Goal: Task Accomplishment & Management: Use online tool/utility

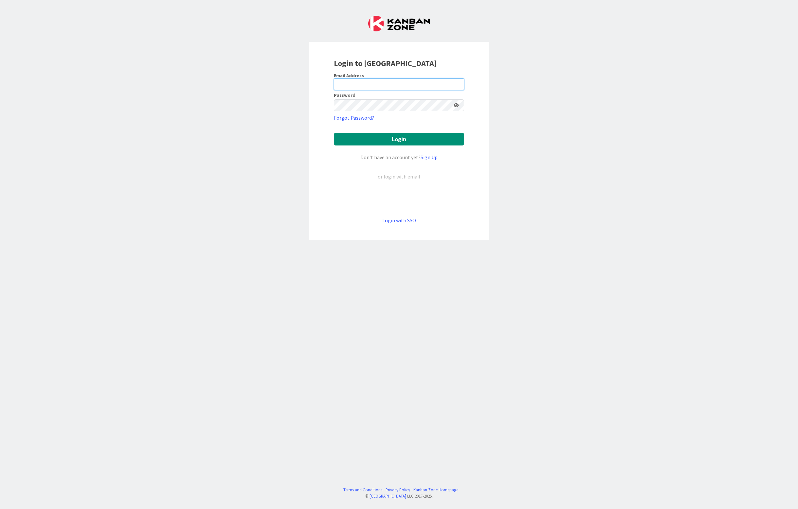
click at [397, 83] on input "email" at bounding box center [399, 85] width 130 height 12
type input "[PERSON_NAME][EMAIL_ADDRESS][PERSON_NAME][PERSON_NAME][DOMAIN_NAME]"
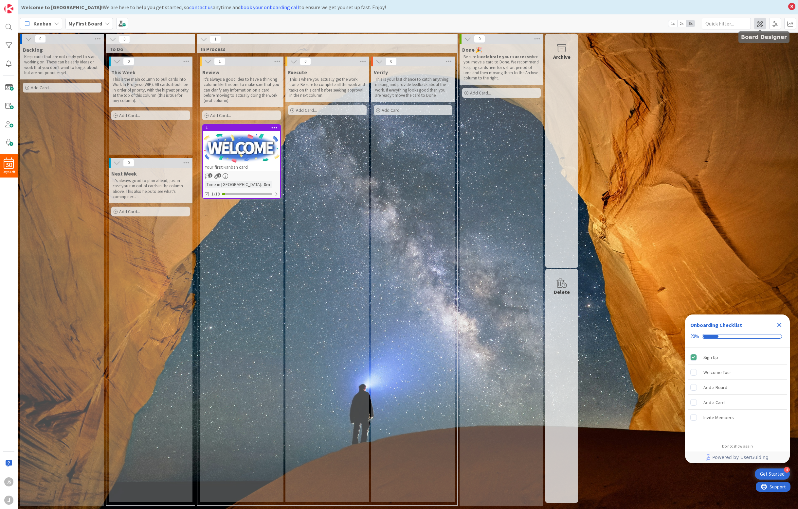
click at [760, 21] on span at bounding box center [760, 24] width 12 height 12
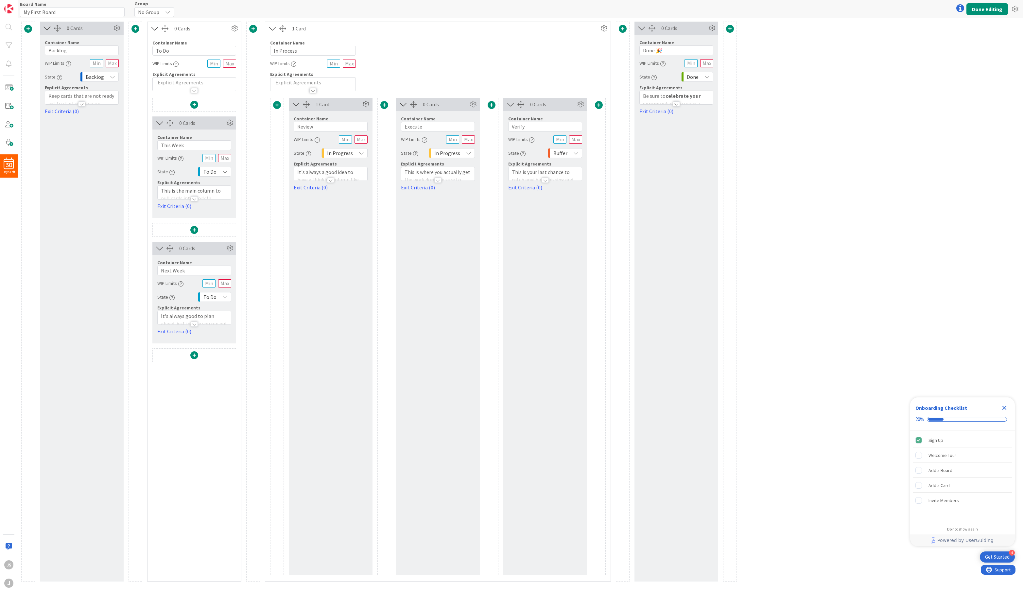
click at [163, 11] on div "No Group" at bounding box center [154, 12] width 40 height 10
click at [196, 10] on div "Board Name 14 / 64 My First Board Group No Group No Group Done Editing" at bounding box center [520, 9] width 1005 height 18
click at [68, 11] on input "My First Board" at bounding box center [72, 12] width 105 height 10
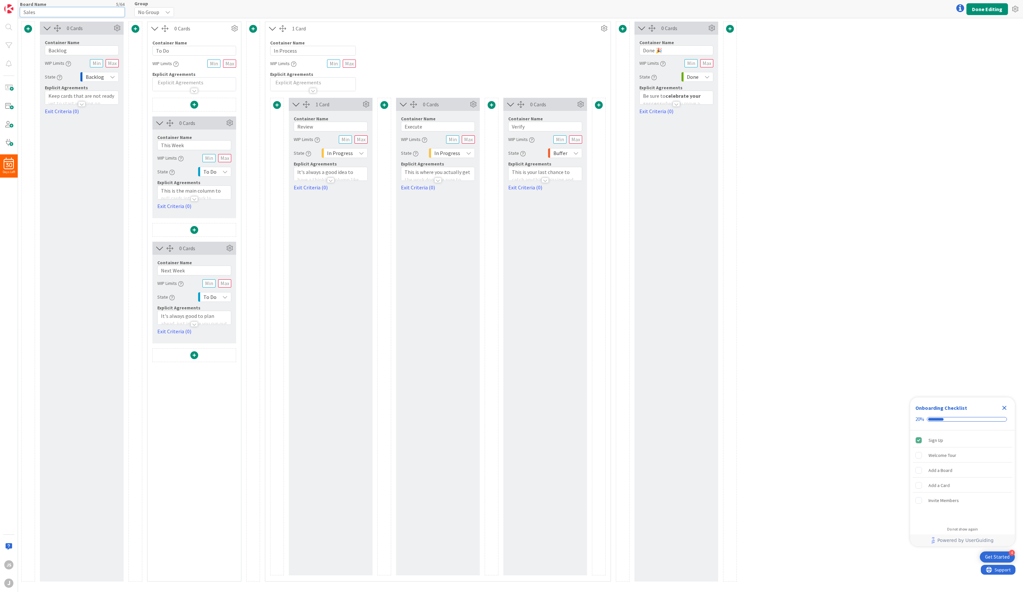
type input "Sales"
click at [69, 51] on input "Backlog" at bounding box center [82, 50] width 74 height 10
type input "S"
click at [173, 51] on input "To Do" at bounding box center [194, 51] width 84 height 10
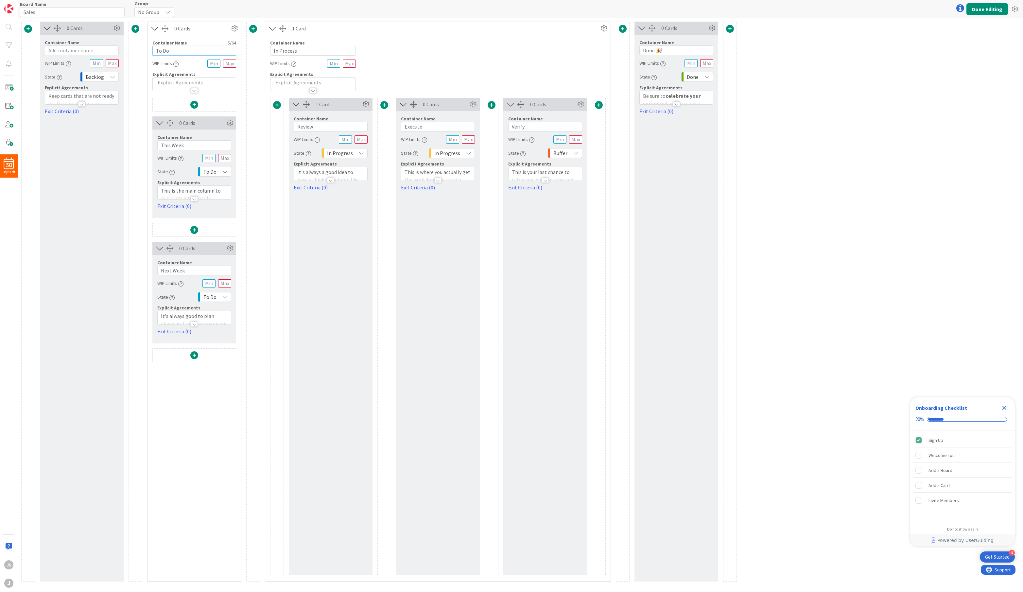
click at [173, 51] on input "To Do" at bounding box center [194, 51] width 84 height 10
type input "Project Initiation"
click at [172, 143] on input "This Week" at bounding box center [194, 145] width 74 height 10
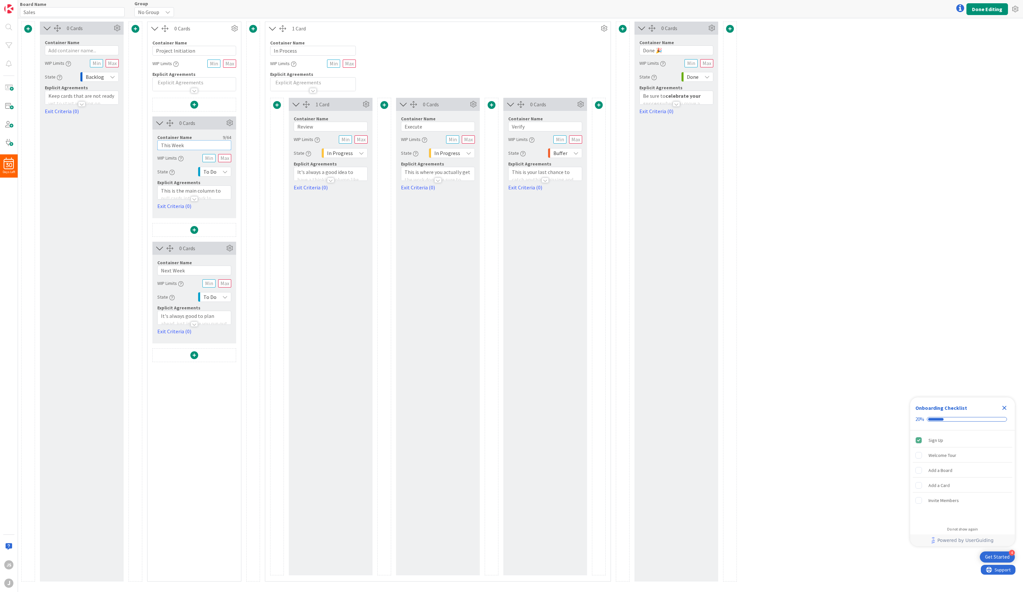
click at [172, 143] on input "This Week" at bounding box center [194, 145] width 74 height 10
type input "Customer Contact"
click at [177, 268] on input "Next Week" at bounding box center [194, 271] width 74 height 10
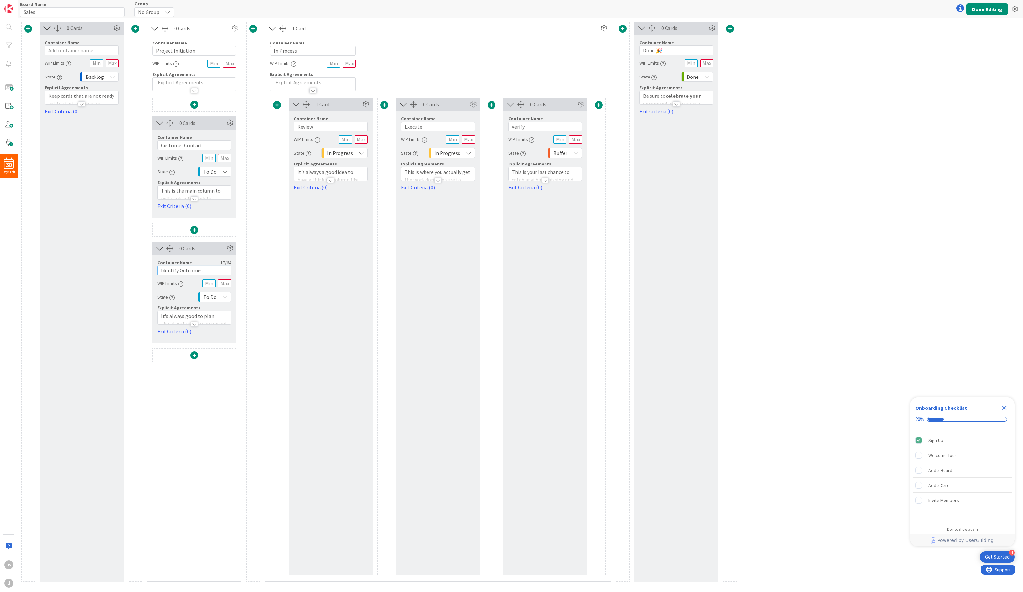
type input "Identify Outcomes"
click at [305, 50] on input "In Process" at bounding box center [313, 51] width 86 height 10
click at [79, 46] on input "text" at bounding box center [82, 50] width 74 height 10
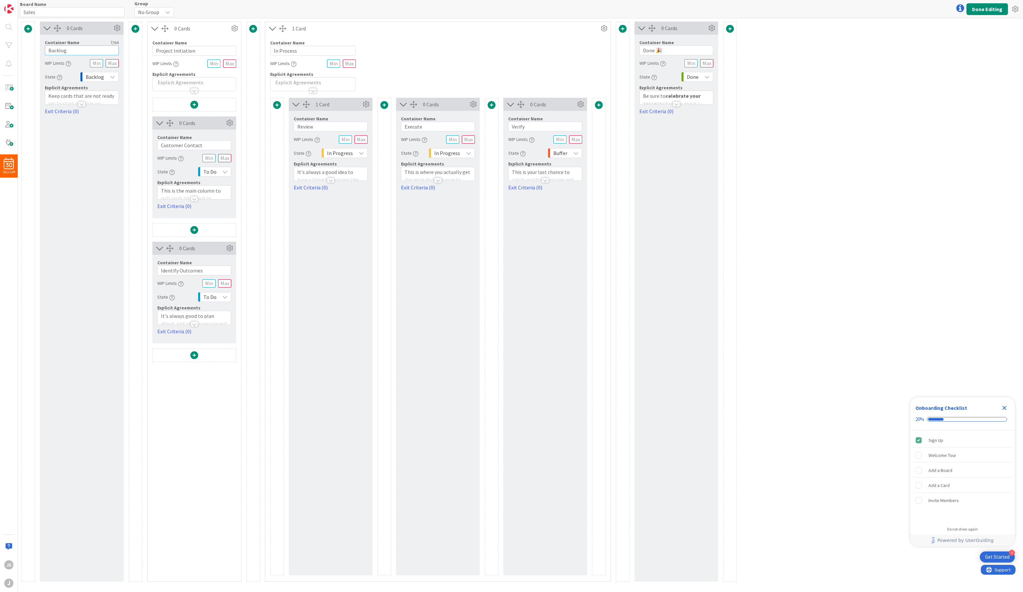
type input "Backlog"
click at [301, 124] on input "Review" at bounding box center [331, 127] width 74 height 10
type input "Design & Planning"
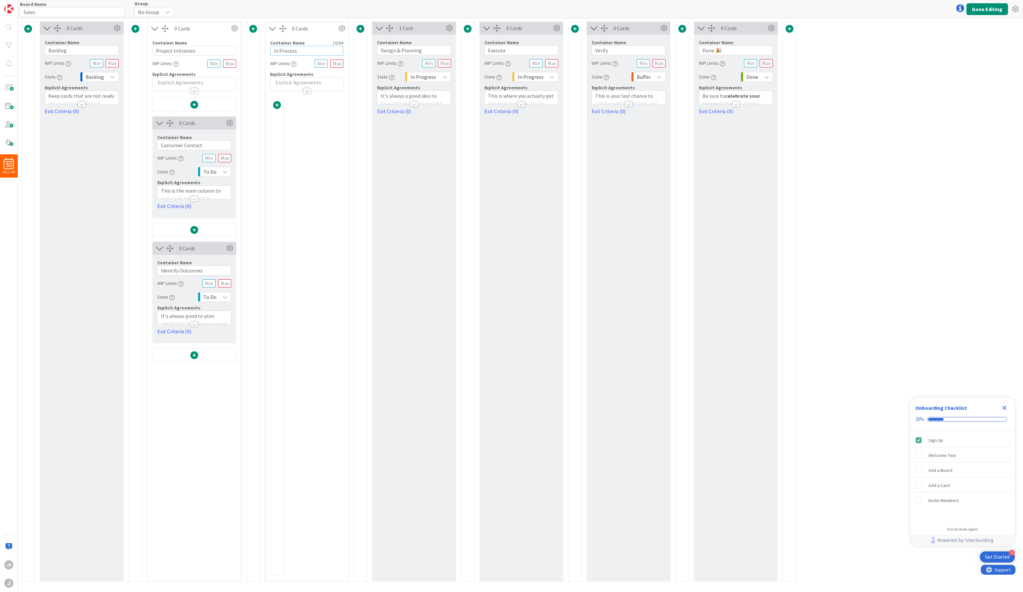
click at [282, 52] on input "In Process" at bounding box center [306, 51] width 73 height 10
type input "Design & Planning"
click at [386, 47] on input "Design & Planning" at bounding box center [414, 50] width 74 height 10
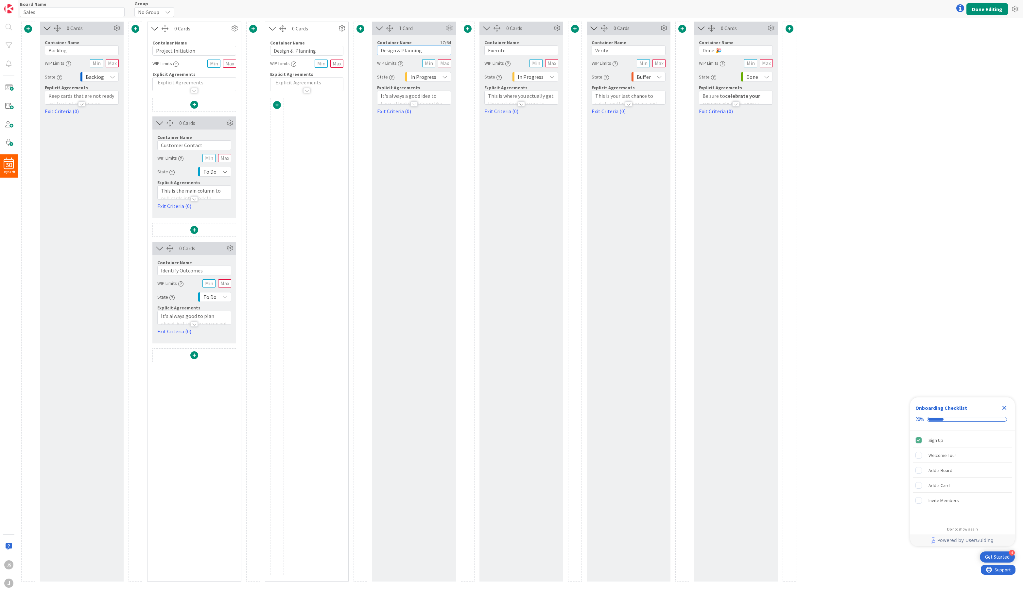
click at [386, 47] on input "Design & Planning" at bounding box center [414, 50] width 74 height 10
type input "Order Parts"
click at [498, 48] on input "Execute" at bounding box center [521, 50] width 74 height 10
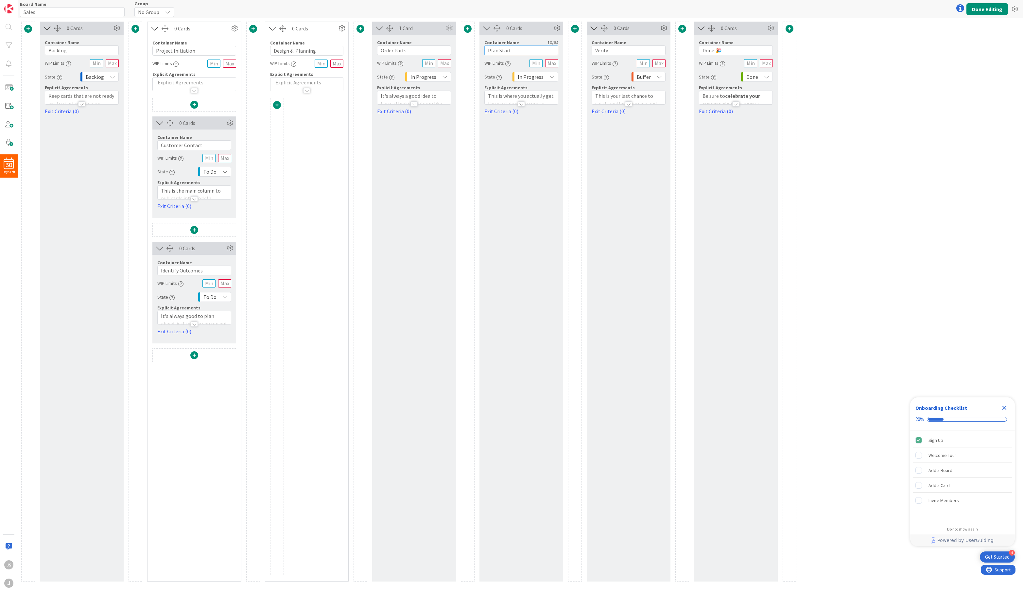
type input "Plan Start"
click at [615, 52] on input "Verify" at bounding box center [629, 50] width 74 height 10
type input "Scheduled Arrival"
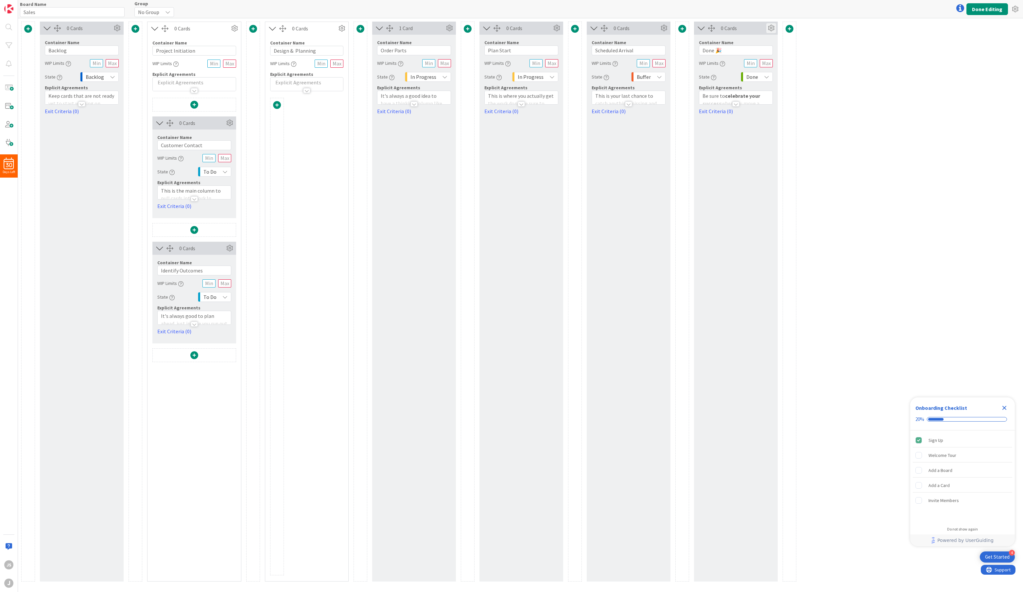
click at [768, 26] on icon at bounding box center [771, 28] width 10 height 10
click at [749, 109] on link "Delete this Container This cannot be undone" at bounding box center [732, 112] width 88 height 14
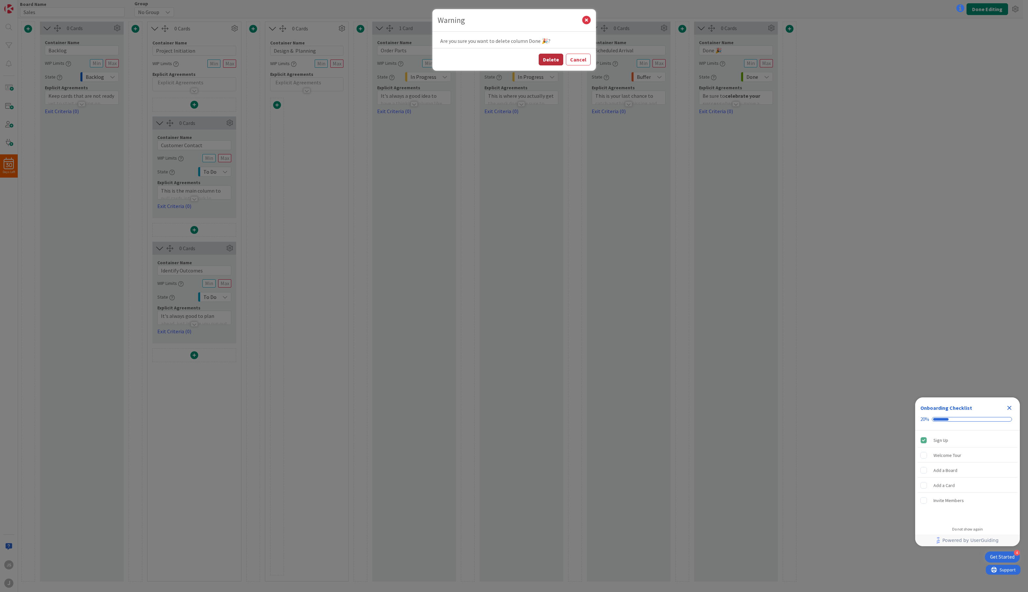
click at [549, 55] on button "Delete" at bounding box center [551, 60] width 25 height 12
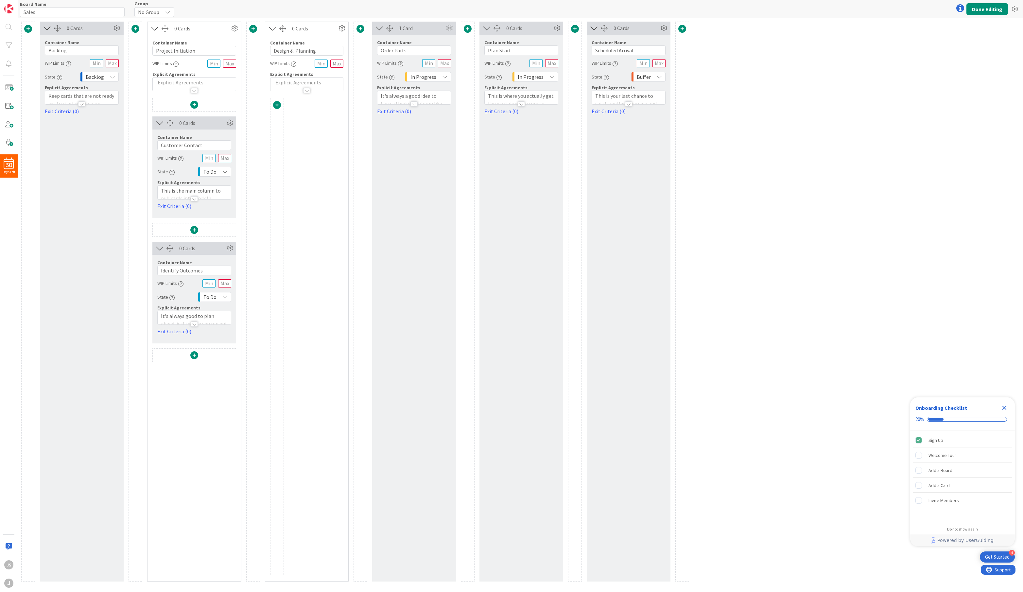
click at [680, 34] on div at bounding box center [682, 302] width 14 height 560
click at [802, 8] on button "Done Editing" at bounding box center [988, 9] width 42 height 12
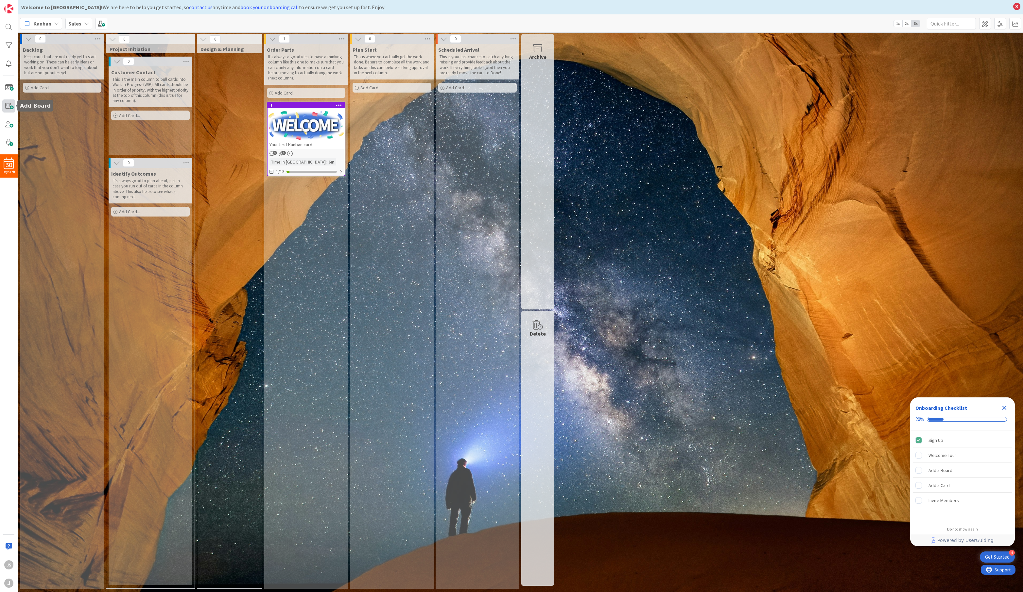
click at [7, 105] on span at bounding box center [8, 105] width 13 height 13
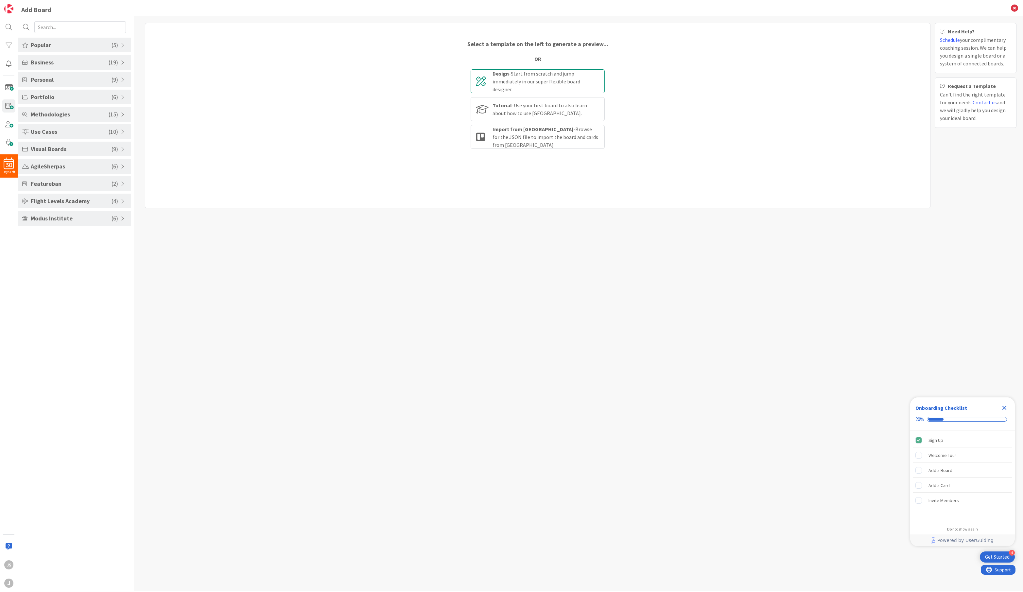
click at [516, 75] on div "Design - Start from scratch and jump immediately in our super flexible board de…" at bounding box center [546, 82] width 107 height 24
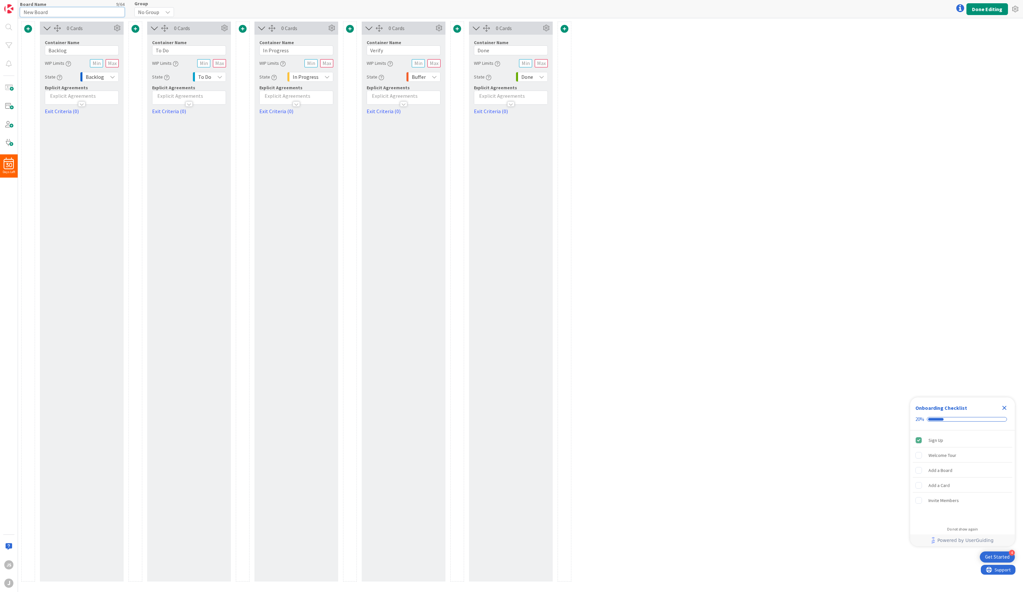
click at [62, 12] on input "New Board" at bounding box center [72, 12] width 105 height 10
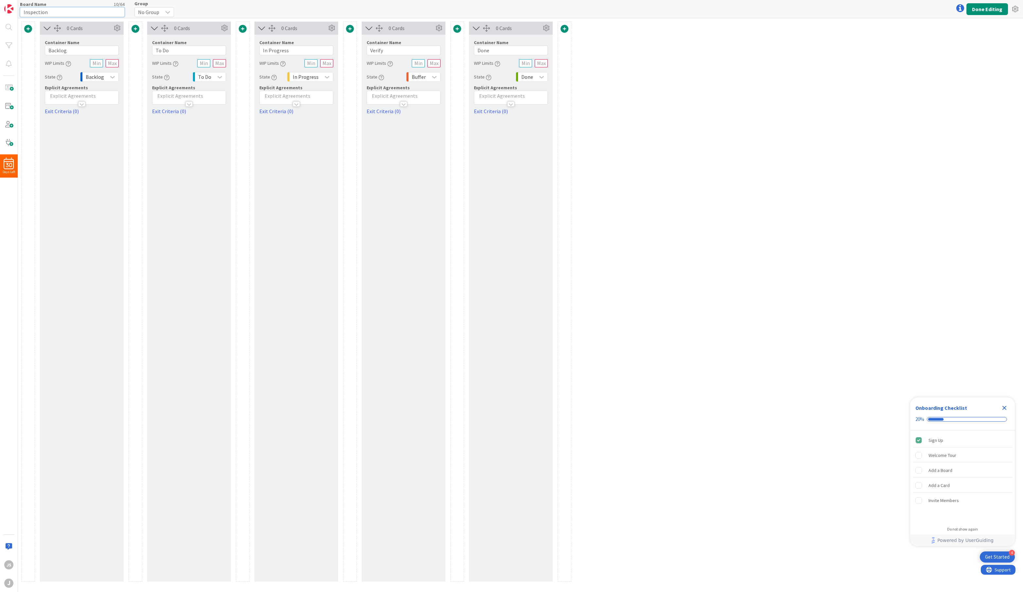
type input "Inspection"
click at [146, 12] on span "No Group" at bounding box center [148, 12] width 21 height 9
click at [184, 7] on div "Board Name 10 / 64 Inspection Group No Group No Group Done Editing" at bounding box center [520, 9] width 1005 height 18
click at [65, 45] on label "Container Name" at bounding box center [62, 43] width 35 height 6
click at [63, 50] on input "Backlog" at bounding box center [82, 50] width 74 height 10
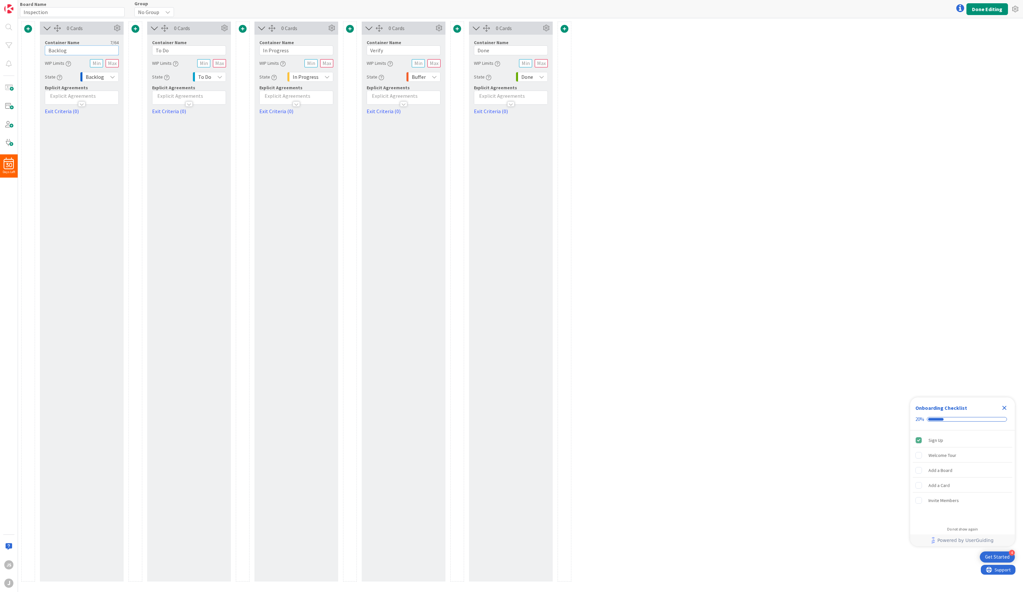
click at [63, 50] on input "Backlog" at bounding box center [82, 50] width 74 height 10
type input "Take Delivery"
click at [161, 48] on input "To Do" at bounding box center [189, 50] width 74 height 10
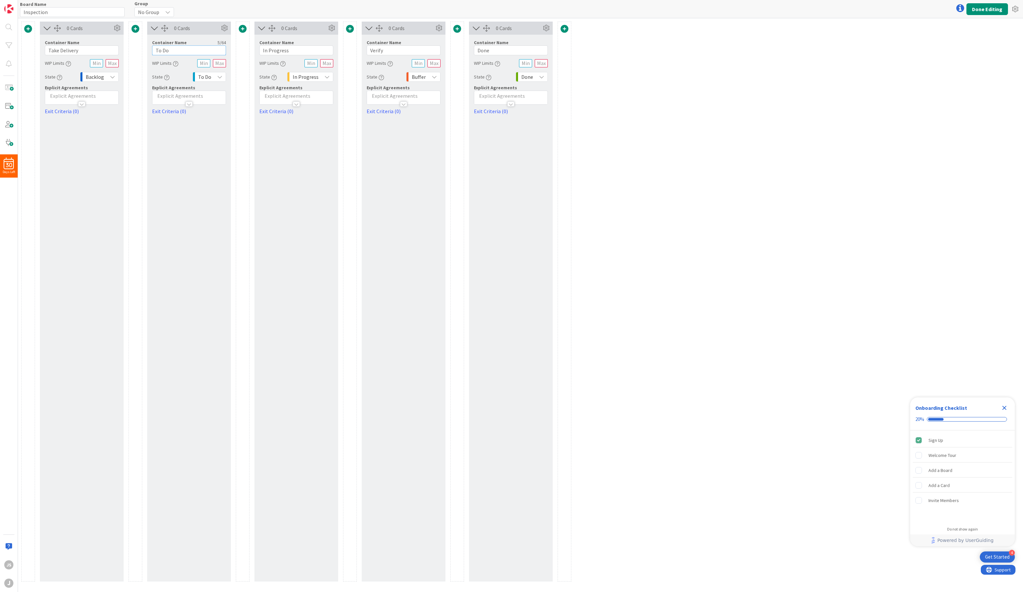
click at [161, 48] on input "To Do" at bounding box center [189, 50] width 74 height 10
type input "Review For Completeness"
click at [275, 52] on input "In Progress" at bounding box center [296, 50] width 74 height 10
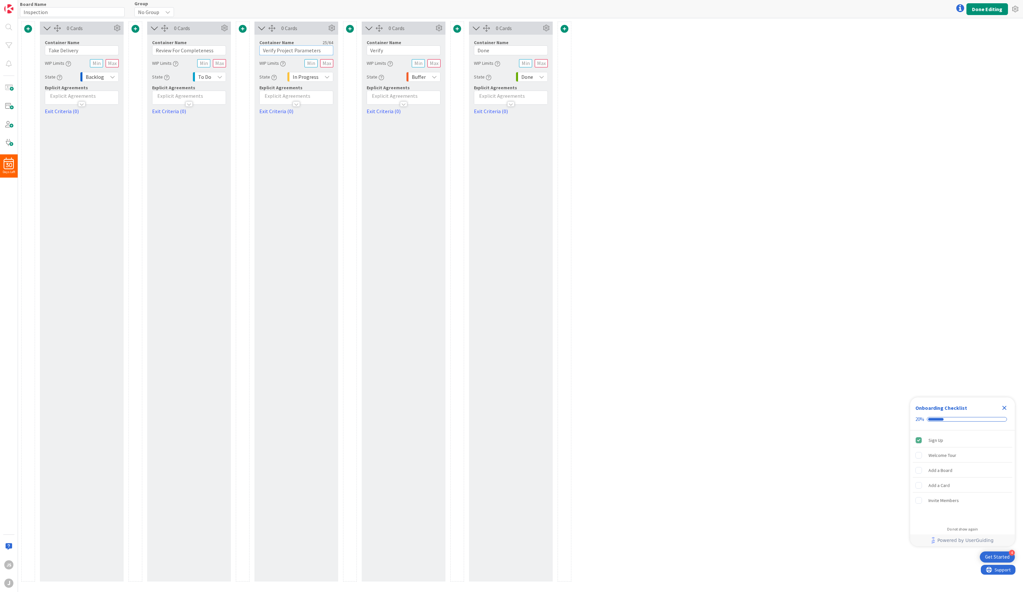
type input "Verify Project Parameters"
click at [380, 50] on input "Verify" at bounding box center [404, 50] width 74 height 10
type input "A"
type input "Order Additional Parts"
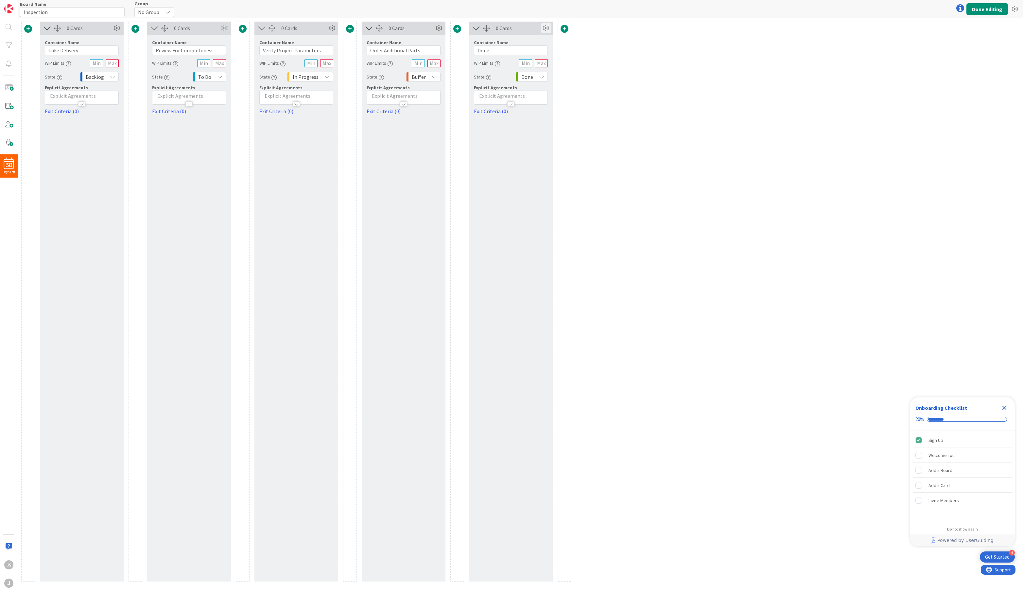
click at [543, 27] on icon at bounding box center [546, 28] width 10 height 10
click at [492, 108] on span "Delete this Container" at bounding box center [498, 109] width 48 height 9
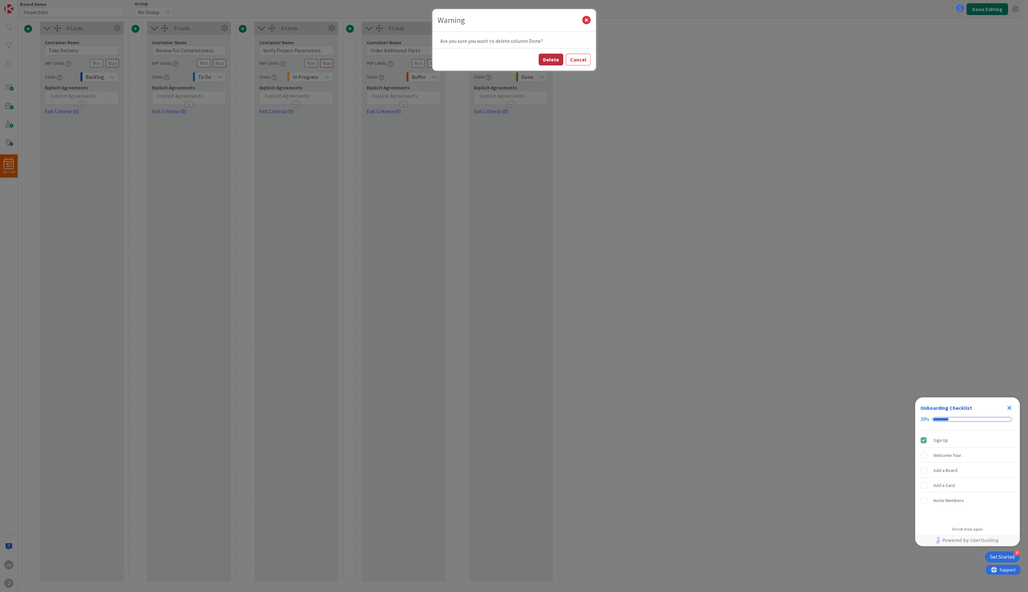
click at [549, 60] on button "Delete" at bounding box center [551, 60] width 25 height 12
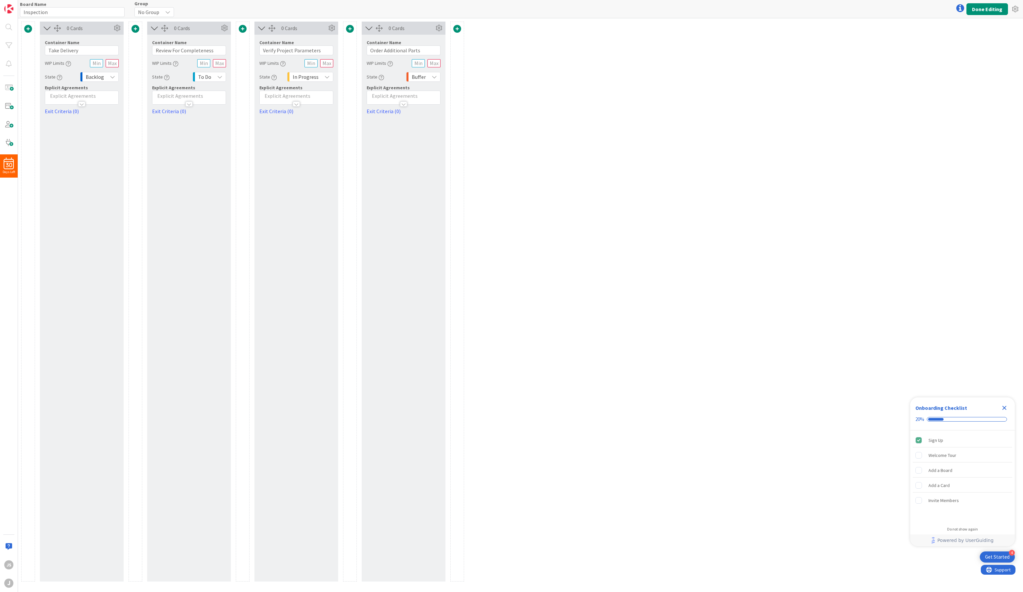
click at [209, 76] on span "To Do" at bounding box center [204, 76] width 13 height 9
click at [208, 135] on link "In Progress" at bounding box center [230, 138] width 75 height 12
click at [109, 76] on div "Backlog" at bounding box center [99, 77] width 39 height 10
click at [432, 78] on icon at bounding box center [434, 76] width 5 height 5
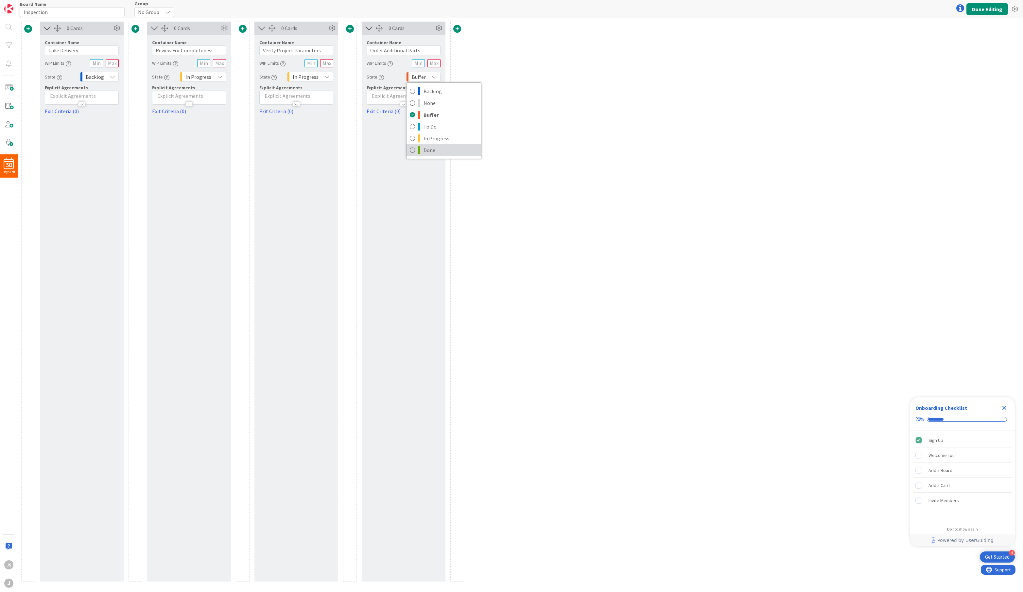
click at [421, 149] on link "Done" at bounding box center [444, 150] width 75 height 12
click at [9, 106] on span at bounding box center [8, 105] width 13 height 13
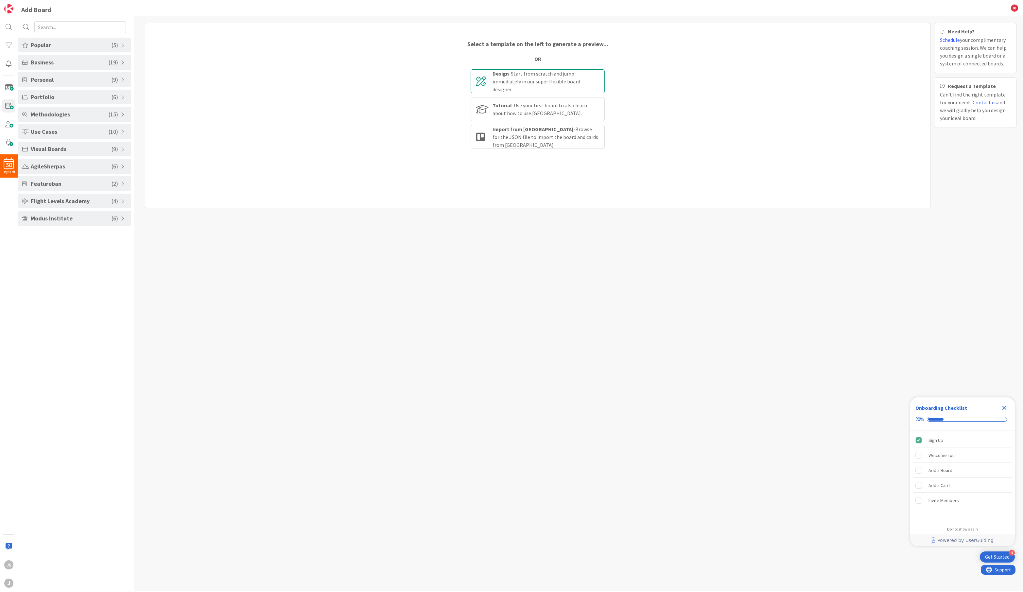
click at [506, 77] on b "Design" at bounding box center [501, 73] width 16 height 7
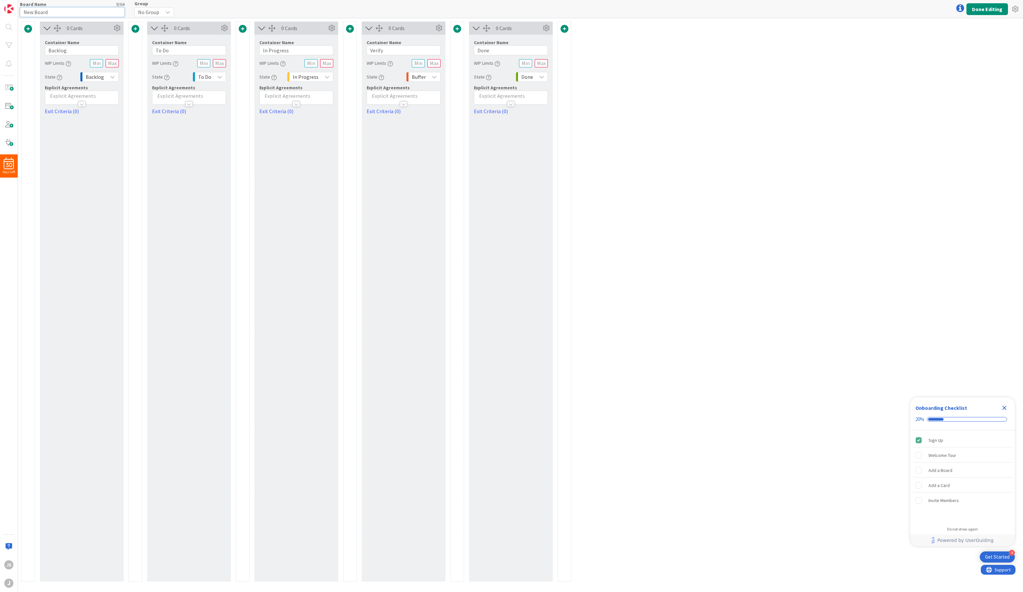
click at [53, 9] on input "New Board" at bounding box center [72, 12] width 105 height 10
type input "Disassembly"
click at [53, 51] on input "Backlog" at bounding box center [82, 50] width 74 height 10
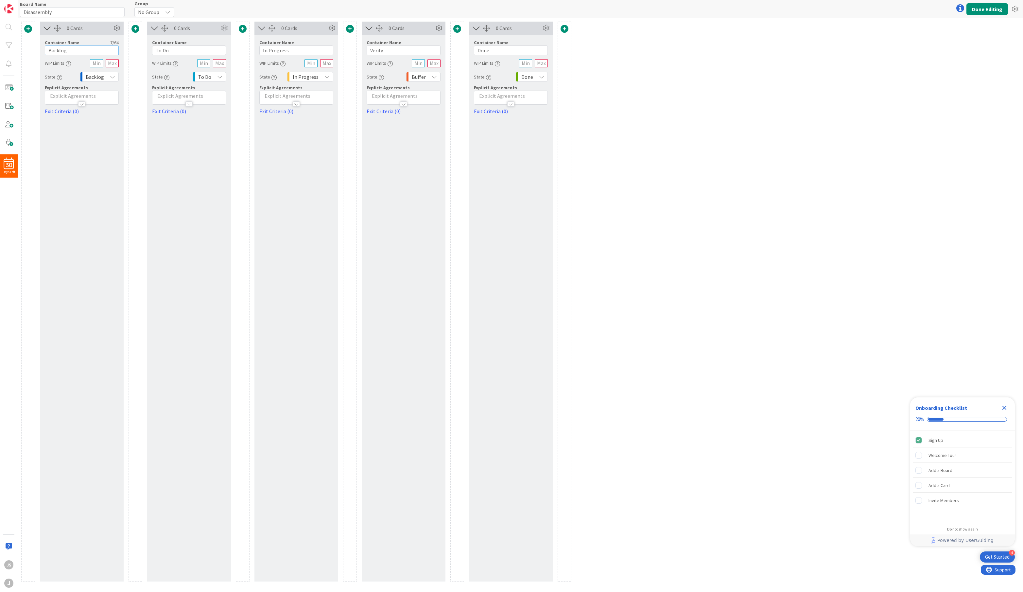
click at [53, 51] on input "Backlog" at bounding box center [82, 50] width 74 height 10
type input "Remove All Mechanical Parts"
click at [92, 80] on span "Backlog" at bounding box center [95, 76] width 18 height 9
click at [107, 138] on span "In Progress" at bounding box center [124, 138] width 54 height 10
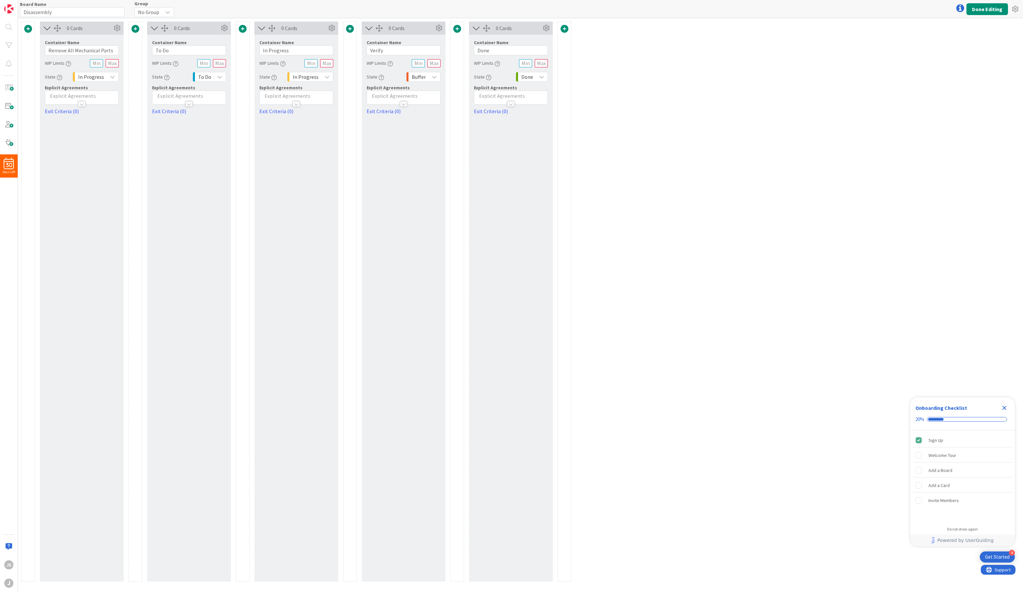
click at [27, 27] on span at bounding box center [28, 29] width 8 height 8
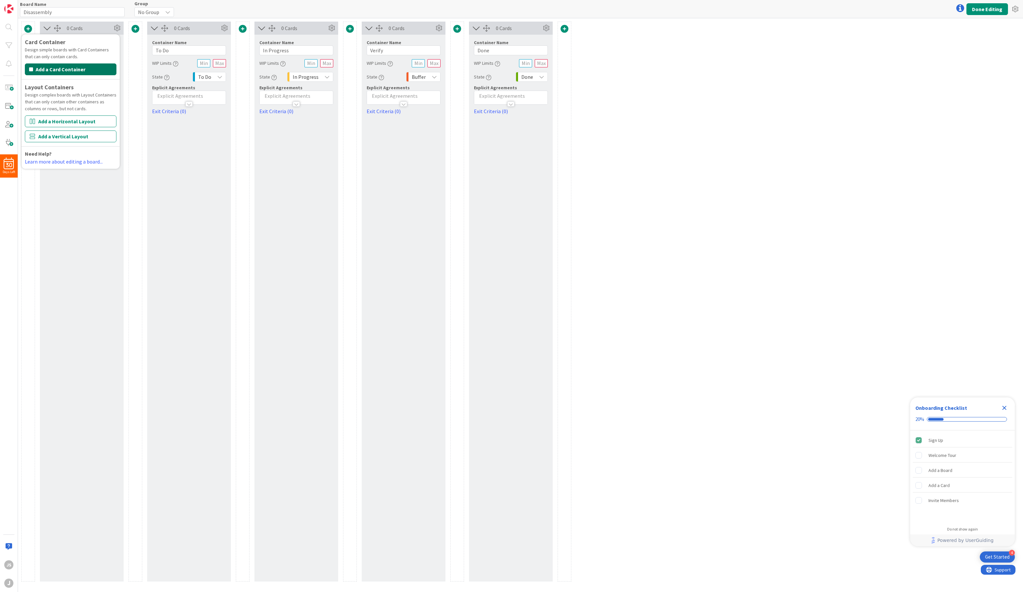
click at [48, 68] on button "Add a Card Container" at bounding box center [71, 69] width 92 height 12
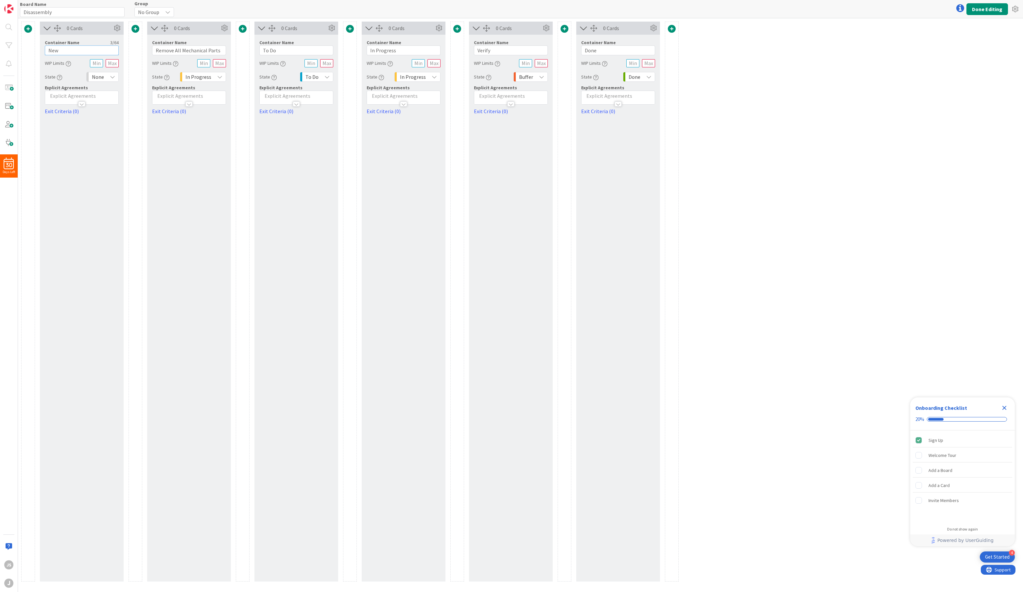
click at [81, 51] on input "New" at bounding box center [82, 50] width 74 height 10
type input "Ready for Disassembly"
click at [262, 50] on input "To Do" at bounding box center [296, 50] width 74 height 10
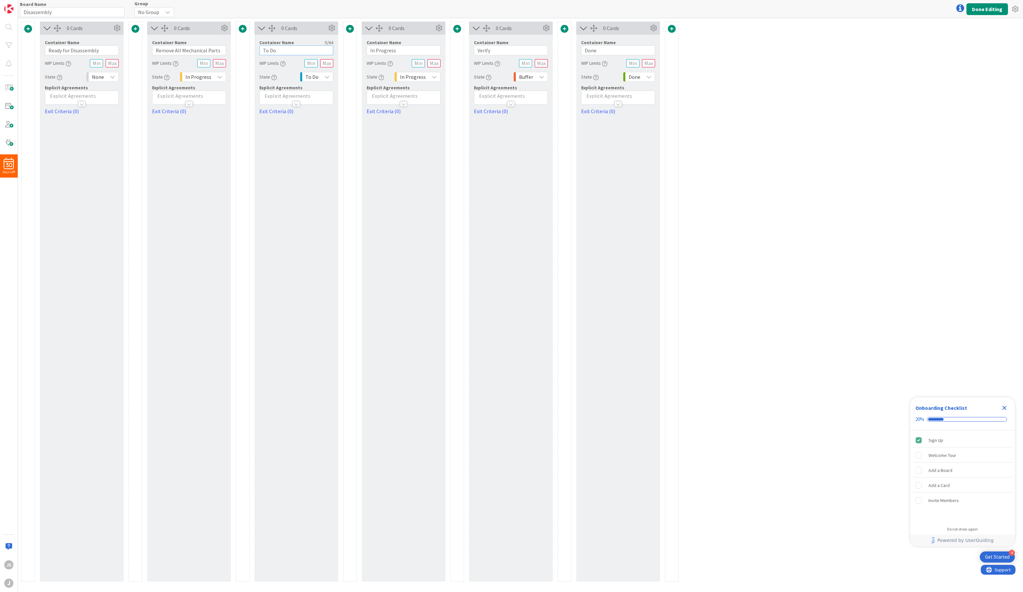
click at [262, 50] on input "To Do" at bounding box center [296, 50] width 74 height 10
type input "Remove all Interior"
click at [383, 49] on input "In Progress" at bounding box center [404, 50] width 74 height 10
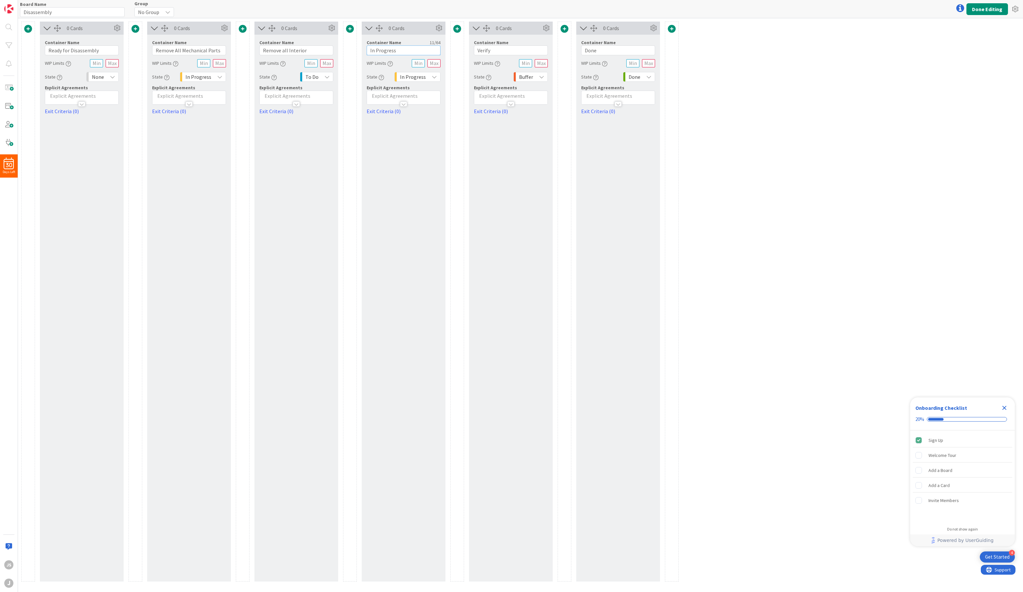
click at [383, 49] on input "In Progress" at bounding box center [404, 50] width 74 height 10
type input "Remove All Body"
click at [284, 53] on input "Remove all Interior" at bounding box center [296, 50] width 74 height 10
type input "Remove All Interior"
click at [546, 27] on icon at bounding box center [546, 28] width 10 height 10
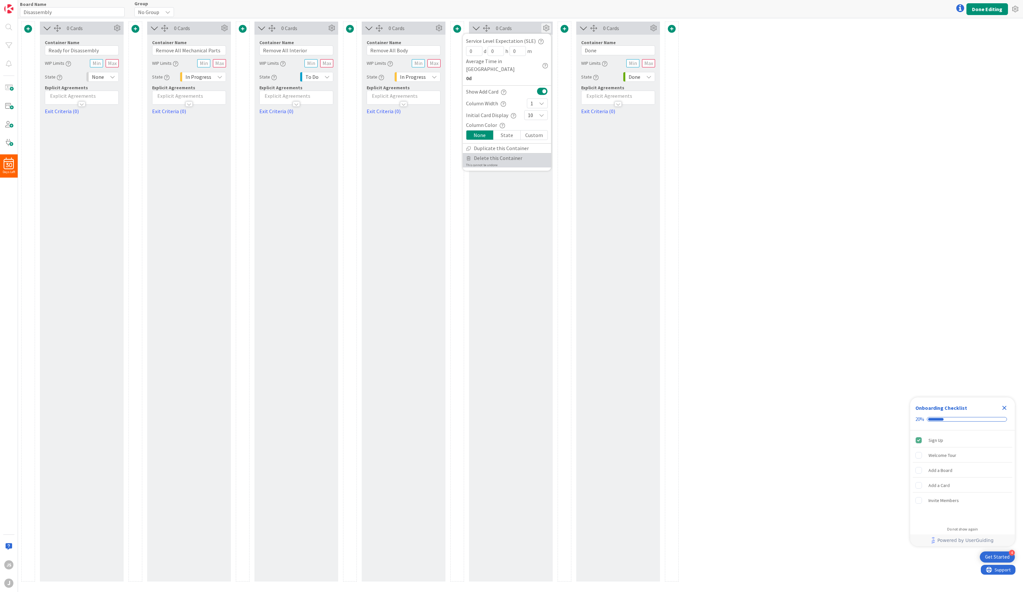
click at [500, 153] on span "Delete this Container" at bounding box center [498, 157] width 48 height 9
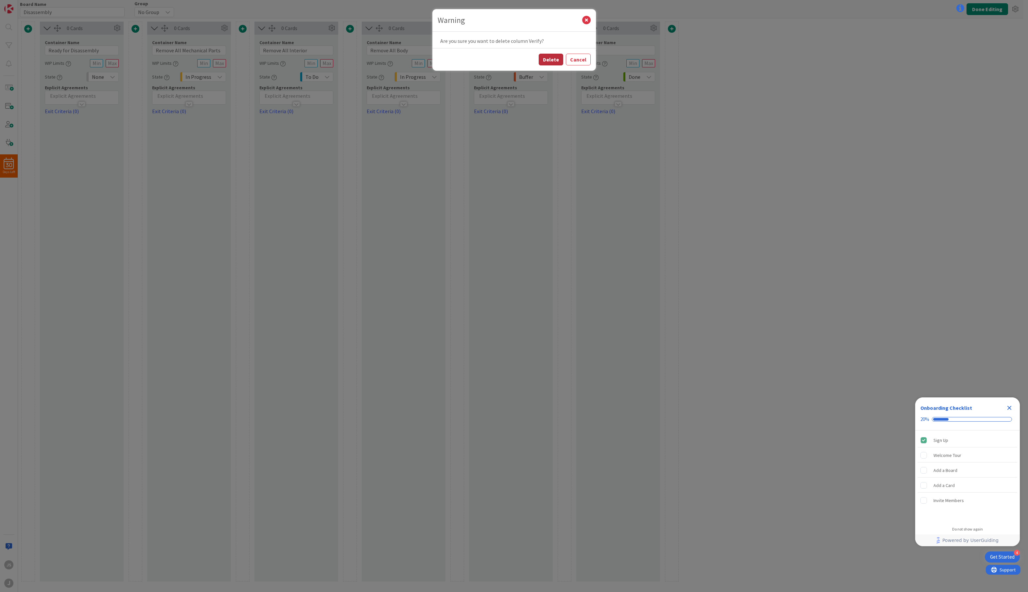
click at [554, 57] on button "Delete" at bounding box center [551, 60] width 25 height 12
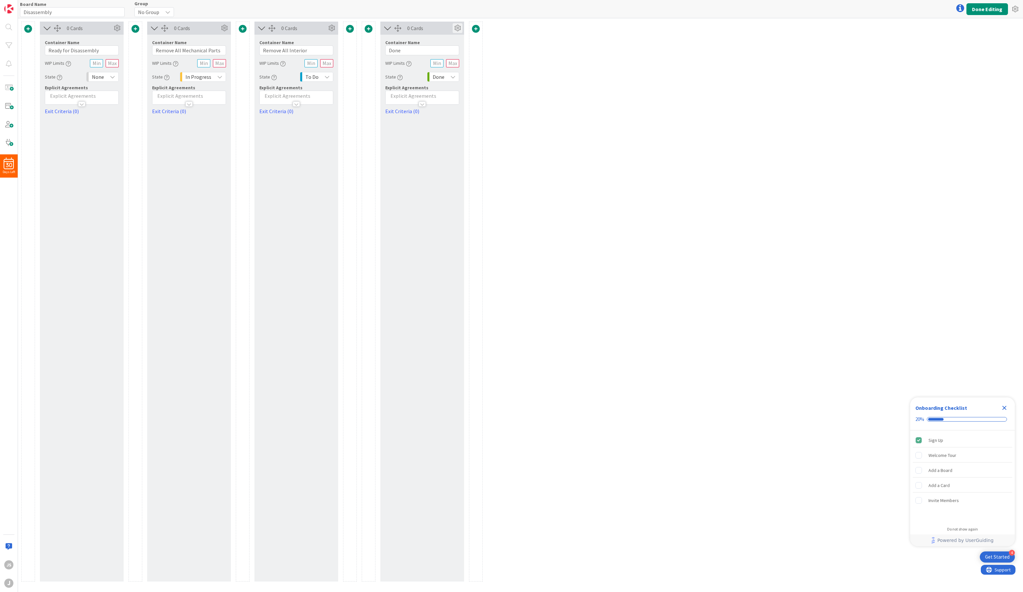
click at [457, 27] on icon at bounding box center [458, 28] width 10 height 10
click at [425, 108] on span "Delete this Container" at bounding box center [409, 109] width 48 height 9
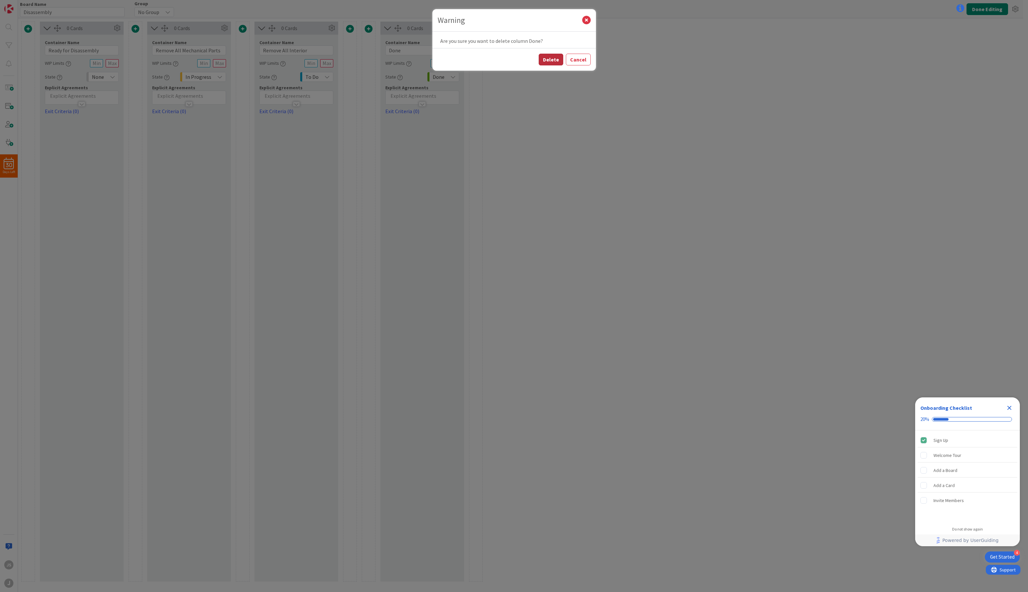
click at [551, 60] on button "Delete" at bounding box center [551, 60] width 25 height 12
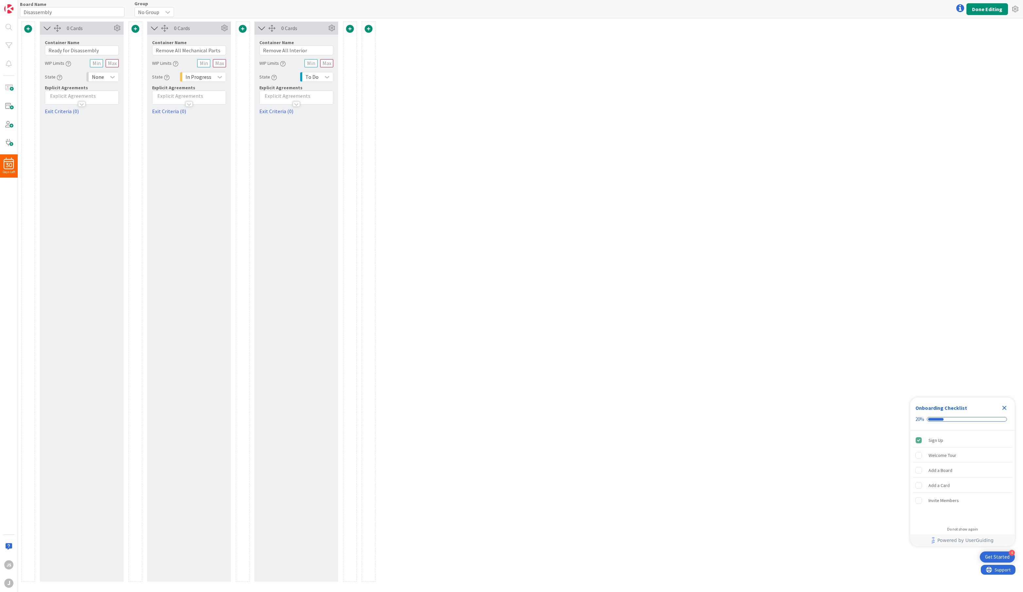
click at [145, 10] on span "No Group" at bounding box center [148, 12] width 21 height 9
click at [147, 25] on span "No Group" at bounding box center [177, 27] width 60 height 10
click at [7, 509] on div "js" at bounding box center [8, 564] width 9 height 9
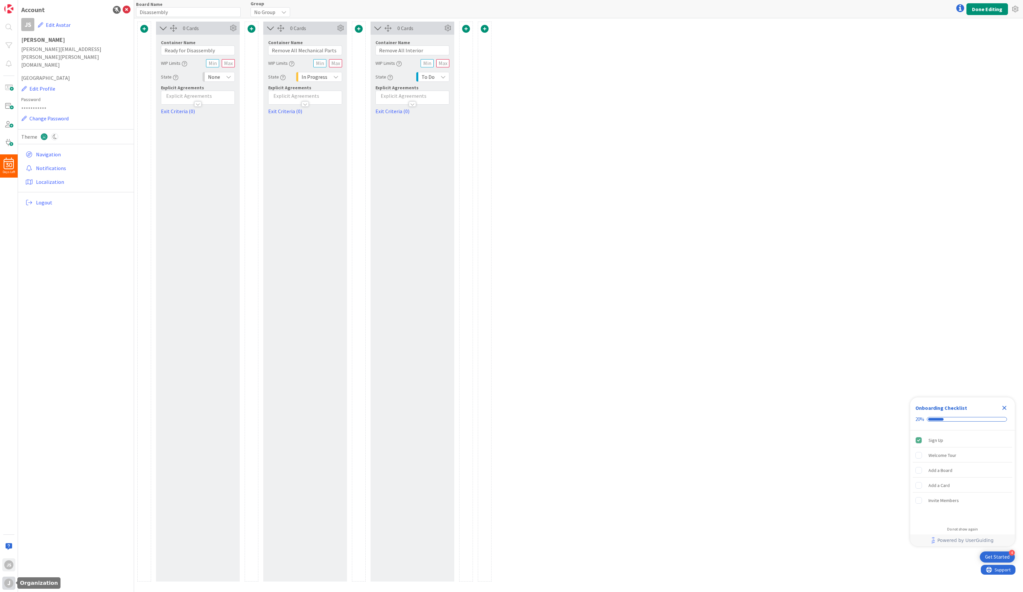
click at [10, 509] on div "j" at bounding box center [8, 583] width 9 height 9
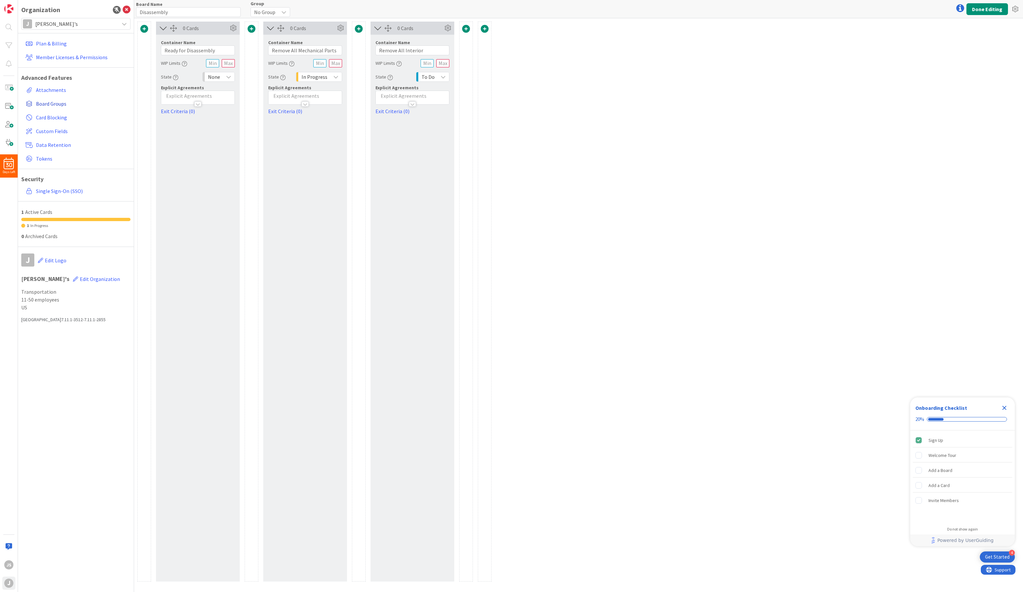
click at [61, 105] on span "Board Groups" at bounding box center [82, 104] width 92 height 8
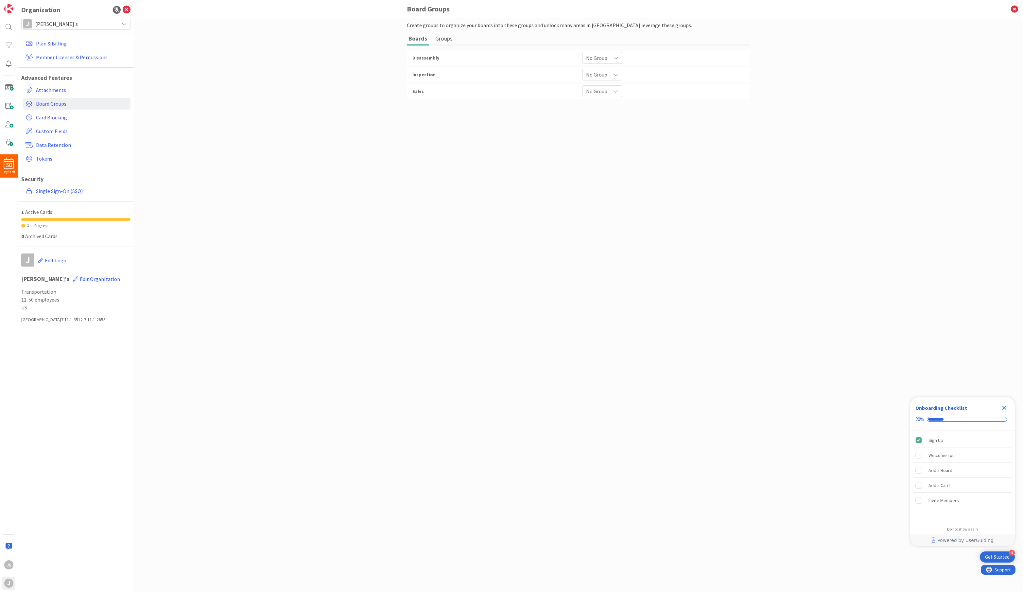
click at [447, 36] on button "Groups" at bounding box center [444, 38] width 21 height 12
click at [427, 56] on div "0 / 32" at bounding box center [578, 59] width 343 height 18
click at [292, 99] on div "Create groups to organize your boards into these groups and unlock many areas i…" at bounding box center [578, 305] width 889 height 574
click at [9, 124] on span at bounding box center [8, 124] width 13 height 13
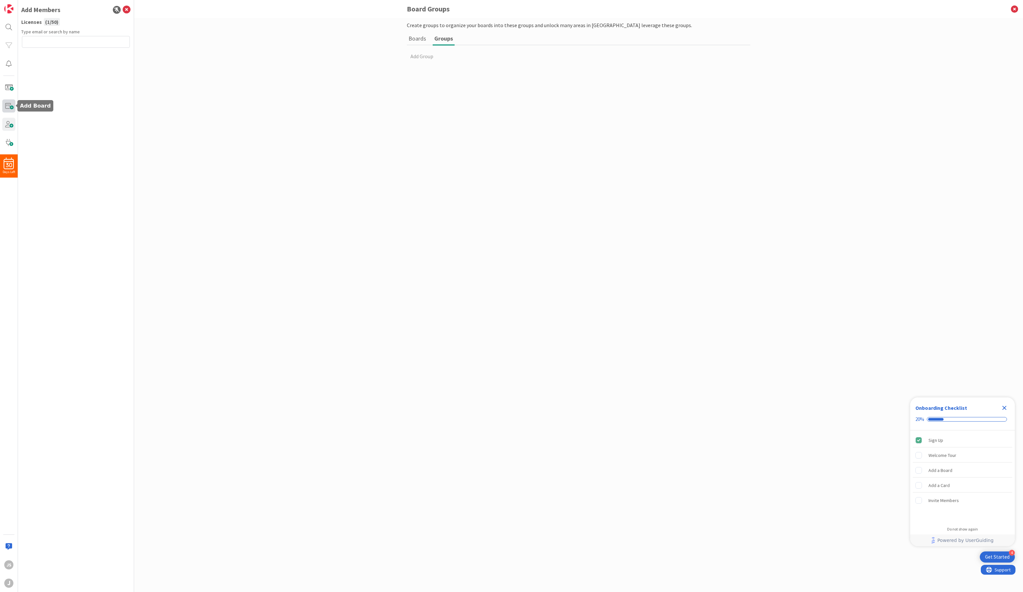
click at [7, 106] on span at bounding box center [8, 105] width 13 height 13
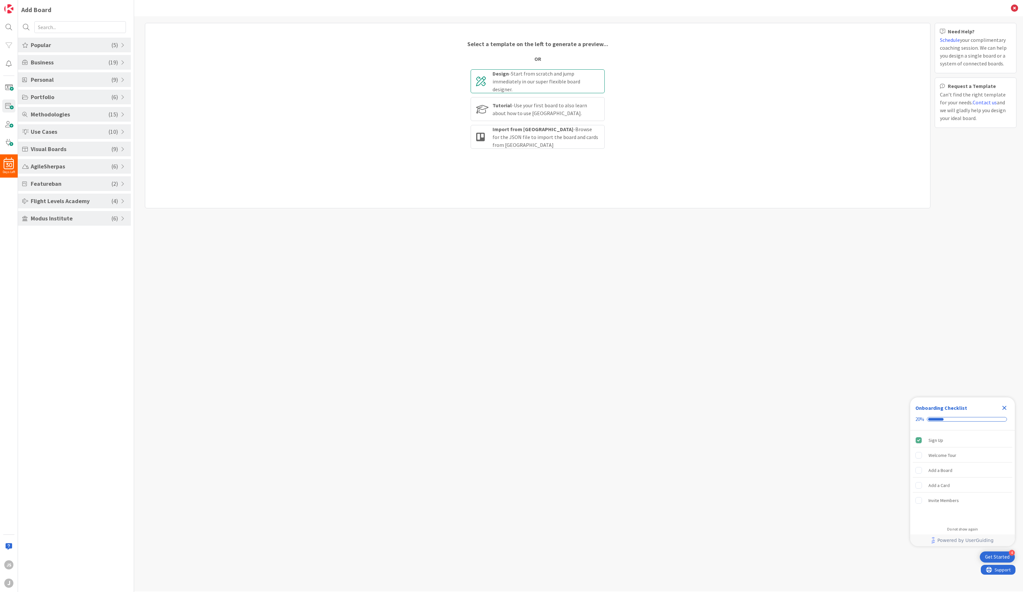
click at [539, 76] on div "Design - Start from scratch and jump immediately in our super flexible board de…" at bounding box center [546, 82] width 107 height 24
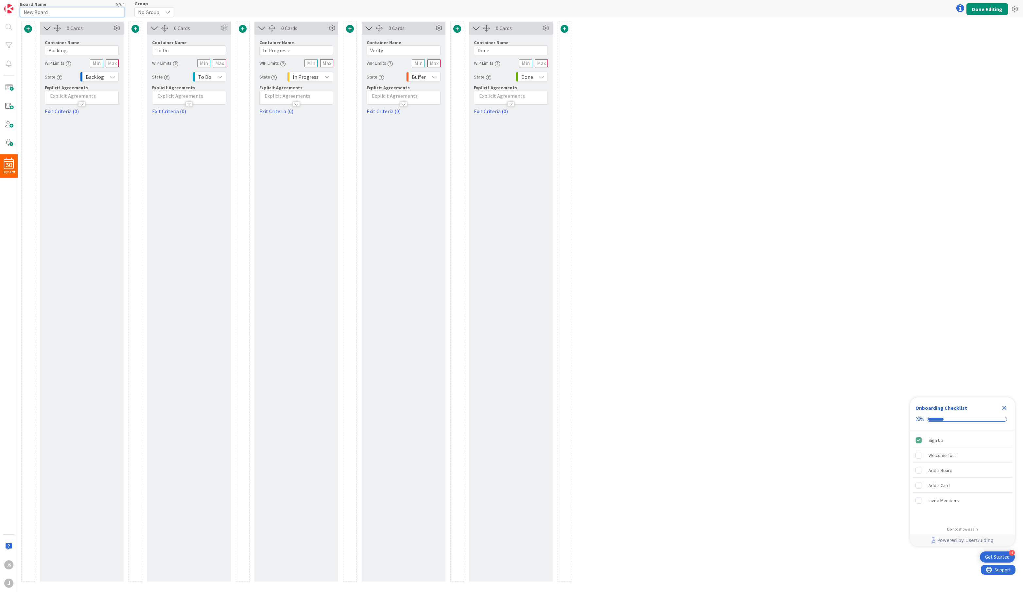
click at [62, 16] on input "New Board" at bounding box center [72, 12] width 105 height 10
type input "Fabrication"
click at [56, 51] on input "Backlog" at bounding box center [82, 50] width 74 height 10
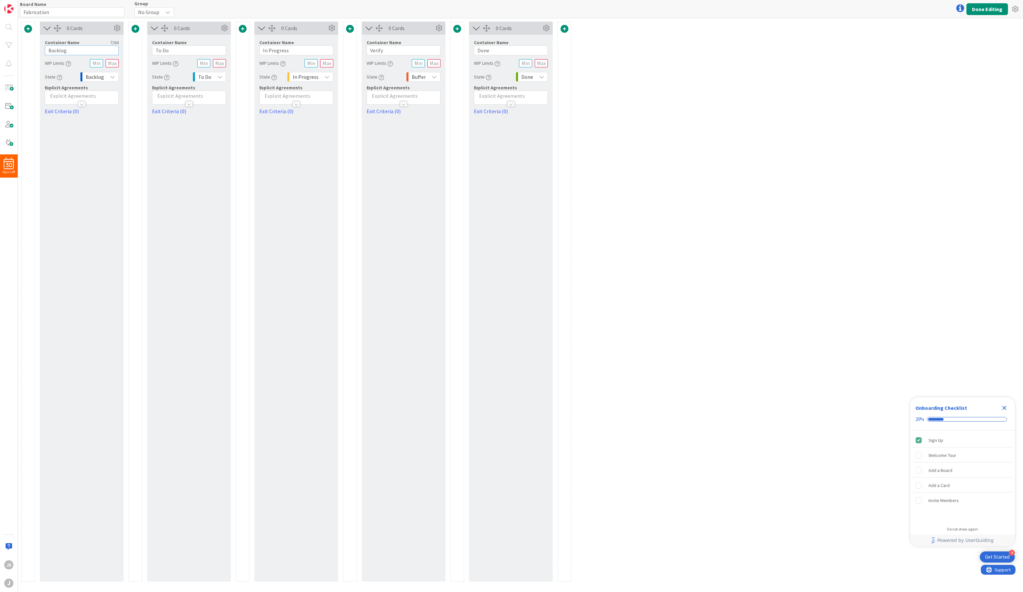
click at [56, 51] on input "Backlog" at bounding box center [82, 50] width 74 height 10
type input "Ready for Fabrication"
click at [174, 49] on input "To Do" at bounding box center [189, 50] width 74 height 10
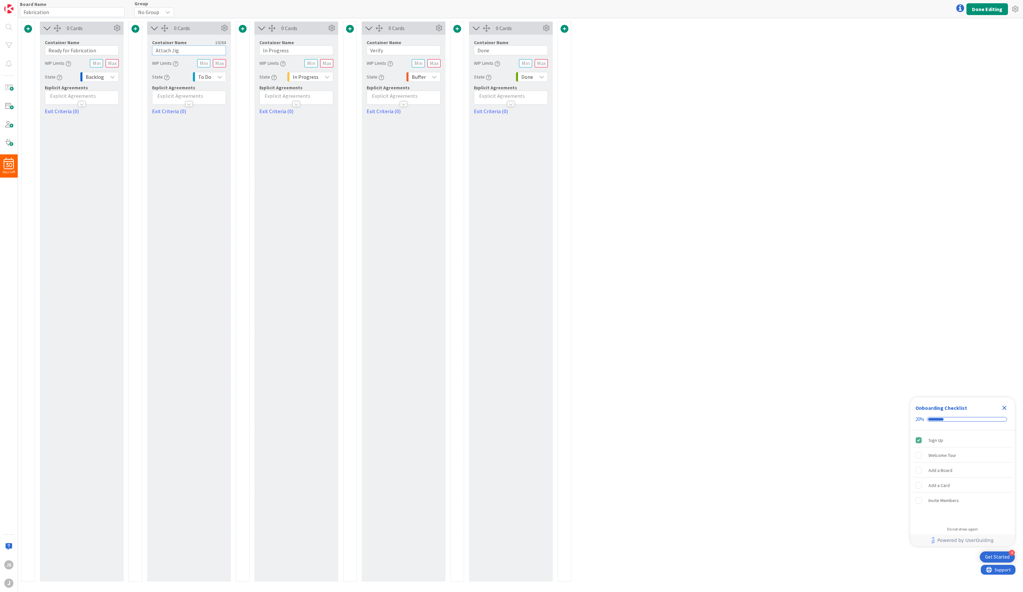
type input "Attach Jig"
click at [279, 47] on input "In Progress" at bounding box center [296, 50] width 74 height 10
click at [276, 50] on input "In Progress" at bounding box center [296, 50] width 74 height 10
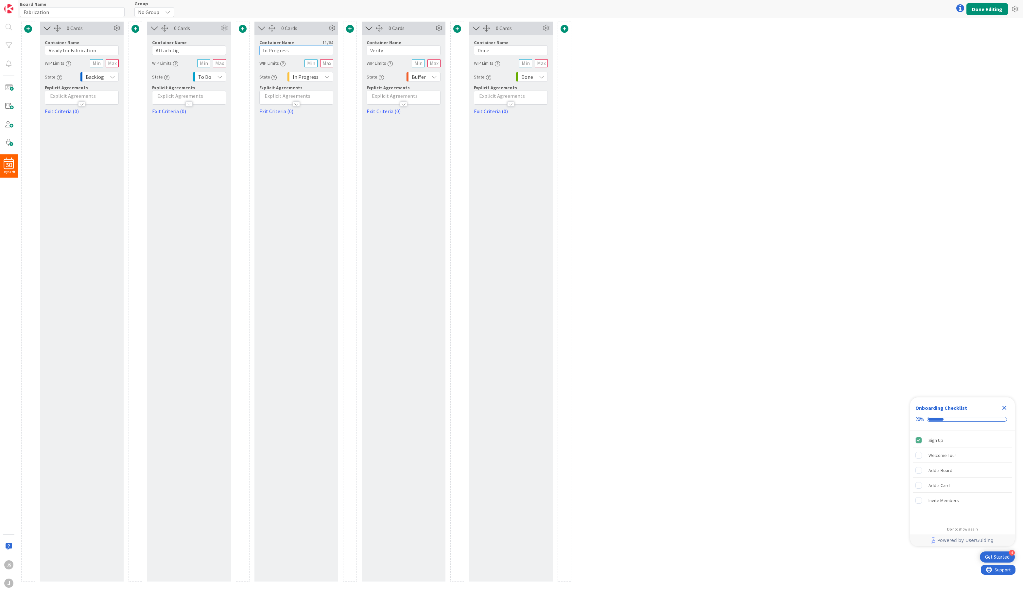
type input "G"
type input "Floor, Frame, Firewall"
click at [211, 78] on span "To Do" at bounding box center [204, 76] width 13 height 9
click at [210, 136] on link "In Progress" at bounding box center [230, 138] width 75 height 12
click at [378, 50] on input "Verify" at bounding box center [404, 50] width 74 height 10
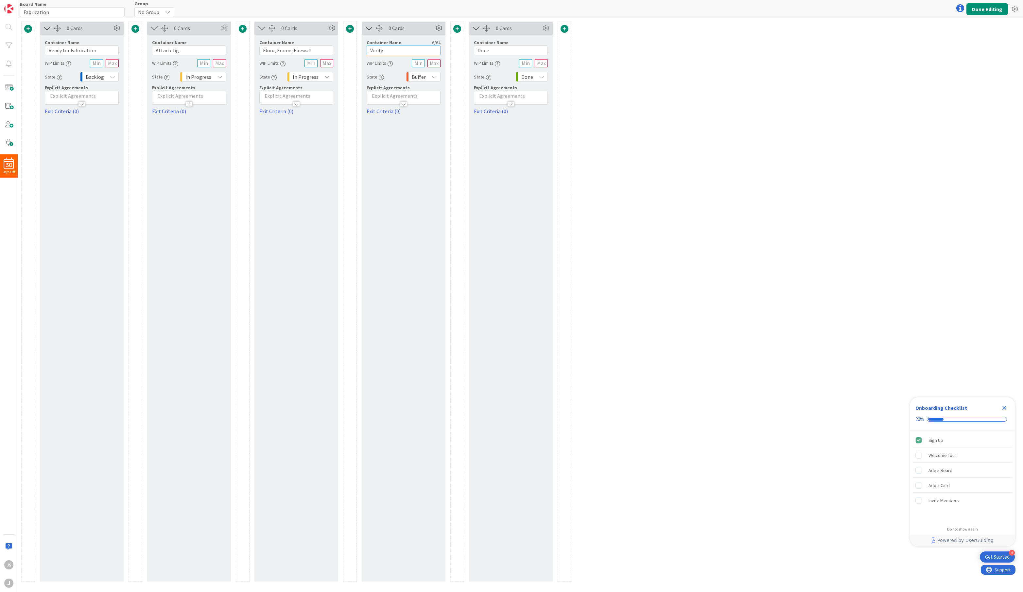
click at [378, 50] on input "Verify" at bounding box center [404, 50] width 74 height 10
type input "Paint & Epoxy"
click at [424, 75] on span "Buffer" at bounding box center [419, 76] width 14 height 9
click at [439, 104] on span "None" at bounding box center [451, 103] width 54 height 10
click at [504, 50] on input "Done" at bounding box center [511, 50] width 74 height 10
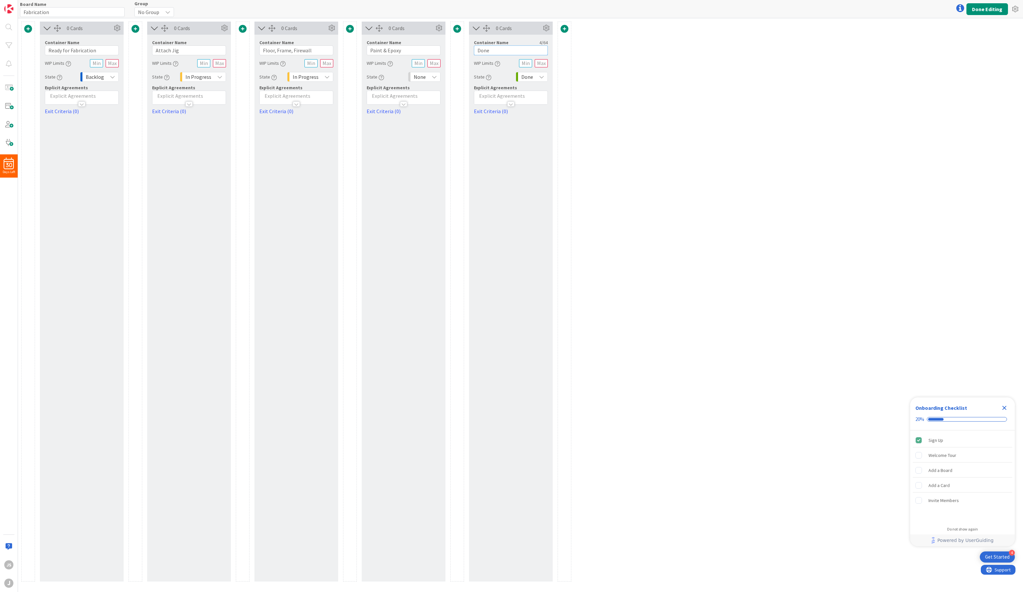
click at [504, 50] on input "Done" at bounding box center [511, 50] width 74 height 10
type input "Build/Install Body"
click at [523, 76] on span "Done" at bounding box center [527, 76] width 12 height 9
click at [529, 138] on span at bounding box center [529, 138] width 2 height 8
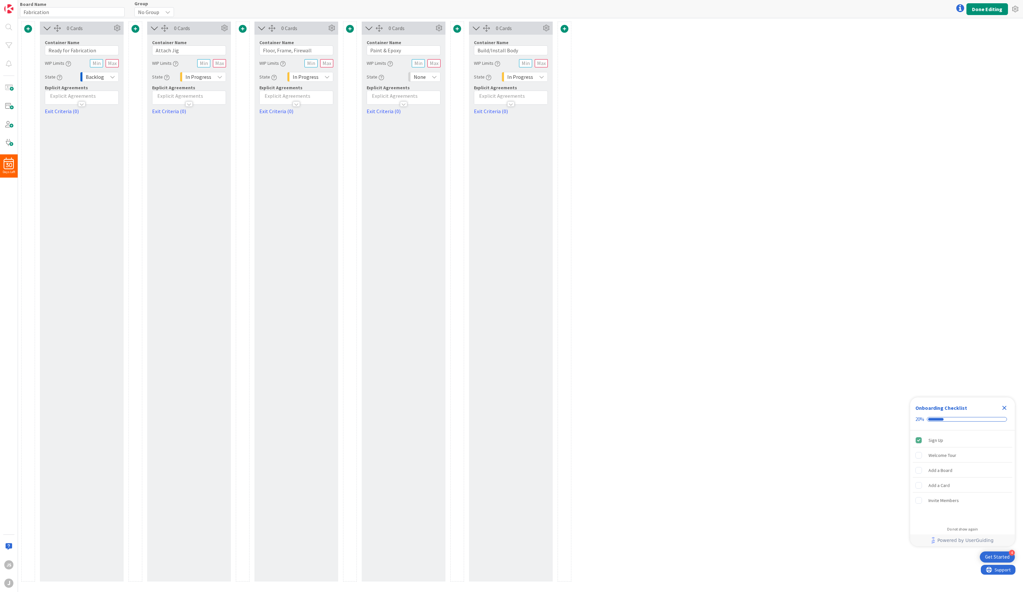
click at [564, 29] on span at bounding box center [565, 29] width 8 height 8
click at [513, 68] on button "Add a Card Container" at bounding box center [522, 69] width 92 height 12
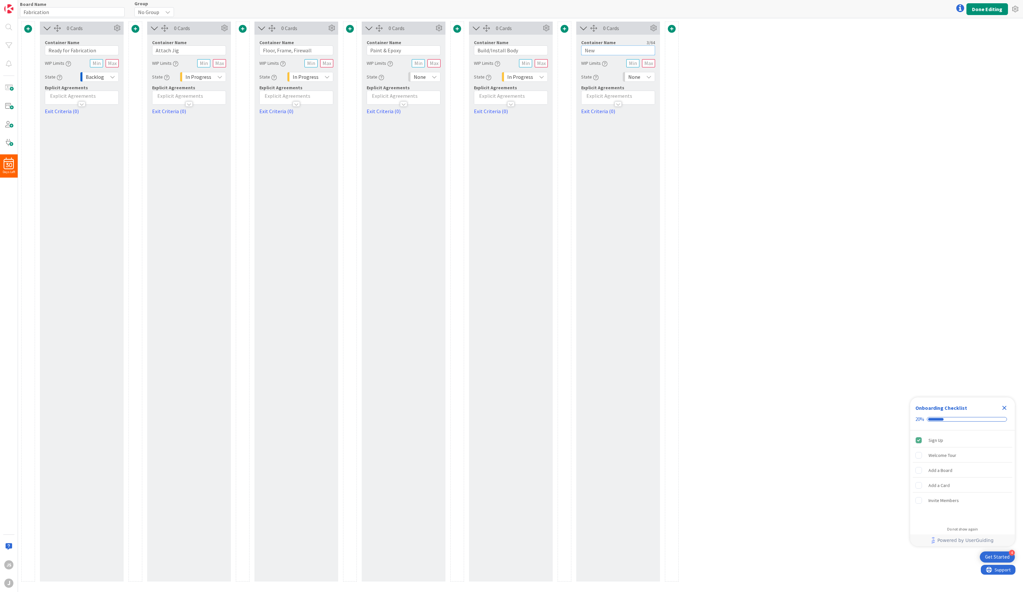
click at [600, 53] on input "New" at bounding box center [618, 50] width 74 height 10
type input "Front Sheet Metal"
click at [636, 75] on span "None" at bounding box center [634, 76] width 12 height 9
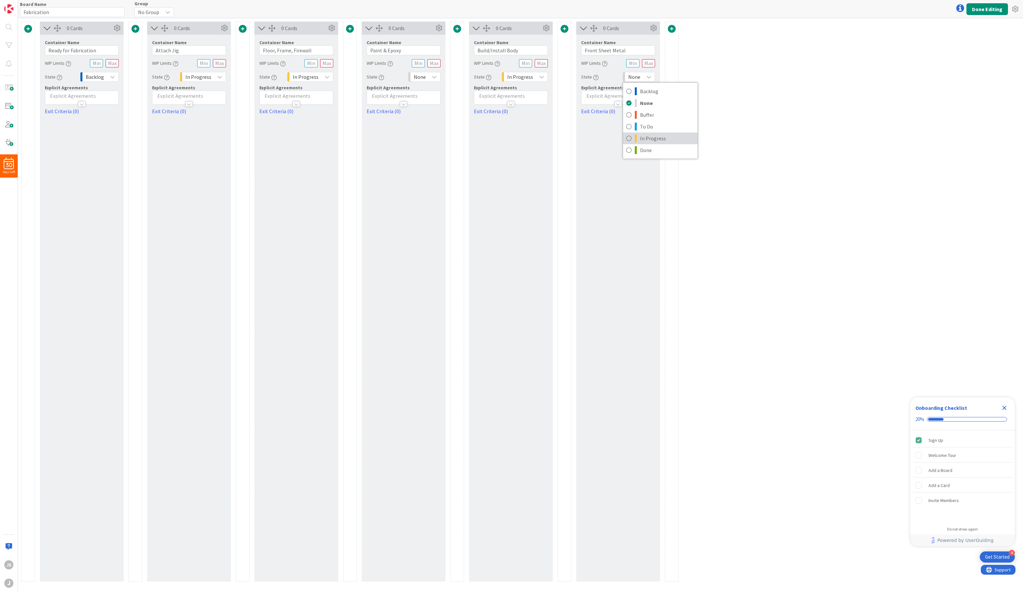
drag, startPoint x: 643, startPoint y: 135, endPoint x: 645, endPoint y: 131, distance: 4.7
click at [643, 135] on span "In Progress" at bounding box center [667, 138] width 54 height 10
click at [675, 29] on span at bounding box center [672, 29] width 8 height 8
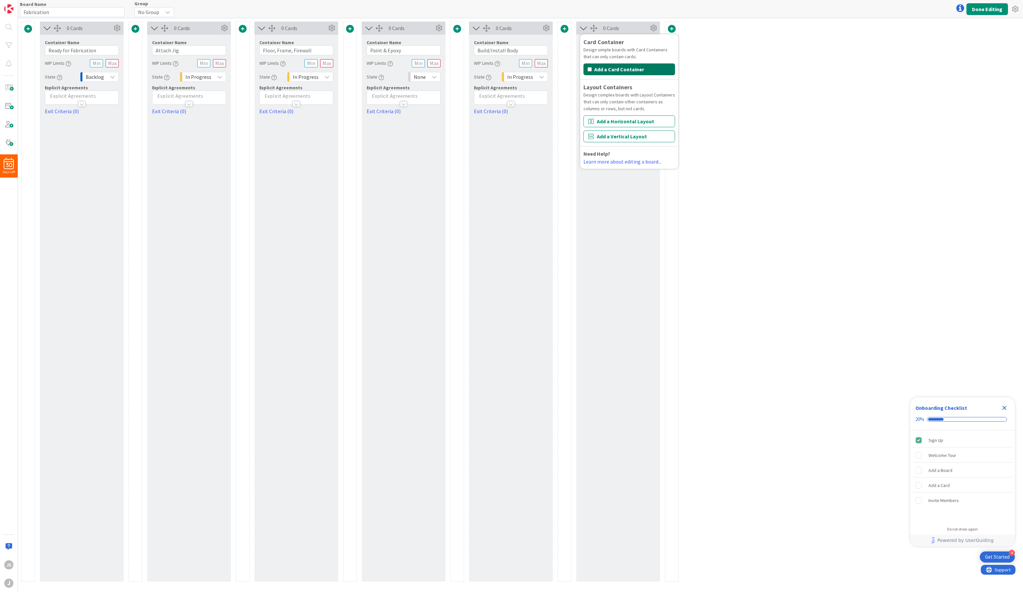
click at [654, 65] on button "Add a Card Container" at bounding box center [630, 69] width 92 height 12
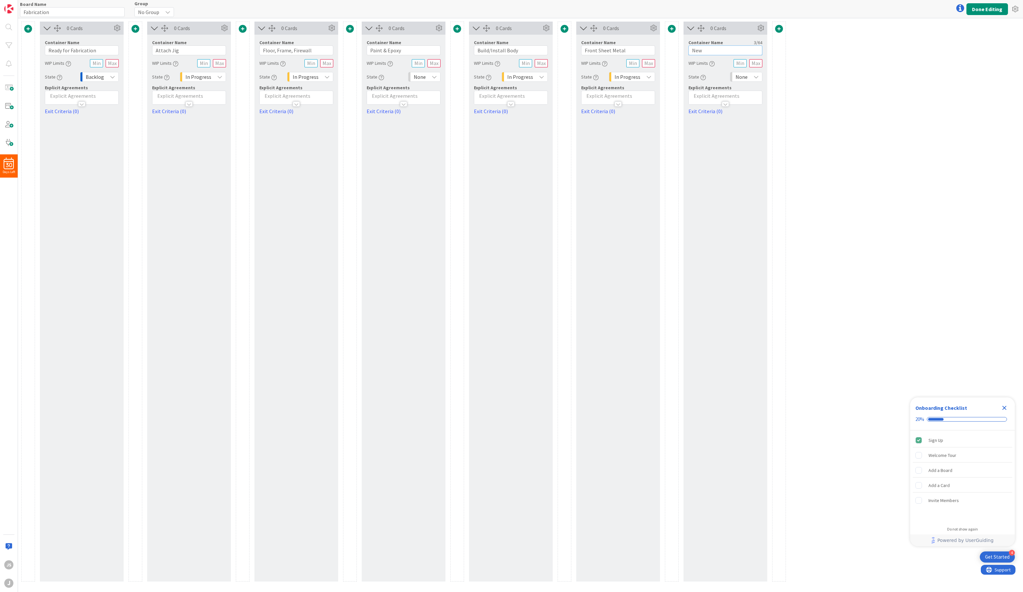
click at [708, 50] on input "New" at bounding box center [726, 50] width 74 height 10
type input "Test Fit All Body"
click at [780, 28] on span at bounding box center [779, 29] width 8 height 8
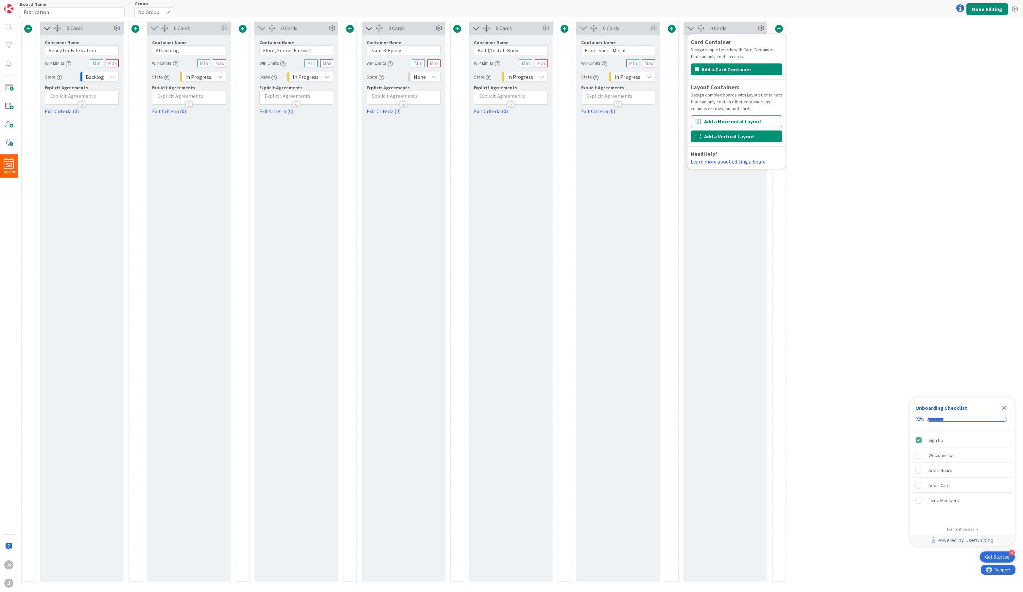
click at [716, 134] on button "Add a Vertical Layout" at bounding box center [737, 137] width 92 height 12
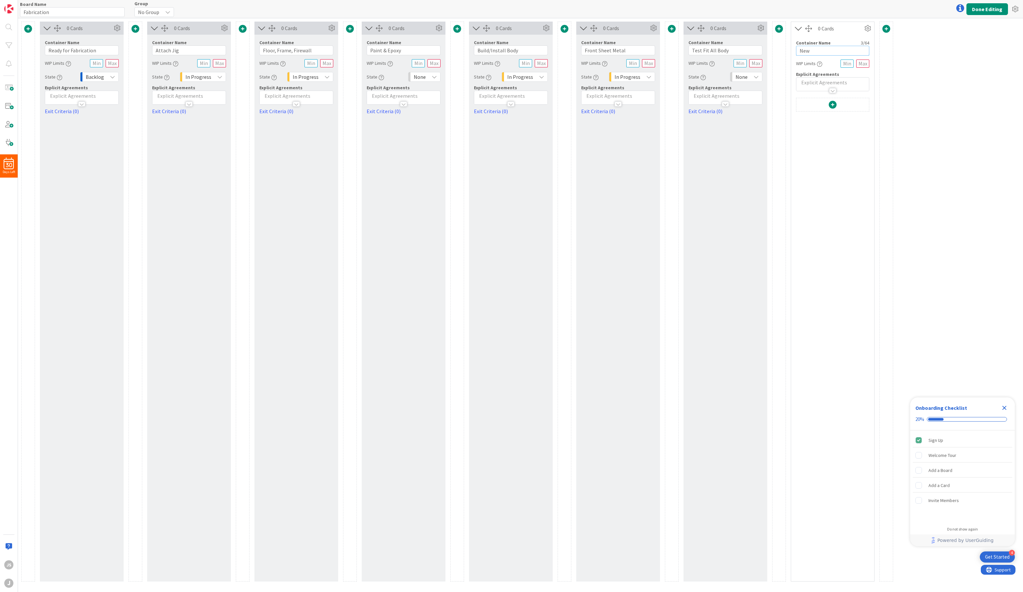
click at [802, 48] on input "New" at bounding box center [832, 51] width 73 height 10
type input "Test Fit"
click at [802, 106] on span at bounding box center [833, 105] width 8 height 8
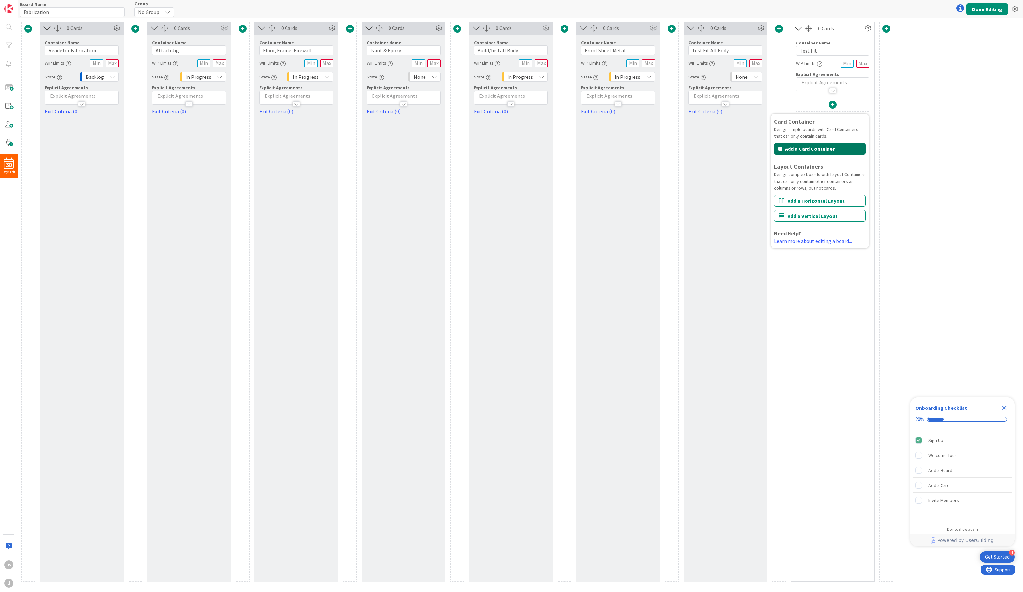
click at [802, 147] on button "Add a Card Container" at bounding box center [820, 149] width 92 height 12
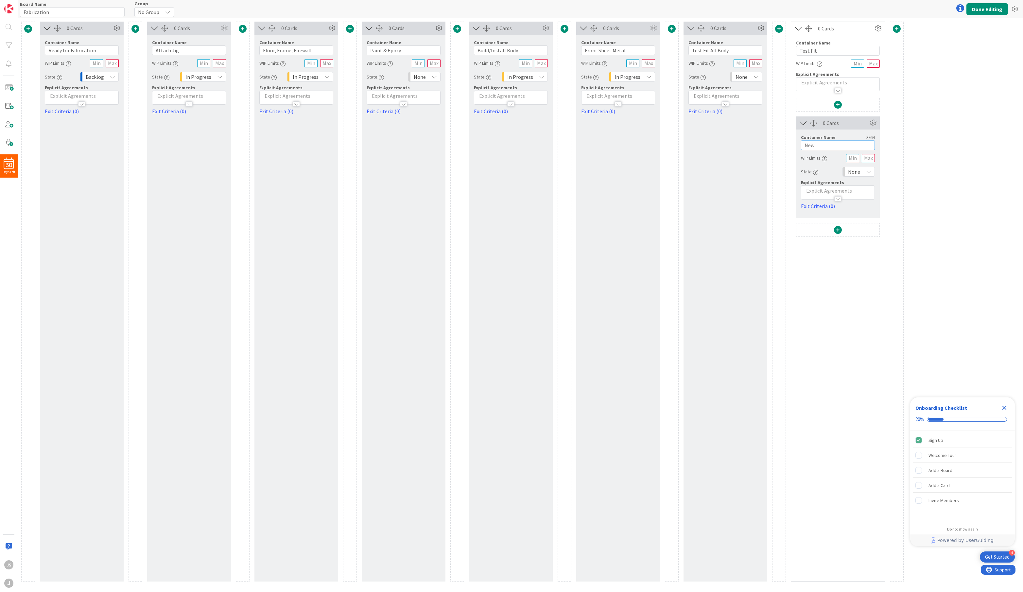
click at [802, 147] on input "New" at bounding box center [838, 145] width 74 height 10
type input "Body"
click at [802, 103] on span at bounding box center [838, 105] width 8 height 8
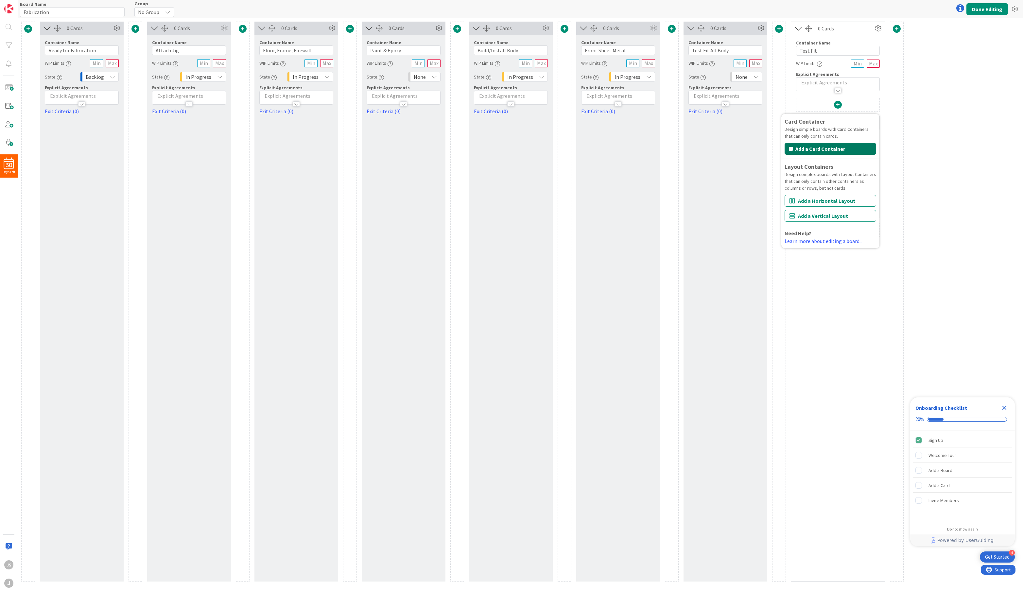
click at [802, 149] on button "Add a Card Container" at bounding box center [831, 149] width 92 height 12
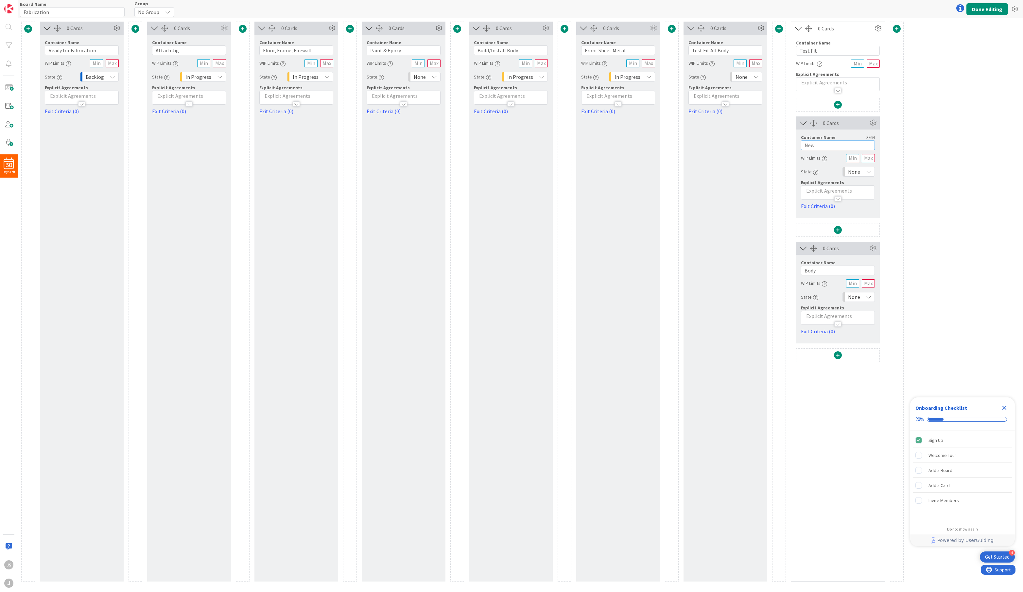
click at [802, 144] on input "New" at bounding box center [838, 145] width 74 height 10
type input "Mechanical"
click at [802, 101] on div at bounding box center [897, 302] width 14 height 560
click at [722, 29] on div "0 Cards" at bounding box center [733, 28] width 45 height 8
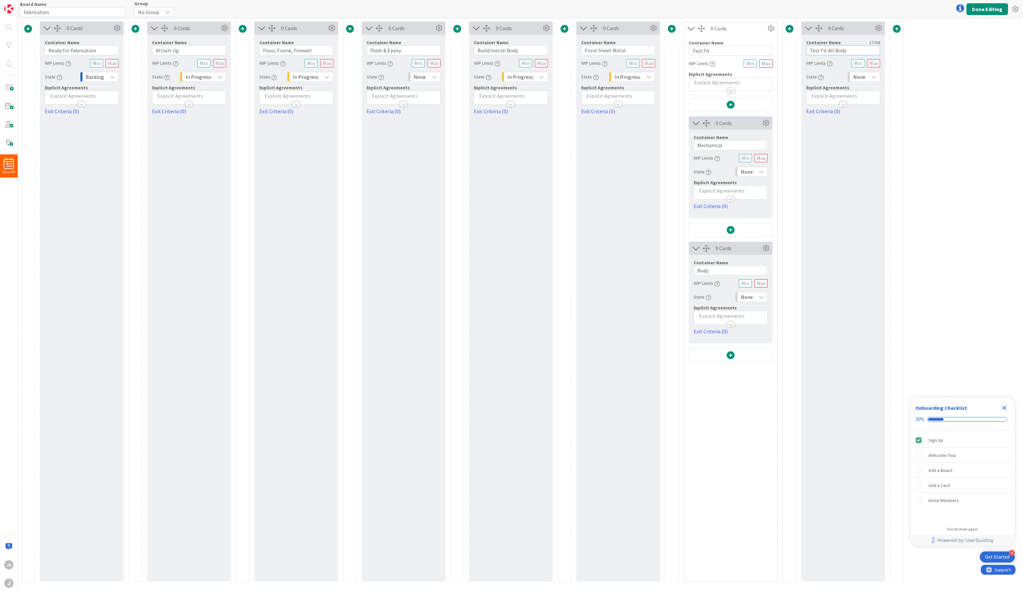
click at [802, 48] on input "Test Fit All Body" at bounding box center [843, 50] width 74 height 10
type input "Paint & Body Acceptance"
click at [802, 75] on span "None" at bounding box center [859, 76] width 12 height 9
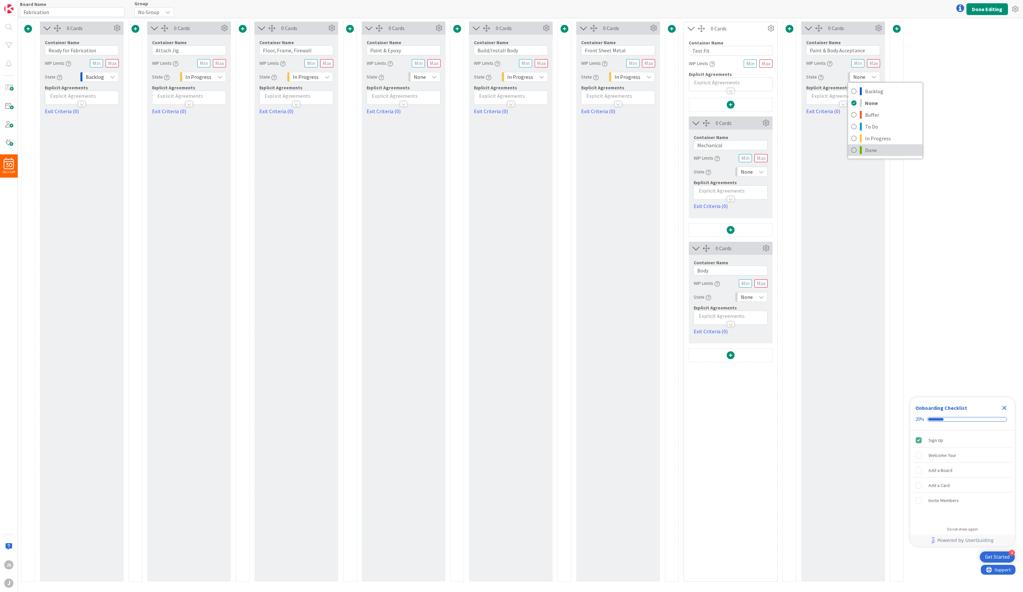
click at [802, 148] on span "Done" at bounding box center [892, 150] width 54 height 10
click at [802, 87] on div "0 Cards Container Name 21 / 64 Ready for Fabrication WIP Limits State Backlog E…" at bounding box center [520, 305] width 1005 height 574
click at [802, 10] on button "Done Editing" at bounding box center [988, 9] width 42 height 12
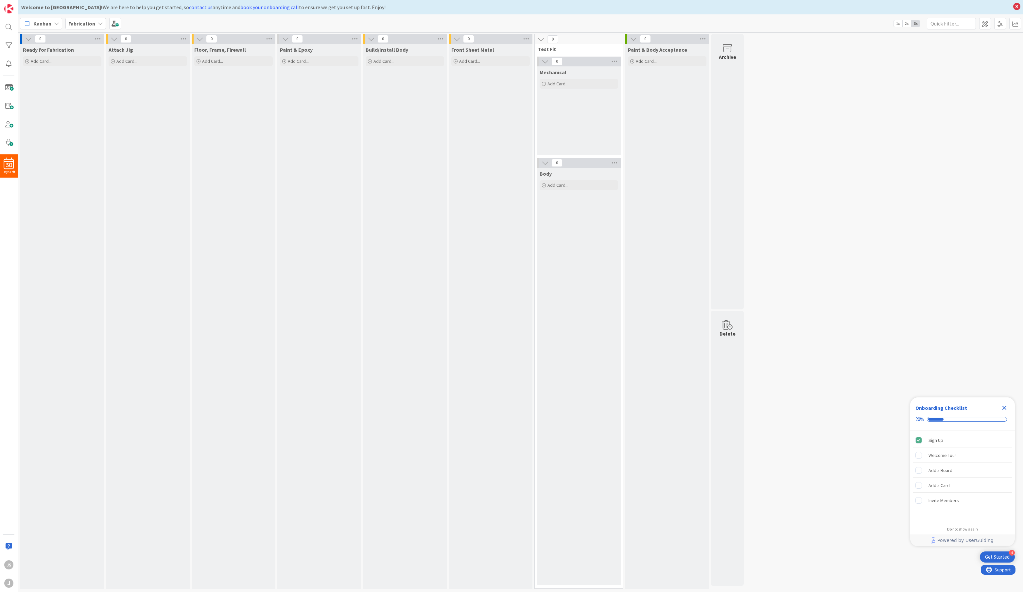
click at [89, 23] on b "Fabrication" at bounding box center [81, 23] width 27 height 7
click at [114, 23] on span at bounding box center [115, 24] width 12 height 12
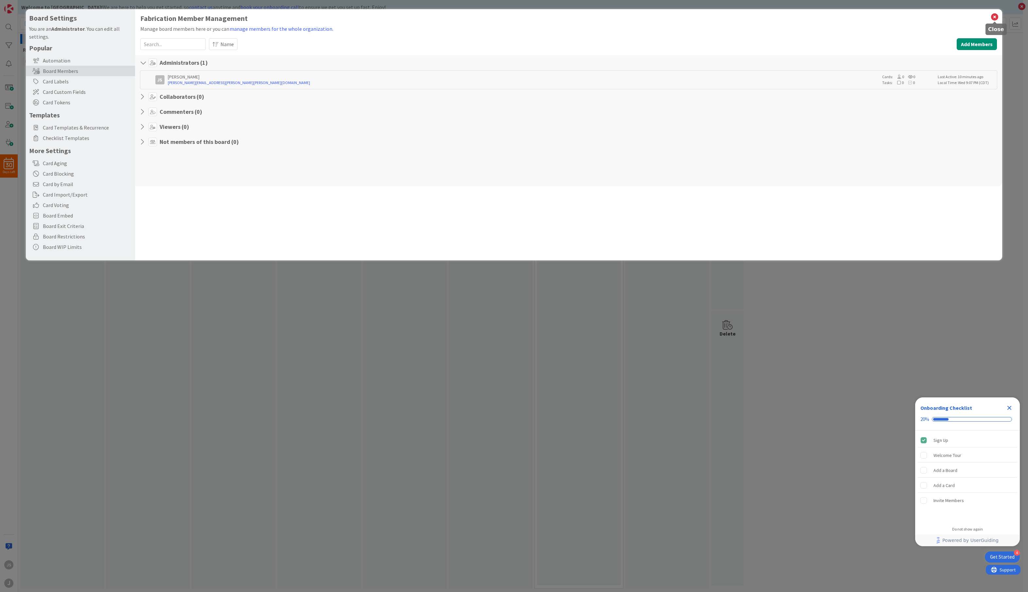
click at [802, 18] on icon at bounding box center [995, 16] width 9 height 9
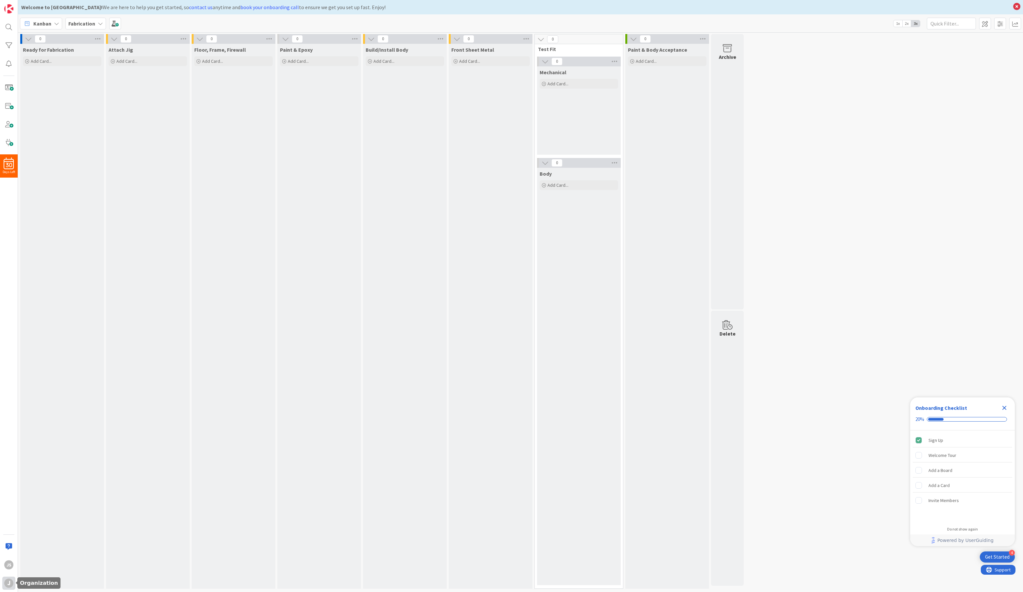
click at [11, 509] on div "j" at bounding box center [8, 583] width 9 height 9
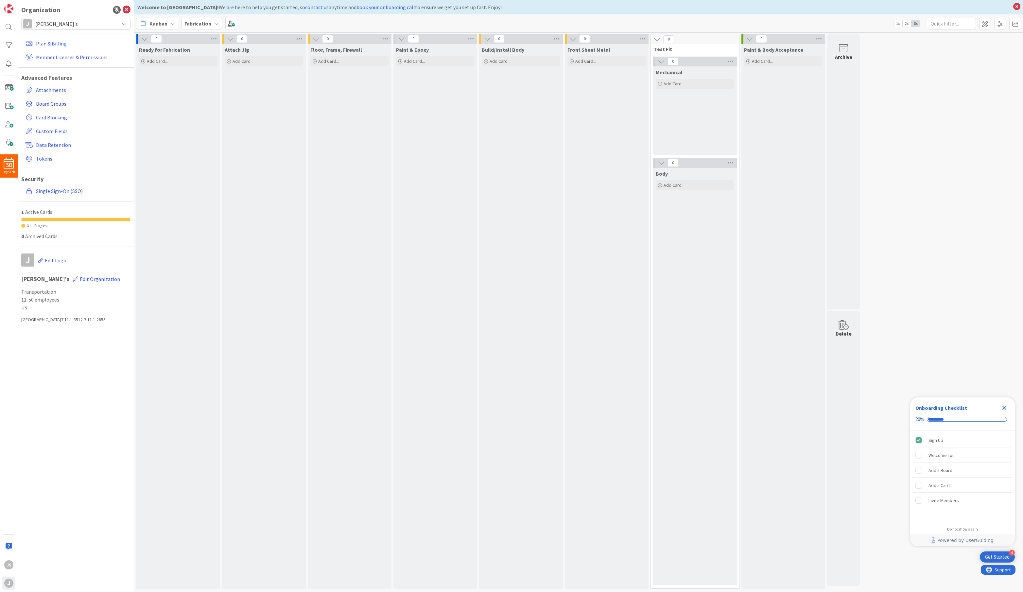
click at [49, 104] on span "Board Groups" at bounding box center [82, 104] width 92 height 8
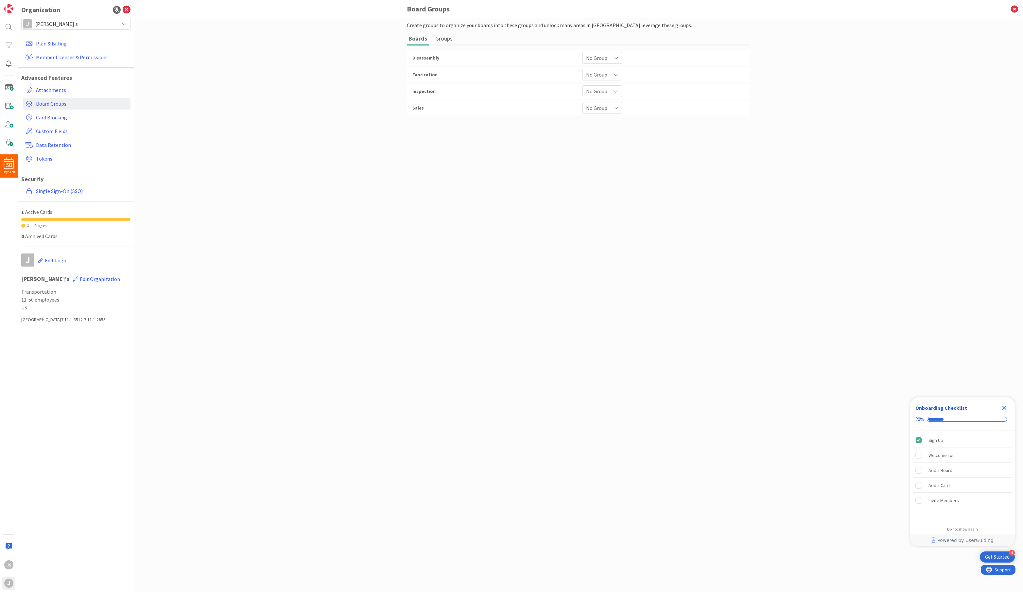
click at [451, 37] on button "Groups" at bounding box center [444, 38] width 21 height 12
click at [433, 54] on div "0 / 32" at bounding box center [578, 59] width 343 height 18
click at [802, 509] on span "Support" at bounding box center [1002, 569] width 16 height 8
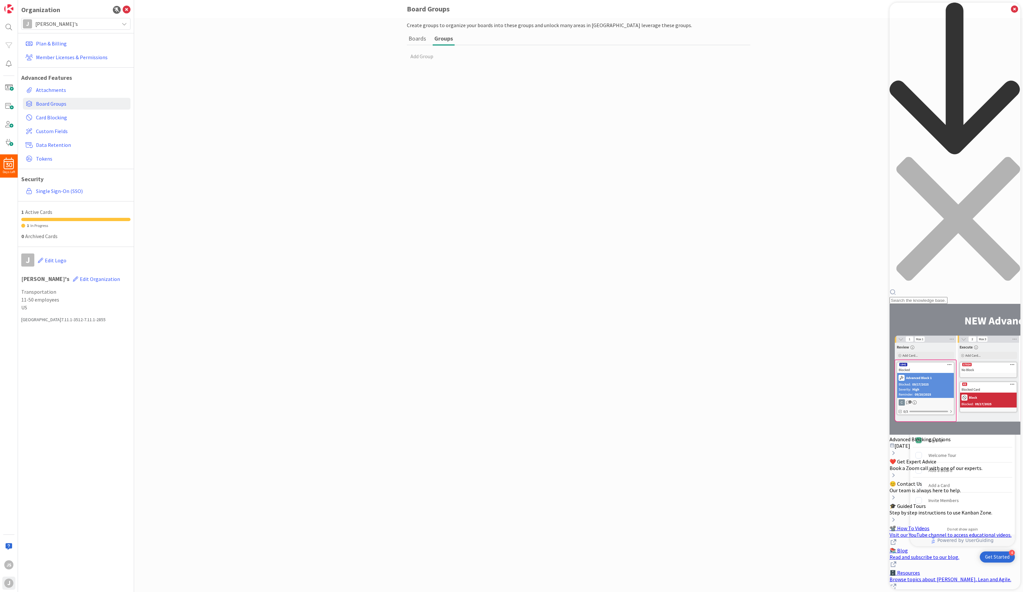
click at [802, 37] on div "Resource Center Header" at bounding box center [955, 153] width 131 height 301
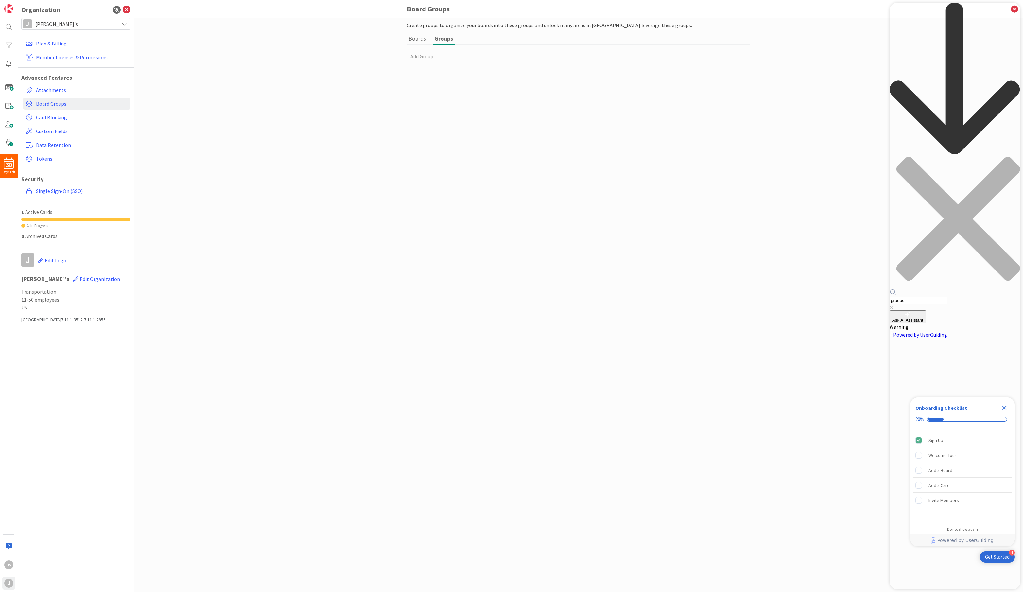
type input "groups"
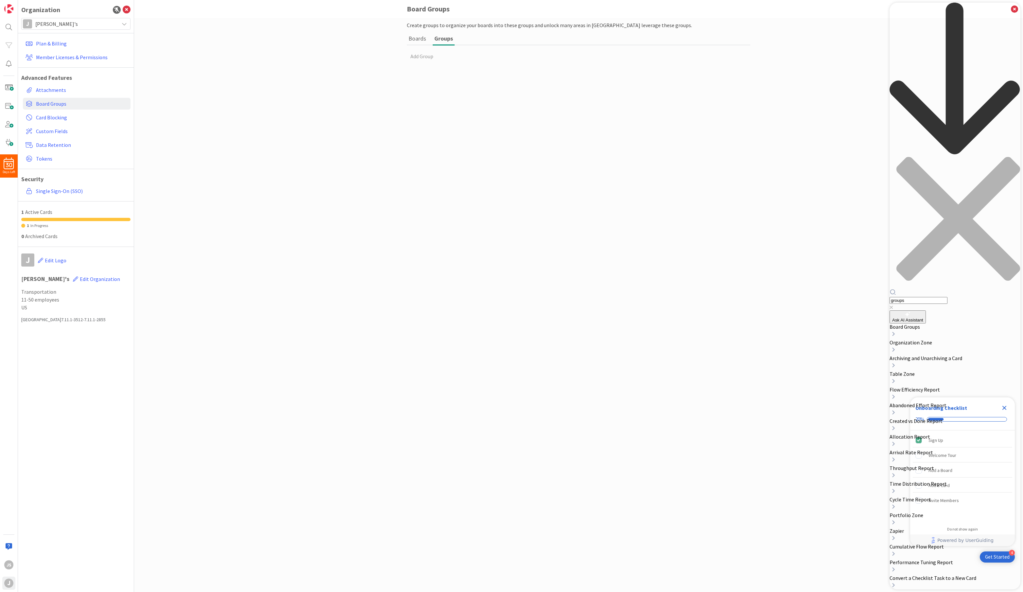
click at [802, 324] on div "Board Groups" at bounding box center [955, 332] width 131 height 16
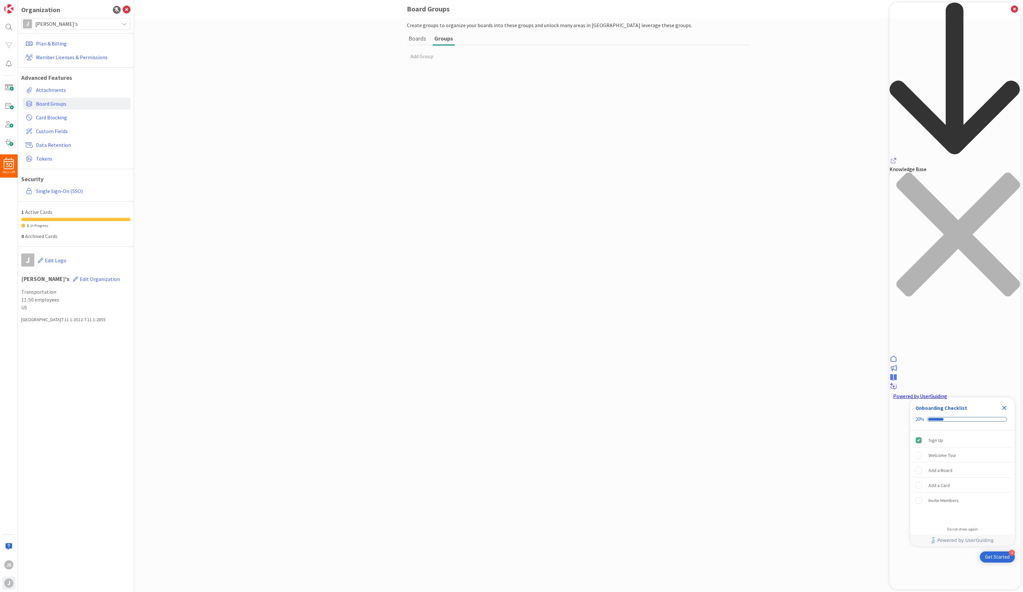
drag, startPoint x: 1006, startPoint y: 12, endPoint x: 1841, endPoint y: 22, distance: 835.8
click at [802, 172] on div "close resource center" at bounding box center [955, 238] width 131 height 132
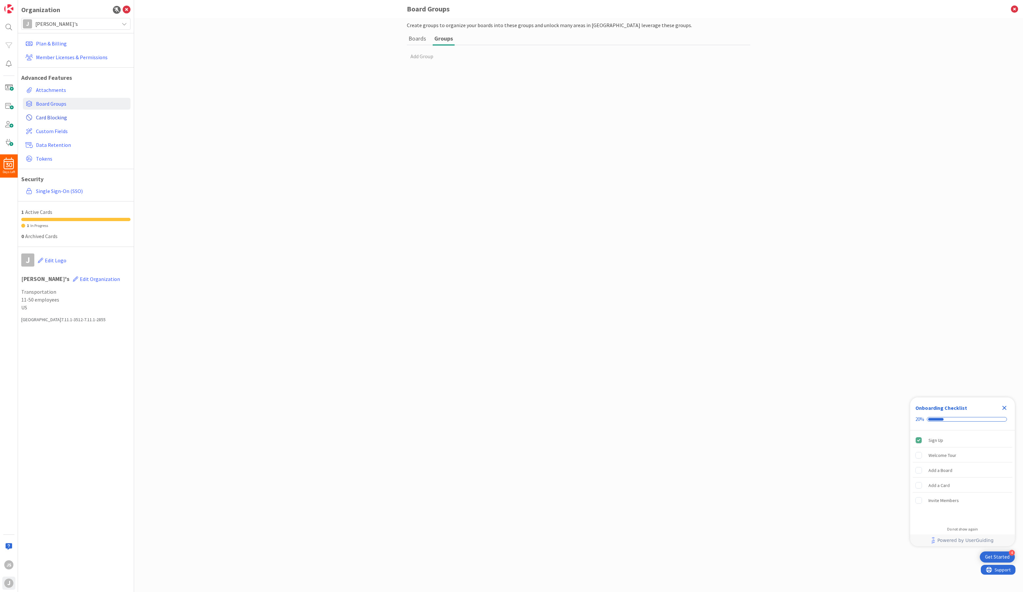
click at [97, 123] on link "Card Blocking" at bounding box center [77, 118] width 108 height 12
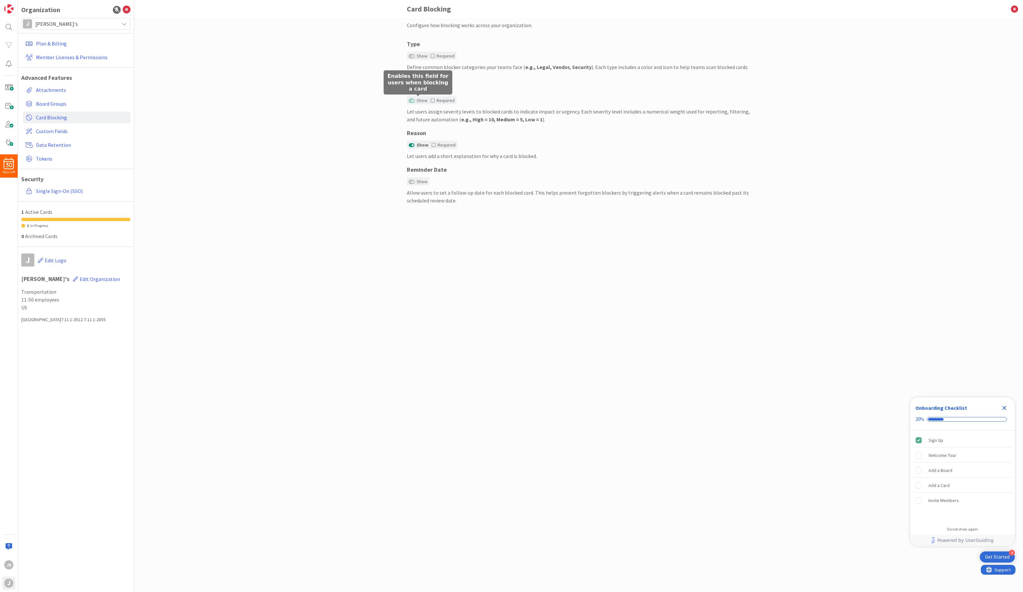
click at [414, 99] on button "Show" at bounding box center [412, 100] width 6 height 5
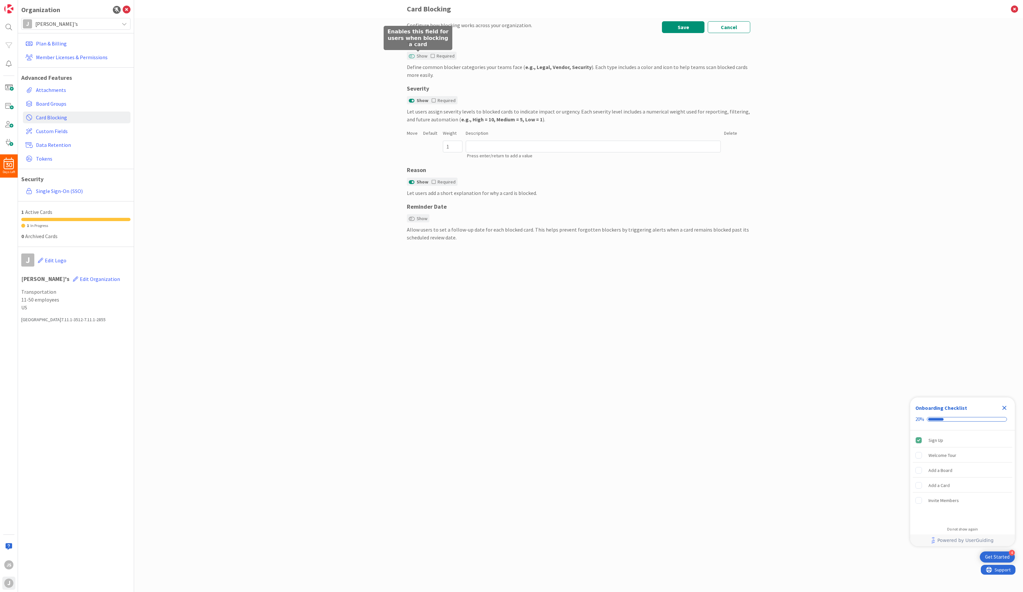
click at [414, 58] on button "Show" at bounding box center [412, 56] width 6 height 5
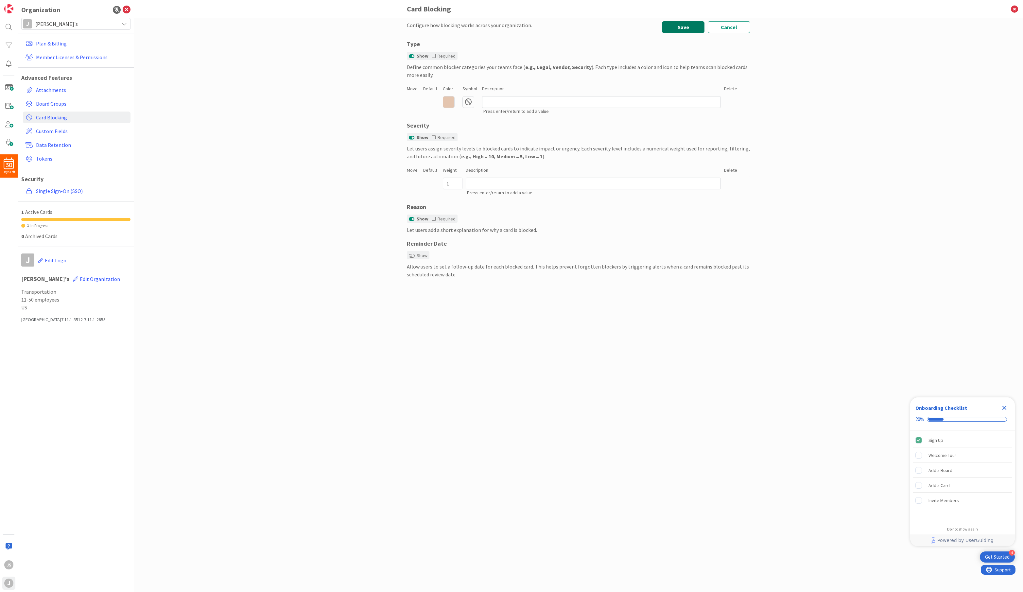
click at [682, 29] on button "Save" at bounding box center [683, 27] width 43 height 12
click at [48, 103] on span "Board Groups" at bounding box center [82, 104] width 92 height 8
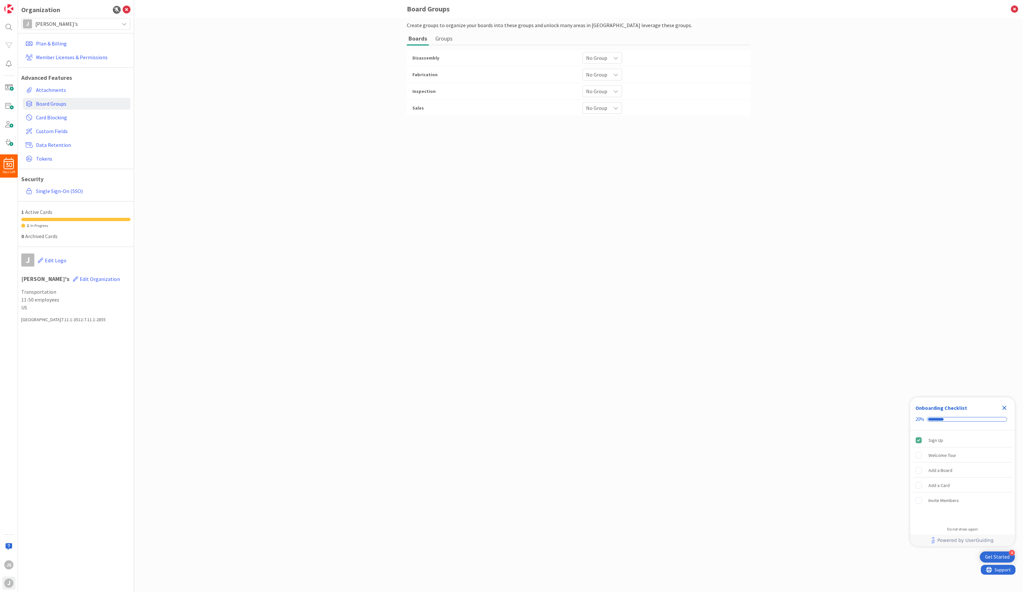
click at [440, 39] on button "Groups" at bounding box center [444, 38] width 21 height 12
click at [441, 58] on input at bounding box center [578, 62] width 343 height 12
type input "Restoration"
click at [443, 78] on input at bounding box center [578, 81] width 343 height 12
type input "Maintenance"
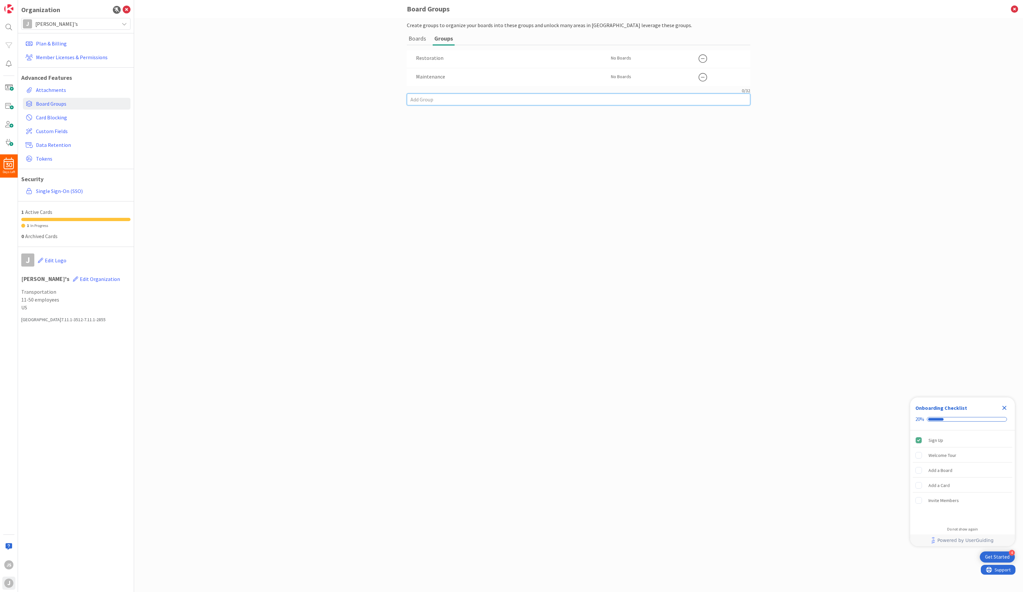
click at [451, 95] on input at bounding box center [578, 100] width 343 height 12
type input "Upgrades"
click at [500, 125] on div "Create groups to organize your boards into these groups and unlock many areas i…" at bounding box center [578, 298] width 343 height 554
click at [738, 96] on button "button" at bounding box center [733, 93] width 11 height 9
click at [7, 509] on div "js" at bounding box center [8, 564] width 9 height 9
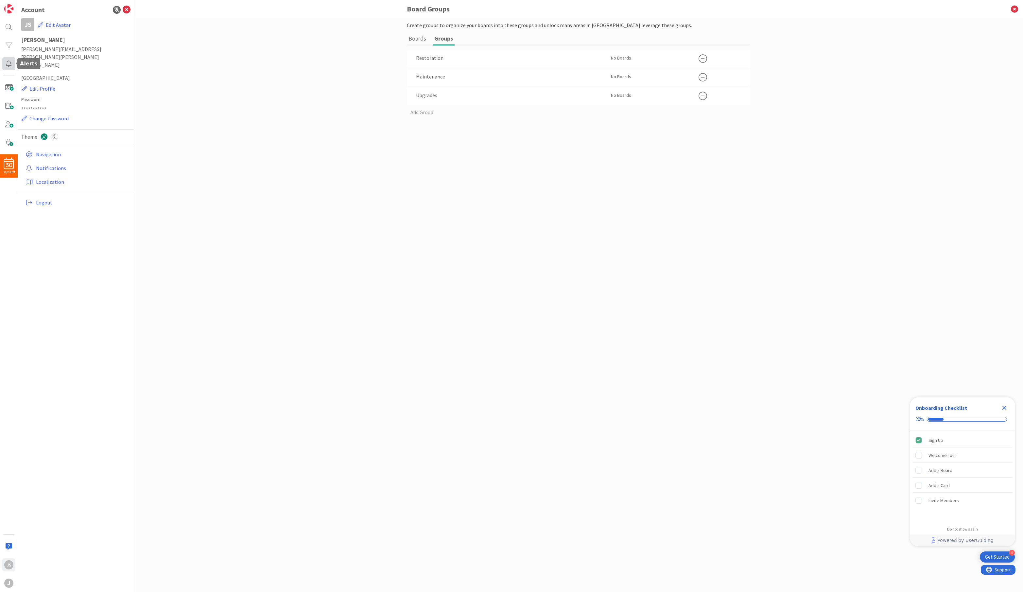
click at [9, 65] on div at bounding box center [8, 63] width 13 height 13
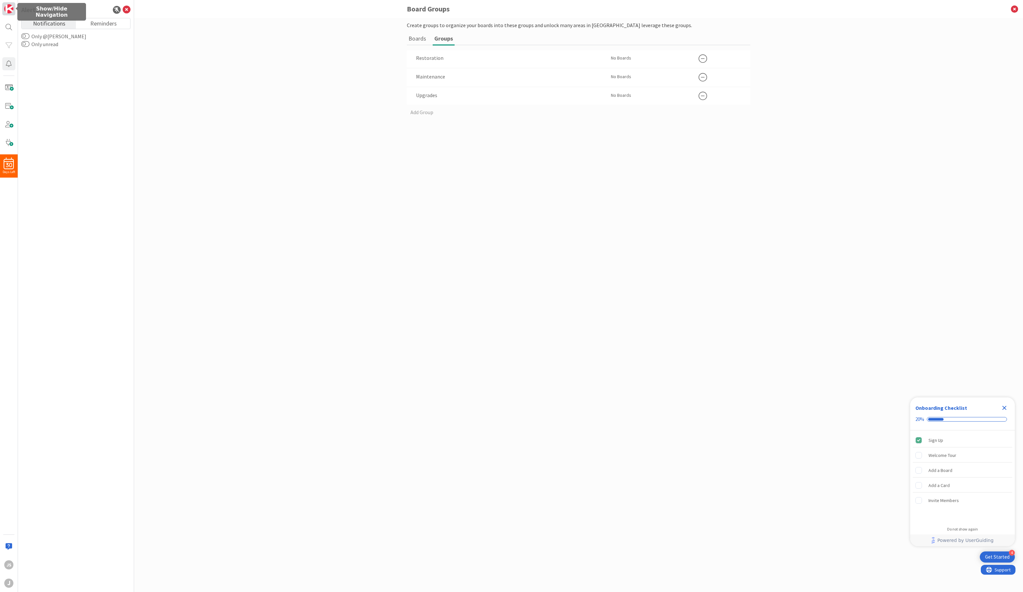
click at [9, 5] on img at bounding box center [8, 8] width 9 height 9
click at [10, 11] on img at bounding box center [8, 8] width 9 height 9
click at [16, 13] on div "30 Days Left js j" at bounding box center [9, 296] width 18 height 592
click at [11, 12] on img at bounding box center [8, 8] width 9 height 9
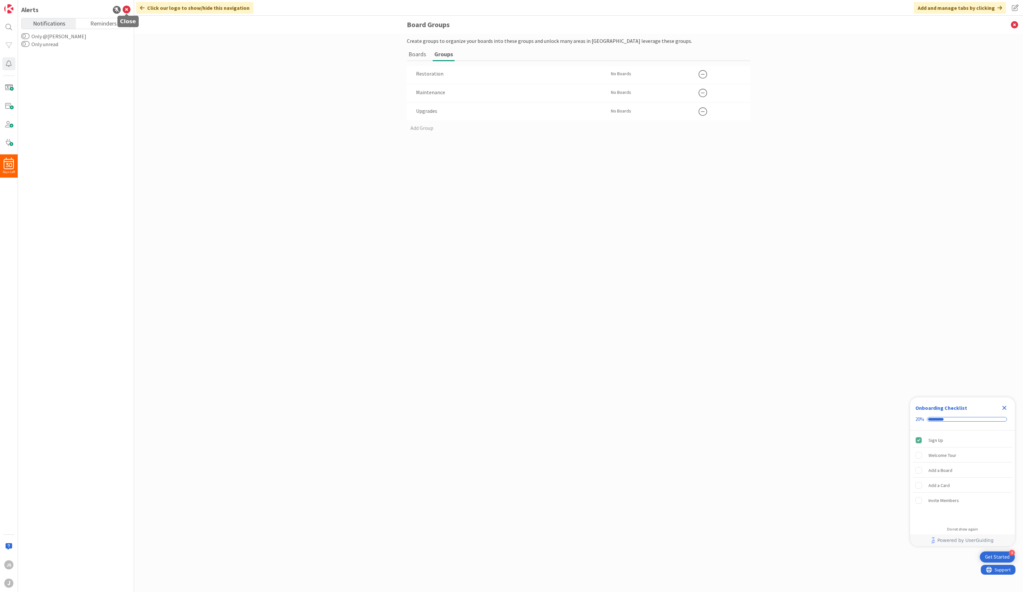
click at [127, 9] on icon at bounding box center [127, 10] width 8 height 8
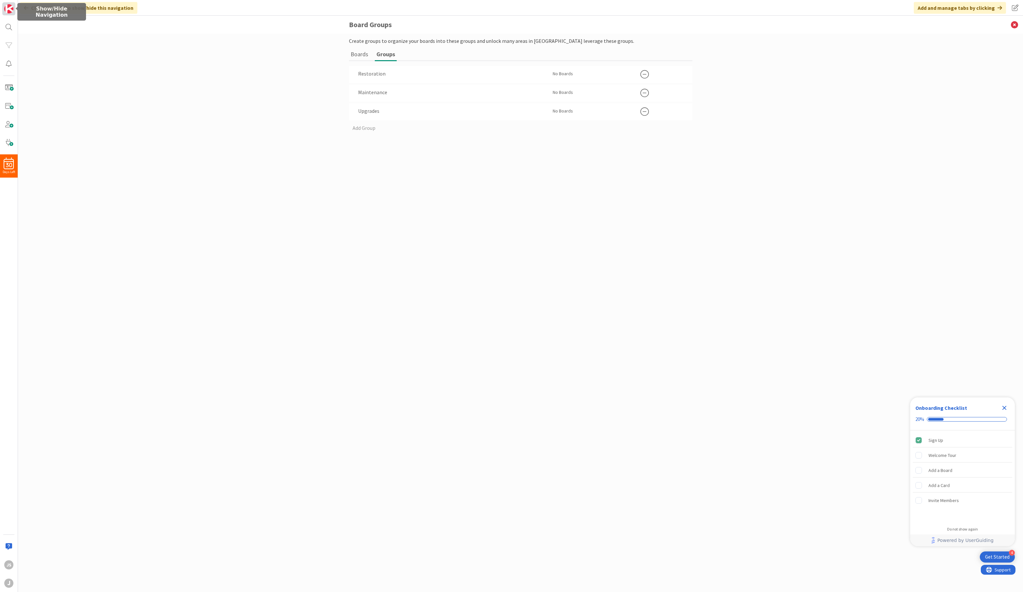
click at [12, 9] on img at bounding box center [8, 8] width 9 height 9
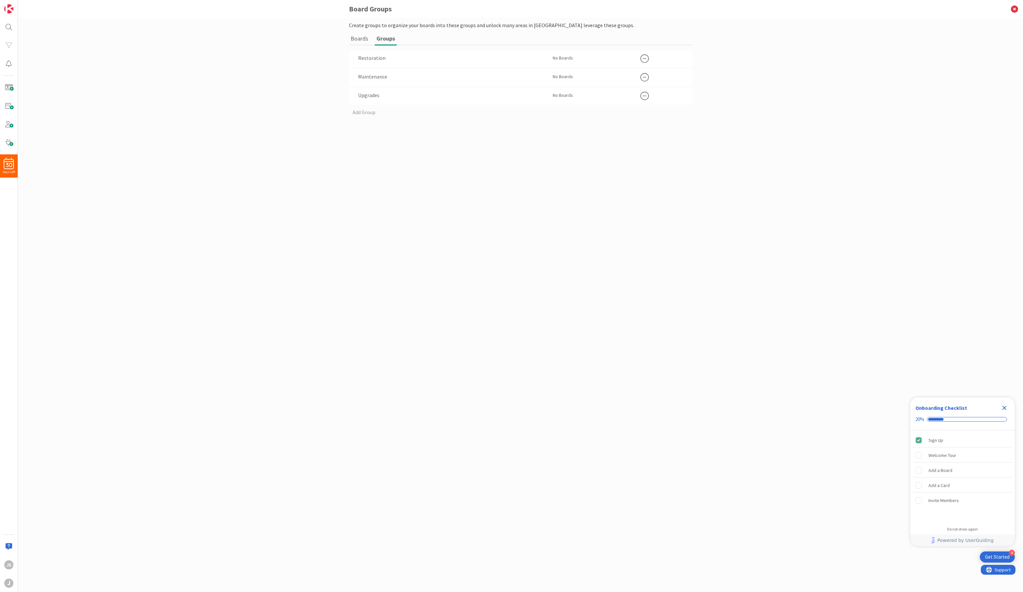
click at [133, 21] on div "Create groups to organize your boards into these groups and unlock many areas i…" at bounding box center [520, 305] width 1005 height 574
click at [802, 405] on icon "Close Checklist" at bounding box center [1005, 408] width 8 height 8
click at [802, 8] on icon at bounding box center [1014, 9] width 17 height 18
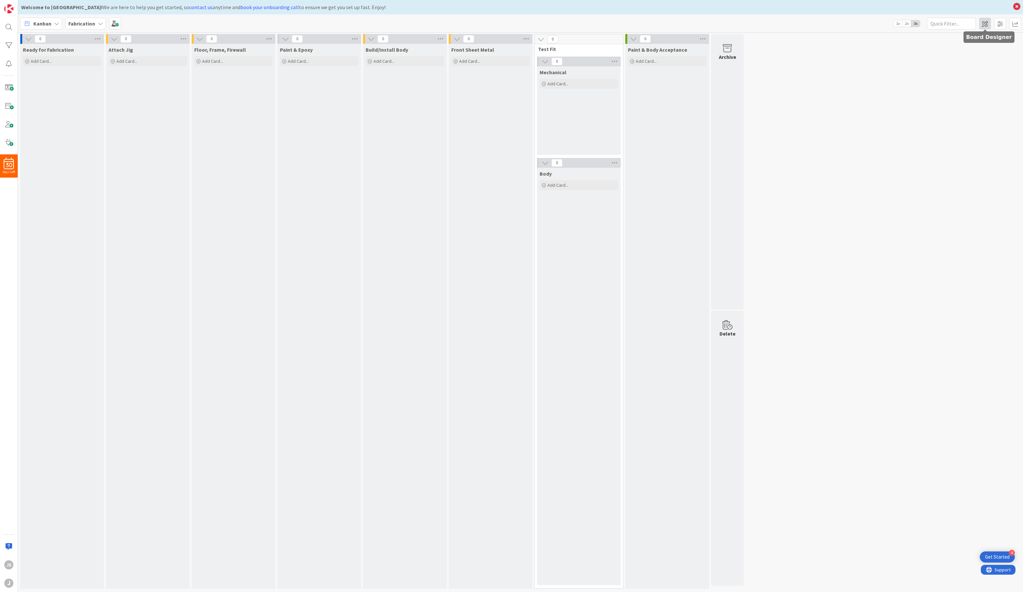
click at [802, 23] on span at bounding box center [985, 24] width 12 height 12
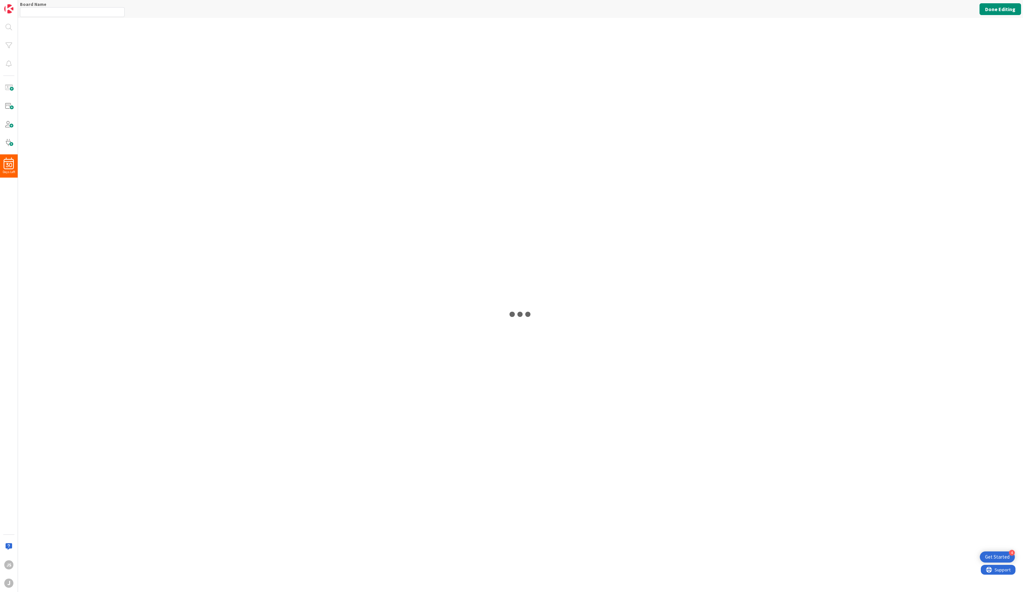
type input "Fabrication"
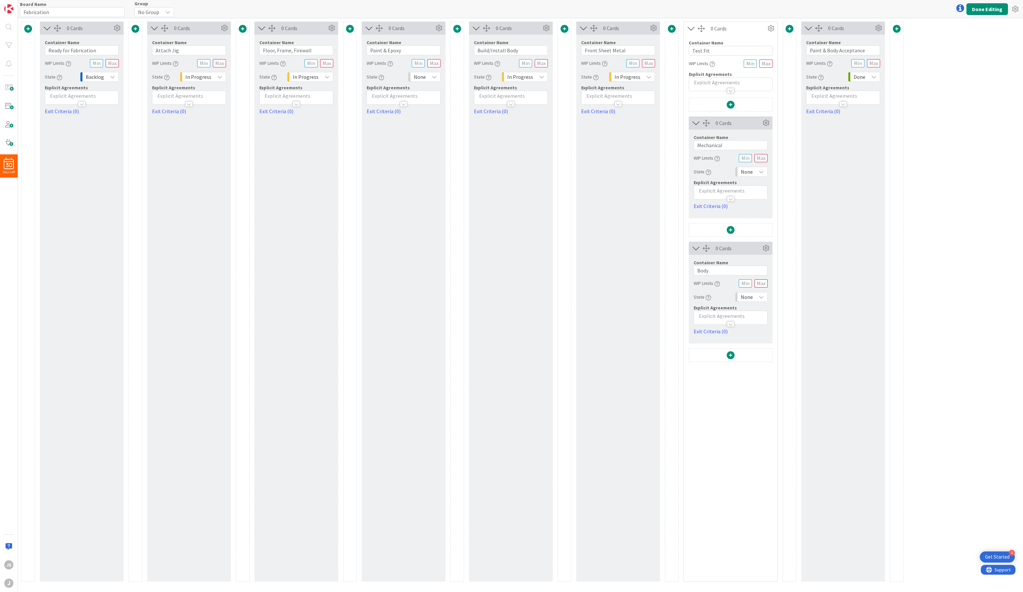
click at [162, 10] on div "No Group" at bounding box center [154, 12] width 40 height 10
click at [158, 37] on span "Restoration" at bounding box center [177, 38] width 60 height 10
click at [802, 11] on button "Done Editing" at bounding box center [988, 9] width 42 height 12
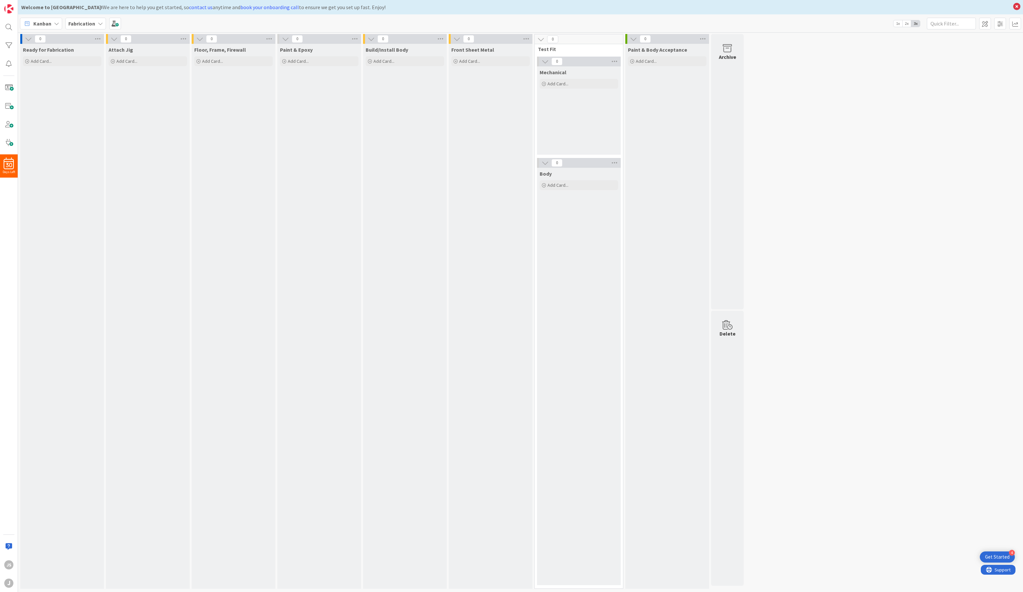
click at [90, 21] on b "Fabrication" at bounding box center [81, 23] width 27 height 7
click at [86, 91] on h4 "Sales" at bounding box center [117, 92] width 89 height 7
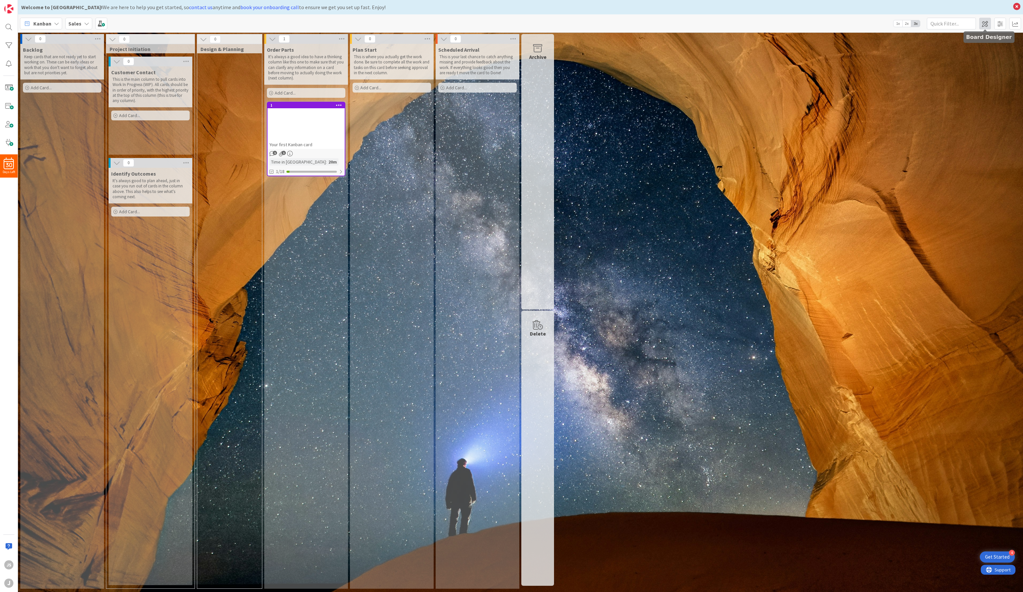
click at [802, 24] on span at bounding box center [985, 24] width 12 height 12
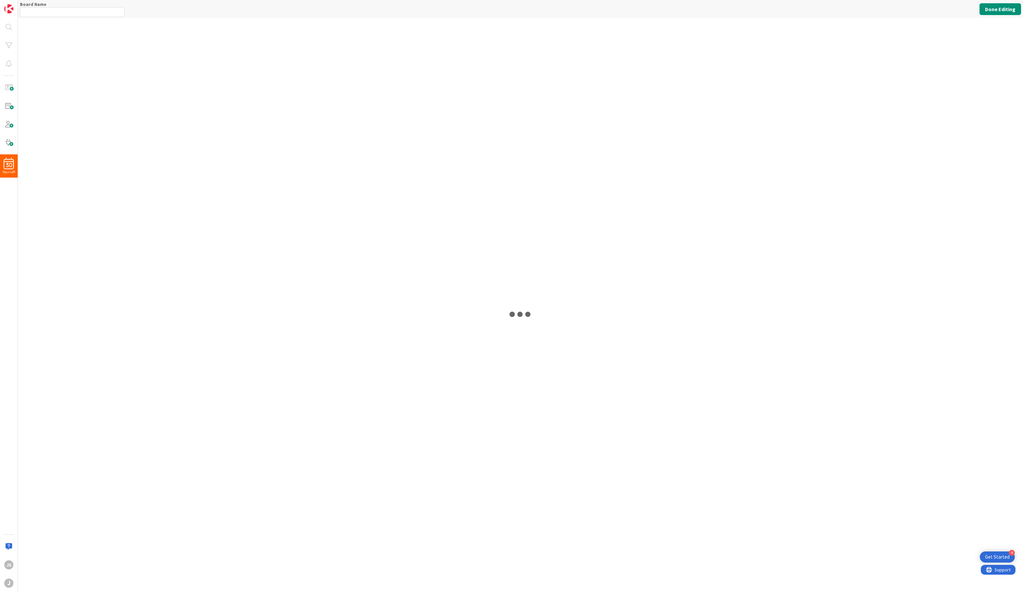
type input "Sales"
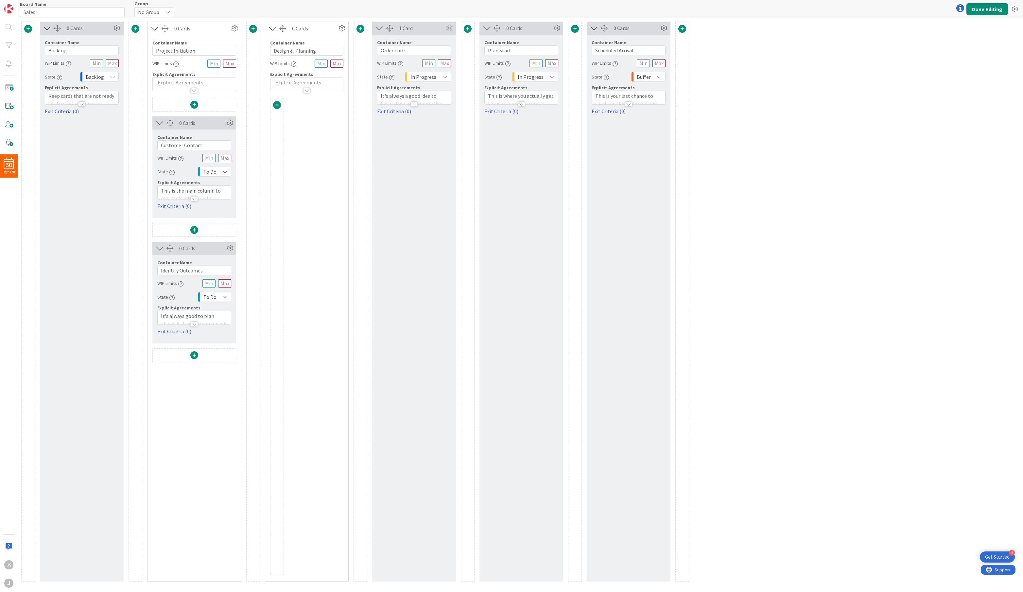
click at [153, 12] on span "No Group" at bounding box center [148, 12] width 21 height 9
click at [155, 34] on span "Restoration" at bounding box center [177, 38] width 60 height 10
click at [171, 12] on icon at bounding box center [173, 11] width 5 height 5
click at [172, 12] on icon at bounding box center [174, 11] width 5 height 5
click at [171, 12] on icon at bounding box center [173, 11] width 5 height 5
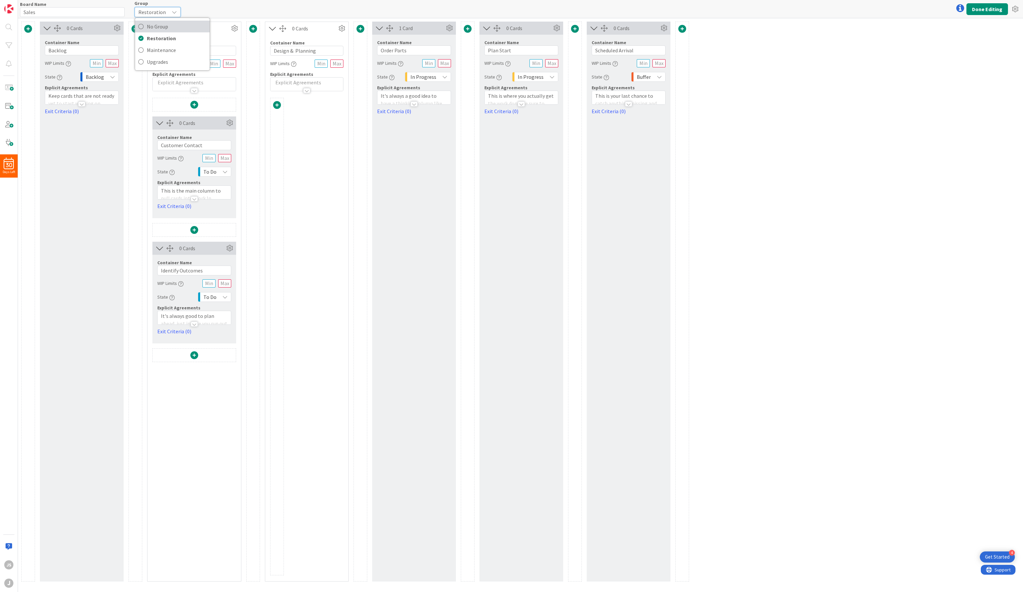
click at [162, 23] on span "No Group" at bounding box center [177, 27] width 60 height 10
click at [802, 7] on button "Done Editing" at bounding box center [988, 9] width 42 height 12
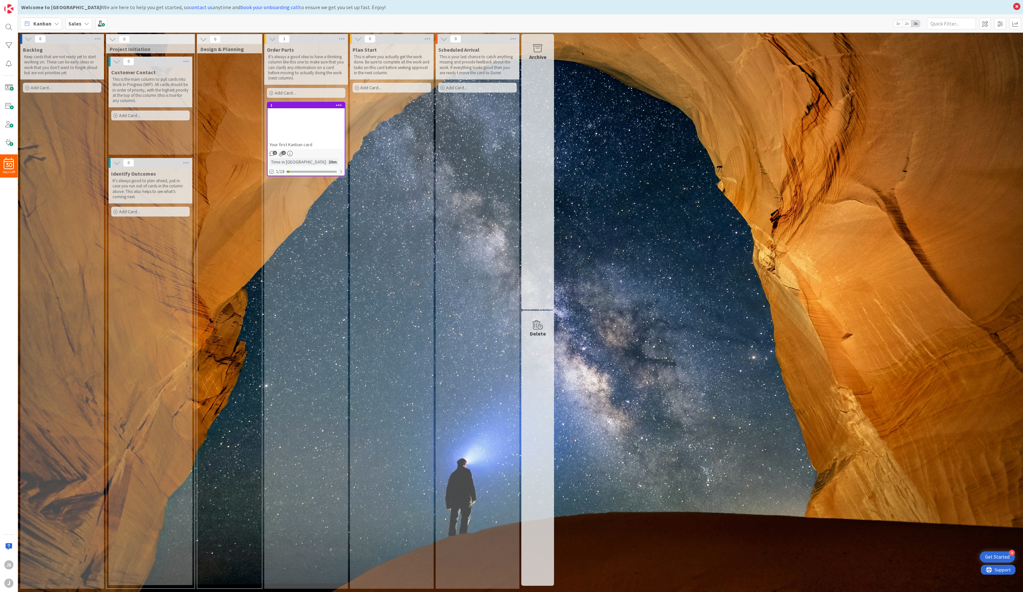
click at [86, 18] on div "Sales" at bounding box center [78, 24] width 27 height 12
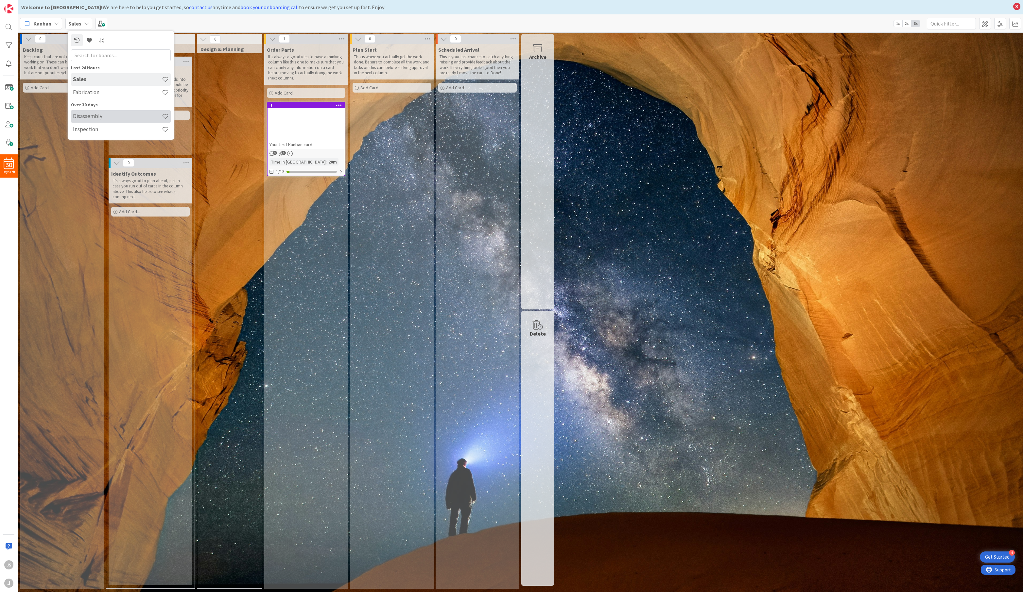
click at [93, 115] on h4 "Disassembly" at bounding box center [117, 116] width 89 height 7
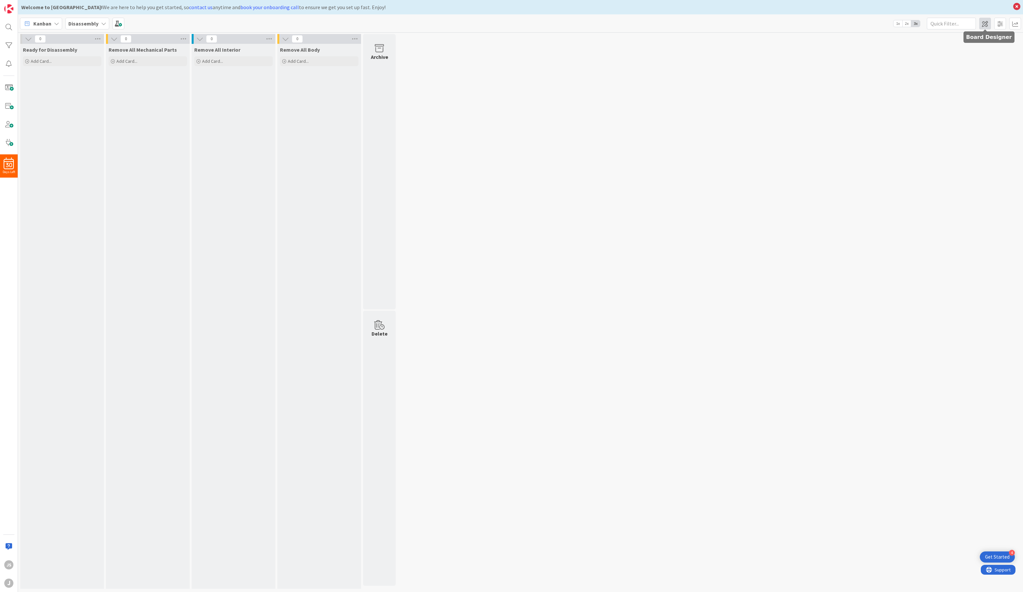
click at [802, 25] on span at bounding box center [985, 24] width 12 height 12
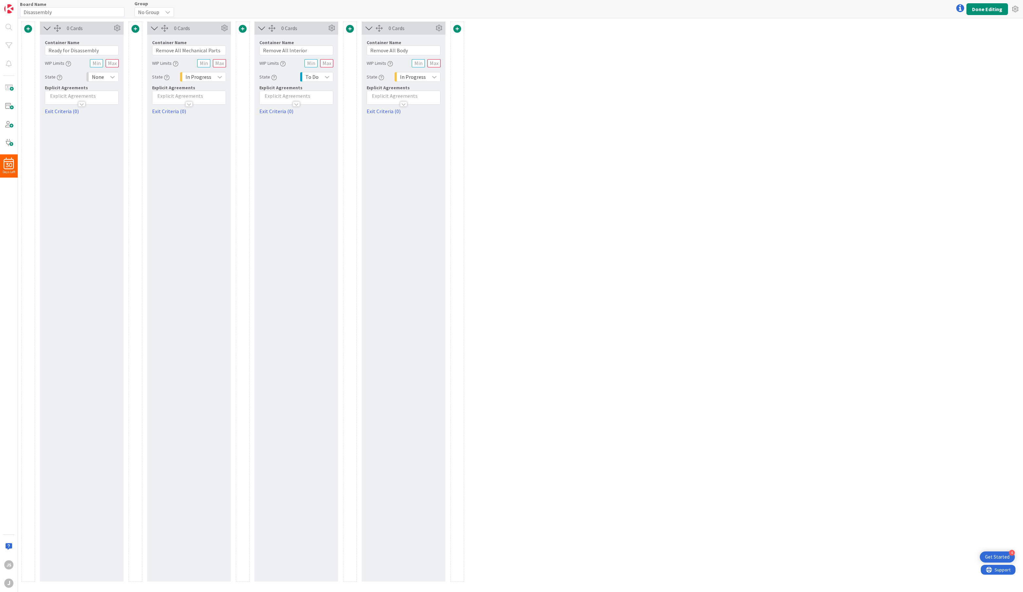
click at [161, 14] on div "No Group" at bounding box center [154, 12] width 40 height 10
click at [159, 38] on span "Restoration" at bounding box center [177, 38] width 60 height 10
click at [802, 11] on button "Done Editing" at bounding box center [988, 9] width 42 height 12
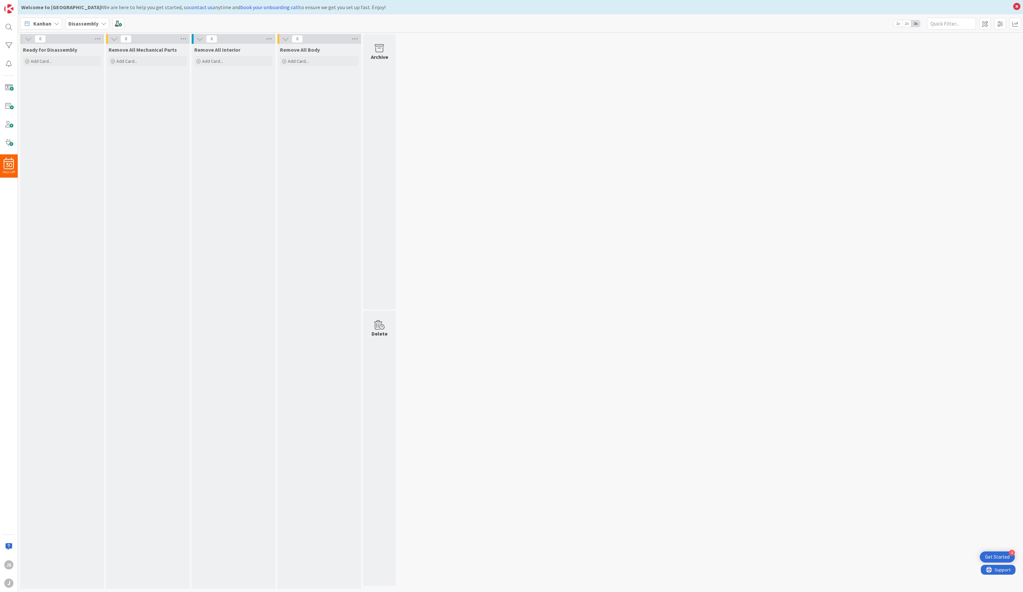
click at [92, 19] on div "Disassembly" at bounding box center [87, 24] width 44 height 12
click at [100, 126] on h4 "Inspection" at bounding box center [117, 129] width 89 height 7
click at [459, 97] on div "0 Take Delivery Add Card... 0 Review For Completeness Add Card... 0 Verify Proj…" at bounding box center [520, 313] width 1003 height 558
click at [802, 4] on icon at bounding box center [1017, 6] width 9 height 9
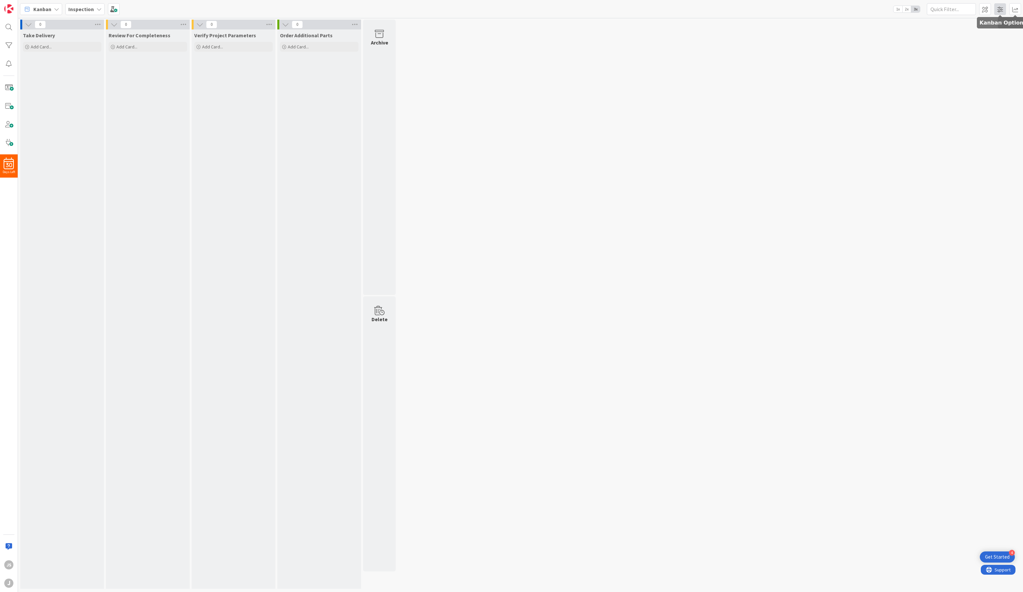
click at [802, 12] on span at bounding box center [1000, 9] width 12 height 12
click at [802, 174] on icon at bounding box center [920, 175] width 5 height 5
click at [802, 184] on icon at bounding box center [920, 183] width 5 height 5
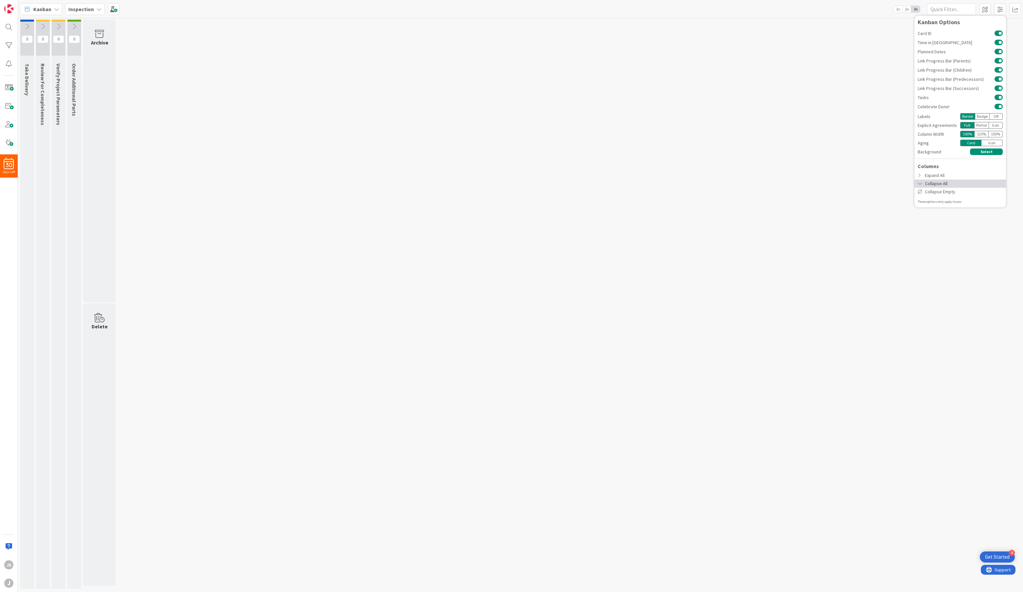
click at [802, 184] on icon at bounding box center [920, 183] width 5 height 5
click at [802, 176] on div "Expand All" at bounding box center [961, 175] width 92 height 8
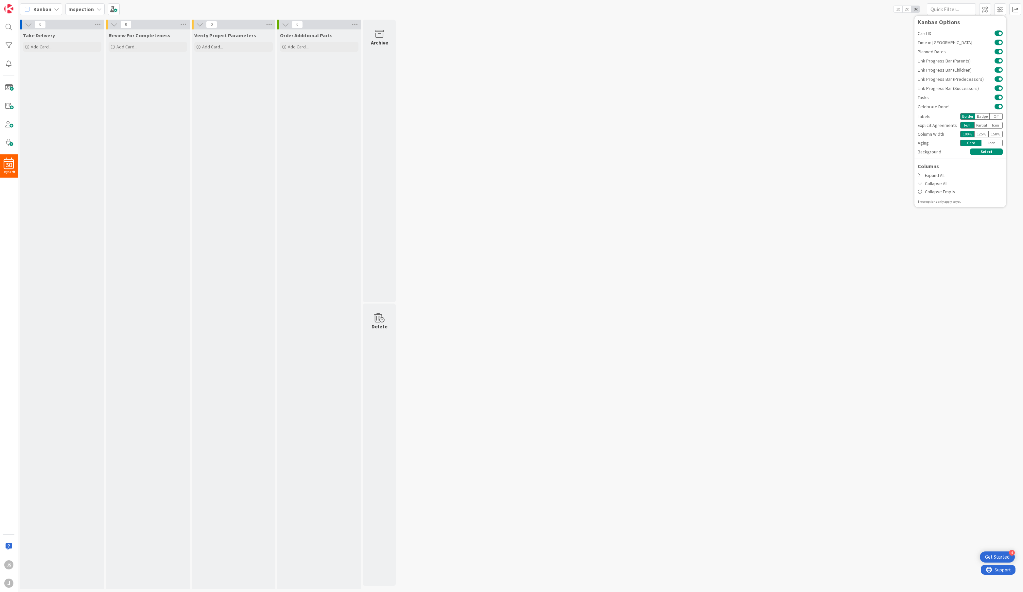
click at [802, 41] on div "0 Take Delivery Add Card... 0 Review For Completeness Add Card... 0 Verify Proj…" at bounding box center [520, 306] width 1003 height 572
click at [98, 9] on icon at bounding box center [98, 9] width 5 height 5
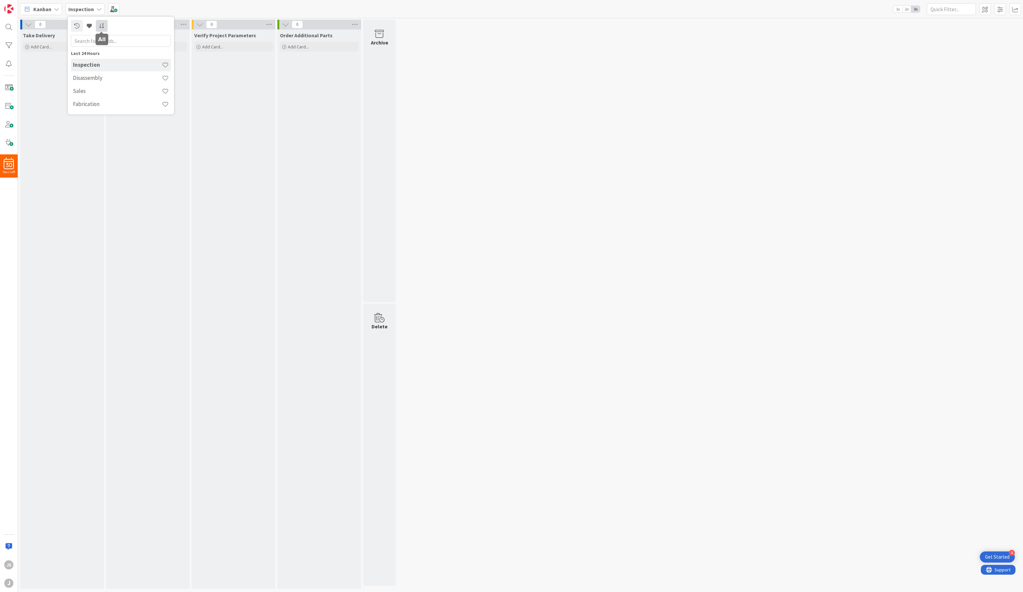
click at [99, 26] on icon at bounding box center [102, 25] width 6 height 5
click at [77, 72] on h4 "No Group" at bounding box center [122, 73] width 98 height 6
drag, startPoint x: 84, startPoint y: 83, endPoint x: 80, endPoint y: 84, distance: 4.4
click at [80, 84] on h4 "Inspection" at bounding box center [117, 87] width 89 height 7
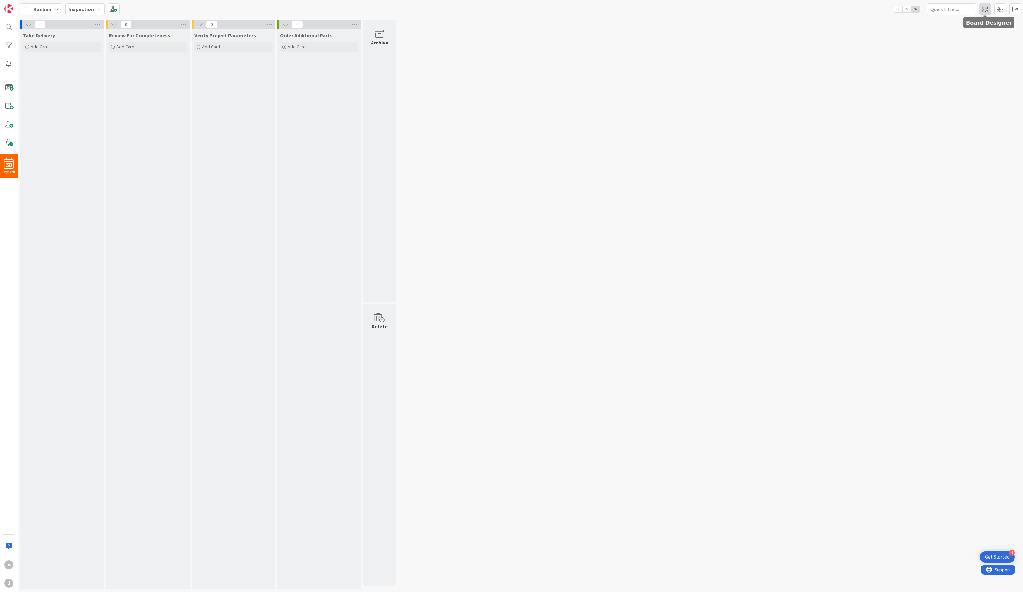
click at [802, 13] on span at bounding box center [985, 9] width 12 height 12
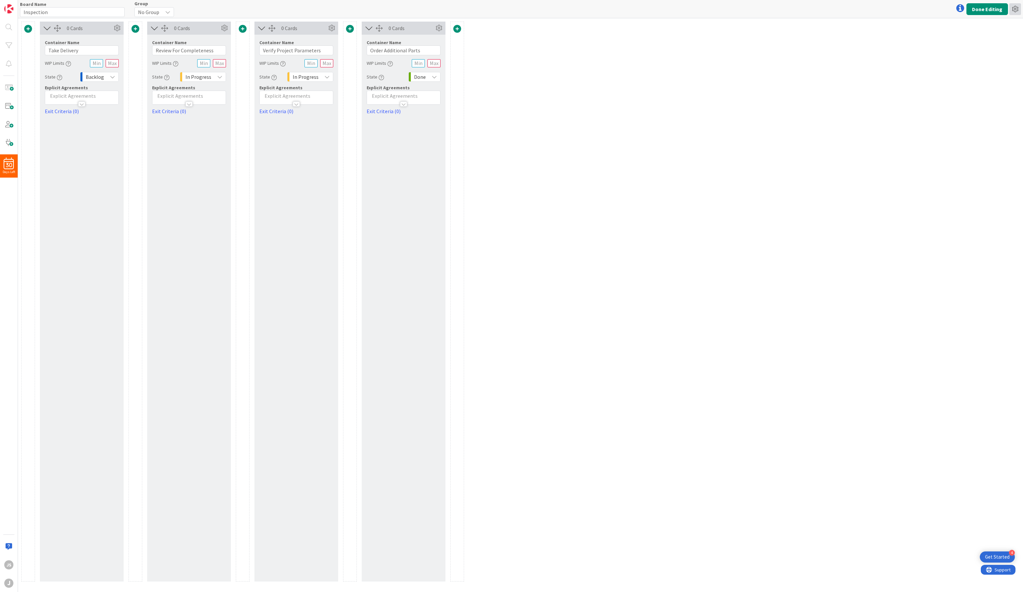
click at [802, 9] on icon at bounding box center [1015, 9] width 12 height 12
click at [802, 42] on link "Delete Board" at bounding box center [980, 43] width 82 height 9
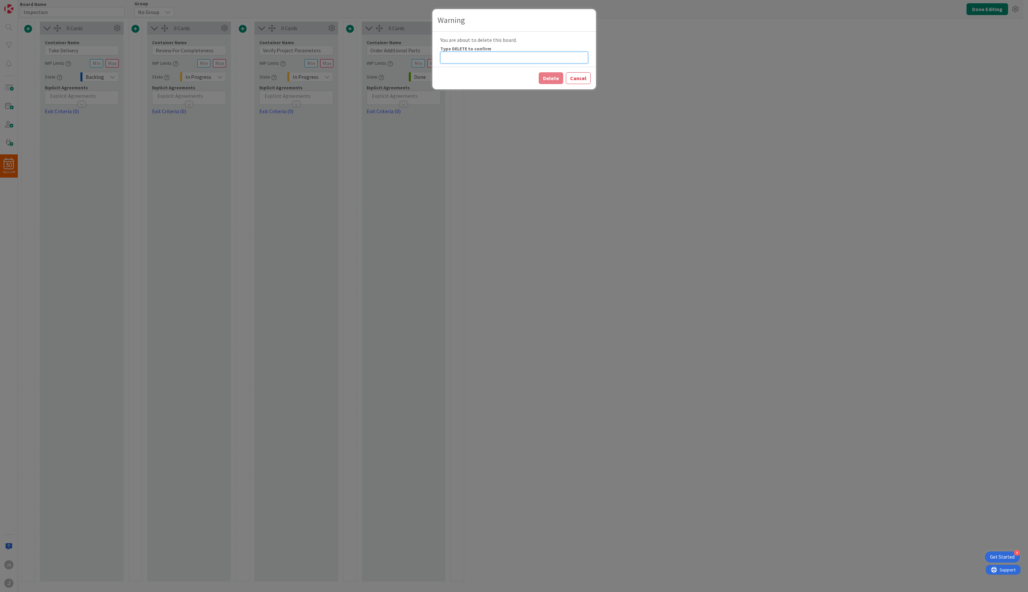
click at [490, 58] on input at bounding box center [514, 58] width 148 height 12
click at [515, 61] on input "delete" at bounding box center [514, 58] width 148 height 12
type input "DELETE"
click at [548, 79] on button "Delete" at bounding box center [551, 78] width 25 height 12
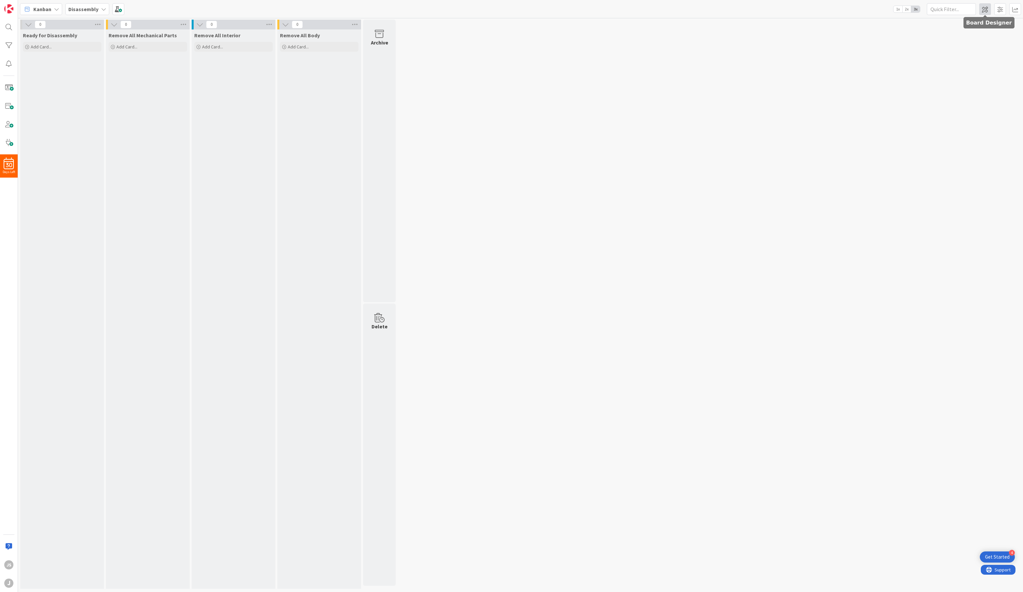
click at [802, 9] on span at bounding box center [985, 9] width 12 height 12
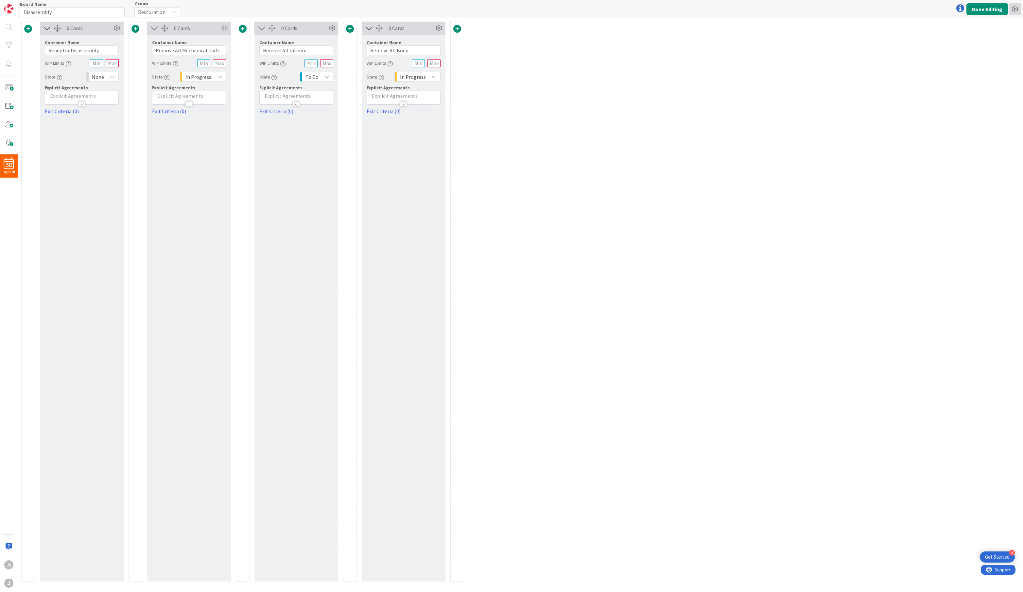
click at [802, 7] on icon at bounding box center [1015, 9] width 12 height 12
click at [802, 42] on link "Delete Board" at bounding box center [980, 43] width 82 height 9
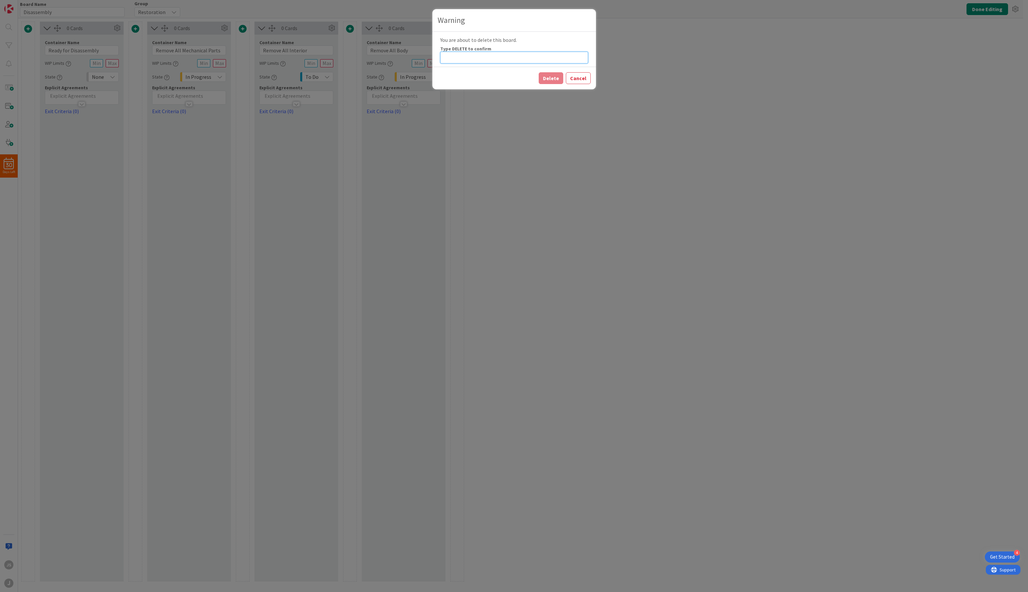
click at [494, 58] on input at bounding box center [514, 58] width 148 height 12
type input "DELETE"
click at [557, 78] on button "Delete" at bounding box center [551, 78] width 25 height 12
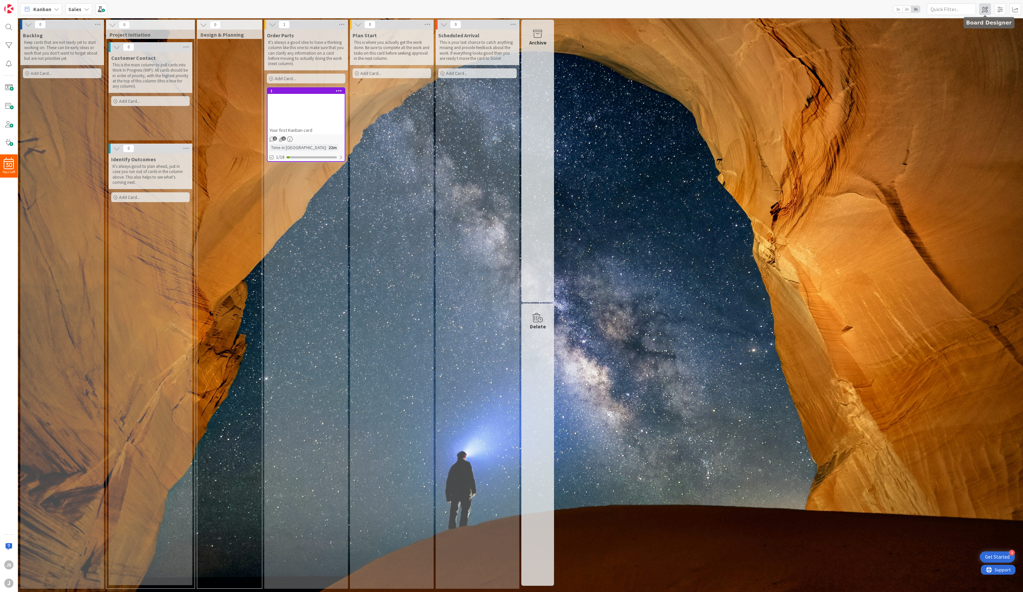
click at [802, 10] on span at bounding box center [985, 9] width 12 height 12
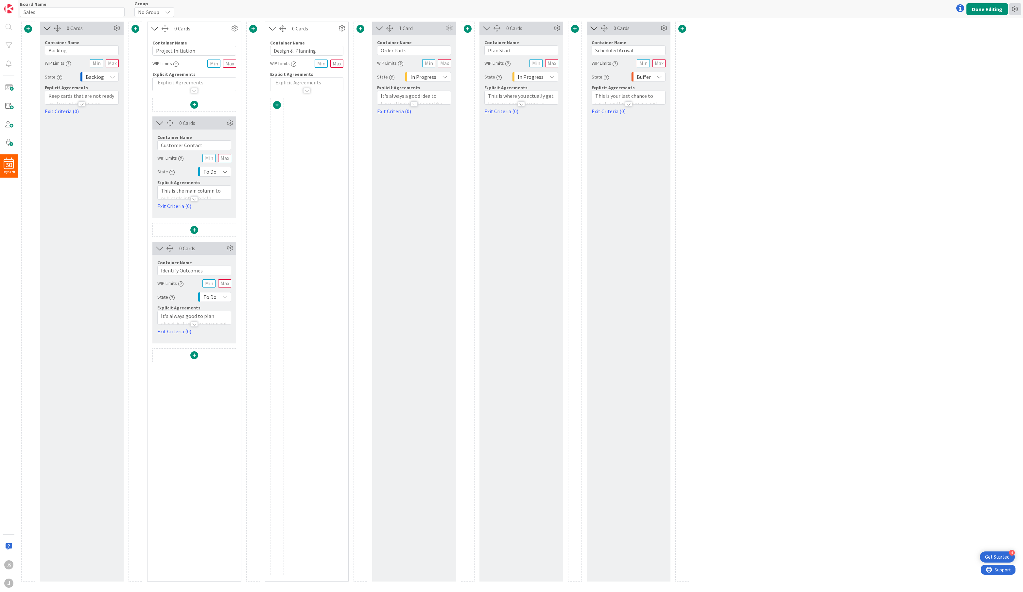
click at [802, 8] on icon at bounding box center [1015, 9] width 12 height 12
click at [802, 40] on link "Delete Board" at bounding box center [980, 43] width 82 height 9
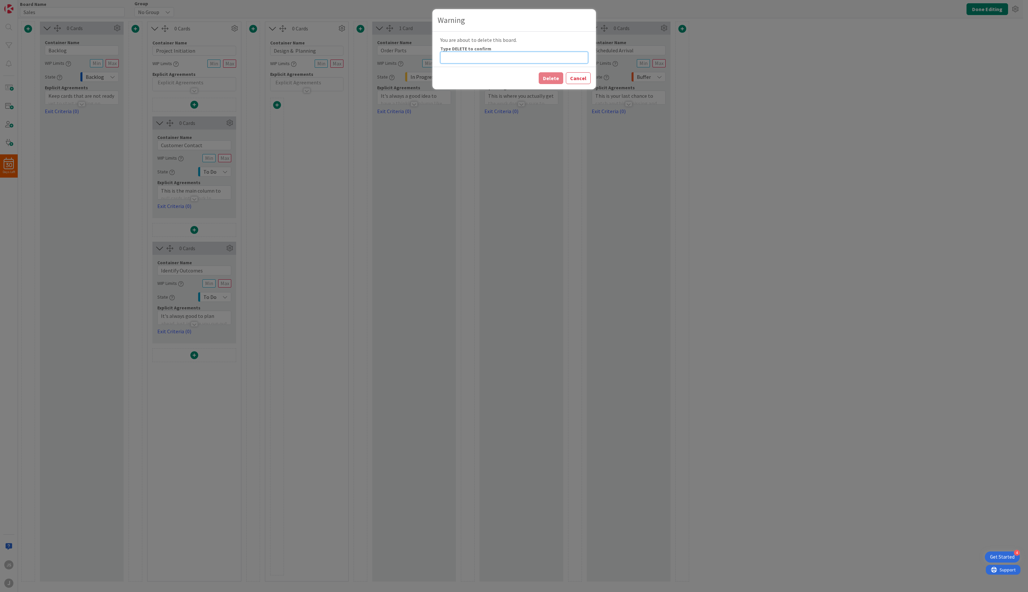
click at [454, 56] on input at bounding box center [514, 58] width 148 height 12
type input "DELETE"
click at [541, 81] on button "Delete" at bounding box center [551, 78] width 25 height 12
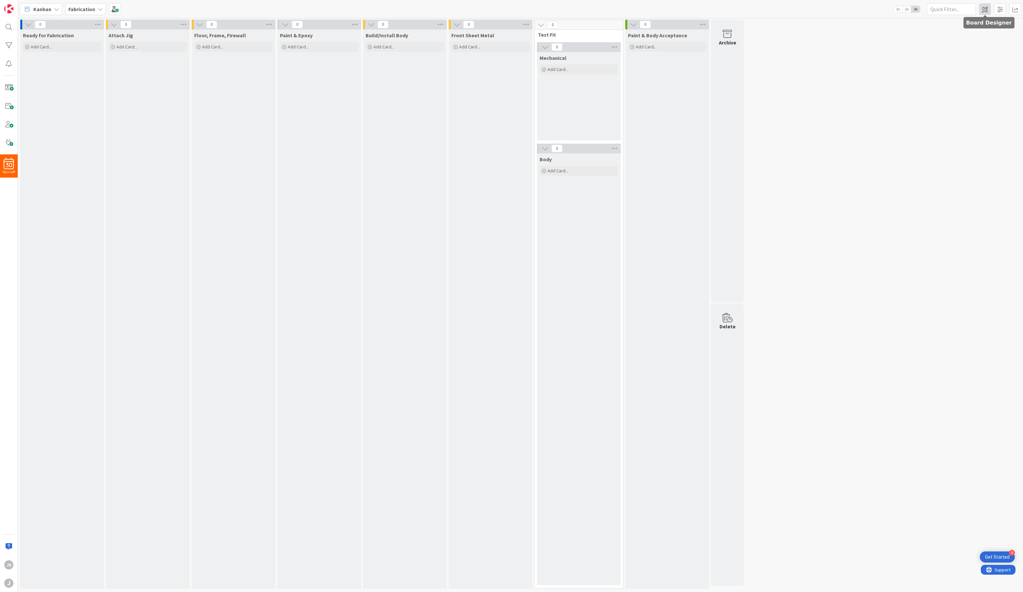
click at [802, 10] on span at bounding box center [985, 9] width 12 height 12
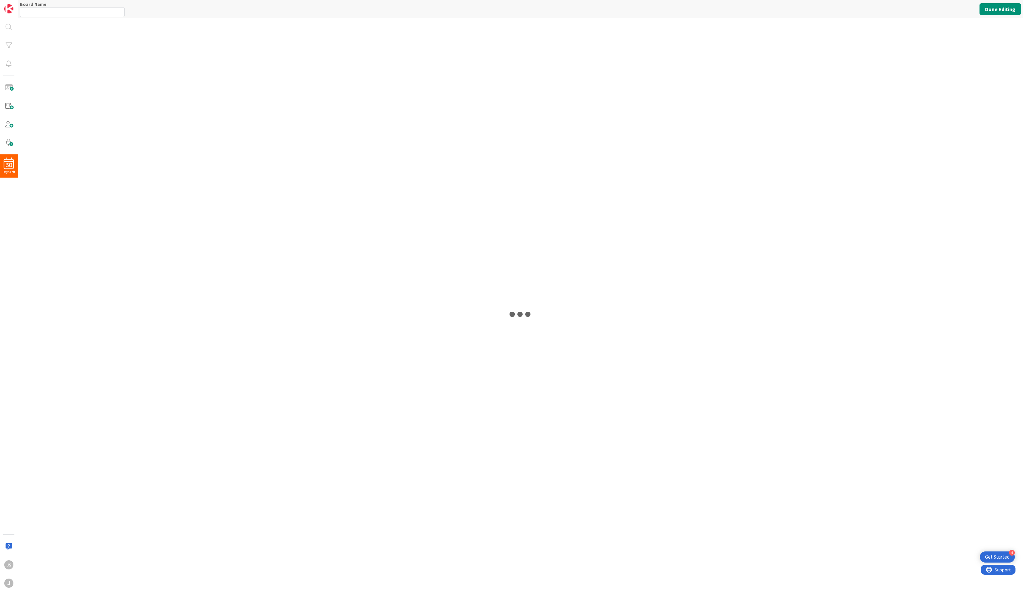
type input "Fabrication"
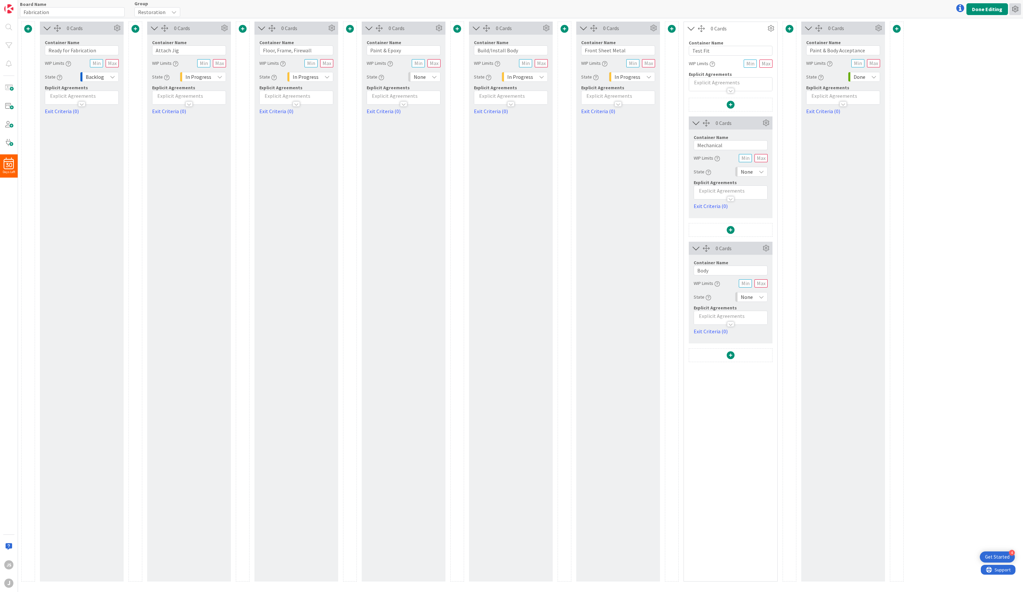
click at [802, 10] on icon at bounding box center [1015, 9] width 12 height 12
click at [802, 42] on link "Delete Board" at bounding box center [980, 43] width 82 height 9
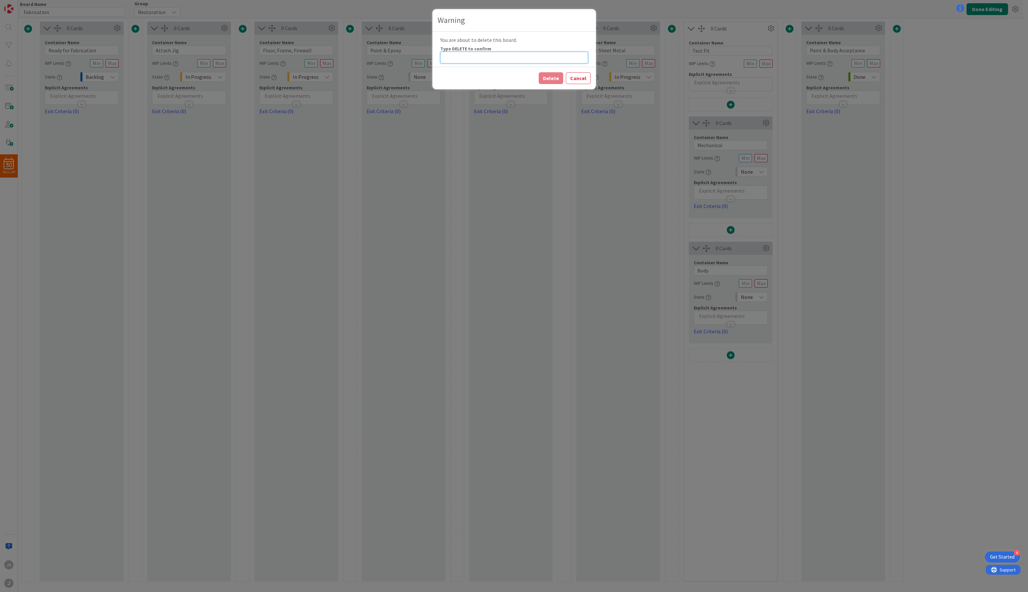
click at [532, 53] on input at bounding box center [514, 58] width 148 height 12
type input "DELETE"
click at [555, 78] on button "Delete" at bounding box center [551, 78] width 25 height 12
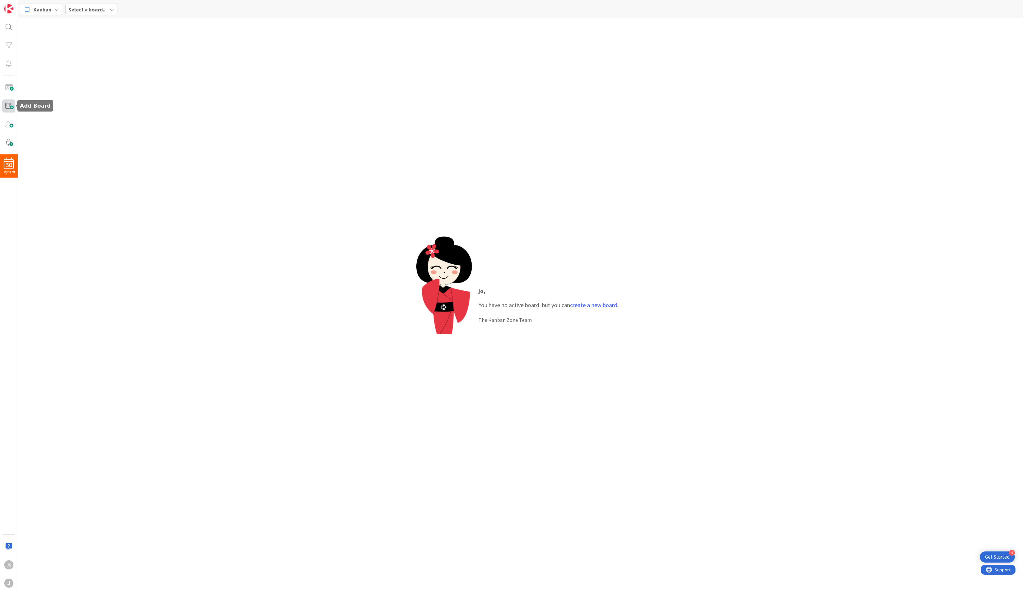
click at [10, 107] on span at bounding box center [8, 105] width 13 height 13
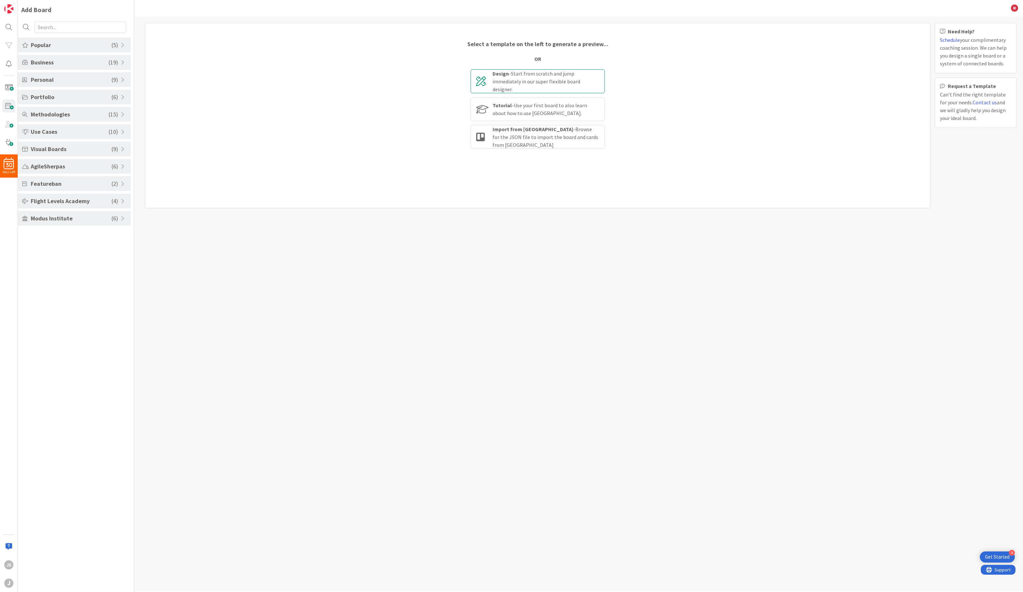
click at [513, 82] on div "Design - Start from scratch and jump immediately in our super flexible board de…" at bounding box center [546, 82] width 107 height 24
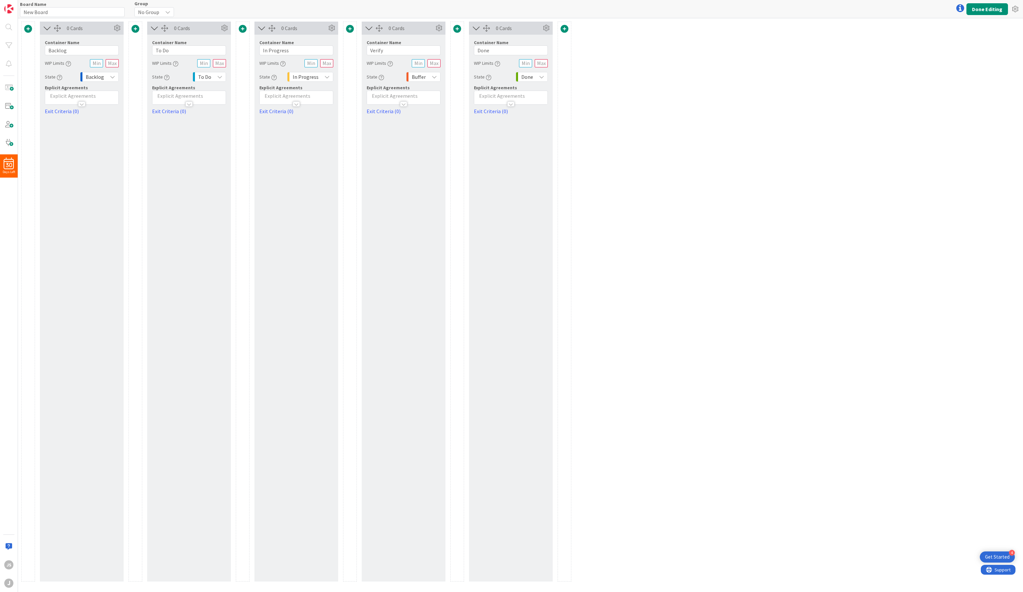
click at [29, 26] on span at bounding box center [28, 29] width 8 height 8
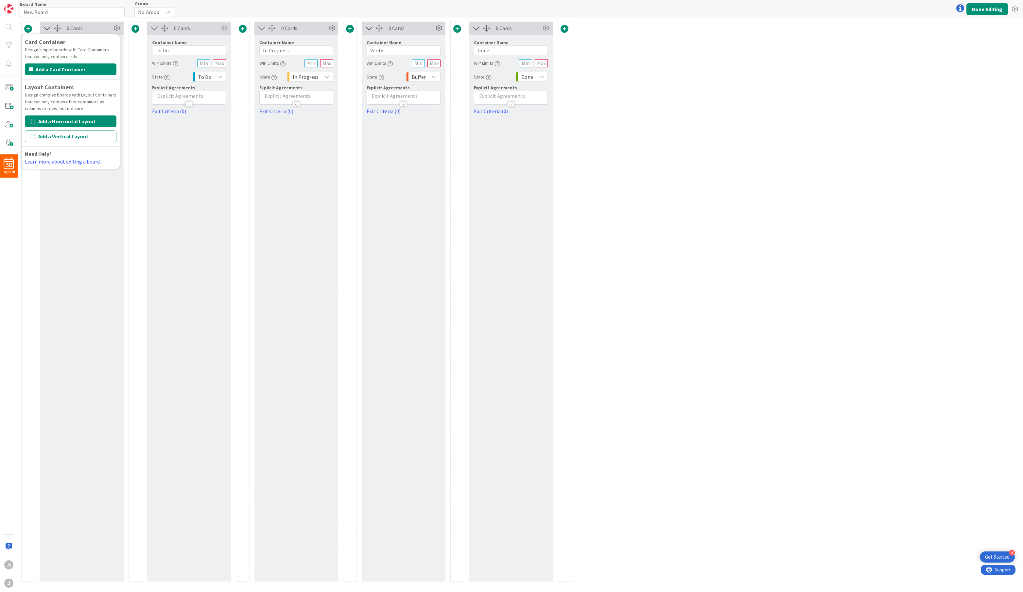
click at [46, 118] on button "Add a Horizontal Layout" at bounding box center [71, 121] width 92 height 12
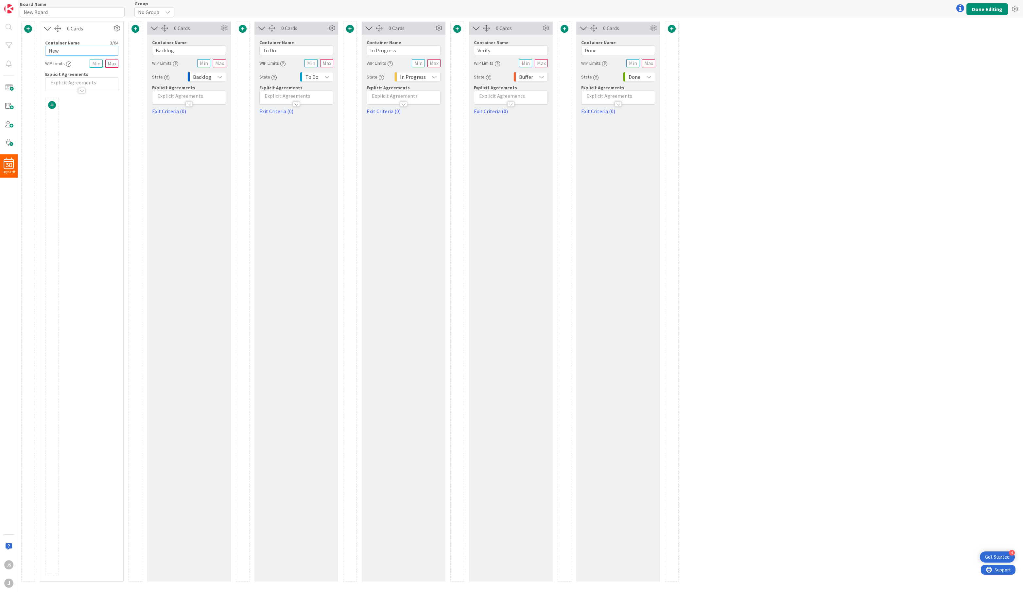
click at [70, 49] on input "New" at bounding box center [81, 51] width 73 height 10
type input "Sales"
click at [52, 106] on span at bounding box center [52, 105] width 8 height 8
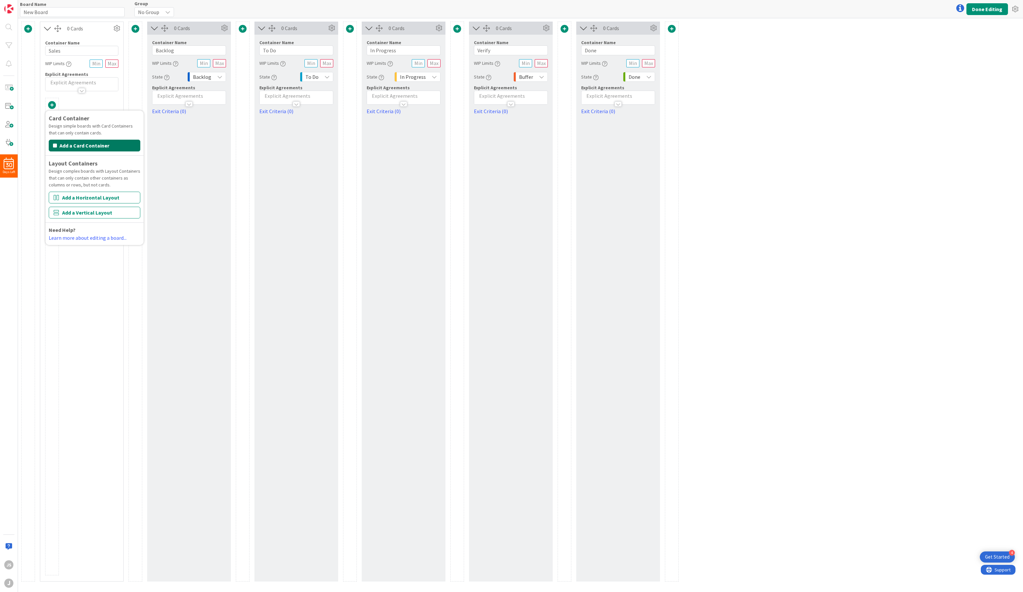
click at [70, 146] on button "Add a Card Container" at bounding box center [95, 146] width 92 height 12
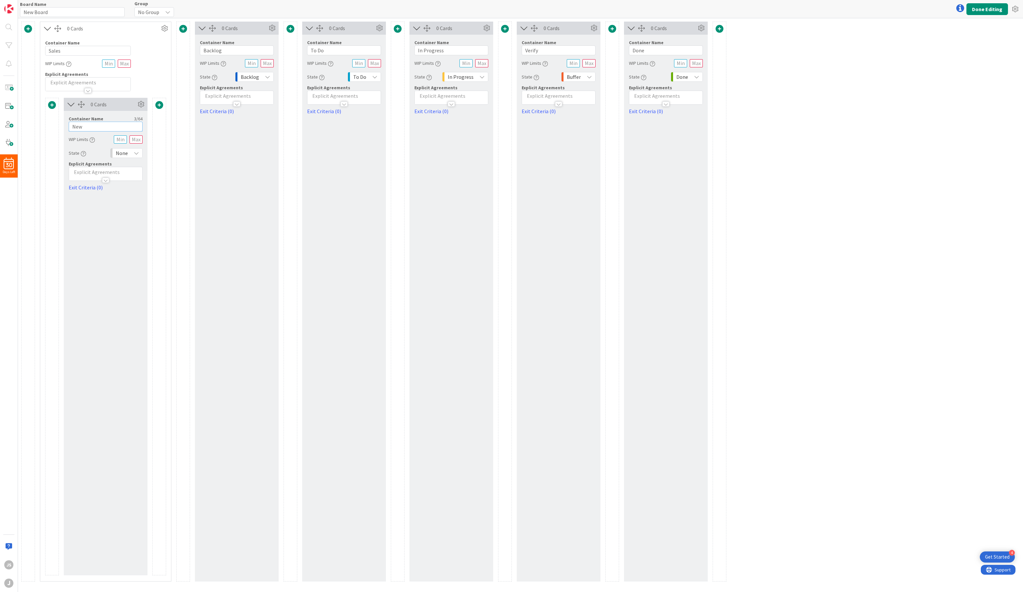
click at [75, 129] on input "New" at bounding box center [106, 127] width 74 height 10
click at [77, 127] on input "NCustomer Contact" at bounding box center [106, 127] width 74 height 10
type input "Customer Contact"
click at [157, 103] on span at bounding box center [159, 105] width 8 height 8
click at [121, 145] on button "Add a Card Container" at bounding box center [117, 146] width 92 height 12
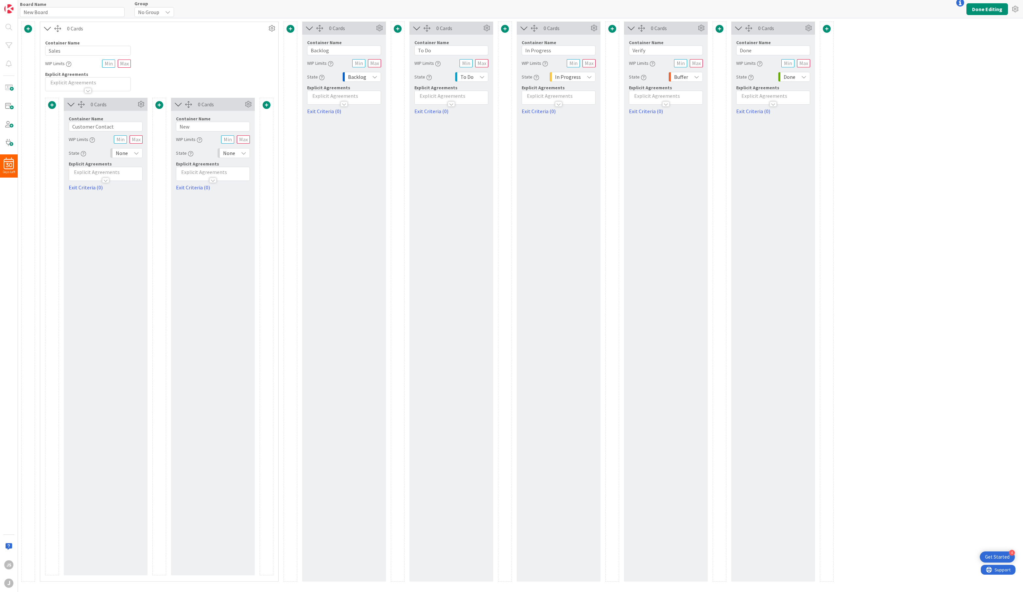
scroll to position [7, 0]
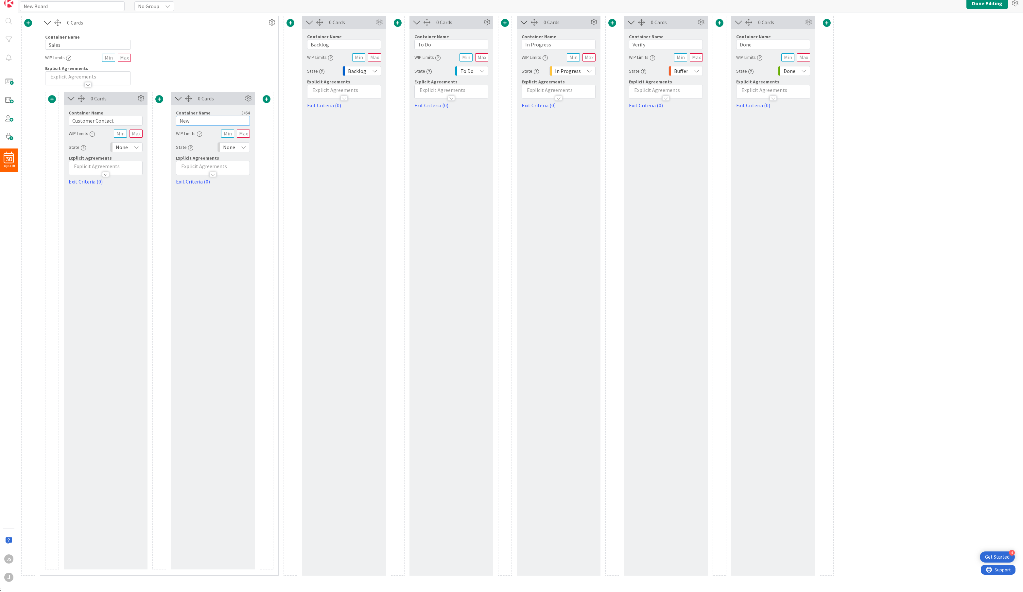
click at [189, 118] on input "New" at bounding box center [213, 121] width 74 height 10
type input "Identify Outcomes"
click at [268, 100] on span at bounding box center [267, 99] width 8 height 8
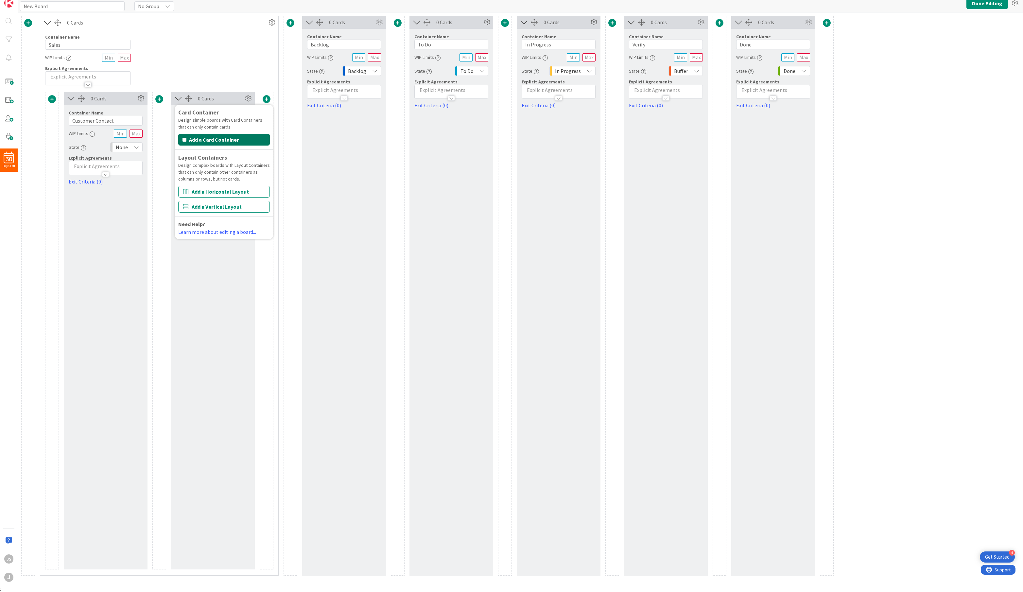
click at [244, 134] on button "Add a Card Container" at bounding box center [224, 140] width 92 height 12
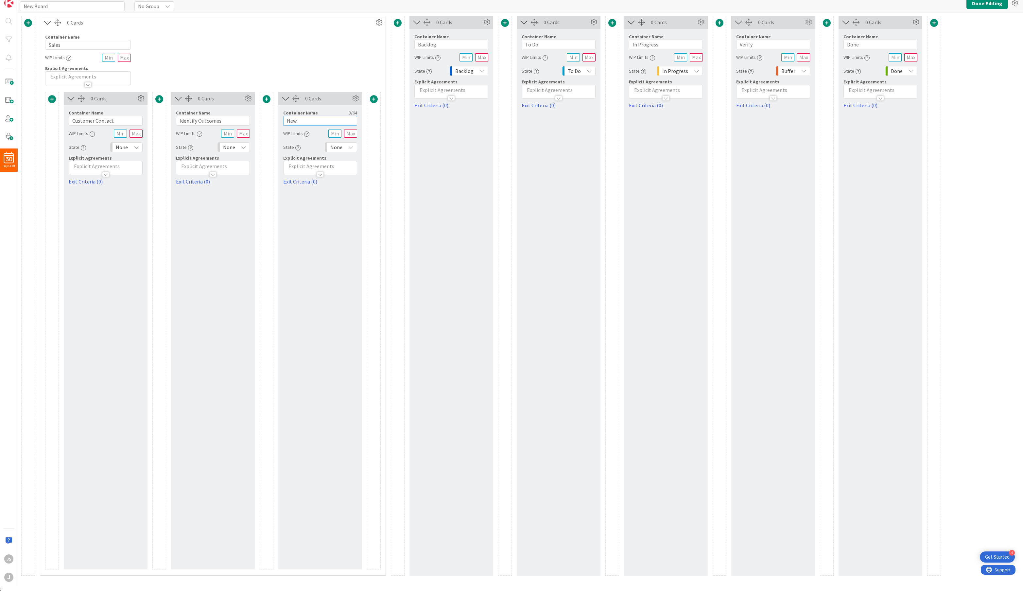
click at [291, 116] on input "New" at bounding box center [320, 121] width 74 height 10
type input "Design & Planning"
click at [371, 100] on span at bounding box center [374, 99] width 8 height 8
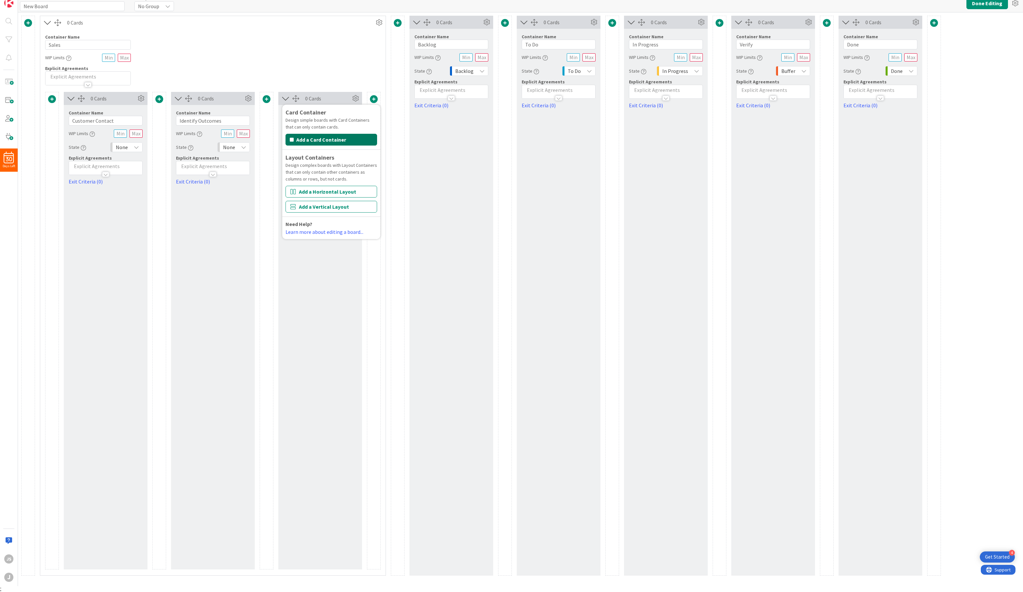
click at [318, 140] on button "Add a Card Container" at bounding box center [332, 140] width 92 height 12
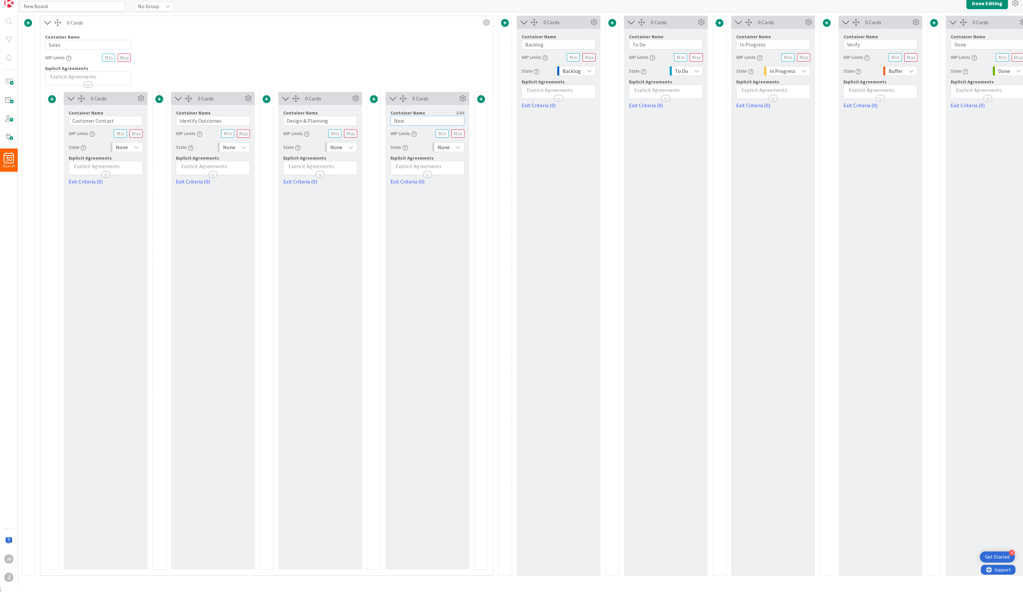
click at [402, 118] on input "New" at bounding box center [428, 121] width 74 height 10
type input "N"
type input "Order Parts"
click at [483, 96] on span at bounding box center [481, 99] width 8 height 8
click at [442, 140] on button "Add a Card Container" at bounding box center [439, 140] width 92 height 12
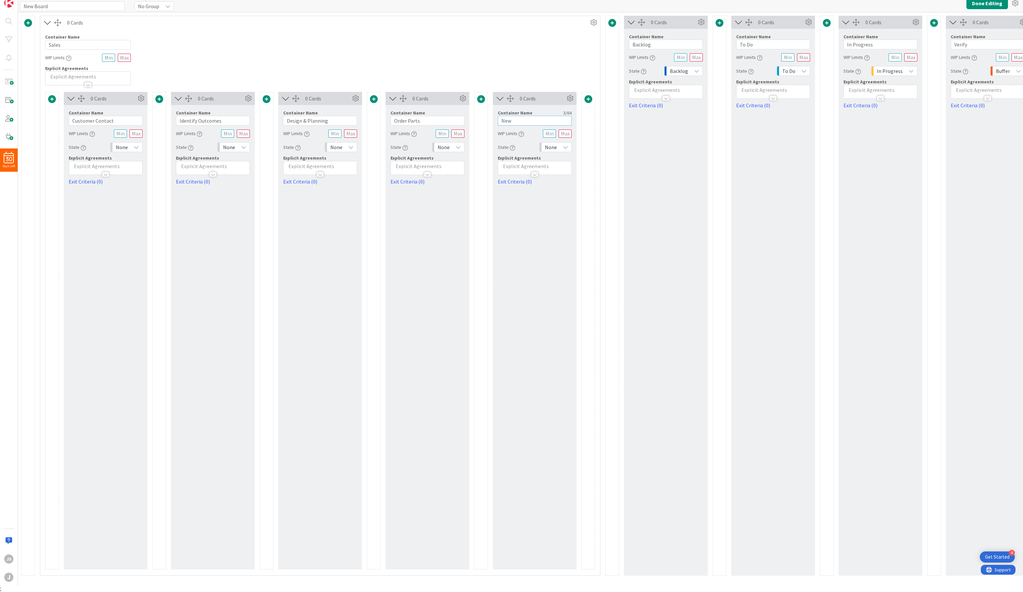
click at [501, 118] on input "New" at bounding box center [535, 121] width 74 height 10
type input "Plan Start"
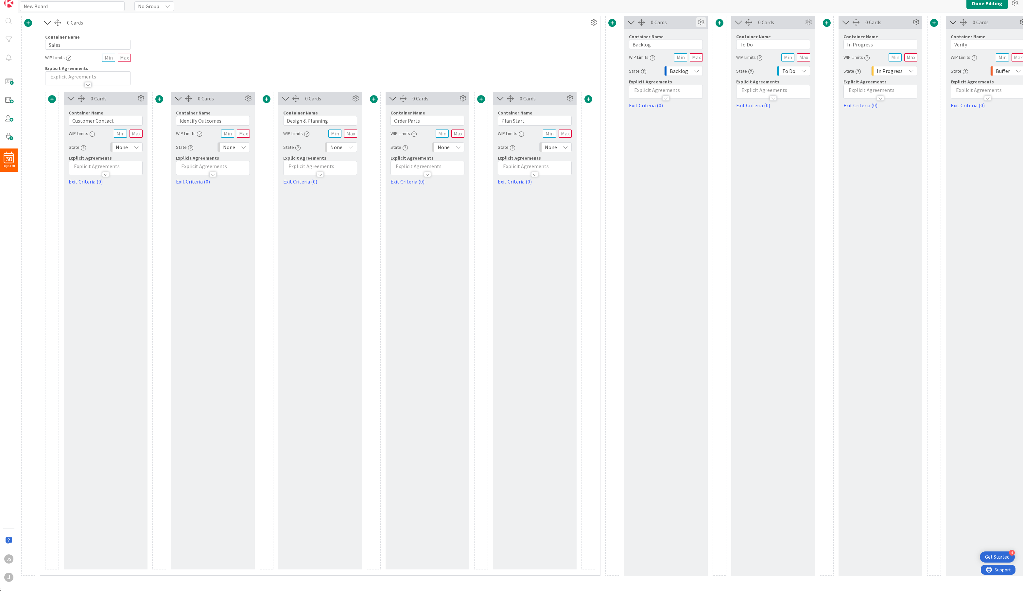
click at [700, 21] on icon at bounding box center [701, 22] width 10 height 10
click at [655, 148] on span "Delete this Container" at bounding box center [653, 152] width 48 height 9
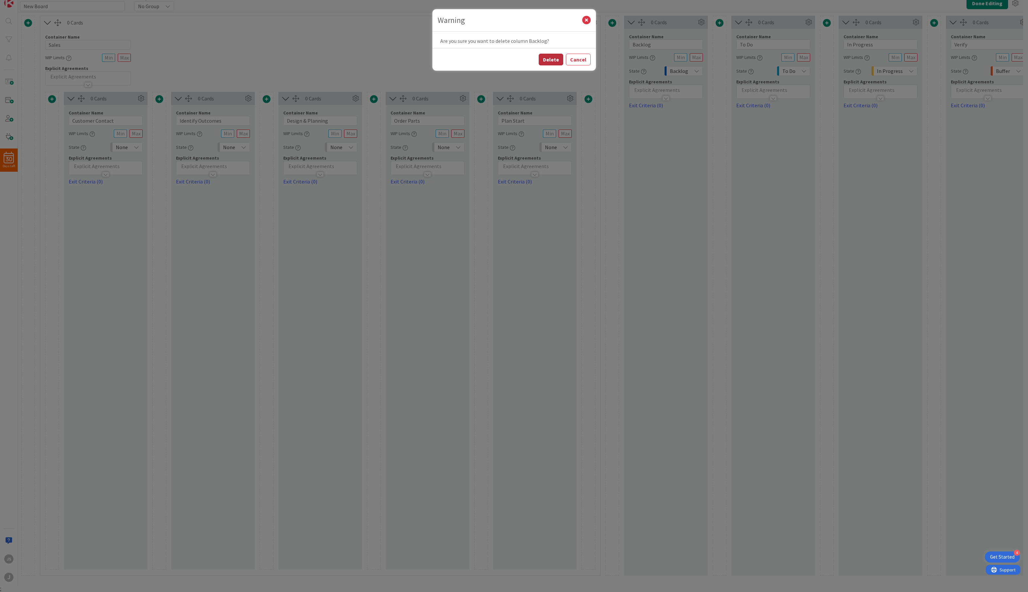
click at [556, 56] on button "Delete" at bounding box center [551, 60] width 25 height 12
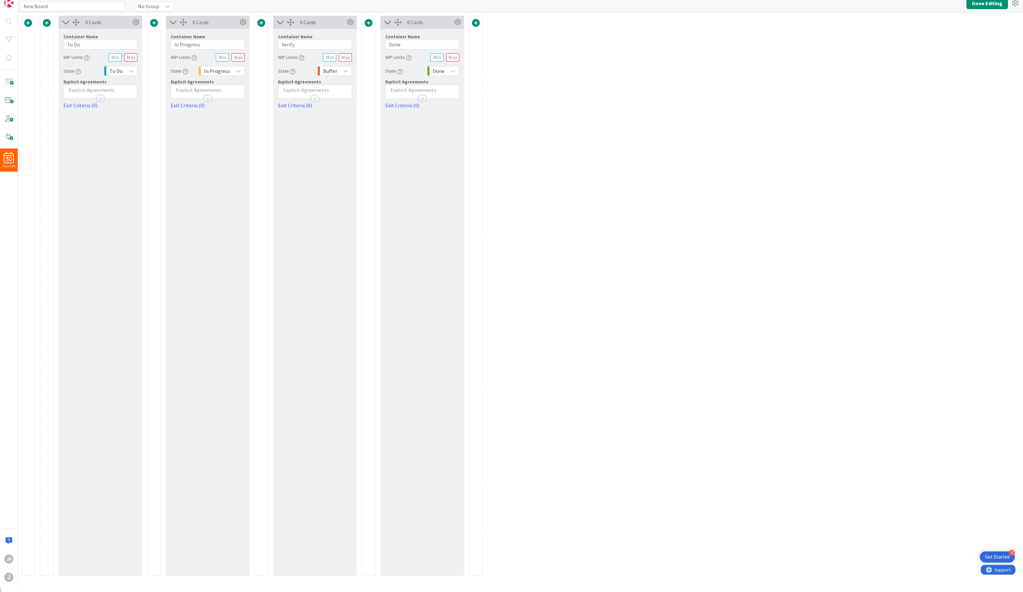
click at [29, 20] on span at bounding box center [28, 23] width 8 height 8
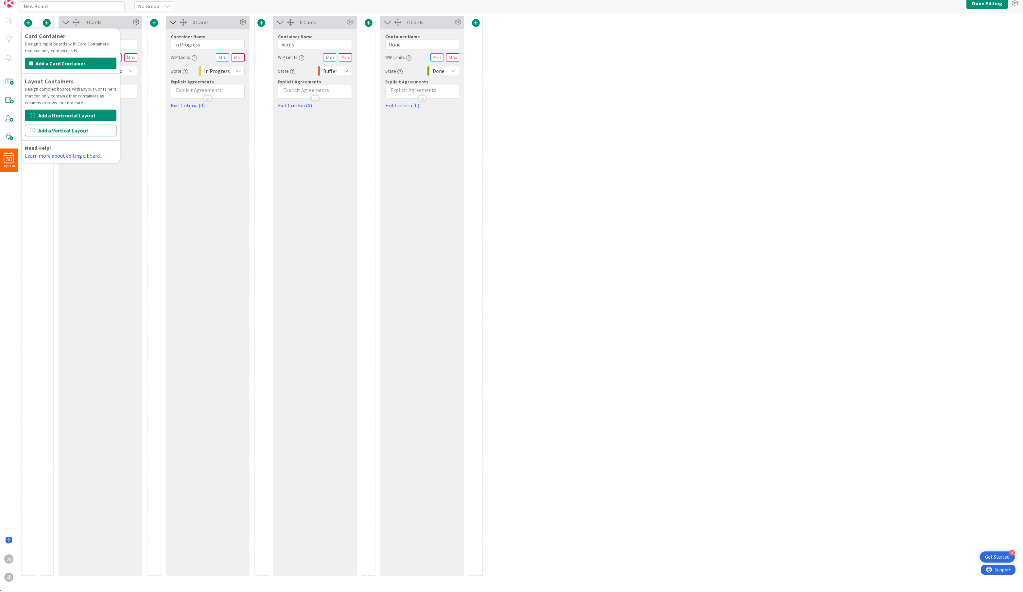
click at [46, 115] on button "Add a Horizontal Layout" at bounding box center [71, 116] width 92 height 12
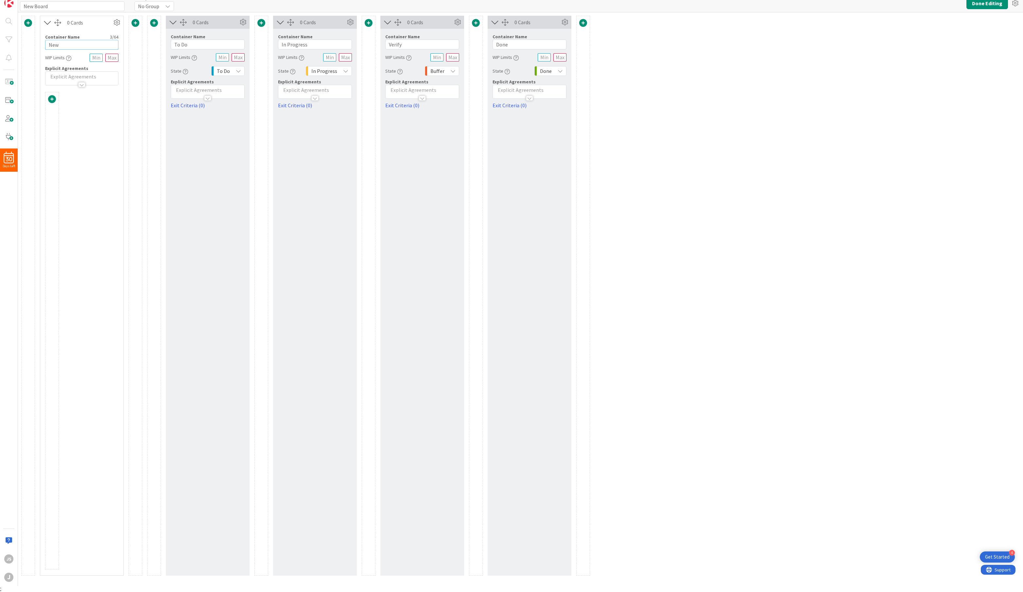
click at [77, 44] on input "New" at bounding box center [81, 45] width 73 height 10
type input "Sales"
click at [54, 98] on span at bounding box center [52, 99] width 8 height 8
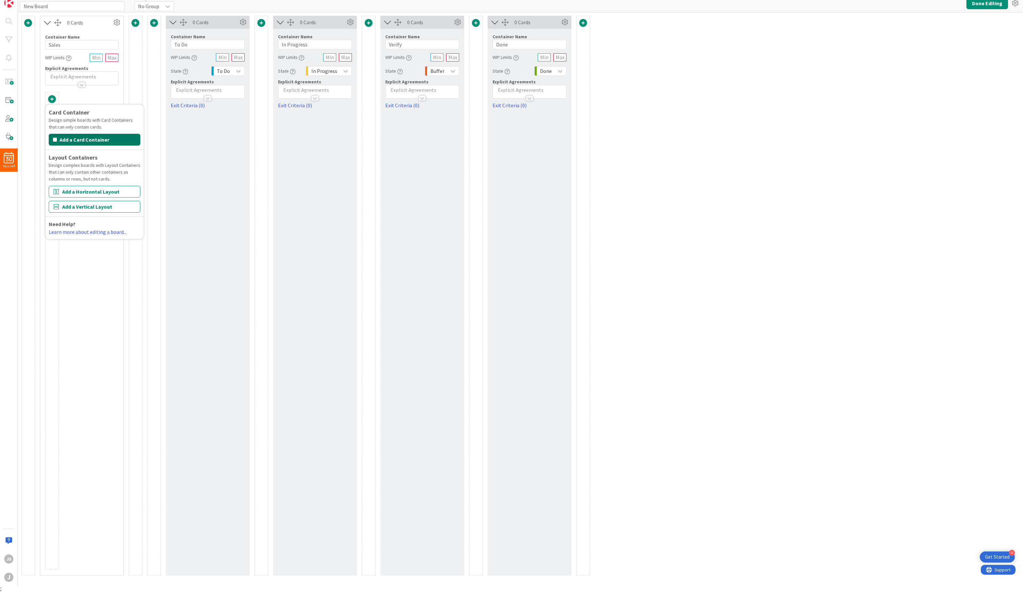
click at [79, 141] on button "Add a Card Container" at bounding box center [95, 140] width 92 height 12
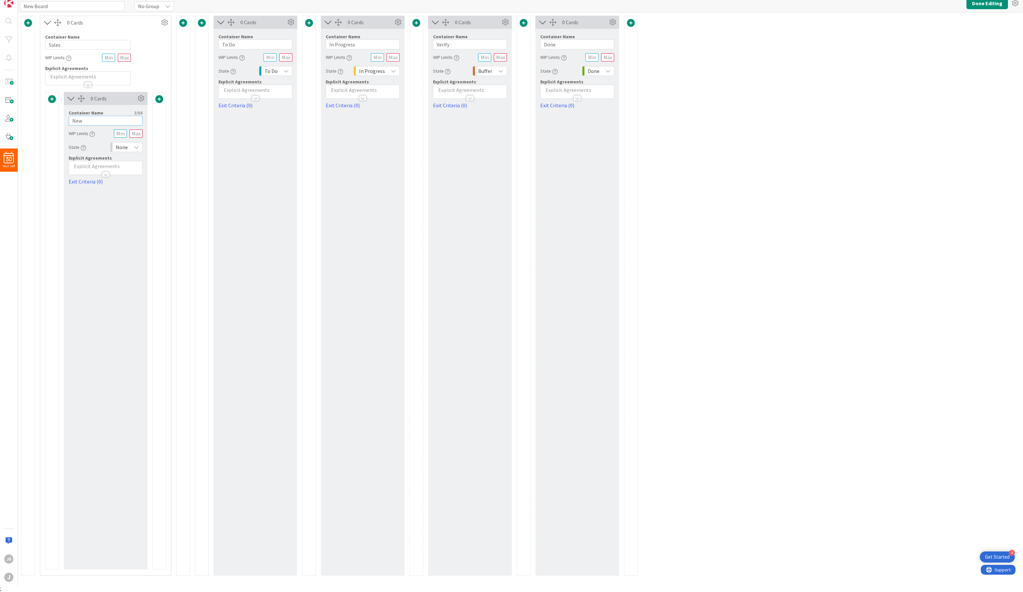
click at [85, 120] on input "New" at bounding box center [106, 121] width 74 height 10
type input "Customer Contact"
click at [161, 99] on span at bounding box center [159, 99] width 8 height 8
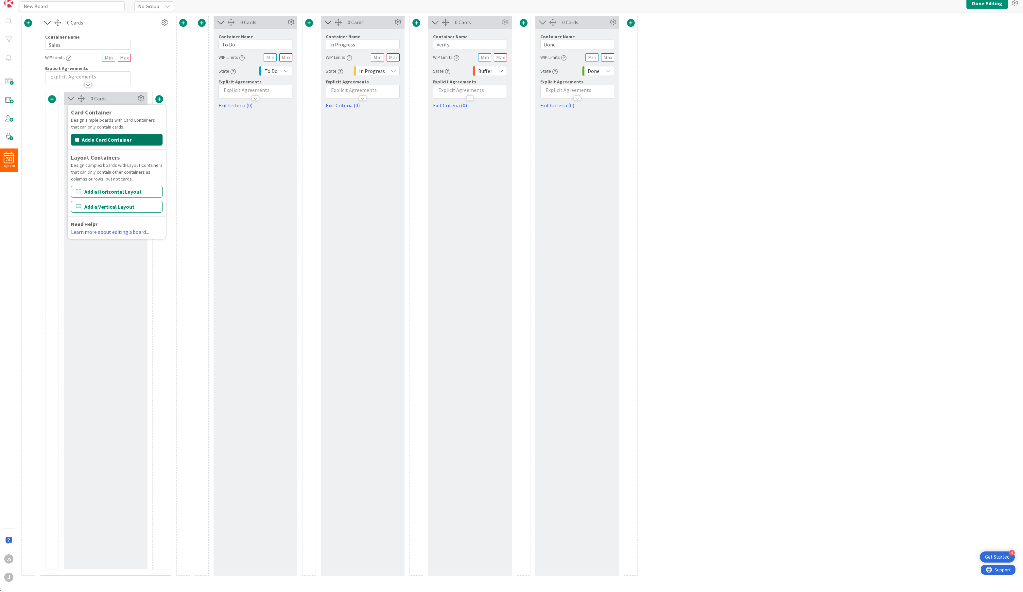
click at [127, 139] on button "Add a Card Container" at bounding box center [117, 140] width 92 height 12
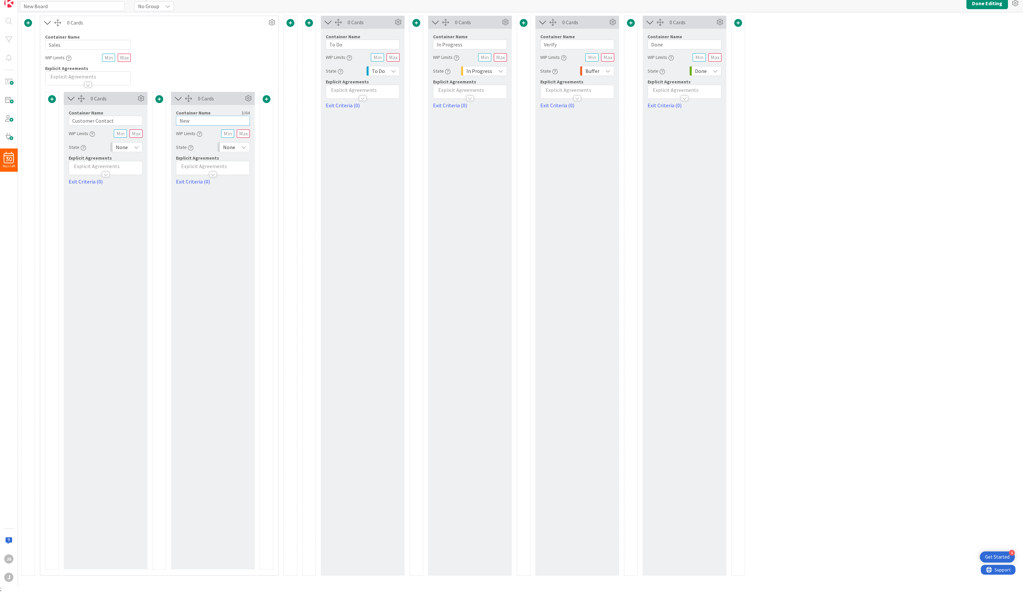
click at [193, 121] on input "New" at bounding box center [213, 121] width 74 height 10
type input "N"
type input "Identify Outcomes"
click at [269, 100] on span at bounding box center [267, 99] width 8 height 8
click at [233, 138] on button "Add a Card Container" at bounding box center [224, 140] width 92 height 12
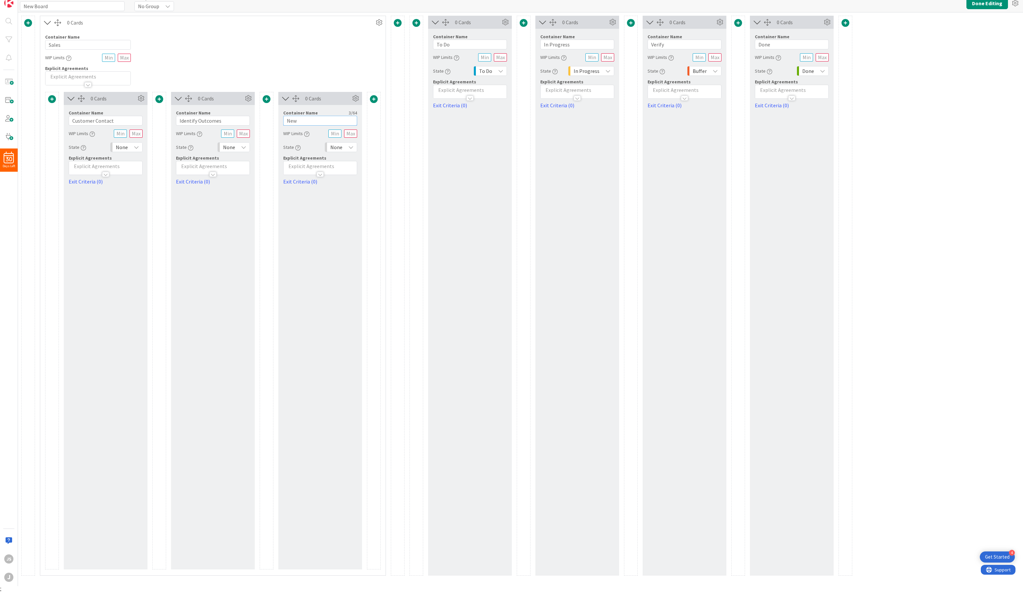
click at [295, 122] on input "New" at bounding box center [320, 121] width 74 height 10
type input "Design & Planning"
click at [376, 100] on span at bounding box center [374, 99] width 8 height 8
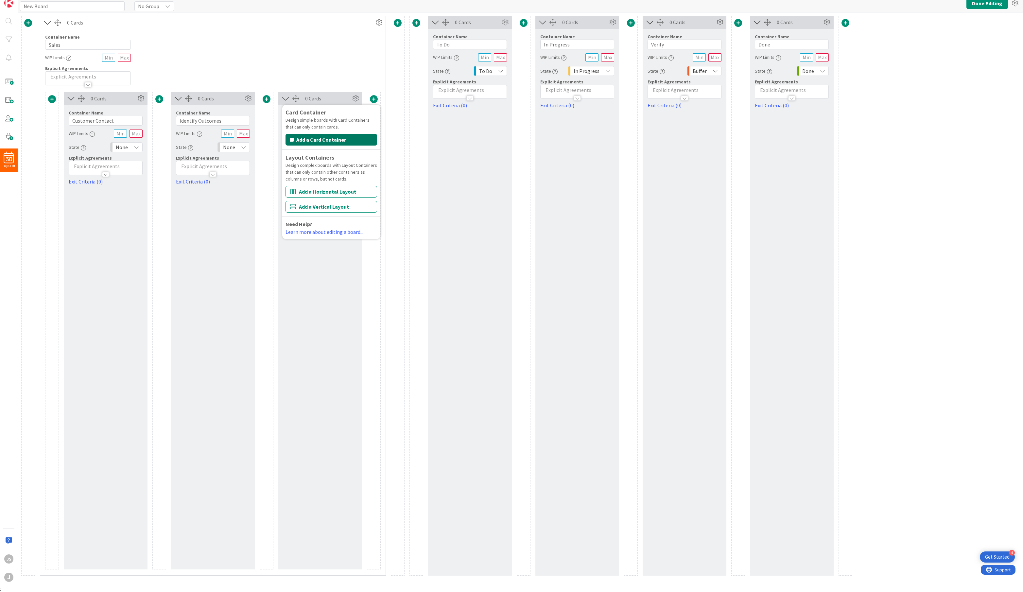
click at [346, 140] on button "Add a Card Container" at bounding box center [332, 140] width 92 height 12
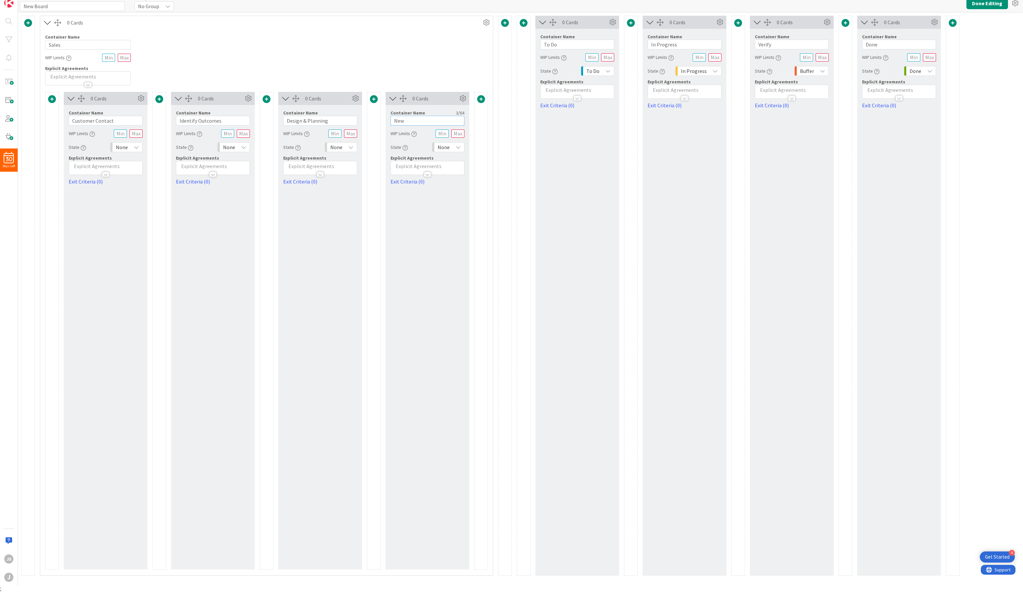
click at [401, 120] on input "New" at bounding box center [428, 121] width 74 height 10
type input "Order Parts"
click at [480, 96] on span at bounding box center [481, 99] width 8 height 8
click at [452, 137] on button "Add a Card Container" at bounding box center [439, 140] width 92 height 12
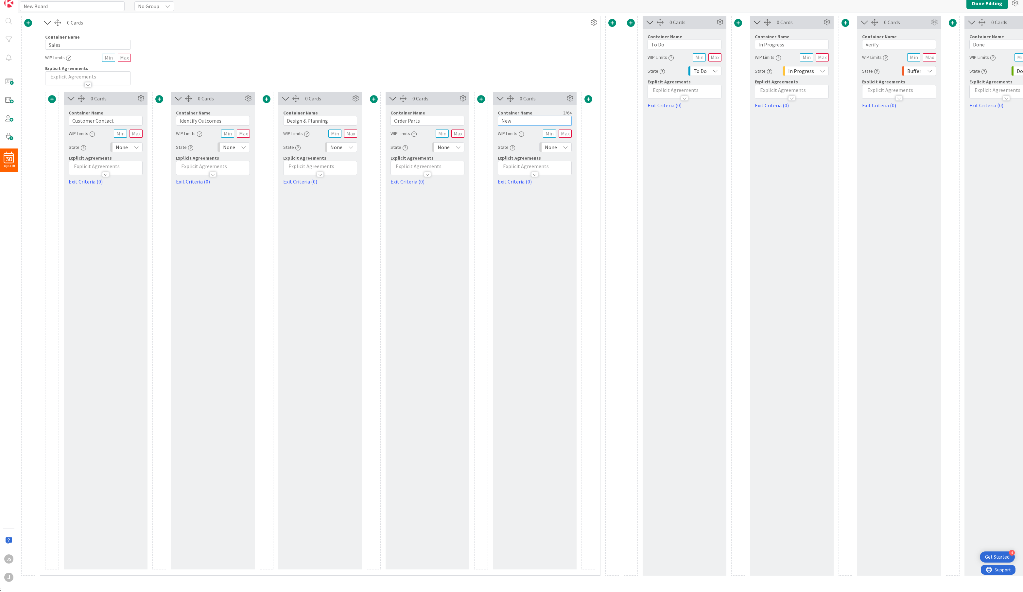
click at [511, 116] on input "New" at bounding box center [535, 121] width 74 height 10
type input "Plan Start"
click at [612, 21] on span at bounding box center [612, 23] width 8 height 8
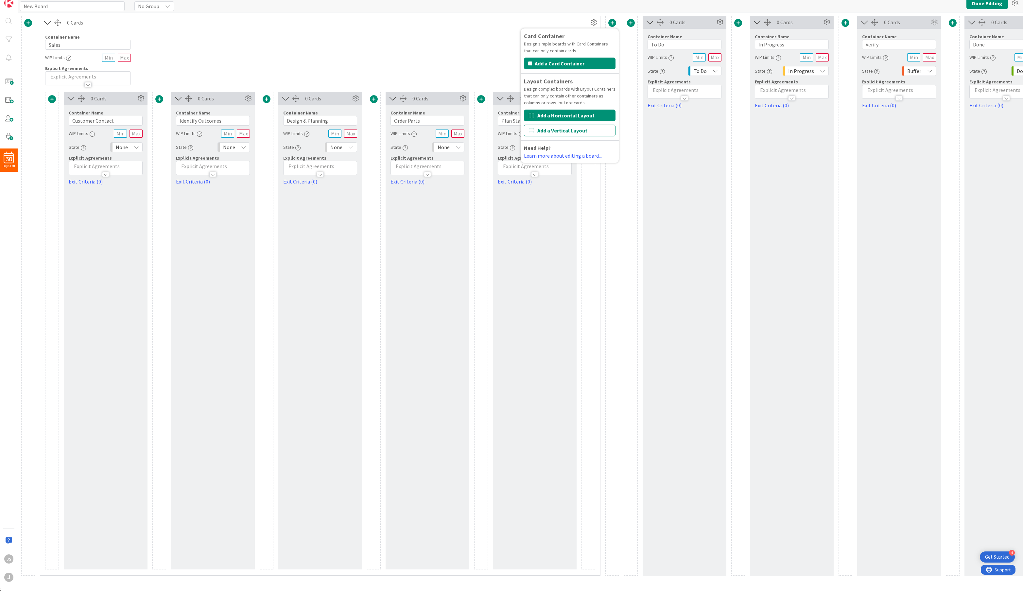
click at [563, 115] on button "Add a Horizontal Layout" at bounding box center [570, 116] width 92 height 12
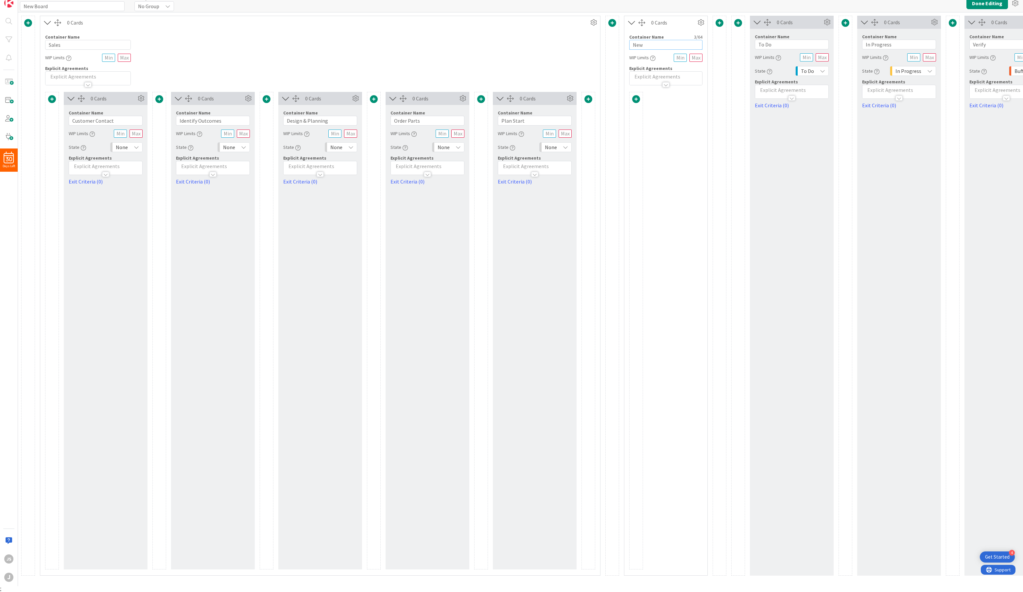
click at [653, 46] on input "New" at bounding box center [665, 45] width 73 height 10
type input "Inspection"
click at [638, 98] on span at bounding box center [636, 99] width 8 height 8
click at [596, 140] on button "Add a Card Container" at bounding box center [594, 140] width 92 height 12
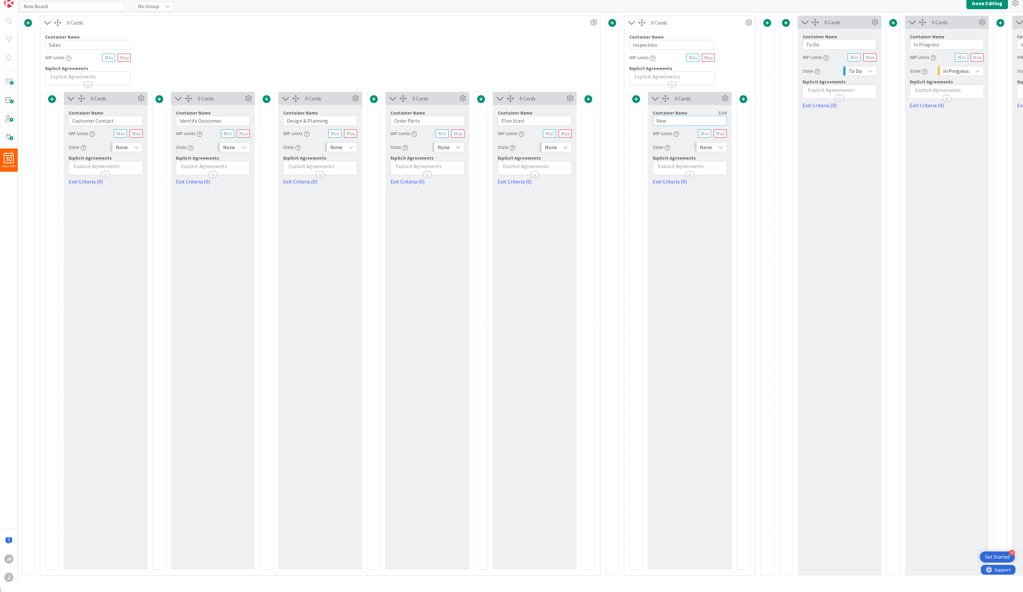
click at [672, 121] on input "New" at bounding box center [690, 121] width 74 height 10
type input "Take Delivery"
click at [745, 97] on span at bounding box center [744, 99] width 8 height 8
click at [720, 139] on button "Add a Card Container" at bounding box center [701, 140] width 92 height 12
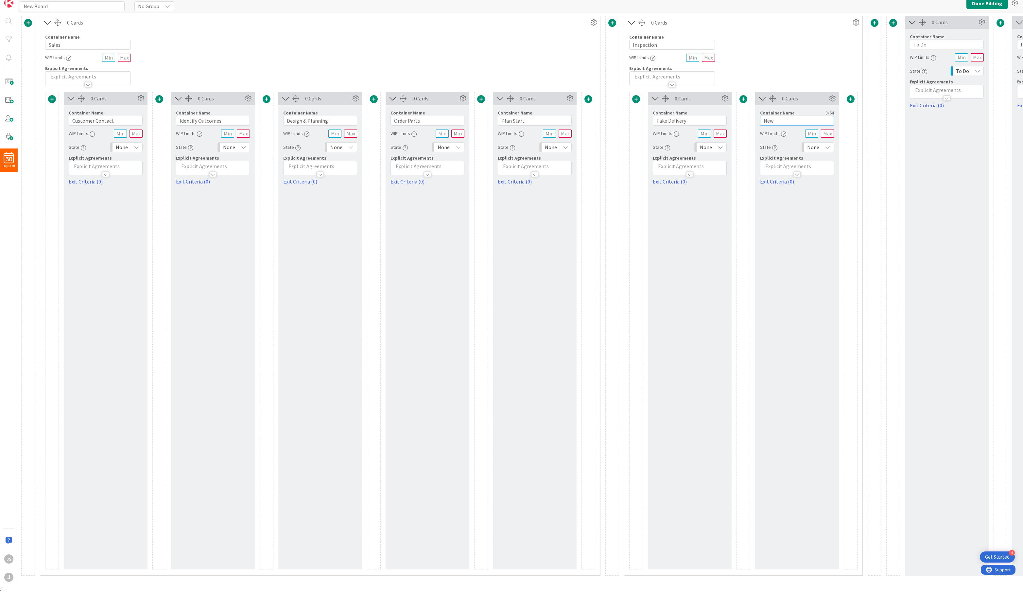
click at [773, 120] on input "New" at bounding box center [797, 121] width 74 height 10
type input "Review for Completeness"
click at [802, 98] on span at bounding box center [851, 99] width 8 height 8
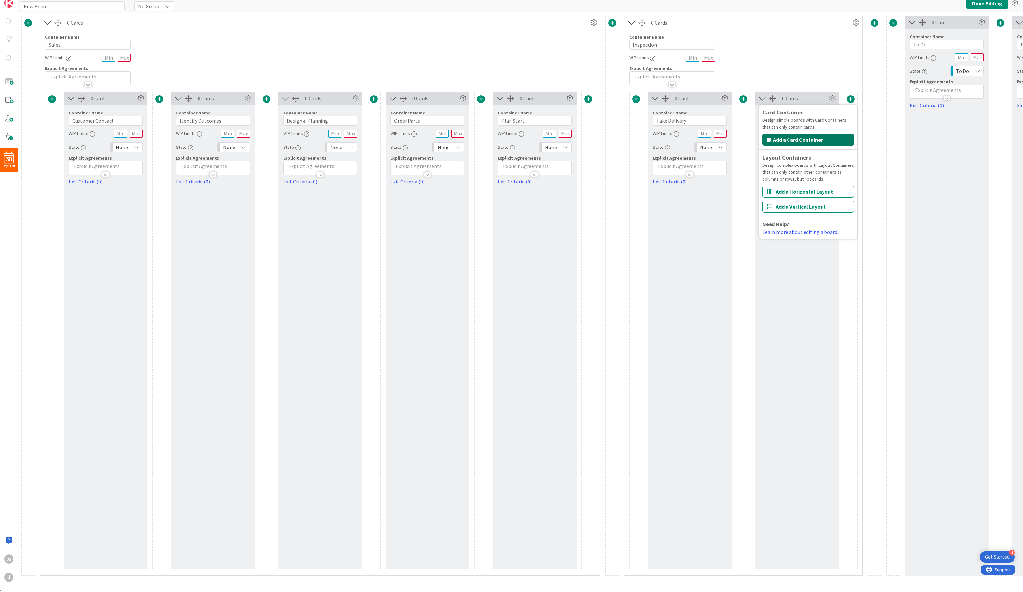
click at [802, 138] on button "Add a Card Container" at bounding box center [809, 140] width 92 height 12
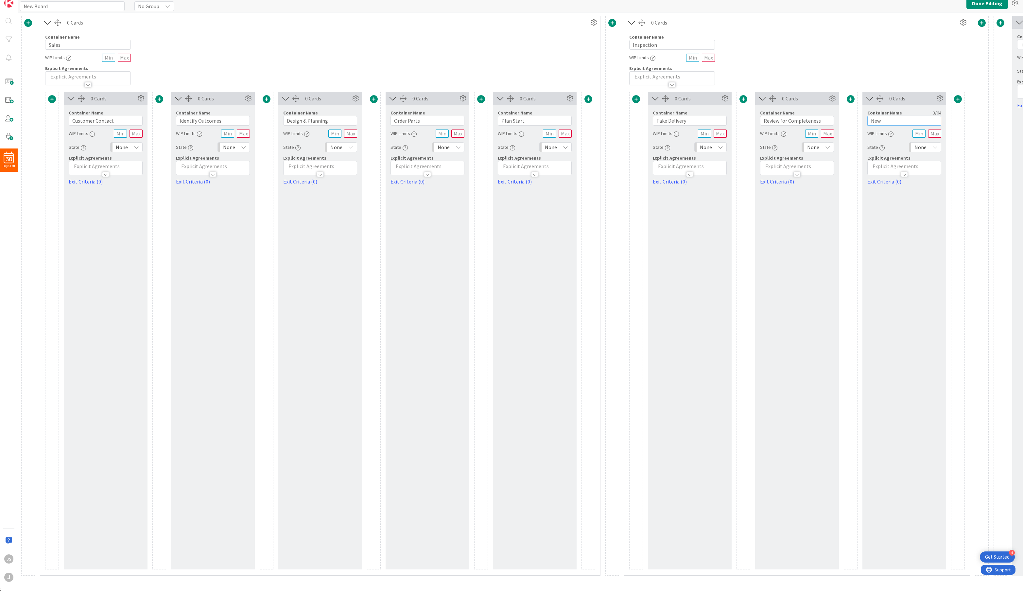
click at [802, 120] on input "New" at bounding box center [905, 121] width 74 height 10
type input "Verify Project Parameters"
click at [802, 100] on span at bounding box center [958, 99] width 8 height 8
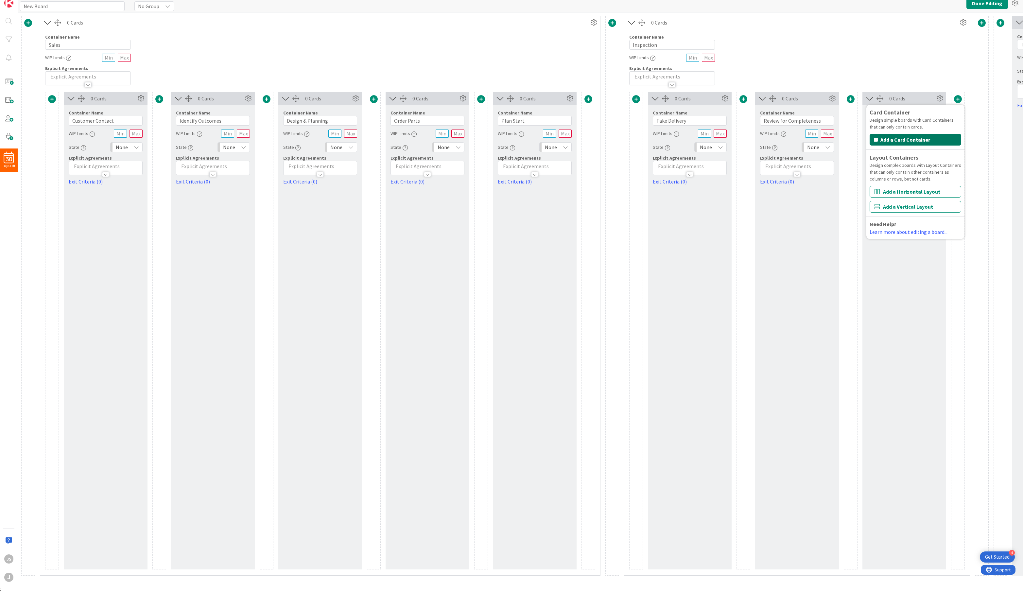
click at [802, 139] on button "Add a Card Container" at bounding box center [916, 140] width 92 height 12
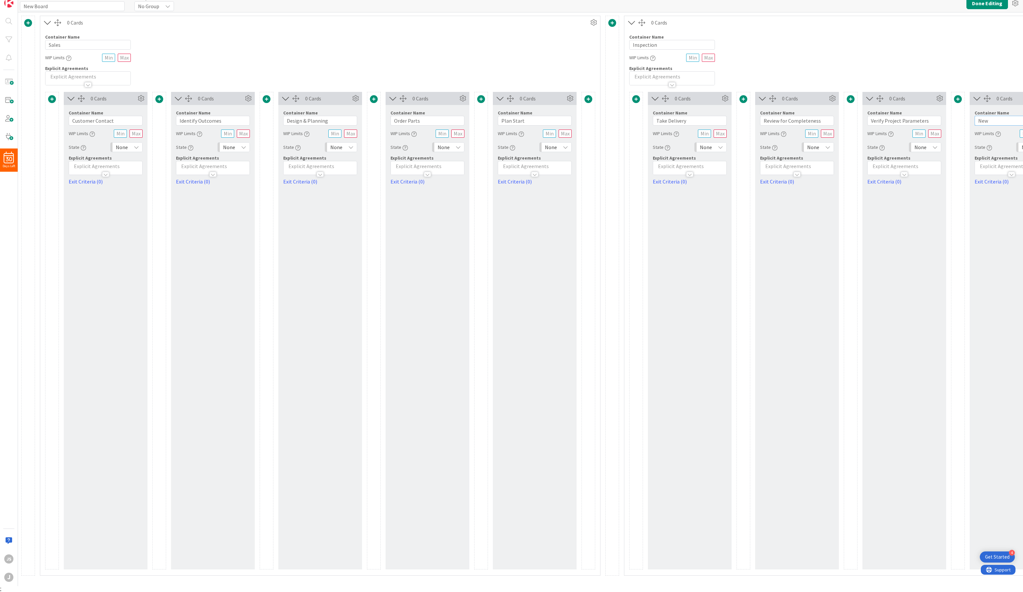
click at [802, 121] on input "New" at bounding box center [1012, 121] width 74 height 10
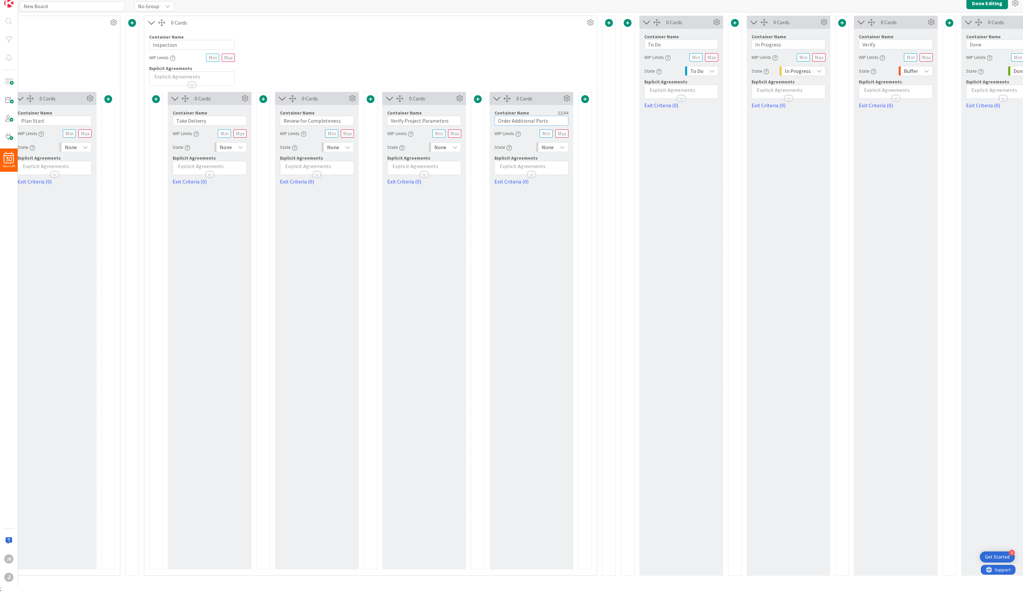
scroll to position [0, 524]
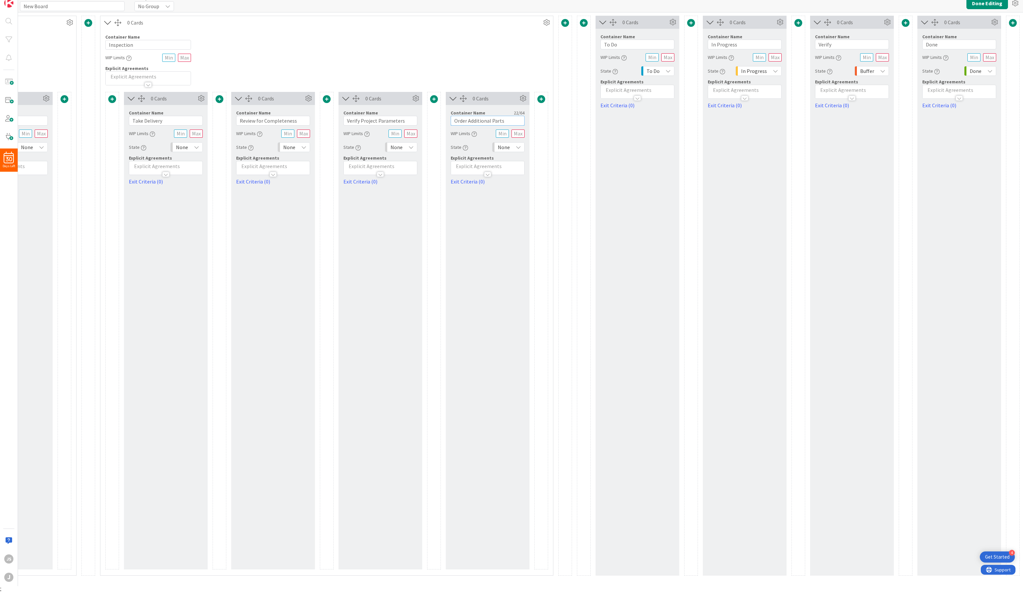
type input "Order Additional Parts"
click at [566, 22] on span at bounding box center [565, 23] width 8 height 8
click at [529, 116] on button "Add a Horizontal Layout" at bounding box center [523, 116] width 92 height 12
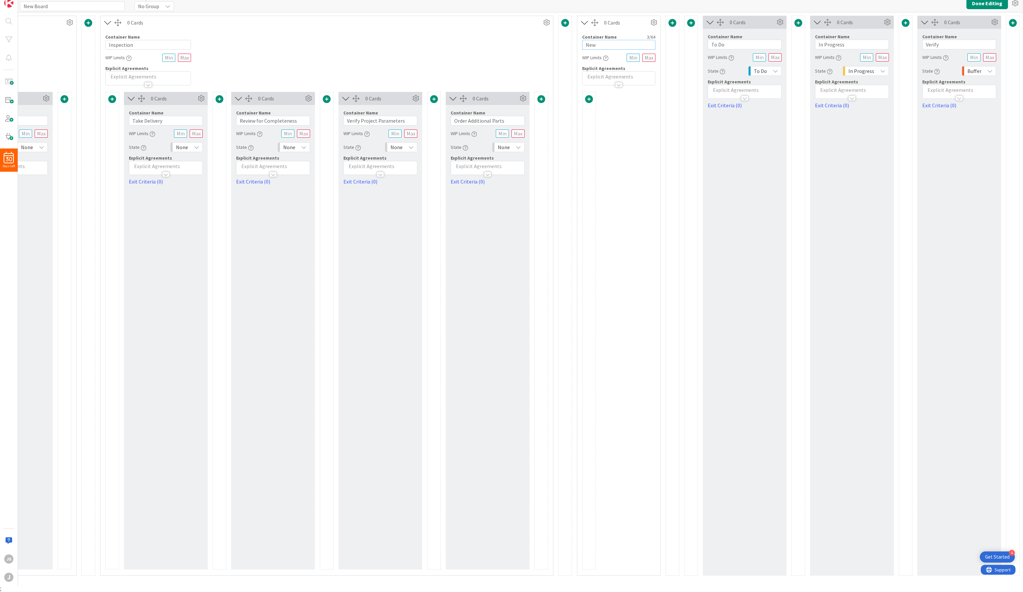
click at [594, 44] on input "New" at bounding box center [618, 45] width 73 height 10
type input "Disassembly"
click at [589, 96] on span at bounding box center [589, 99] width 8 height 8
click at [554, 138] on button "Add a Card Container" at bounding box center [547, 140] width 92 height 12
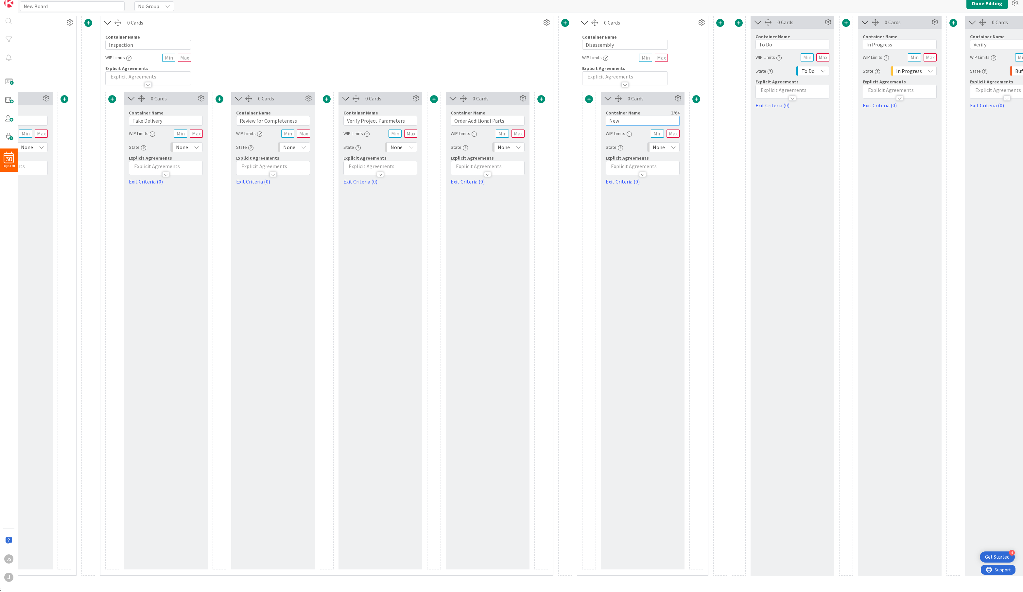
click at [618, 120] on input "New" at bounding box center [643, 121] width 74 height 10
type input "Remove All Mech Parts"
click at [694, 97] on span at bounding box center [697, 99] width 8 height 8
click at [679, 96] on icon at bounding box center [678, 99] width 10 height 10
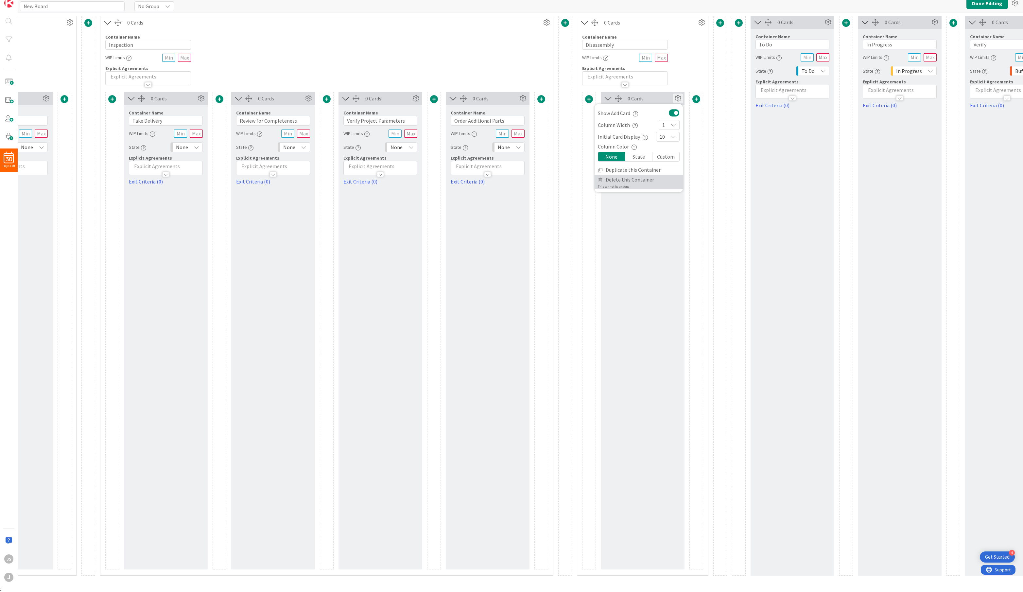
click at [621, 177] on span "Delete this Container" at bounding box center [630, 179] width 48 height 9
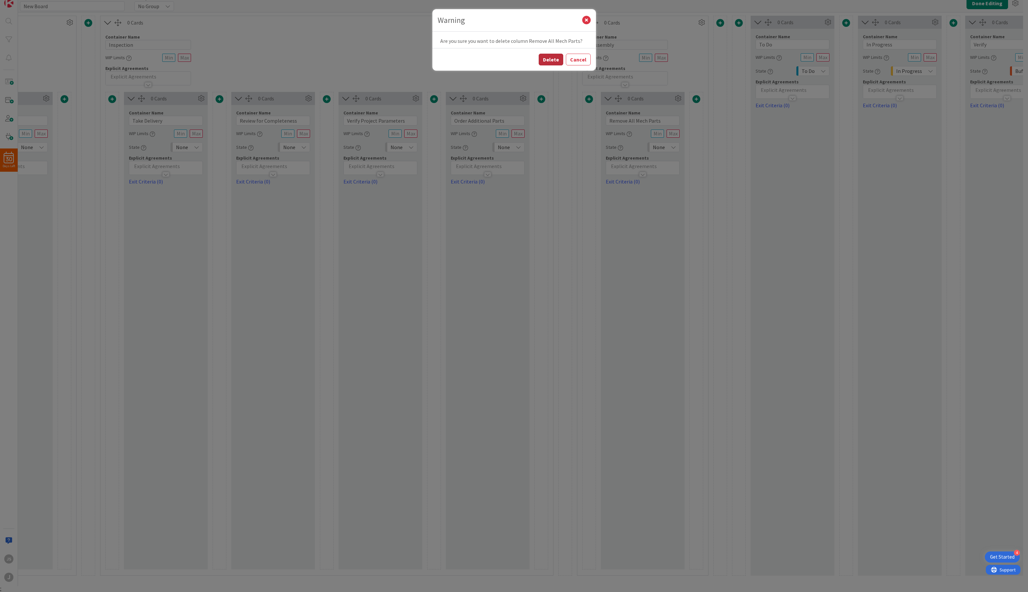
click at [555, 57] on button "Delete" at bounding box center [551, 60] width 25 height 12
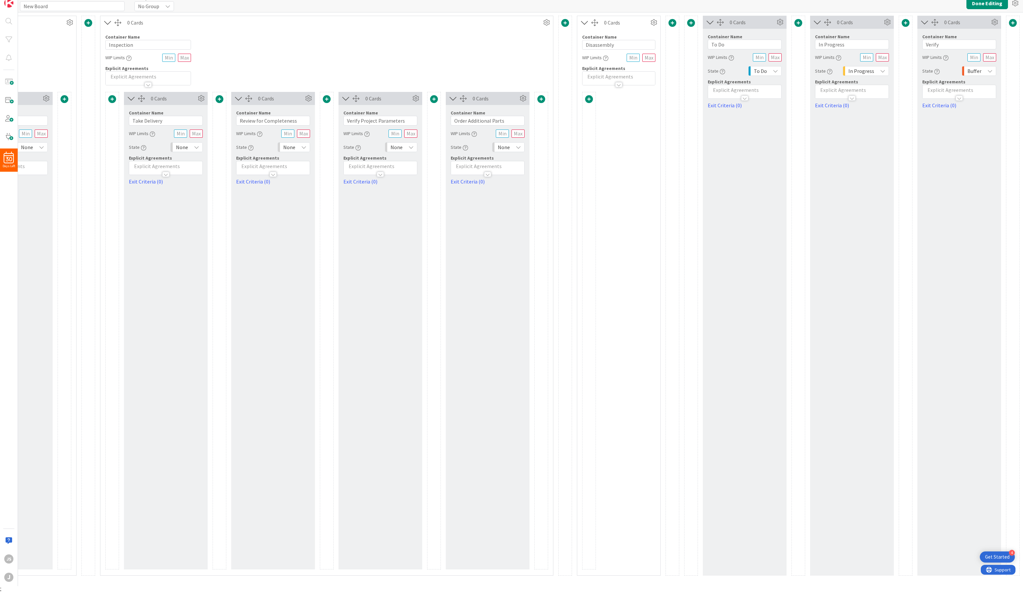
click at [587, 97] on span at bounding box center [589, 99] width 8 height 8
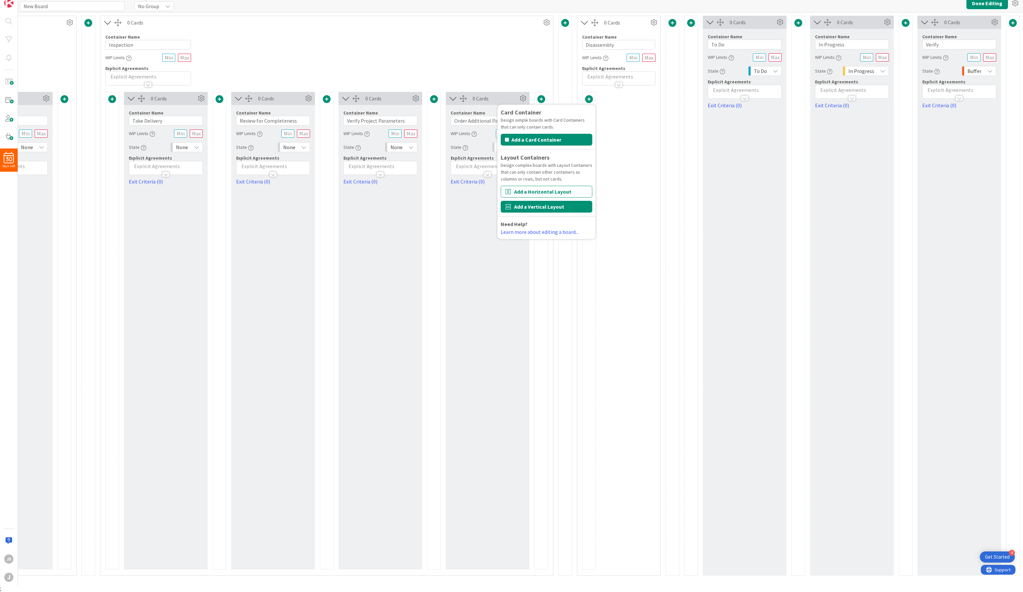
click at [559, 203] on button "Add a Vertical Layout" at bounding box center [547, 207] width 92 height 12
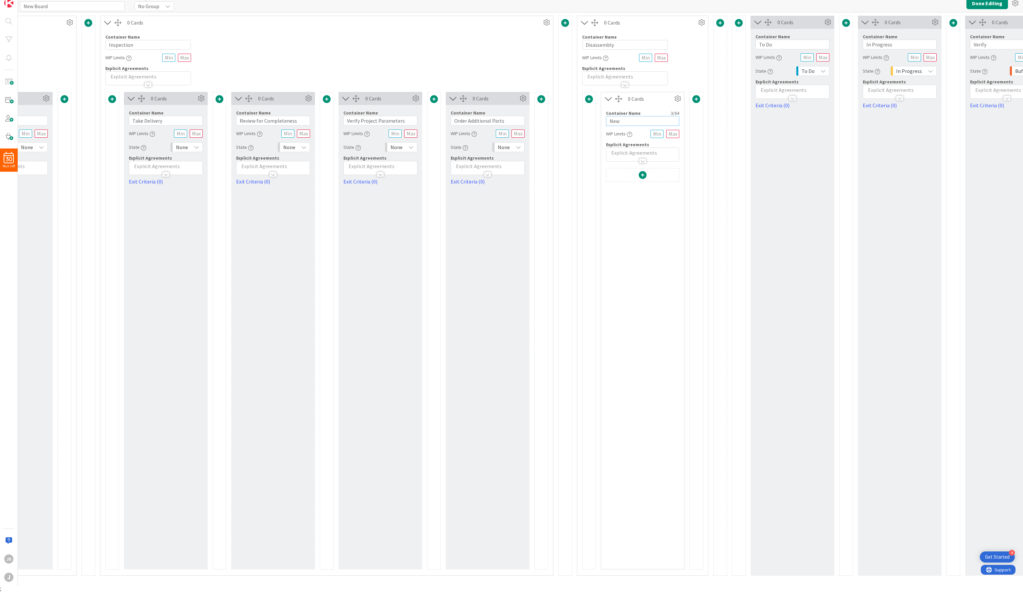
click at [622, 120] on input "New" at bounding box center [642, 121] width 73 height 10
type input "Remove All Mech Parts"
click at [641, 175] on span at bounding box center [643, 175] width 8 height 8
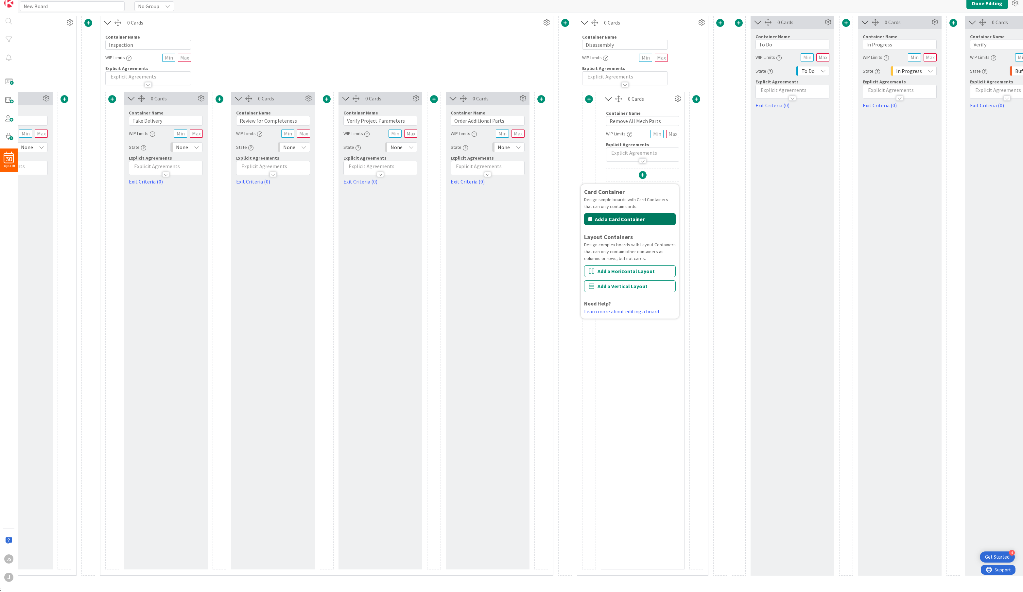
click at [622, 216] on button "Add a Card Container" at bounding box center [630, 219] width 92 height 12
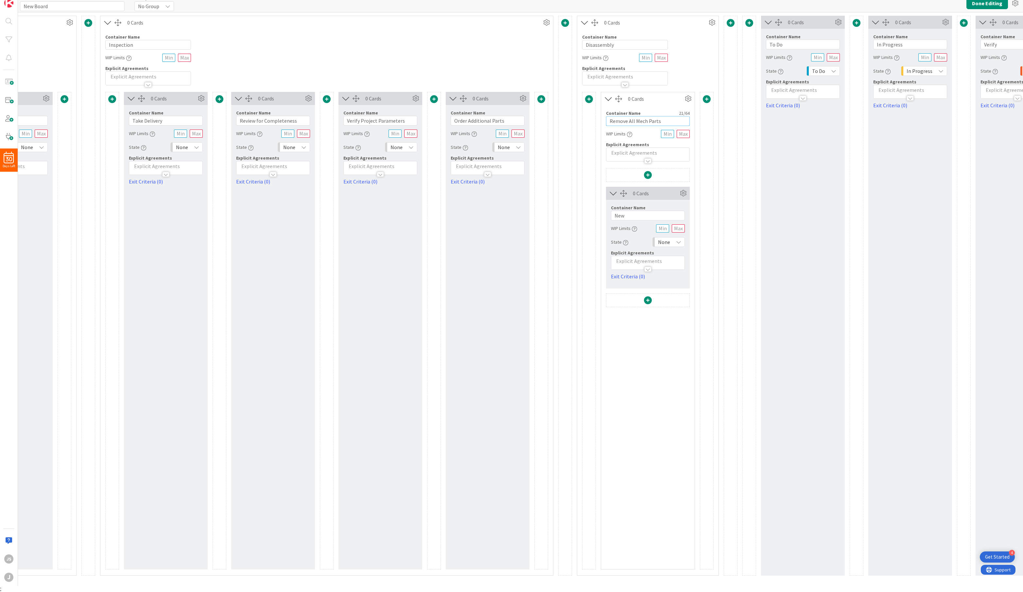
click at [663, 123] on input "Remove All Mech Parts" at bounding box center [648, 121] width 84 height 10
click at [690, 95] on icon at bounding box center [688, 99] width 10 height 10
click at [642, 152] on span "Delete this Container" at bounding box center [640, 154] width 48 height 9
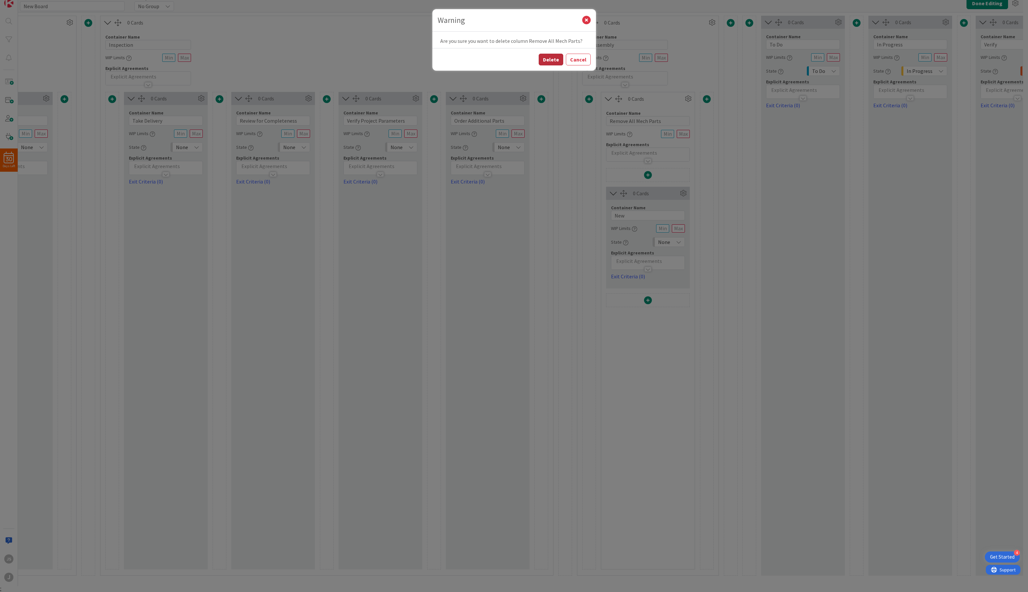
click at [552, 57] on button "Delete" at bounding box center [551, 60] width 25 height 12
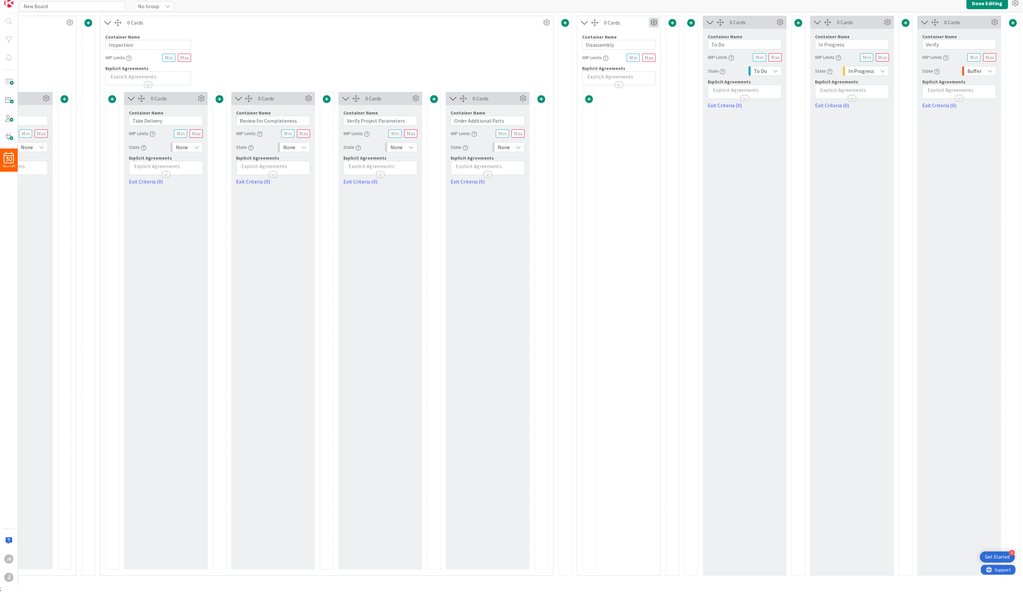
click at [652, 21] on icon at bounding box center [654, 23] width 10 height 10
click at [611, 75] on span "Delete this Container" at bounding box center [606, 78] width 48 height 9
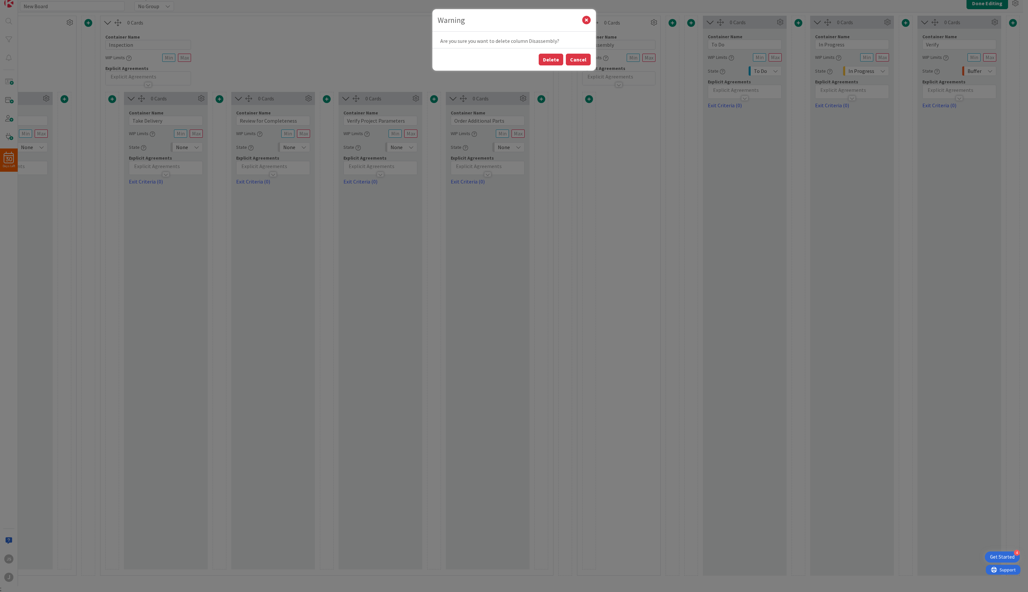
click at [584, 61] on button "Cancel" at bounding box center [578, 60] width 25 height 12
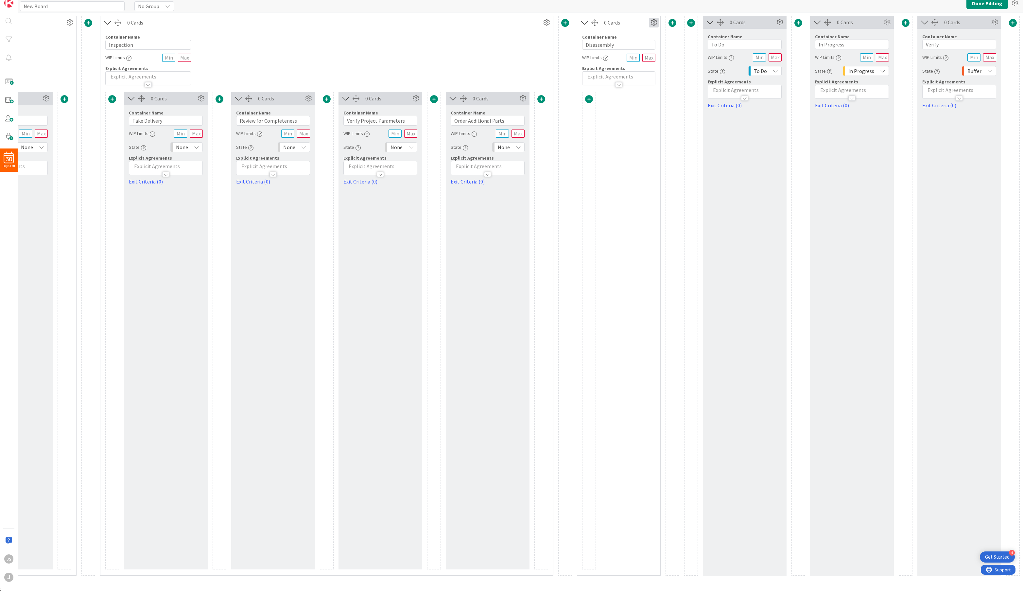
click at [654, 21] on icon at bounding box center [654, 23] width 10 height 10
click at [629, 56] on link "Switch to a Vertical Layout" at bounding box center [614, 58] width 88 height 9
click at [620, 97] on span at bounding box center [619, 99] width 8 height 8
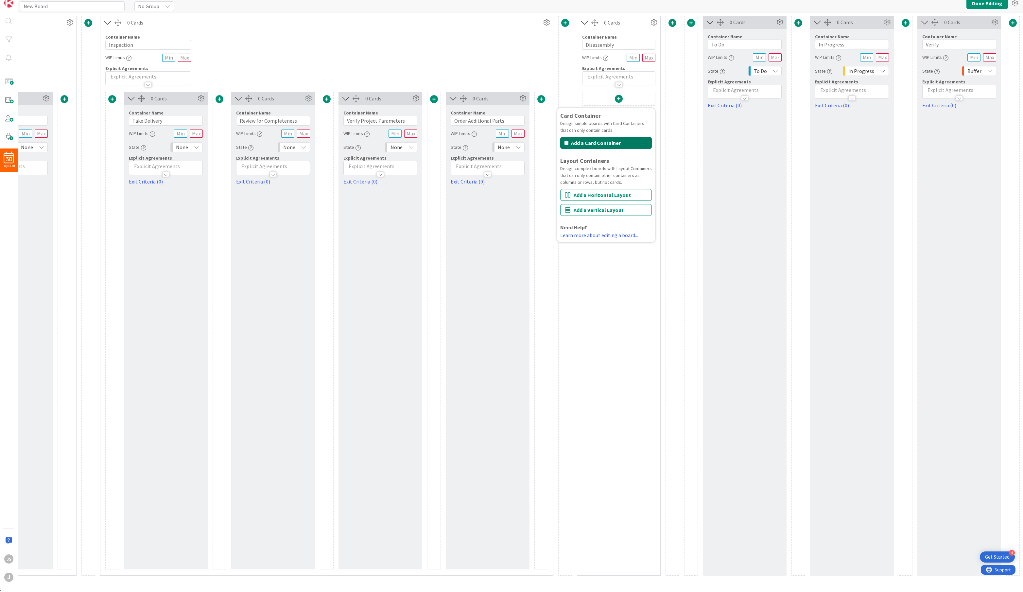
click at [599, 142] on button "Add a Card Container" at bounding box center [606, 143] width 92 height 12
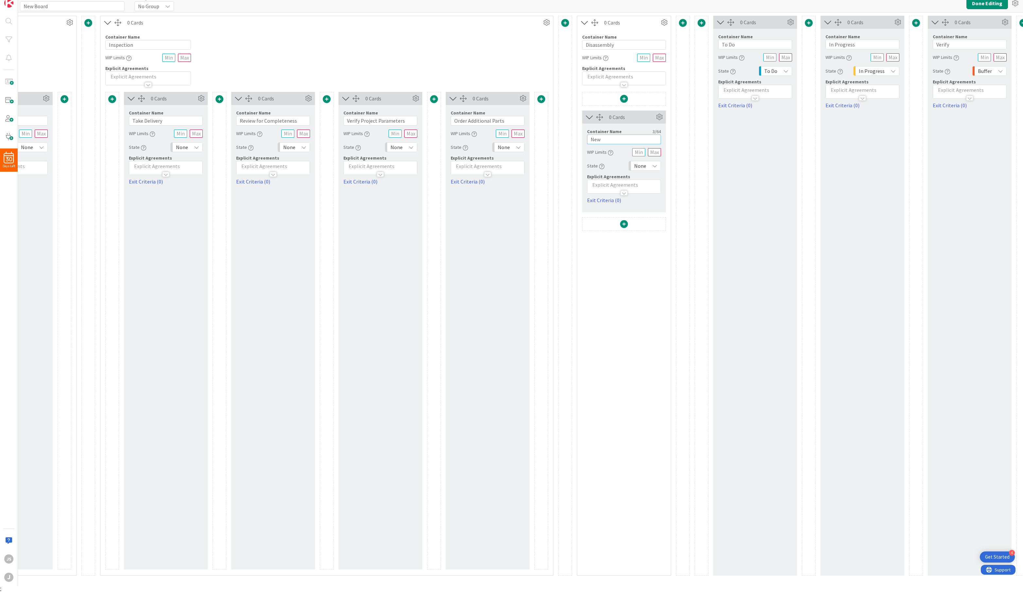
click at [615, 143] on input "New" at bounding box center [624, 139] width 74 height 10
click at [617, 143] on input "New" at bounding box center [624, 139] width 74 height 10
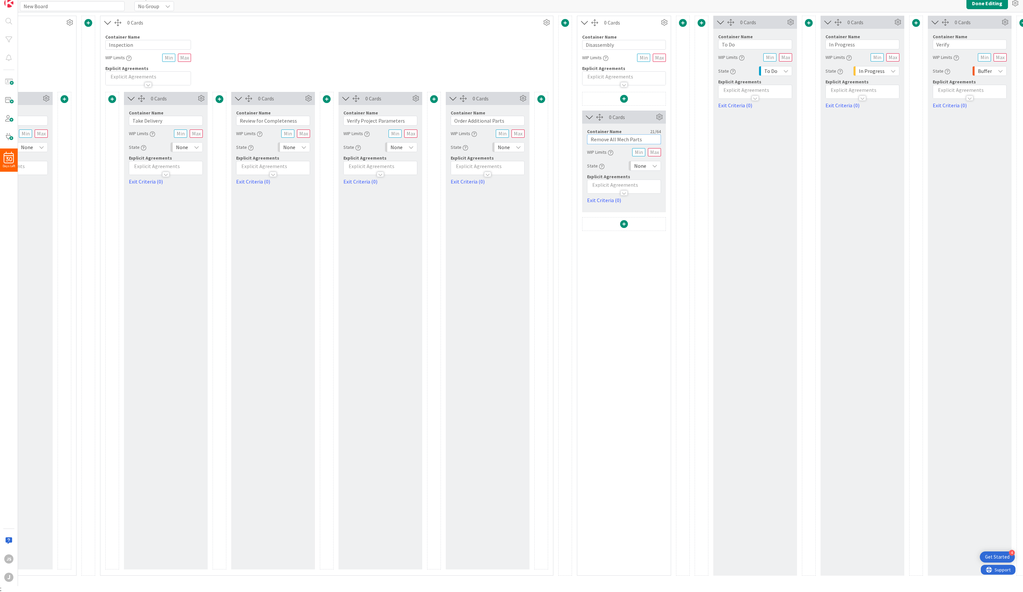
type input "Remove All Mech Parts"
click at [624, 224] on span at bounding box center [624, 224] width 8 height 8
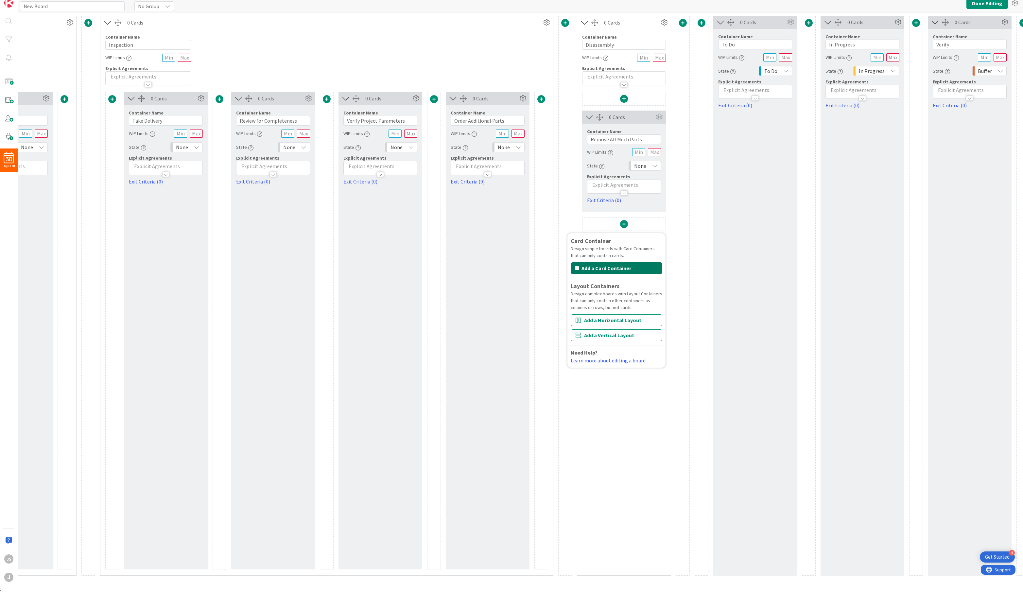
click at [591, 269] on button "Add a Card Container" at bounding box center [617, 268] width 92 height 12
click at [598, 262] on input "New" at bounding box center [624, 265] width 74 height 10
type input "Remove all Interior"
click at [625, 348] on span at bounding box center [624, 349] width 8 height 8
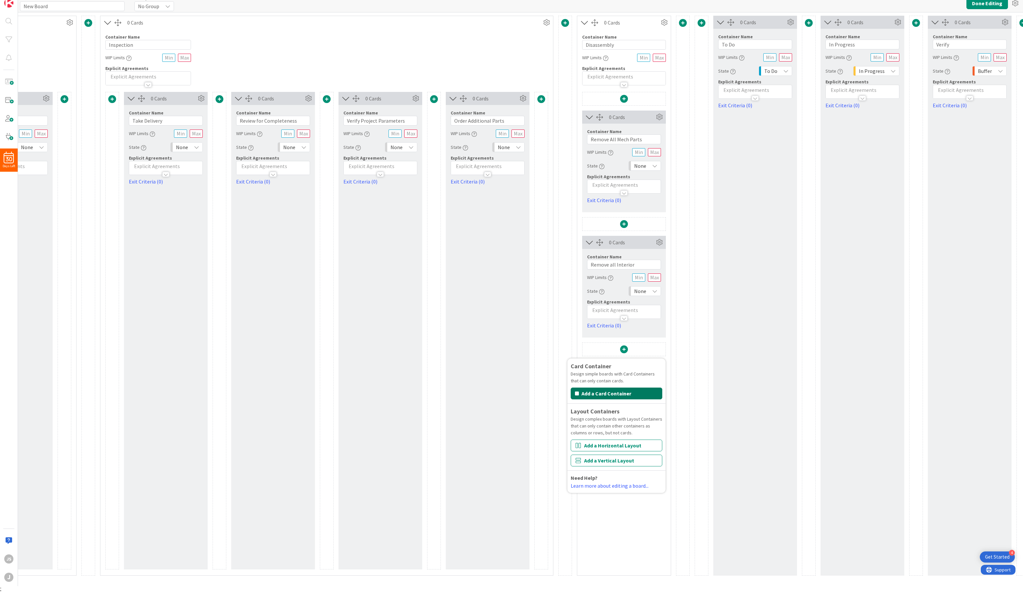
click at [606, 392] on button "Add a Card Container" at bounding box center [617, 394] width 92 height 12
click at [615, 388] on input "New" at bounding box center [624, 390] width 74 height 10
type input "Remove All Body"
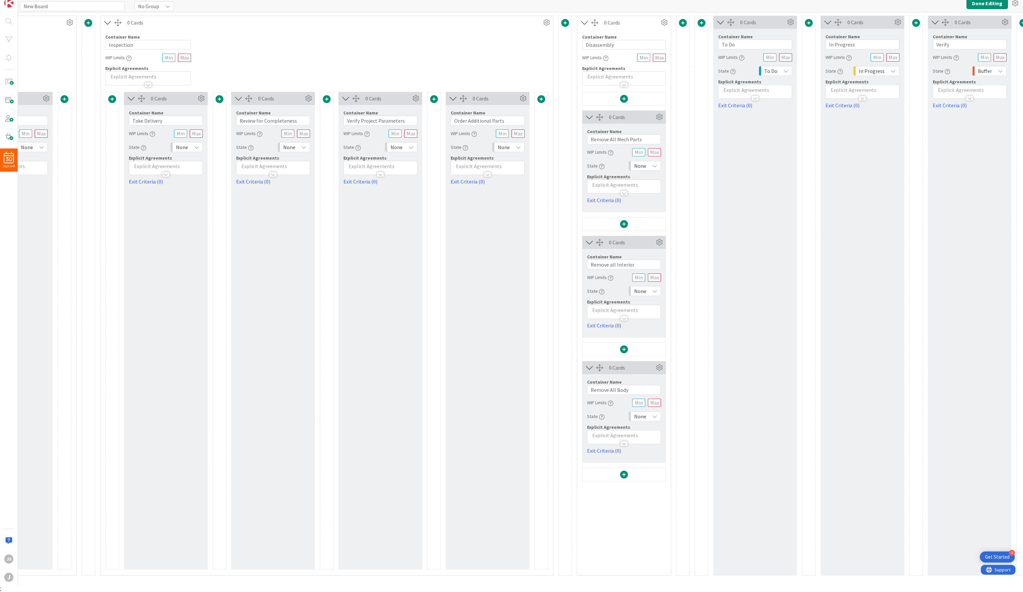
click at [685, 22] on span at bounding box center [683, 23] width 8 height 8
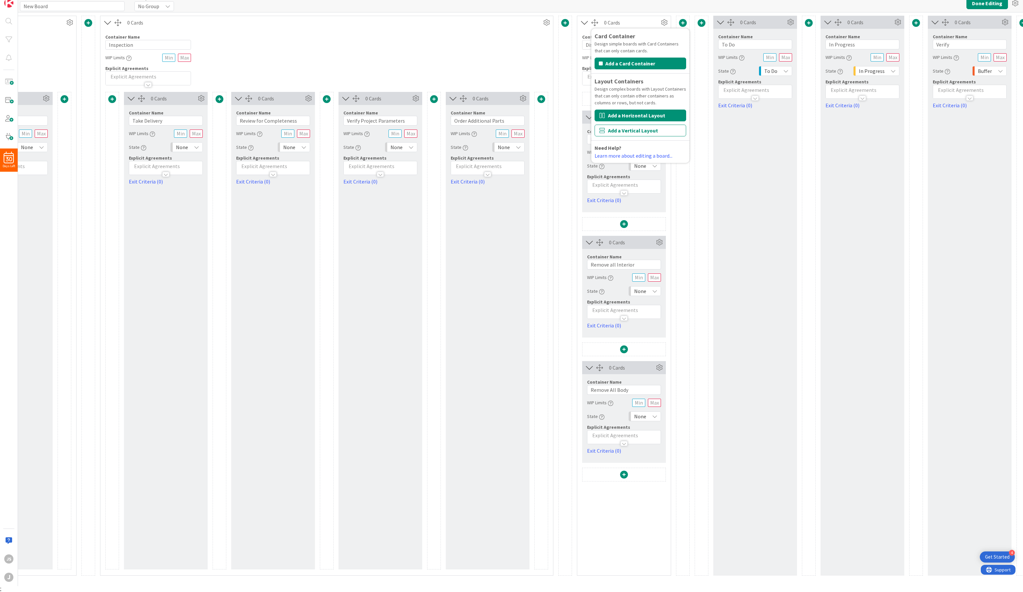
click at [667, 114] on button "Add a Horizontal Layout" at bounding box center [641, 116] width 92 height 12
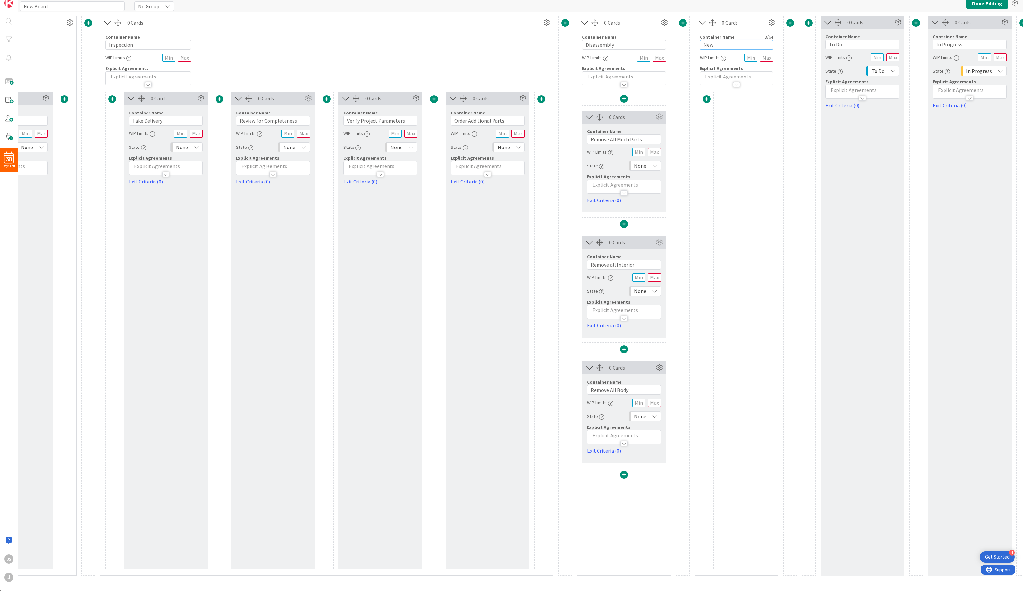
click at [720, 41] on input "New" at bounding box center [736, 45] width 73 height 10
type input "Fabrication"
click at [707, 98] on span at bounding box center [707, 99] width 8 height 8
drag, startPoint x: 671, startPoint y: 134, endPoint x: 669, endPoint y: 138, distance: 4.3
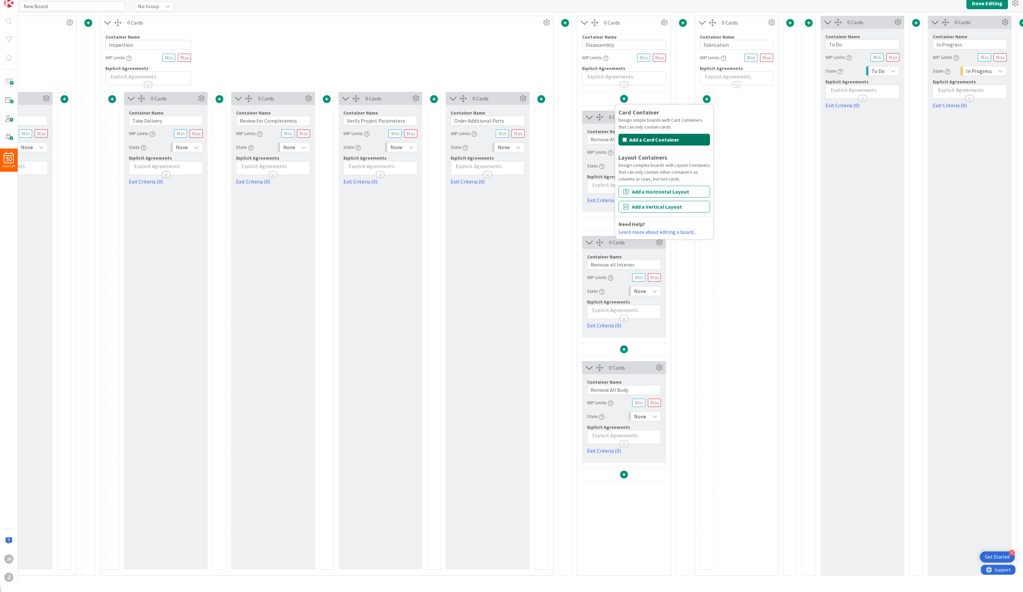
click at [669, 138] on button "Add a Card Container" at bounding box center [665, 140] width 92 height 12
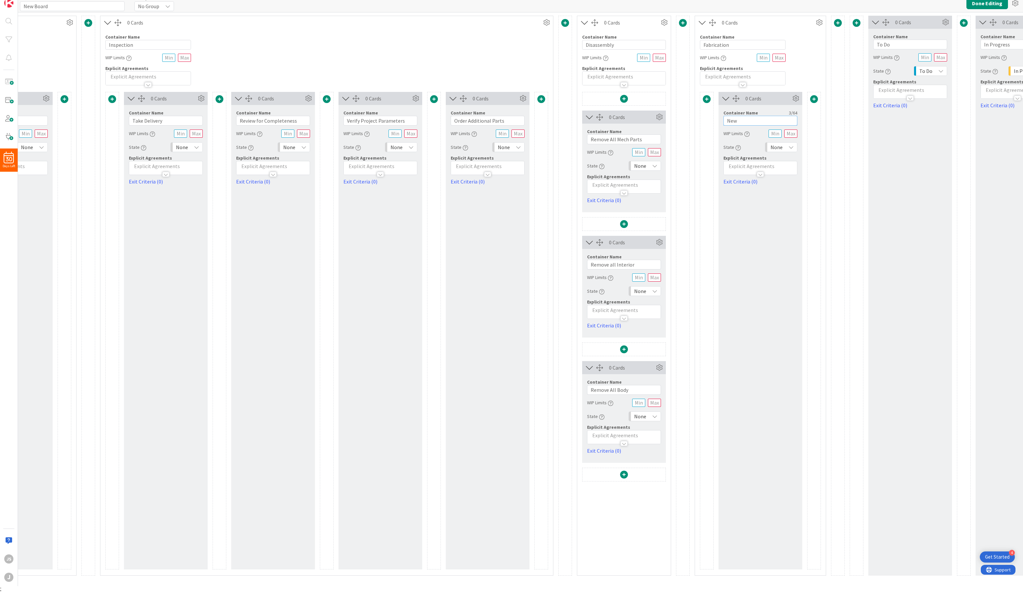
click at [735, 117] on input "New" at bounding box center [761, 121] width 74 height 10
type input "Attach Jig"
click at [802, 97] on span at bounding box center [814, 99] width 8 height 8
click at [775, 135] on button "Add a Card Container" at bounding box center [772, 140] width 92 height 12
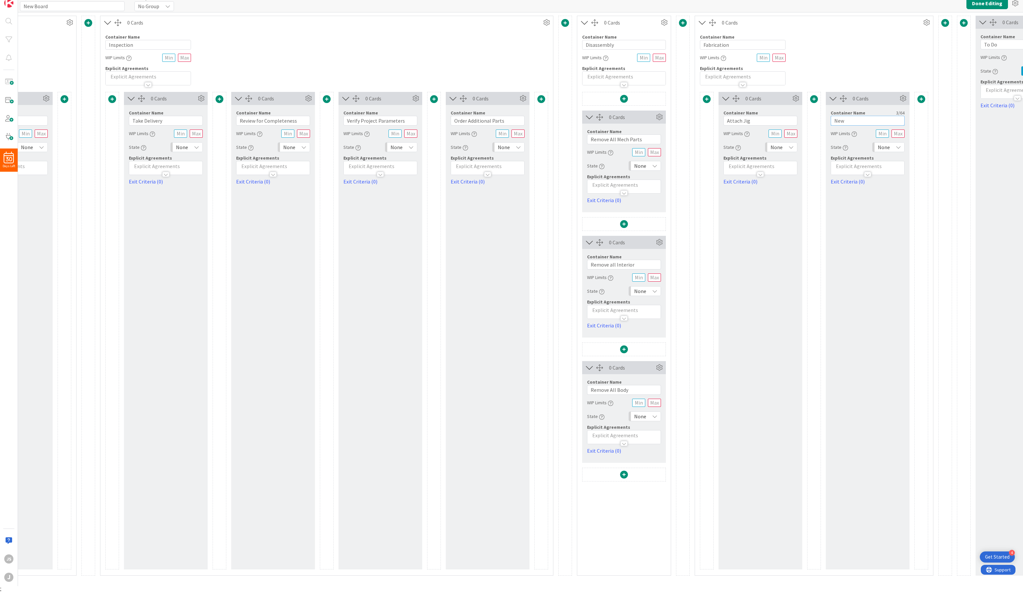
click at [802, 118] on input "New" at bounding box center [868, 121] width 74 height 10
type input "Floor, Frame, Firewall"
click at [802, 97] on span at bounding box center [922, 99] width 8 height 8
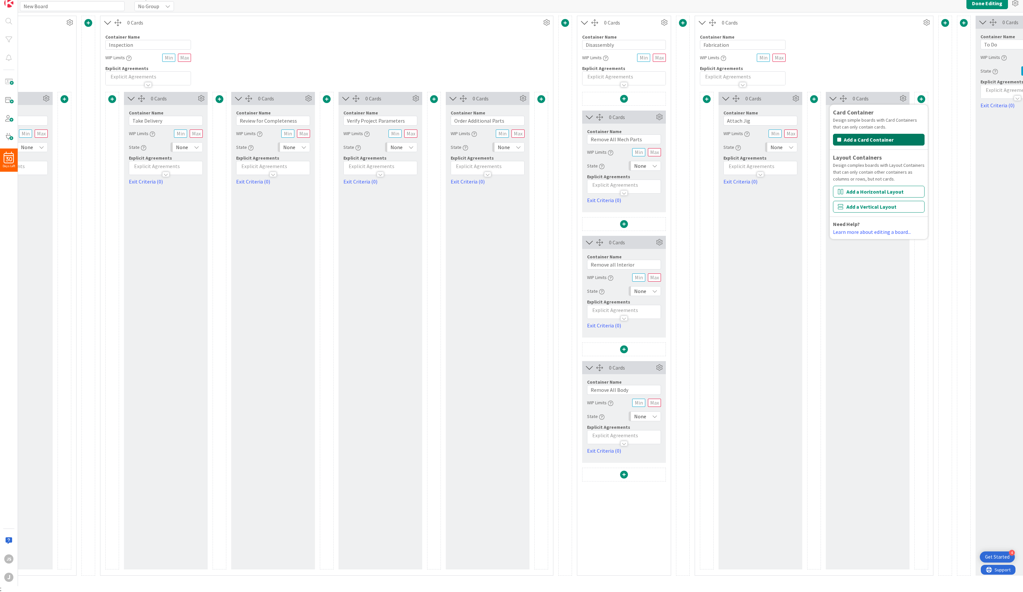
click at [802, 141] on button "Add a Card Container" at bounding box center [879, 140] width 92 height 12
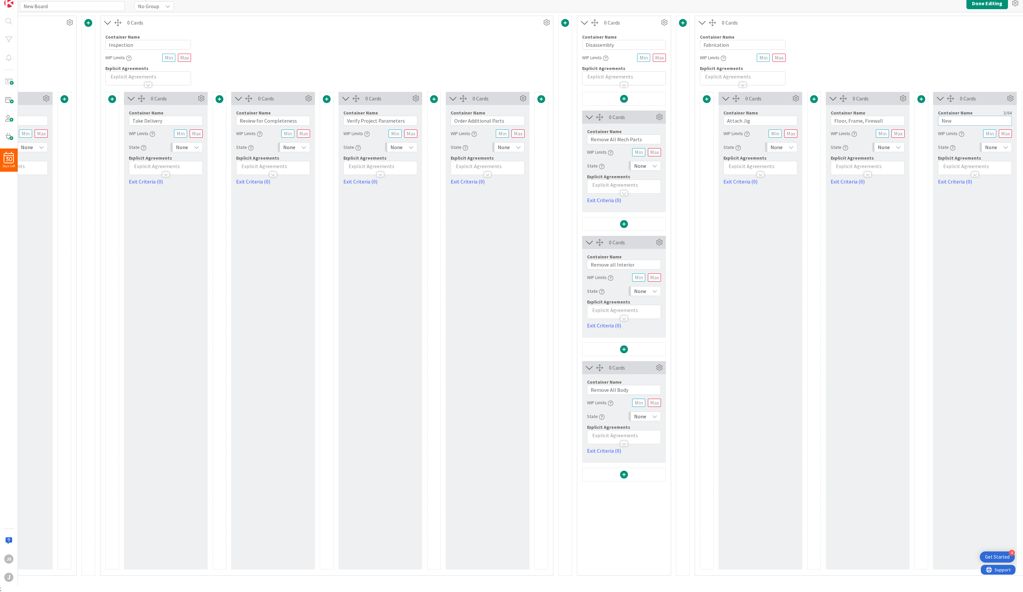
click at [802, 116] on input "New" at bounding box center [975, 121] width 74 height 10
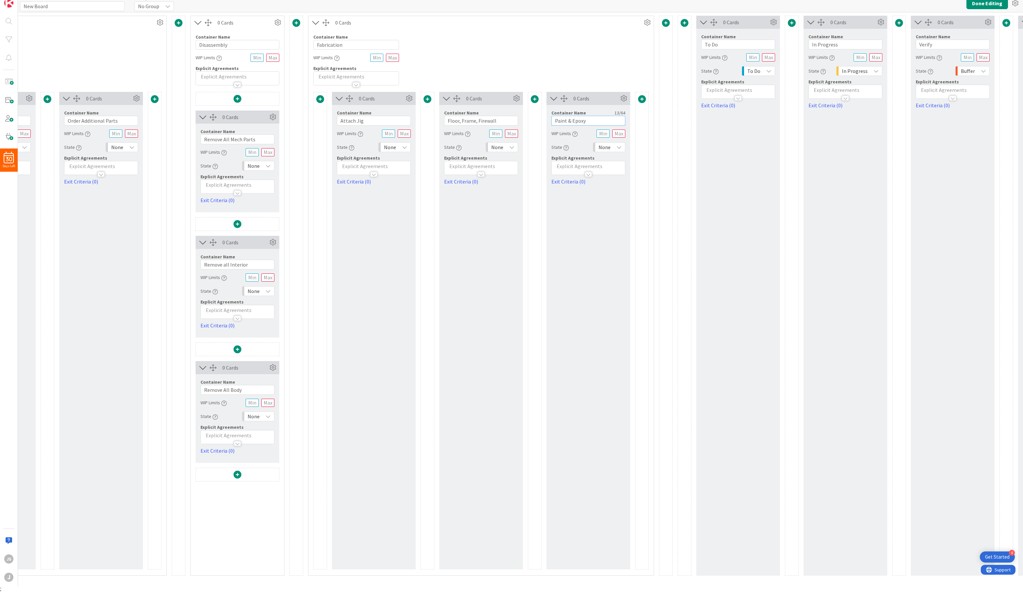
scroll to position [0, 942]
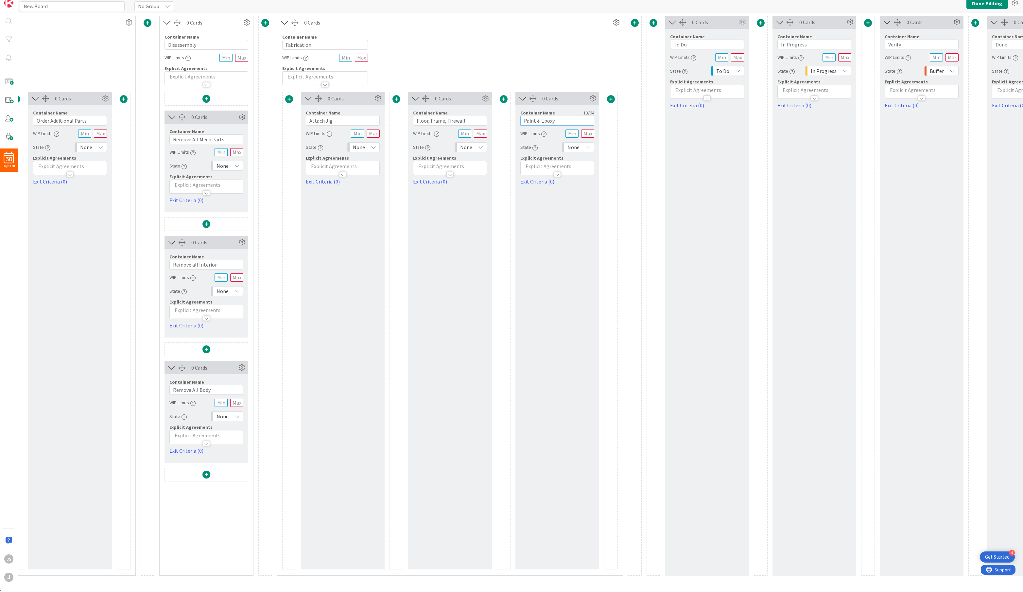
type input "Paint & Epoxy"
click at [614, 98] on span at bounding box center [611, 99] width 8 height 8
click at [566, 137] on button "Add a Card Container" at bounding box center [569, 140] width 92 height 12
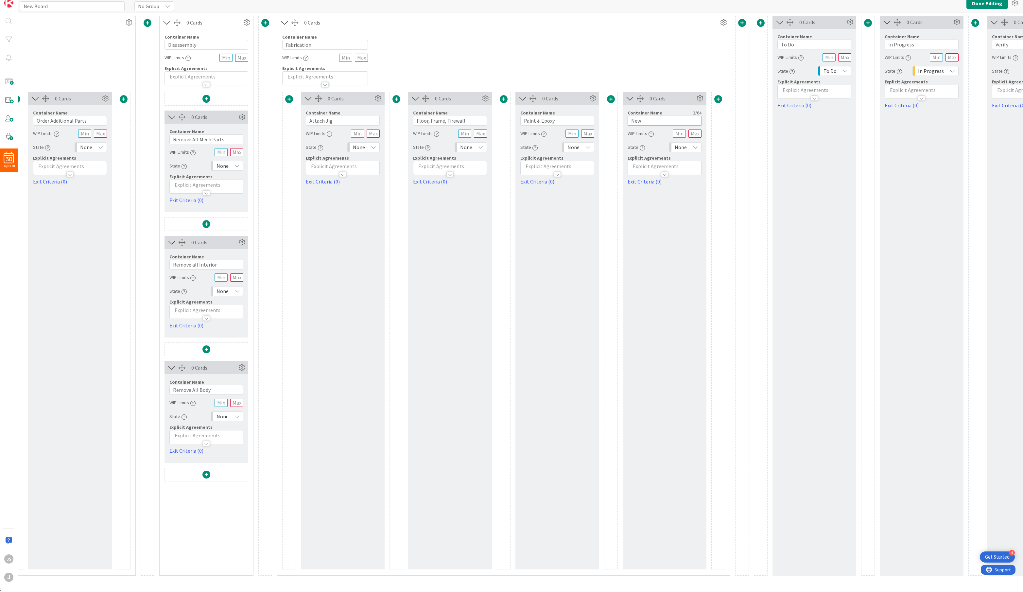
click at [637, 117] on input "New" at bounding box center [665, 121] width 74 height 10
type input "Build/Install Body"
click at [716, 101] on span at bounding box center [718, 99] width 8 height 8
click at [680, 138] on button "Add a Card Container" at bounding box center [676, 140] width 92 height 12
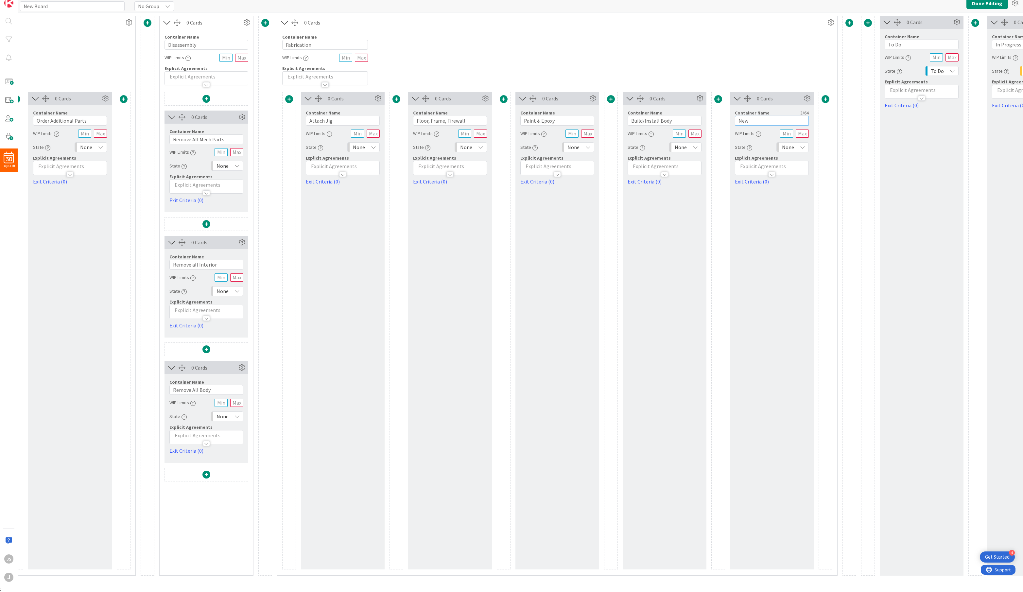
click at [756, 121] on input "New" at bounding box center [772, 121] width 74 height 10
type input "Front Sheet Metal"
click at [802, 96] on span at bounding box center [826, 99] width 8 height 8
click at [792, 140] on button "Add a Card Container" at bounding box center [783, 140] width 92 height 12
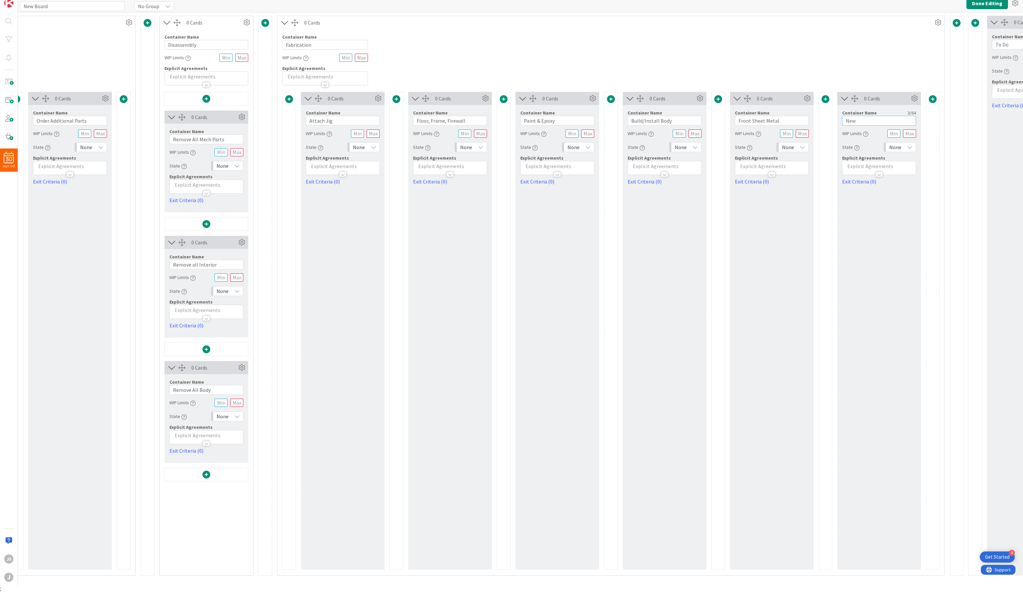
click at [802, 121] on input "New" at bounding box center [879, 121] width 74 height 10
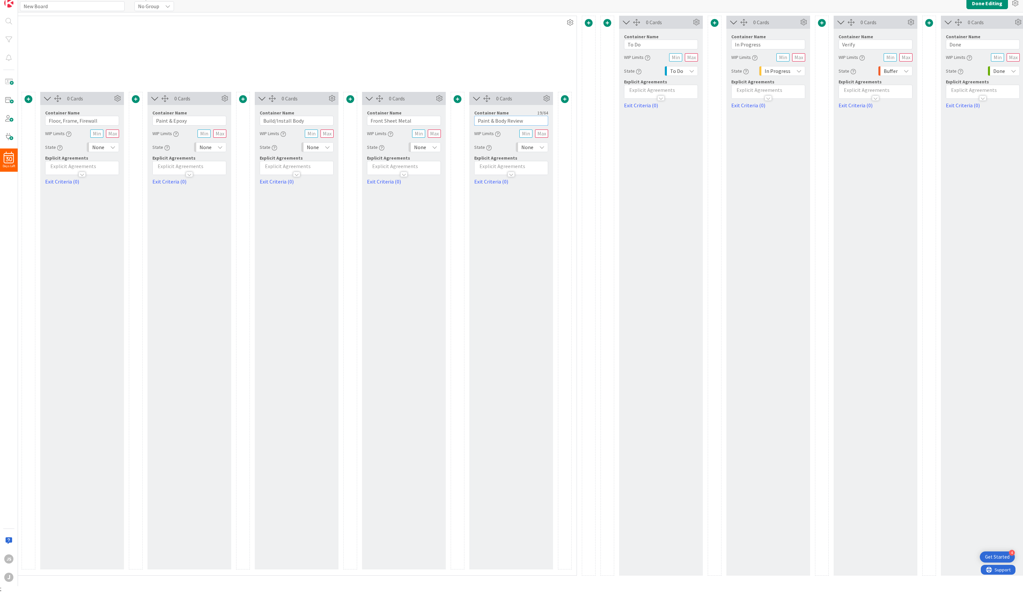
scroll to position [0, 1333]
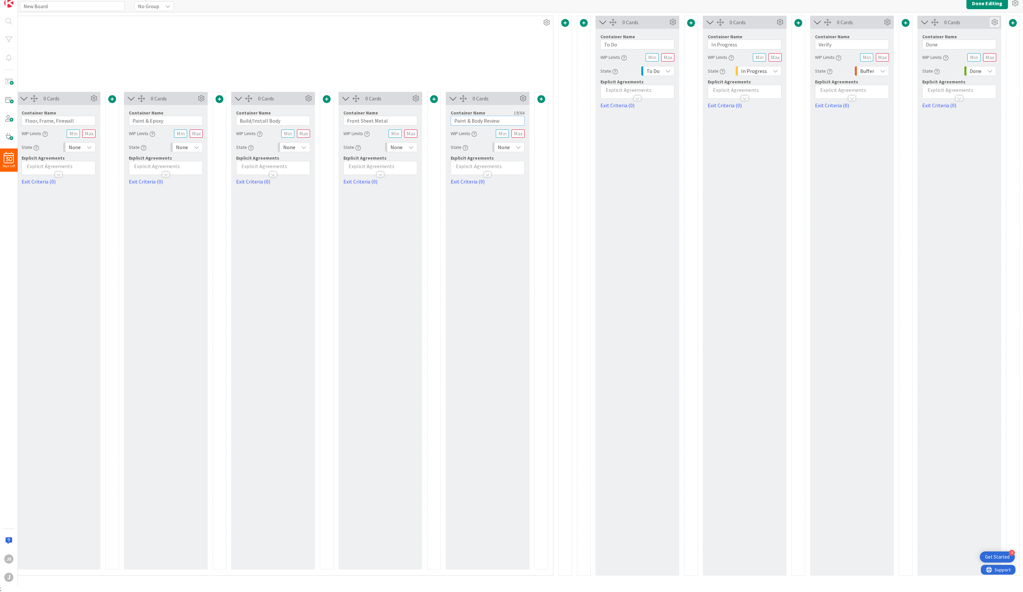
type input "Paint & Body Review"
click at [802, 19] on icon at bounding box center [995, 22] width 10 height 10
click at [802, 102] on span "Delete this Container" at bounding box center [946, 103] width 48 height 9
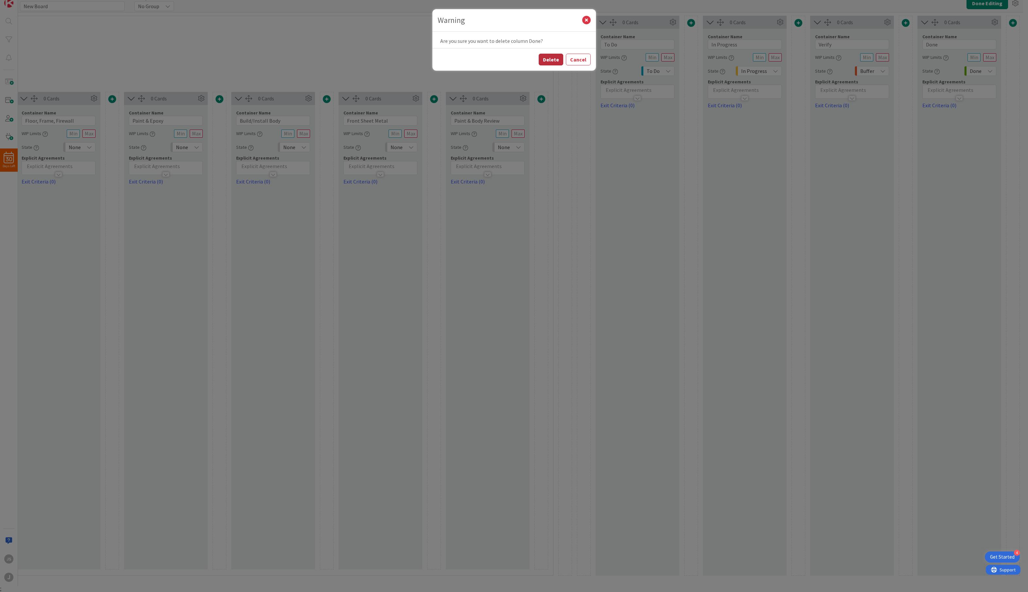
click at [552, 58] on button "Delete" at bounding box center [551, 60] width 25 height 12
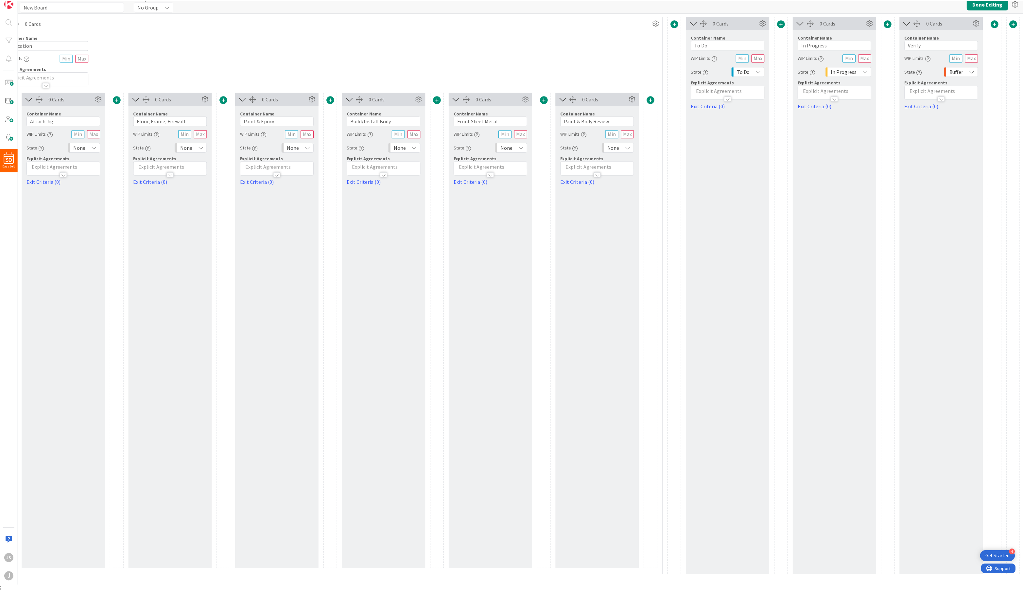
scroll to position [0, 1221]
click at [802, 23] on icon at bounding box center [981, 22] width 10 height 10
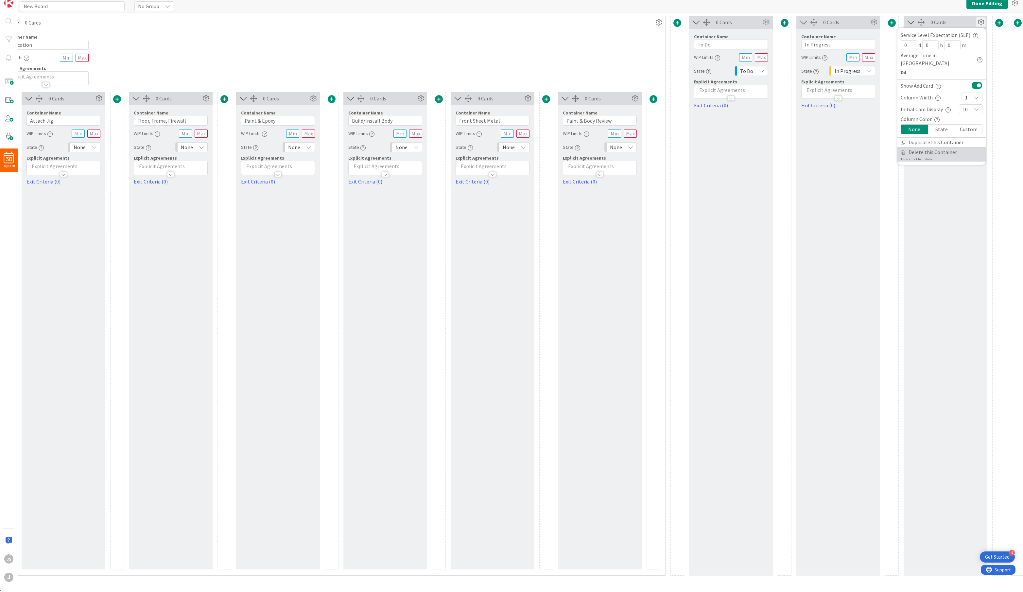
click at [802, 148] on span "Delete this Container" at bounding box center [933, 152] width 48 height 9
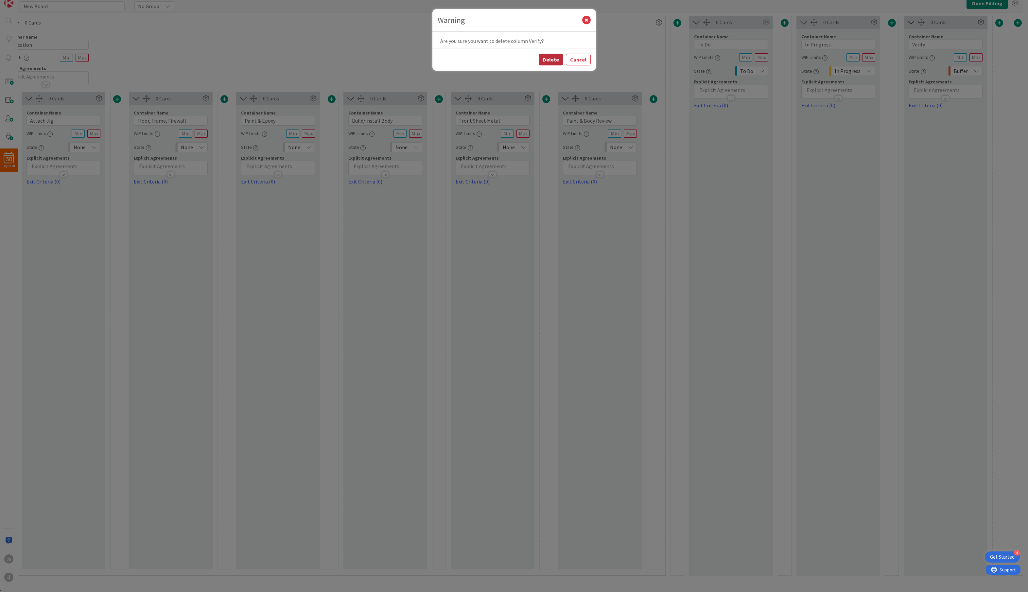
click at [550, 58] on button "Delete" at bounding box center [551, 60] width 25 height 12
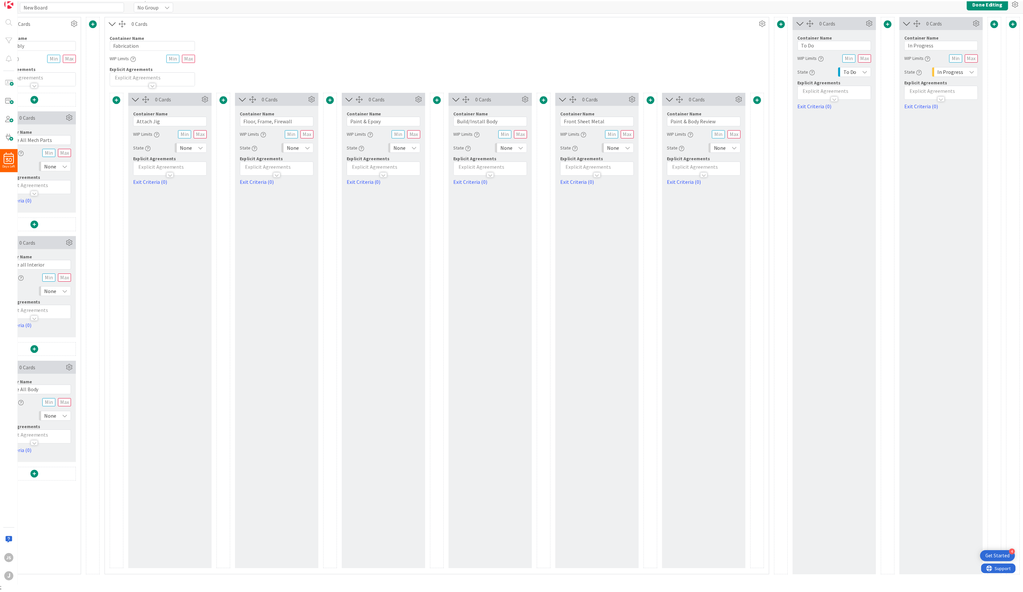
scroll to position [0, 1114]
click at [802, 19] on icon at bounding box center [981, 22] width 10 height 10
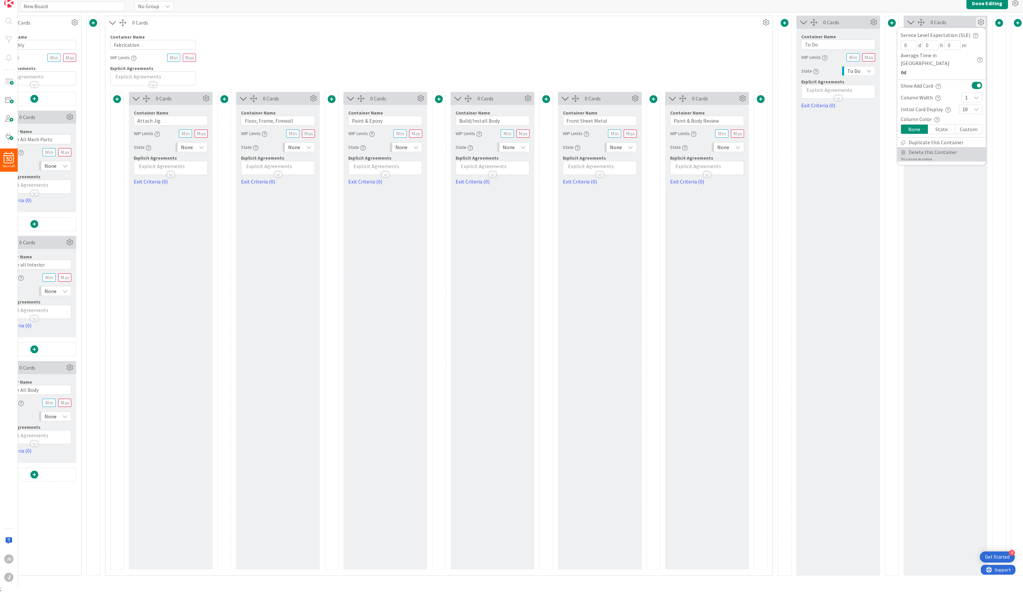
click at [802, 148] on span "Delete this Container" at bounding box center [933, 152] width 48 height 9
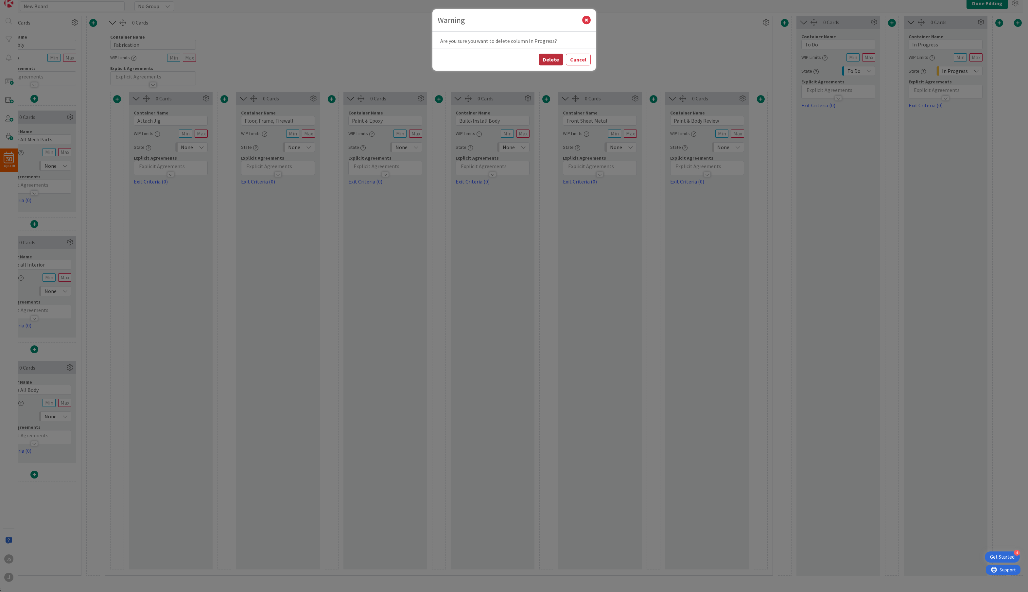
click at [551, 58] on button "Delete" at bounding box center [551, 60] width 25 height 12
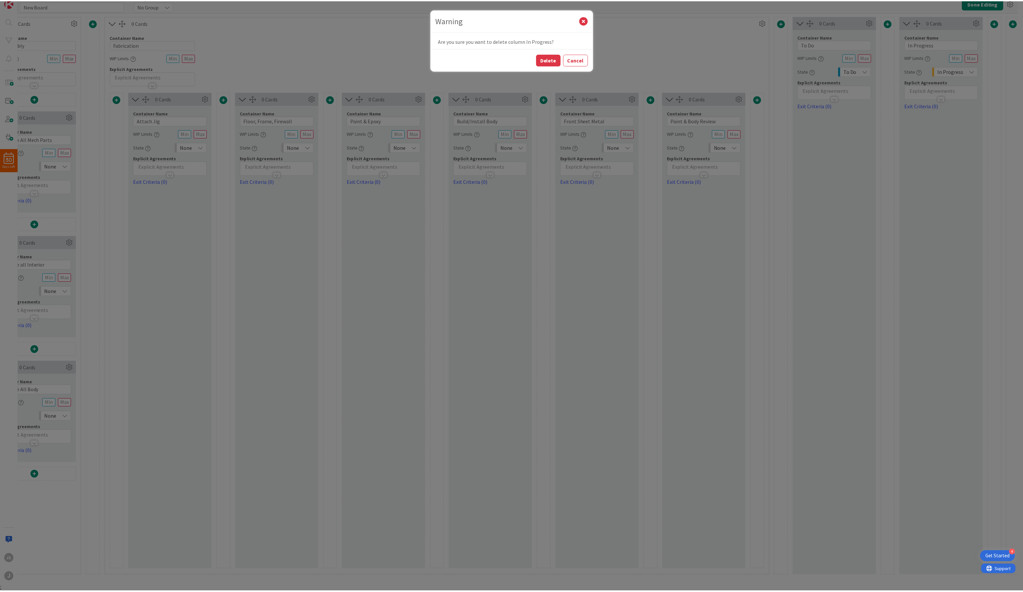
scroll to position [0, 1007]
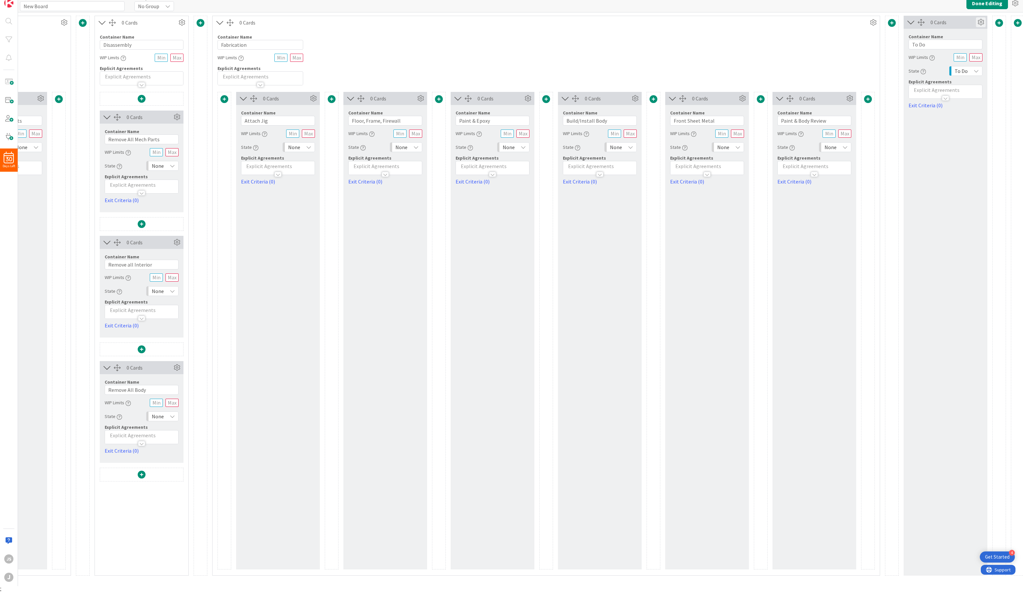
click at [802, 20] on icon at bounding box center [981, 22] width 10 height 10
click at [802, 148] on span "Delete this Container" at bounding box center [933, 152] width 48 height 9
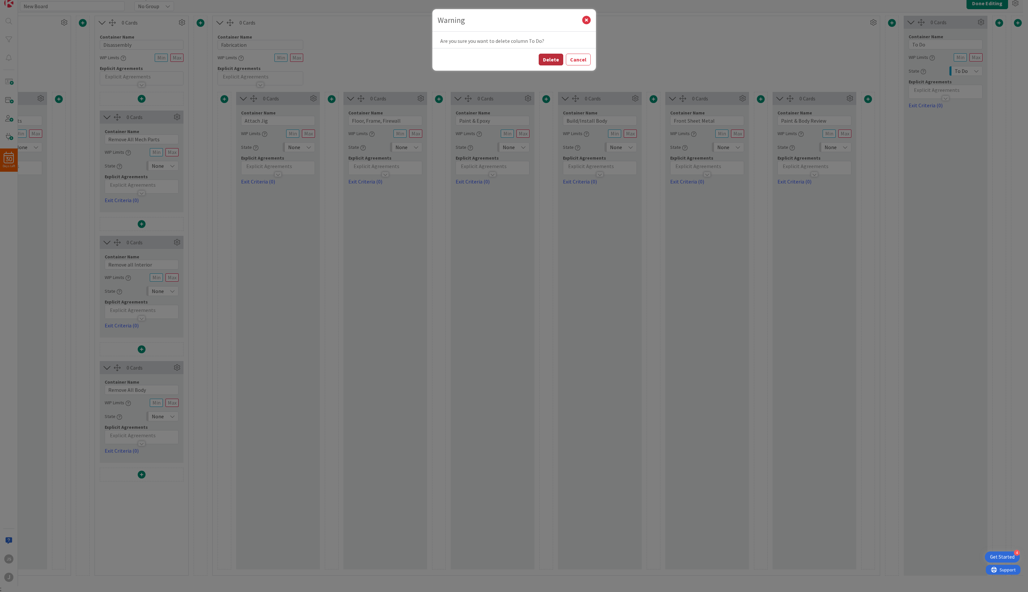
click at [550, 54] on button "Delete" at bounding box center [551, 60] width 25 height 12
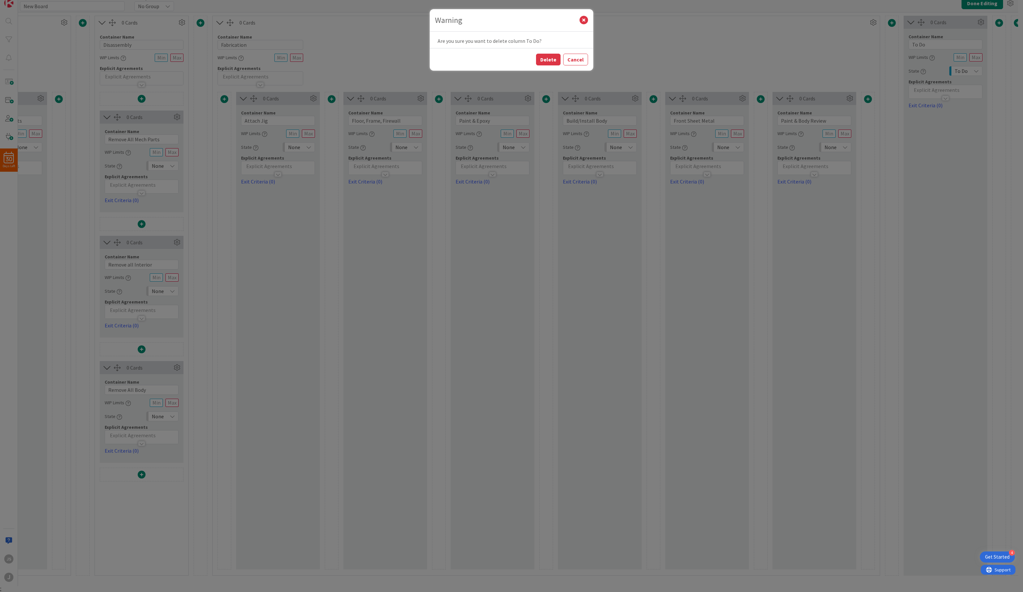
scroll to position [0, 899]
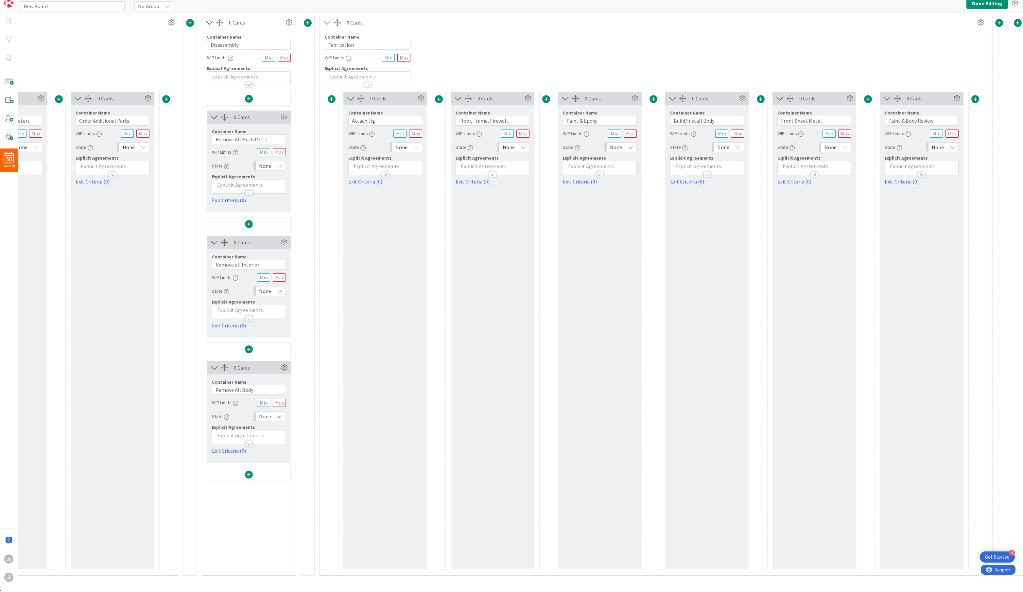
drag, startPoint x: 706, startPoint y: 580, endPoint x: 775, endPoint y: 574, distance: 69.3
click at [775, 509] on div "Card Container Design simple boards with Card Containers that can only contain …" at bounding box center [73, 299] width 1909 height 574
click at [802, 18] on div at bounding box center [999, 296] width 14 height 560
click at [802, 21] on span at bounding box center [999, 23] width 8 height 8
click at [802, 116] on button "Add a Horizontal Layout" at bounding box center [957, 116] width 92 height 12
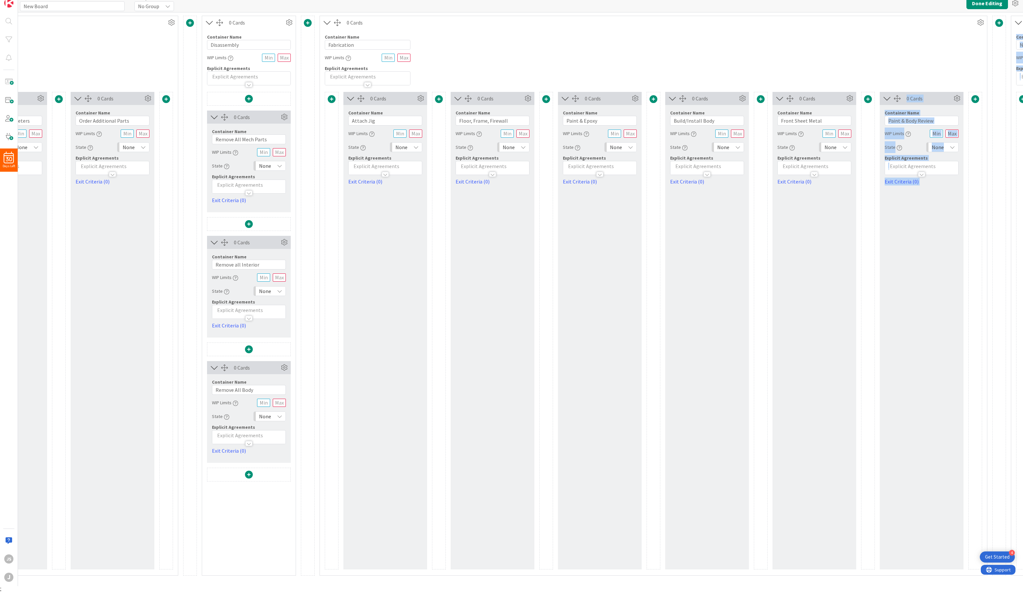
drag, startPoint x: 803, startPoint y: 580, endPoint x: 856, endPoint y: 573, distance: 54.2
click at [802, 509] on div "Card Container Design simple boards with Card Containers that can only contain …" at bounding box center [127, 299] width 2017 height 574
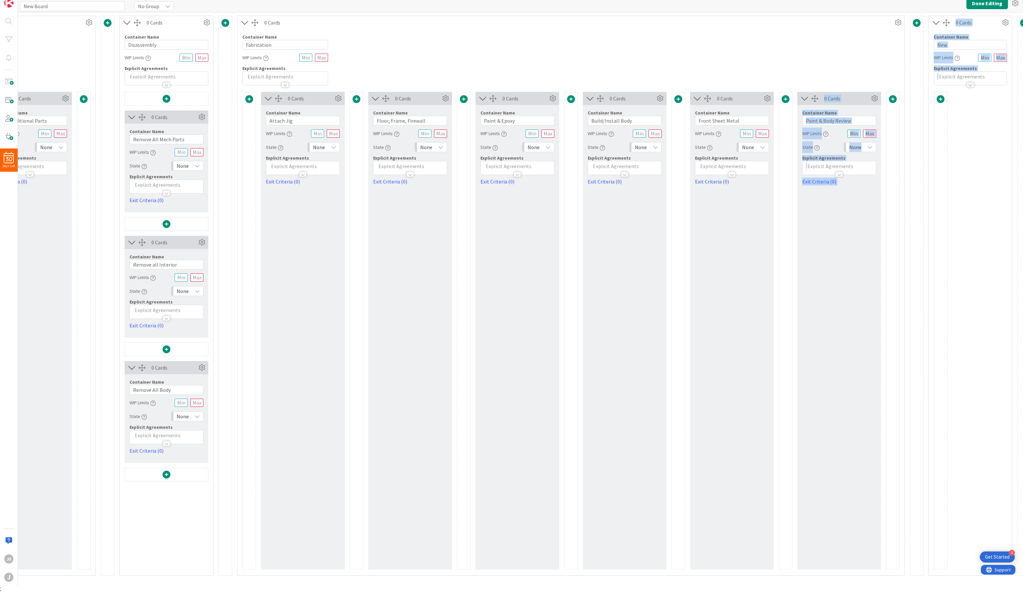
scroll to position [0, 1011]
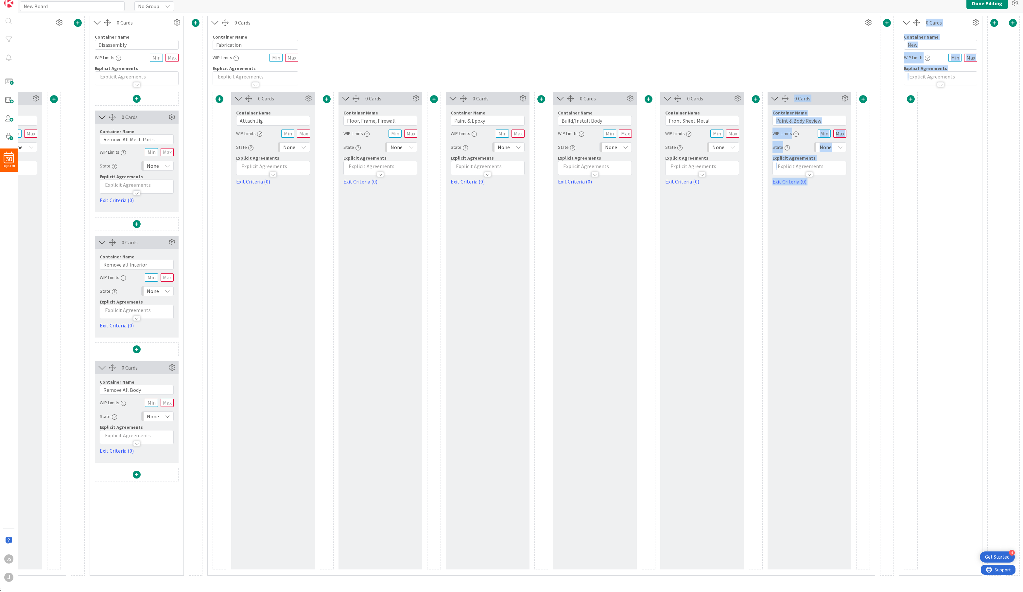
click at [802, 126] on div at bounding box center [940, 331] width 73 height 478
click at [802, 21] on icon at bounding box center [976, 23] width 10 height 10
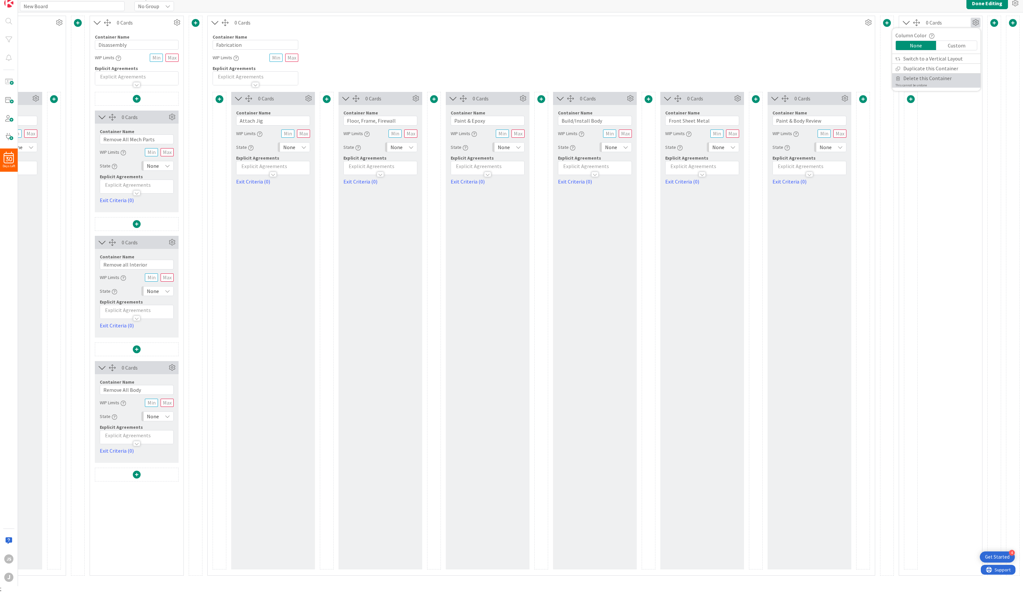
click at [802, 74] on span "Delete this Container" at bounding box center [927, 78] width 48 height 9
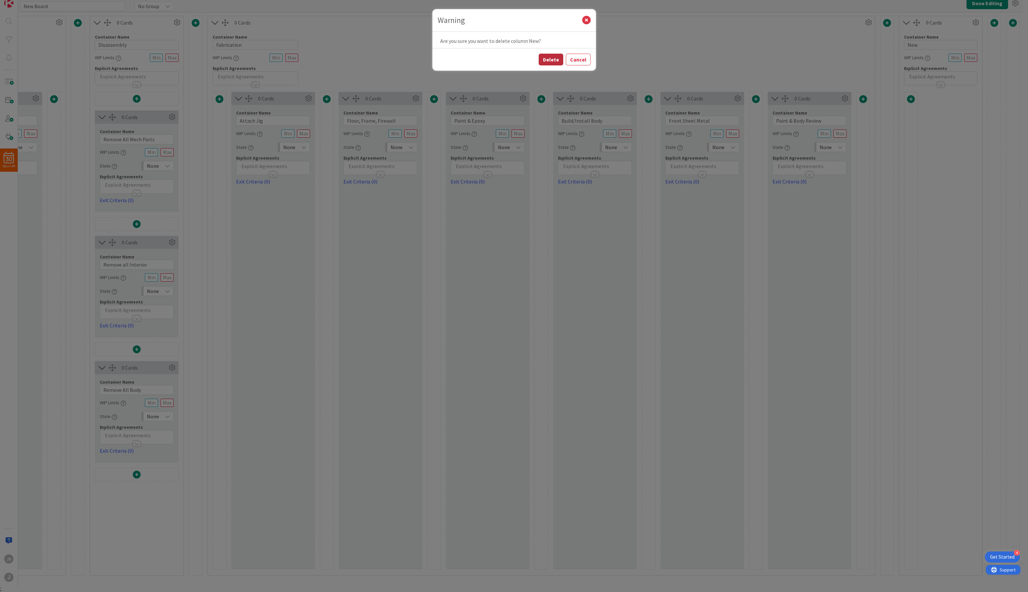
click at [550, 57] on button "Delete" at bounding box center [551, 60] width 25 height 12
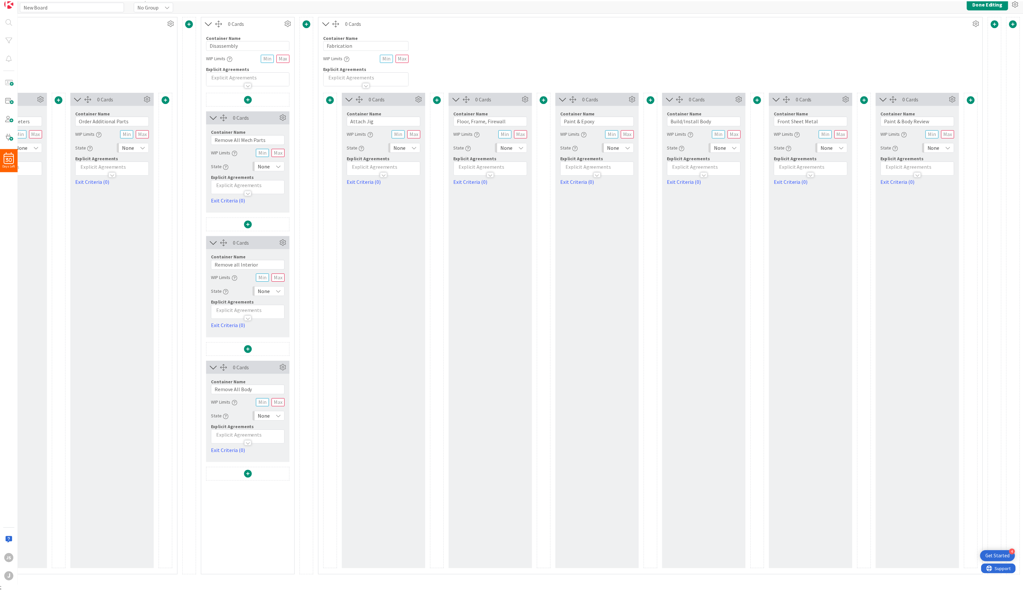
scroll to position [0, 899]
click at [802, 24] on span at bounding box center [999, 23] width 8 height 8
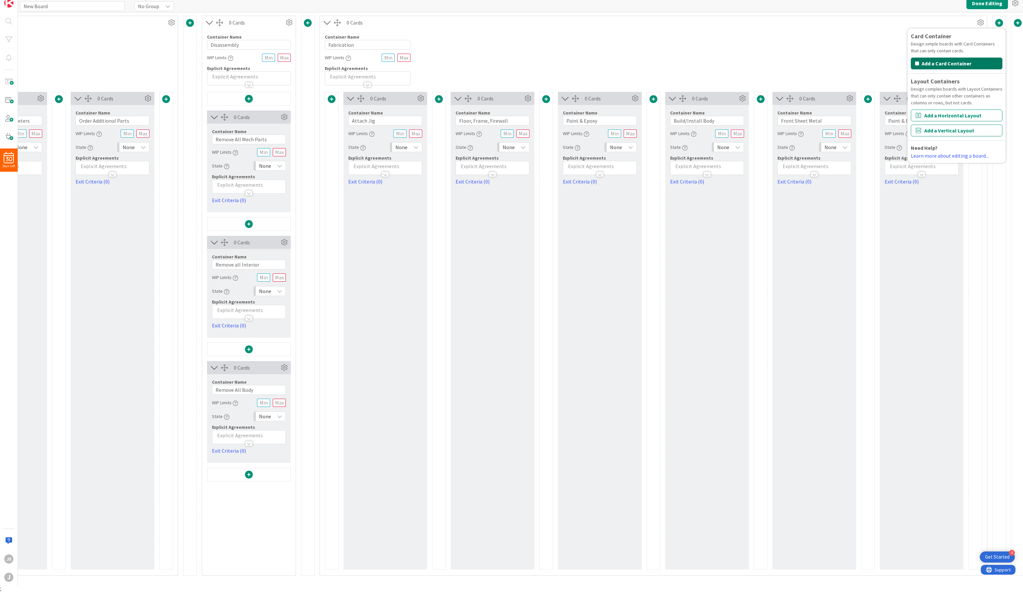
click at [802, 64] on button "Add a Card Container" at bounding box center [957, 64] width 92 height 12
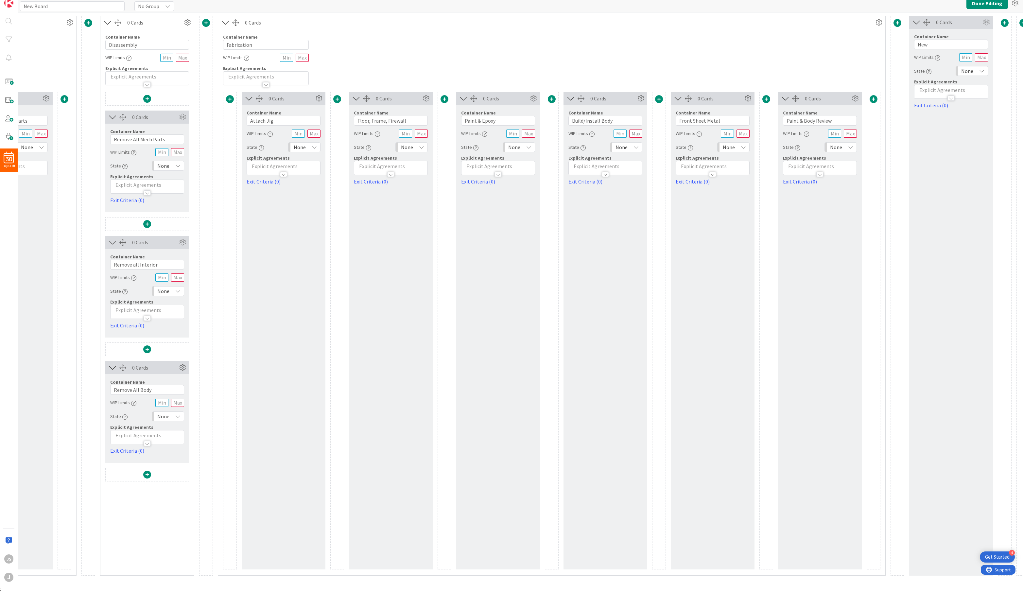
scroll to position [0, 1011]
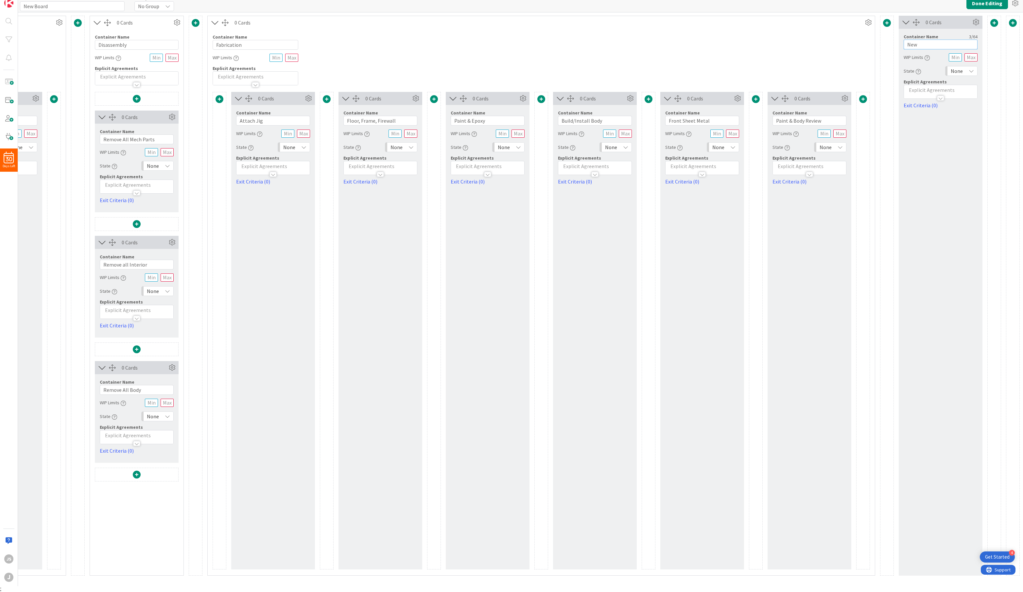
click at [802, 48] on input "New" at bounding box center [941, 45] width 74 height 10
type input "Test Fit All Mech/Electrical"
click at [802, 21] on span at bounding box center [995, 23] width 8 height 8
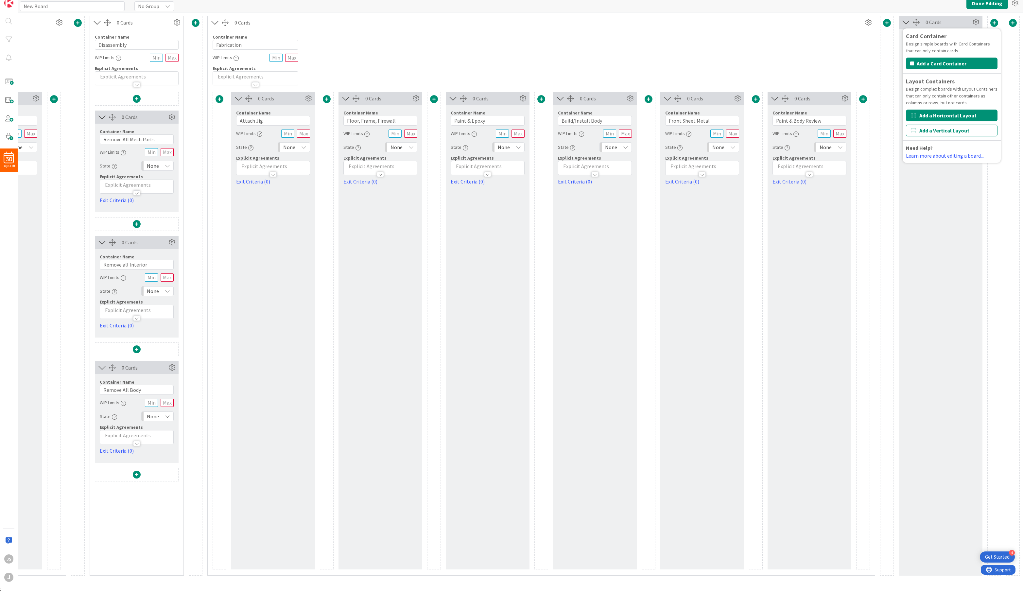
click at [802, 115] on button "Add a Horizontal Layout" at bounding box center [952, 116] width 92 height 12
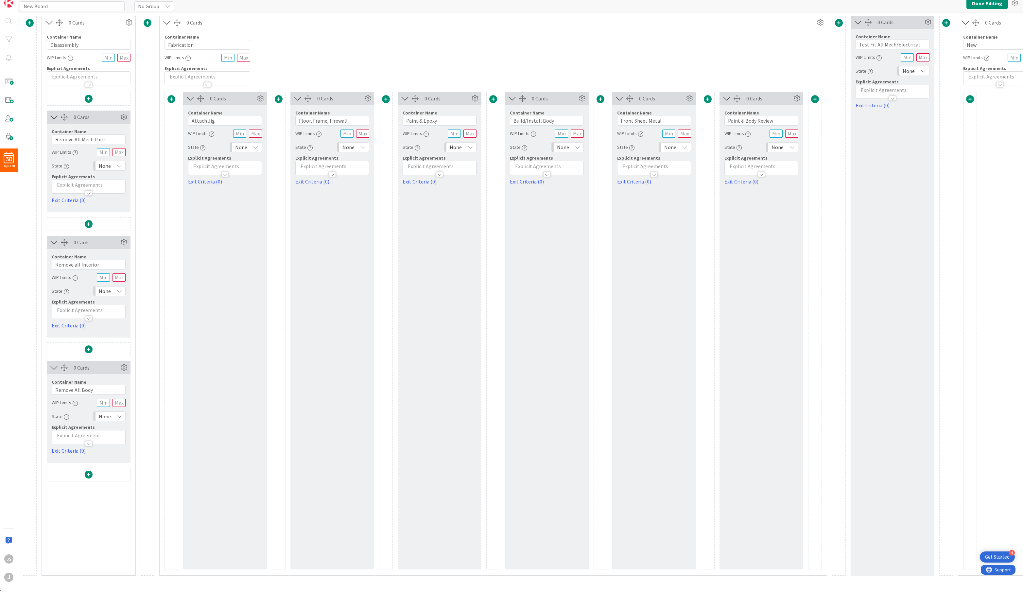
scroll to position [0, 1119]
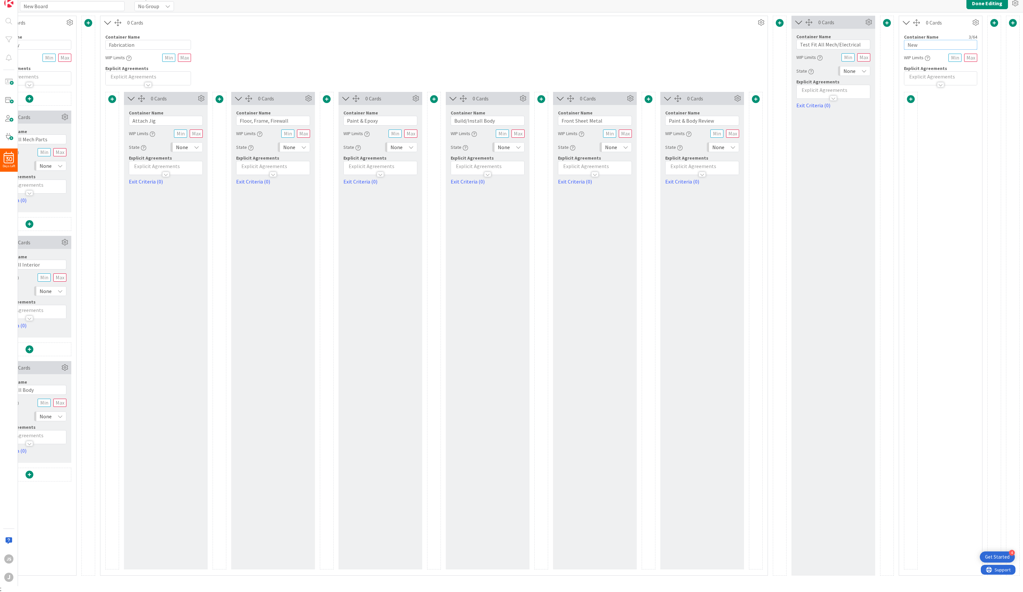
click at [802, 46] on input "New" at bounding box center [940, 45] width 73 height 10
type input "Body"
click at [802, 99] on span at bounding box center [911, 99] width 8 height 8
click at [802, 141] on button "Add a Card Container" at bounding box center [869, 140] width 92 height 12
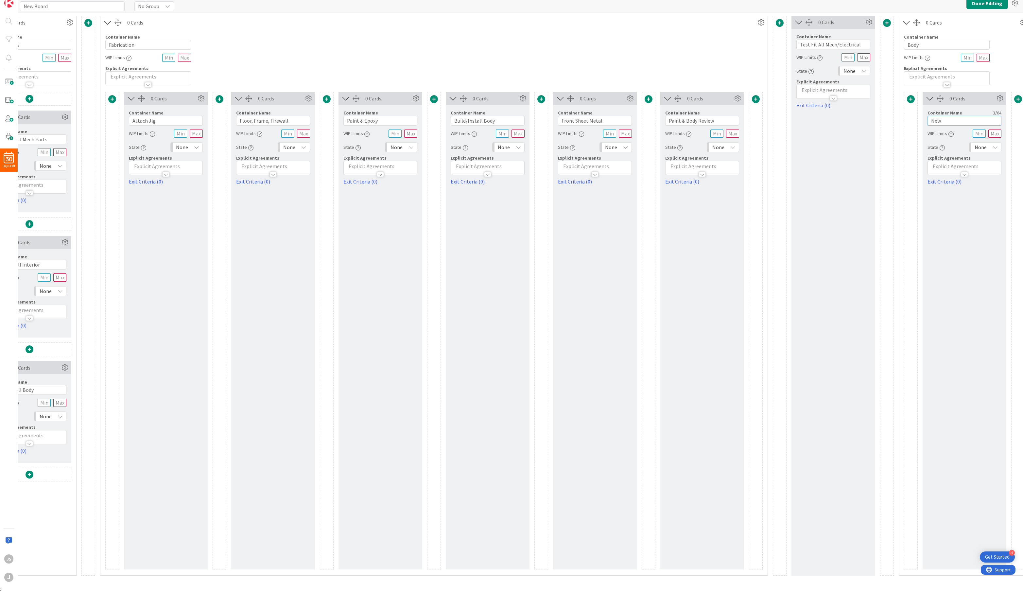
click at [802, 121] on input "New" at bounding box center [965, 121] width 74 height 10
type input "Surfacing/Bodywork"
click at [802, 98] on span at bounding box center [1018, 99] width 8 height 8
click at [802, 135] on button "Add a Card Container" at bounding box center [974, 140] width 92 height 12
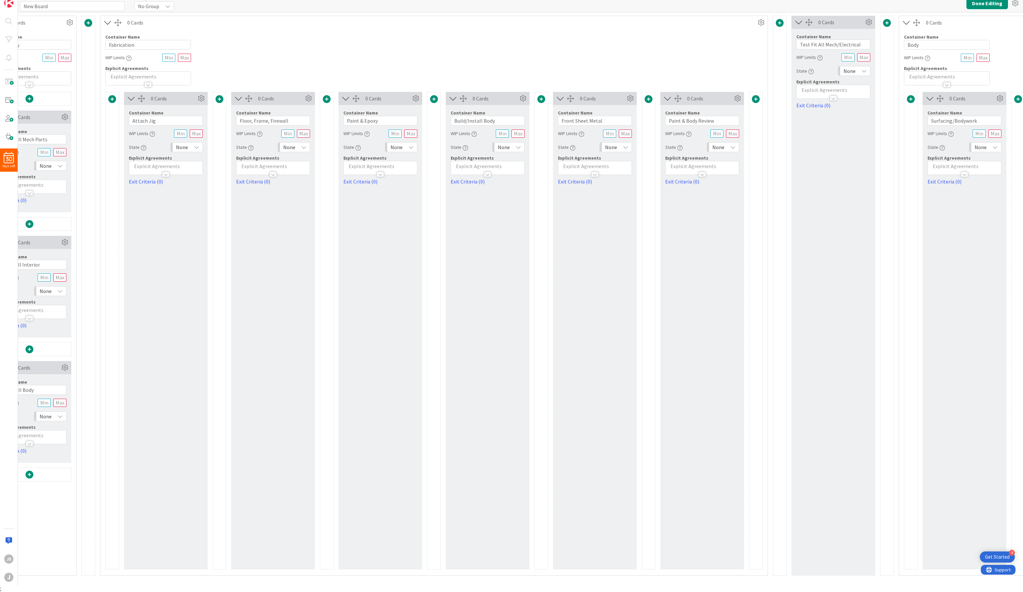
scroll to position [0, 1274]
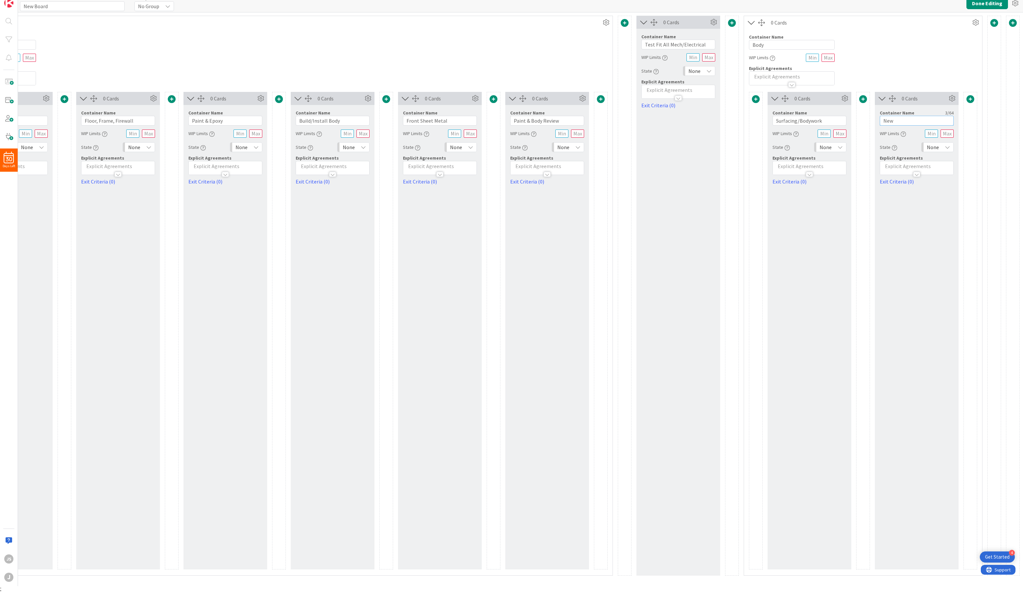
click at [802, 121] on input "New" at bounding box center [917, 121] width 74 height 10
click at [802, 119] on input "Test fFit Trim" at bounding box center [917, 121] width 74 height 10
type input "Test Fit Trim"
click at [802, 96] on span at bounding box center [971, 99] width 8 height 8
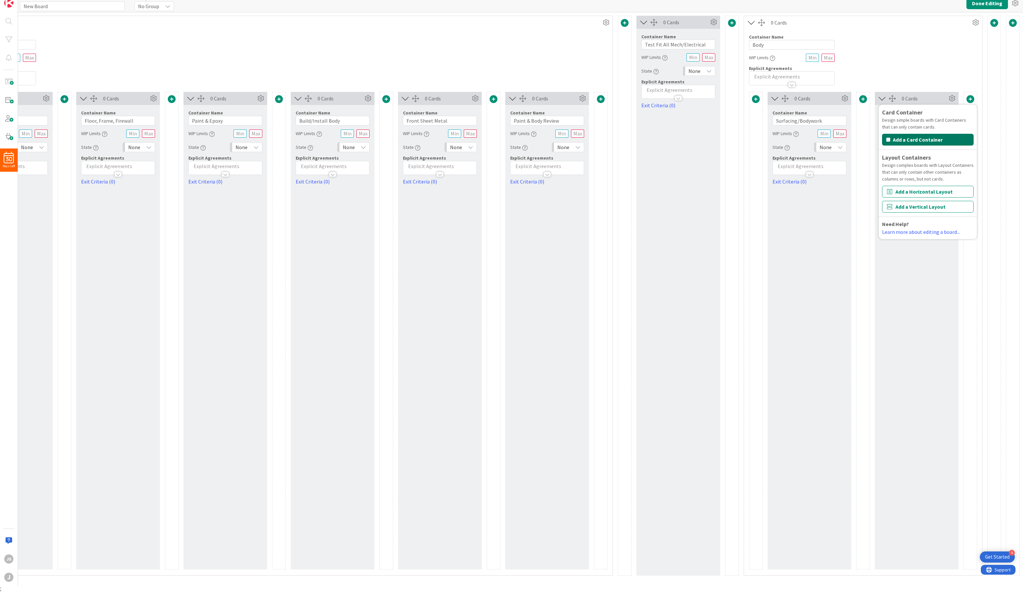
click at [802, 137] on button "Add a Card Container" at bounding box center [928, 140] width 92 height 12
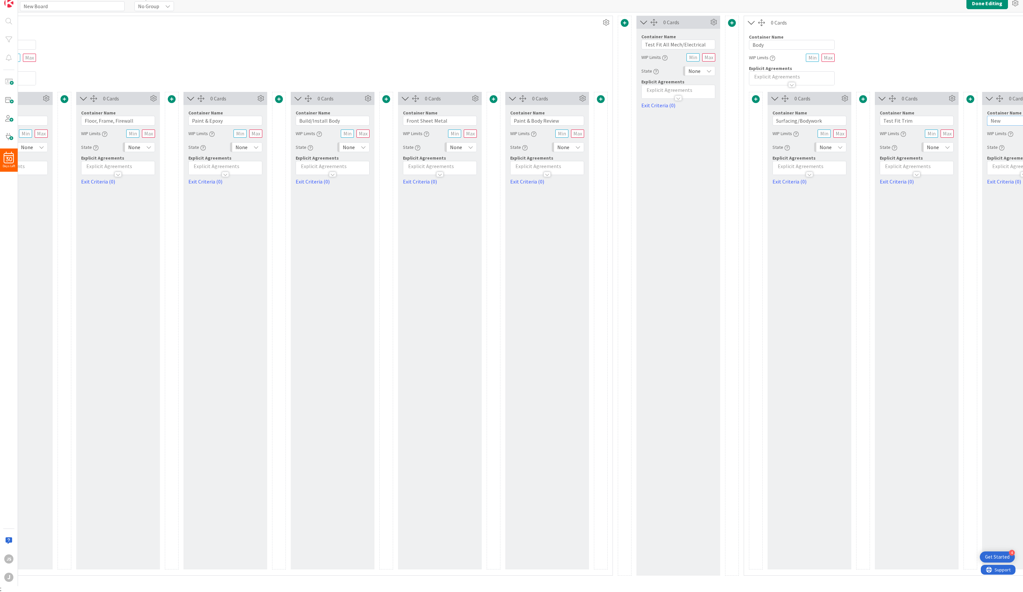
click at [802, 118] on input "New" at bounding box center [1024, 121] width 74 height 10
click at [802, 120] on input "New" at bounding box center [1024, 121] width 74 height 10
click at [802, 120] on input "NePoly Fillw" at bounding box center [1024, 121] width 74 height 10
type input "Poly Fill"
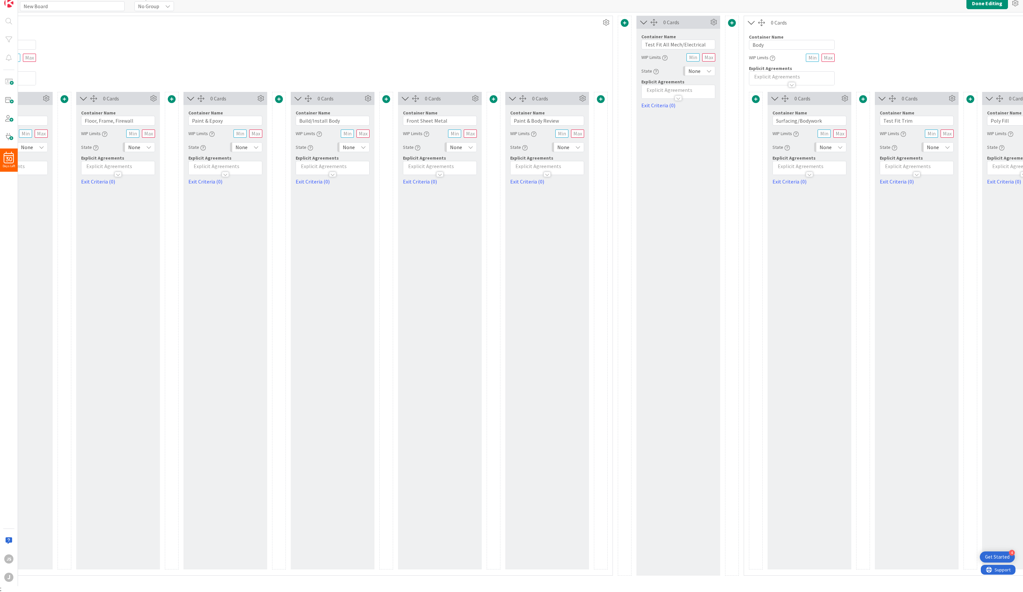
click at [802, 509] on div "Autofill ;" at bounding box center [511, 589] width 1023 height 6
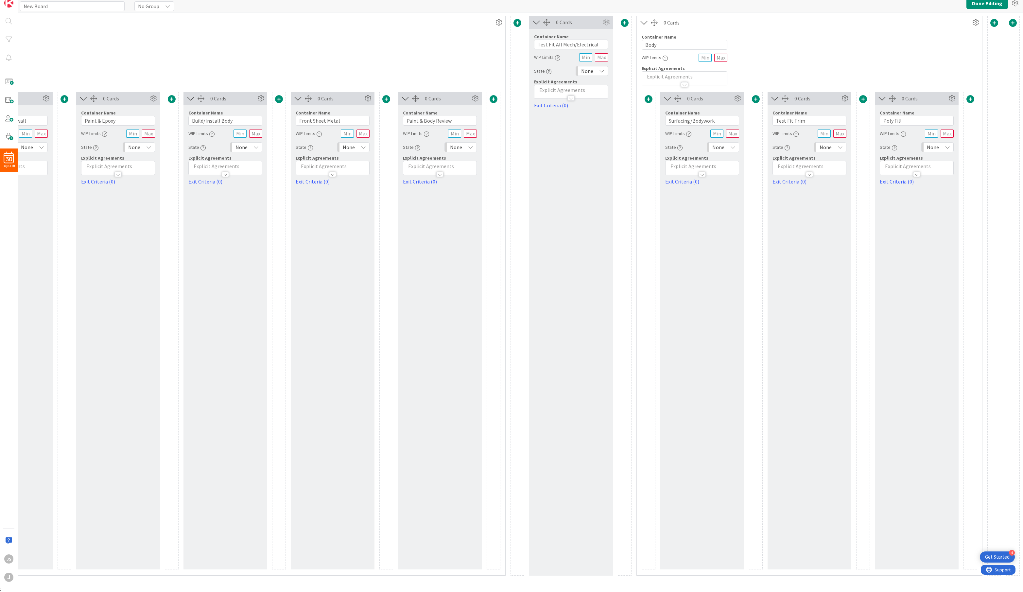
click at [802, 95] on span at bounding box center [971, 99] width 8 height 8
click at [802, 139] on button "Add a Card Container" at bounding box center [928, 140] width 92 height 12
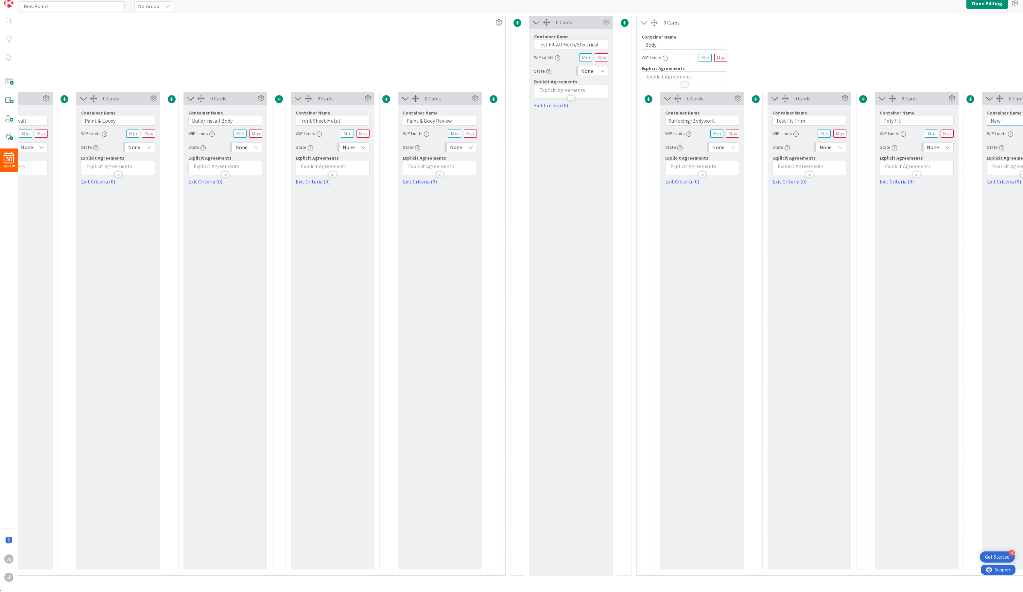
click at [802, 116] on input "New" at bounding box center [1024, 121] width 74 height 10
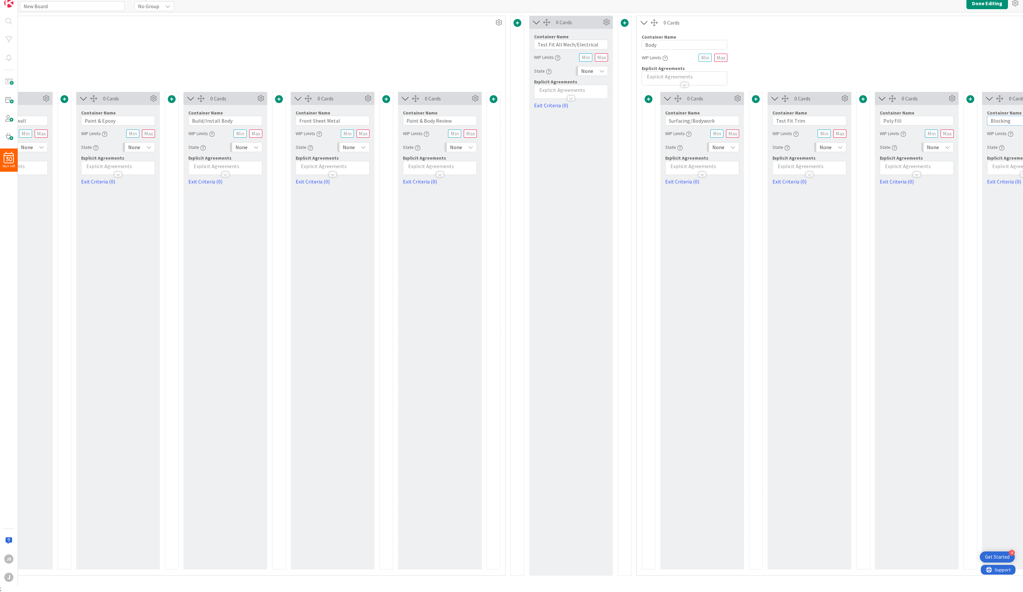
scroll to position [0, 1488]
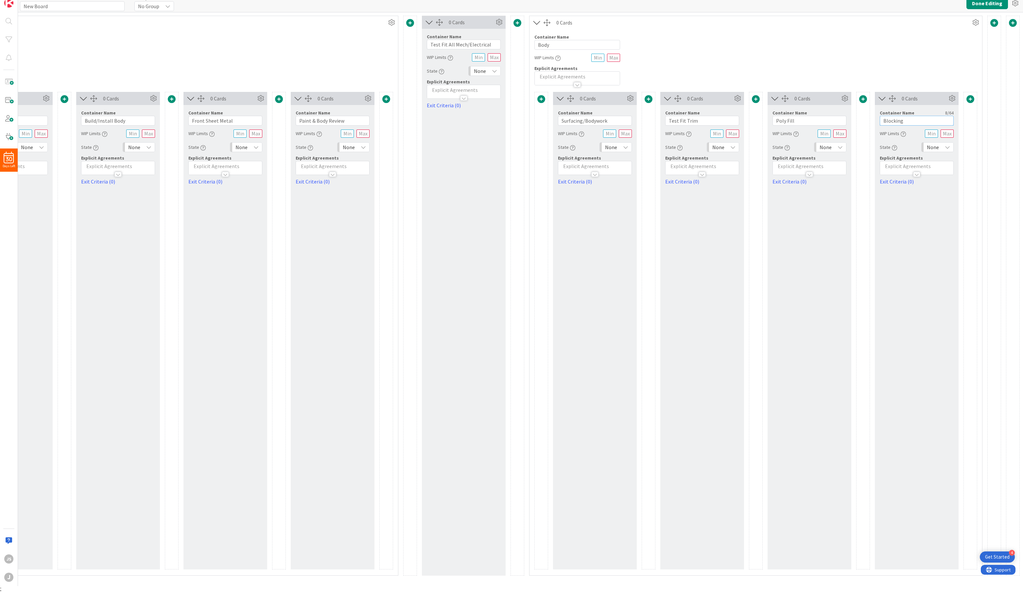
type input "Blocking"
click at [802, 97] on span at bounding box center [971, 99] width 8 height 8
click at [802, 135] on button "Add a Card Container" at bounding box center [928, 140] width 92 height 12
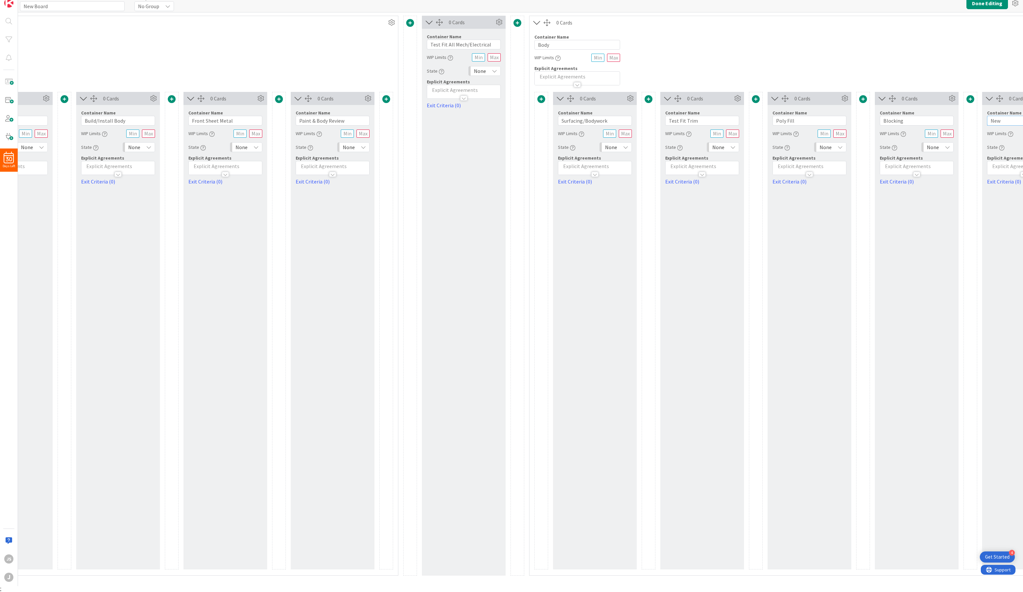
click at [802, 117] on input "New" at bounding box center [1024, 121] width 74 height 10
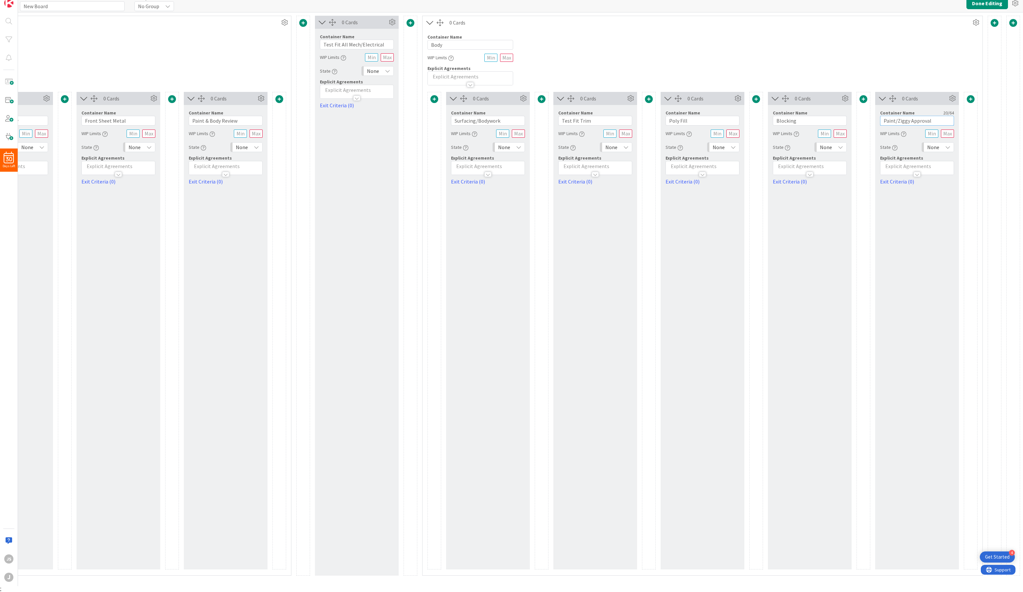
scroll to position [0, 1596]
type input "Paint/Ziggy Approval"
click at [802, 99] on div at bounding box center [970, 99] width 13 height 9
click at [802, 138] on button "Add a Card Container" at bounding box center [928, 140] width 92 height 12
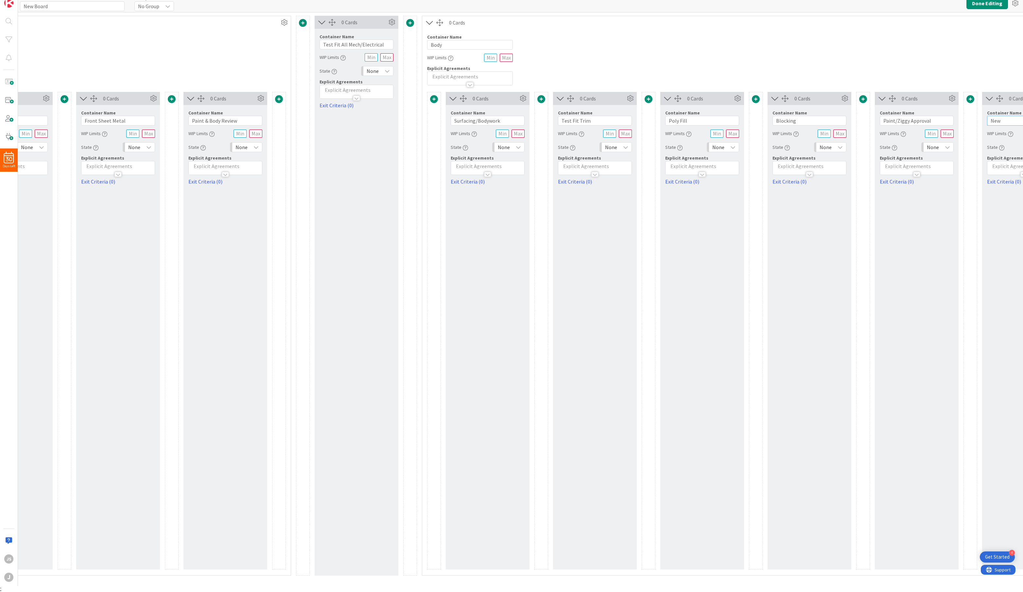
click at [802, 121] on input "New" at bounding box center [1024, 121] width 74 height 10
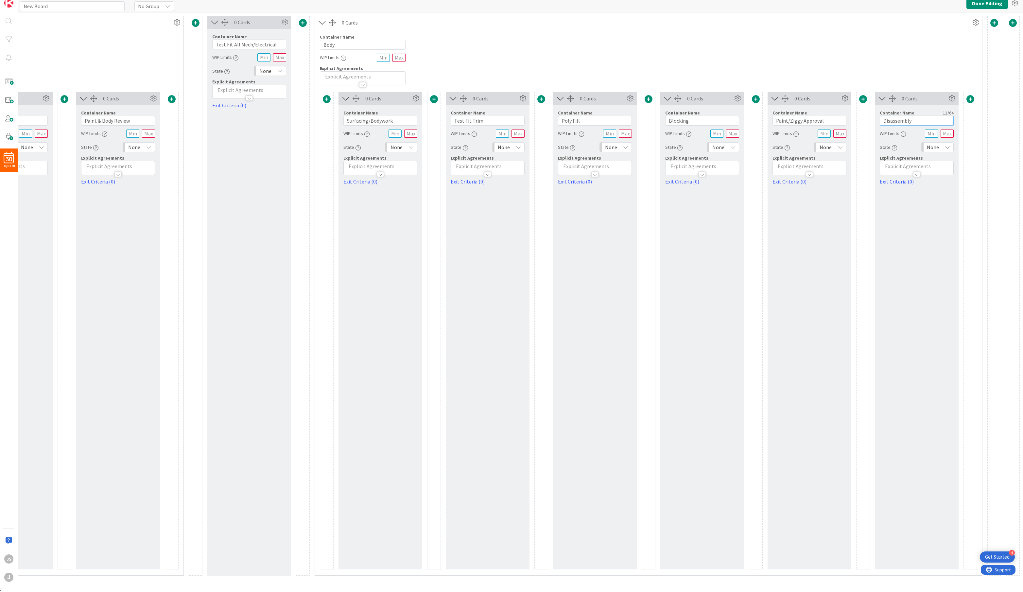
type input "Disassembly"
click at [802, 22] on span at bounding box center [995, 23] width 8 height 8
click at [802, 113] on button "Add a Horizontal Layout" at bounding box center [952, 116] width 92 height 12
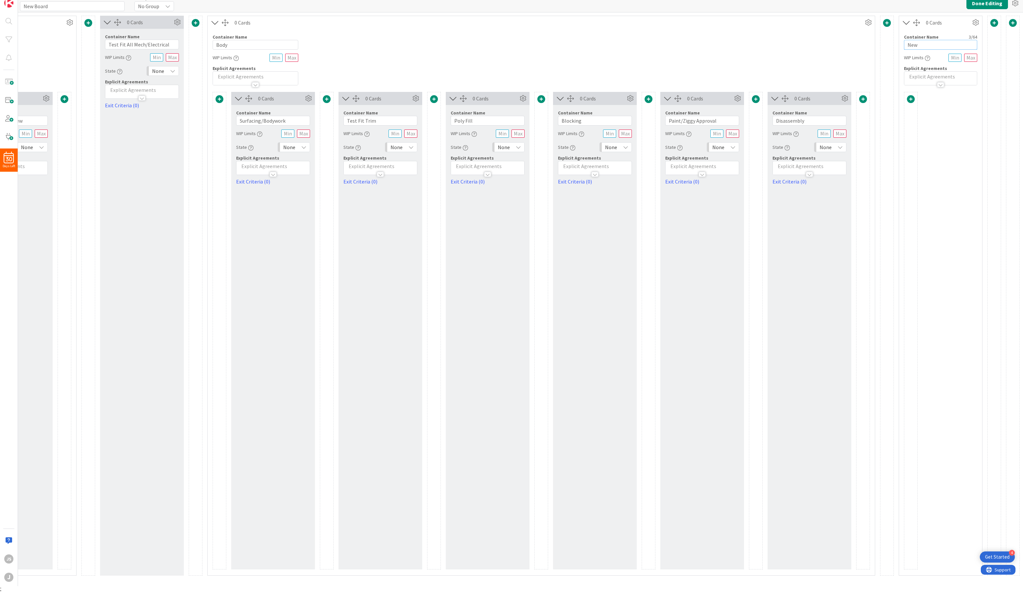
click at [802, 42] on input "New" at bounding box center [940, 45] width 73 height 10
type input "Paint"
click at [802, 96] on span at bounding box center [911, 99] width 8 height 8
click at [802, 135] on button "Add a Card Container" at bounding box center [869, 140] width 92 height 12
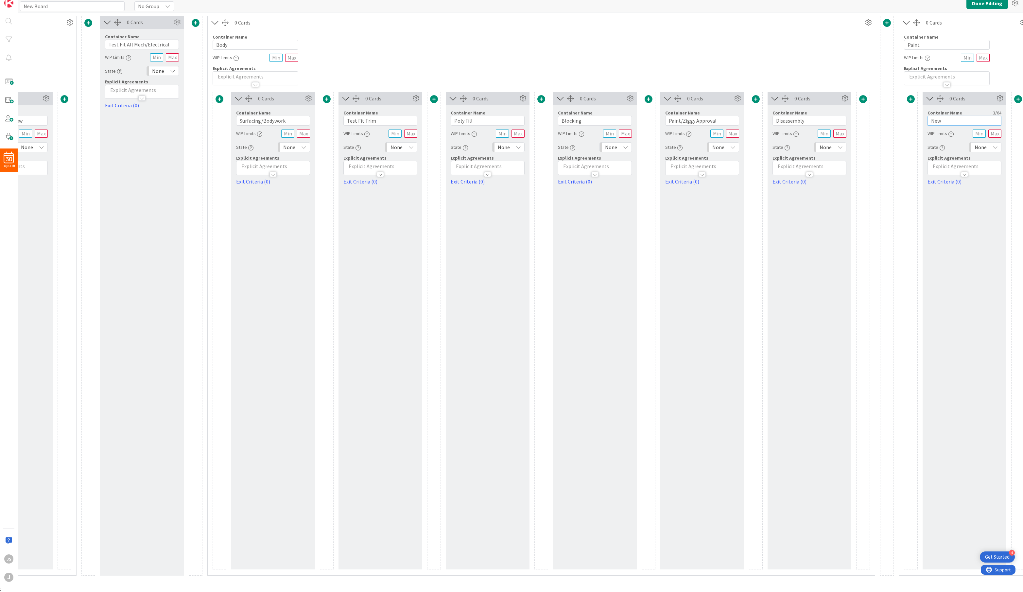
click at [802, 120] on input "New" at bounding box center [965, 121] width 74 height 10
type input "Sand"
click at [802, 99] on span at bounding box center [1018, 99] width 8 height 8
drag, startPoint x: 991, startPoint y: 140, endPoint x: 987, endPoint y: 148, distance: 9.5
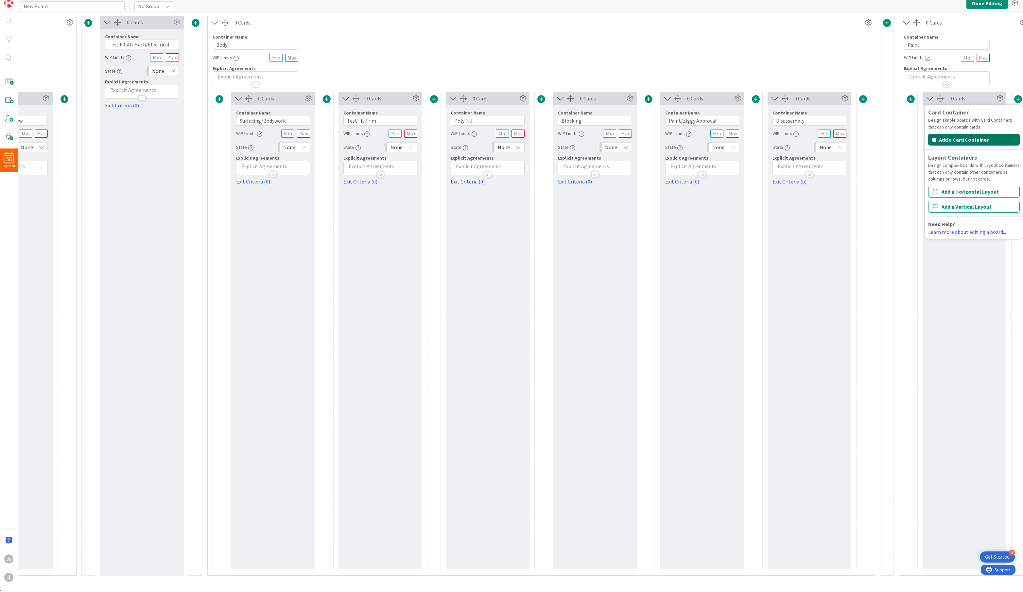
click at [802, 140] on button "Add a Card Container" at bounding box center [974, 140] width 92 height 12
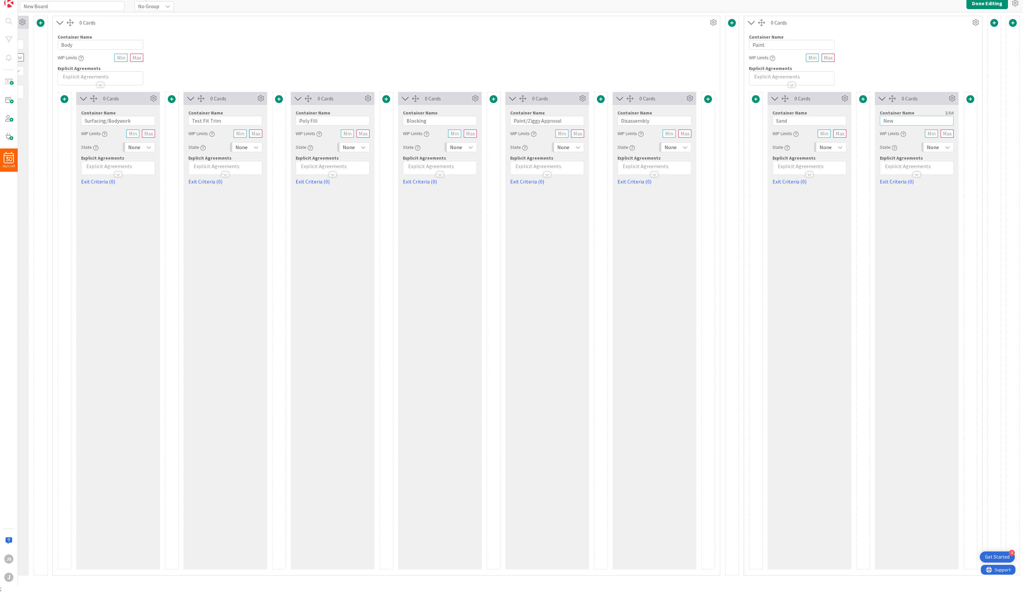
click at [802, 119] on input "New" at bounding box center [917, 121] width 74 height 10
type input "Primer"
click at [802, 96] on span at bounding box center [971, 99] width 8 height 8
click at [802, 139] on button "Add a Card Container" at bounding box center [928, 140] width 92 height 12
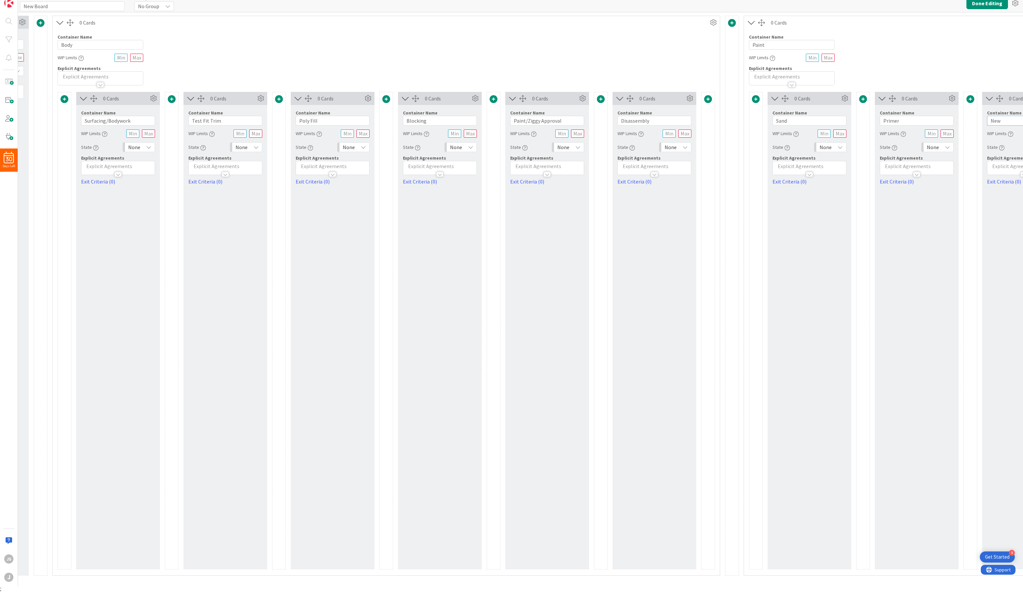
click at [802, 122] on input "New" at bounding box center [1024, 121] width 74 height 10
type input "Sand"
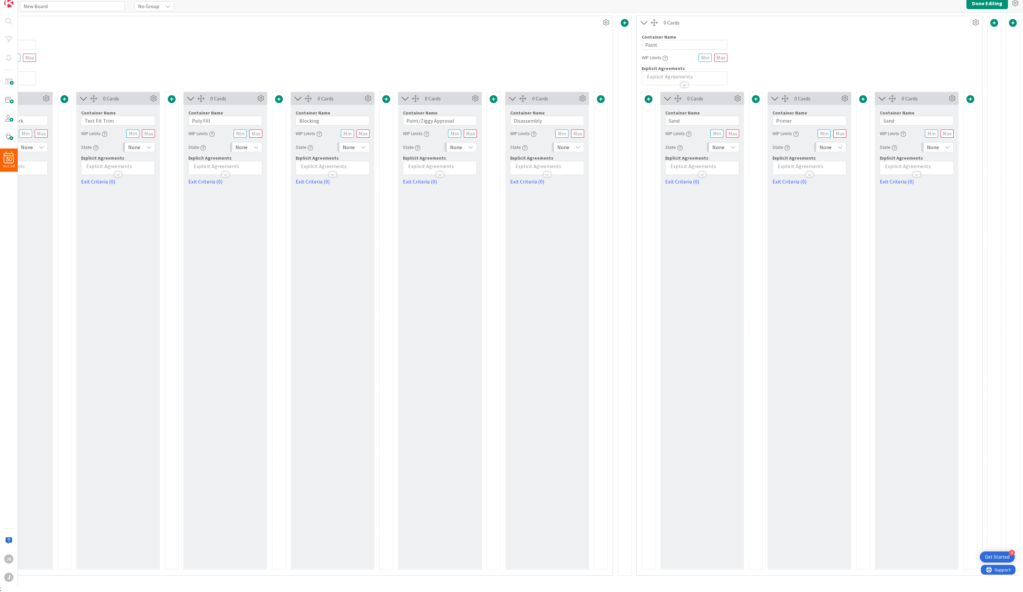
click at [802, 98] on div at bounding box center [970, 99] width 13 height 9
click at [802, 137] on button "Add a Card Container" at bounding box center [928, 140] width 92 height 12
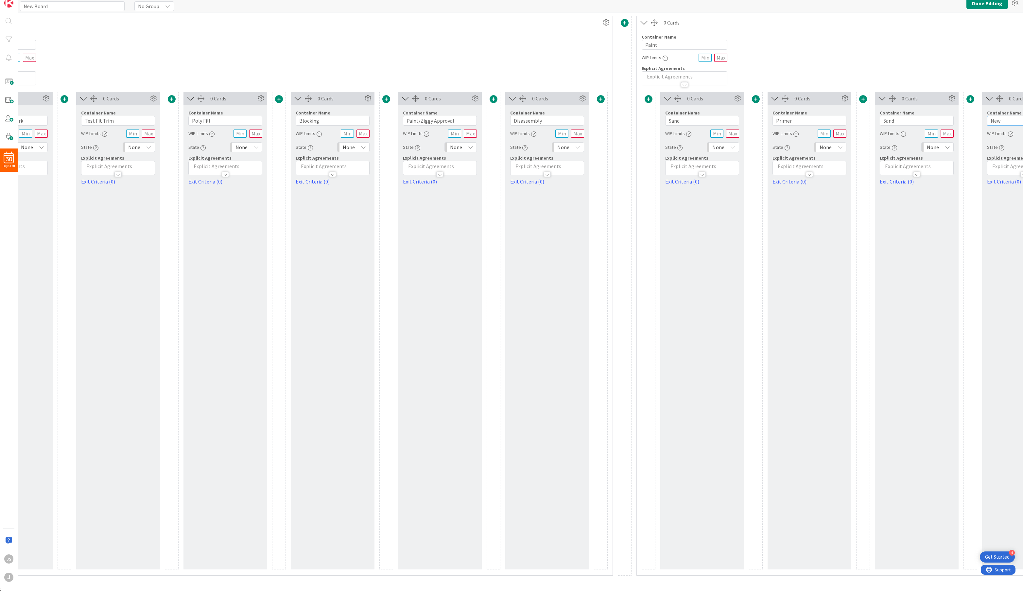
click at [802, 125] on input "New" at bounding box center [1024, 121] width 74 height 10
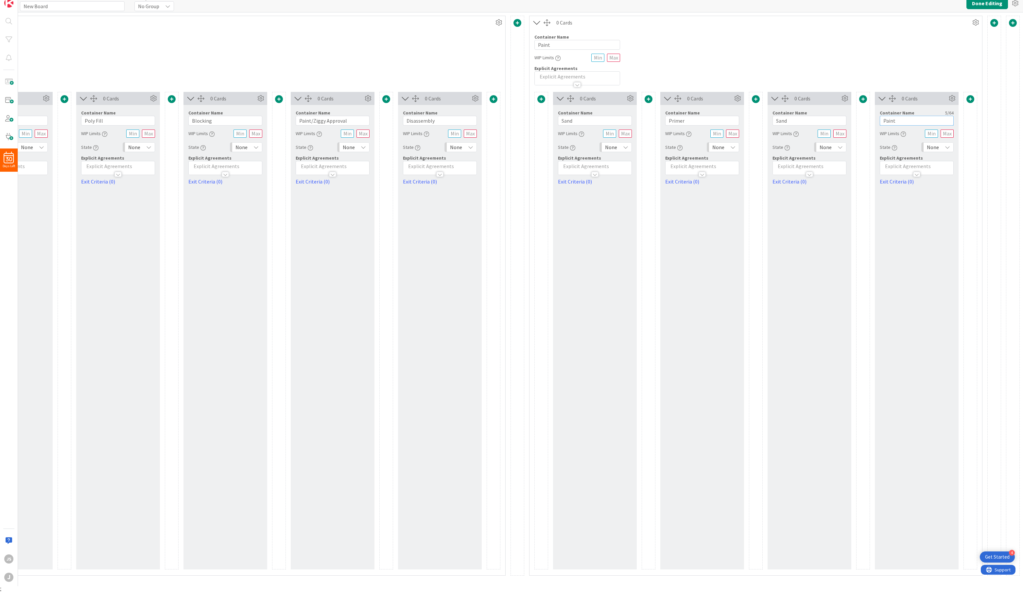
type input "Paint"
click at [802, 21] on span at bounding box center [995, 23] width 8 height 8
click at [802, 114] on button "Add a Horizontal Layout" at bounding box center [952, 116] width 92 height 12
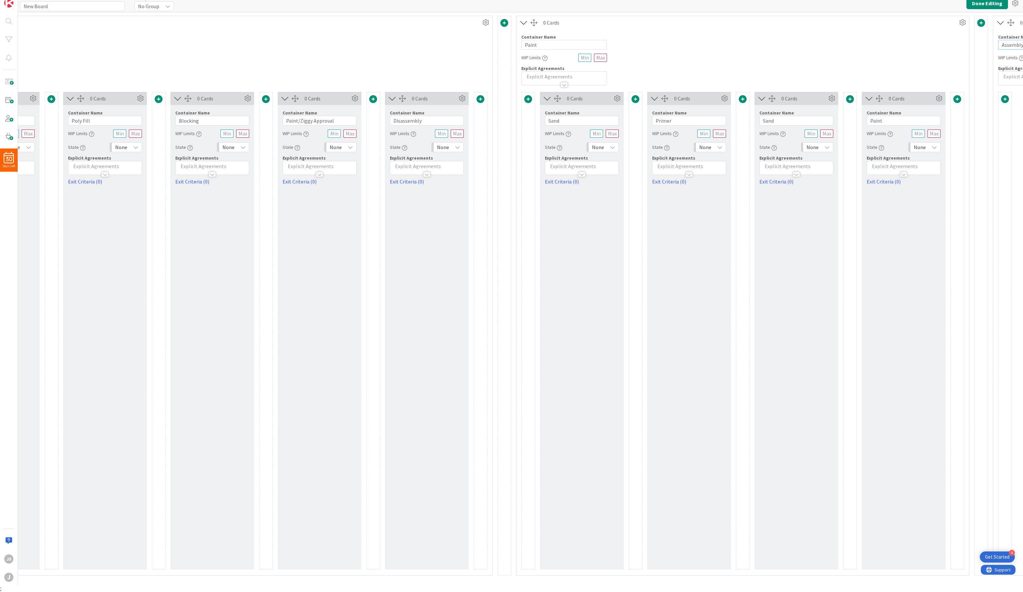
scroll to position [0, 2287]
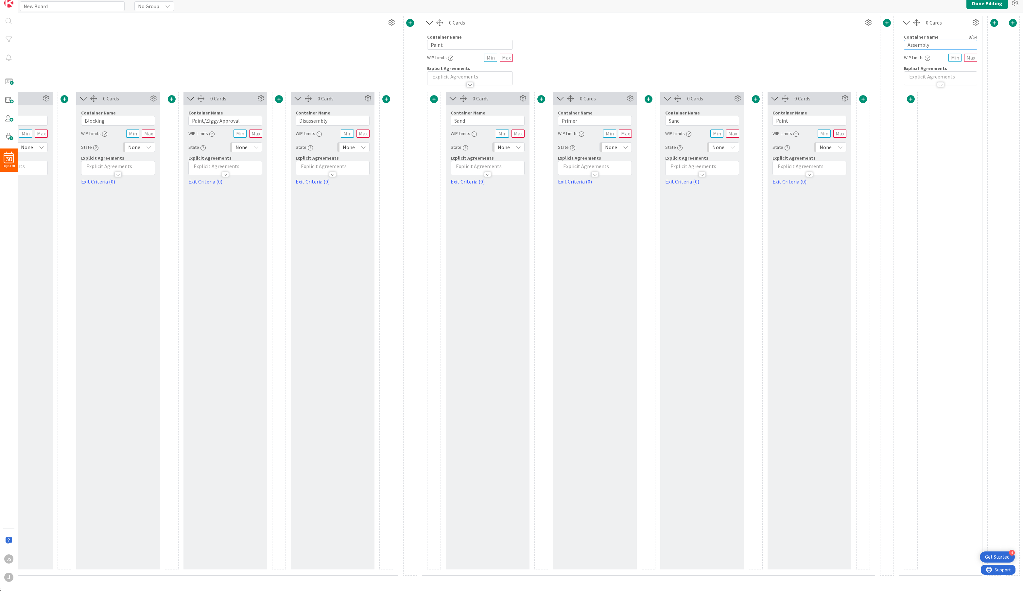
type input "Assembly"
click at [802, 98] on span at bounding box center [911, 99] width 8 height 8
click at [802, 136] on button "Add a Card Container" at bounding box center [869, 140] width 92 height 12
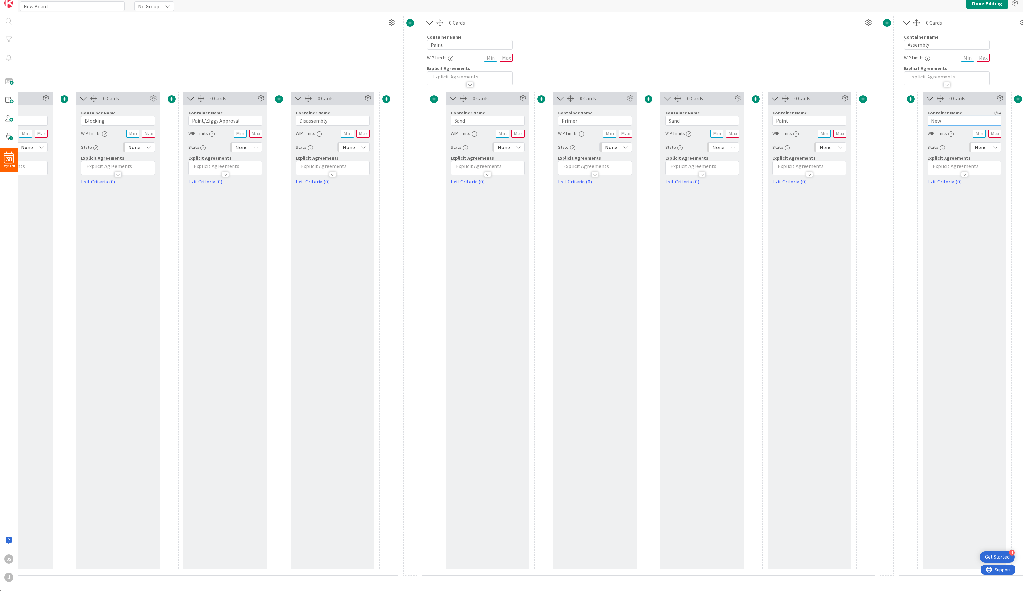
click at [802, 117] on input "New" at bounding box center [965, 121] width 74 height 10
type input "Assemble Body"
click at [802, 98] on span at bounding box center [1018, 99] width 8 height 8
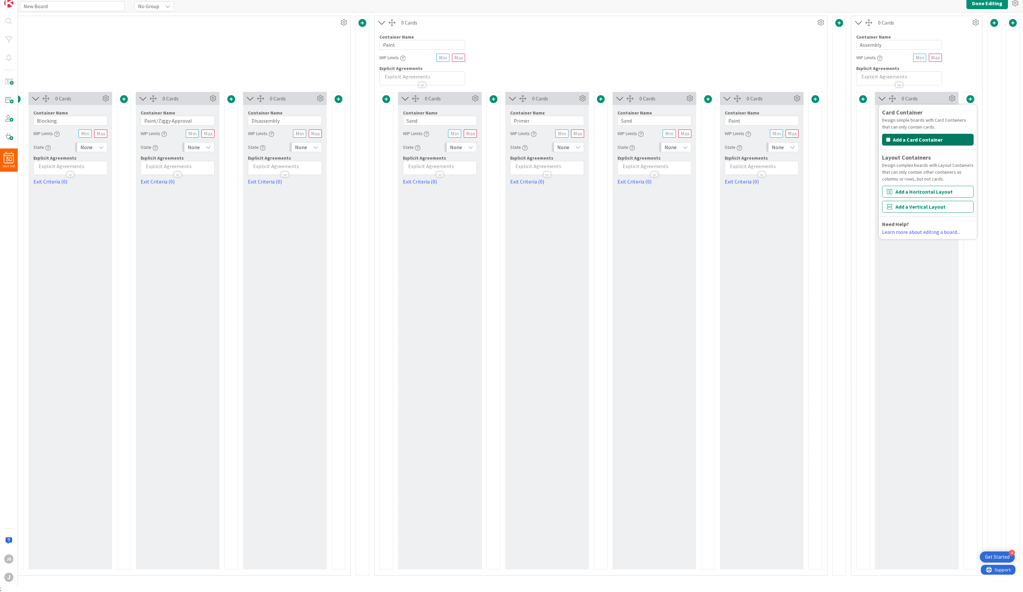
click at [802, 139] on button "Add a Card Container" at bounding box center [928, 140] width 92 height 12
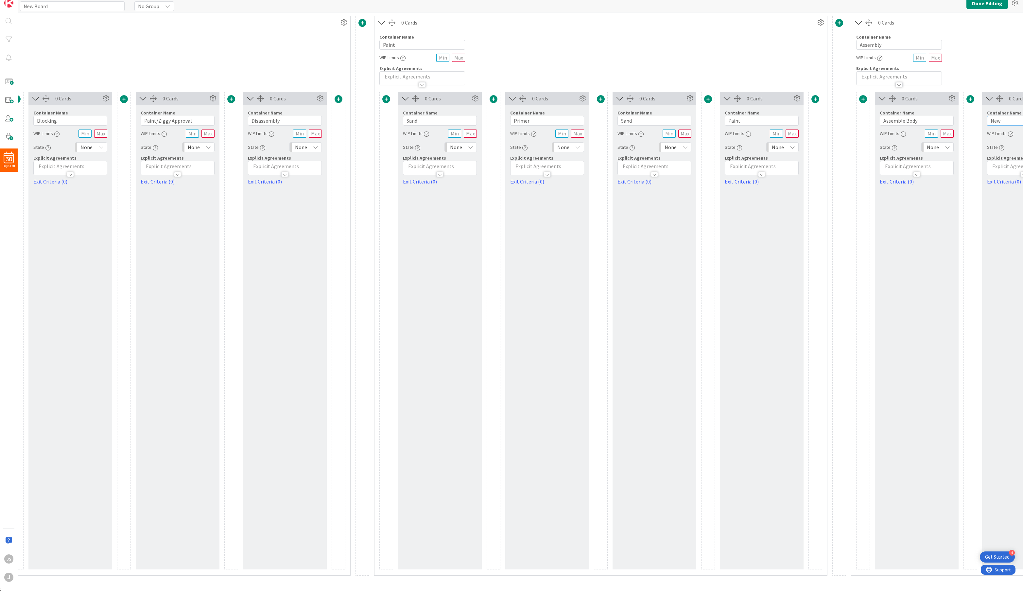
click at [802, 117] on input "New" at bounding box center [1024, 121] width 74 height 10
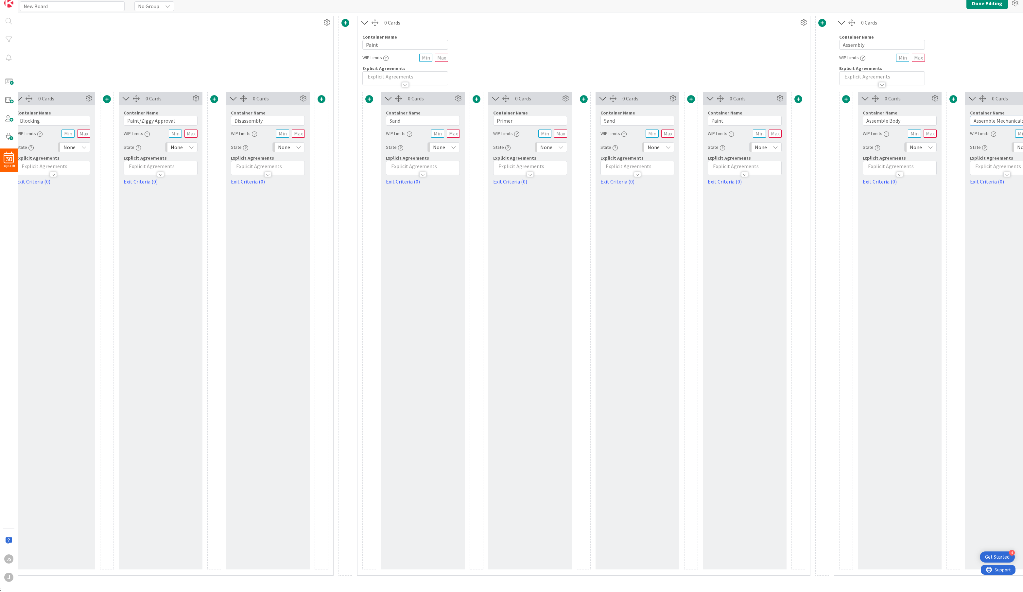
scroll to position [0, 2442]
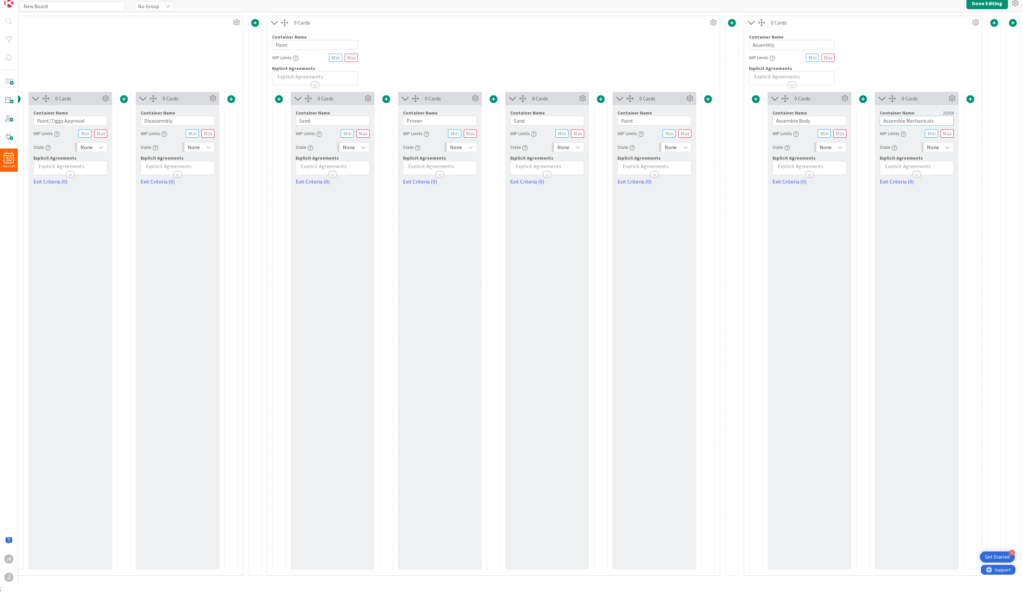
type input "Assemble Mechanicals"
click at [802, 96] on span at bounding box center [971, 99] width 8 height 8
click at [802, 140] on button "Add a Card Container" at bounding box center [928, 140] width 92 height 12
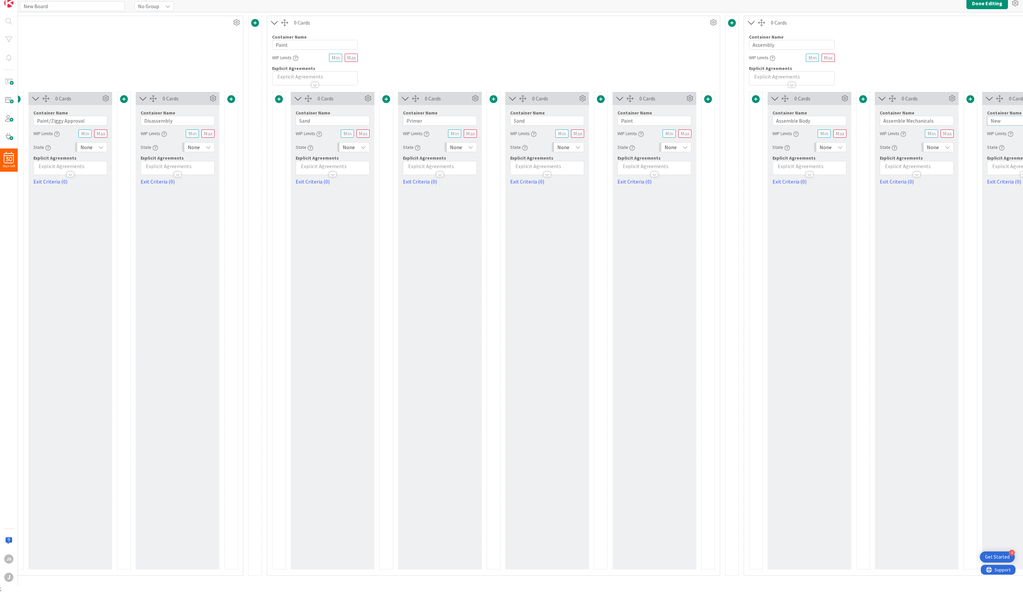
click at [802, 119] on input "New" at bounding box center [1024, 121] width 74 height 10
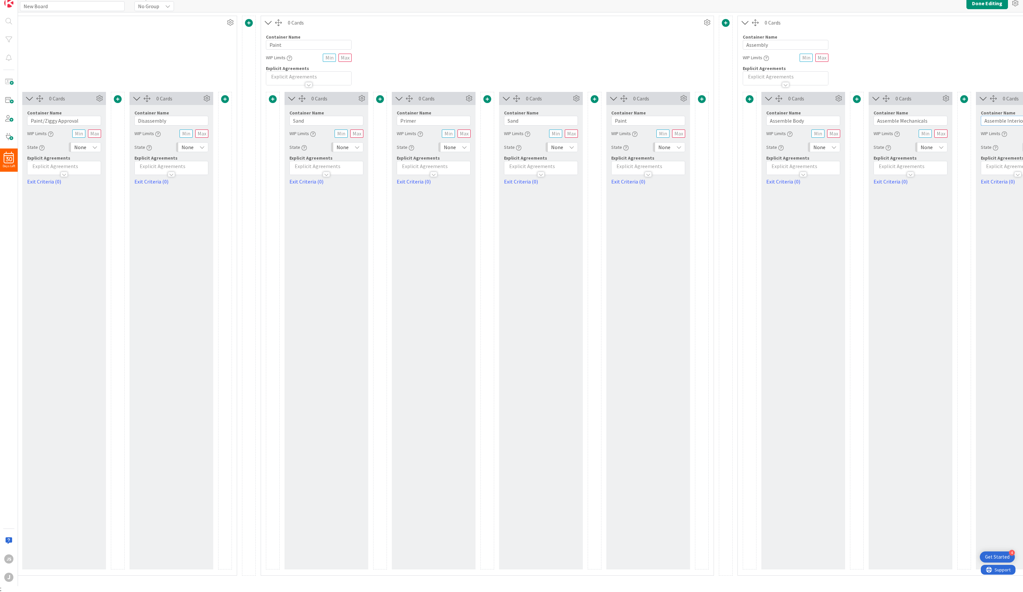
type input "Assemble Interior"
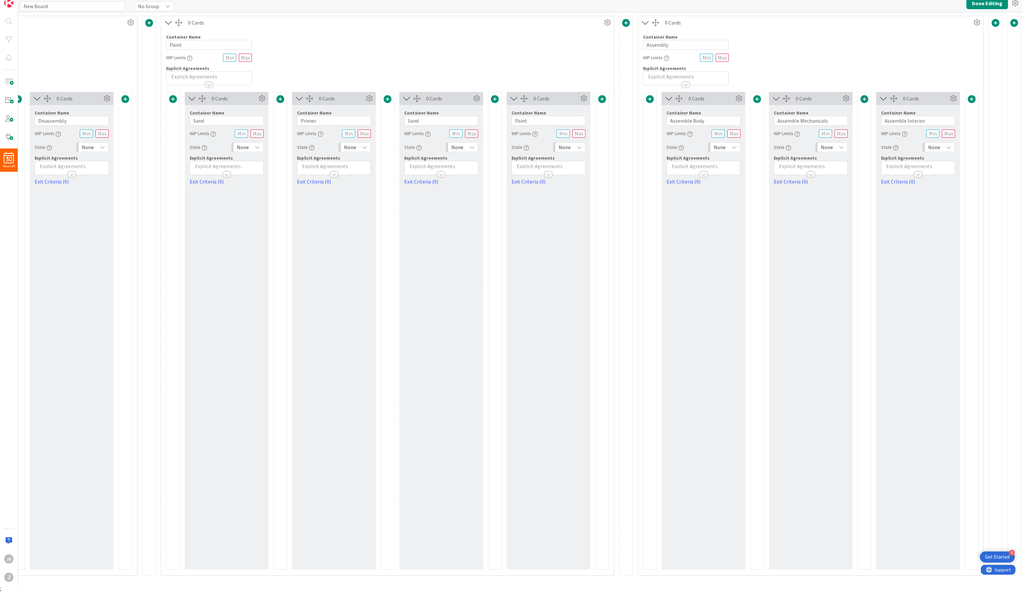
scroll to position [0, 2550]
click at [802, 23] on span at bounding box center [995, 23] width 8 height 8
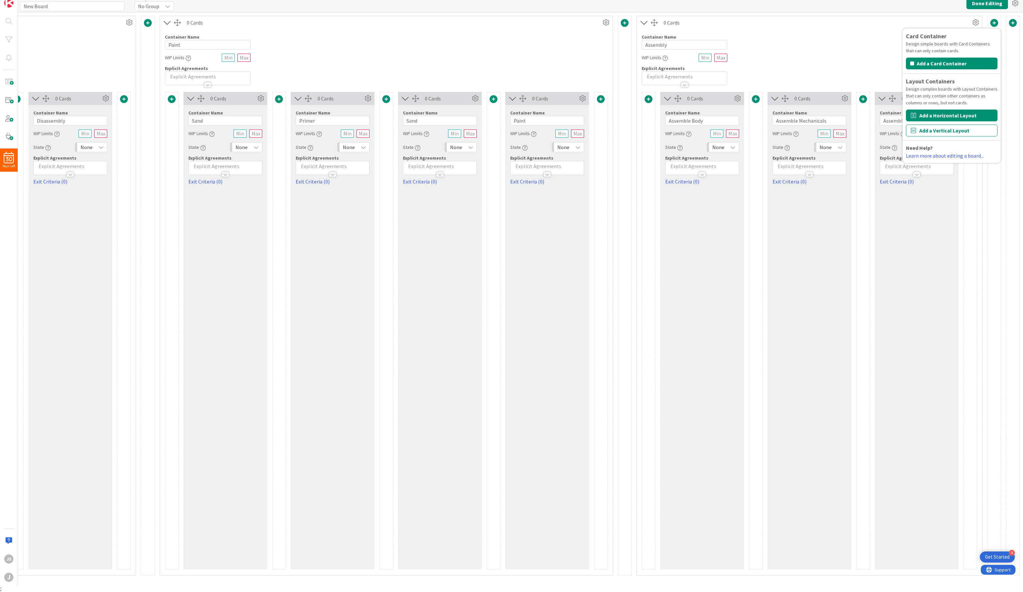
click at [802, 116] on button "Add a Horizontal Layout" at bounding box center [952, 116] width 92 height 12
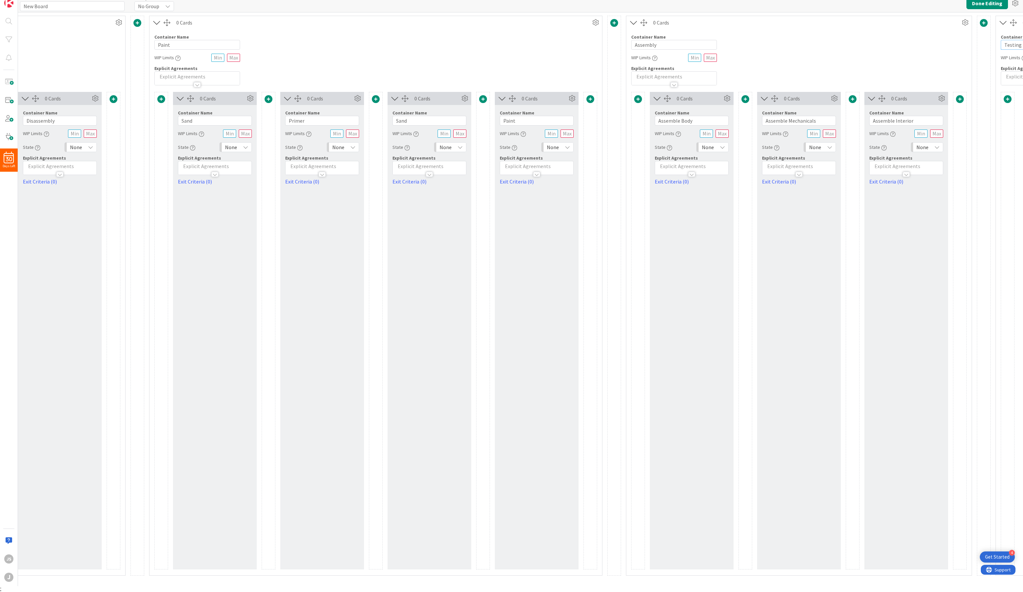
type input "Testing"
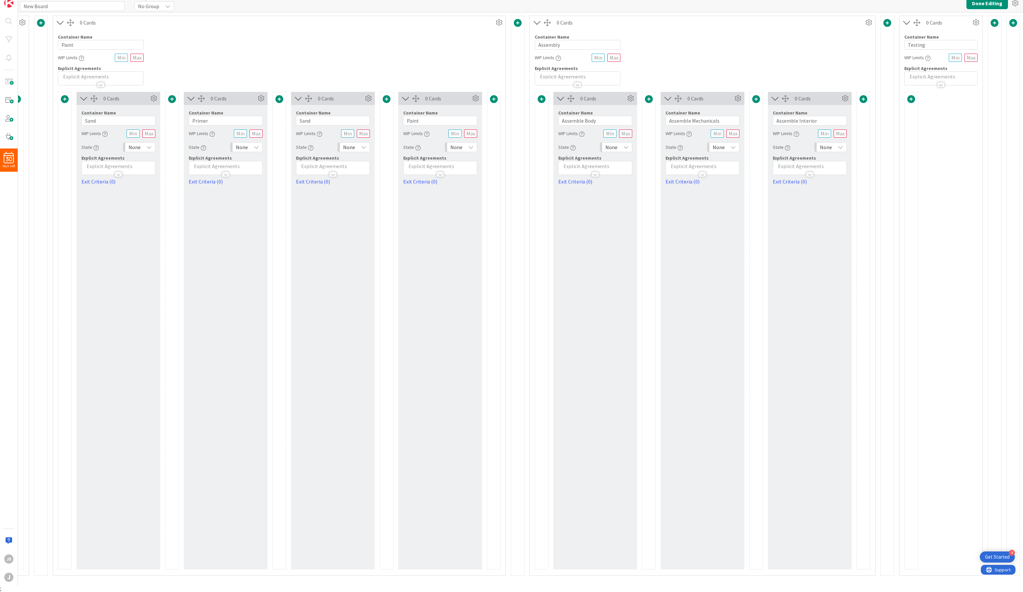
scroll to position [0, 2657]
click at [802, 97] on span at bounding box center [911, 99] width 8 height 8
click at [802, 139] on button "Add a Card Container" at bounding box center [869, 140] width 92 height 12
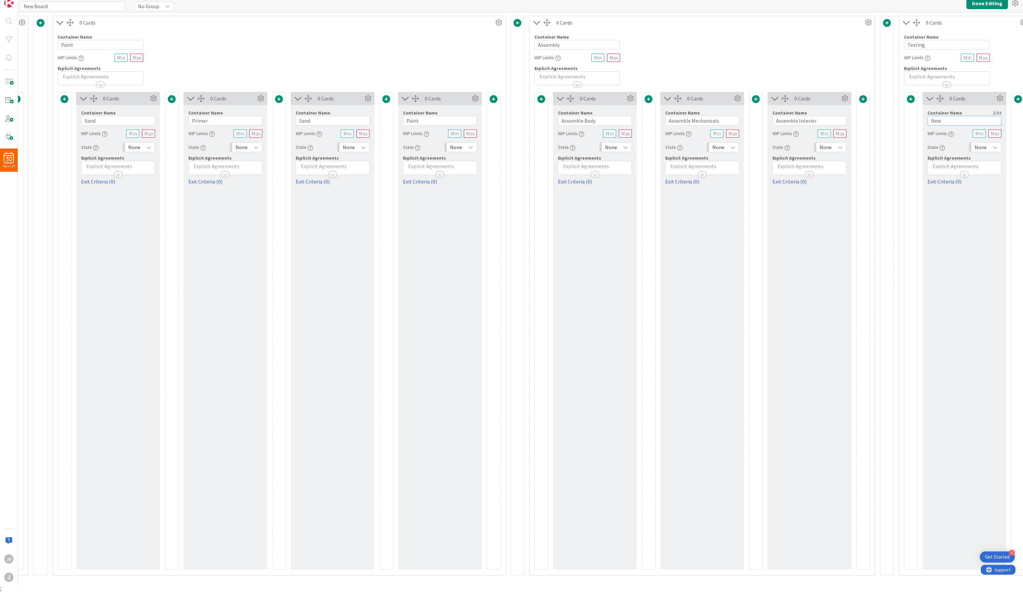
click at [802, 117] on input "New" at bounding box center [965, 121] width 74 height 10
type input "Test Tune"
click at [802, 97] on span at bounding box center [1018, 99] width 8 height 8
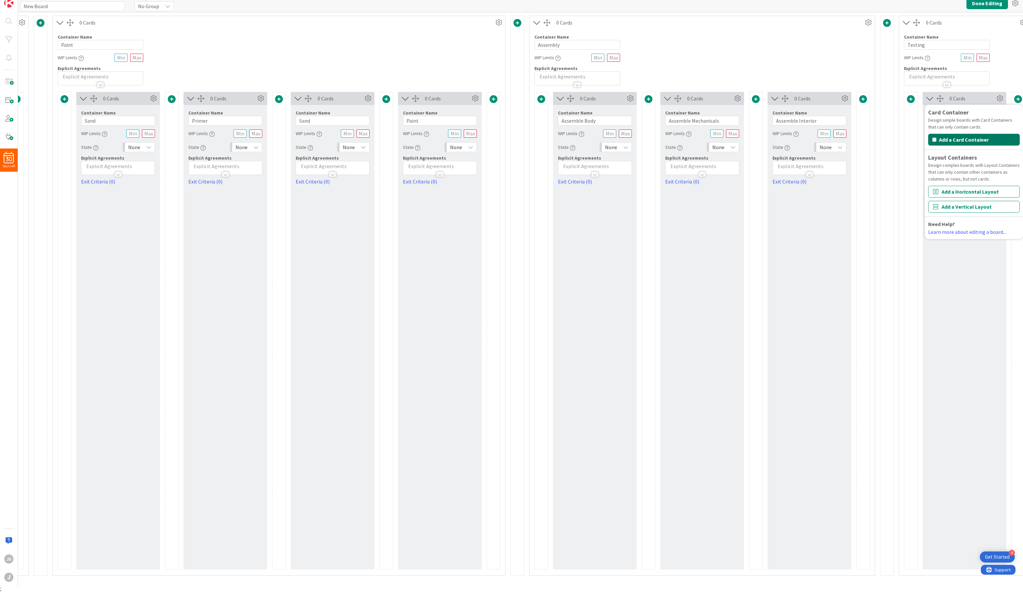
click at [802, 139] on button "Add a Card Container" at bounding box center [974, 140] width 92 height 12
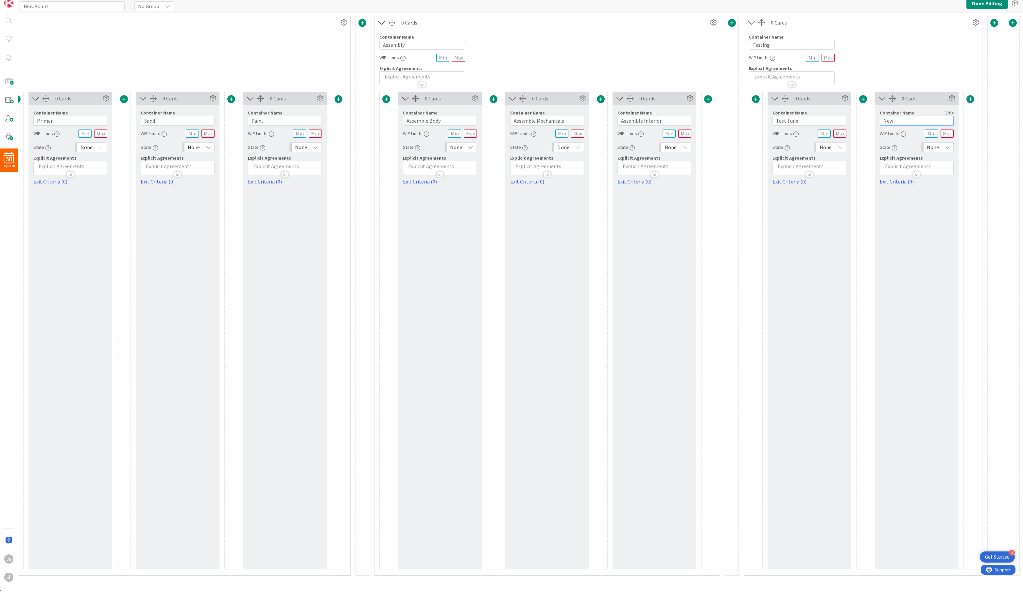
click at [802, 122] on input "New" at bounding box center [917, 121] width 74 height 10
type input "Resolve Issues"
click at [802, 96] on span at bounding box center [863, 99] width 8 height 8
click at [802, 139] on button "Add a Card Container" at bounding box center [821, 140] width 92 height 12
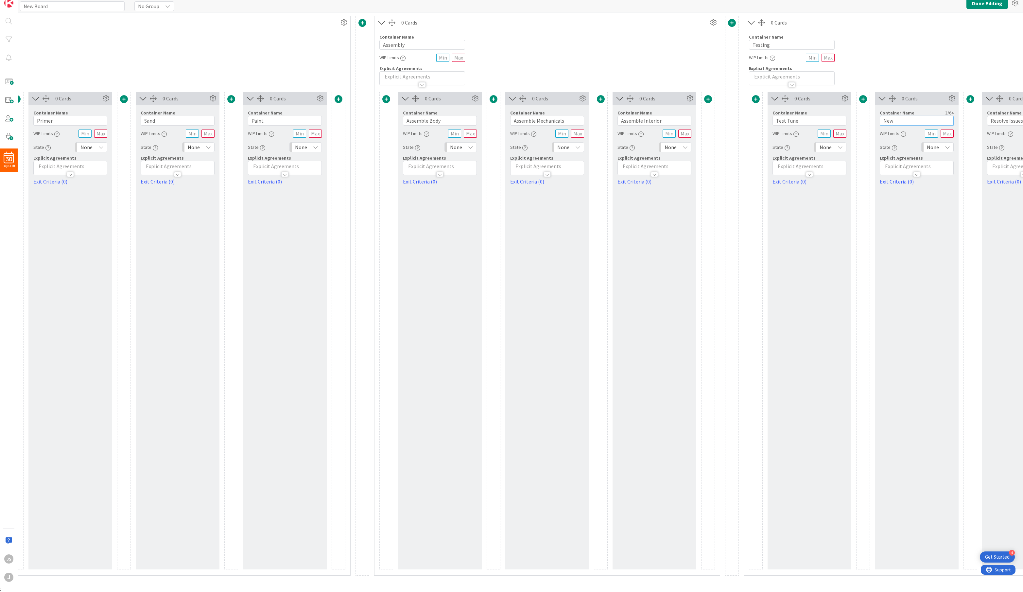
click at [802, 118] on input "New" at bounding box center [917, 121] width 74 height 10
type input "Test"
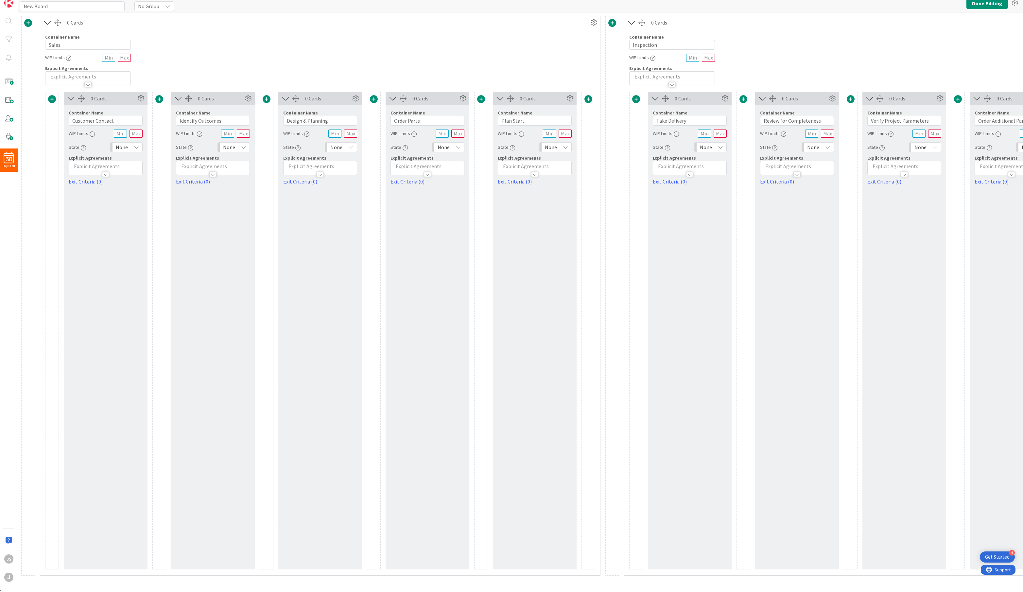
scroll to position [0, 2812]
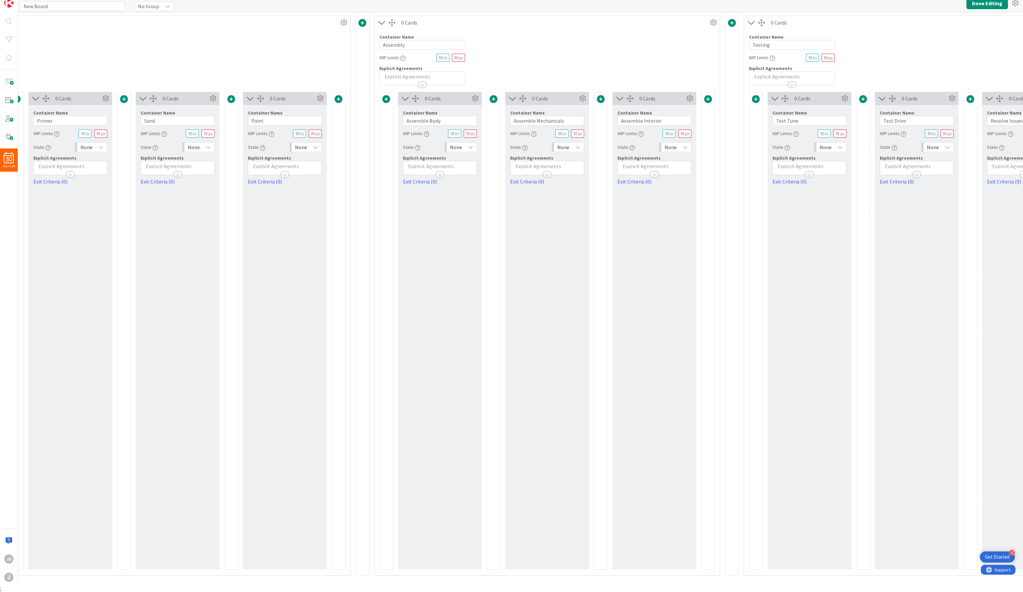
type input "Test Drive"
click at [841, 146] on icon at bounding box center [840, 147] width 5 height 5
click at [840, 206] on span "In Progress" at bounding box center [859, 209] width 54 height 10
click at [936, 143] on span "None" at bounding box center [933, 147] width 12 height 9
click at [936, 206] on span at bounding box center [935, 209] width 2 height 8
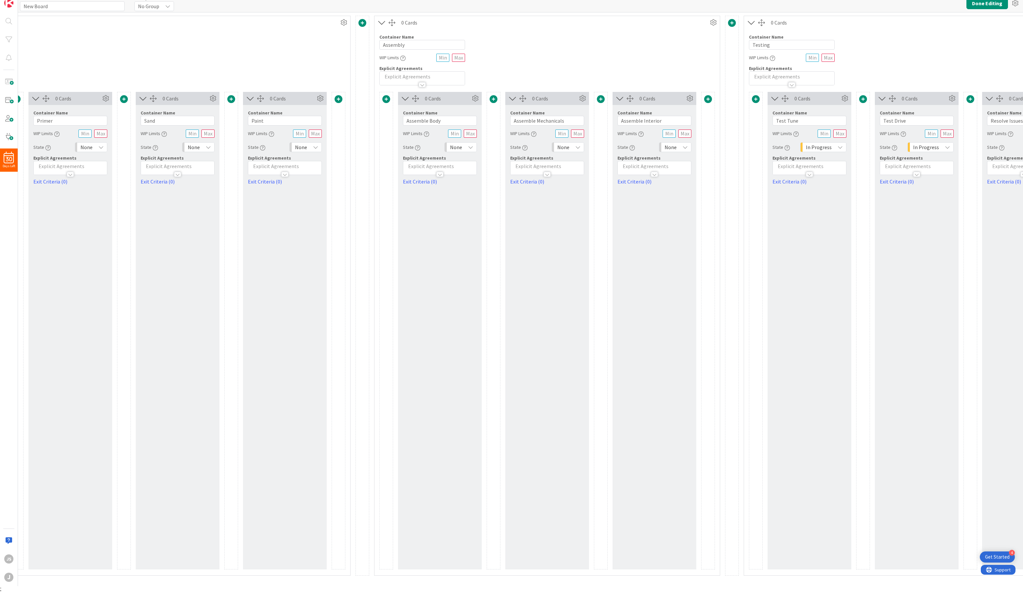
scroll to position [0, 2919]
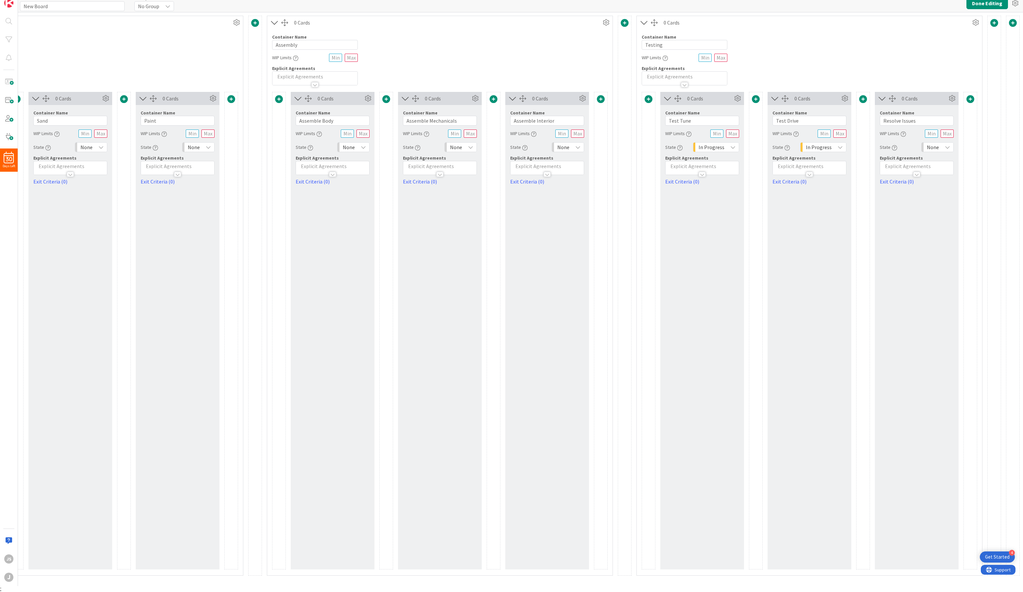
click at [941, 148] on div "None" at bounding box center [937, 147] width 32 height 10
click at [943, 208] on span "In Progress" at bounding box center [966, 209] width 54 height 10
click at [569, 144] on span "None" at bounding box center [563, 147] width 12 height 9
click at [572, 205] on span "In Progress" at bounding box center [596, 209] width 54 height 10
click at [472, 145] on icon at bounding box center [470, 147] width 5 height 5
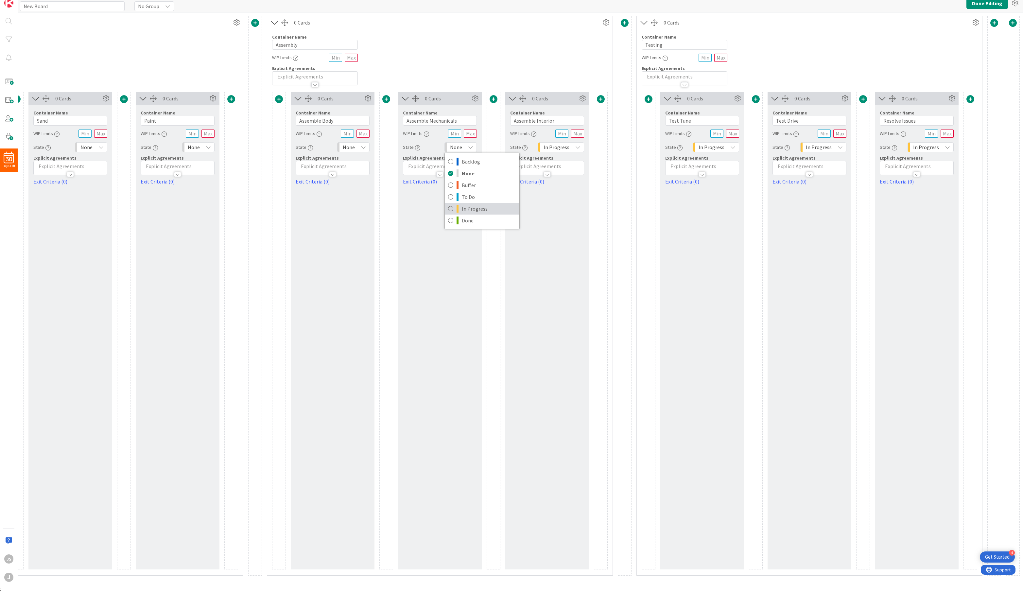
click at [470, 203] on link "In Progress" at bounding box center [482, 209] width 75 height 12
click at [355, 143] on div "None" at bounding box center [353, 147] width 32 height 10
click at [373, 205] on span "In Progress" at bounding box center [382, 209] width 54 height 10
click at [201, 147] on div "None" at bounding box center [198, 147] width 32 height 10
click at [205, 206] on span "In Progress" at bounding box center [227, 209] width 54 height 10
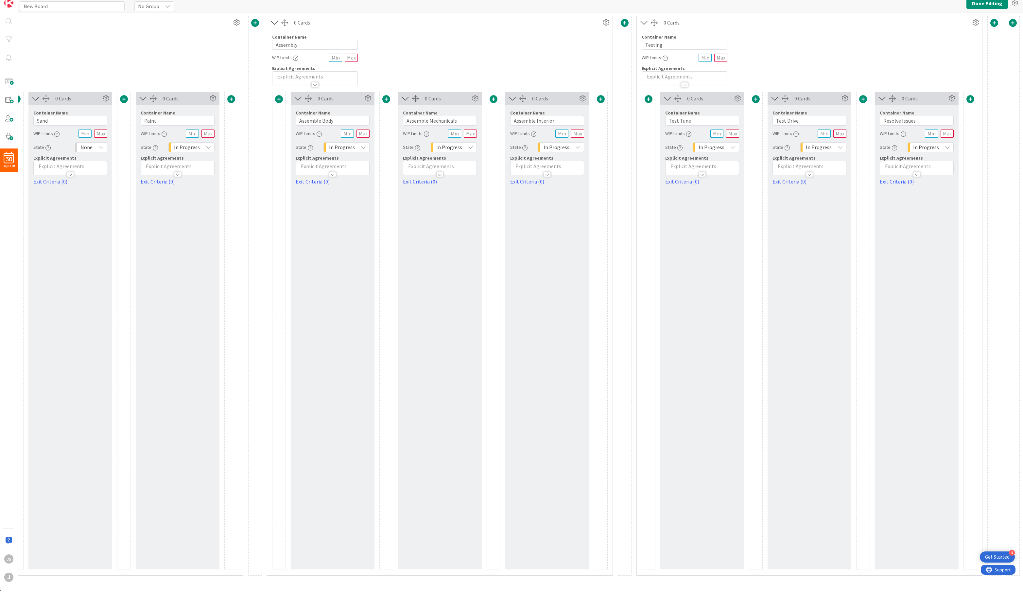
click at [104, 149] on div "None" at bounding box center [91, 147] width 32 height 10
click at [114, 205] on span "In Progress" at bounding box center [119, 209] width 54 height 10
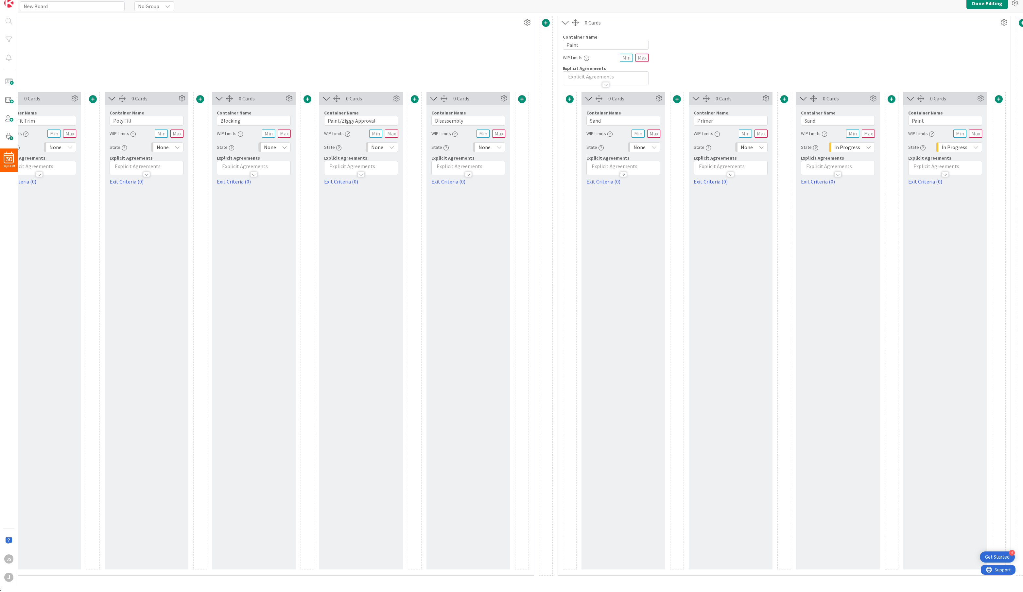
scroll to position [0, 2149]
click at [746, 144] on span "None" at bounding box center [749, 147] width 12 height 9
click at [744, 207] on icon at bounding box center [743, 209] width 5 height 10
click at [643, 143] on span "None" at bounding box center [642, 147] width 12 height 9
click at [650, 203] on link "In Progress" at bounding box center [668, 209] width 75 height 12
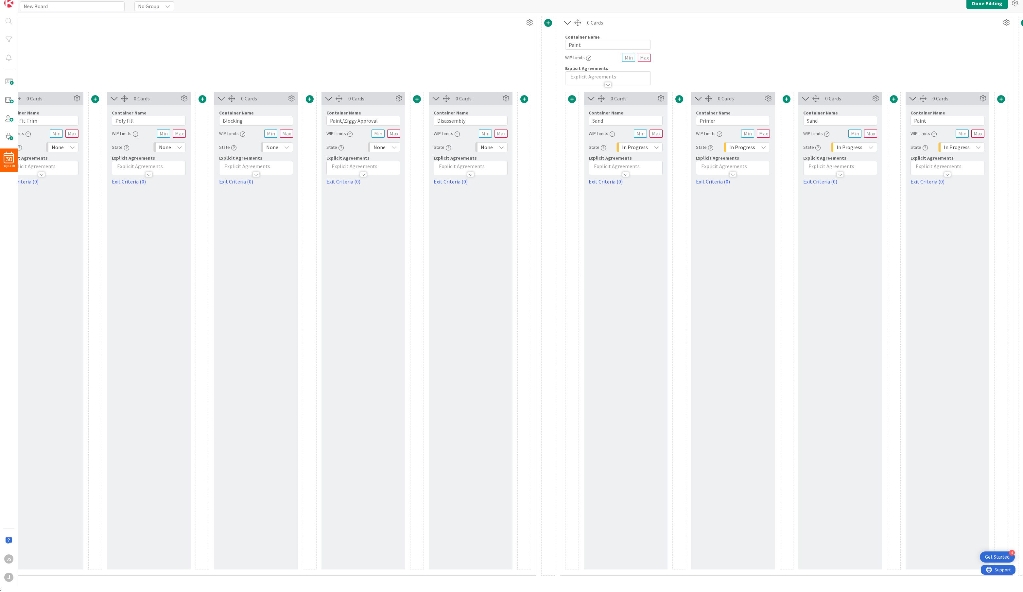
click at [490, 144] on span "None" at bounding box center [487, 147] width 12 height 9
click at [494, 207] on span "In Progress" at bounding box center [520, 209] width 54 height 10
click at [392, 148] on icon at bounding box center [394, 147] width 5 height 5
click at [391, 212] on span "In Progress" at bounding box center [412, 209] width 54 height 10
click at [285, 148] on icon at bounding box center [286, 147] width 5 height 5
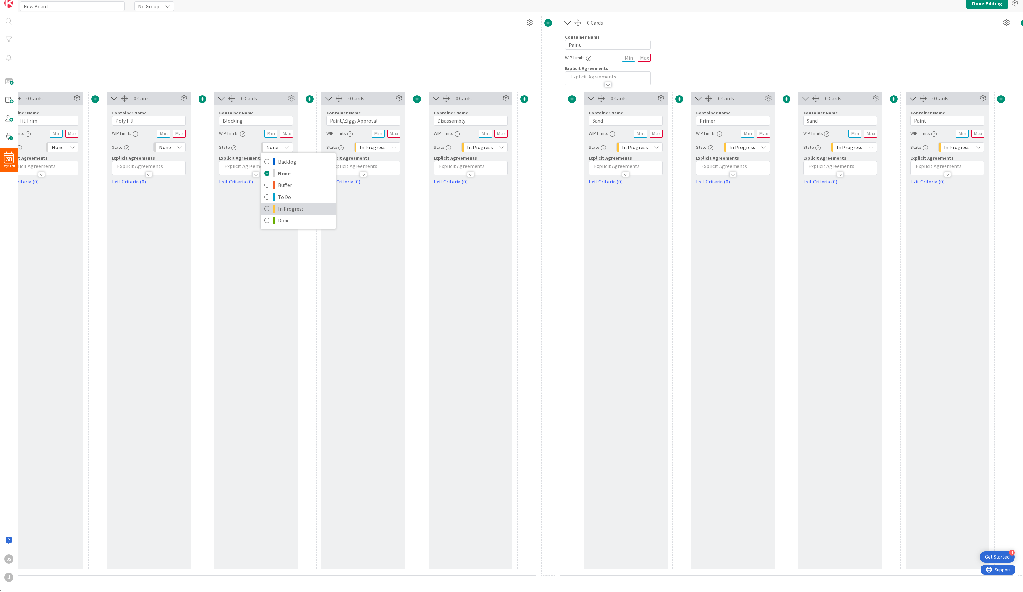
click at [290, 205] on span "In Progress" at bounding box center [305, 209] width 54 height 10
click at [181, 146] on icon at bounding box center [179, 147] width 5 height 5
click at [183, 205] on span "In Progress" at bounding box center [198, 209] width 54 height 10
click at [168, 148] on span "In Progress" at bounding box center [158, 147] width 26 height 9
click at [165, 173] on span "None" at bounding box center [184, 173] width 54 height 10
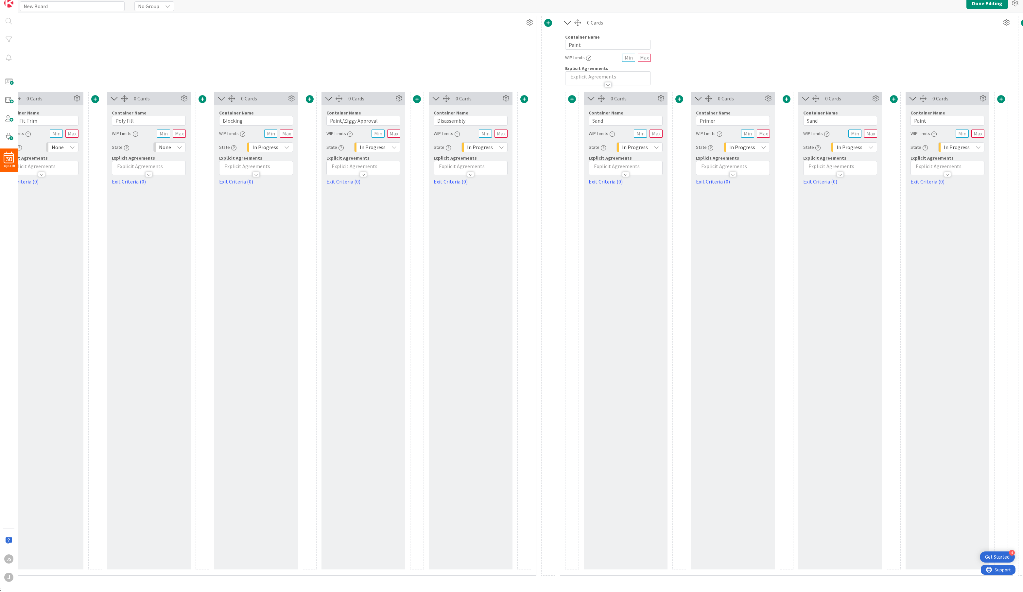
click at [60, 143] on span "None" at bounding box center [58, 147] width 12 height 9
click at [68, 208] on span "In Progress" at bounding box center [90, 209] width 54 height 10
click at [153, 298] on div "0 Cards Container Name 9 / 64 Poly Fill WIP Limits State None Backlog None Buff…" at bounding box center [149, 331] width 84 height 478
drag, startPoint x: 589, startPoint y: 580, endPoint x: 557, endPoint y: 582, distance: 31.8
click at [557, 582] on div "Card Container Design simple boards with Card Containers that can only contain …" at bounding box center [520, 299] width 1005 height 574
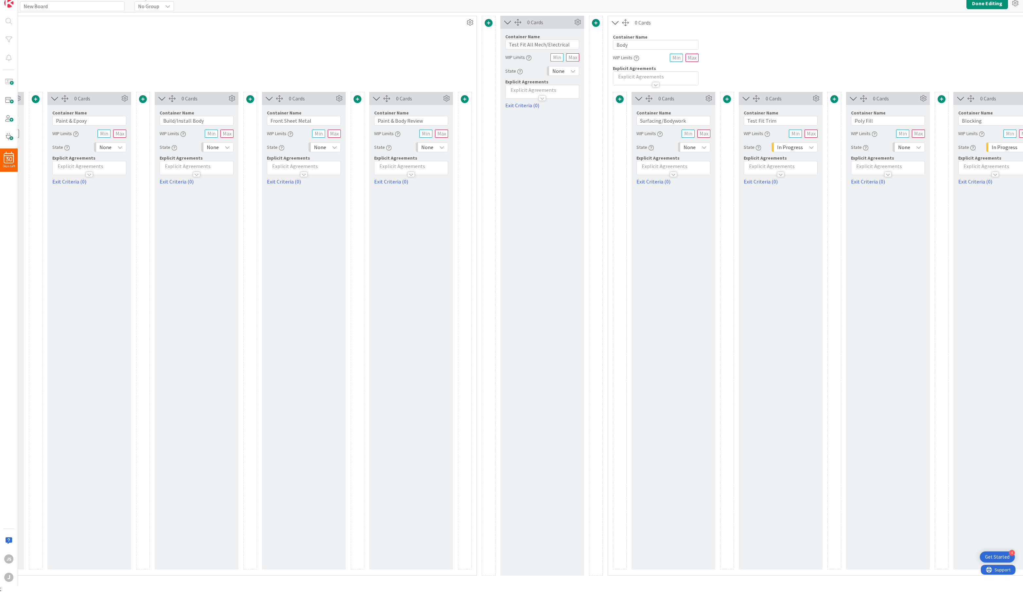
scroll to position [0, 1395]
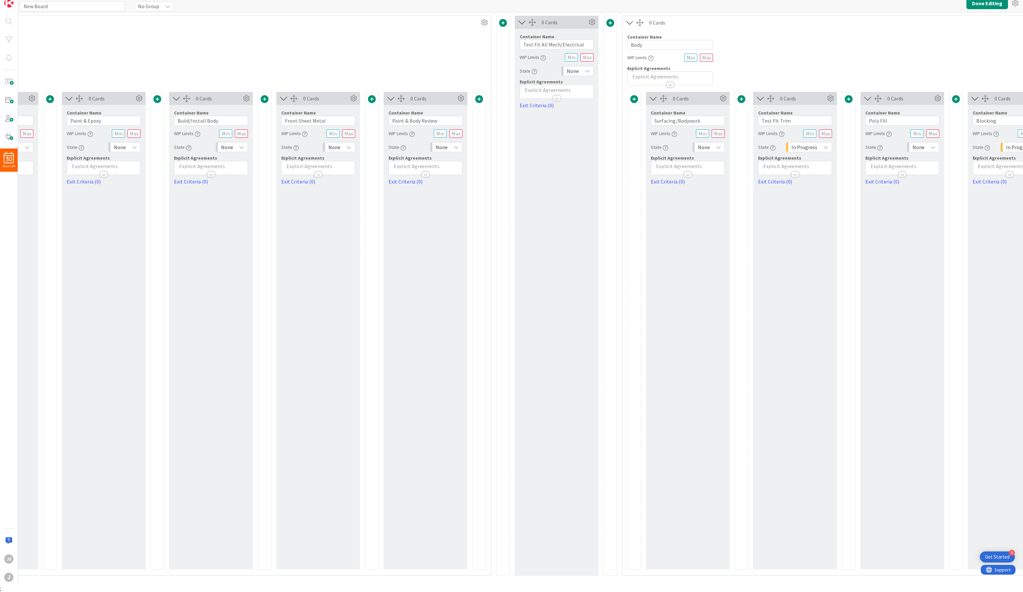
click at [700, 148] on span "None" at bounding box center [704, 147] width 12 height 9
click at [707, 208] on span at bounding box center [706, 209] width 2 height 8
click at [584, 73] on div "None" at bounding box center [577, 71] width 32 height 10
drag, startPoint x: 593, startPoint y: 129, endPoint x: 539, endPoint y: 128, distance: 54.0
click at [593, 129] on span "In Progress" at bounding box center [606, 133] width 54 height 10
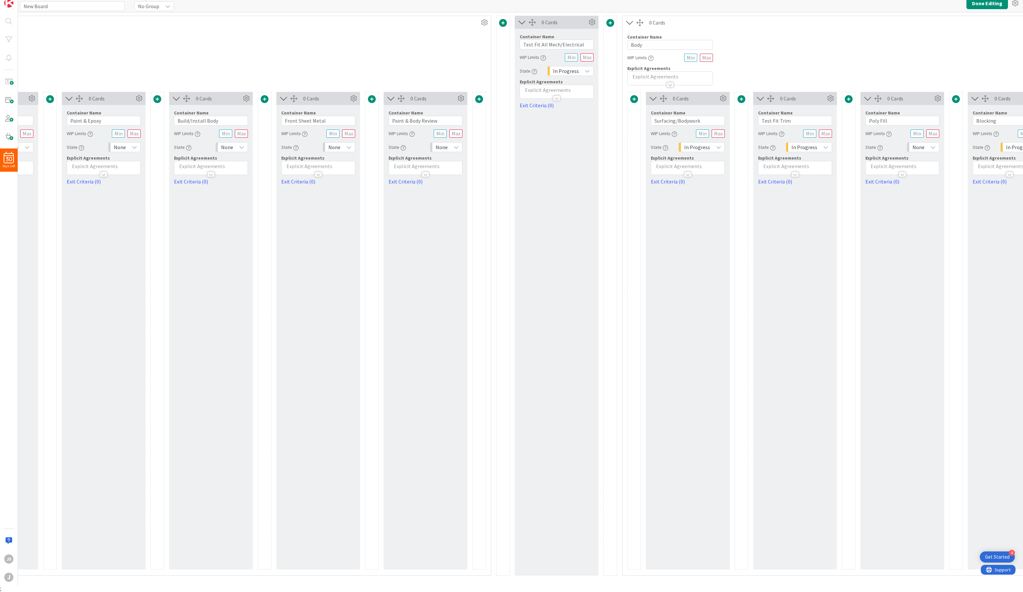
click at [449, 146] on div "None" at bounding box center [446, 147] width 32 height 10
click at [433, 210] on link "In Progress" at bounding box center [467, 209] width 75 height 12
click at [351, 145] on icon at bounding box center [348, 147] width 5 height 5
click at [352, 204] on span "In Progress" at bounding box center [367, 209] width 54 height 10
click at [241, 146] on icon at bounding box center [241, 147] width 5 height 5
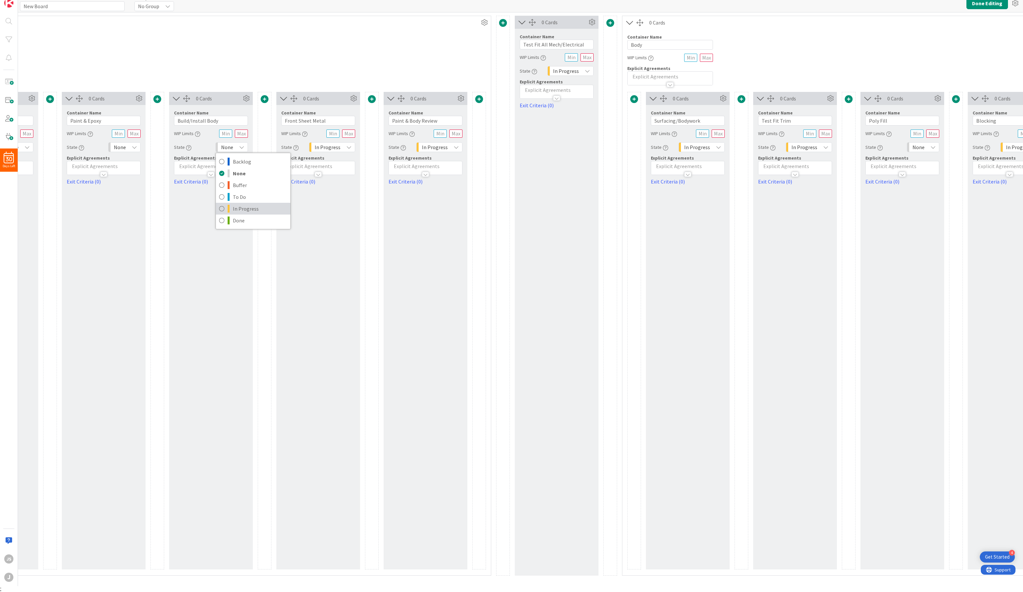
click at [244, 205] on span "In Progress" at bounding box center [260, 209] width 54 height 10
click at [434, 145] on span "In Progress" at bounding box center [435, 147] width 26 height 9
click at [407, 76] on div "Container Name 11 / 64 Fabrication WIP Limits Explicit Agreements" at bounding box center [157, 57] width 667 height 56
click at [119, 146] on span "None" at bounding box center [120, 147] width 12 height 9
click at [128, 171] on span "None" at bounding box center [153, 173] width 54 height 10
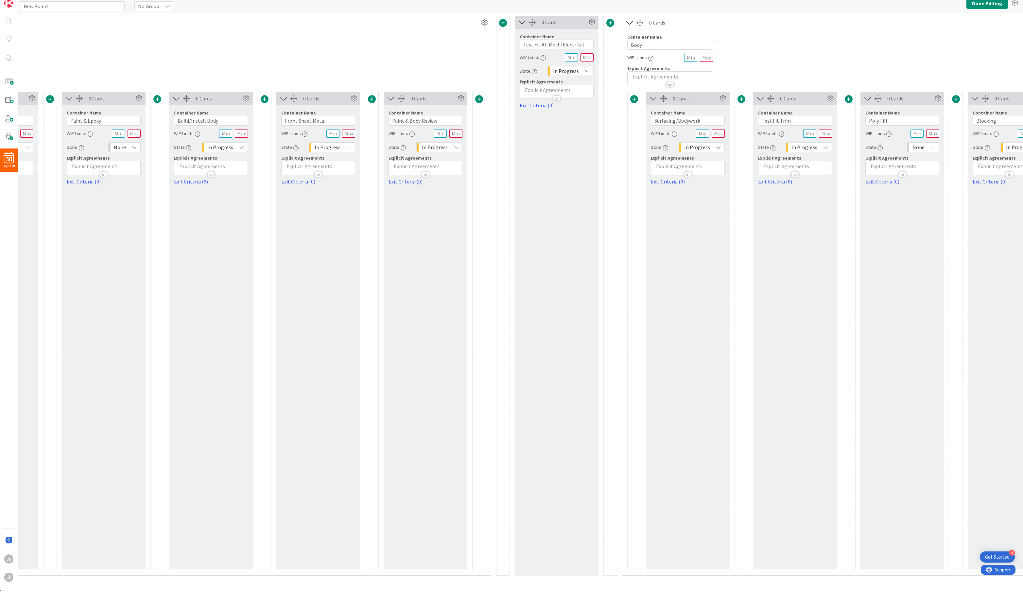
drag, startPoint x: 151, startPoint y: 67, endPoint x: 165, endPoint y: 105, distance: 40.1
click at [151, 67] on div "Container Name 11 / 64 Fabrication WIP Limits Explicit Agreements" at bounding box center [157, 57] width 667 height 56
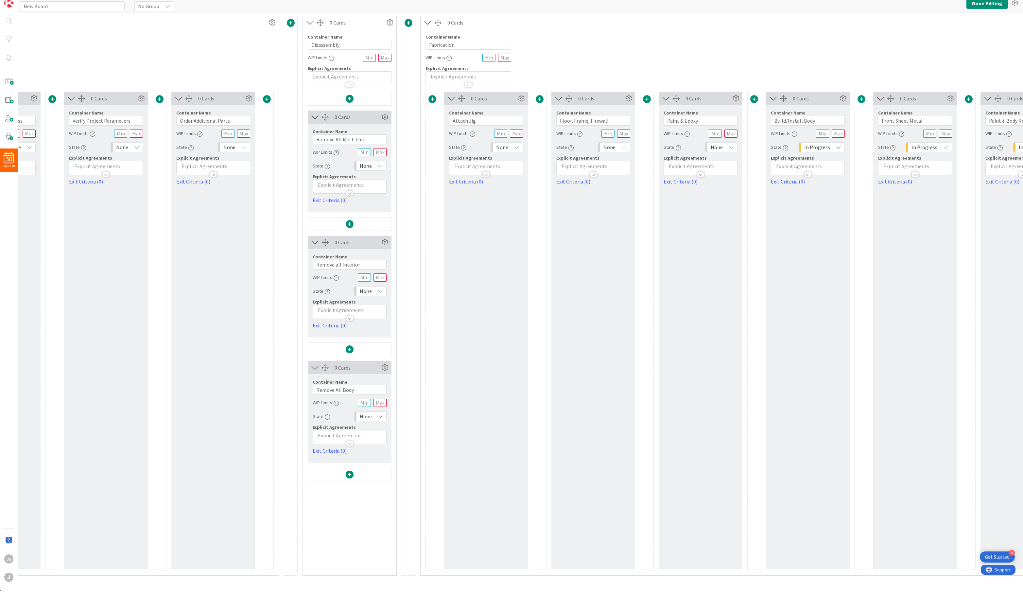
scroll to position [0, 791]
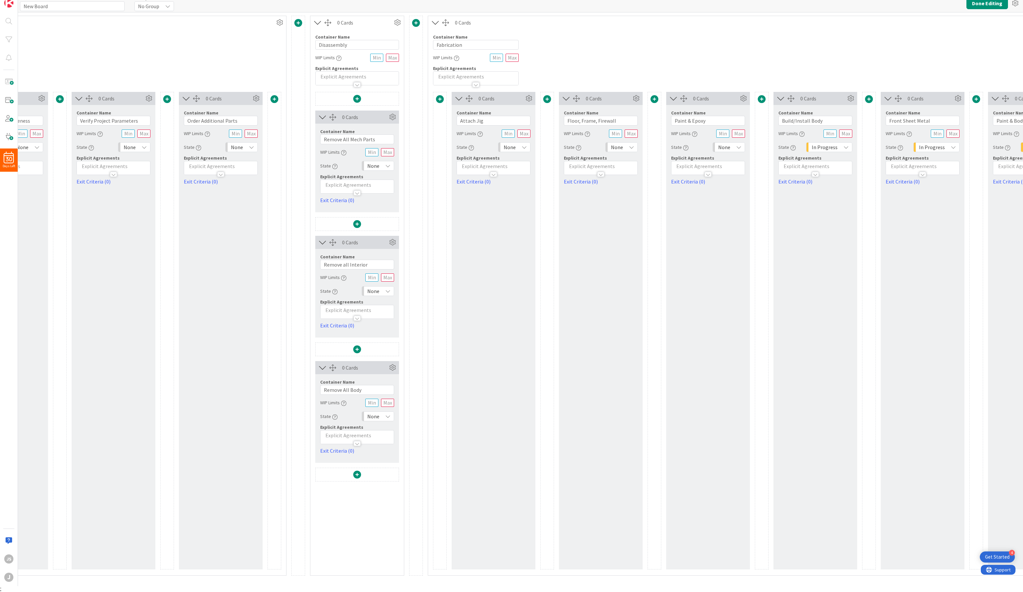
click at [612, 146] on span "None" at bounding box center [617, 147] width 12 height 9
click at [643, 205] on span "In Progress" at bounding box center [650, 209] width 54 height 10
click at [517, 146] on div "None" at bounding box center [514, 147] width 32 height 10
click at [520, 208] on span "In Progress" at bounding box center [543, 209] width 54 height 10
click at [382, 165] on div "None" at bounding box center [378, 166] width 32 height 10
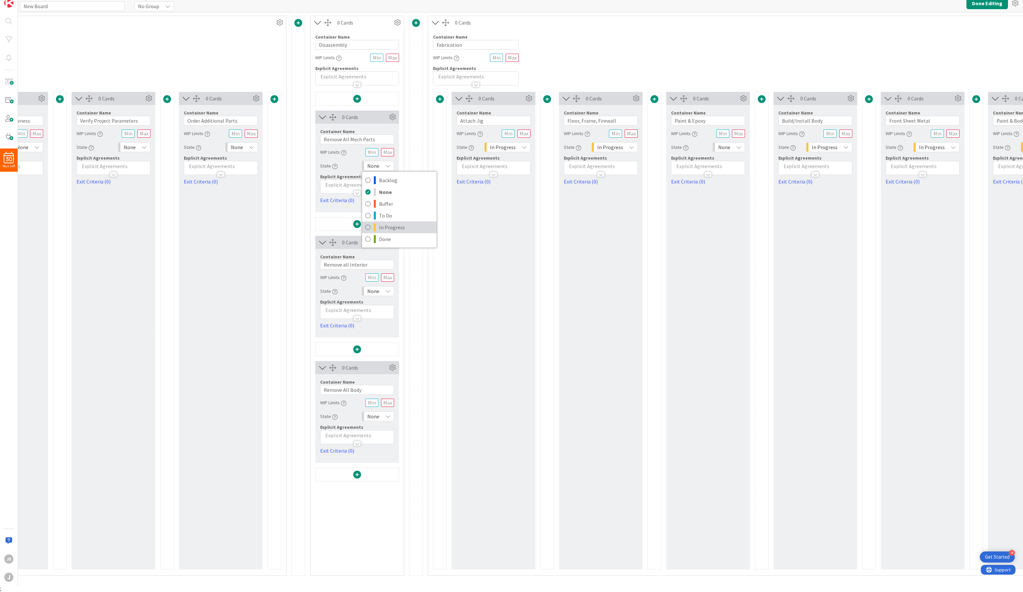
click at [391, 227] on span "In Progress" at bounding box center [406, 227] width 54 height 10
click at [384, 291] on div "None" at bounding box center [378, 291] width 32 height 10
click at [383, 351] on span "In Progress" at bounding box center [406, 353] width 54 height 10
click at [378, 417] on span "None" at bounding box center [373, 416] width 12 height 9
click at [378, 474] on link "In Progress" at bounding box center [399, 478] width 75 height 12
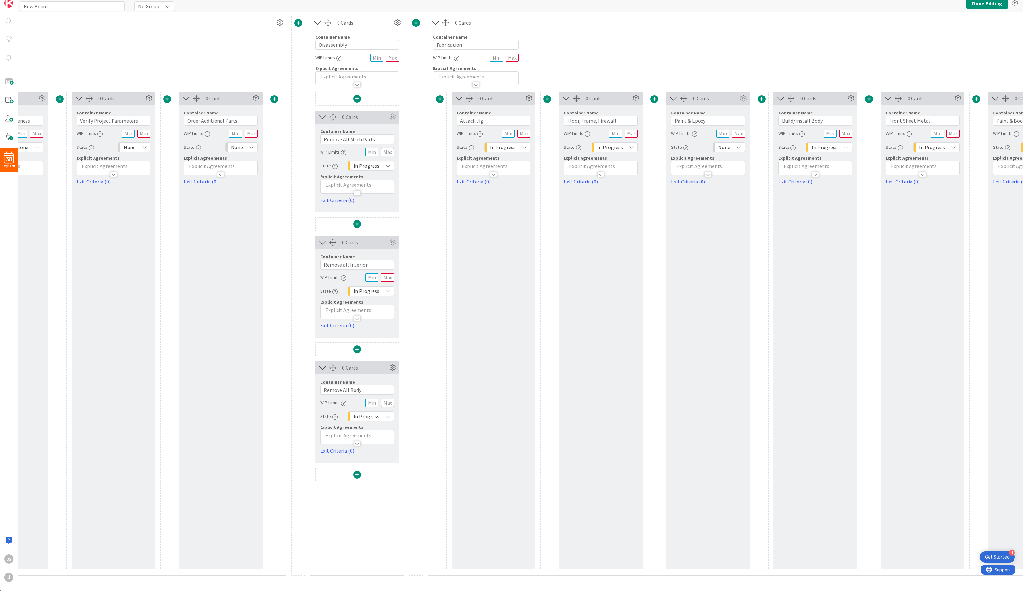
click at [240, 149] on span "None" at bounding box center [237, 147] width 12 height 9
click at [246, 205] on span "In Progress" at bounding box center [270, 209] width 54 height 10
click at [135, 150] on span "None" at bounding box center [130, 147] width 12 height 9
click at [141, 208] on span "In Progress" at bounding box center [162, 209] width 54 height 10
click at [32, 146] on div "None" at bounding box center [27, 147] width 32 height 10
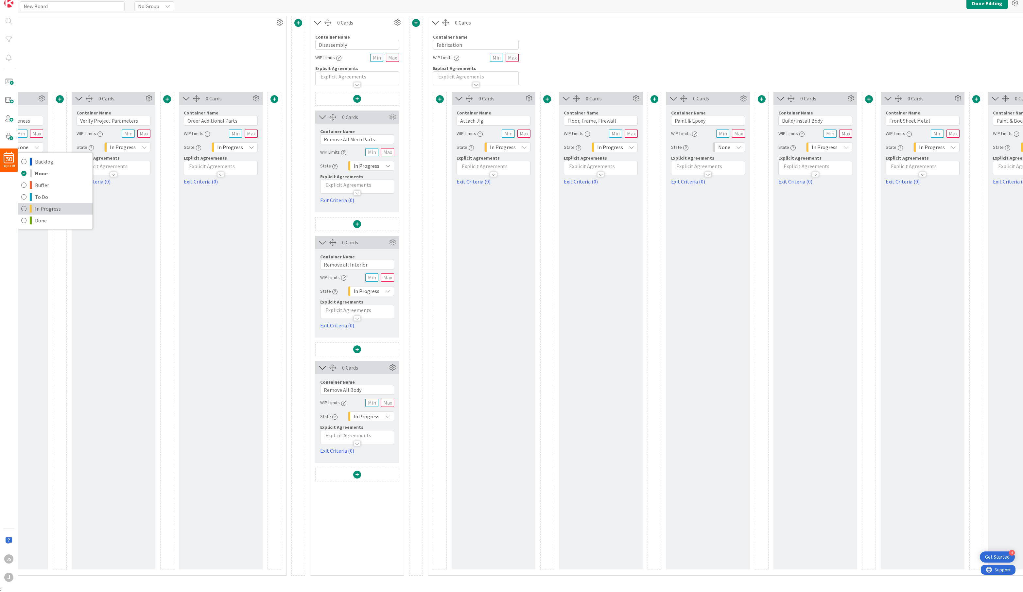
click at [46, 207] on span "In Progress" at bounding box center [62, 209] width 54 height 10
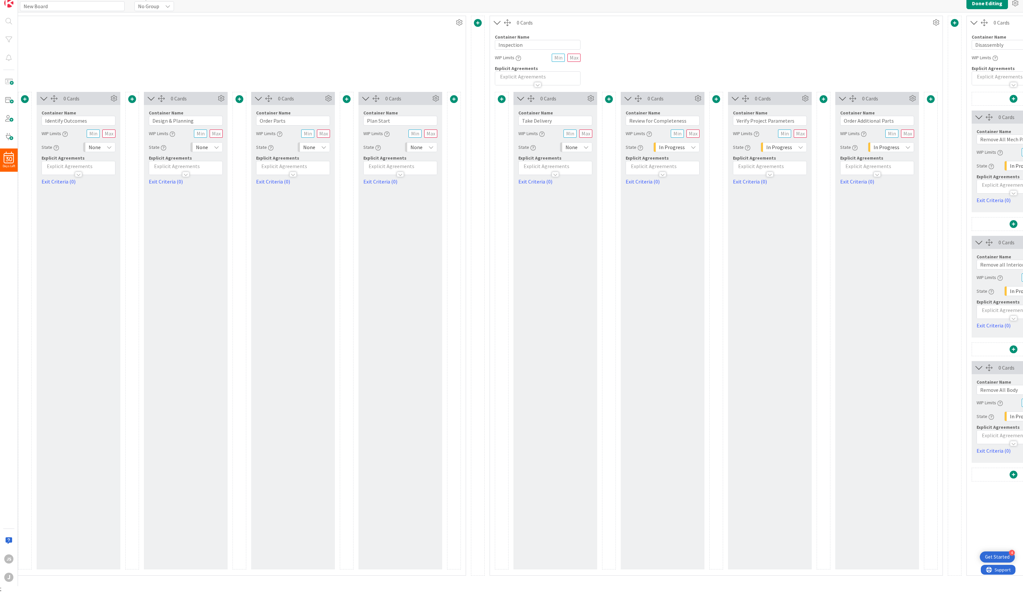
scroll to position [0, 132]
click at [582, 147] on div "None" at bounding box center [579, 147] width 32 height 10
click at [588, 210] on span "In Progress" at bounding box center [607, 209] width 54 height 10
click at [566, 148] on span "In Progress" at bounding box center [567, 147] width 26 height 9
click at [575, 159] on span "Backlog" at bounding box center [593, 162] width 54 height 10
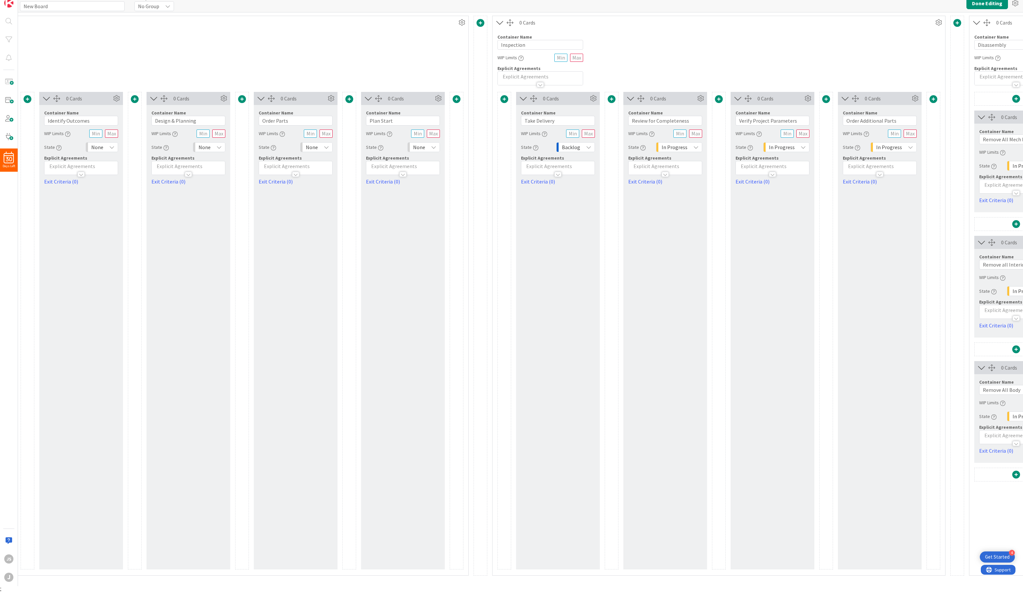
click at [426, 144] on div "None" at bounding box center [424, 147] width 32 height 10
click at [427, 210] on span "In Progress" at bounding box center [452, 209] width 54 height 10
click at [318, 147] on div "None" at bounding box center [316, 147] width 32 height 10
click at [325, 206] on span "In Progress" at bounding box center [345, 209] width 54 height 10
click at [215, 145] on div "None" at bounding box center [209, 147] width 32 height 10
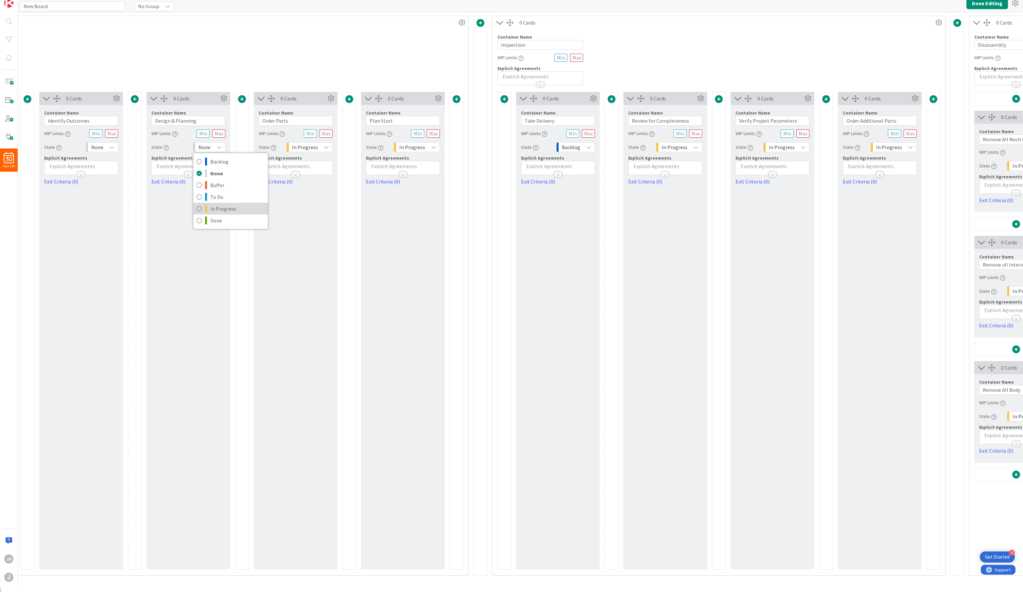
click at [222, 205] on span "In Progress" at bounding box center [237, 209] width 54 height 10
click at [113, 146] on icon at bounding box center [111, 147] width 5 height 5
click at [118, 206] on span "In Progress" at bounding box center [130, 209] width 54 height 10
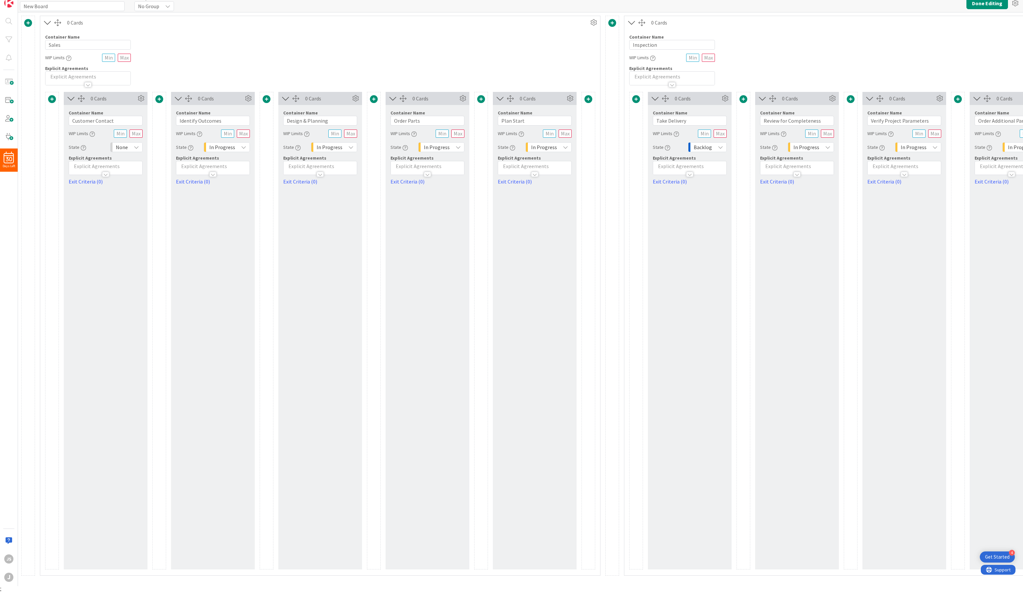
click at [122, 148] on span "None" at bounding box center [122, 147] width 12 height 9
click at [116, 195] on icon at bounding box center [116, 197] width 5 height 10
click at [367, 70] on div "Container Name 5 / 64 Sales WIP Limits Explicit Agreements" at bounding box center [320, 57] width 560 height 56
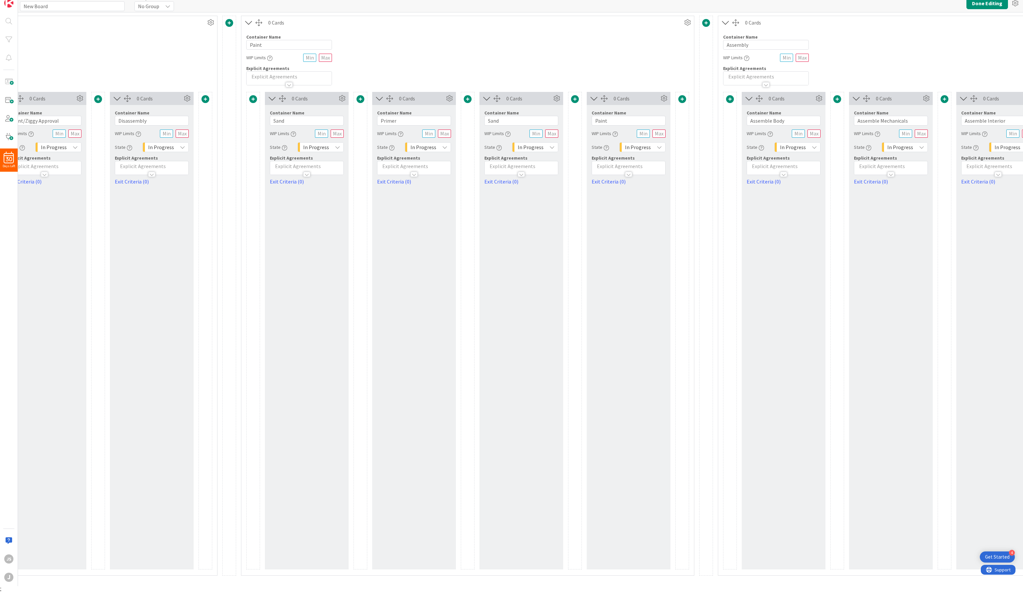
scroll to position [0, 2919]
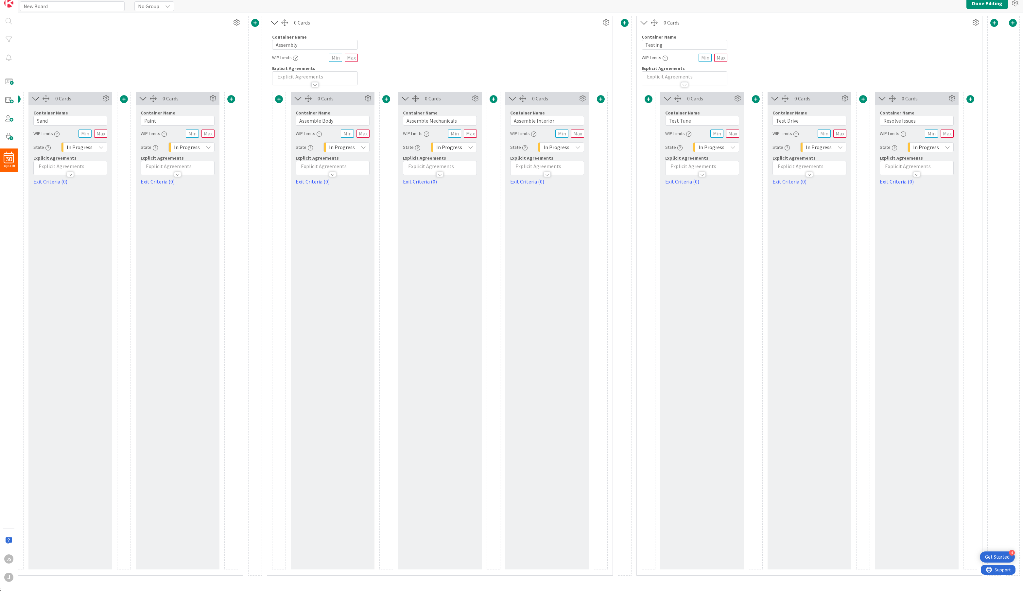
click at [997, 23] on span at bounding box center [995, 23] width 8 height 8
click at [969, 63] on button "Add a Card Container" at bounding box center [952, 64] width 92 height 12
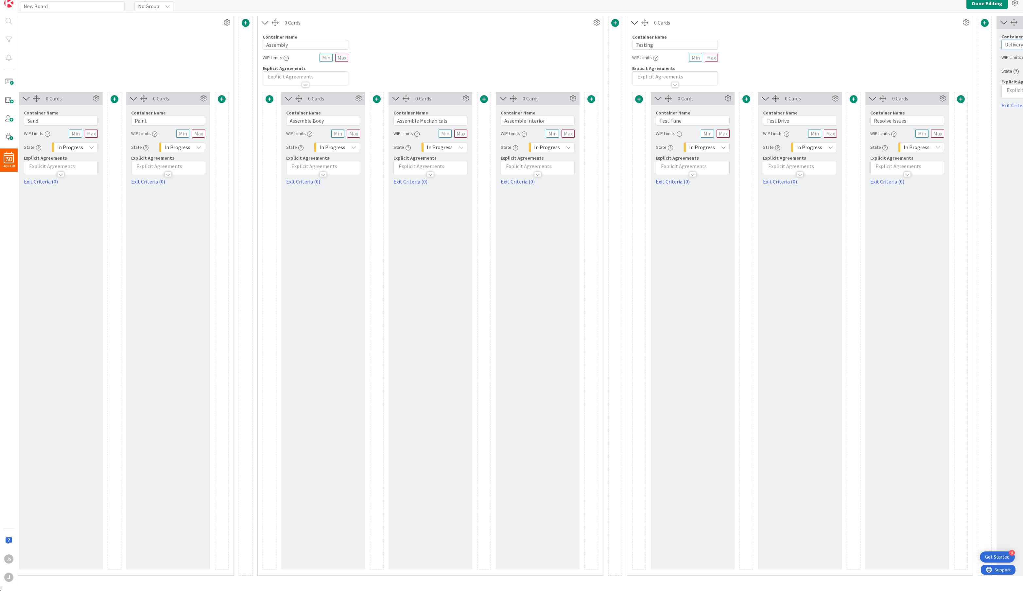
scroll to position [0, 3026]
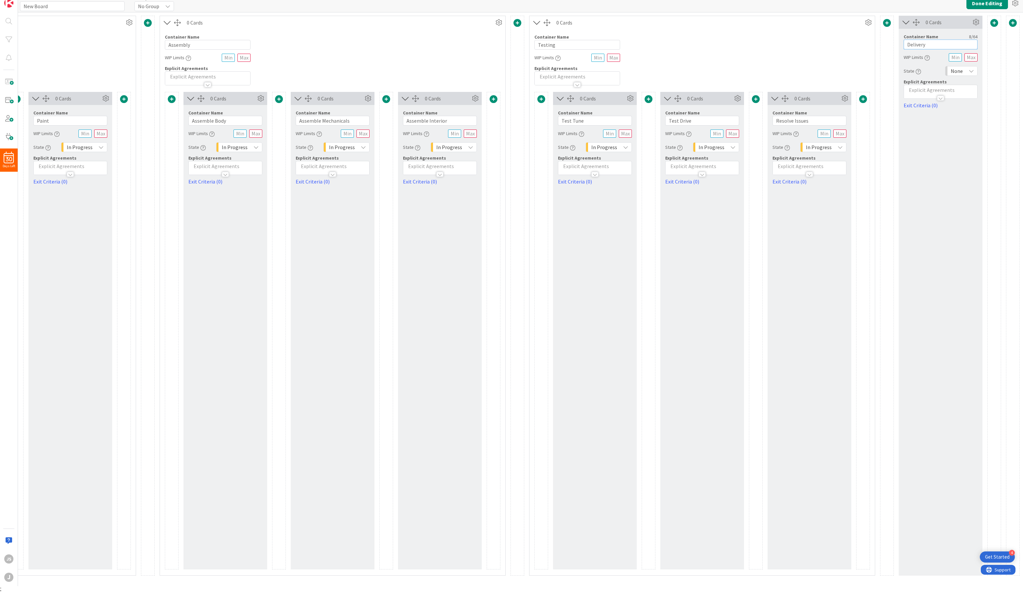
type input "Delivery"
click at [969, 68] on div "None" at bounding box center [961, 71] width 32 height 10
click at [968, 142] on span "Done" at bounding box center [990, 144] width 54 height 10
click at [995, 4] on button "Done Editing" at bounding box center [988, 3] width 42 height 12
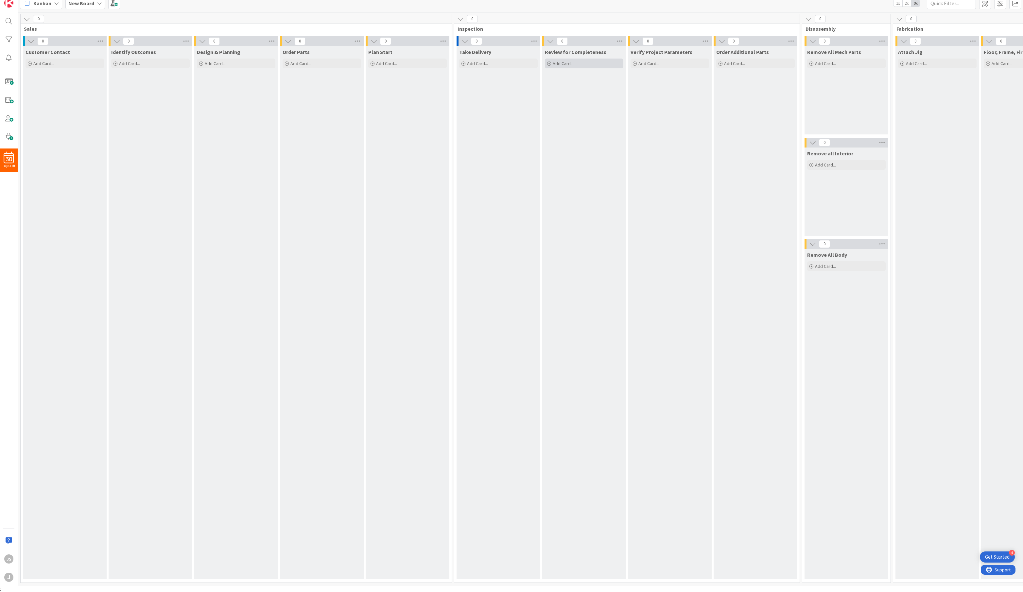
scroll to position [0, 0]
click at [989, 6] on span at bounding box center [985, 3] width 12 height 12
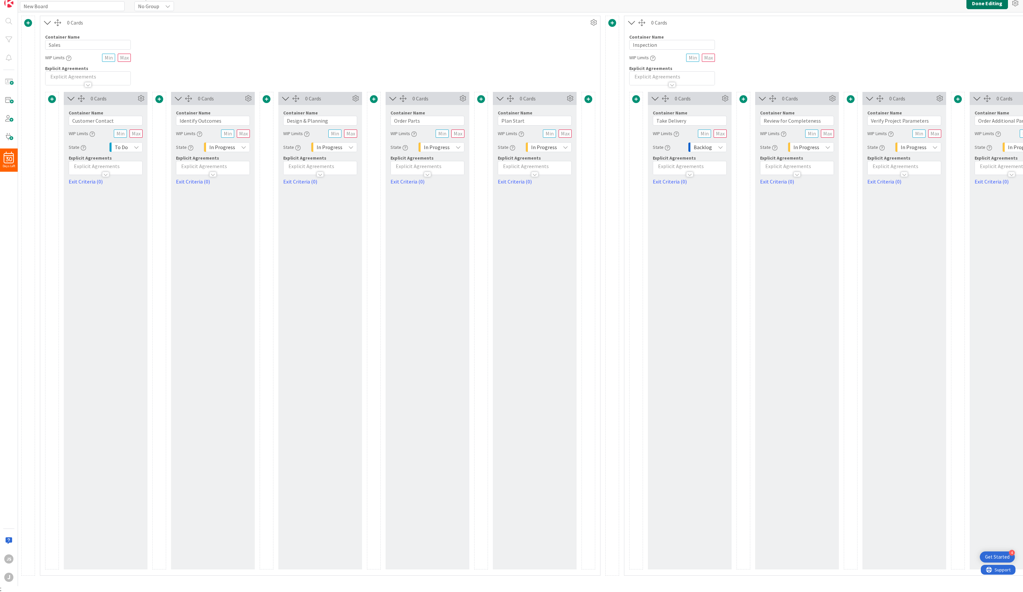
click at [995, 4] on button "Done Editing" at bounding box center [988, 3] width 42 height 12
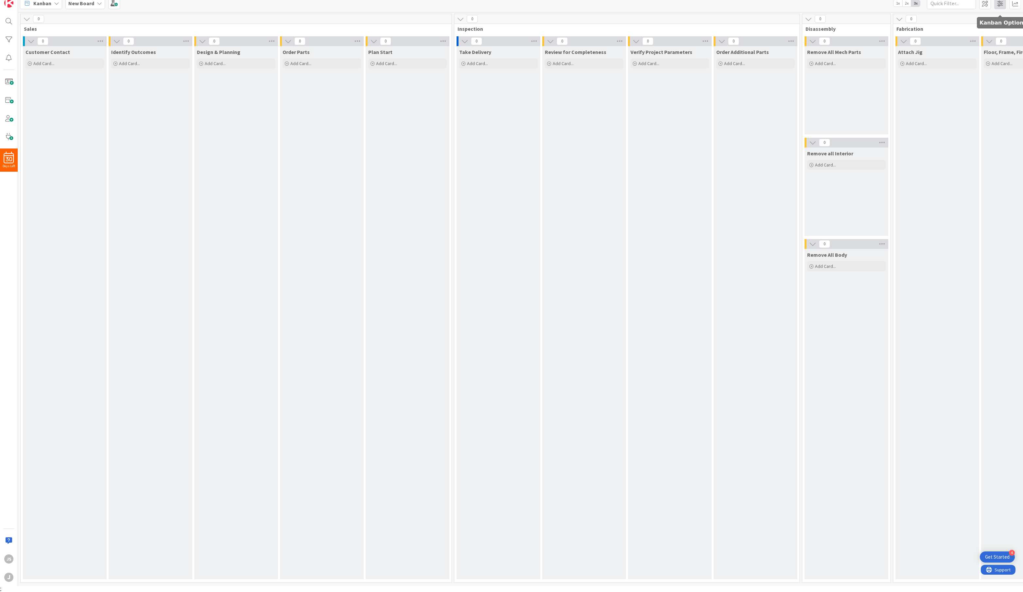
click at [1000, 3] on span at bounding box center [1000, 3] width 12 height 12
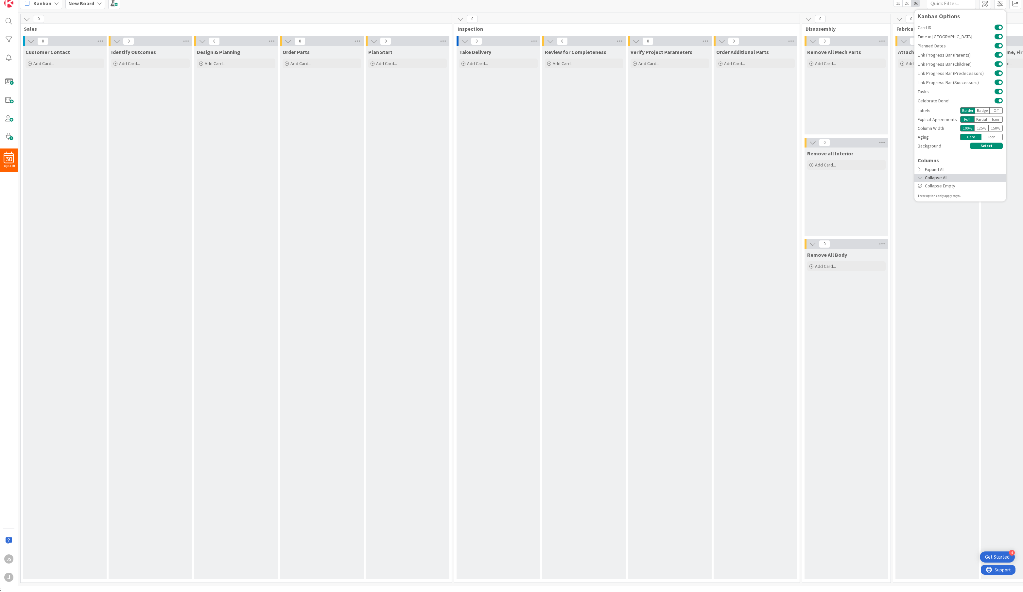
click at [948, 176] on div "Collapse All" at bounding box center [961, 178] width 92 height 8
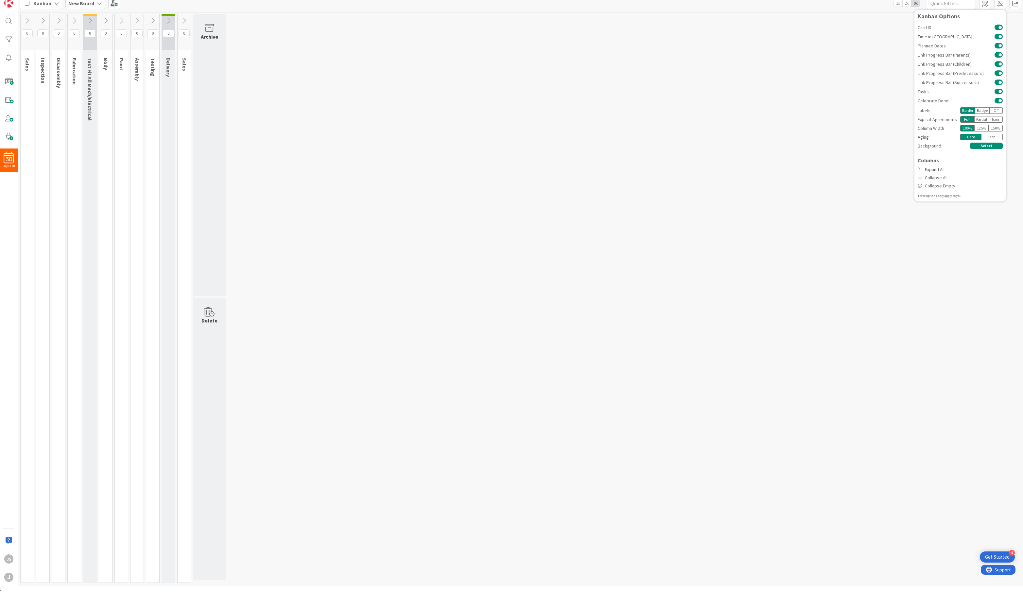
click at [783, 115] on div "0 Sales 0 Inspection 0 Disassembly 0 Fabrication 0 Test Fit All Mech/Electrical…" at bounding box center [520, 300] width 1003 height 572
click at [45, 20] on icon at bounding box center [42, 20] width 7 height 7
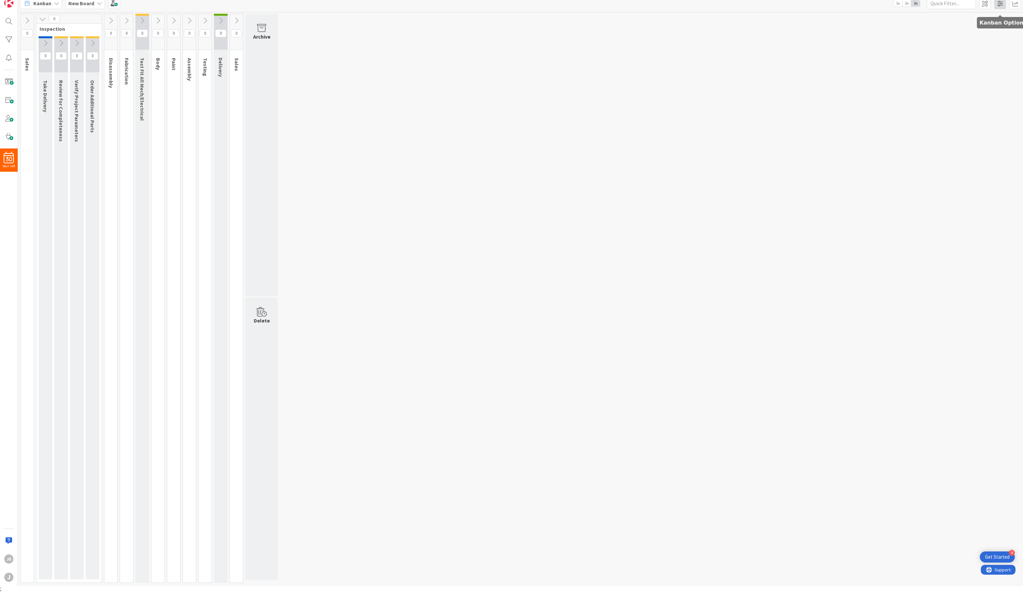
click at [999, 3] on span at bounding box center [1000, 3] width 12 height 12
click at [963, 169] on div "Expand All" at bounding box center [961, 170] width 92 height 8
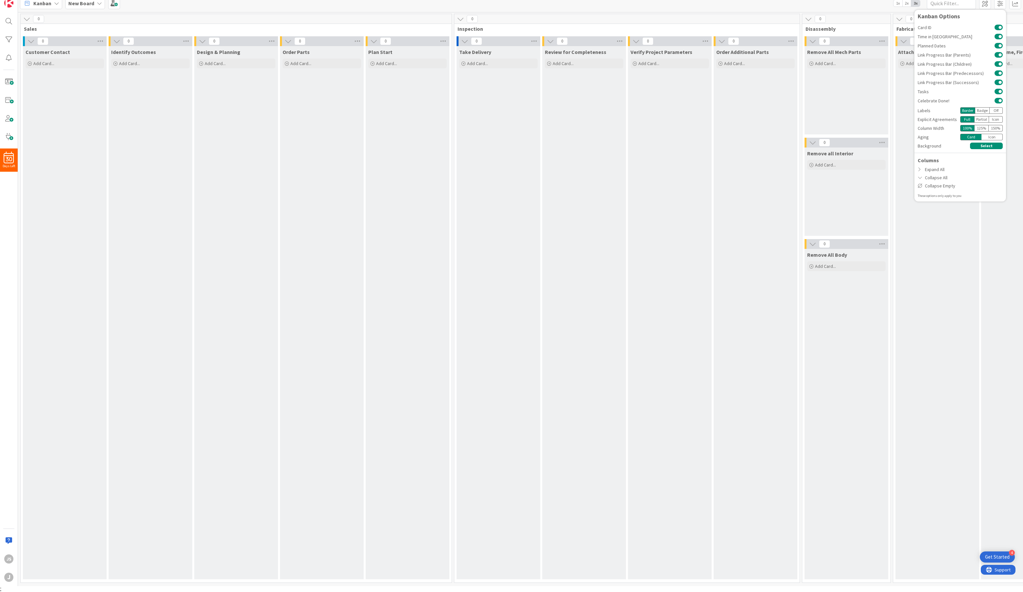
click at [313, 7] on div "Kanban New Board 1x 2x 3x Kanban Options Card ID Time in Column Planned Dates L…" at bounding box center [520, 3] width 1005 height 18
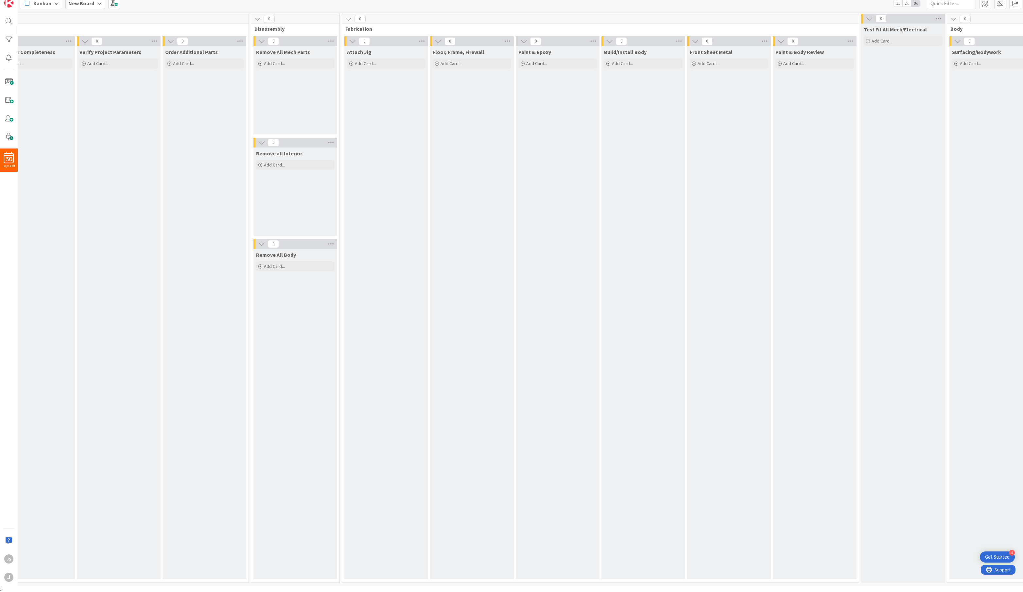
scroll to position [0, 603]
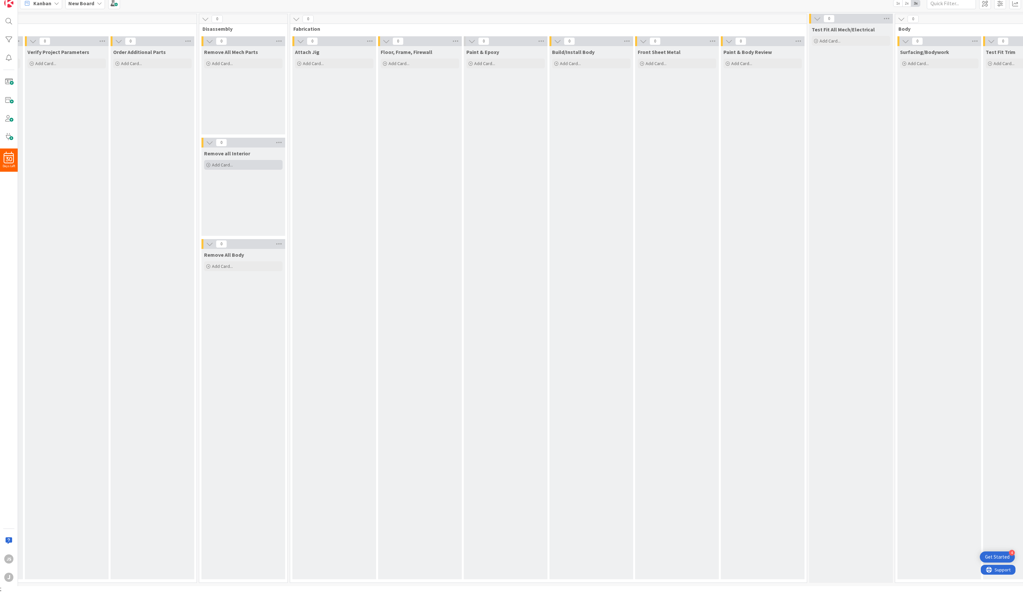
click at [220, 165] on span "Add Card..." at bounding box center [222, 165] width 21 height 6
type textarea "x"
type textarea "6"
type textarea "x"
type textarea "65"
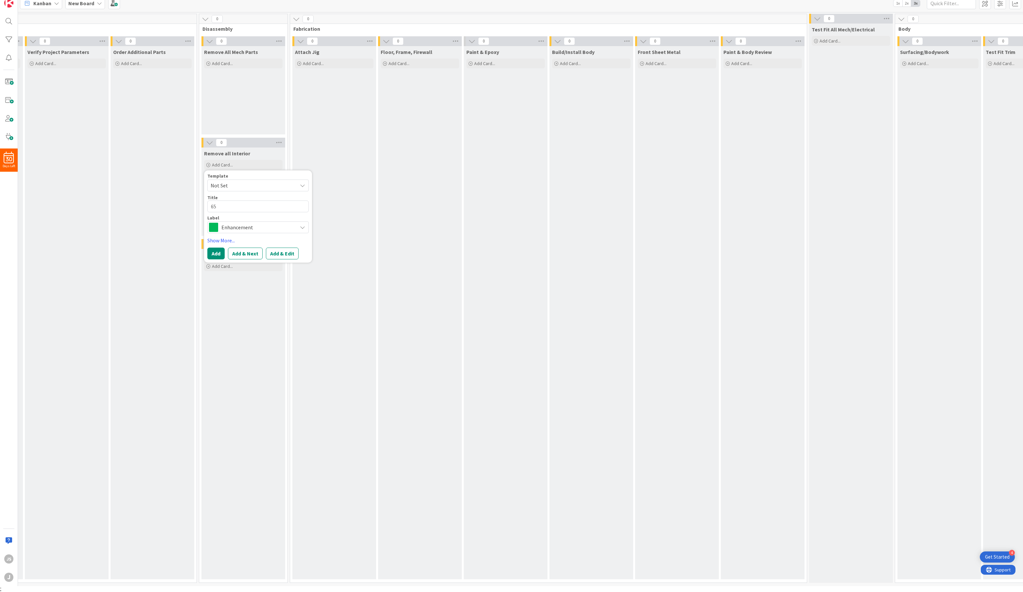
type textarea "x"
type textarea "659"
type textarea "x"
type textarea "659"
type textarea "x"
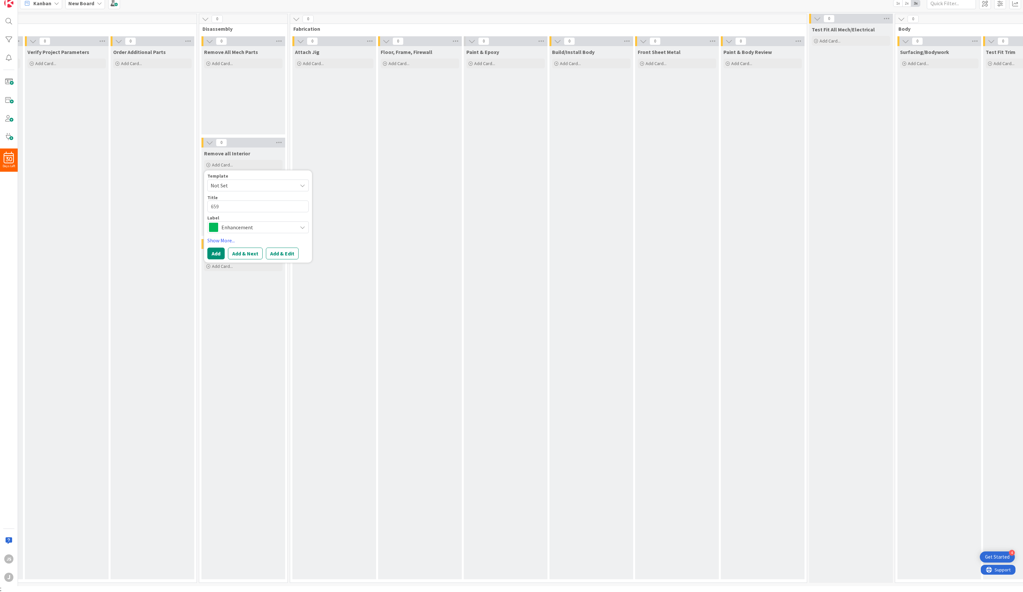
type textarea "659"
type textarea "x"
type textarea "65"
type textarea "x"
type textarea "6"
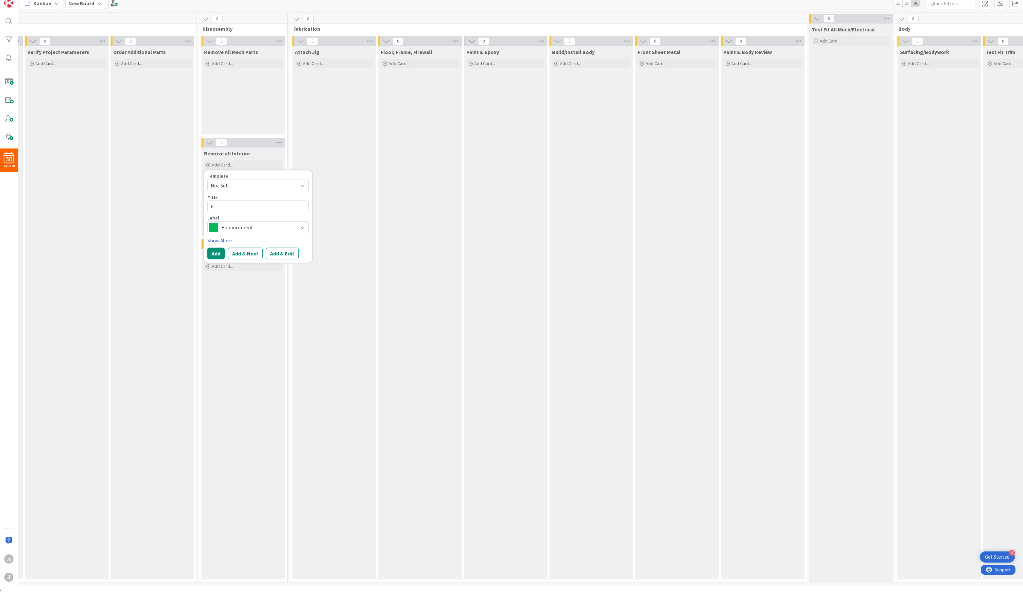
type textarea "x"
type textarea "69"
type textarea "x"
type textarea "69 C"
type textarea "x"
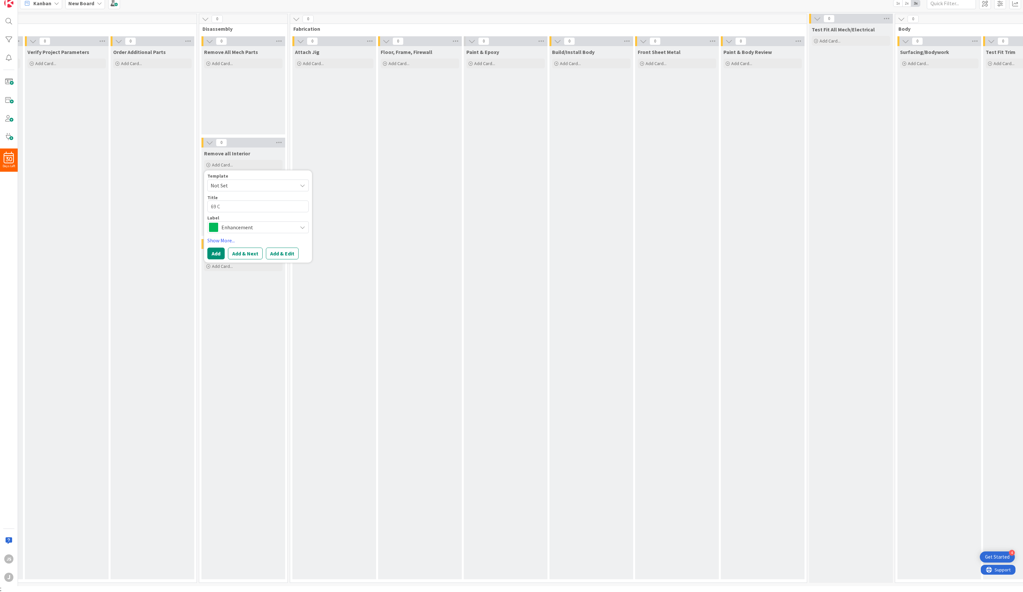
type textarea "69 Ch"
type textarea "x"
type textarea "69 Cha"
type textarea "x"
type textarea "69 Char"
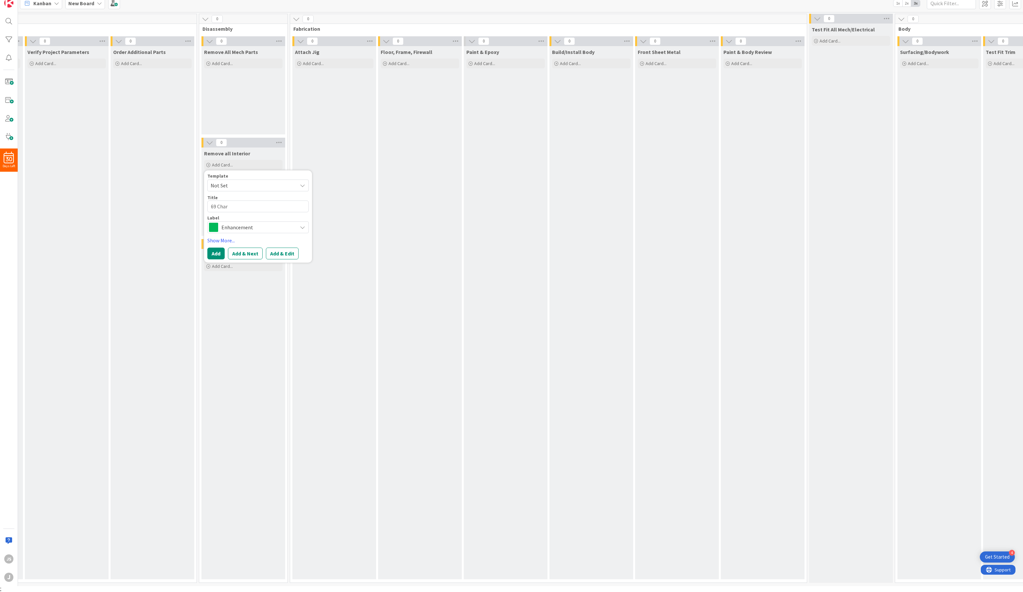
type textarea "x"
type textarea "69 Charg"
type textarea "x"
type textarea "69 Charge"
type textarea "x"
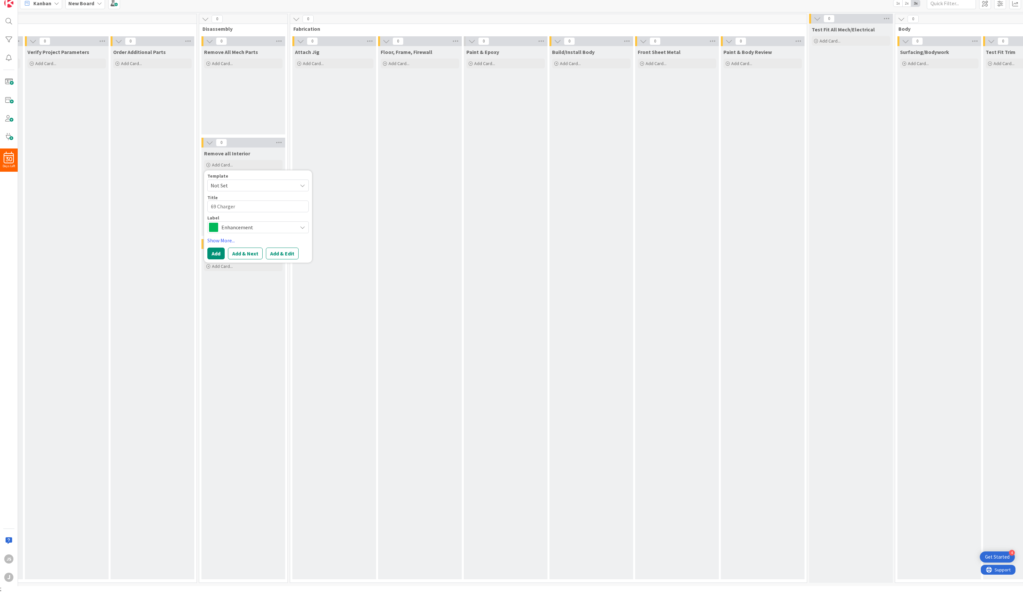
type textarea "69 Charger"
click at [234, 225] on span "Enhancement" at bounding box center [257, 227] width 73 height 9
click at [234, 281] on link "Edit Labels..." at bounding box center [232, 282] width 48 height 9
type textarea "x"
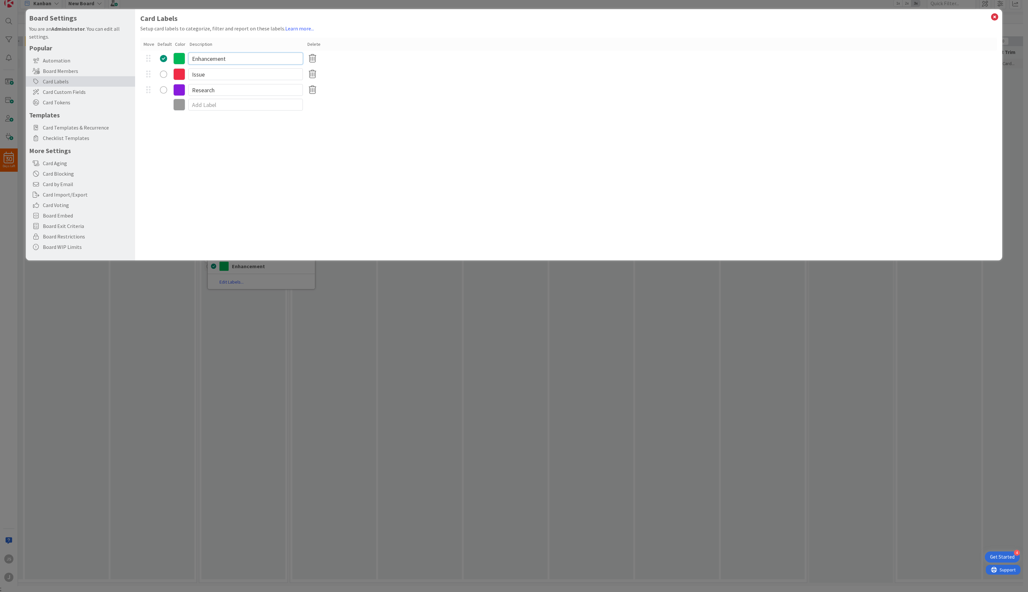
click at [212, 59] on input "Enhancement" at bounding box center [245, 59] width 114 height 12
type input "Restore"
click at [210, 74] on input "Issue" at bounding box center [245, 74] width 114 height 12
type textarea "x"
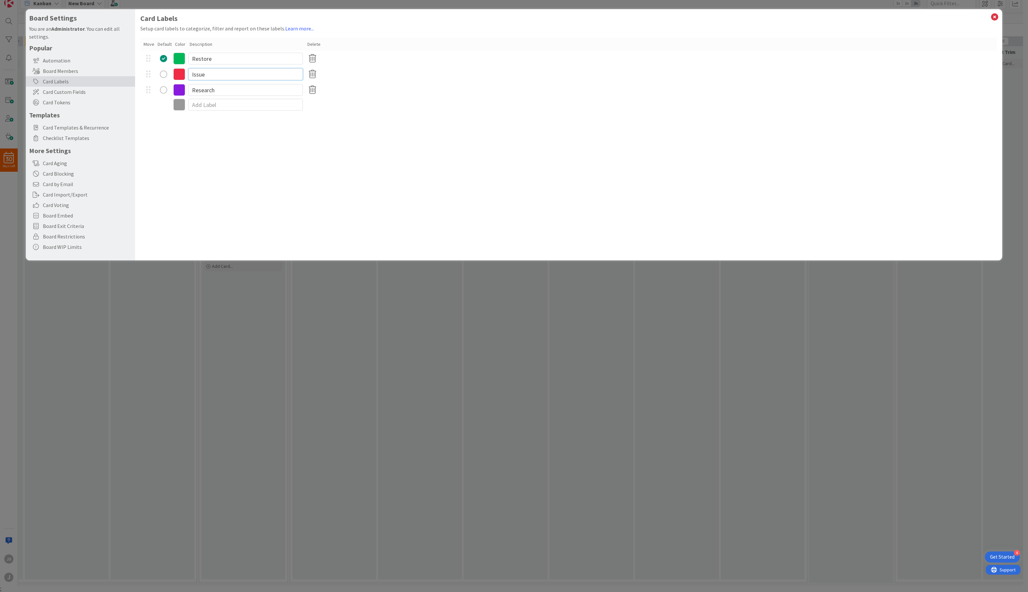
click at [210, 74] on input "Issue" at bounding box center [245, 74] width 114 height 12
type input "Mechanical"
click at [210, 59] on input "Restore" at bounding box center [245, 59] width 114 height 12
type textarea "x"
click at [196, 60] on input "PRemium Restoration" at bounding box center [245, 59] width 114 height 12
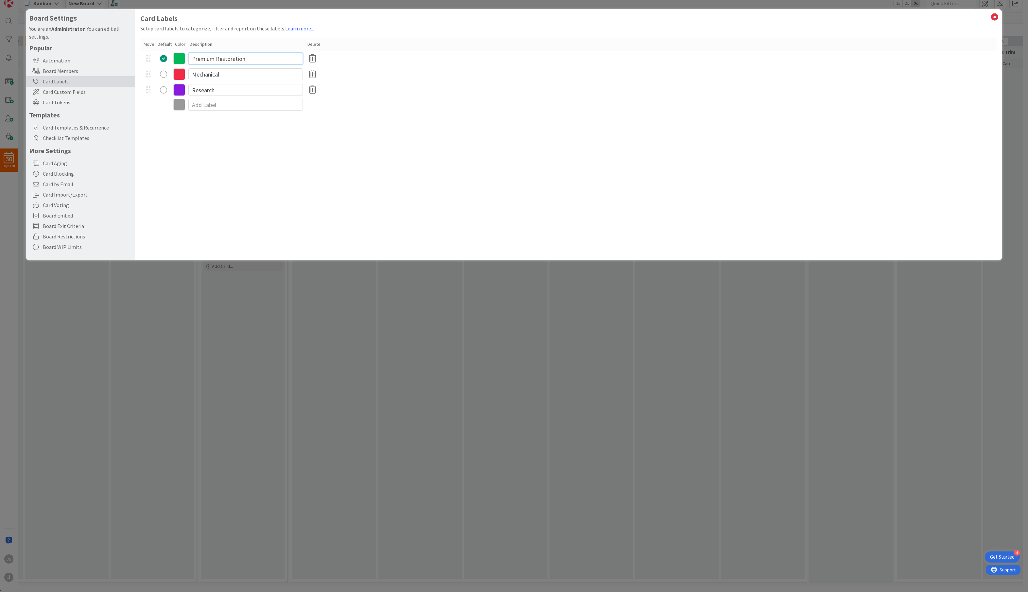
type input "Premium Restoration"
click at [208, 91] on input "Research" at bounding box center [245, 90] width 114 height 12
type textarea "x"
click at [208, 91] on input "Research" at bounding box center [245, 90] width 114 height 12
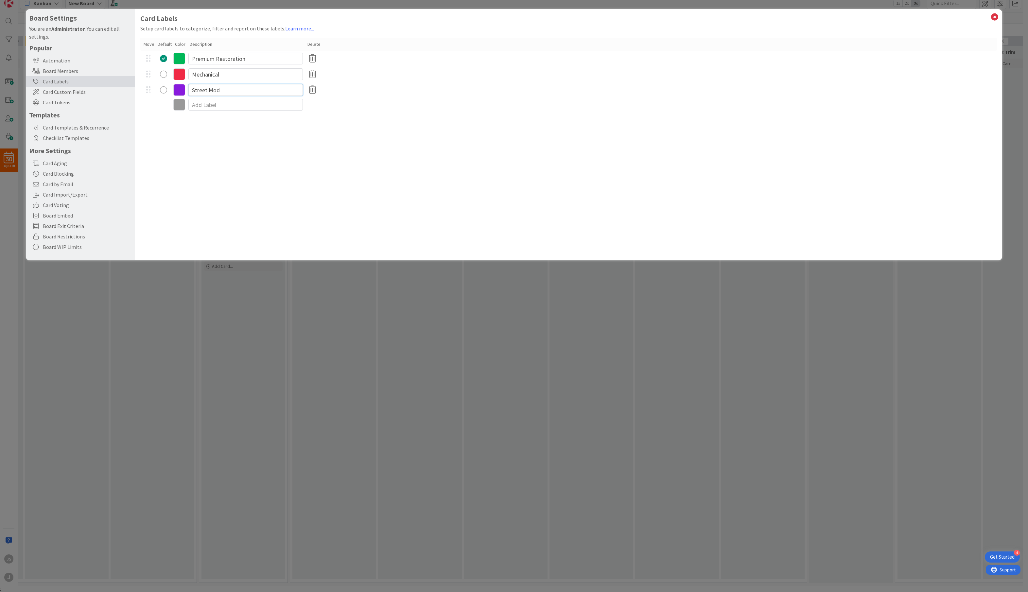
type input "Street Mod"
type textarea "x"
click at [200, 103] on input at bounding box center [245, 105] width 114 height 12
type input "Black Label"
type textarea "x"
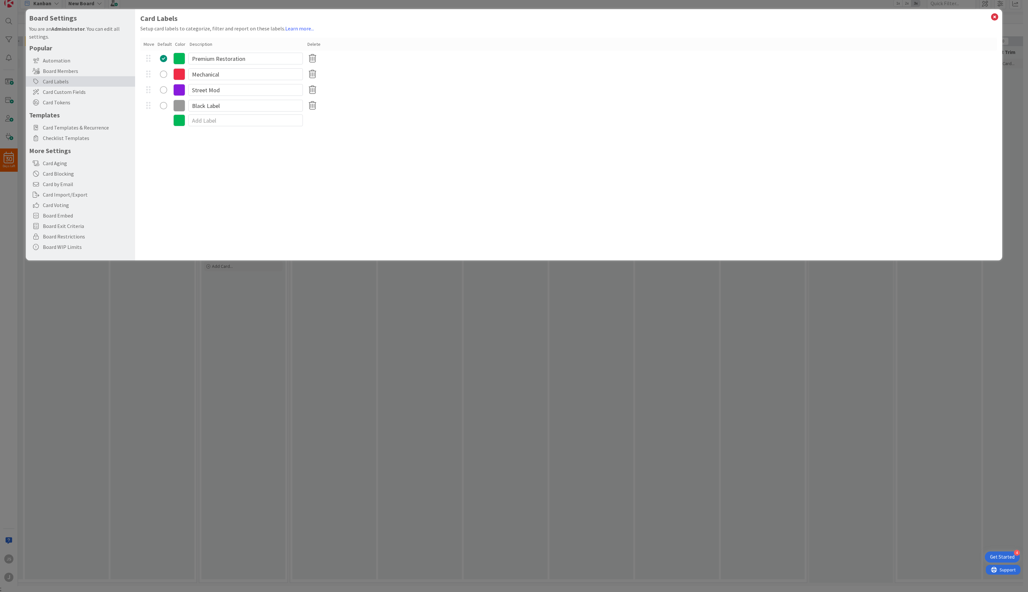
click at [180, 105] on icon at bounding box center [179, 106] width 12 height 12
click at [230, 202] on div at bounding box center [230, 203] width 5 height 5
type input "383838"
type input "56"
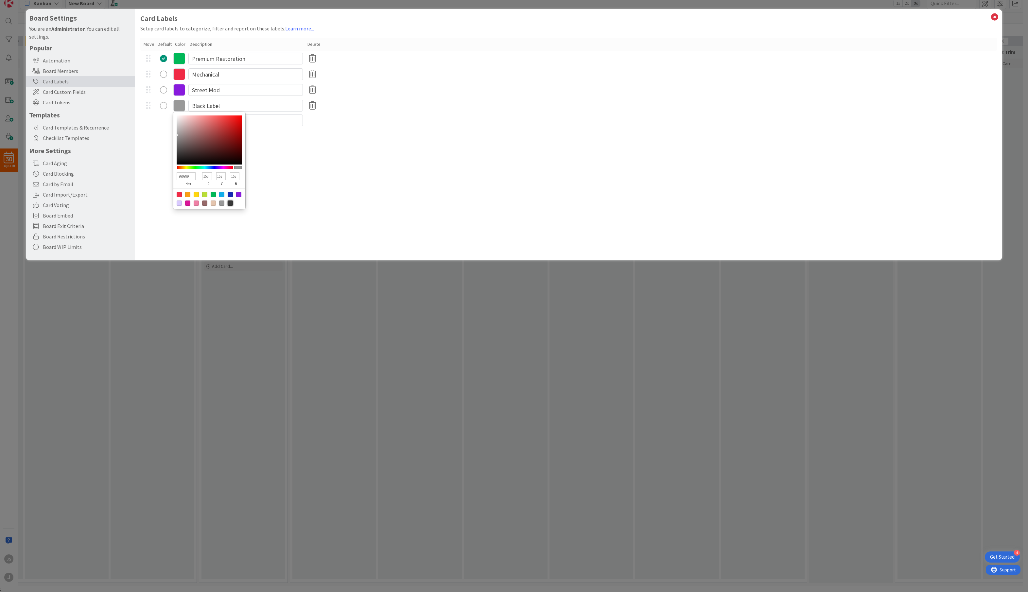
type input "56"
click at [353, 147] on div "Card Labels Setup card labels to categorize, filter and report on these labels.…" at bounding box center [569, 134] width 868 height 251
click at [342, 306] on div "Board Settings You are an Administrator . You can edit all settings. Popular Au…" at bounding box center [514, 296] width 1028 height 592
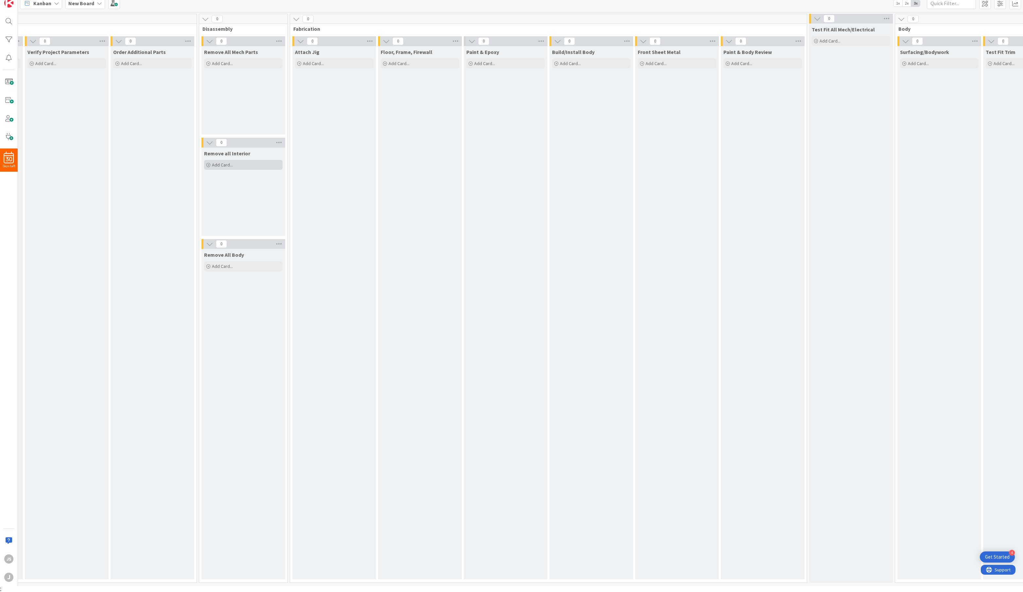
click at [237, 164] on div "Add Card..." at bounding box center [243, 165] width 79 height 10
click at [244, 224] on span "Enhancement" at bounding box center [257, 227] width 73 height 9
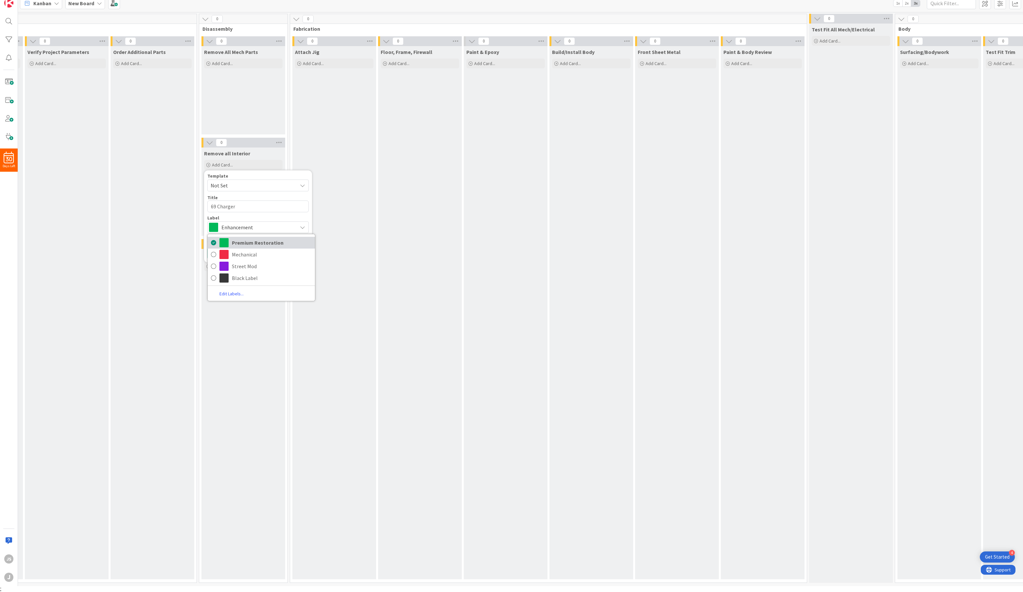
click at [242, 241] on span "Premium Restoration" at bounding box center [272, 243] width 80 height 10
click at [219, 251] on button "Add" at bounding box center [215, 254] width 17 height 12
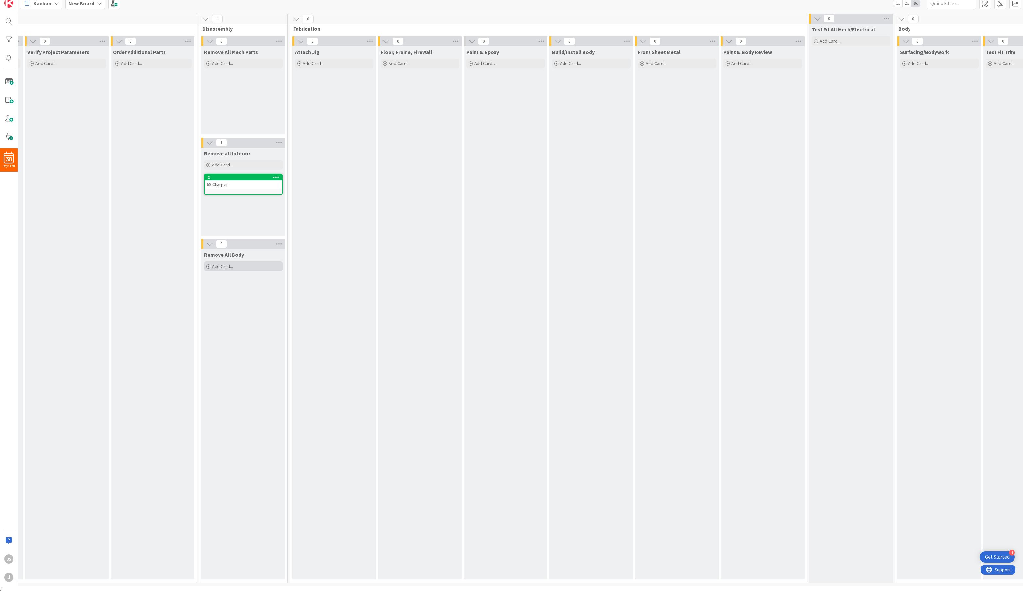
click at [222, 263] on span "Add Card..." at bounding box center [222, 266] width 21 height 6
click at [232, 306] on textarea at bounding box center [257, 308] width 101 height 12
type textarea "x"
type textarea "F"
type textarea "x"
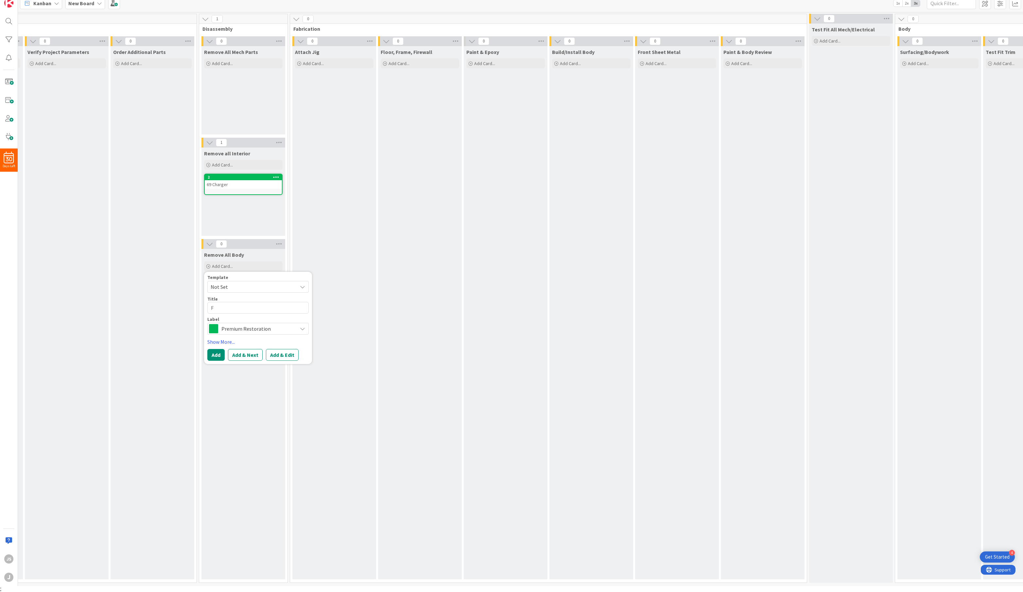
type textarea "Fa"
type textarea "x"
type textarea "Fai"
type textarea "x"
type textarea "Fair"
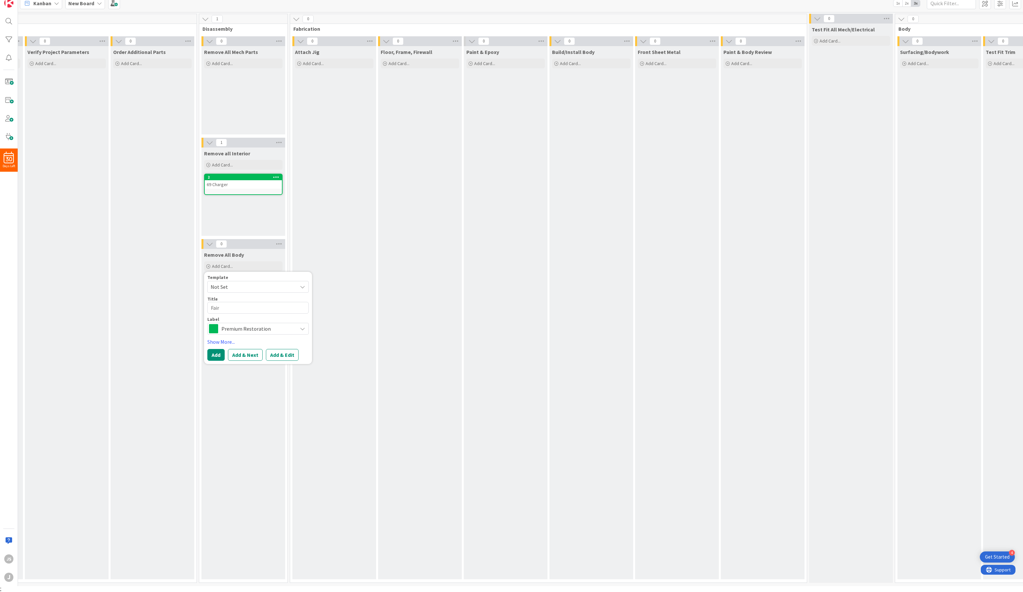
type textarea "x"
type textarea "Fairl"
type textarea "x"
type textarea "Fairla"
type textarea "x"
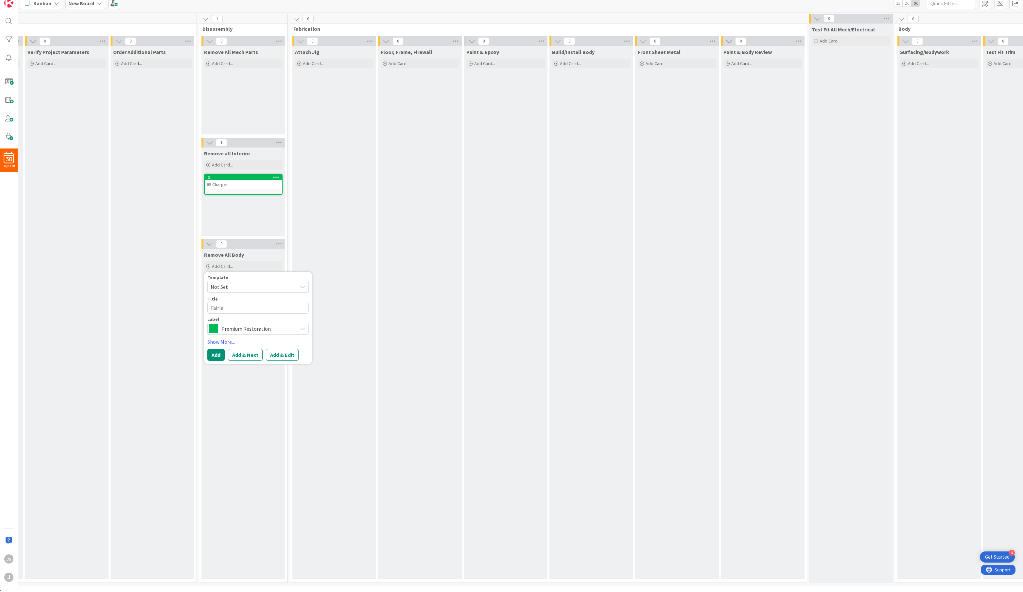
type textarea "Fairlan"
type textarea "x"
type textarea "Fairlane"
click at [334, 330] on div "Attach Jig Add Card..." at bounding box center [334, 312] width 84 height 533
click at [216, 265] on span "Add Card..." at bounding box center [222, 266] width 21 height 6
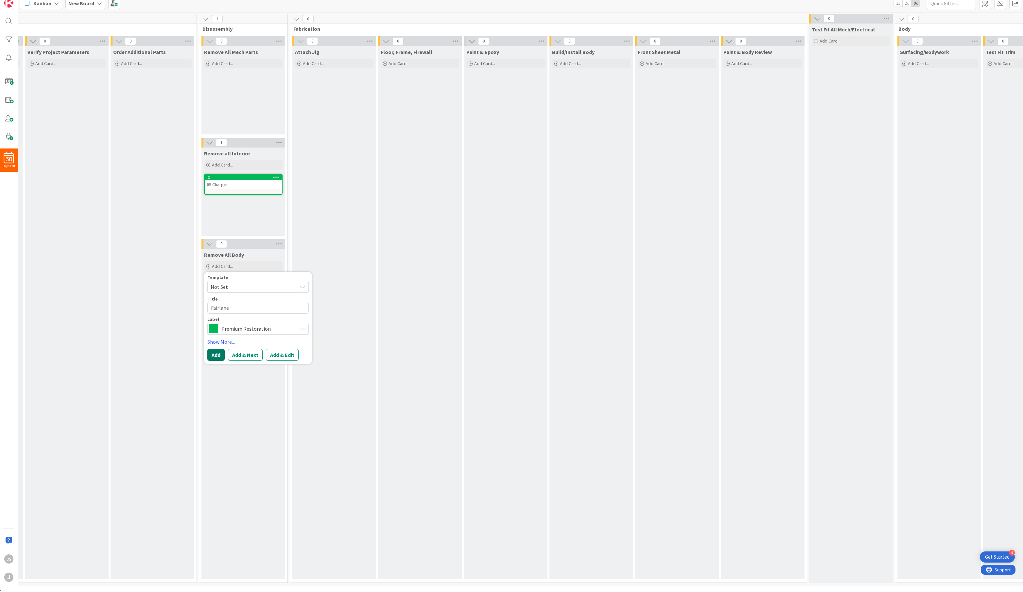
click at [217, 352] on button "Add" at bounding box center [215, 355] width 17 height 12
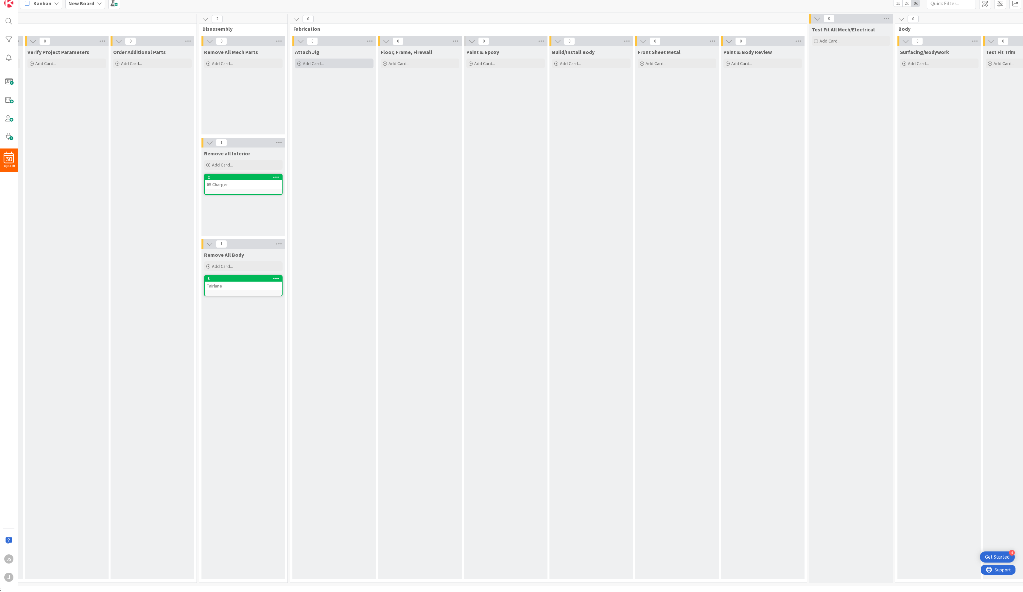
click at [325, 63] on div "Add Card..." at bounding box center [334, 64] width 79 height 10
type textarea "x"
type textarea "6"
type textarea "x"
type textarea "69"
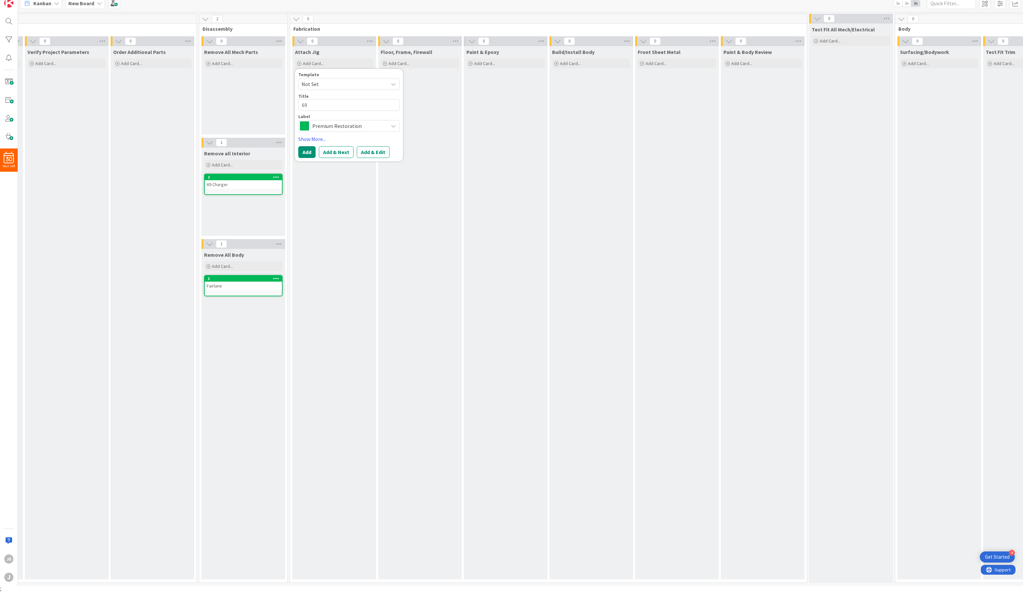
type textarea "x"
type textarea "69"
type textarea "x"
type textarea "69 C"
type textarea "x"
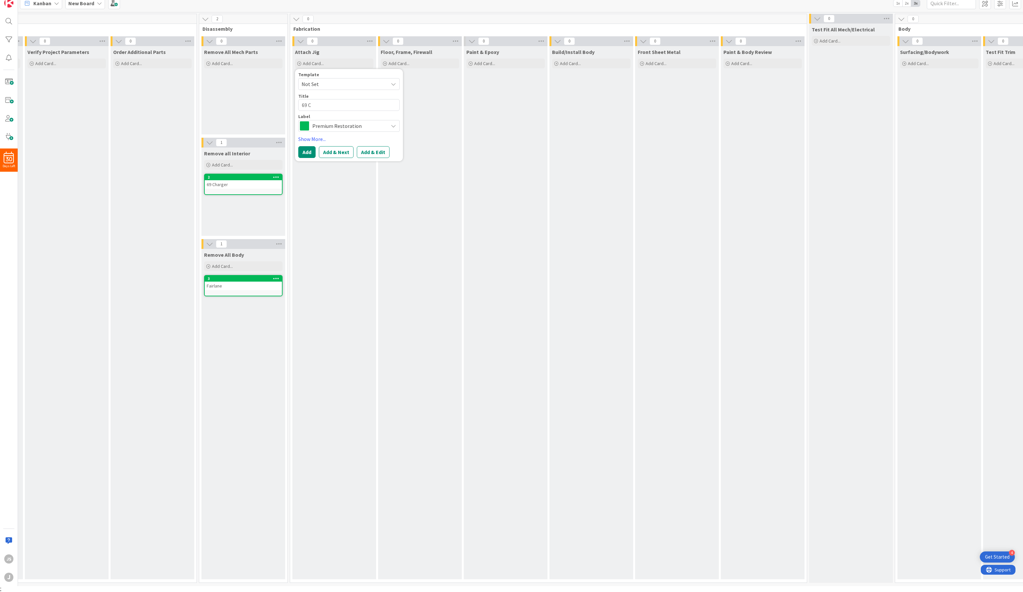
type textarea "69 Ca"
type textarea "x"
type textarea "69 Cam"
type textarea "x"
type textarea "69 Cama"
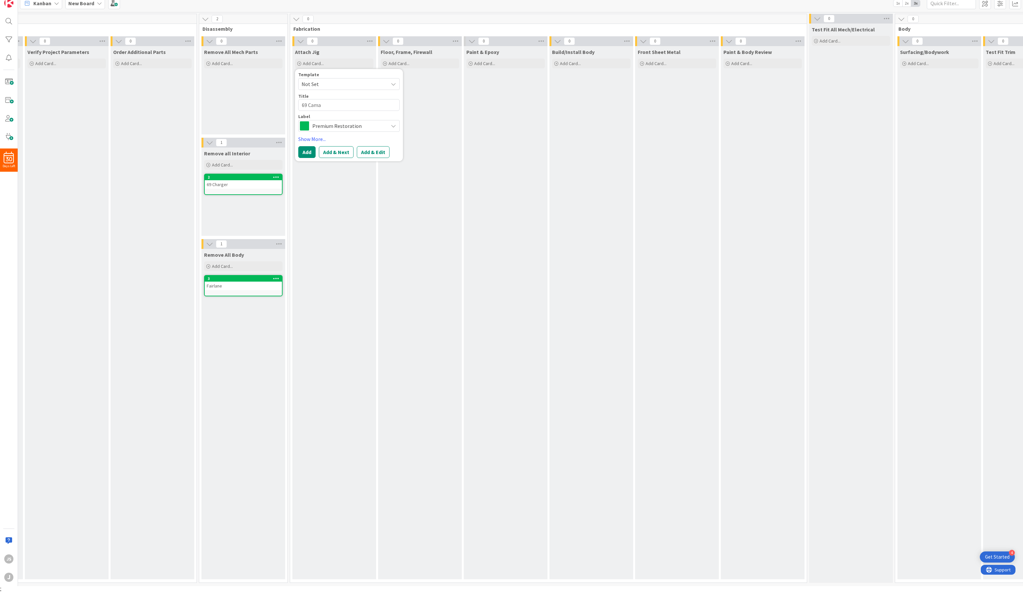
type textarea "x"
type textarea "69 Camar"
type textarea "x"
type textarea "69 Camara"
type textarea "x"
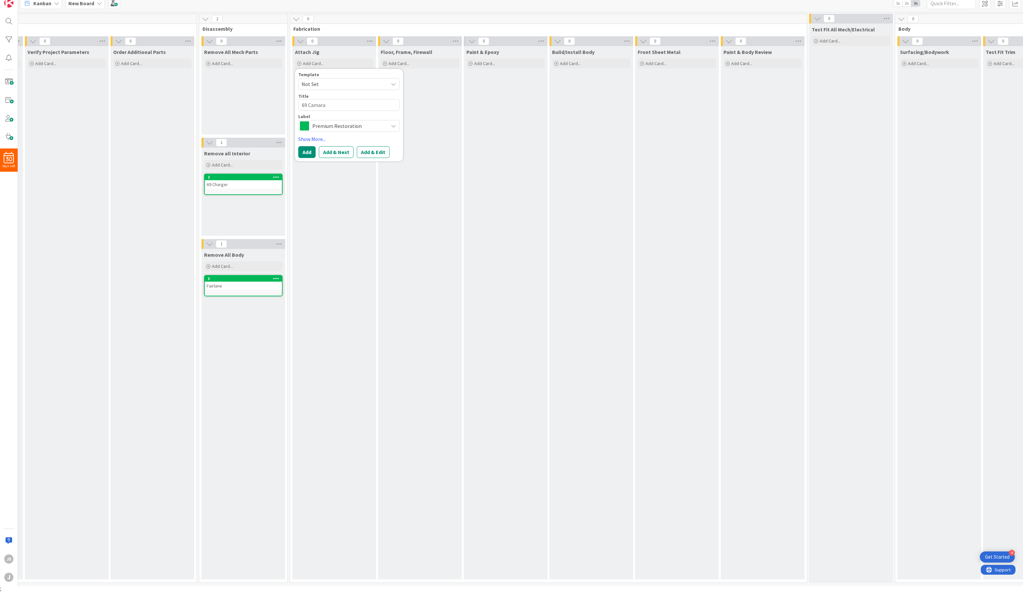
type textarea "69 Camar"
type textarea "x"
type textarea "69 Camar="
type textarea "x"
type textarea "69 Camar"
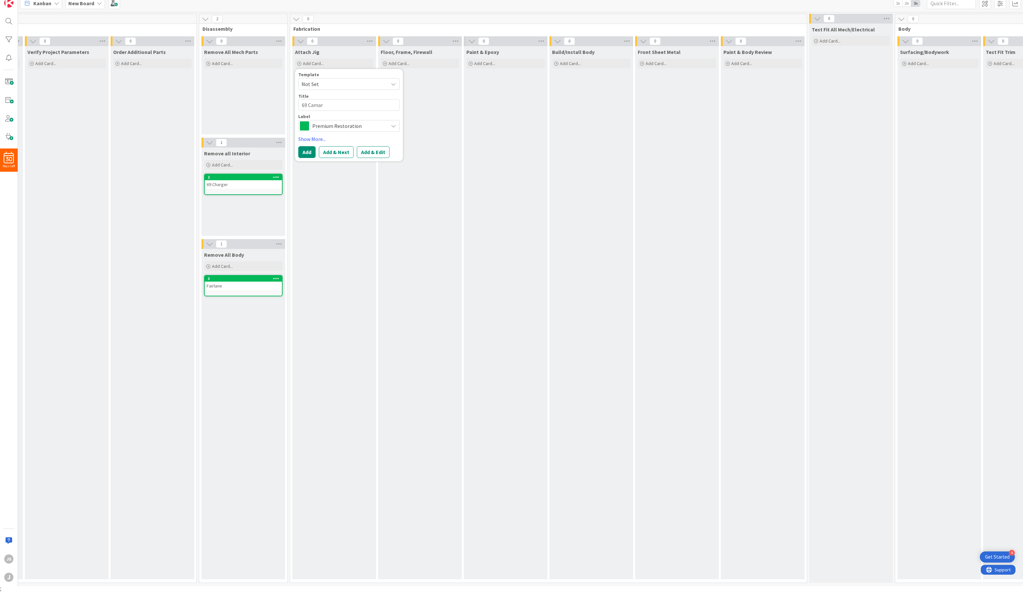
type textarea "x"
type textarea "69 Camaro"
click at [420, 87] on div "Floor, Frame, Firewall Add Card..." at bounding box center [420, 312] width 84 height 533
click at [334, 65] on div "Add Card..." at bounding box center [334, 64] width 79 height 10
click at [307, 151] on button "Add" at bounding box center [306, 152] width 17 height 12
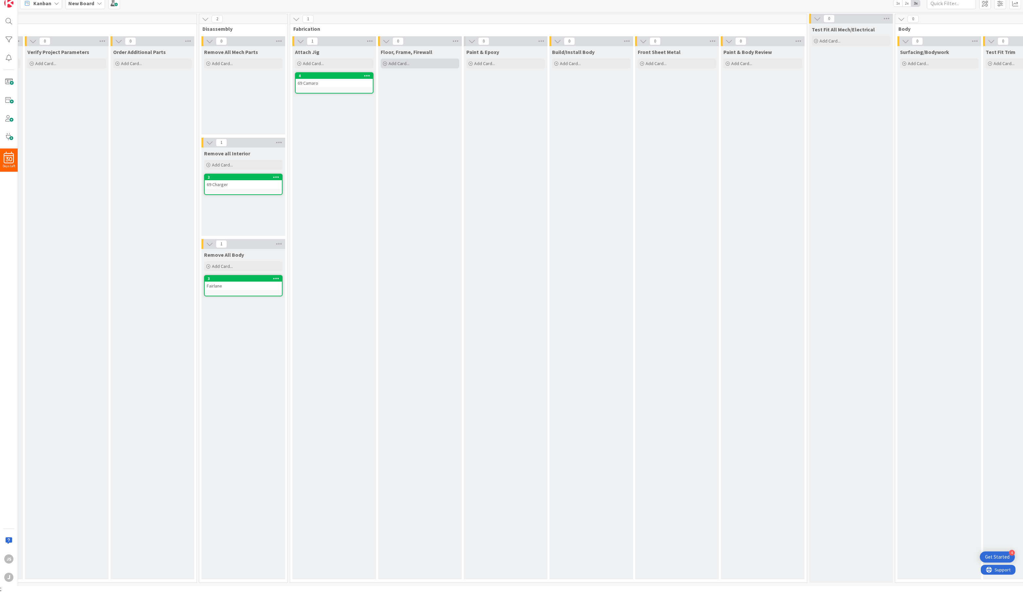
click at [397, 65] on span "Add Card..." at bounding box center [399, 64] width 21 height 6
click at [390, 83] on span "Not Set" at bounding box center [428, 84] width 82 height 9
click at [394, 105] on textarea at bounding box center [434, 105] width 101 height 12
type textarea "x"
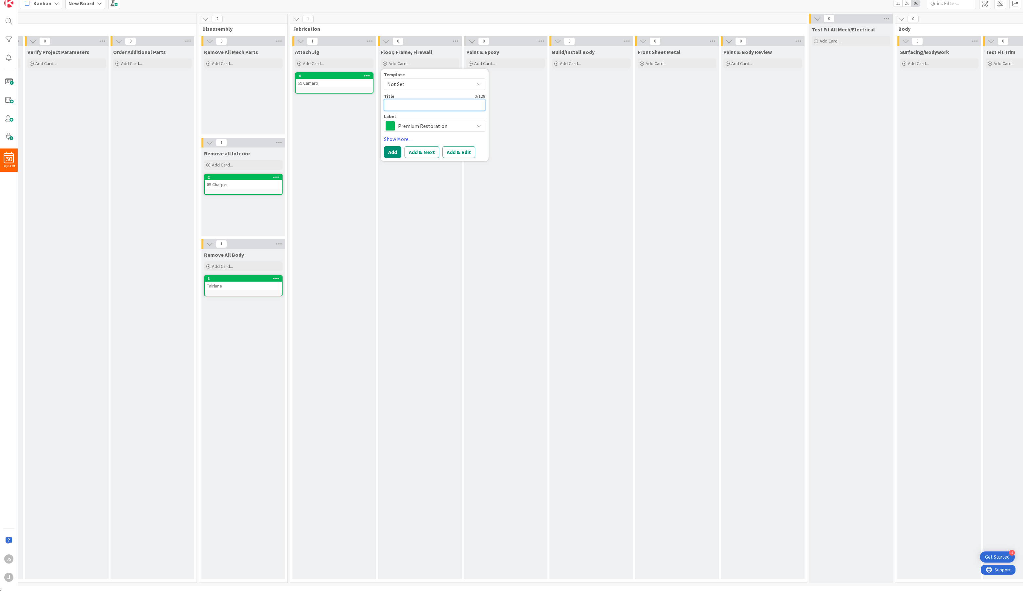
type textarea "P"
type textarea "x"
type textarea "Pr"
type textarea "x"
type textarea "Pre"
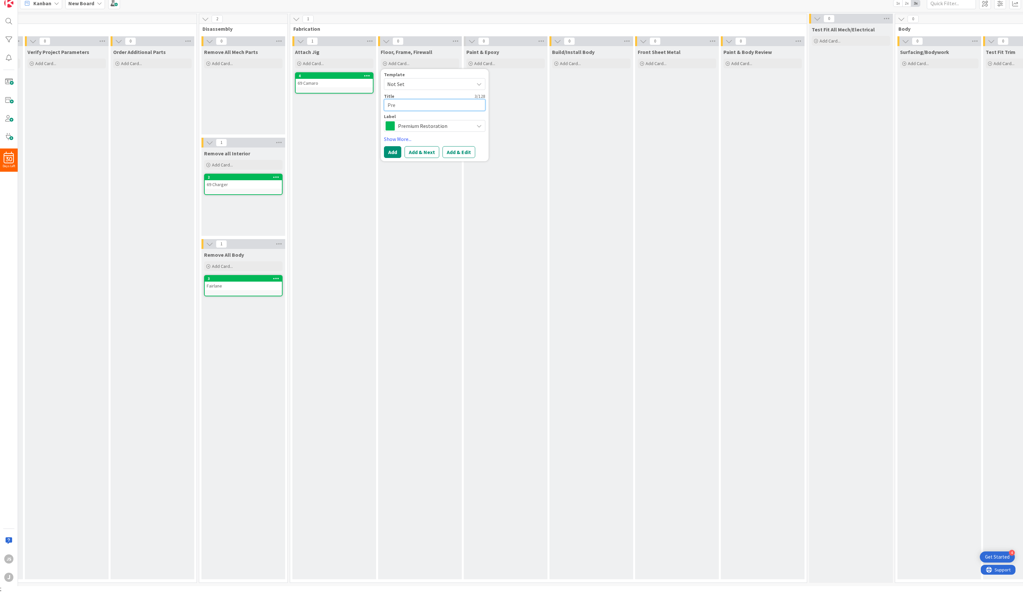
type textarea "x"
type textarea "Pr"
type textarea "x"
type textarea "P"
type textarea "x"
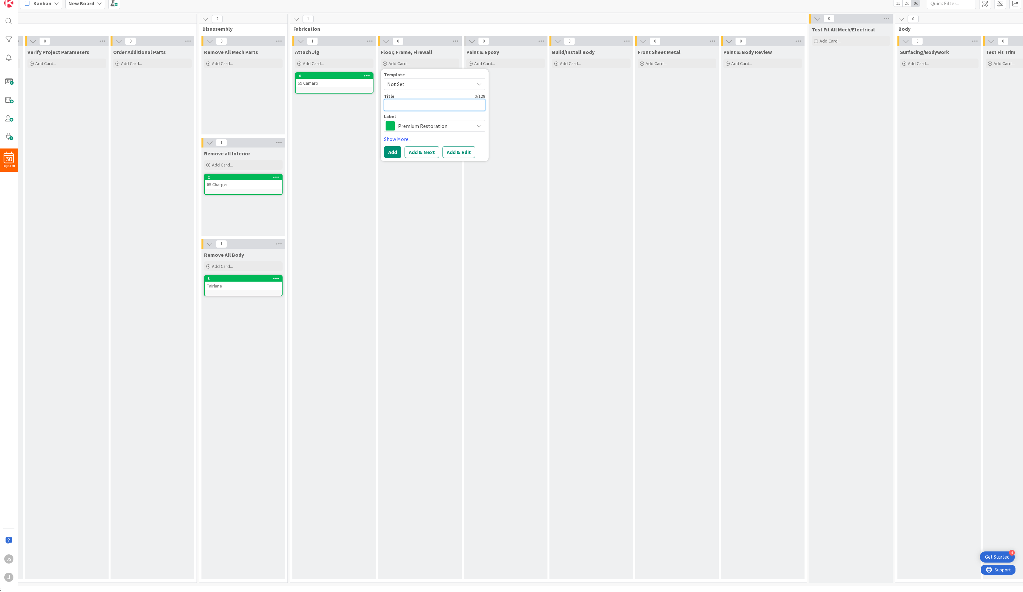
type textarea "6"
type textarea "x"
type textarea "69"
type textarea "x"
type textarea "69"
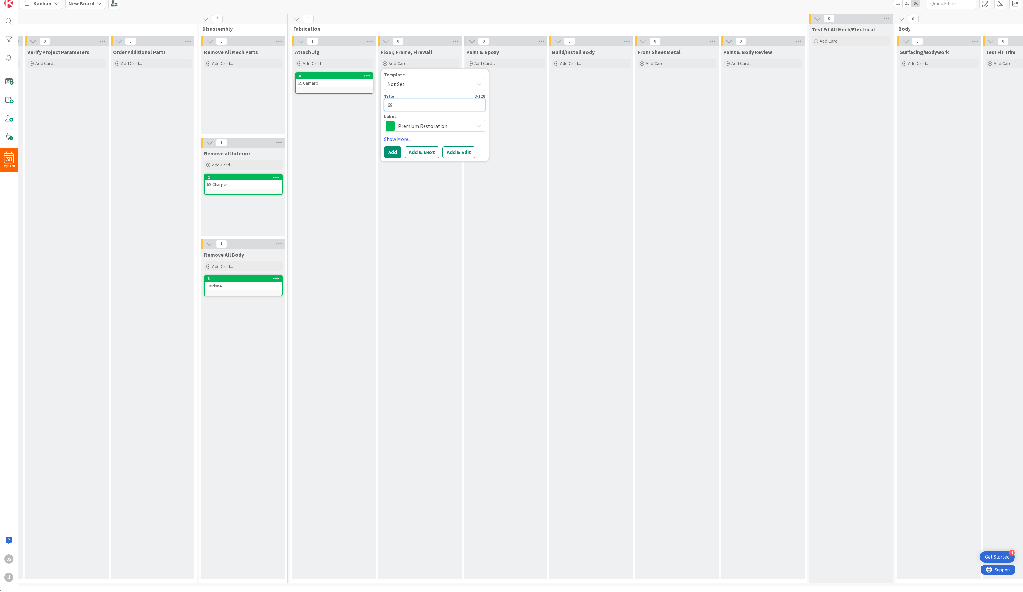
type textarea "x"
type textarea "69 C"
type textarea "x"
type textarea "69 Ca"
type textarea "x"
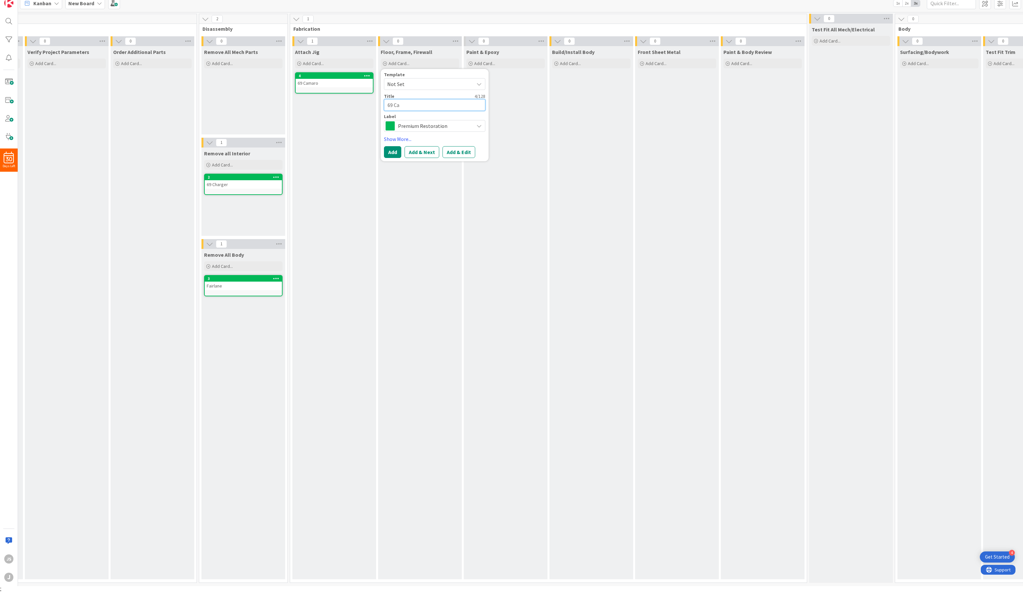
type textarea "69 Cam"
type textarea "x"
type textarea "69 Cama"
type textarea "x"
type textarea "69 Camar"
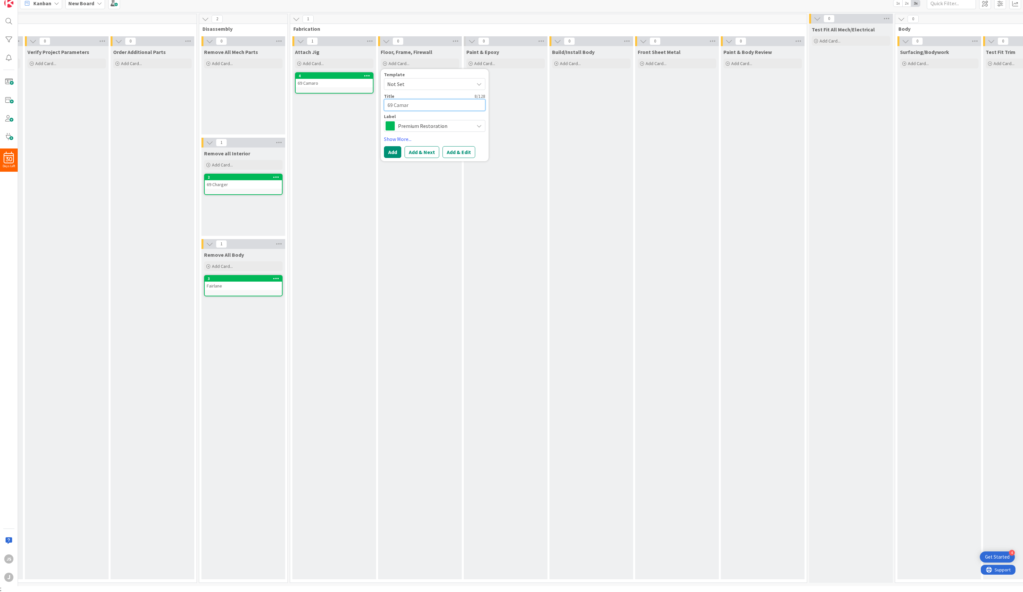
type textarea "x"
type textarea "69 Camaro"
click at [388, 151] on button "Add" at bounding box center [392, 152] width 17 height 12
click at [586, 61] on div "Add Card..." at bounding box center [591, 64] width 79 height 10
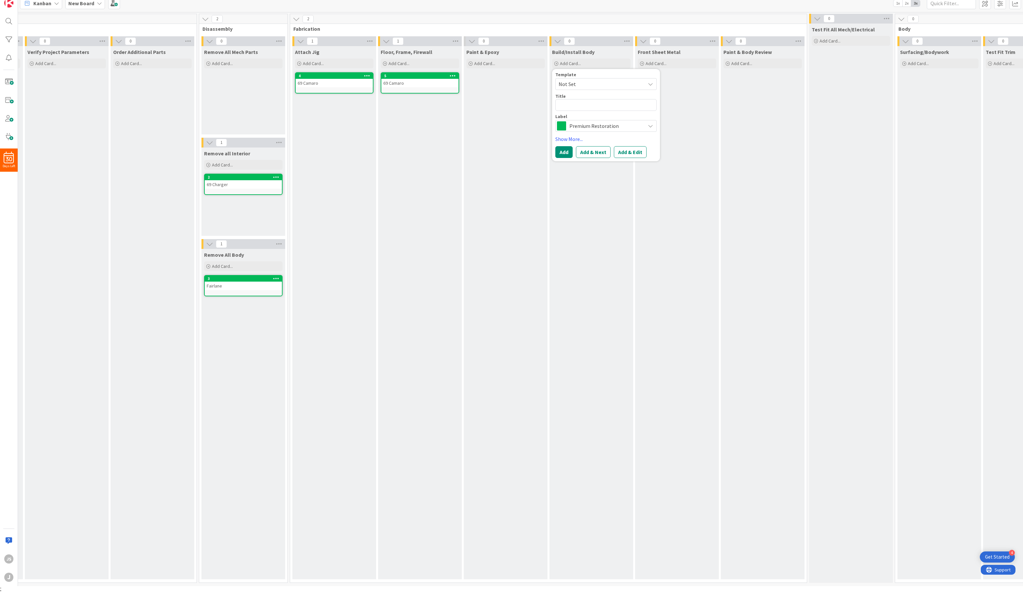
type textarea "x"
type textarea "6"
type textarea "x"
type textarea "60"
type textarea "x"
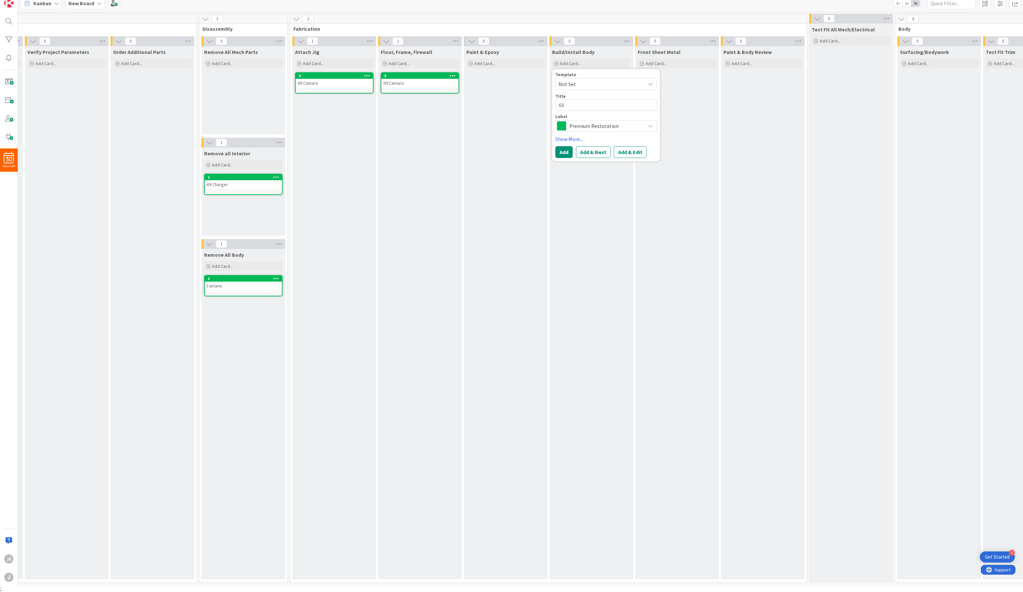
type textarea "6"
type textarea "x"
type textarea "69"
type textarea "x"
type textarea "69"
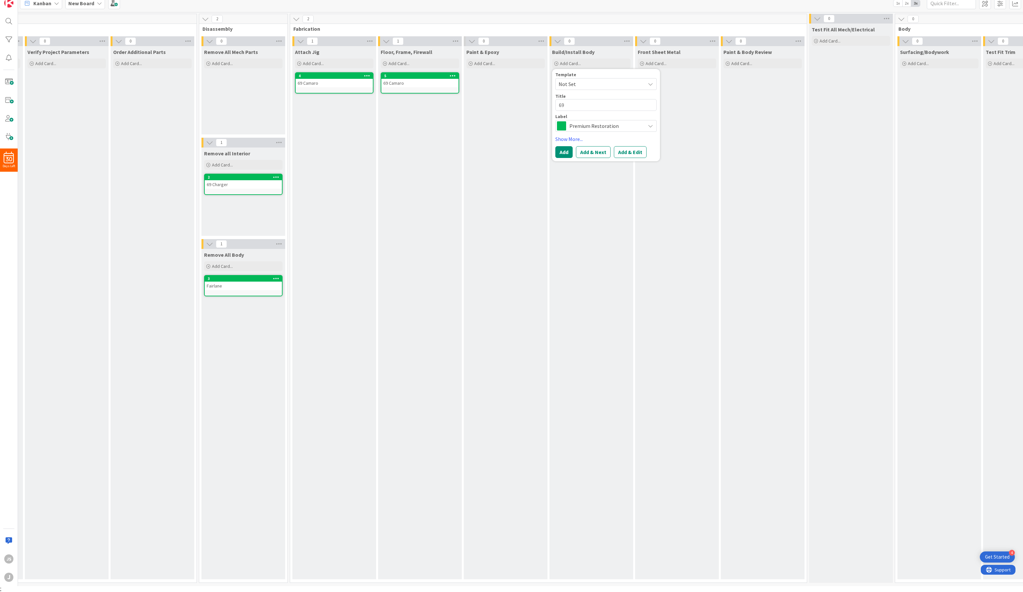
type textarea "x"
type textarea "69 C"
type textarea "x"
type textarea "69 Ca"
type textarea "x"
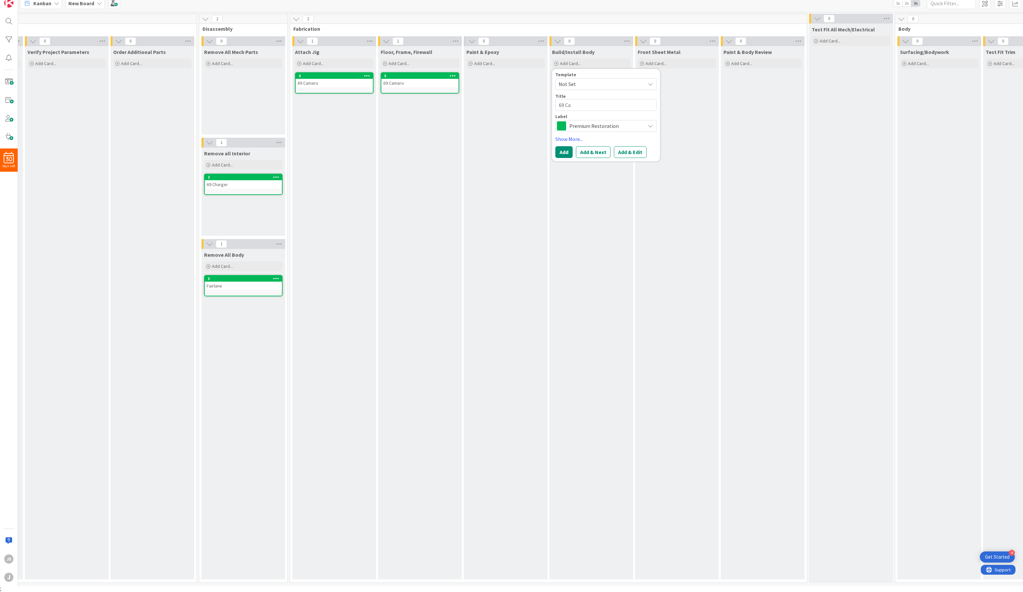
type textarea "69 Cam"
type textarea "x"
type textarea "69 Cama"
type textarea "x"
type textarea "69 Camar"
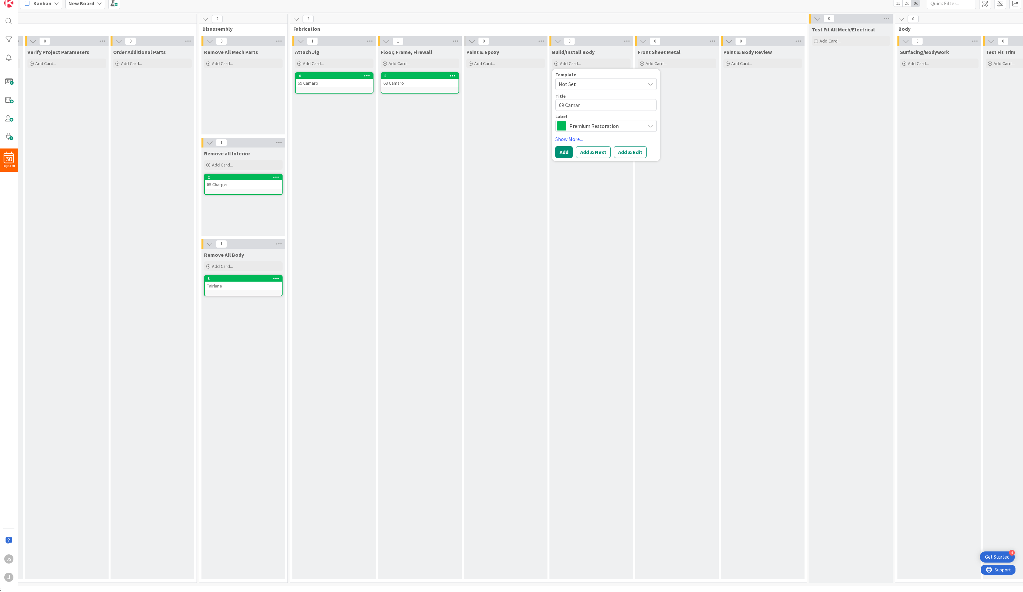
type textarea "x"
type textarea "69 Camaro"
click at [562, 152] on button "Add" at bounding box center [563, 152] width 17 height 12
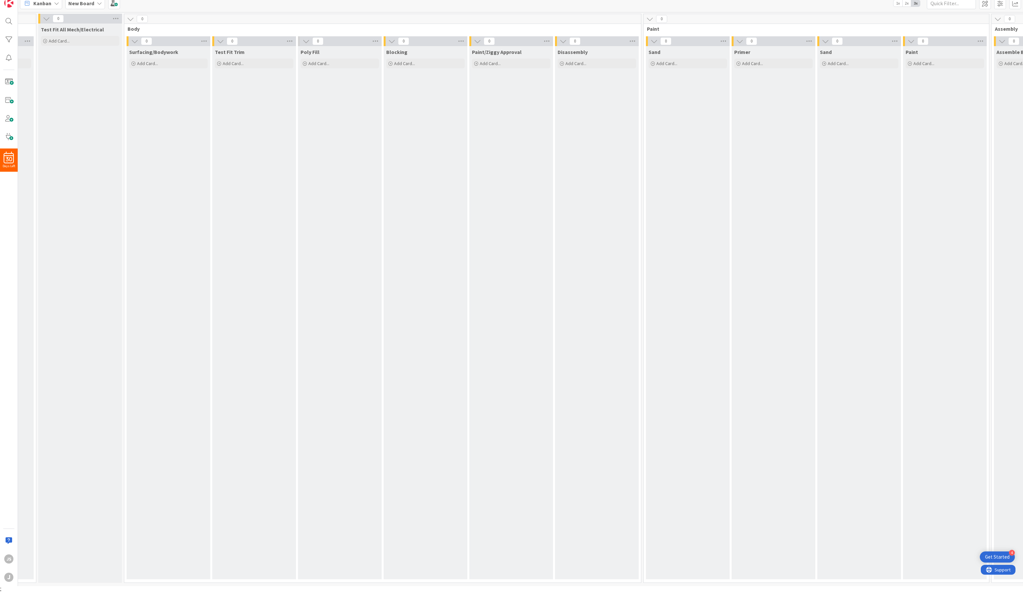
scroll to position [0, 1391]
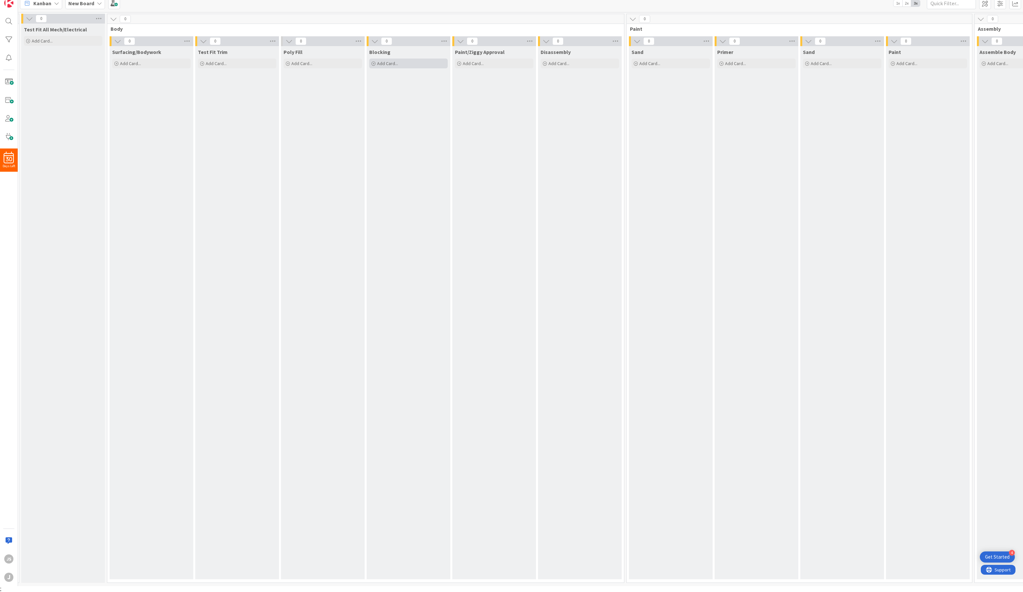
click at [411, 62] on div "Add Card..." at bounding box center [408, 64] width 79 height 10
click at [551, 61] on span "Add Card..." at bounding box center [559, 64] width 21 height 6
type textarea "x"
type textarea "R"
type textarea "x"
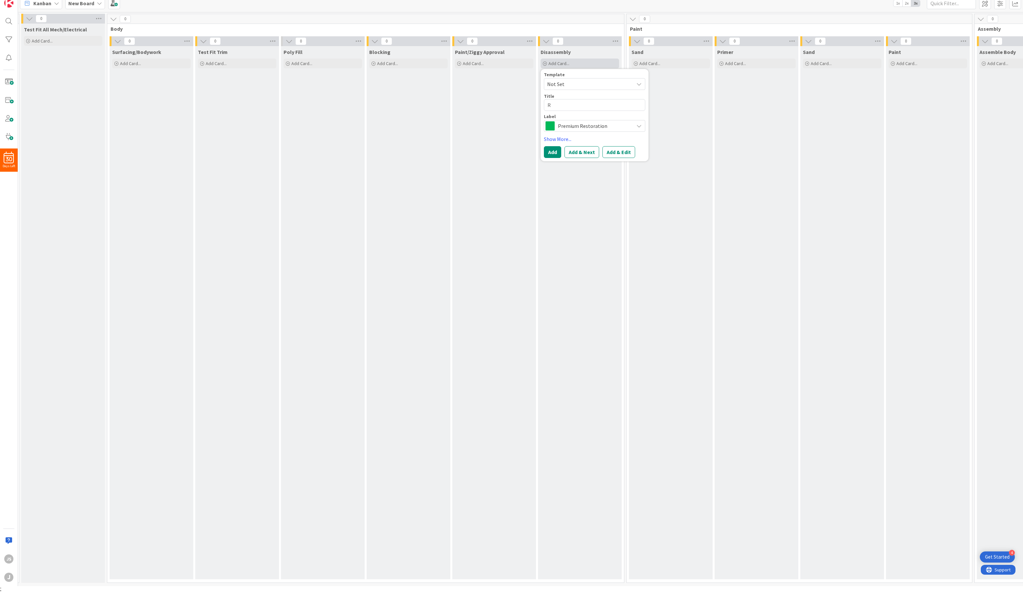
type textarea "Ra"
type textarea "x"
type textarea "Ran"
type textarea "x"
type textarea "Ranc"
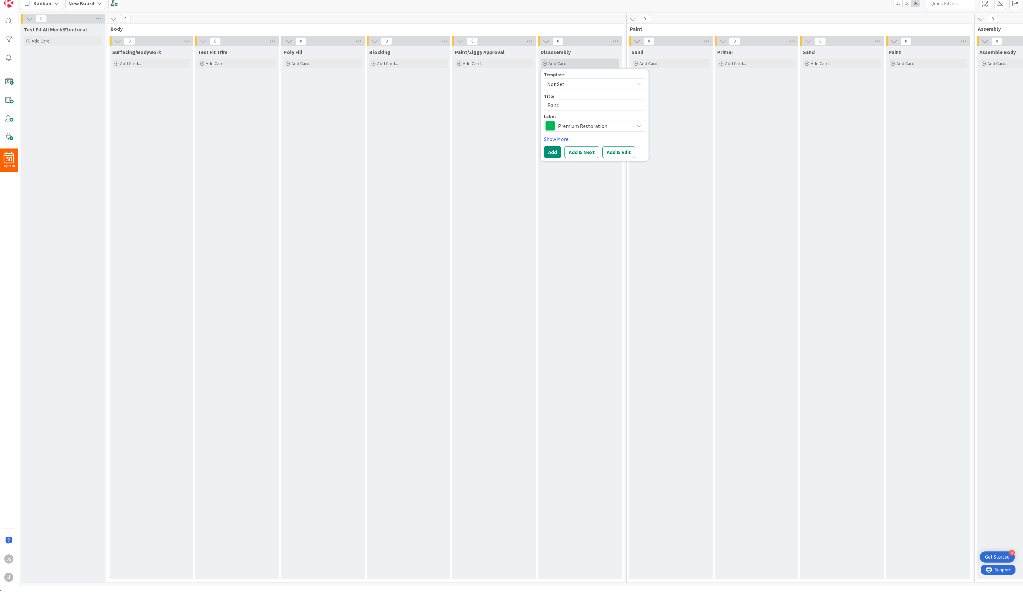
type textarea "x"
type textarea "Ranch"
type textarea "x"
type textarea "Ranch"
type textarea "x"
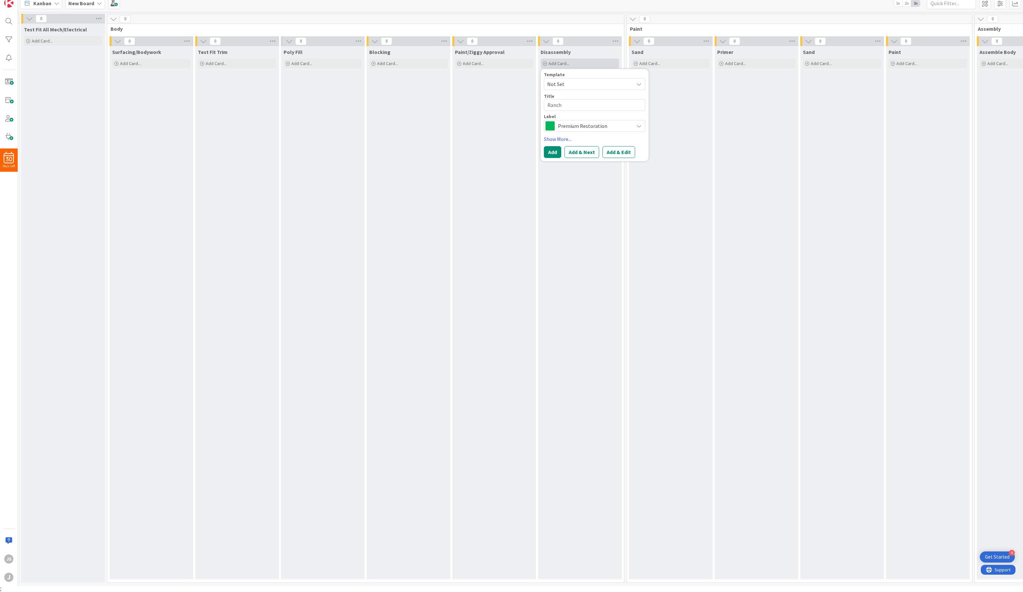
type textarea "Ranch W"
type textarea "x"
type textarea "Ranch Wa"
type textarea "x"
type textarea "Ranch Wag"
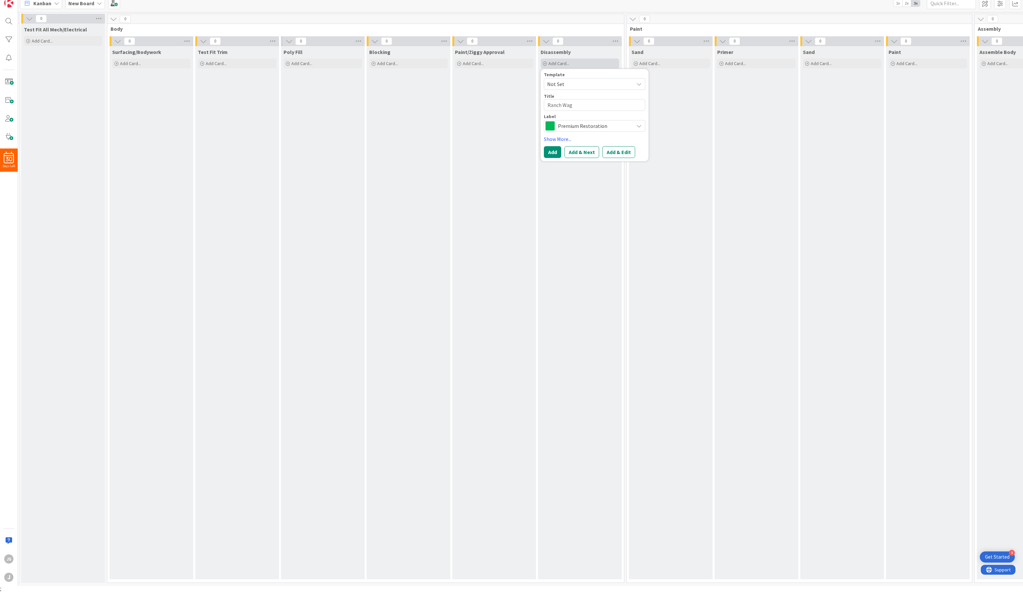
type textarea "x"
type textarea "Ranch Wago"
type textarea "x"
type textarea "Ranch Wagon"
click at [557, 152] on button "Add" at bounding box center [552, 152] width 17 height 12
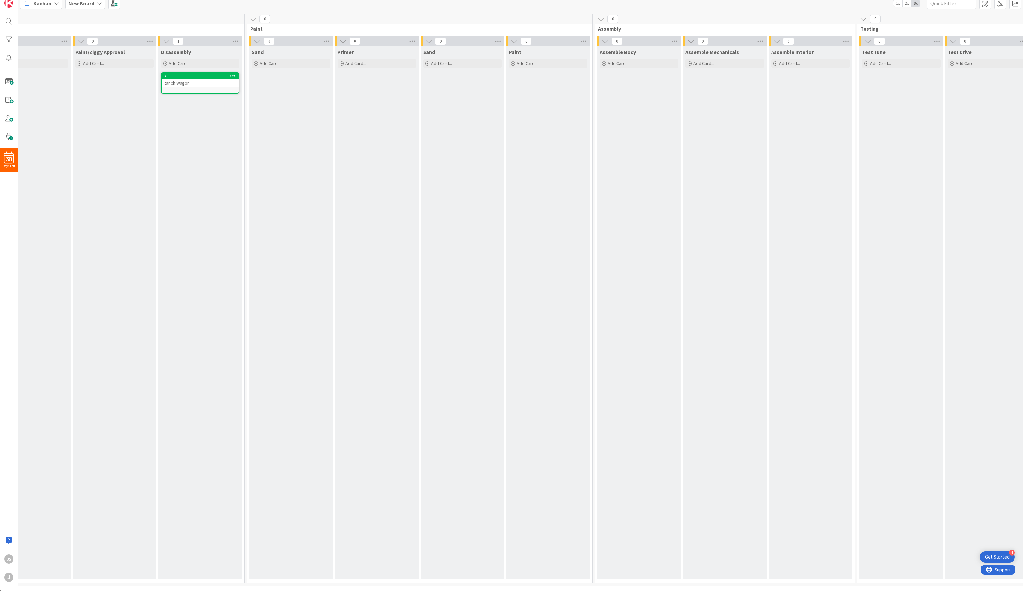
scroll to position [0, 1792]
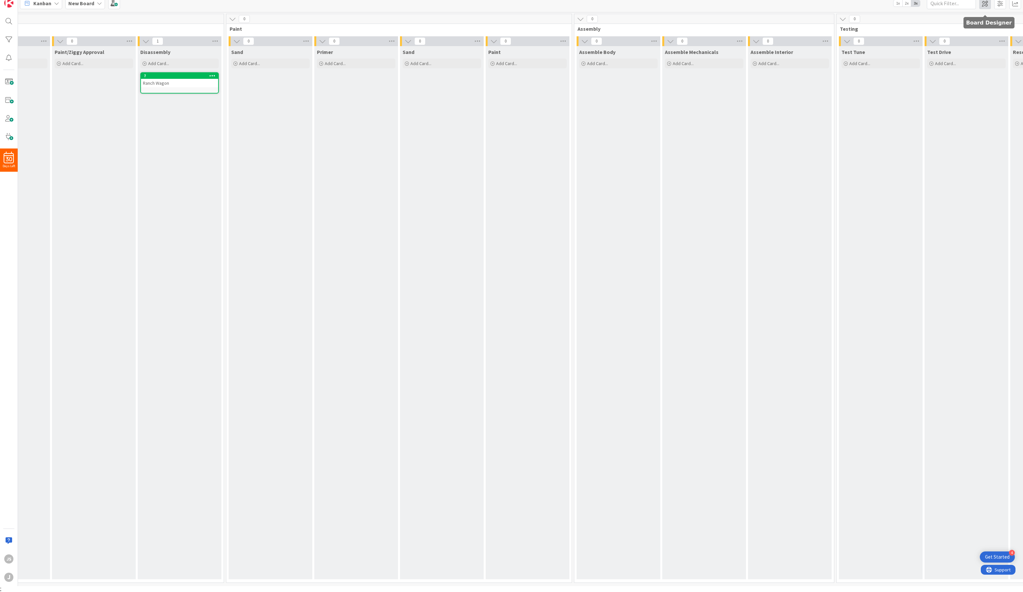
click at [987, 2] on span at bounding box center [985, 3] width 12 height 12
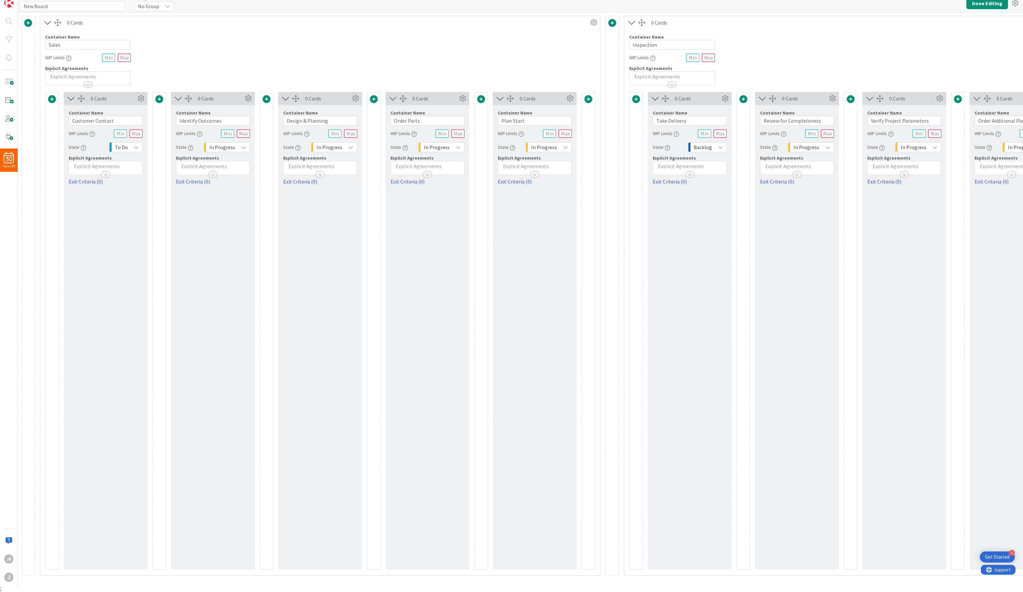
scroll to position [0, 0]
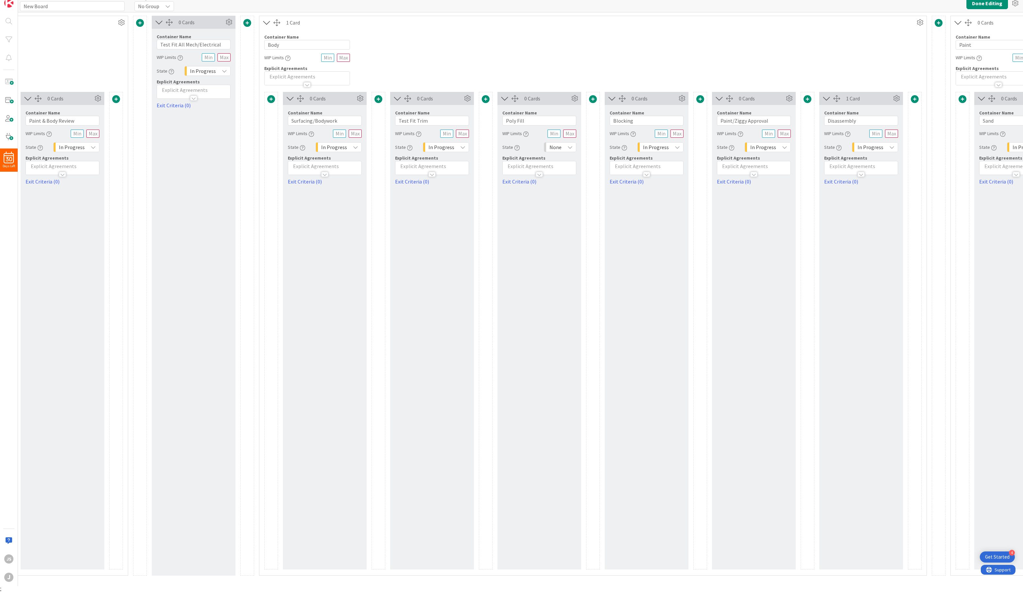
scroll to position [0, 2638]
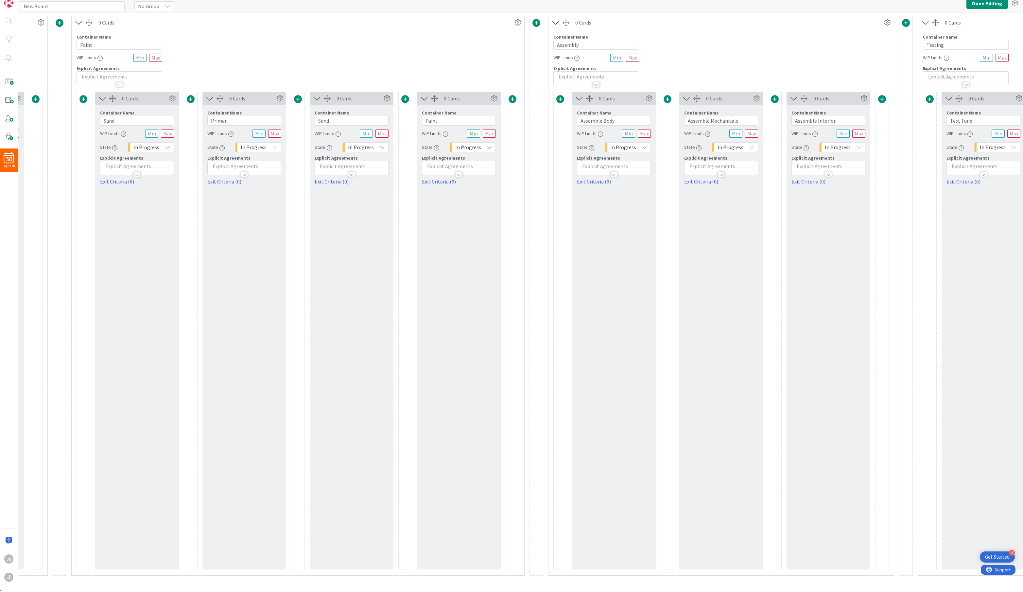
click at [512, 97] on span at bounding box center [513, 99] width 8 height 8
click at [478, 136] on button "Add a Card Container" at bounding box center [470, 140] width 92 height 12
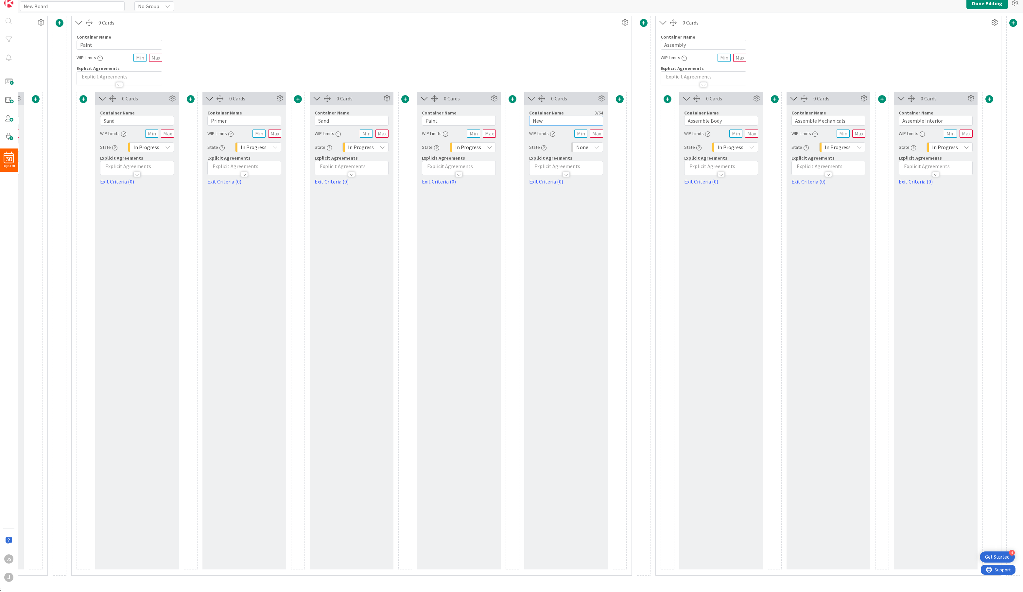
click at [543, 116] on input "New" at bounding box center [566, 121] width 74 height 10
type input "Cut & Buff"
click at [978, 1] on button "Done Editing" at bounding box center [988, 3] width 42 height 12
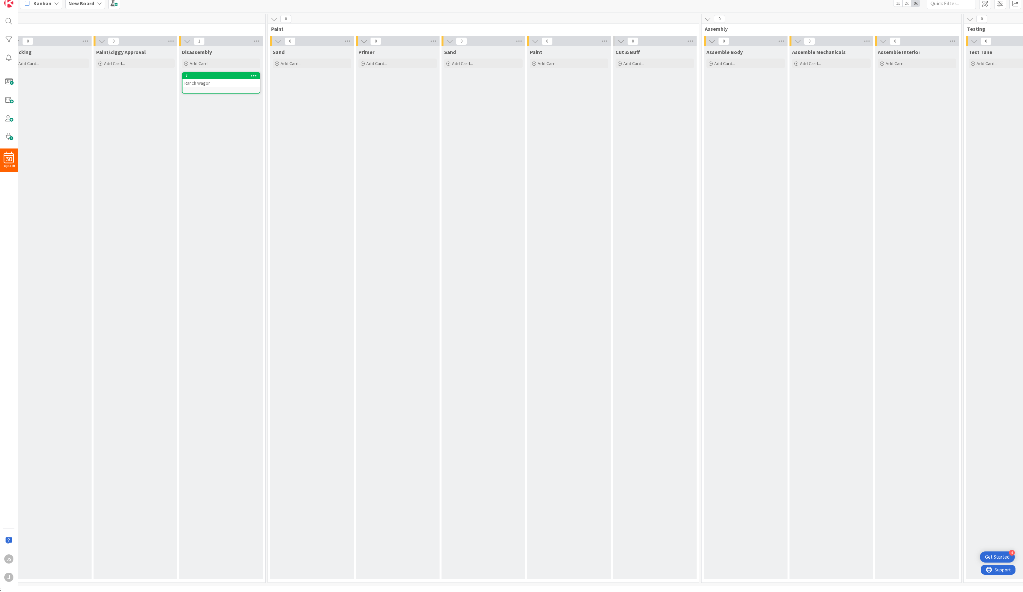
scroll to position [0, 1756]
click at [634, 61] on span "Add Card..." at bounding box center [628, 64] width 21 height 6
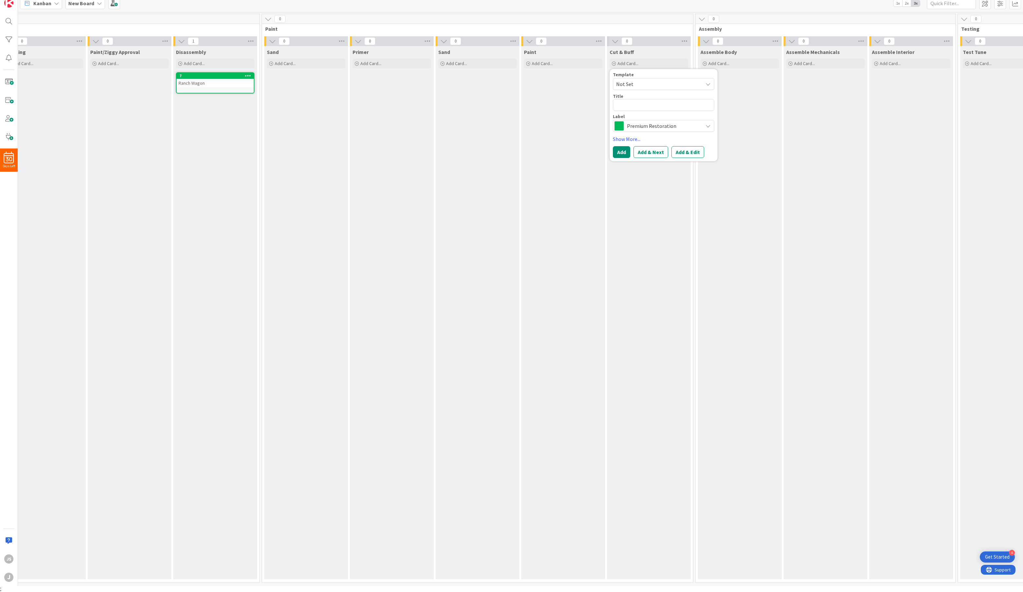
type textarea "x"
type textarea "6"
type textarea "x"
type textarea "69"
type textarea "x"
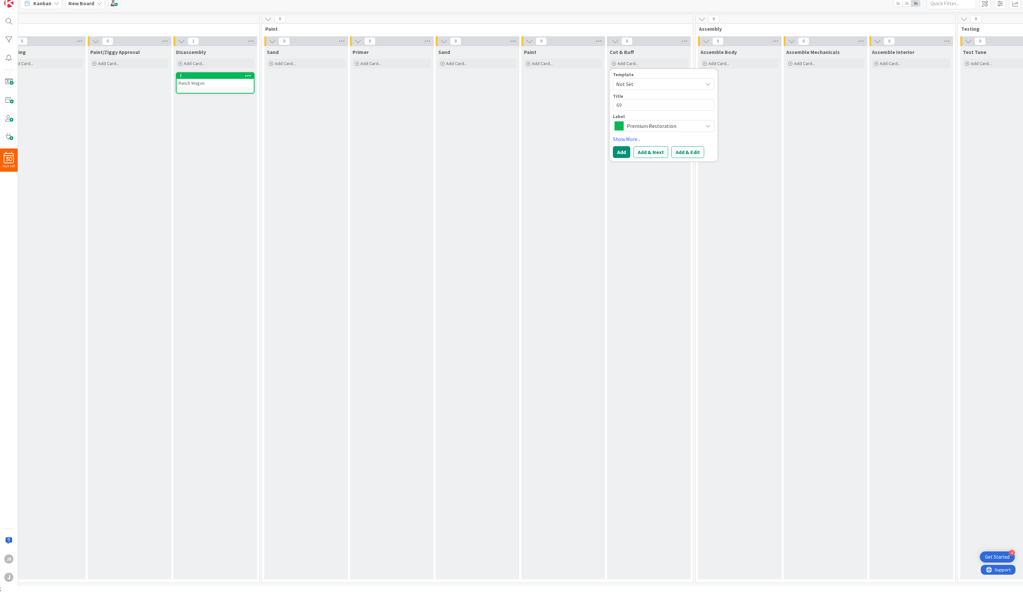
type textarea "69"
type textarea "x"
type textarea "69 C"
type textarea "x"
type textarea "69 Ca"
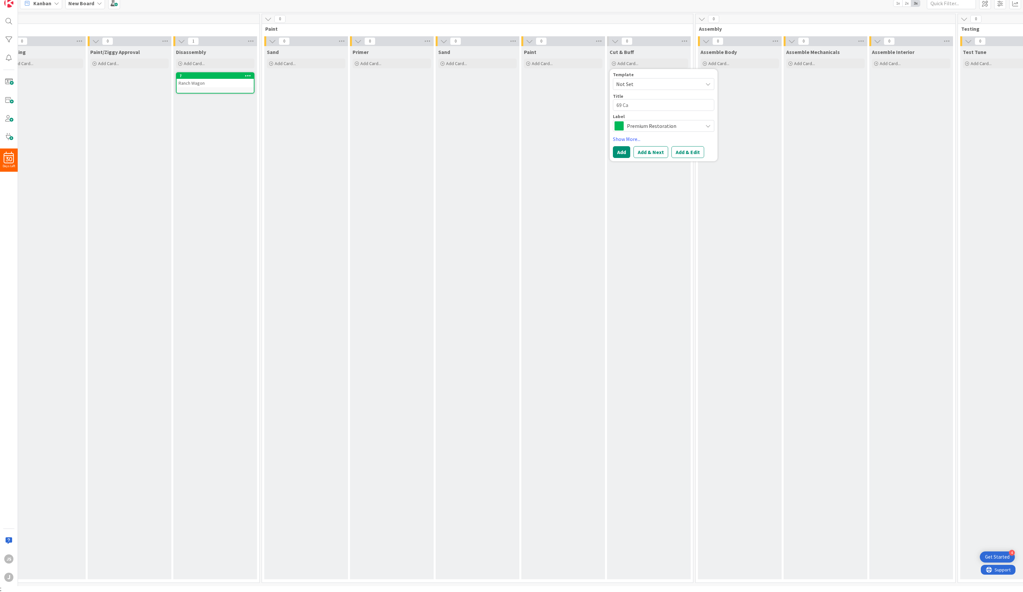
type textarea "x"
type textarea "69 Cam"
type textarea "x"
type textarea "69 Cama"
type textarea "x"
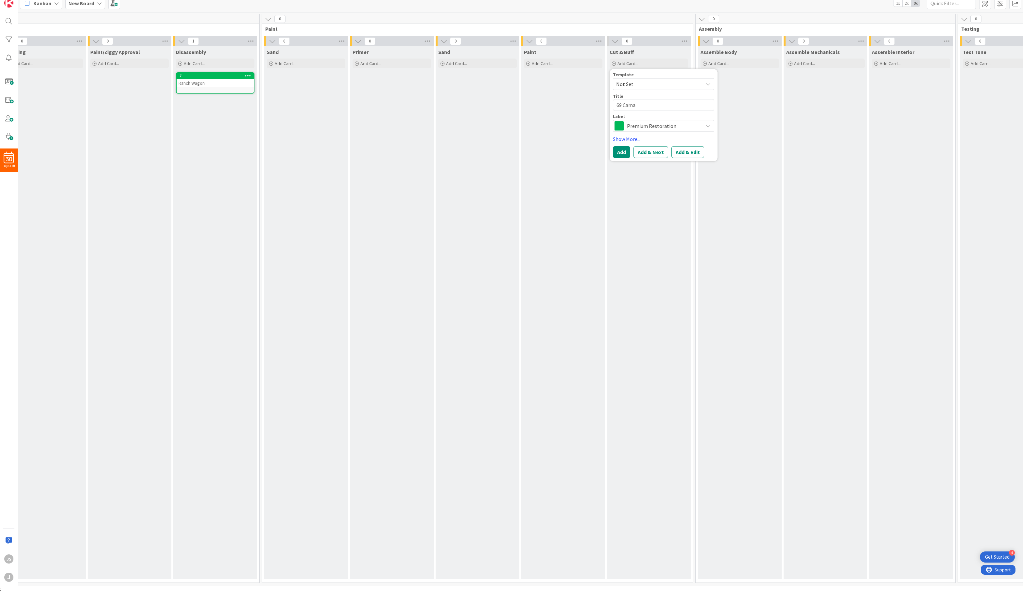
type textarea "69 Camar"
type textarea "x"
type textarea "69 Camaro"
click at [578, 115] on div "Paint Add Card..." at bounding box center [563, 312] width 84 height 533
click at [621, 61] on span "Add Card..." at bounding box center [628, 64] width 21 height 6
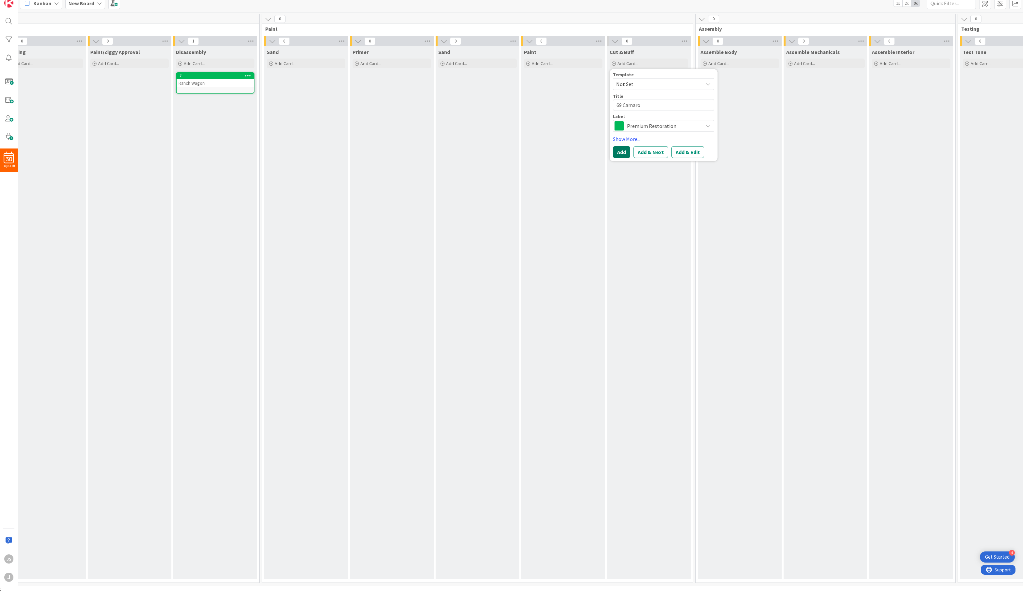
click at [623, 150] on button "Add" at bounding box center [621, 152] width 17 height 12
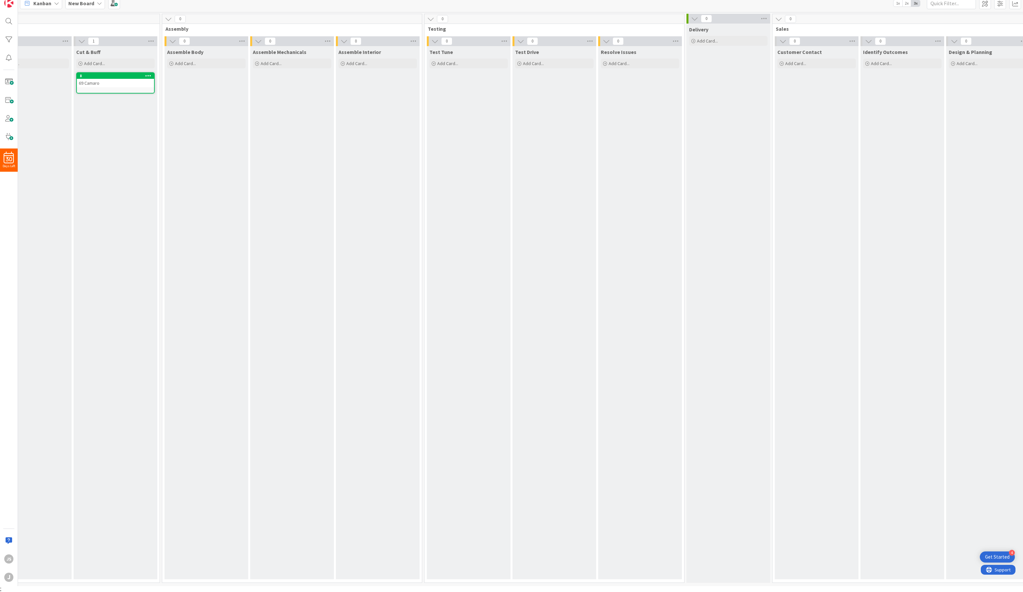
scroll to position [0, 2512]
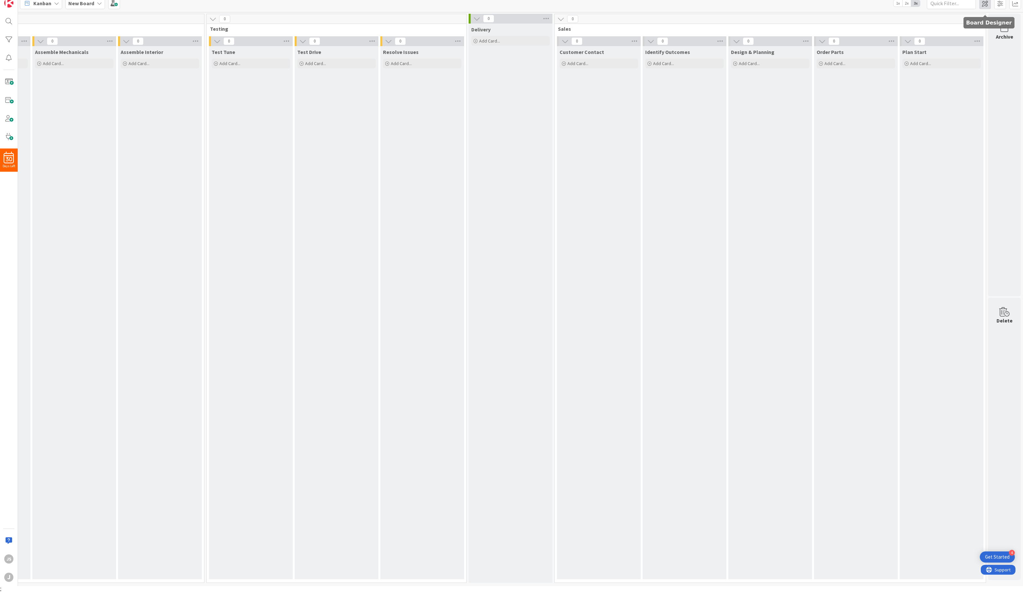
click at [987, 7] on span at bounding box center [985, 3] width 12 height 12
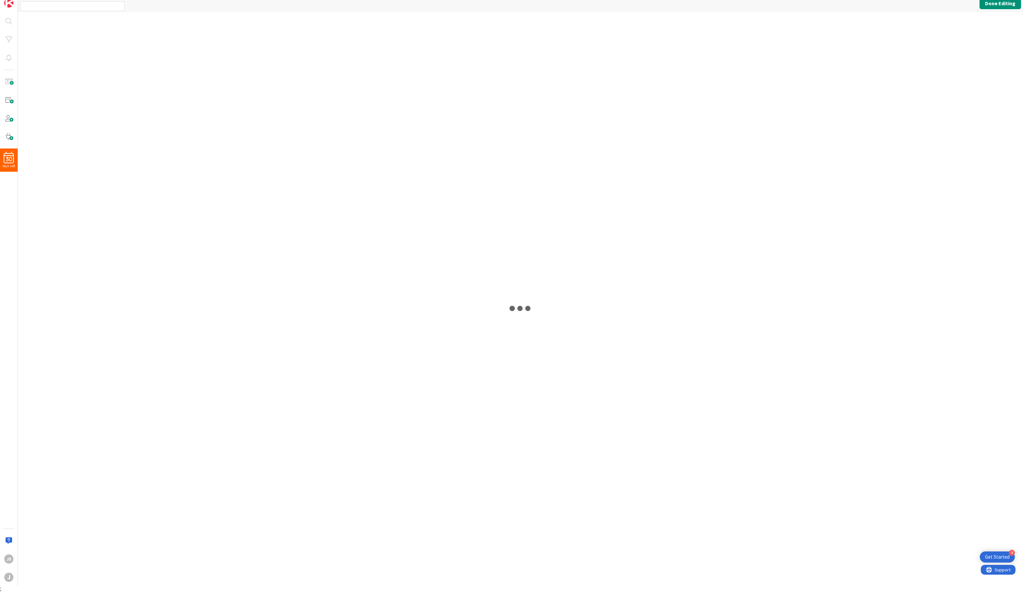
type input "New Board"
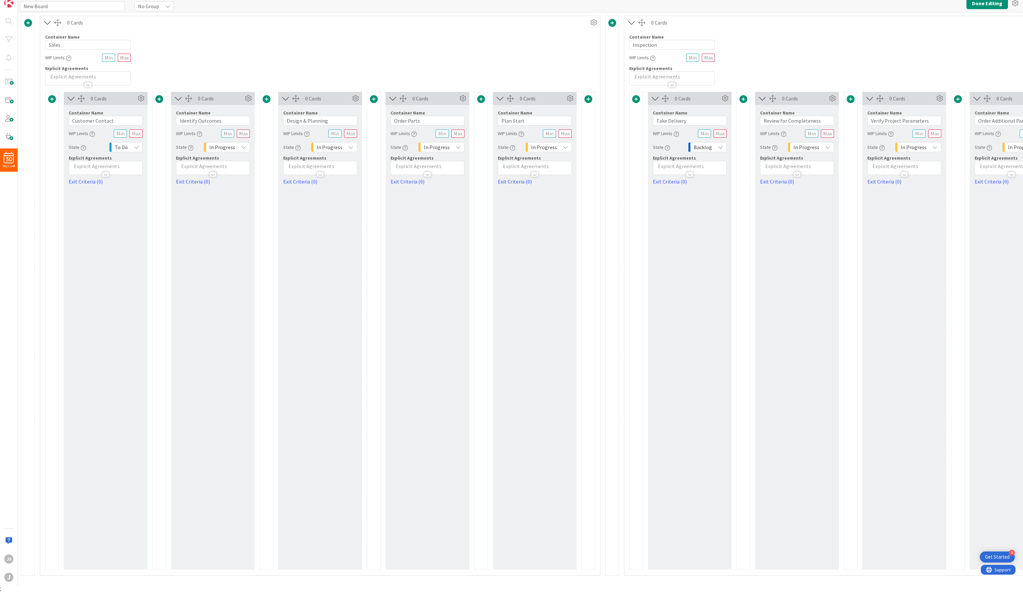
scroll to position [0, 0]
click at [1017, 2] on icon at bounding box center [1015, 3] width 12 height 12
click at [968, 48] on link "Collapse All Columns" at bounding box center [980, 47] width 82 height 9
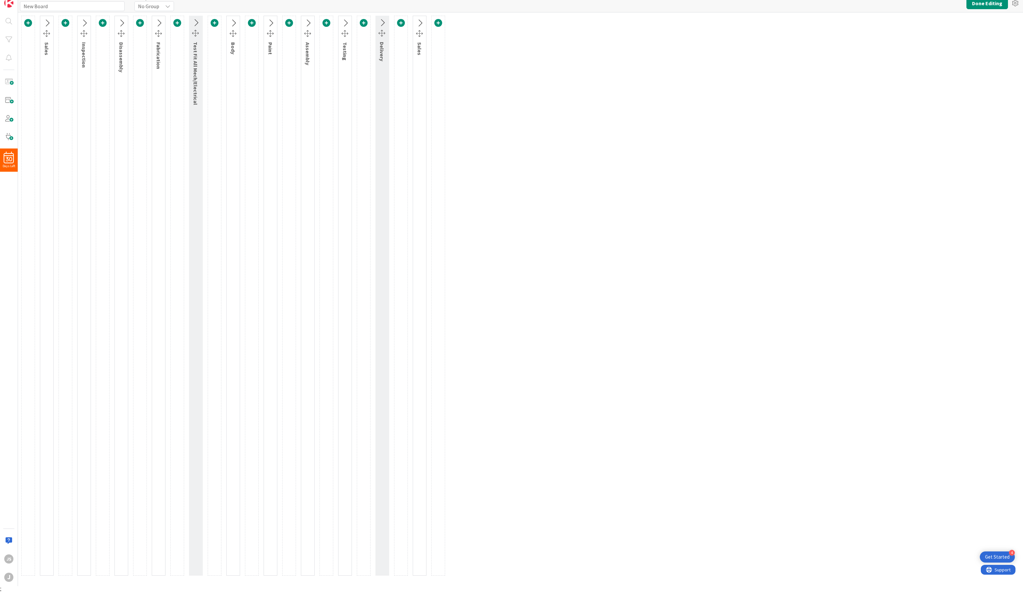
click at [420, 31] on div at bounding box center [419, 33] width 7 height 7
click at [421, 24] on icon at bounding box center [419, 23] width 11 height 9
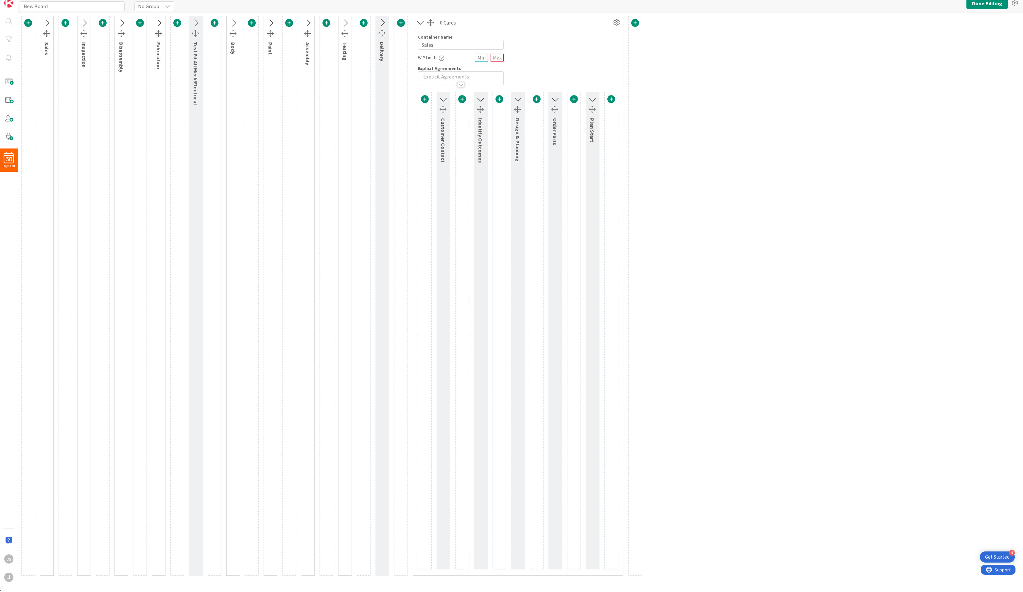
click at [46, 25] on icon at bounding box center [47, 23] width 11 height 9
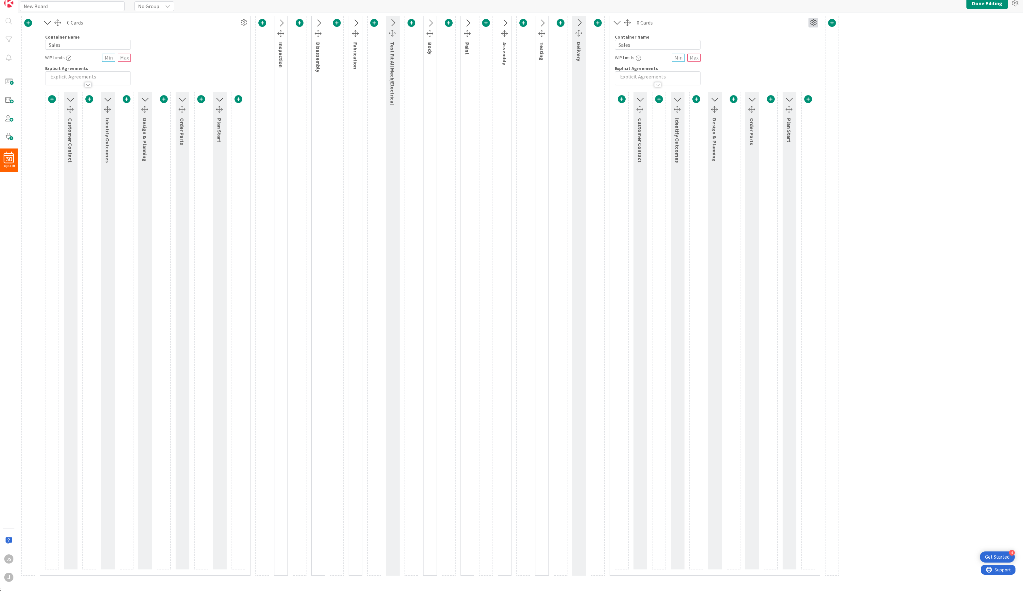
click at [816, 24] on icon at bounding box center [814, 23] width 10 height 10
click at [776, 79] on span "Delete this Container" at bounding box center [765, 78] width 48 height 9
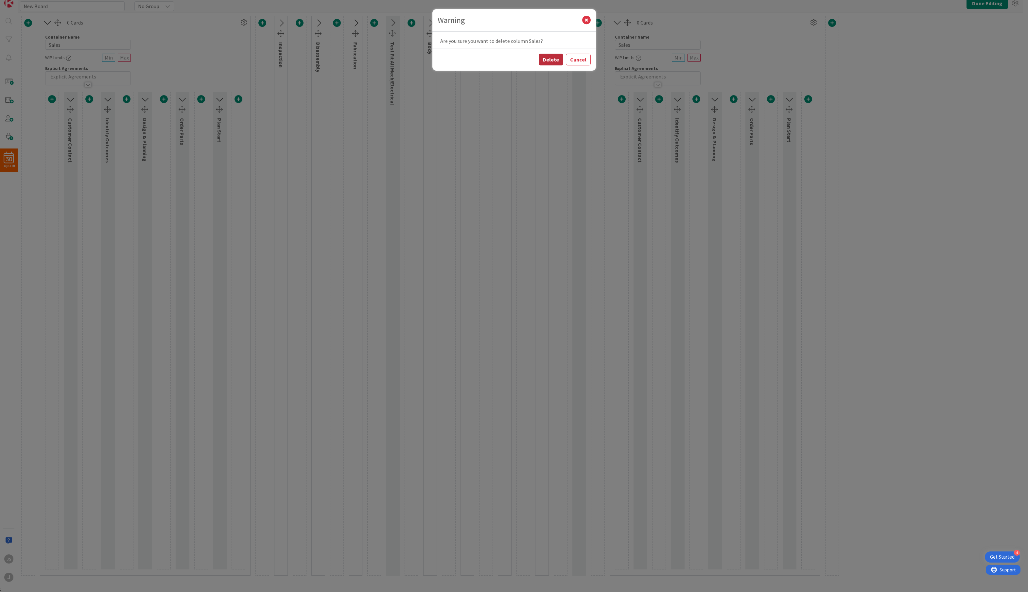
click at [553, 61] on button "Delete" at bounding box center [551, 60] width 25 height 12
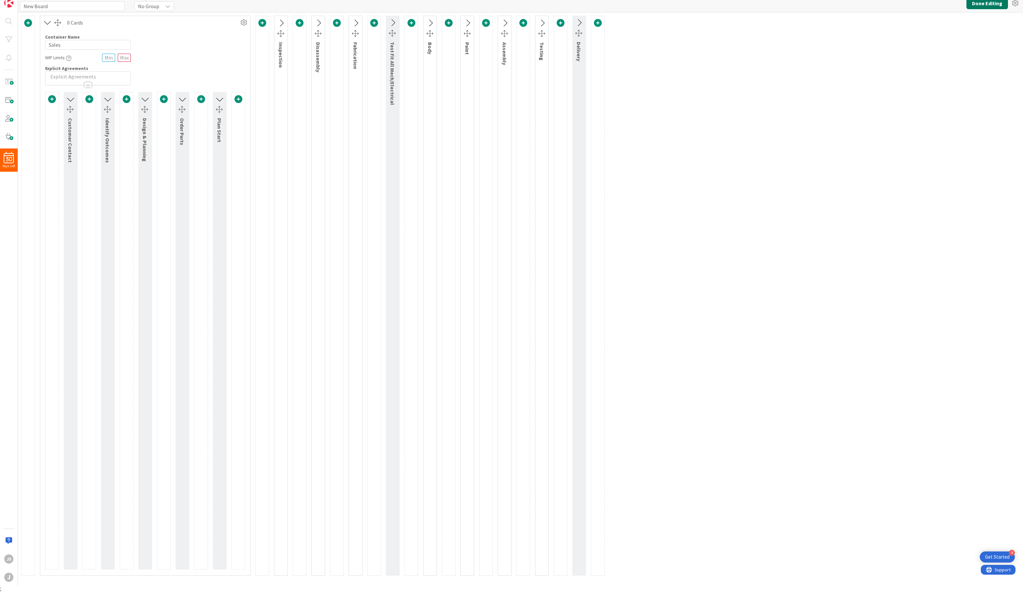
click at [978, 5] on button "Done Editing" at bounding box center [988, 3] width 42 height 12
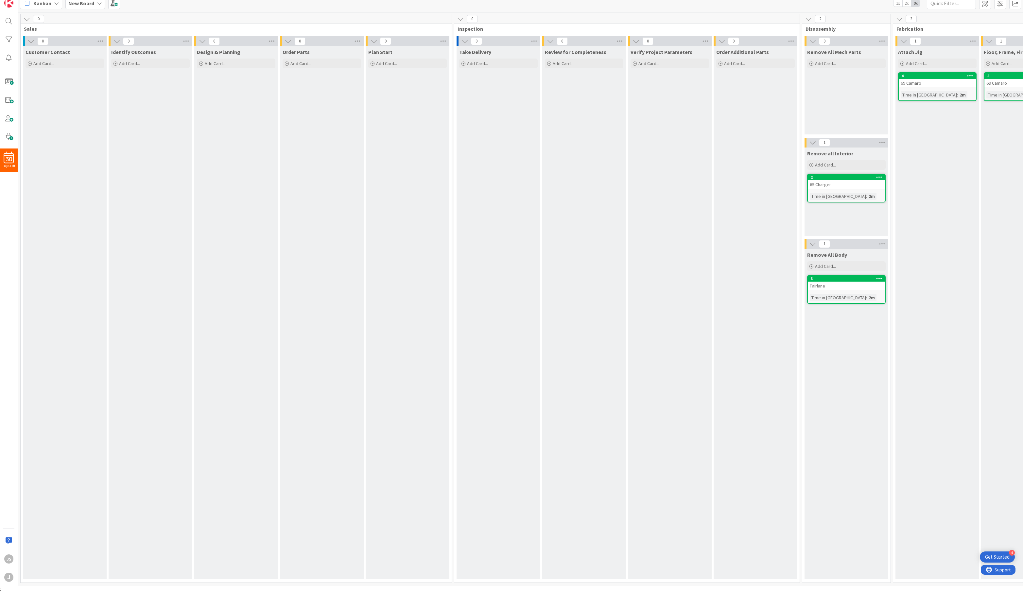
click at [97, 4] on icon at bounding box center [99, 3] width 5 height 5
click at [102, 57] on h4 "New Board" at bounding box center [117, 59] width 89 height 7
click at [985, 4] on span at bounding box center [985, 3] width 12 height 12
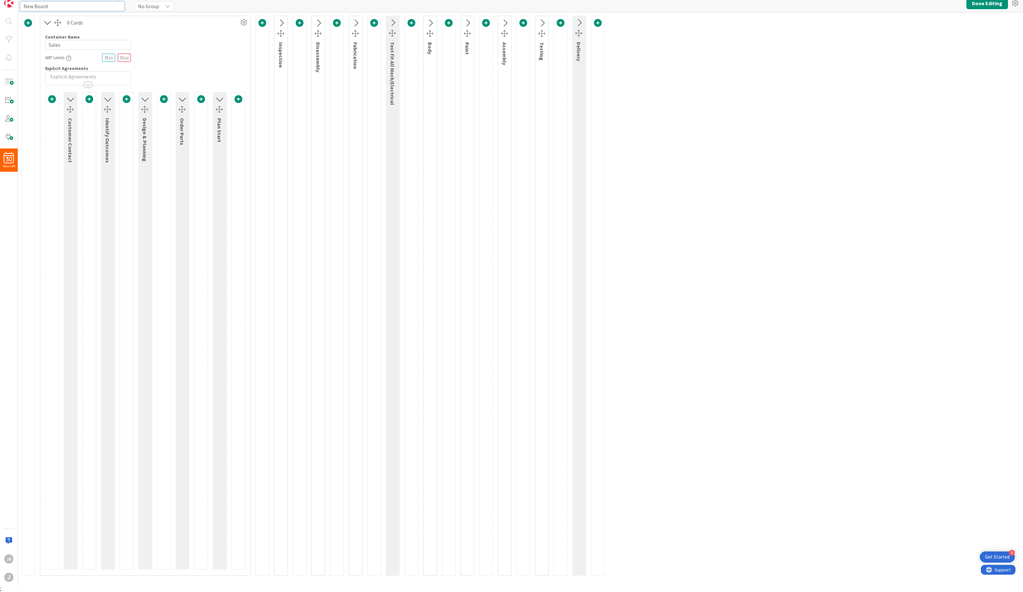
click at [65, 7] on input "New Board" at bounding box center [72, 6] width 105 height 10
type input "Restorations"
click at [981, 5] on button "Done Editing" at bounding box center [988, 3] width 42 height 12
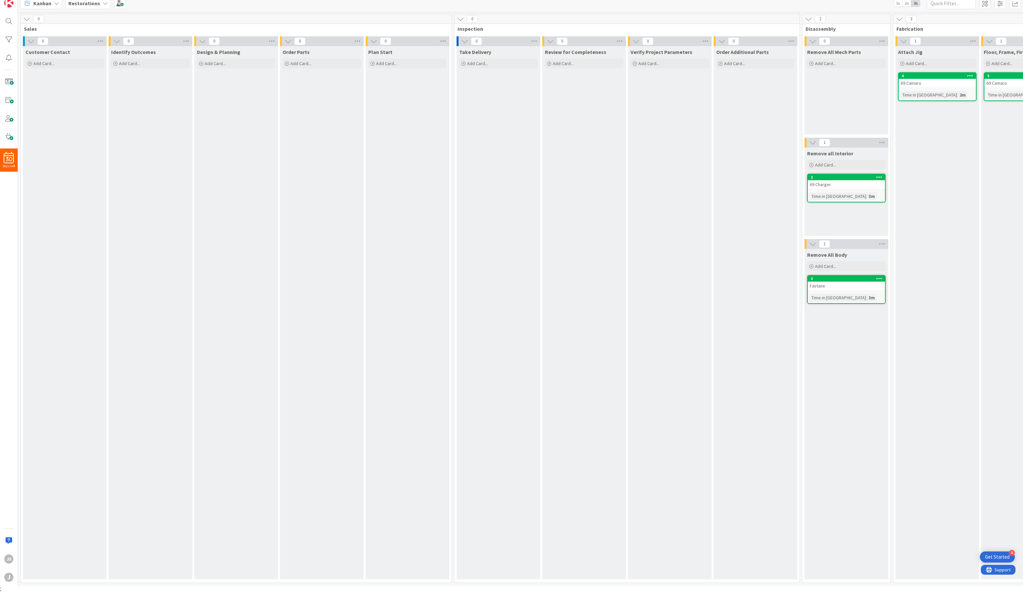
click at [879, 177] on icon at bounding box center [879, 177] width 6 height 5
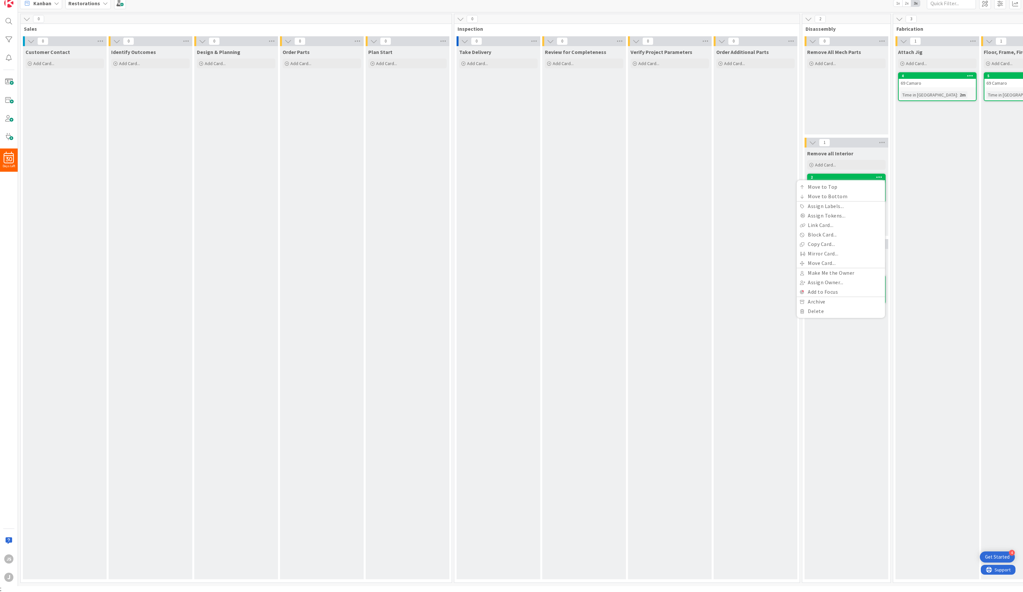
click at [656, 4] on div "Kanban Restorations 1x 2x 3x" at bounding box center [520, 3] width 1005 height 18
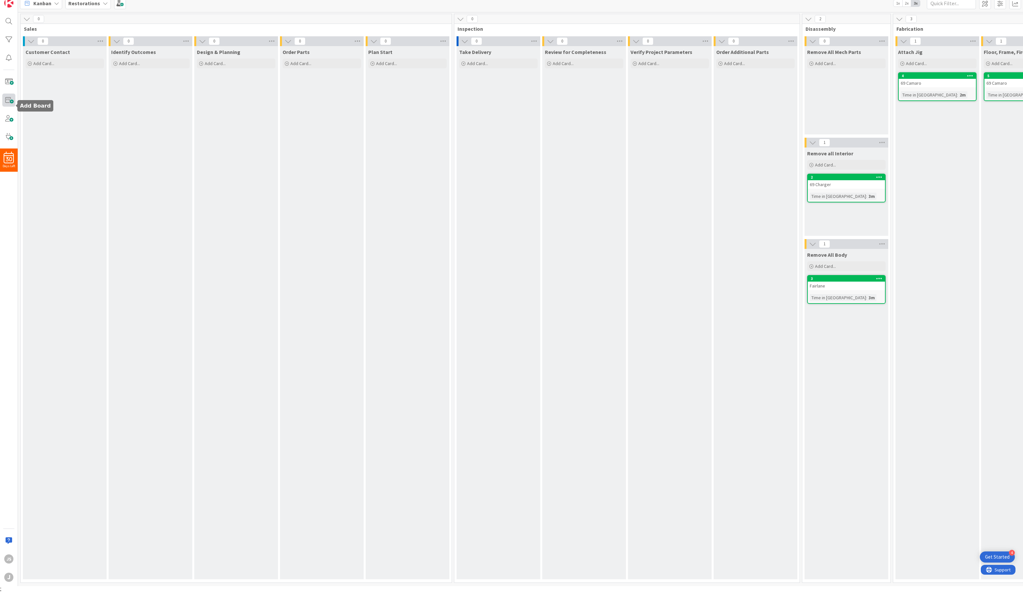
click at [11, 100] on span at bounding box center [8, 100] width 13 height 13
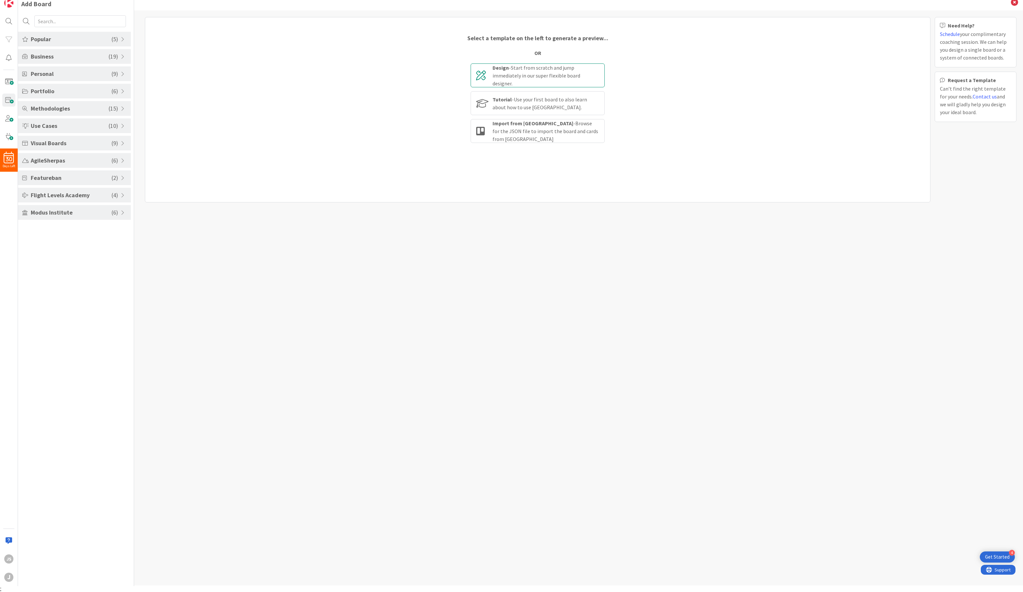
click at [496, 68] on b "Design" at bounding box center [501, 67] width 16 height 7
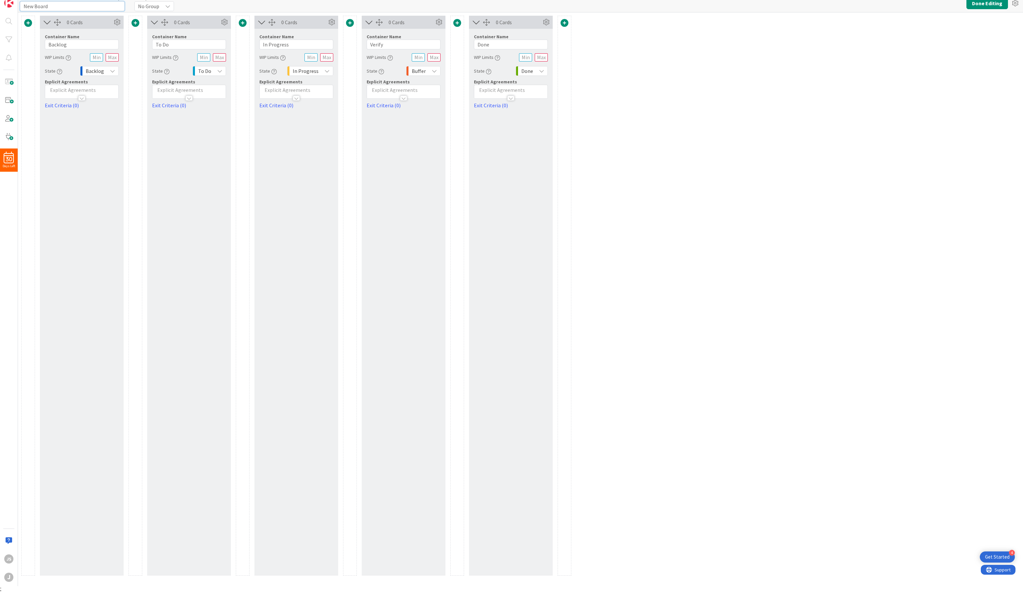
click at [56, 5] on input "New Board" at bounding box center [72, 6] width 105 height 10
type input "Mechanical"
click at [168, 45] on input "To Do" at bounding box center [189, 45] width 74 height 10
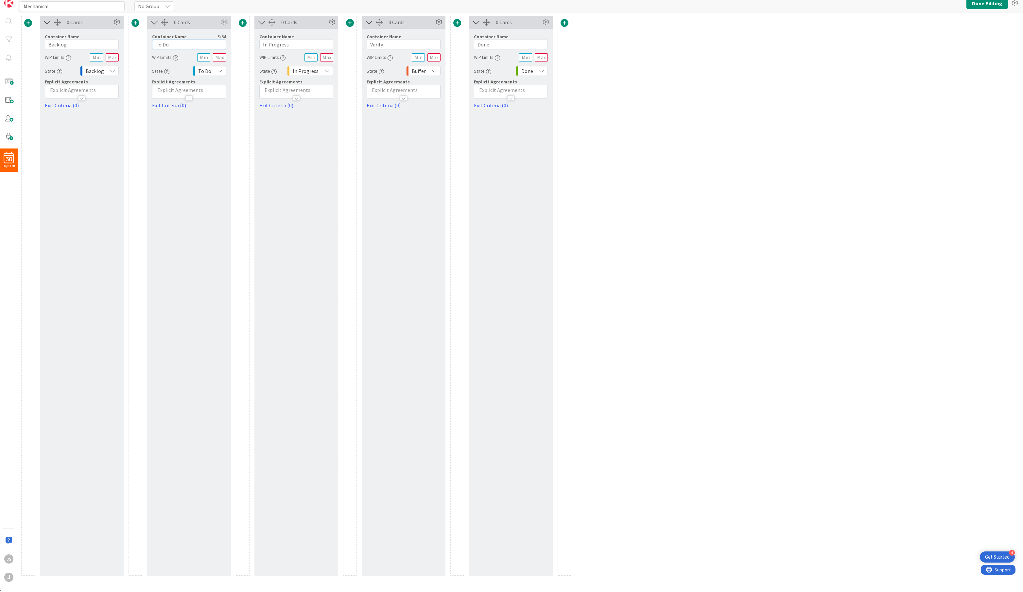
click at [168, 45] on input "To Do" at bounding box center [189, 45] width 74 height 10
type input "Order Parts"
click at [263, 43] on input "In Progress" at bounding box center [296, 45] width 74 height 10
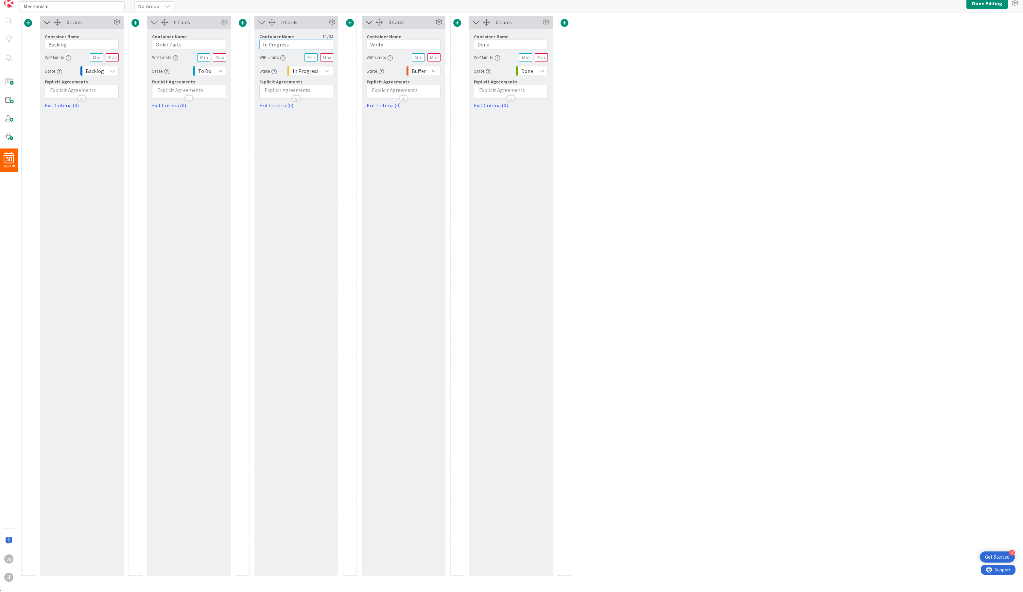
click at [263, 43] on input "In Progress" at bounding box center [296, 45] width 74 height 10
click at [74, 45] on input "Backlog" at bounding box center [82, 45] width 74 height 10
type input "Inspection"
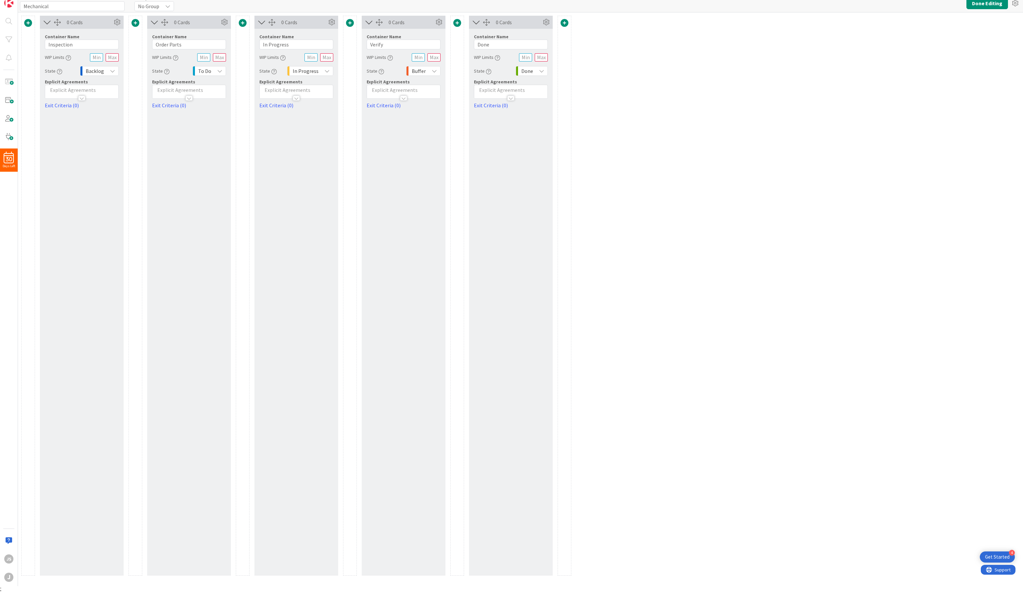
click at [112, 68] on icon at bounding box center [112, 70] width 5 height 5
click at [208, 69] on span "To Do" at bounding box center [204, 70] width 13 height 9
click at [212, 133] on span "In Progress" at bounding box center [237, 133] width 54 height 10
click at [110, 69] on icon at bounding box center [112, 70] width 5 height 5
click at [106, 116] on span "To Do" at bounding box center [124, 121] width 54 height 10
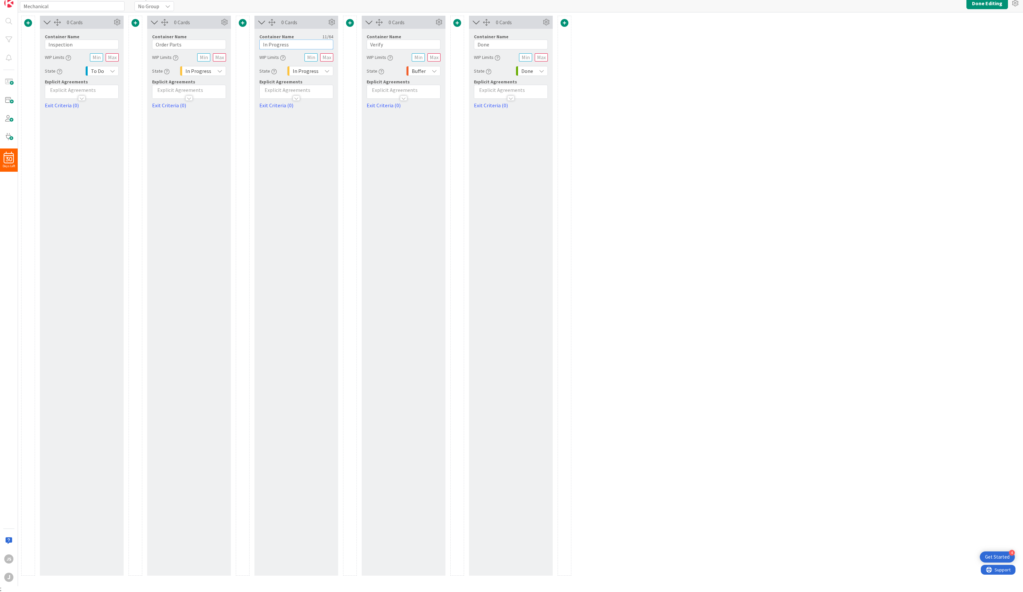
click at [301, 45] on input "In Progress" at bounding box center [296, 45] width 74 height 10
type input "Teardown"
click at [379, 45] on input "Verify" at bounding box center [404, 45] width 74 height 10
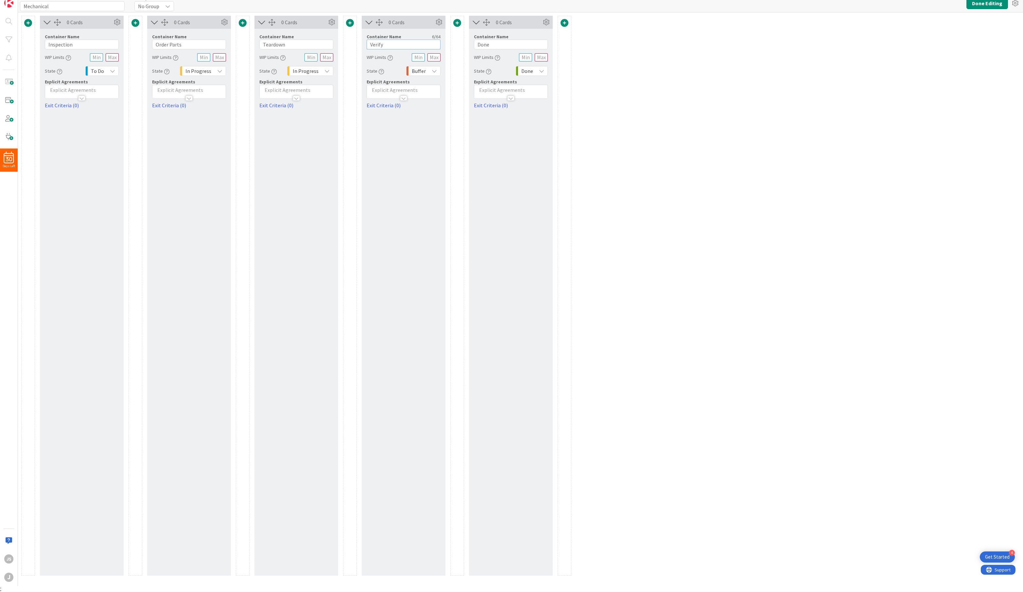
click at [379, 45] on input "Verify" at bounding box center [404, 45] width 74 height 10
type input "c"
click at [422, 66] on span "Buffer" at bounding box center [419, 70] width 14 height 9
click at [400, 47] on input "Check Parts" at bounding box center [404, 45] width 74 height 10
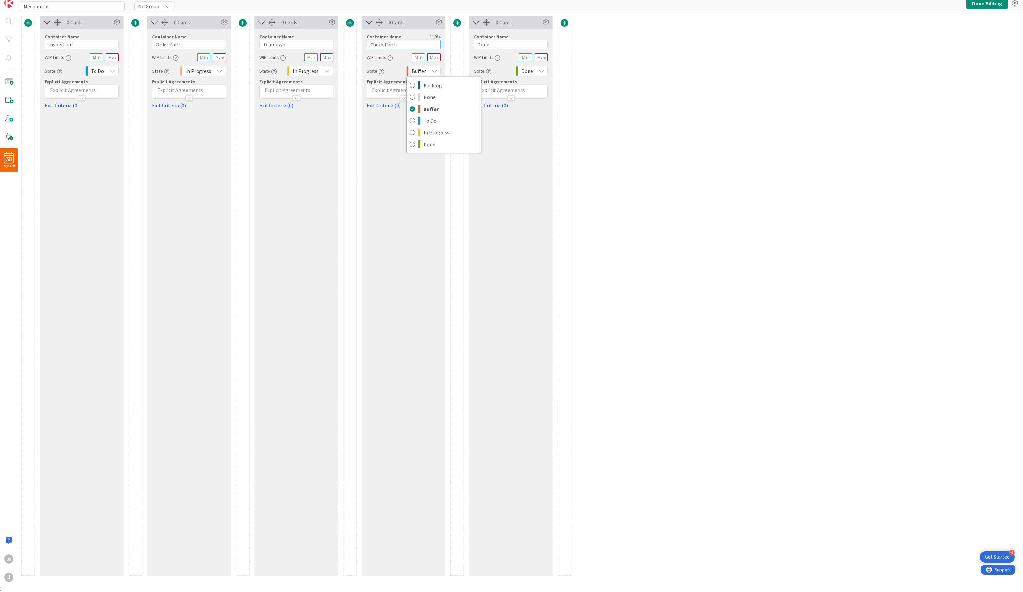
click at [400, 47] on input "Check Parts" at bounding box center [404, 45] width 74 height 10
type input "Rebuild"
click at [414, 68] on span "Buffer" at bounding box center [419, 70] width 14 height 9
click at [422, 132] on link "In Progress" at bounding box center [444, 133] width 75 height 12
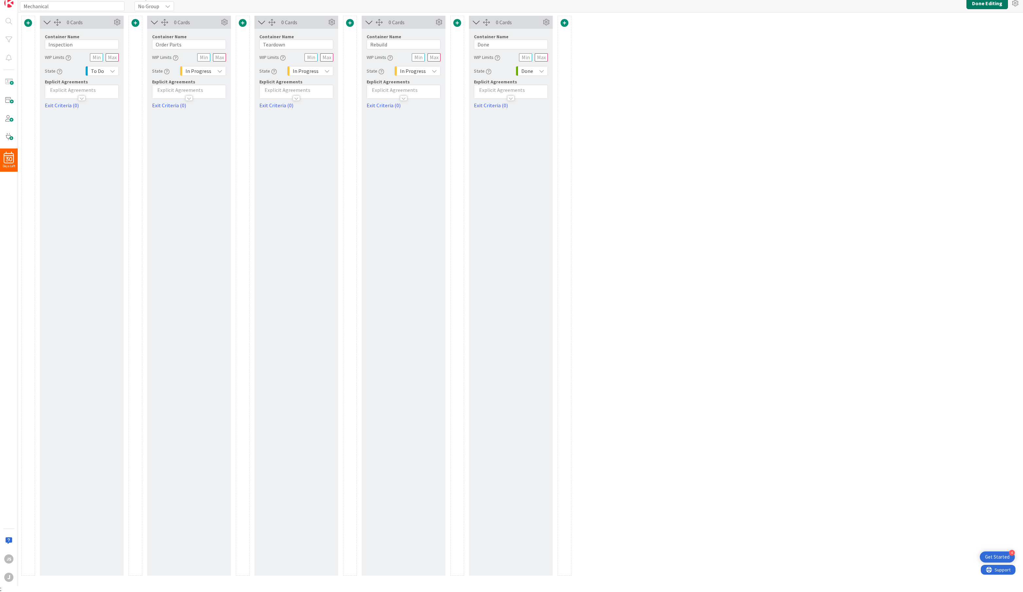
click at [987, 3] on button "Done Editing" at bounding box center [988, 3] width 42 height 12
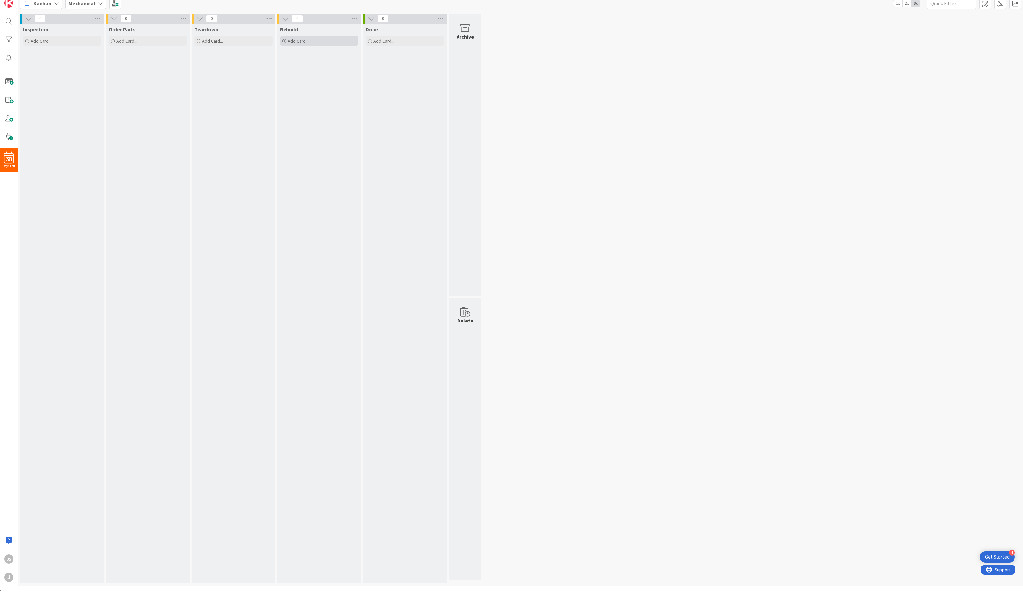
click at [299, 39] on span "Add Card..." at bounding box center [298, 41] width 21 height 6
click at [307, 83] on textarea at bounding box center [333, 83] width 101 height 12
type textarea "x"
type textarea "7"
type textarea "x"
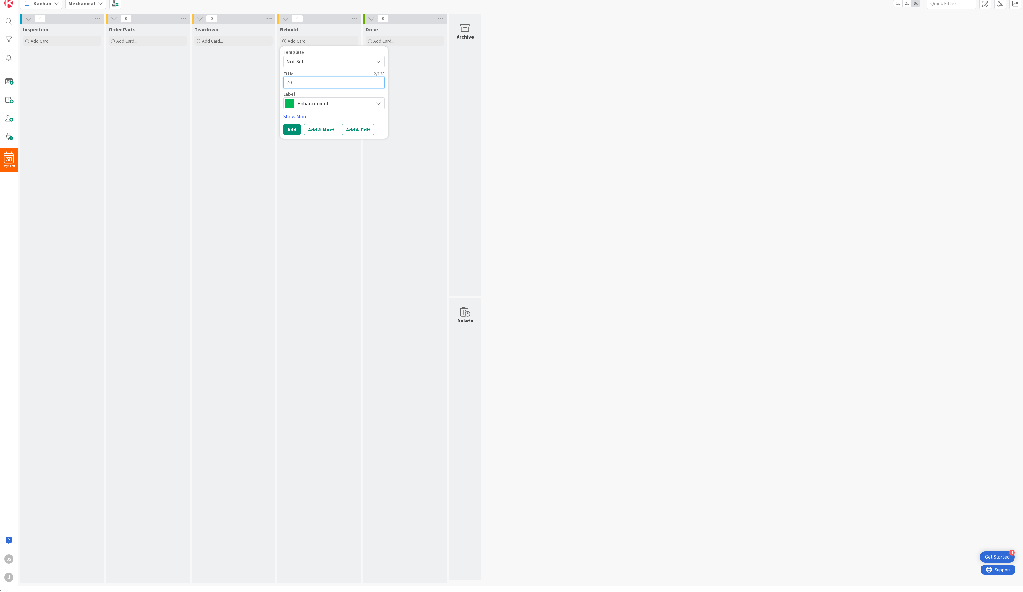
type textarea "70"
type textarea "x"
type textarea "70 b"
type textarea "x"
type textarea "70 bC"
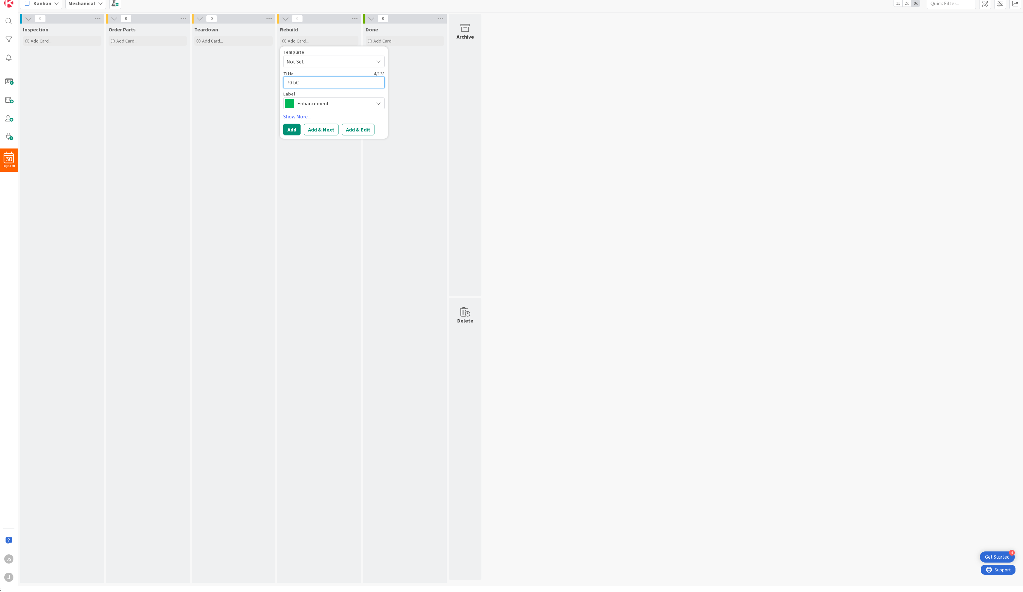
type textarea "x"
type textarea "70 bCh"
type textarea "x"
click at [300, 103] on span "Enhancement" at bounding box center [333, 103] width 73 height 9
click at [299, 191] on div "Rebuild Add Card... Template Not Set Title 11 / 128 70 bCharger Label Enhanceme…" at bounding box center [319, 303] width 84 height 559
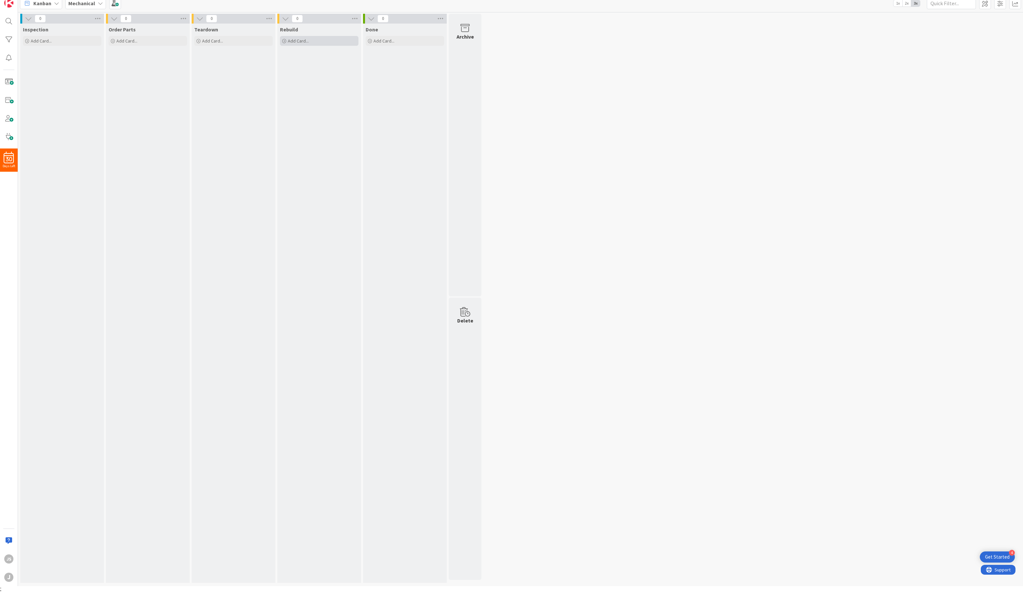
click at [311, 42] on div "Add Card..." at bounding box center [319, 41] width 79 height 10
click at [291, 130] on button "Add" at bounding box center [291, 130] width 17 height 12
click at [289, 60] on div "70 bCharger" at bounding box center [319, 60] width 77 height 9
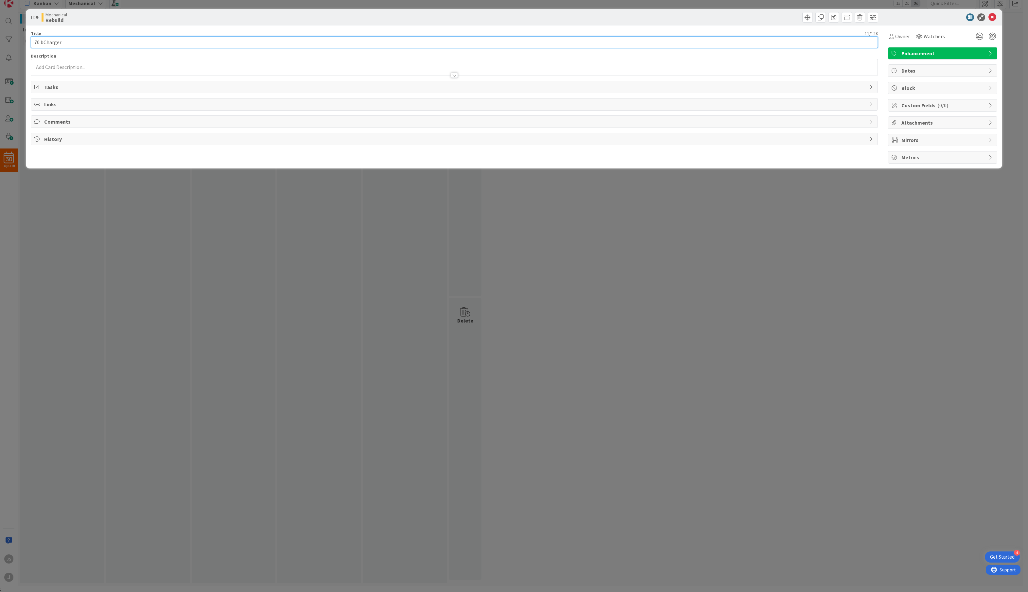
click at [41, 43] on input "70 bCharger" at bounding box center [455, 42] width 848 height 12
click at [175, 266] on div "ID 9 Mechanical Rebuild Title 10 / 128 70 Charger Description [PERSON_NAME] [PE…" at bounding box center [514, 296] width 1028 height 592
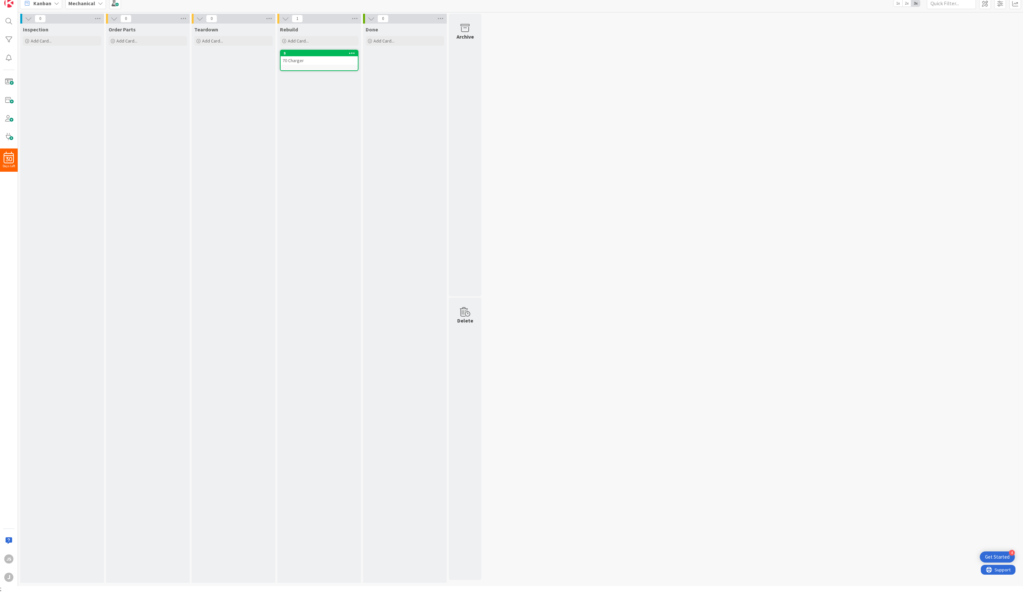
click at [324, 61] on div "70 Charger" at bounding box center [319, 60] width 77 height 9
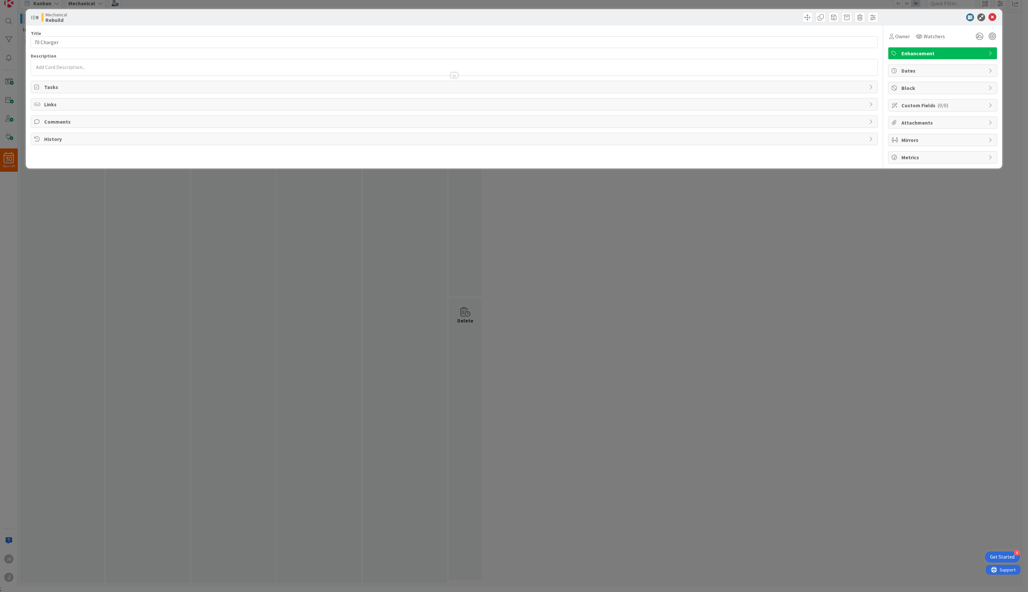
click at [329, 238] on div "ID 9 Mechanical Rebuild Title 10 / 128 70 Charger Description Owner Watchers En…" at bounding box center [514, 296] width 1028 height 592
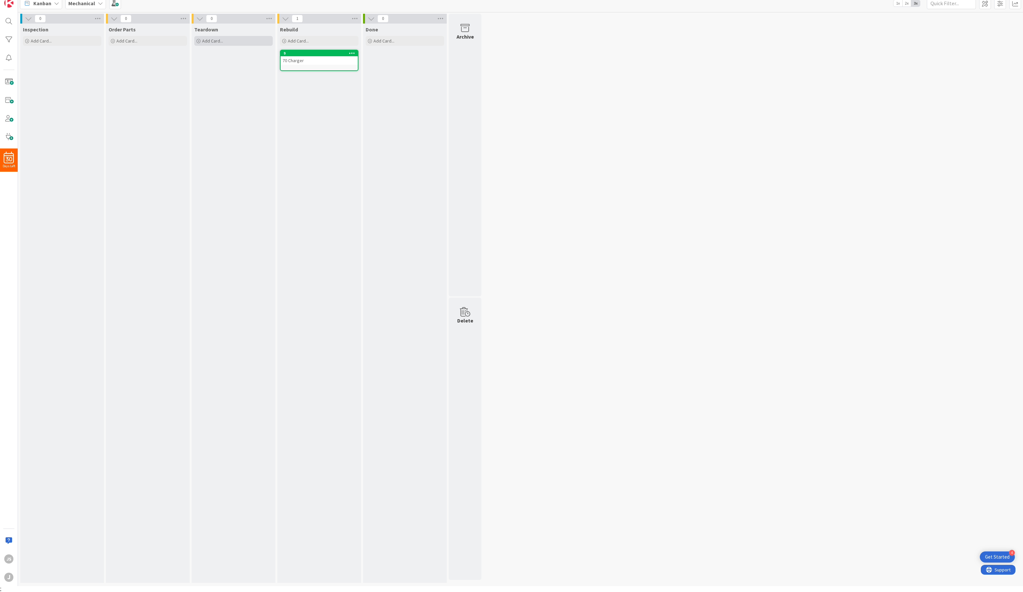
click at [202, 41] on div "Add Card..." at bounding box center [233, 41] width 79 height 10
click at [199, 132] on button "Add" at bounding box center [206, 130] width 17 height 12
click at [292, 42] on span "Add Card..." at bounding box center [298, 41] width 21 height 6
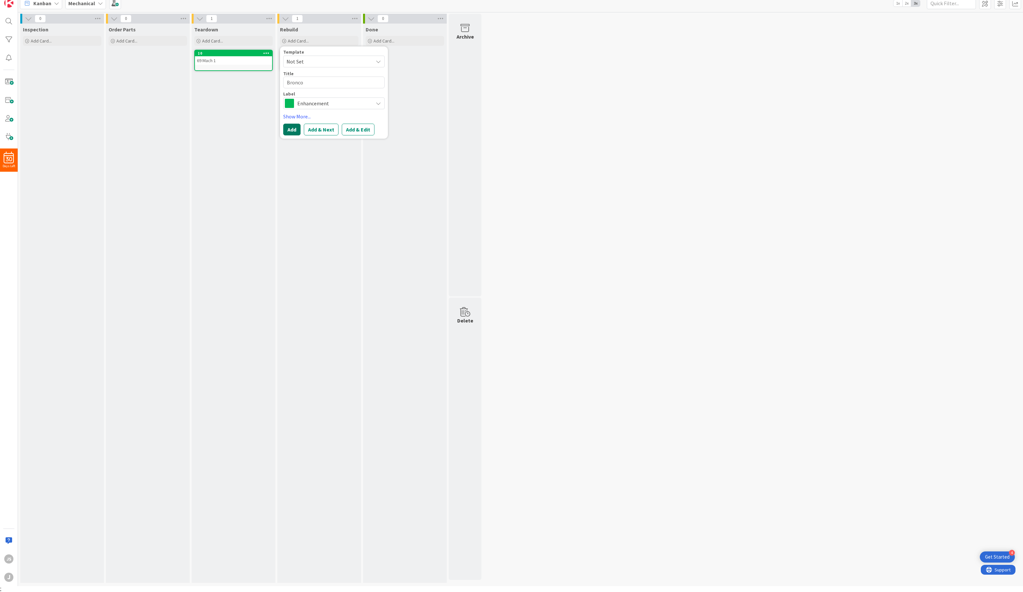
click at [294, 128] on button "Add" at bounding box center [291, 130] width 17 height 12
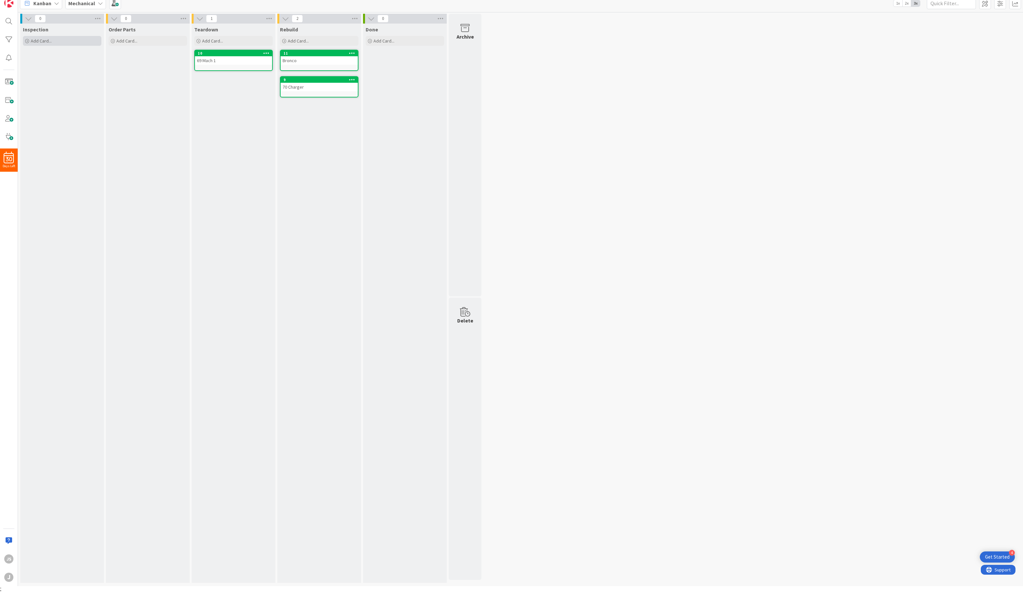
click at [56, 40] on div "Add Card..." at bounding box center [62, 41] width 79 height 10
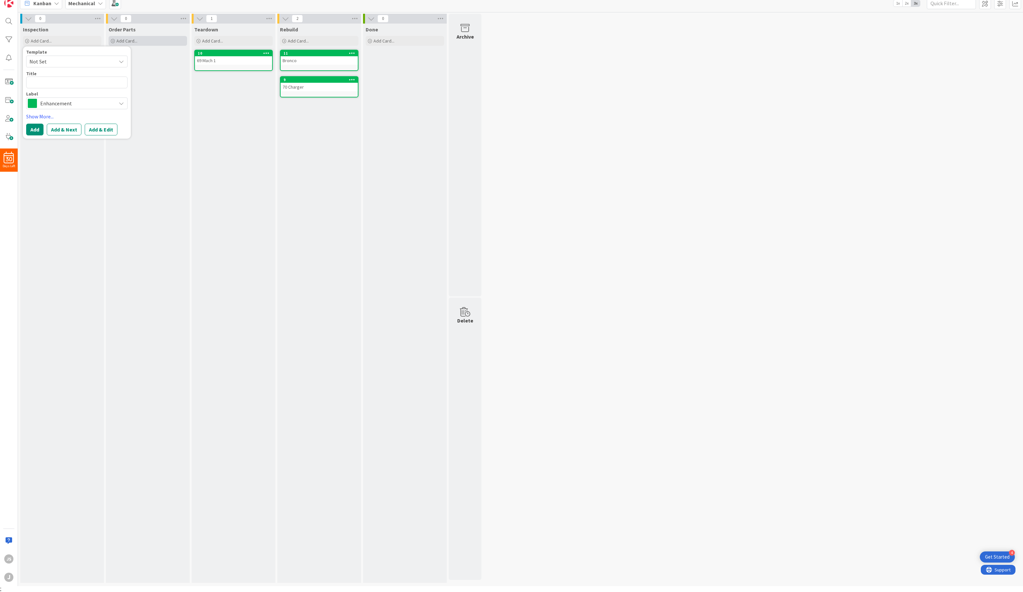
click at [129, 40] on span "Add Card..." at bounding box center [126, 41] width 21 height 6
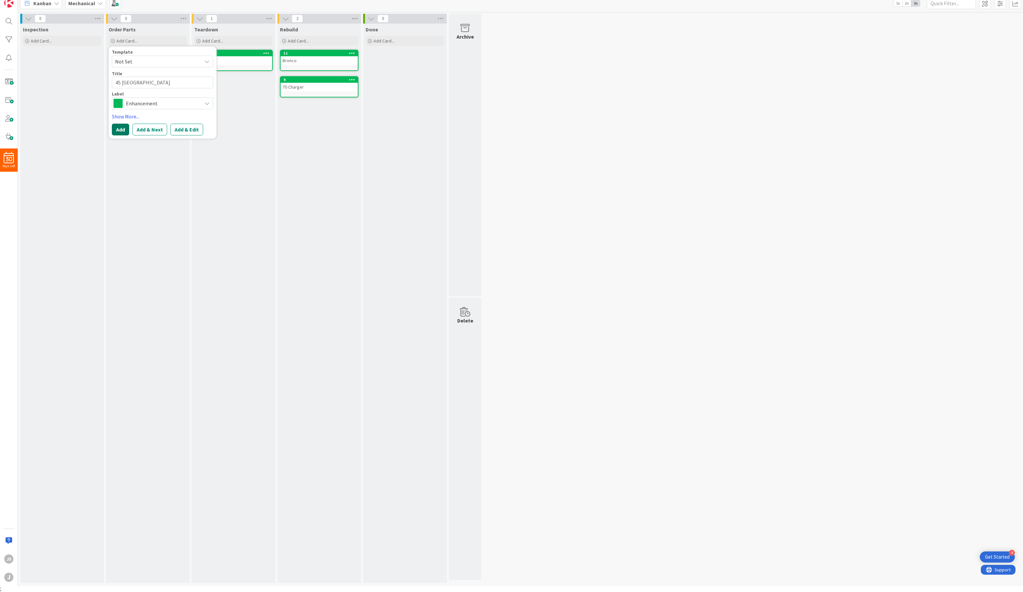
click at [116, 125] on button "Add" at bounding box center [120, 130] width 17 height 12
click at [83, 4] on b "Mechanical" at bounding box center [81, 3] width 27 height 7
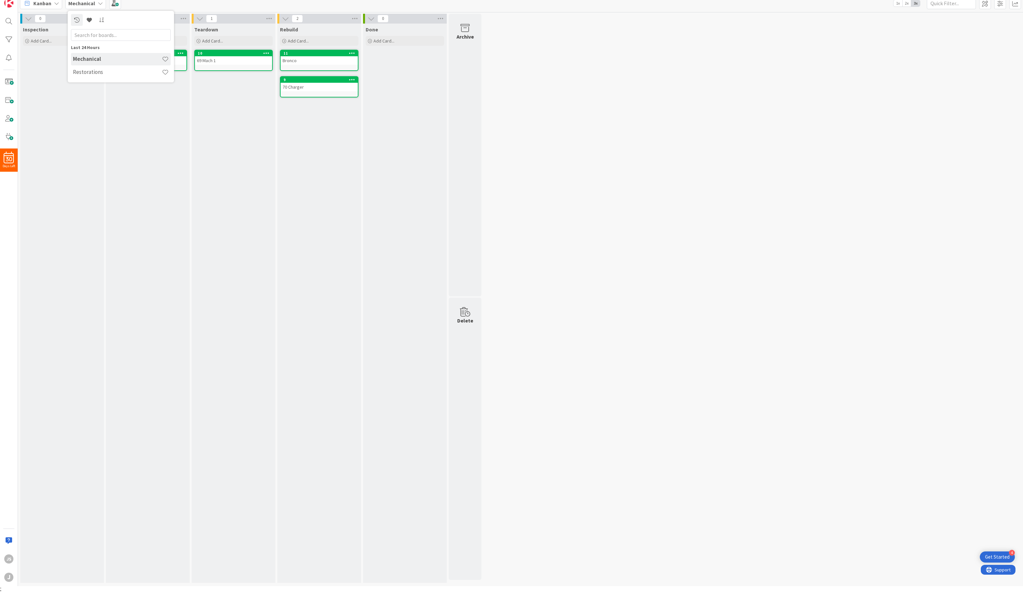
click at [55, 6] on div "Kanban" at bounding box center [41, 3] width 42 height 12
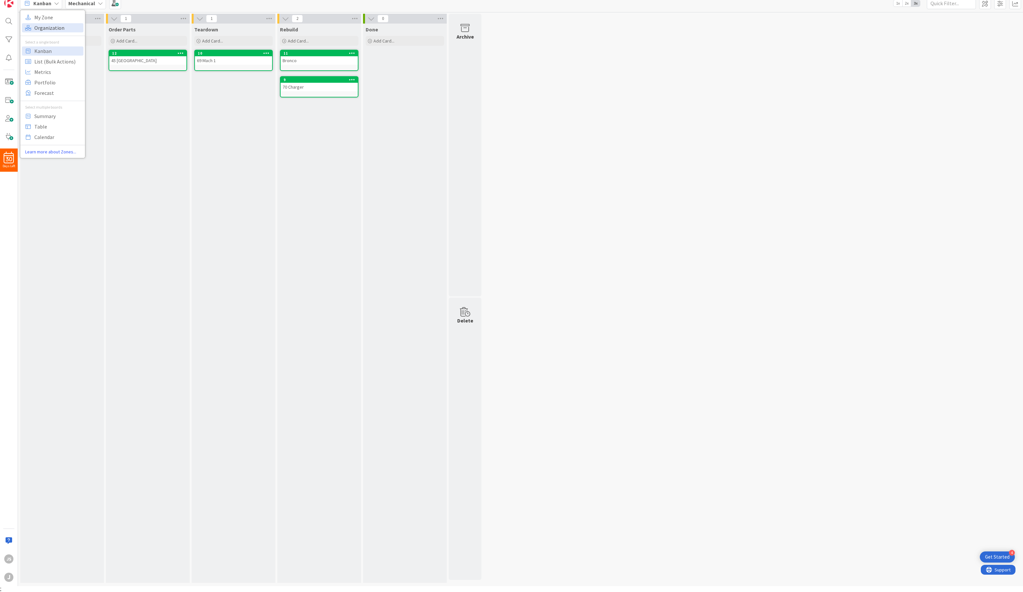
click at [63, 25] on span "Organization" at bounding box center [57, 28] width 47 height 10
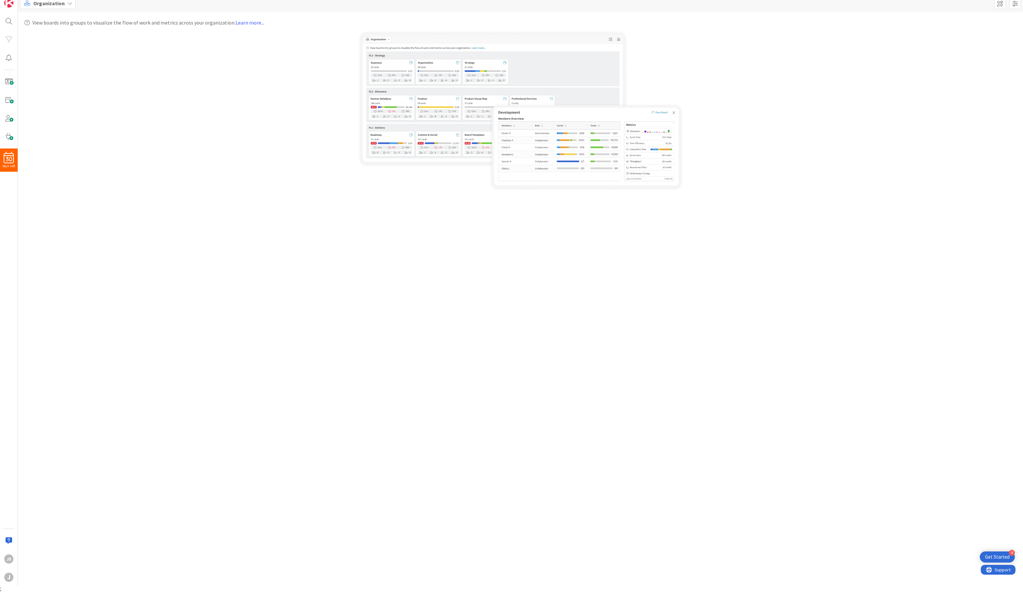
click at [590, 190] on img at bounding box center [520, 111] width 327 height 162
click at [547, 140] on img at bounding box center [520, 111] width 327 height 162
click at [998, 1] on span at bounding box center [1000, 3] width 12 height 12
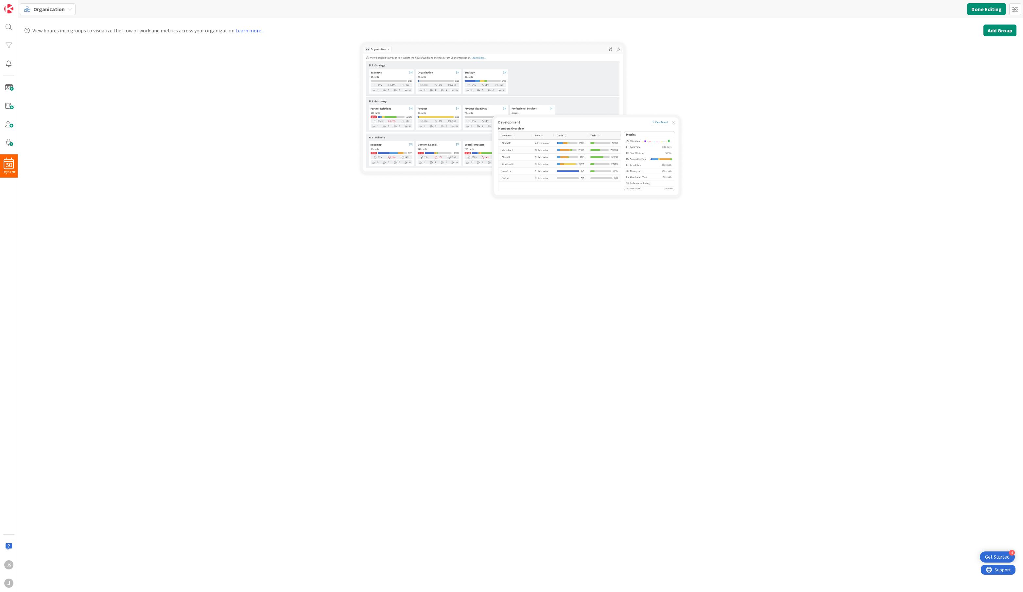
click at [1000, 30] on button "Add Group" at bounding box center [1000, 31] width 33 height 12
click at [973, 47] on span "Restoration" at bounding box center [979, 46] width 68 height 10
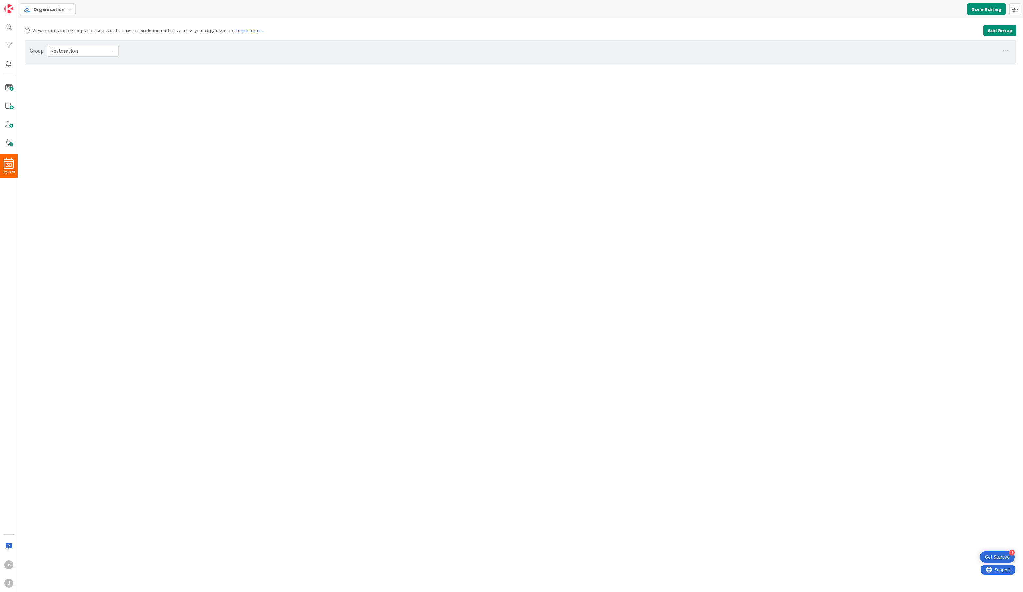
click at [998, 30] on button "Add Group" at bounding box center [1000, 31] width 33 height 12
click at [975, 57] on span "Maintenance" at bounding box center [979, 58] width 68 height 10
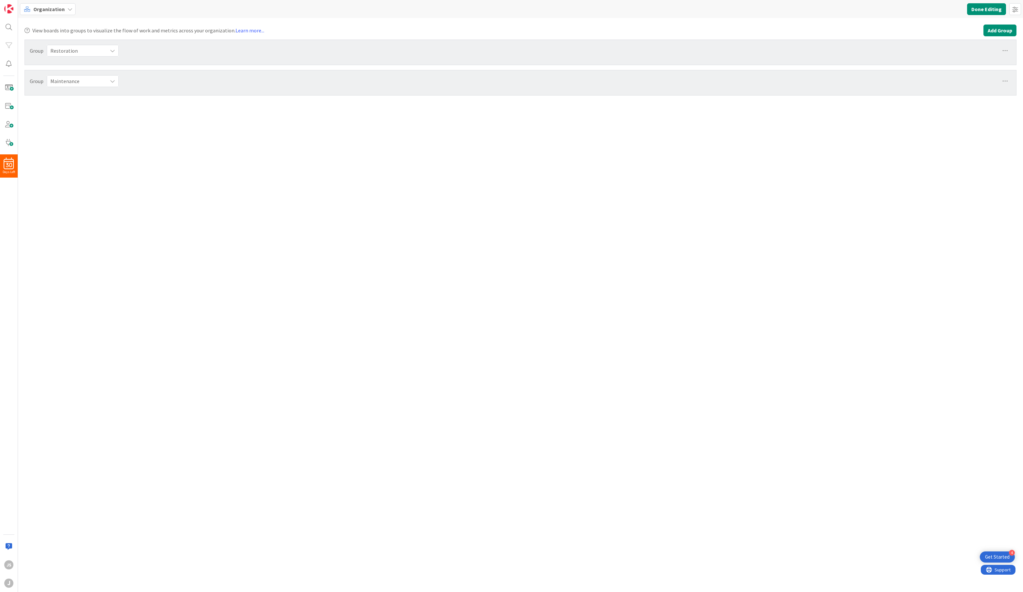
click at [993, 27] on button "Add Group" at bounding box center [1000, 31] width 33 height 12
click at [964, 69] on span "Upgrades" at bounding box center [979, 71] width 68 height 10
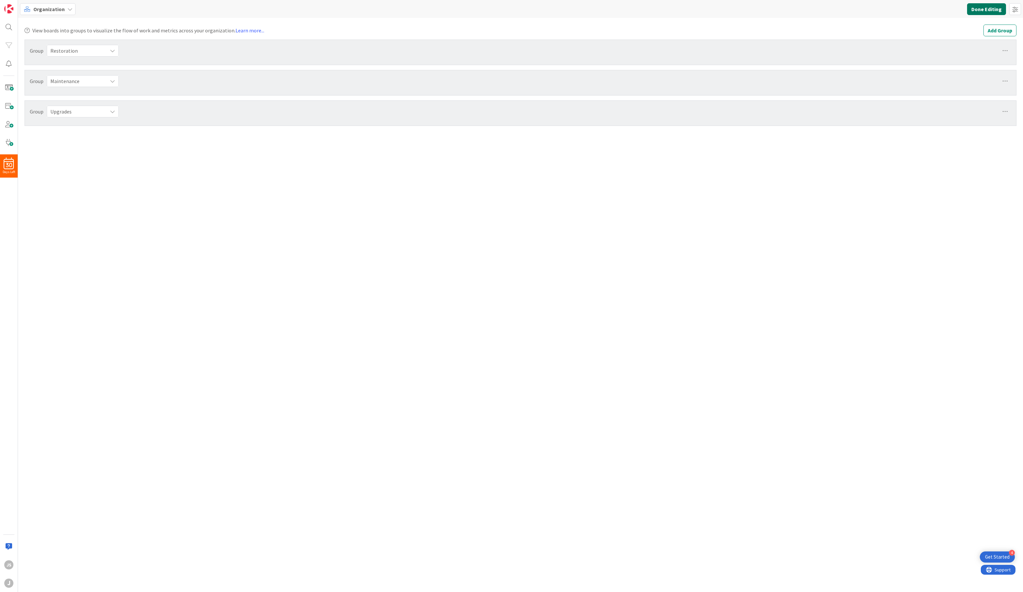
click at [983, 12] on button "Done Editing" at bounding box center [986, 9] width 39 height 12
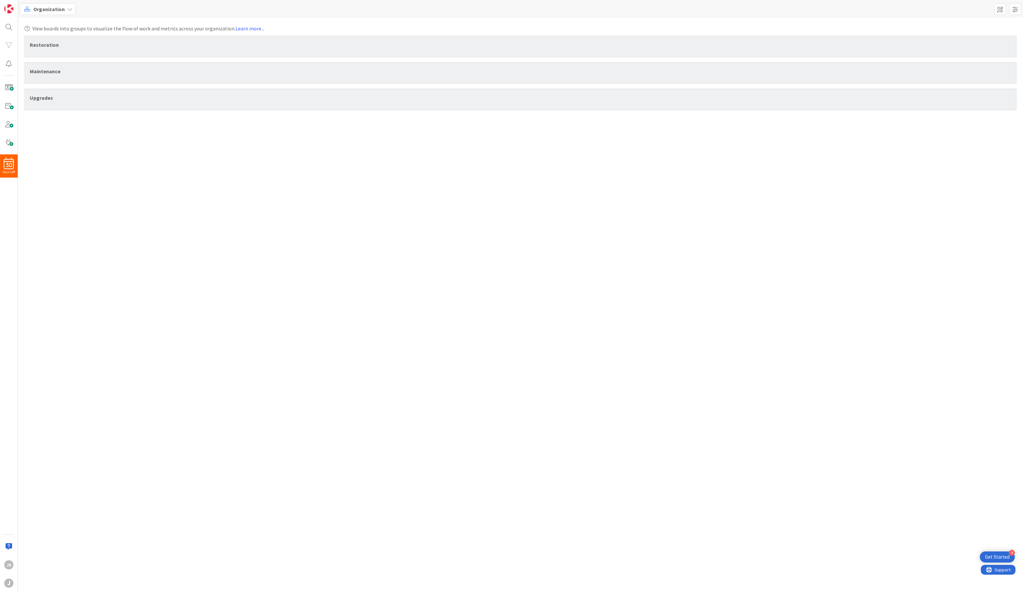
click at [135, 46] on div "Restoration" at bounding box center [521, 45] width 982 height 8
click at [84, 68] on div "Maintenance" at bounding box center [521, 71] width 982 height 8
click at [75, 98] on div "Upgrades" at bounding box center [521, 98] width 982 height 8
click at [89, 48] on div "Restoration" at bounding box center [521, 45] width 982 height 8
click at [1014, 8] on span at bounding box center [1015, 9] width 12 height 12
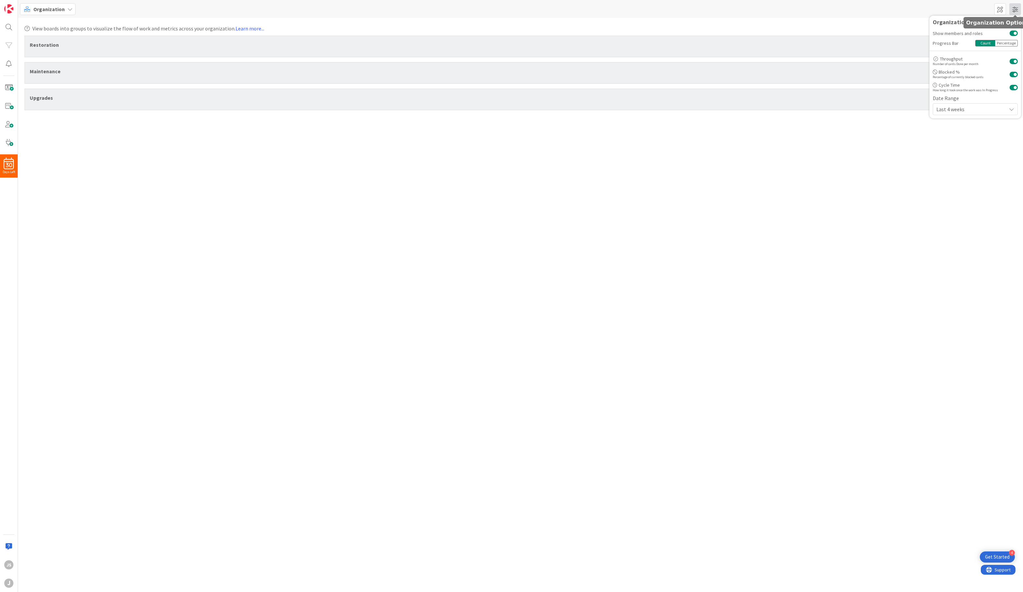
click at [1014, 8] on span at bounding box center [1015, 9] width 12 height 12
click at [999, 11] on span at bounding box center [1000, 9] width 12 height 12
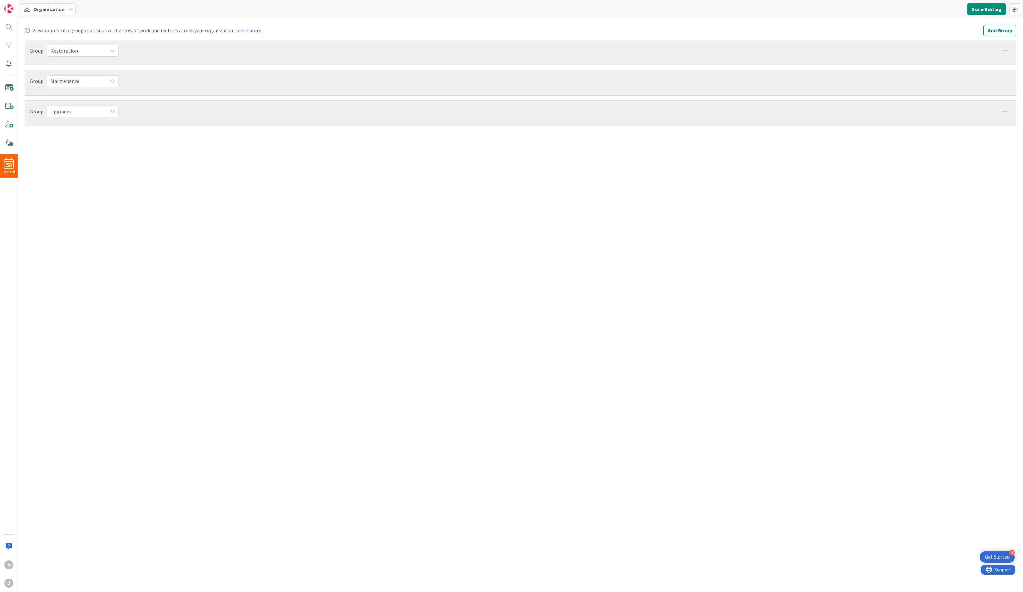
click at [30, 80] on span "Group" at bounding box center [37, 81] width 14 height 8
click at [1005, 77] on icon at bounding box center [1006, 81] width 12 height 12
click at [780, 179] on div "View boards into groups to visualize the flow of work and metrics across your o…" at bounding box center [520, 305] width 1005 height 574
click at [1008, 110] on icon at bounding box center [1006, 112] width 12 height 12
click at [973, 132] on link "Remove Group" at bounding box center [971, 135] width 82 height 9
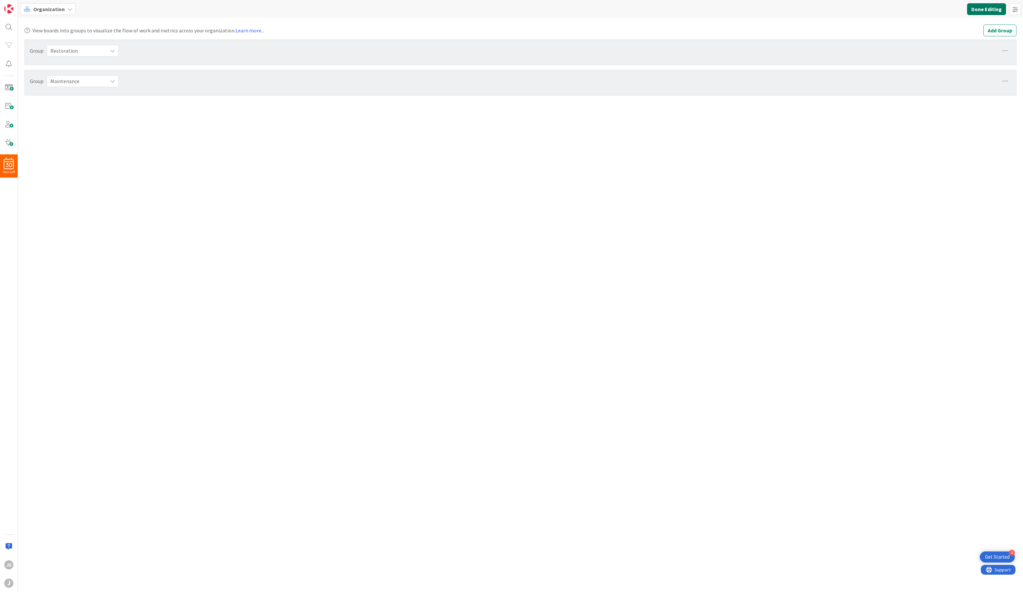
click at [990, 9] on button "Done Editing" at bounding box center [986, 9] width 39 height 12
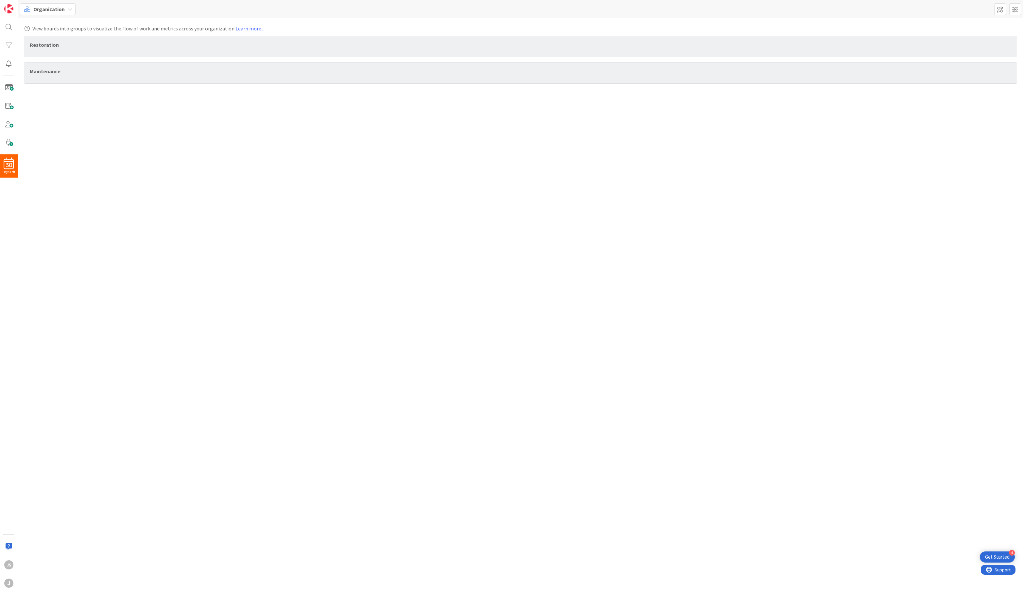
click at [56, 8] on span "Organization" at bounding box center [48, 9] width 31 height 8
click at [43, 55] on span "Kanban" at bounding box center [57, 57] width 47 height 10
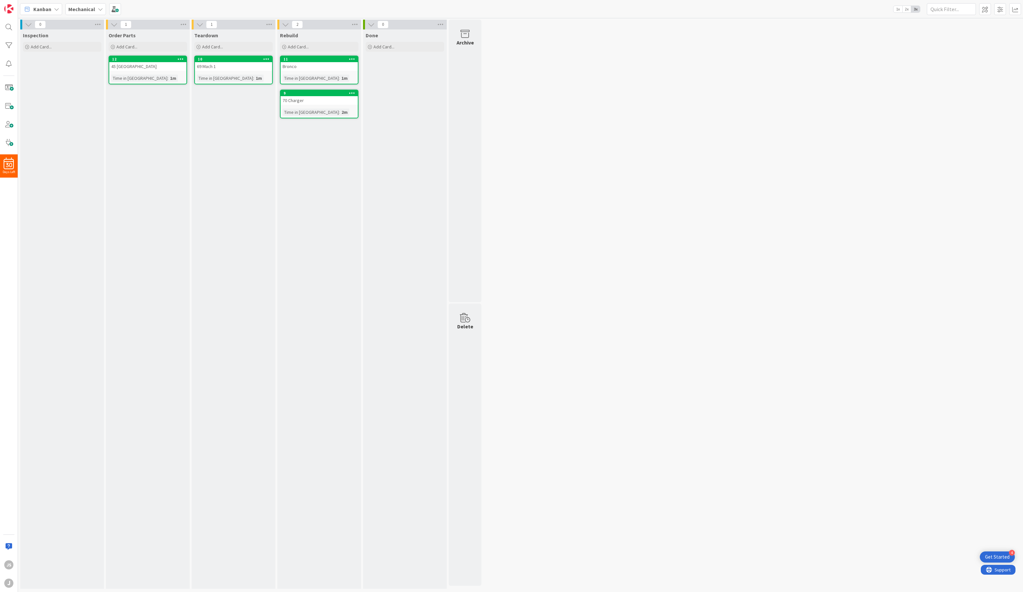
click at [101, 9] on icon at bounding box center [100, 9] width 5 height 5
click at [92, 76] on h4 "Restorations" at bounding box center [117, 78] width 89 height 7
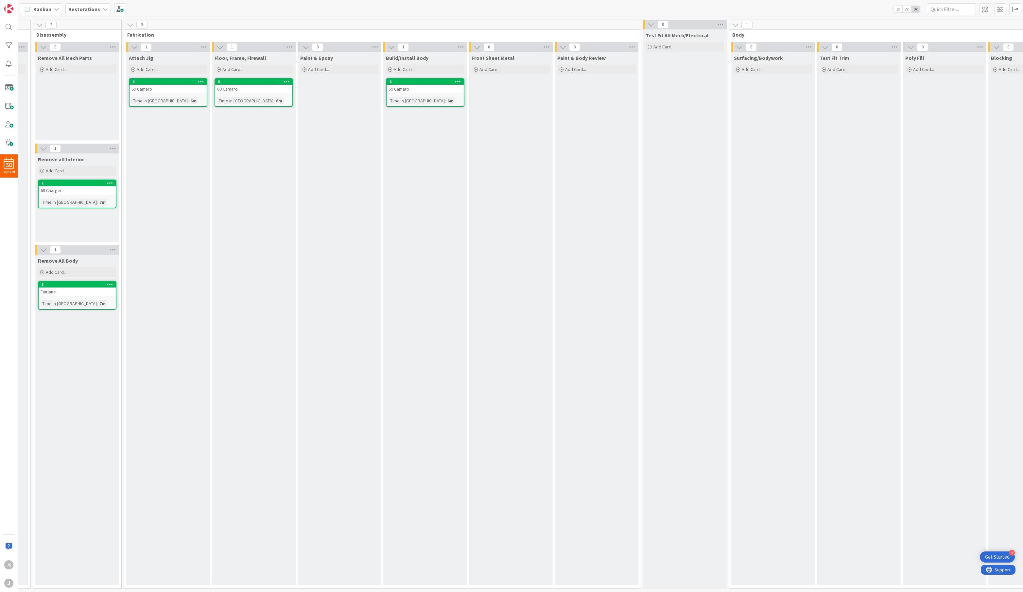
scroll to position [0, 771]
click at [1004, 15] on span at bounding box center [1000, 9] width 12 height 12
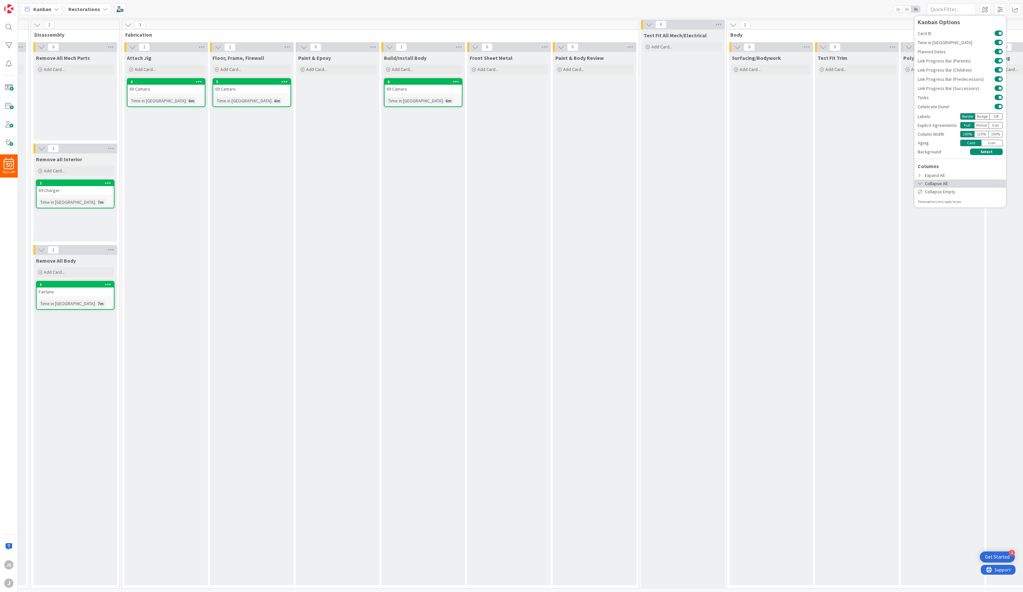
click at [967, 181] on div "Collapse All" at bounding box center [961, 184] width 92 height 8
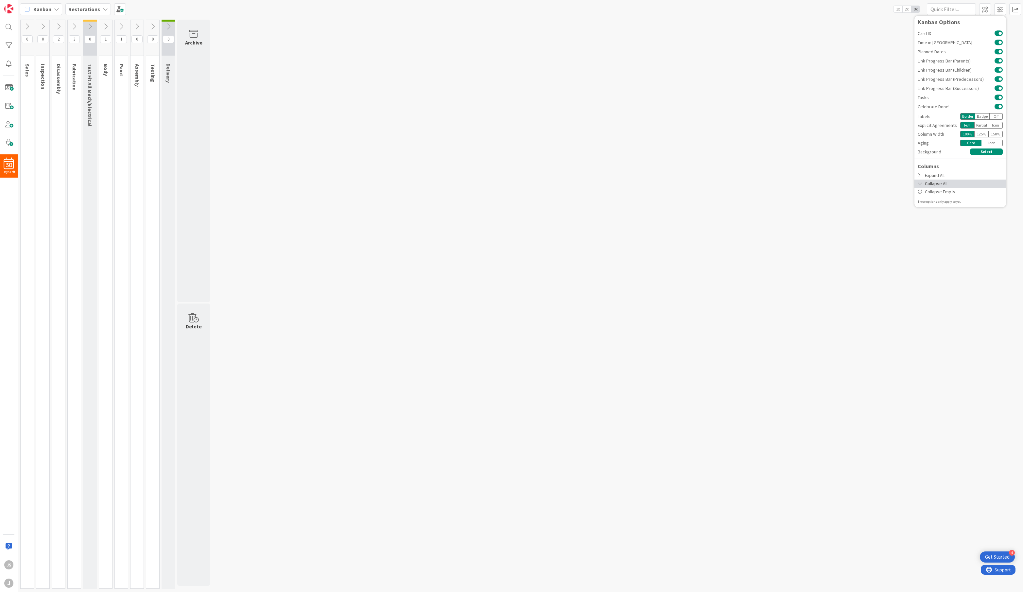
scroll to position [0, 0]
click at [453, 133] on div "0 Sales 0 Inspection 2 Disassembly 3 Fabrication 0 Test Fit All Mech/Electrical…" at bounding box center [520, 306] width 1003 height 572
click at [1002, 9] on span at bounding box center [1000, 9] width 12 height 12
click at [967, 189] on div "Collapse Empty" at bounding box center [961, 192] width 92 height 8
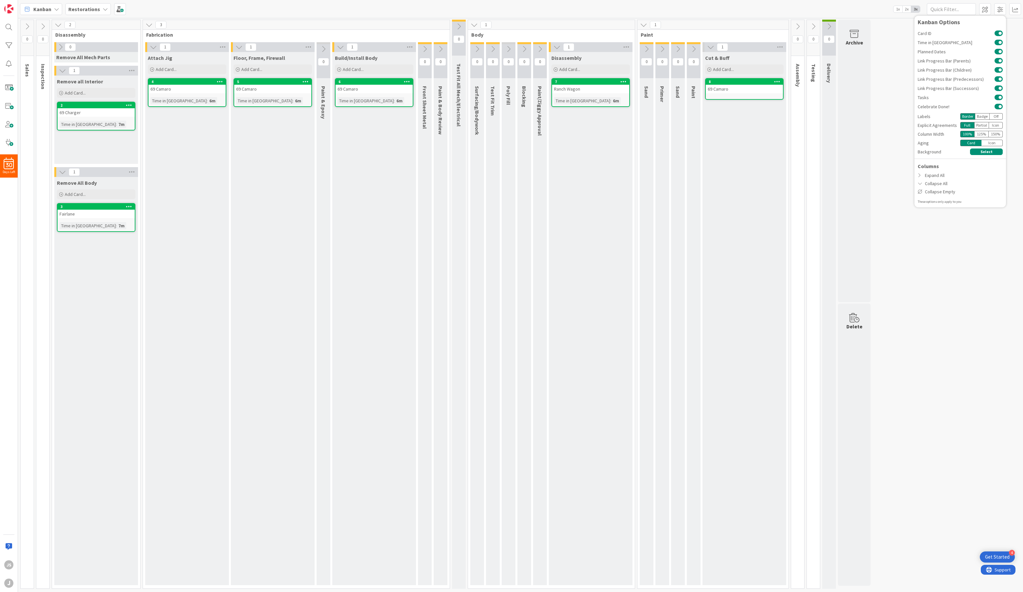
click at [93, 8] on b "Restorations" at bounding box center [84, 9] width 32 height 7
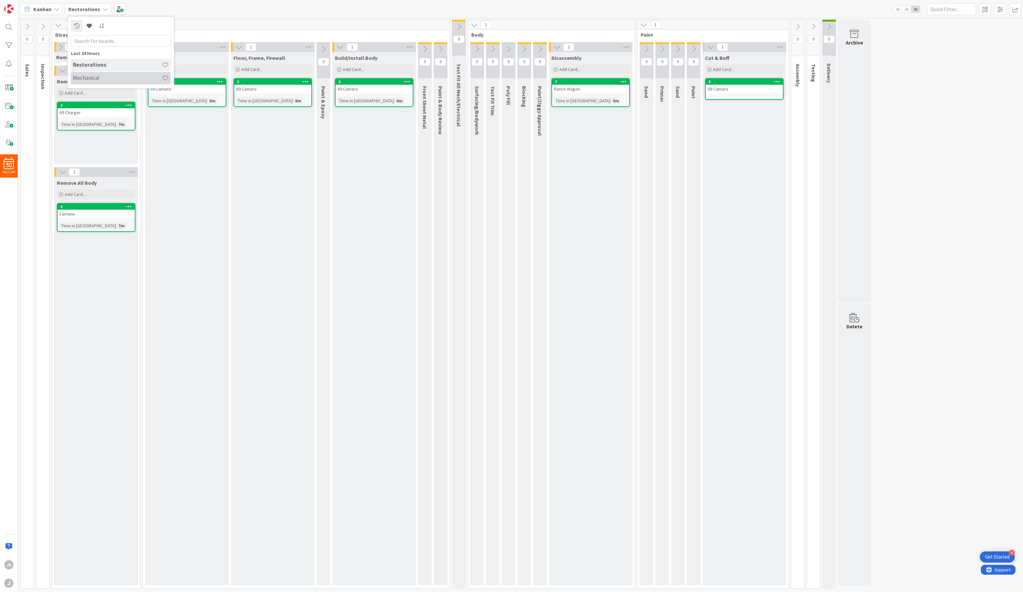
click at [89, 73] on div "Mechanical" at bounding box center [121, 78] width 100 height 12
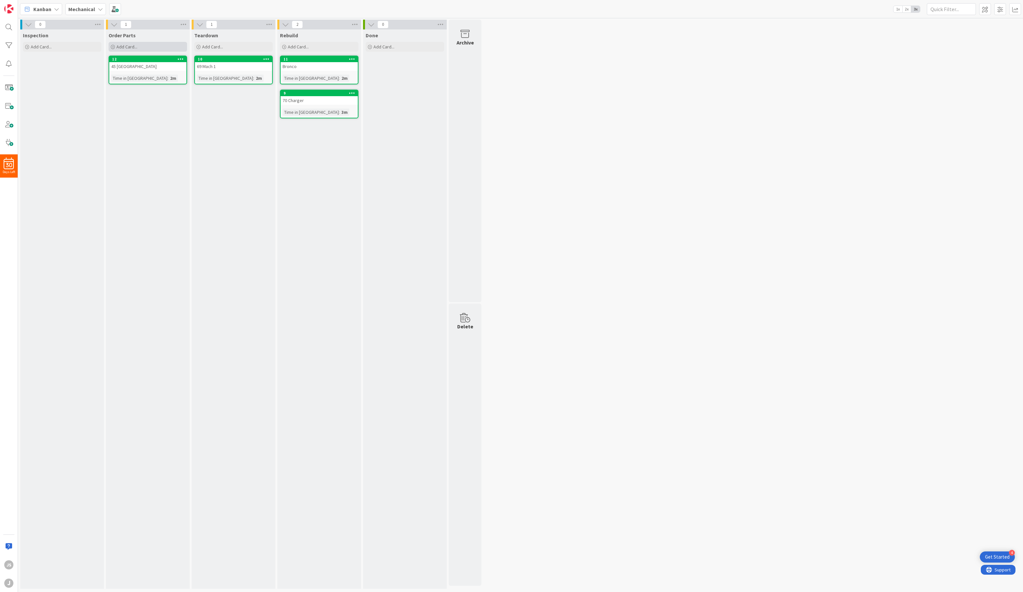
click at [126, 44] on div "Add Card..." at bounding box center [148, 47] width 79 height 10
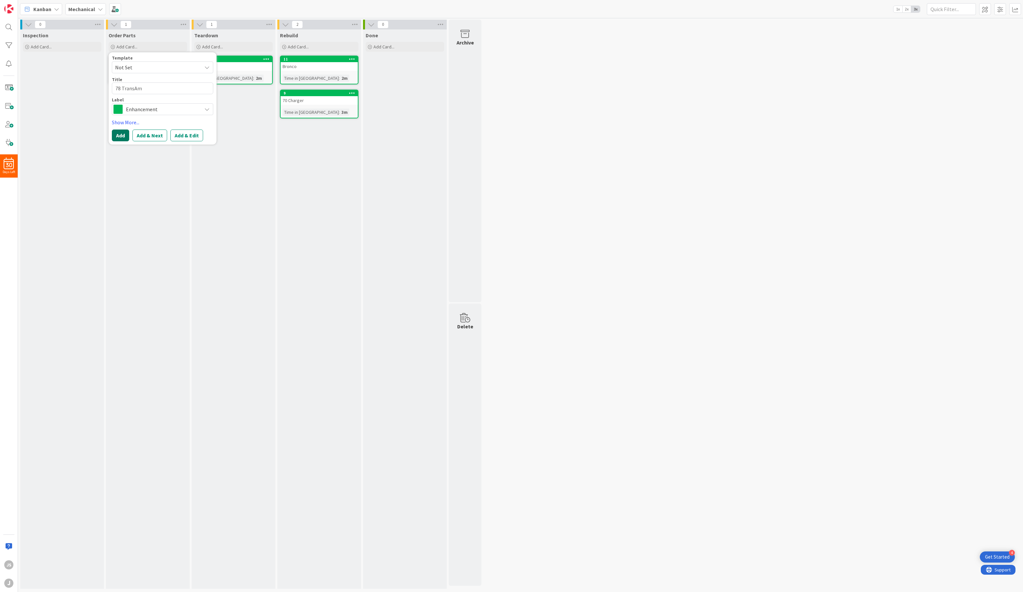
click at [120, 133] on button "Add" at bounding box center [120, 136] width 17 height 12
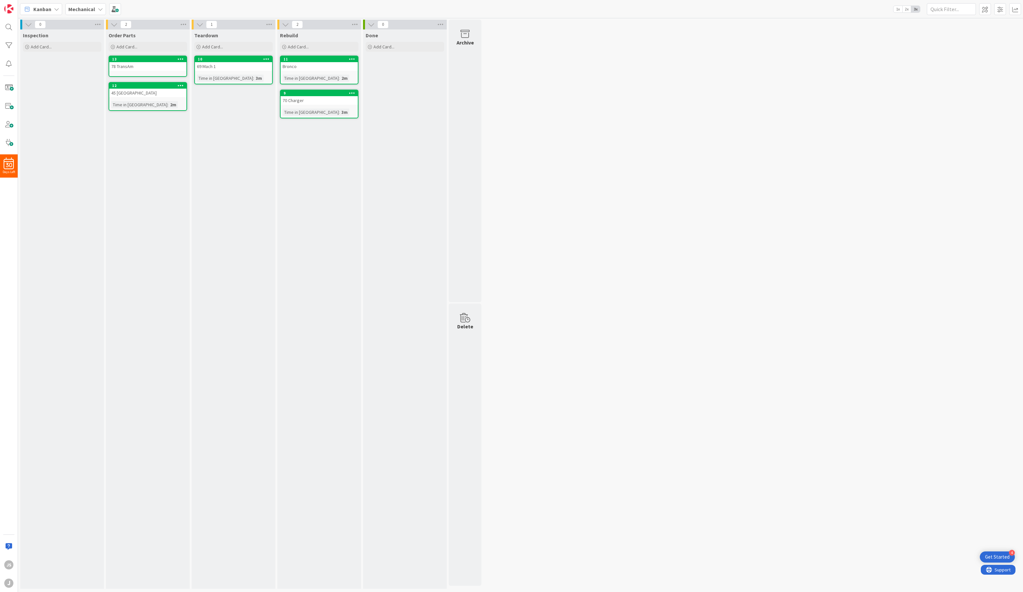
click at [495, 114] on div "0 Inspection Add Card... 2 Order Parts Add Card... Template Not Set Title 0 / 1…" at bounding box center [520, 306] width 1003 height 572
click at [225, 62] on div "69 Mach 1" at bounding box center [233, 66] width 77 height 9
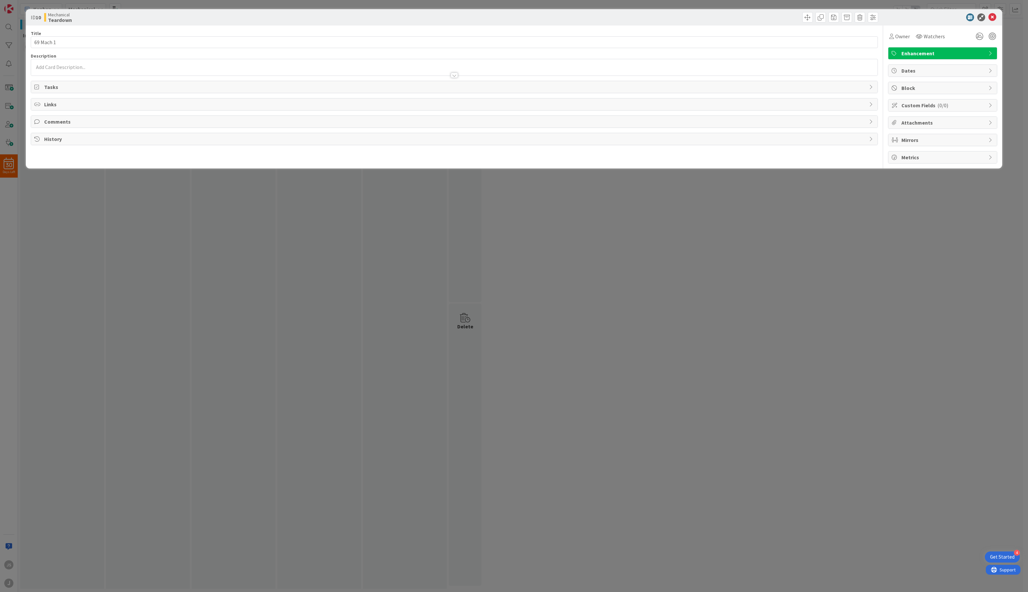
click at [69, 87] on span "Tasks" at bounding box center [455, 87] width 822 height 8
click at [68, 103] on button "Add Checklist" at bounding box center [57, 102] width 46 height 12
click at [174, 96] on div "Add Checklist Add Checklist Checklist Name (needed before adding tasks) 0 / 64 …" at bounding box center [454, 102] width 847 height 18
click at [57, 126] on span "Links" at bounding box center [455, 123] width 822 height 8
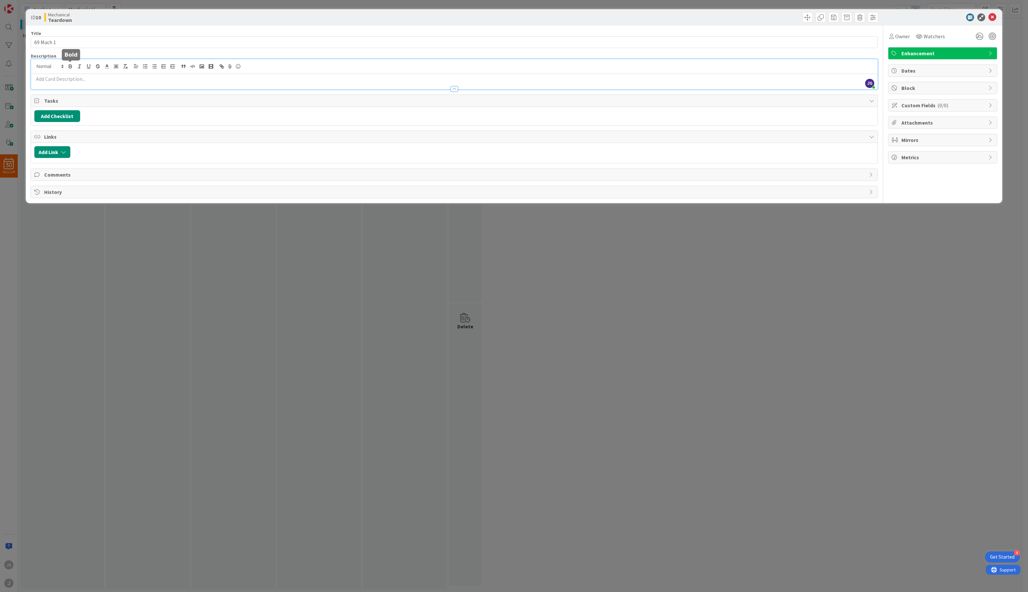
click at [69, 68] on div "[PERSON_NAME] [PERSON_NAME] just joined" at bounding box center [454, 74] width 847 height 30
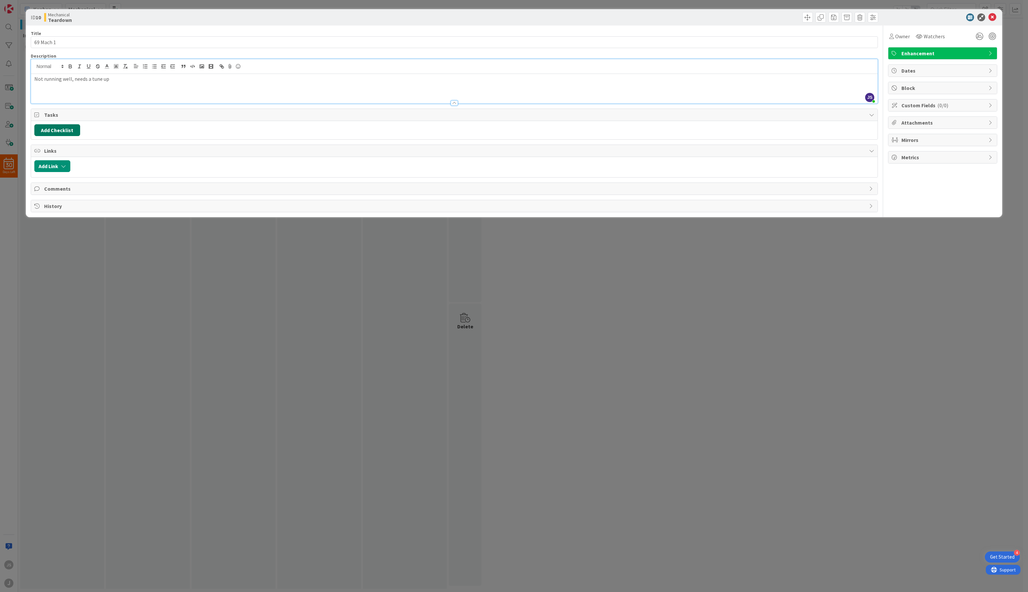
click at [70, 132] on button "Add Checklist" at bounding box center [57, 130] width 46 height 12
click at [78, 159] on input at bounding box center [88, 162] width 101 height 12
click at [49, 176] on button "Add" at bounding box center [46, 177] width 17 height 12
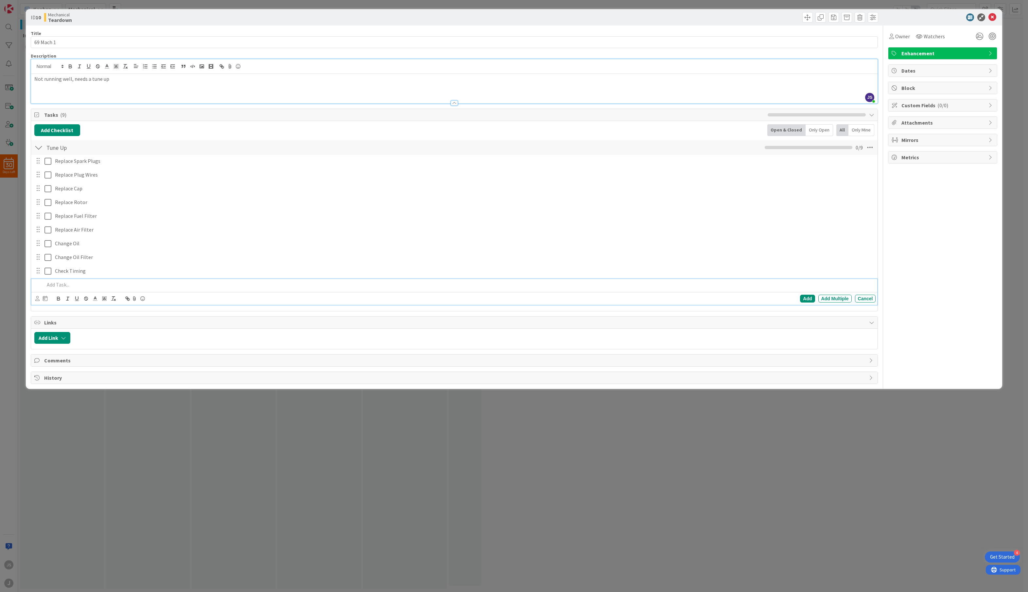
click at [931, 86] on span "Block" at bounding box center [944, 88] width 84 height 8
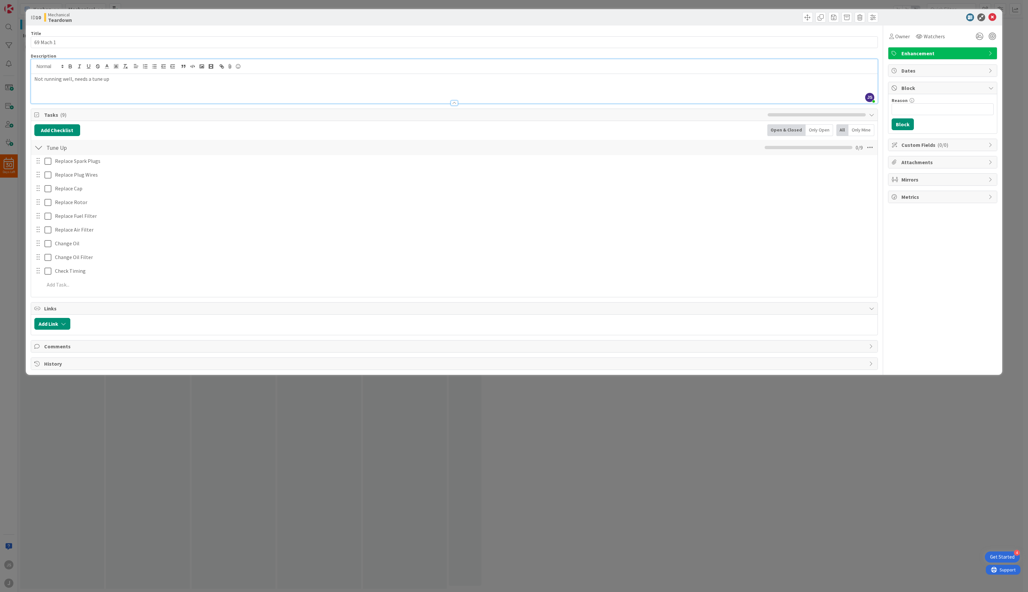
click at [915, 181] on span "Mirrors" at bounding box center [944, 180] width 84 height 8
click at [919, 244] on span "Metrics" at bounding box center [944, 248] width 84 height 8
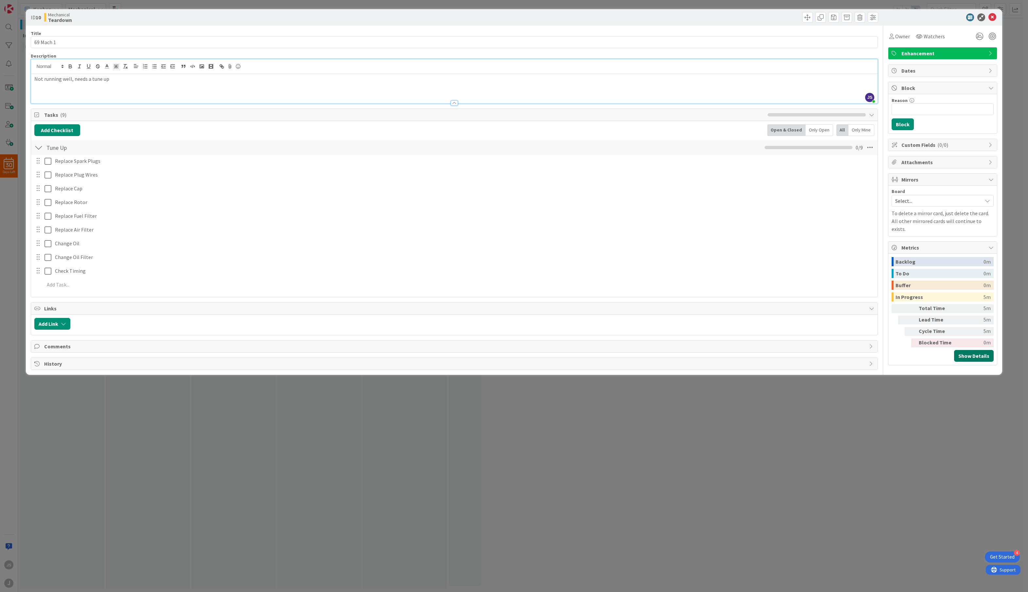
click at [972, 350] on button "Show Details" at bounding box center [974, 356] width 40 height 12
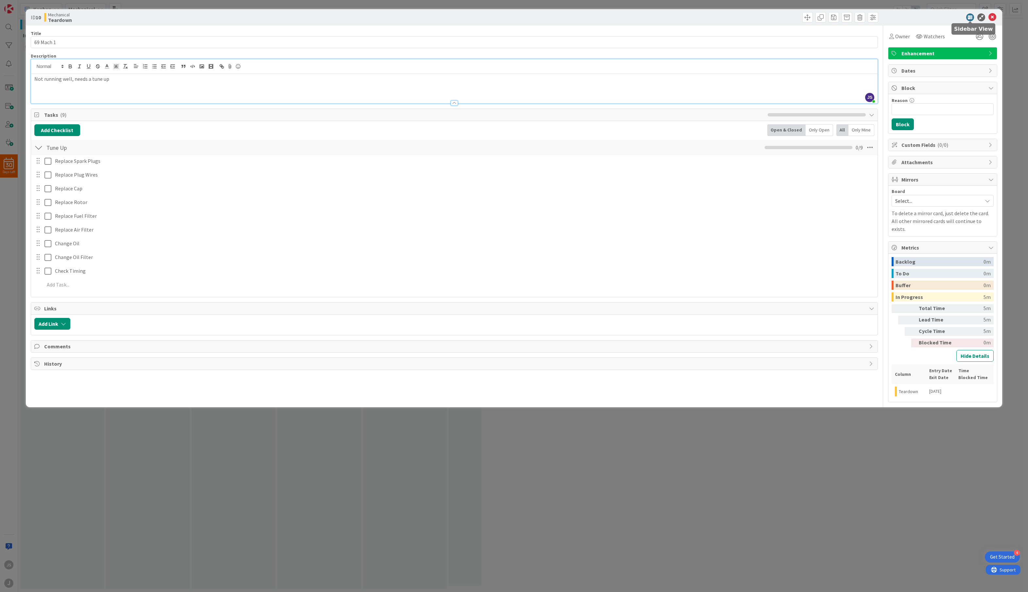
click at [969, 18] on icon at bounding box center [970, 17] width 8 height 8
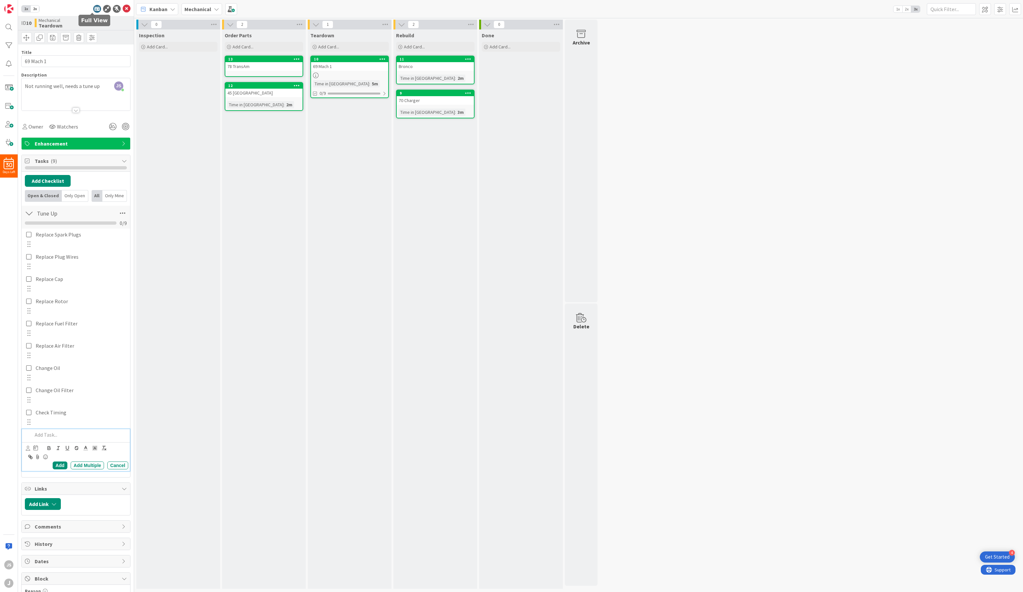
click at [94, 9] on icon at bounding box center [97, 9] width 8 height 8
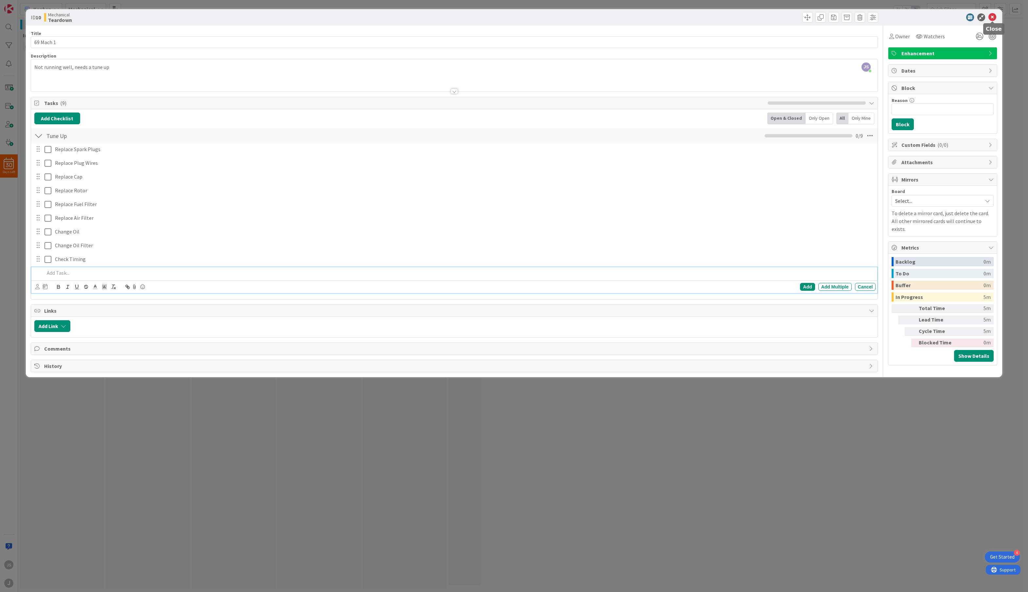
click at [991, 15] on icon at bounding box center [993, 17] width 8 height 8
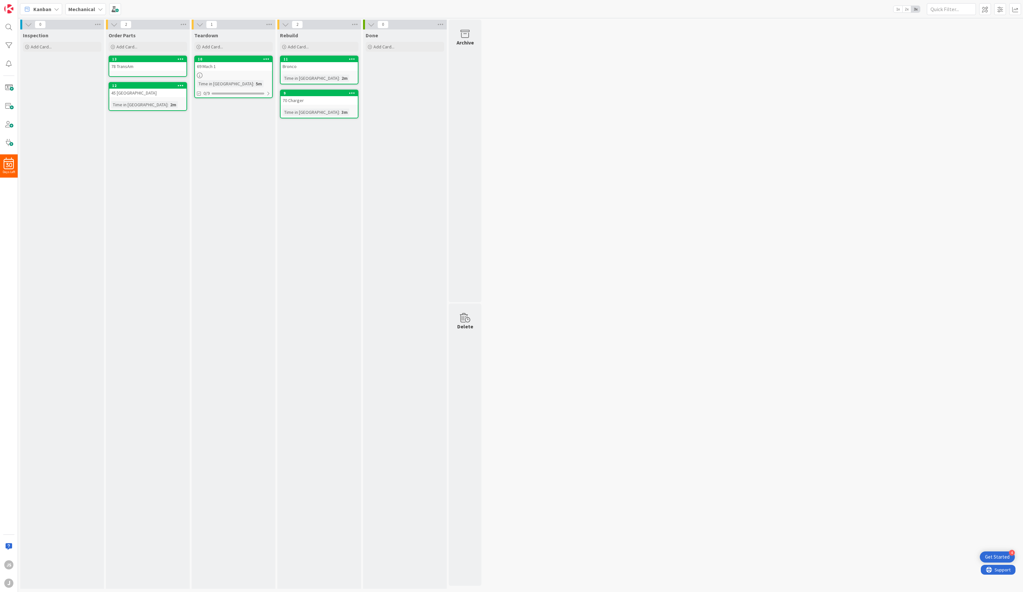
click at [145, 64] on div "78 TransAm" at bounding box center [147, 66] width 77 height 9
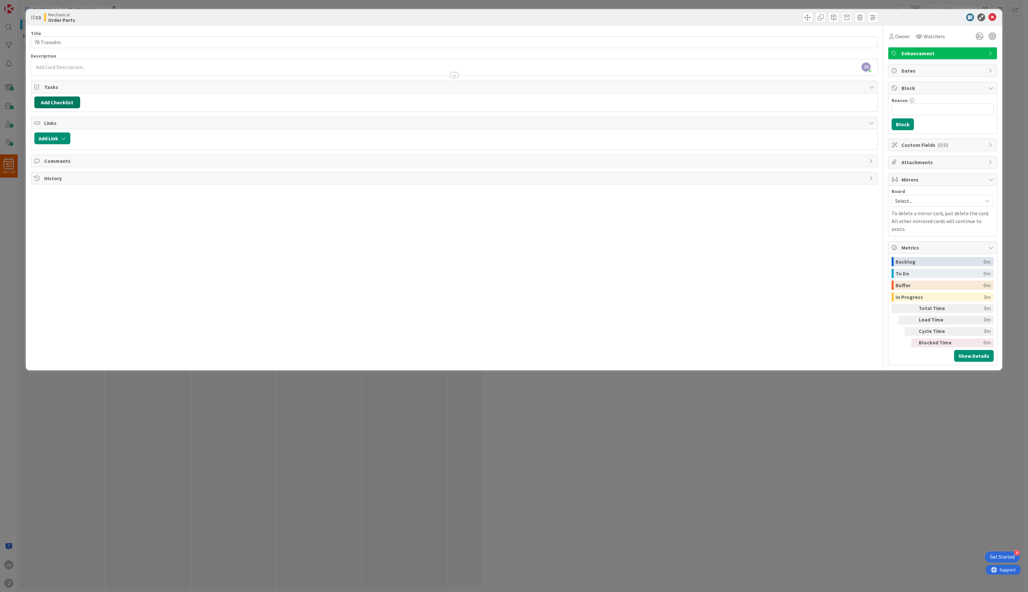
click at [63, 101] on button "Add Checklist" at bounding box center [57, 102] width 46 height 12
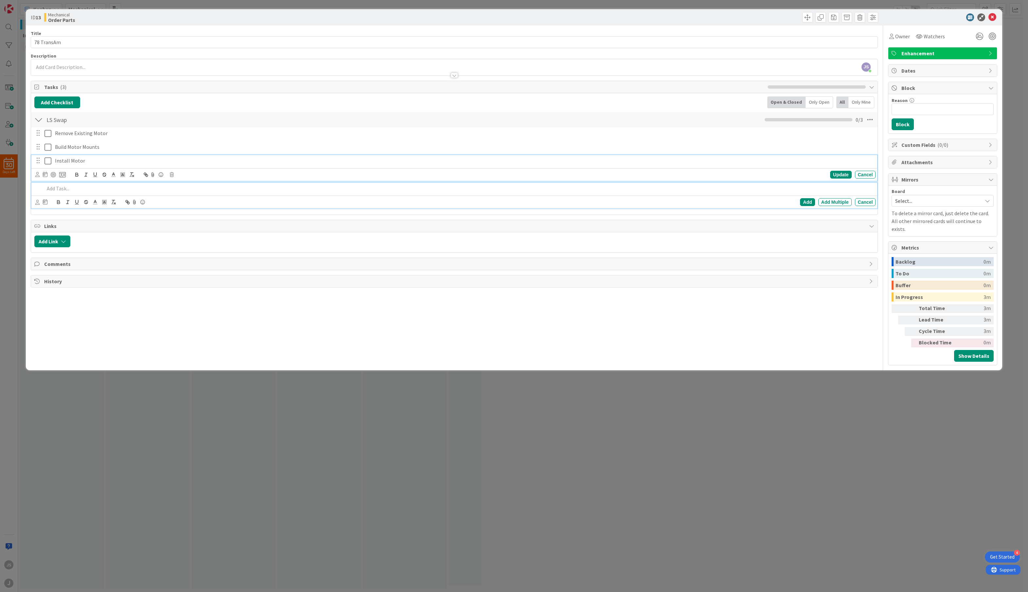
click at [71, 188] on p at bounding box center [458, 189] width 829 height 8
click at [994, 18] on icon at bounding box center [993, 17] width 8 height 8
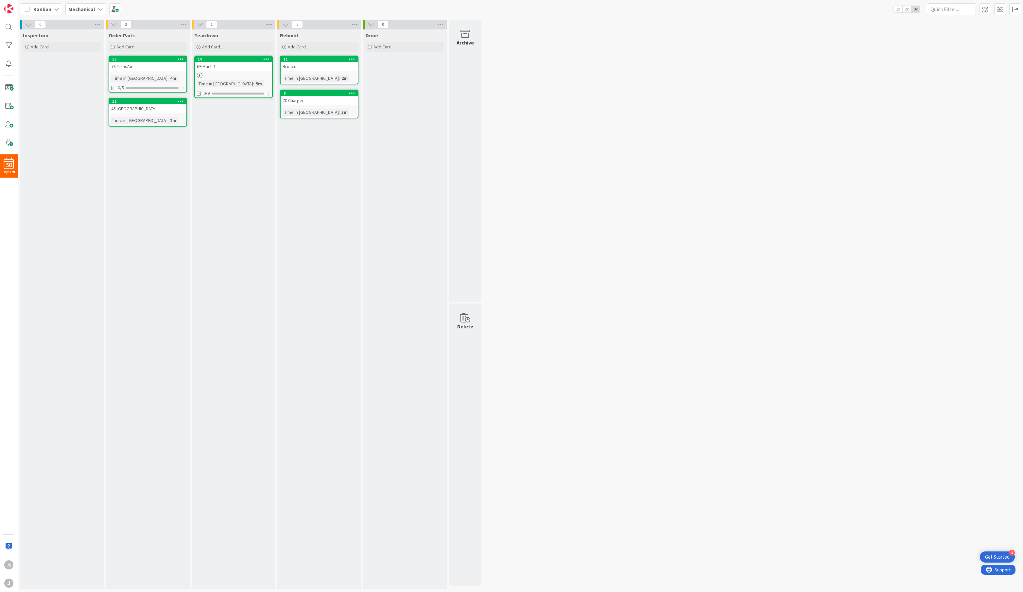
click at [310, 61] on div "11" at bounding box center [319, 59] width 77 height 6
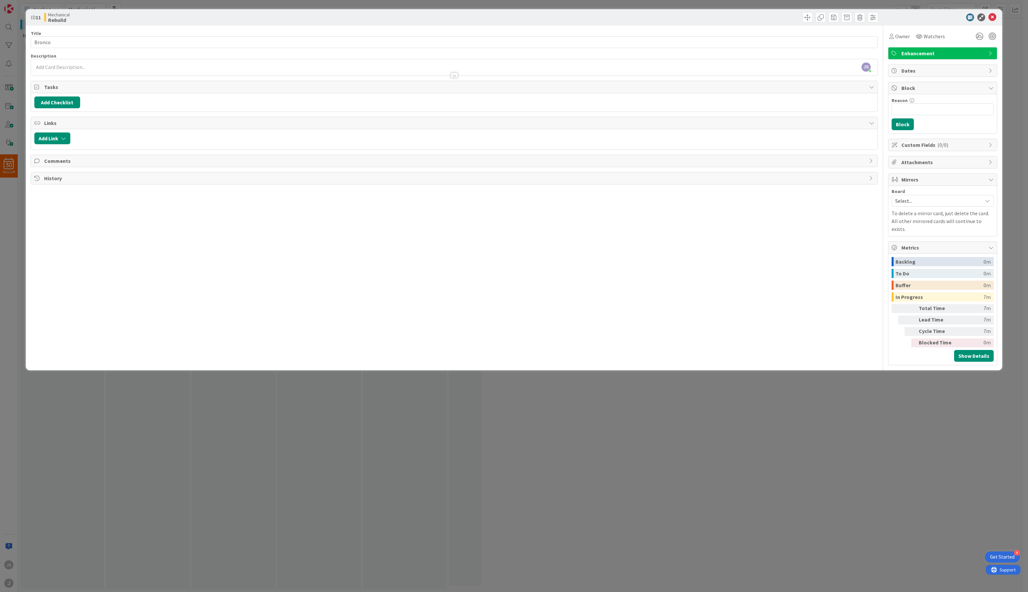
click at [93, 96] on div "Add Checklist" at bounding box center [454, 102] width 840 height 12
click at [59, 98] on button "Add Checklist" at bounding box center [57, 102] width 46 height 12
click at [53, 160] on link "Load template" at bounding box center [54, 161] width 33 height 7
click at [65, 132] on link "Edit Checklist Templates" at bounding box center [62, 134] width 48 height 12
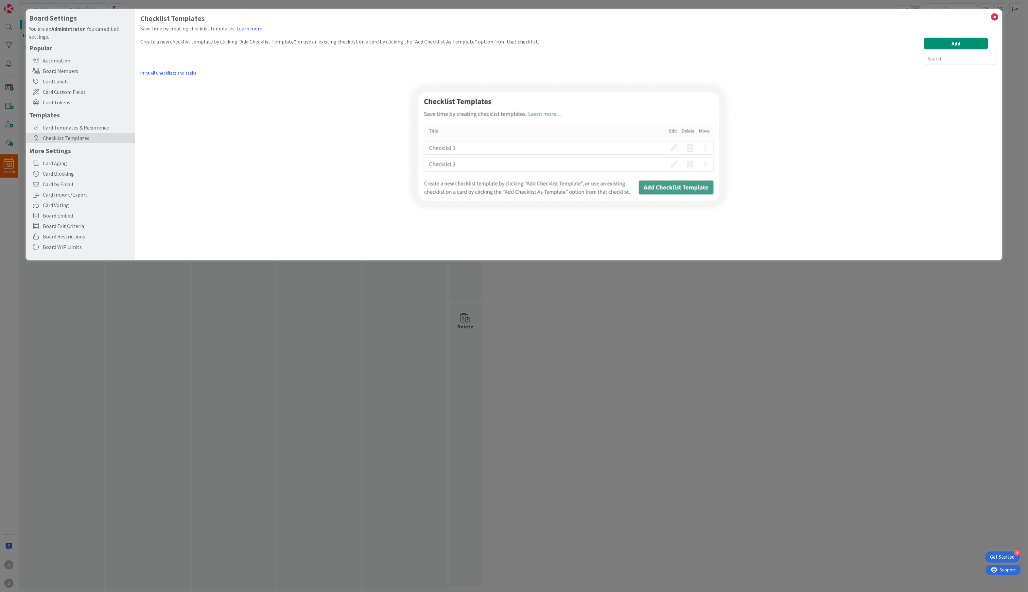
click at [671, 185] on img at bounding box center [568, 146] width 327 height 135
click at [501, 158] on img at bounding box center [568, 146] width 327 height 135
click at [953, 44] on button "Add" at bounding box center [956, 44] width 64 height 12
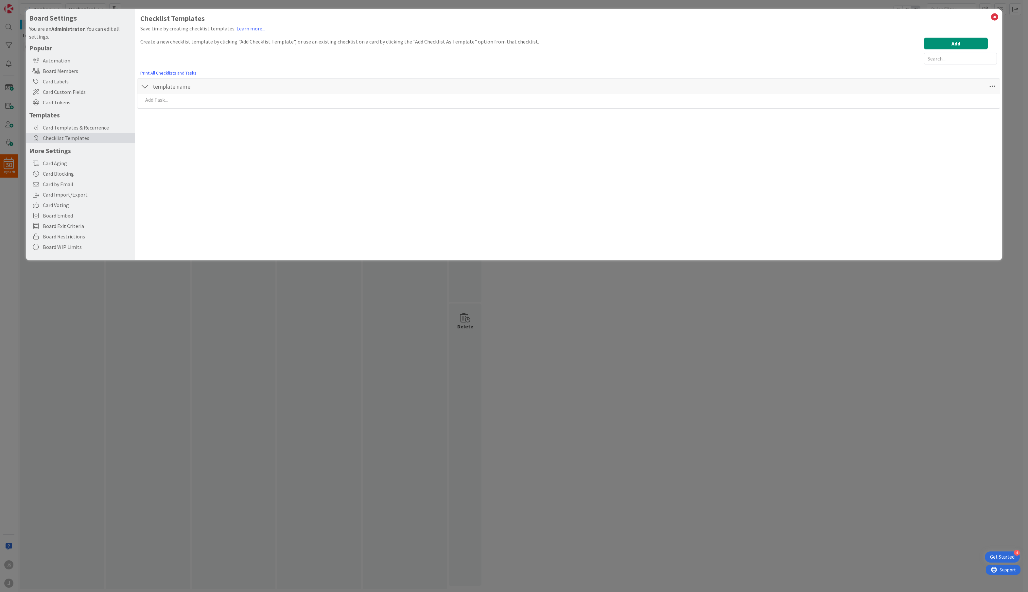
click at [213, 106] on div "Add Add Multiple Cancel" at bounding box center [569, 101] width 856 height 14
click at [213, 99] on p at bounding box center [569, 100] width 853 height 8
click at [929, 113] on div "Add" at bounding box center [929, 114] width 15 height 8
click at [171, 115] on p at bounding box center [569, 114] width 853 height 8
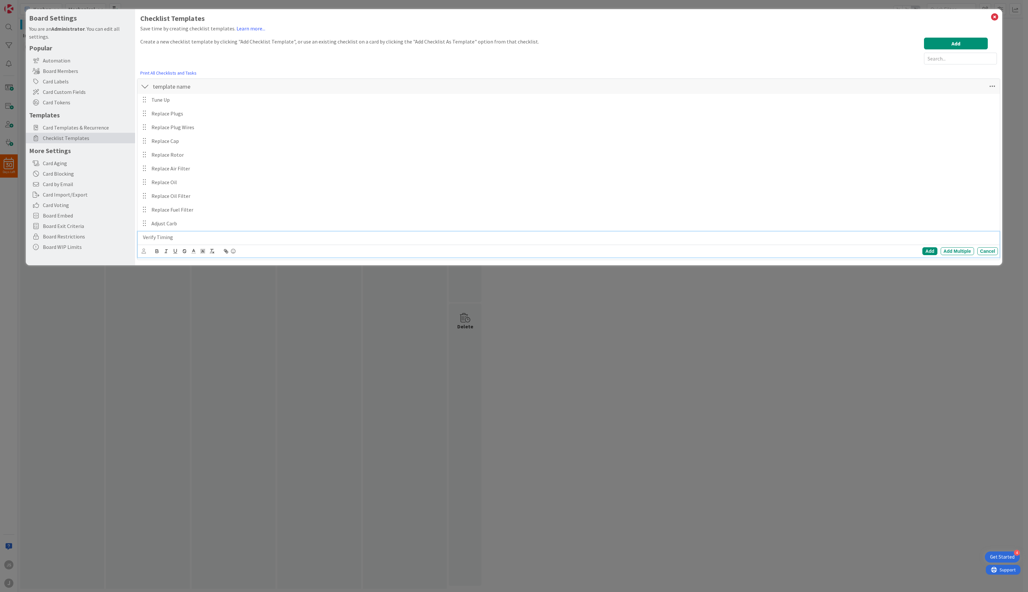
click at [226, 236] on p "Verify Timing" at bounding box center [569, 238] width 853 height 8
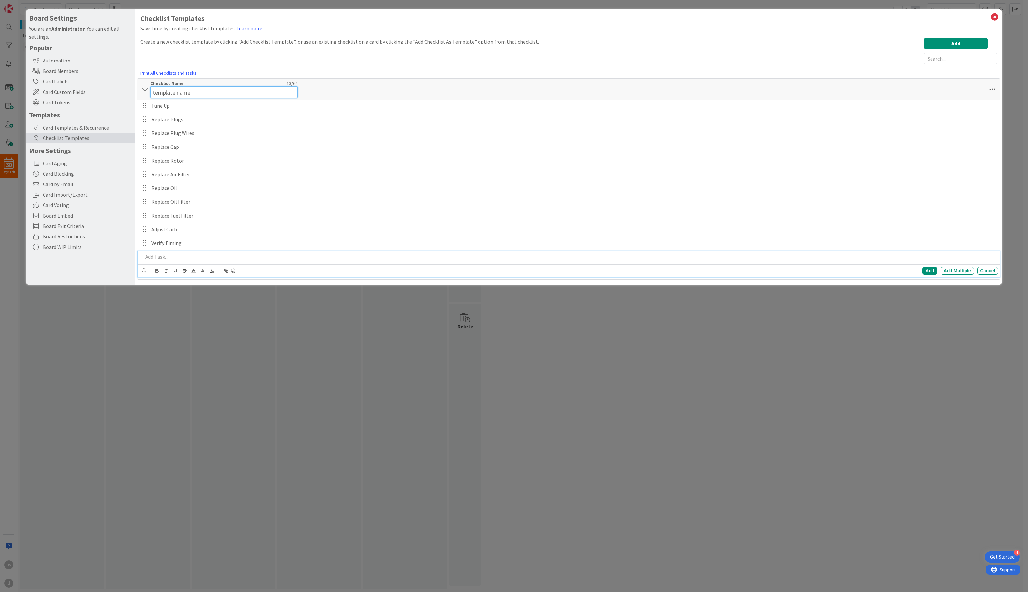
click at [174, 86] on div "Checklist Name 13 / 64 template name" at bounding box center [223, 89] width 147 height 18
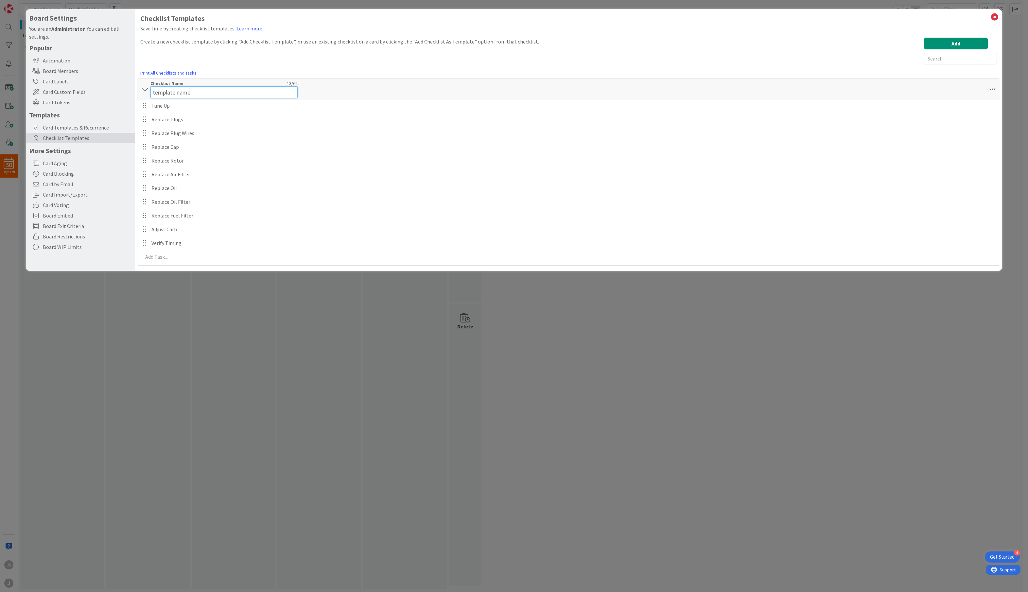
click at [177, 90] on input "template name" at bounding box center [223, 92] width 147 height 12
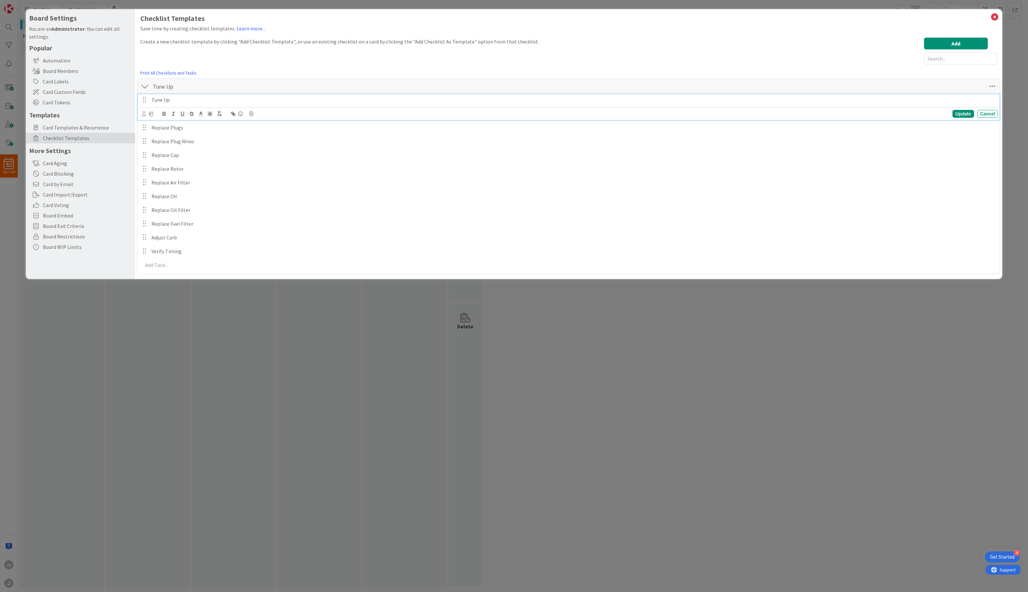
click at [173, 107] on div "Tune Up Update Cancel" at bounding box center [569, 107] width 862 height 26
click at [985, 114] on div "Cancel" at bounding box center [987, 114] width 21 height 8
click at [158, 100] on p "Tune Up" at bounding box center [573, 100] width 844 height 8
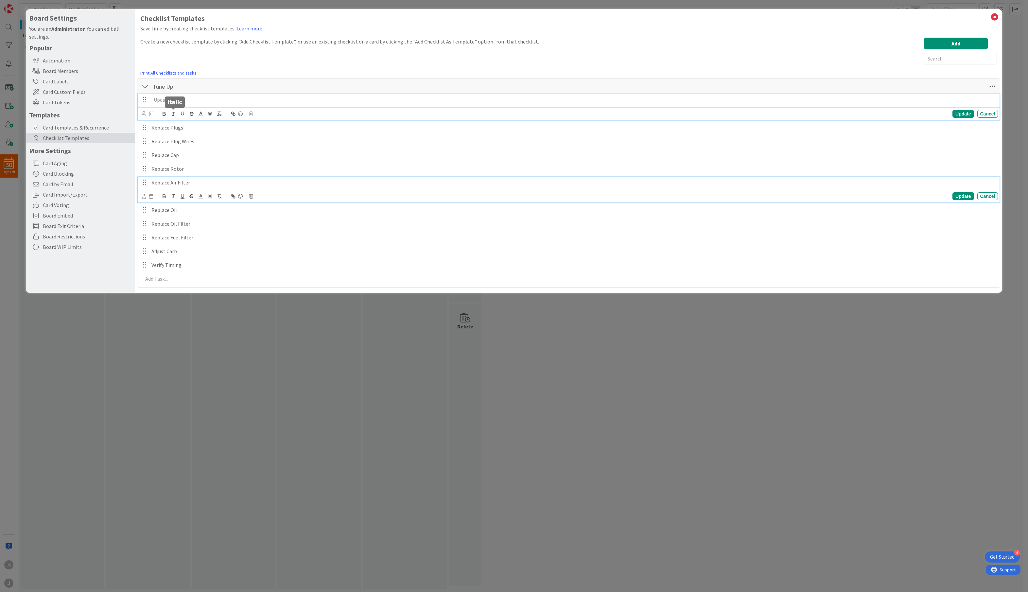
click at [265, 181] on p "Replace Air Filter" at bounding box center [573, 183] width 844 height 8
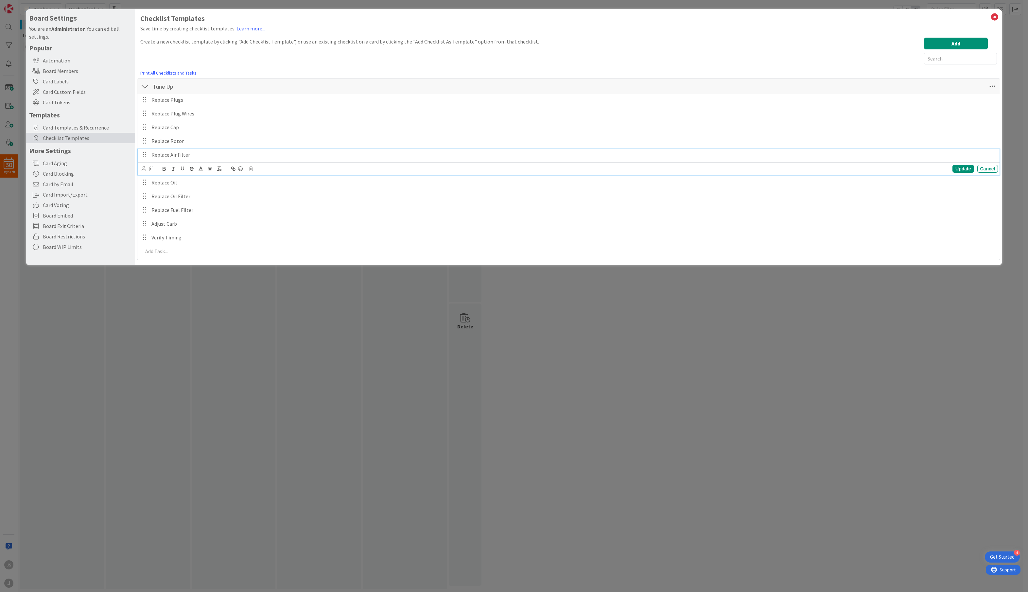
click at [233, 294] on div "Board Settings You are an Administrator . You can edit all settings. Popular Au…" at bounding box center [514, 296] width 1028 height 592
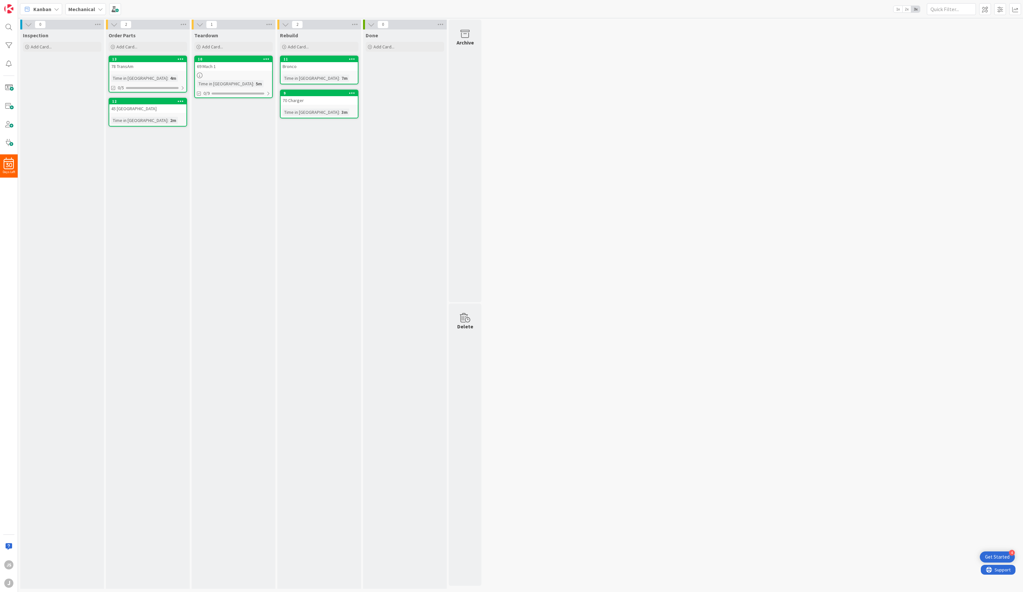
click at [234, 79] on div "10 69 Mach 1 Time in Column : 5m 0/9" at bounding box center [233, 77] width 79 height 43
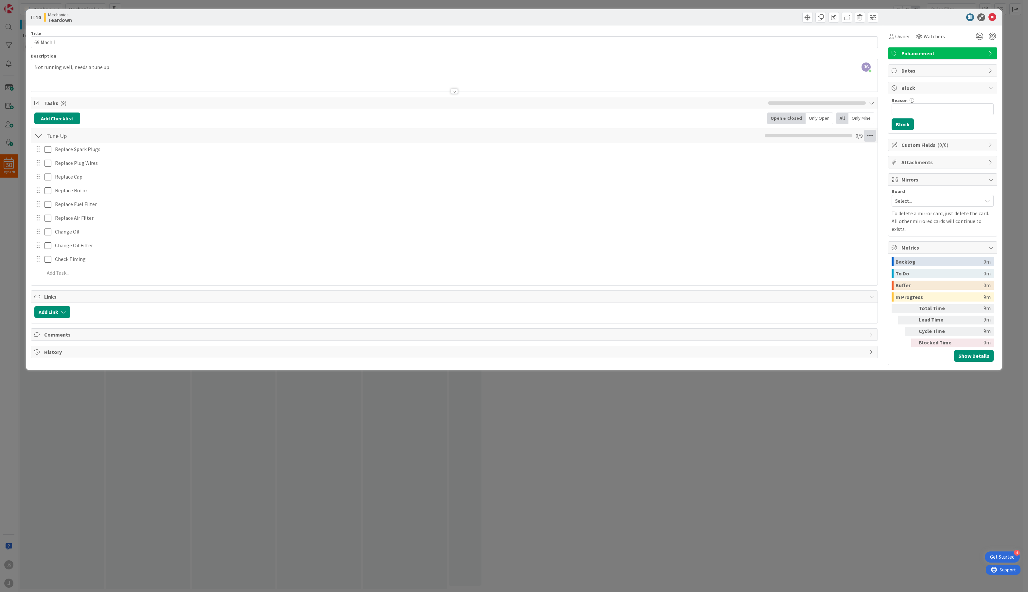
click at [871, 135] on icon at bounding box center [870, 136] width 12 height 12
click at [805, 190] on link "Delete Checklist" at bounding box center [825, 188] width 98 height 9
click at [798, 168] on button "Delete" at bounding box center [795, 167] width 25 height 12
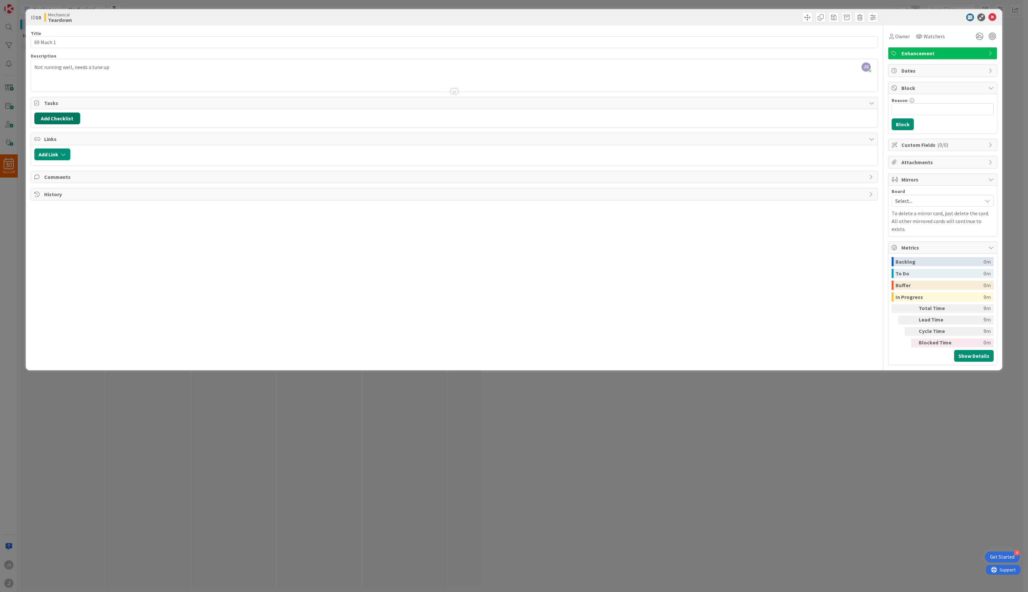
click at [72, 117] on button "Add Checklist" at bounding box center [57, 119] width 46 height 12
click at [65, 178] on link "Load template" at bounding box center [54, 177] width 33 height 7
click at [52, 146] on div "Tune Up" at bounding box center [88, 145] width 108 height 12
click at [50, 162] on button "Add" at bounding box center [46, 165] width 17 height 12
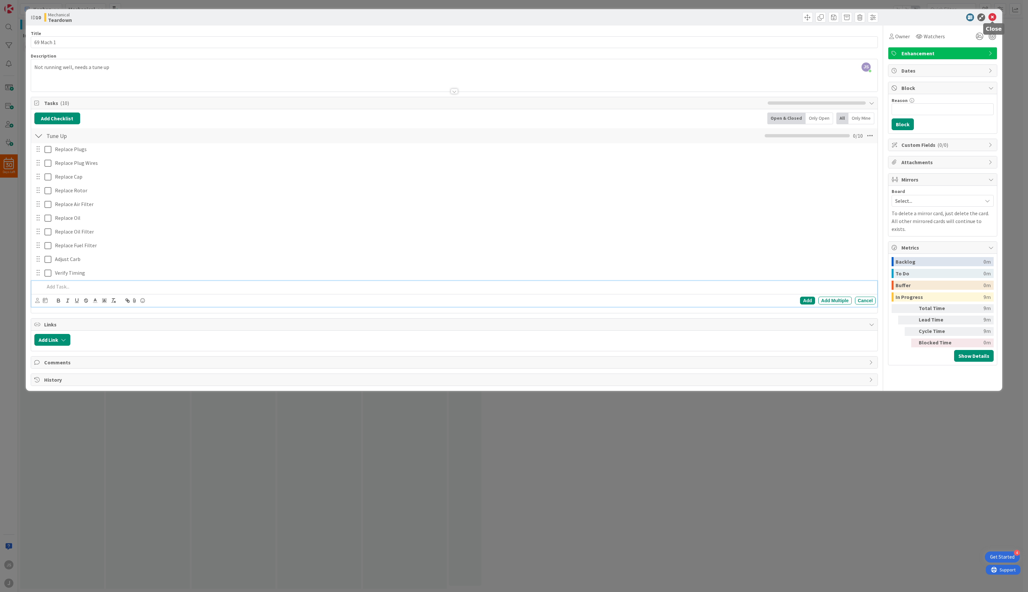
click at [993, 18] on icon at bounding box center [993, 17] width 8 height 8
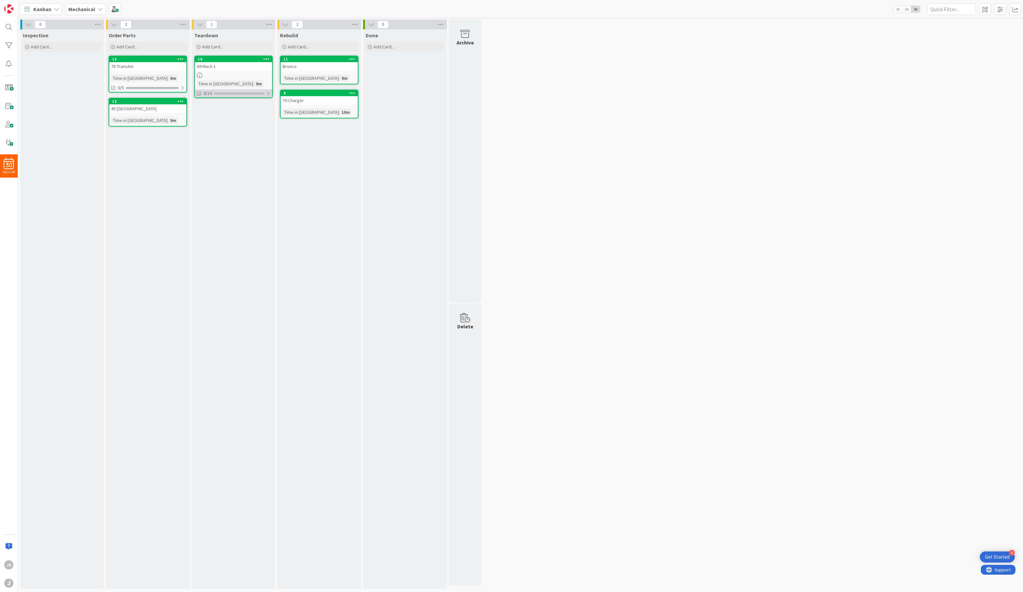
click at [224, 93] on div at bounding box center [239, 94] width 50 height 2
click at [201, 109] on icon at bounding box center [199, 109] width 5 height 5
click at [201, 110] on icon at bounding box center [199, 109] width 5 height 5
click at [199, 110] on icon at bounding box center [199, 109] width 5 height 5
click at [142, 86] on div "0/5" at bounding box center [147, 88] width 77 height 8
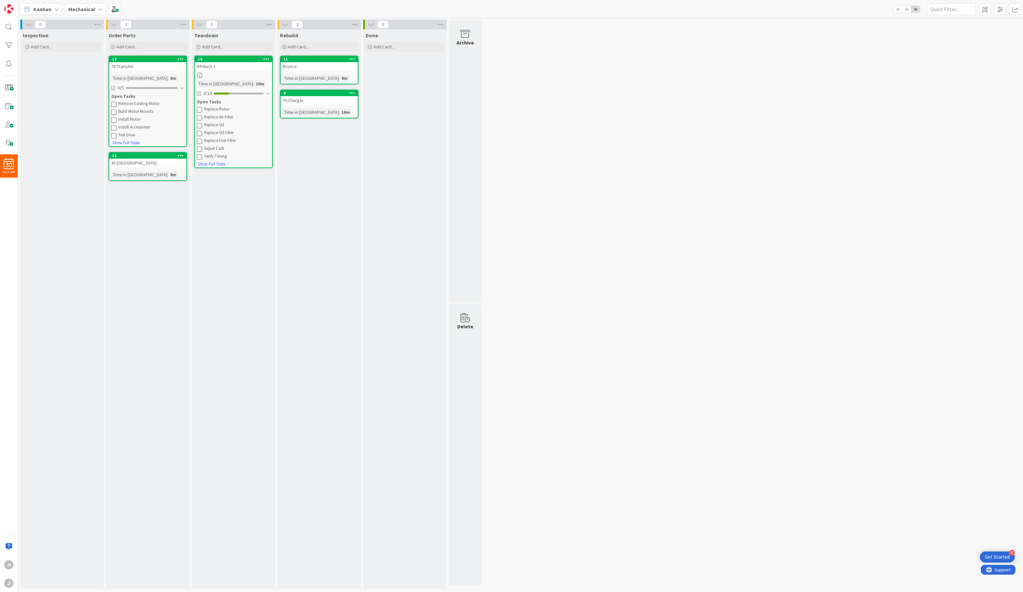
click at [122, 103] on div "Remove Existing Motor" at bounding box center [151, 103] width 66 height 5
click at [113, 103] on icon at bounding box center [113, 103] width 5 height 5
click at [334, 200] on div "Rebuild Add Card... 11 Bronco Time in [GEOGRAPHIC_DATA] : 9m 9 70 Charger Time …" at bounding box center [319, 308] width 84 height 559
click at [515, 164] on div "0 Inspection Add Card... 2 Order Parts Add Card... Template Not Set Title 0 / 1…" at bounding box center [520, 306] width 1003 height 572
click at [95, 11] on div "Mechanical" at bounding box center [85, 9] width 41 height 12
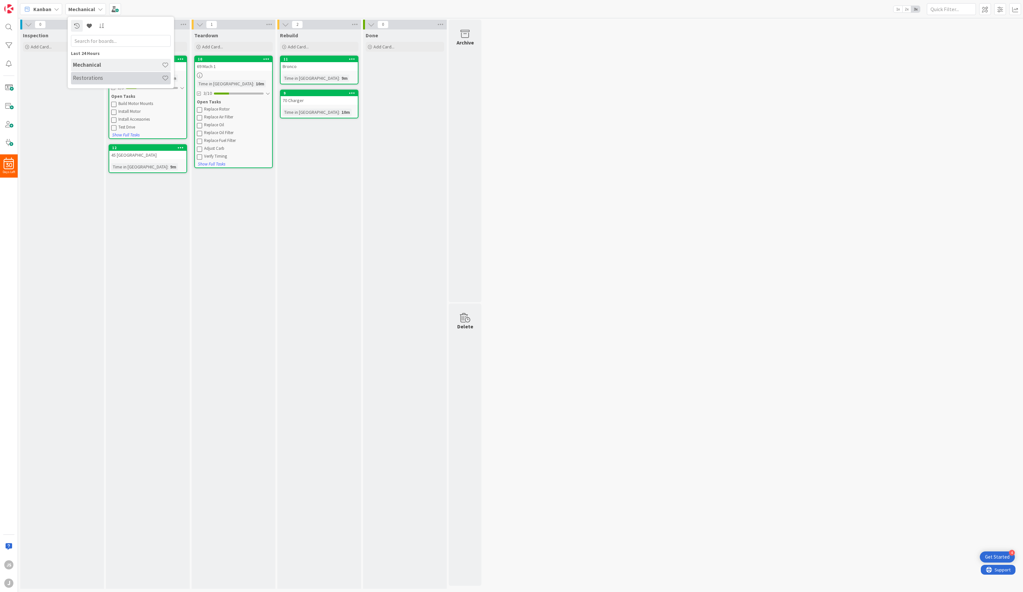
click at [91, 73] on div "Restorations" at bounding box center [121, 78] width 100 height 12
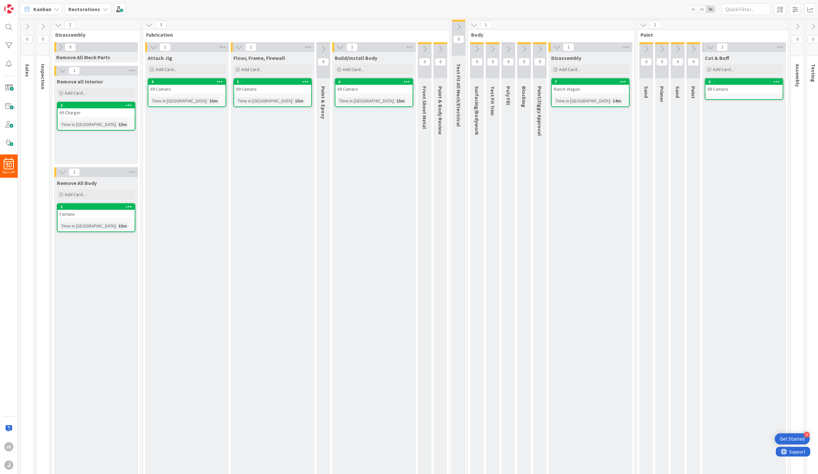
click at [95, 10] on b "Restorations" at bounding box center [84, 9] width 32 height 7
click at [91, 76] on h4 "Mechanical" at bounding box center [117, 78] width 89 height 7
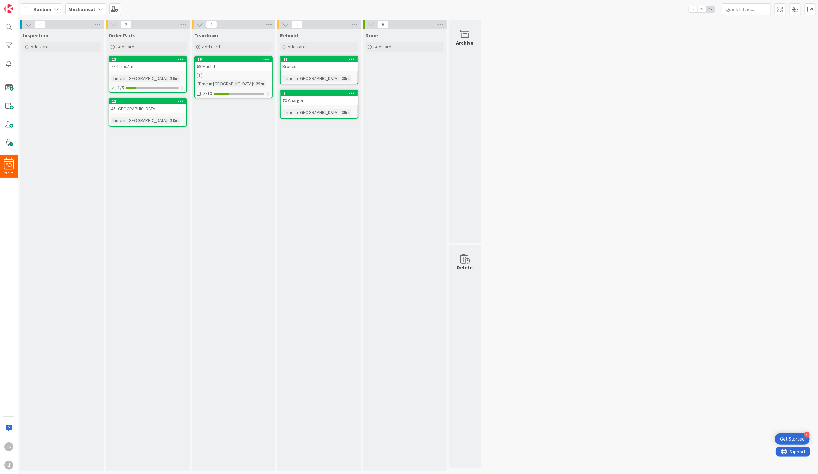
click at [218, 65] on div "69 Mach 1" at bounding box center [233, 66] width 77 height 9
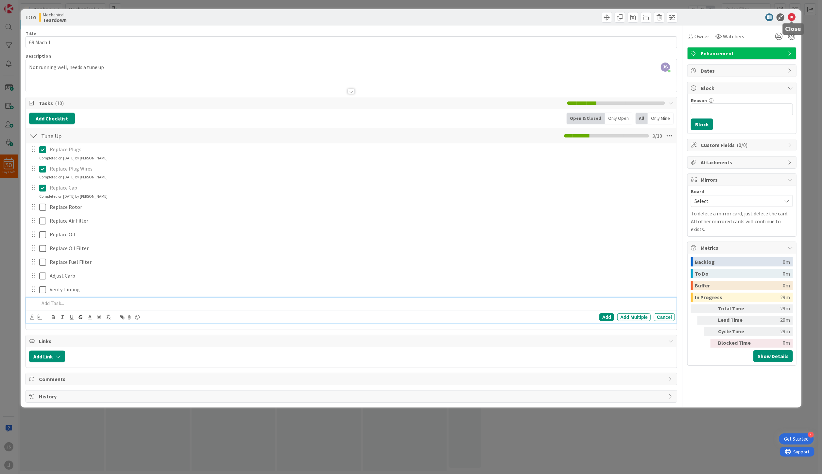
click at [791, 18] on icon at bounding box center [792, 17] width 8 height 8
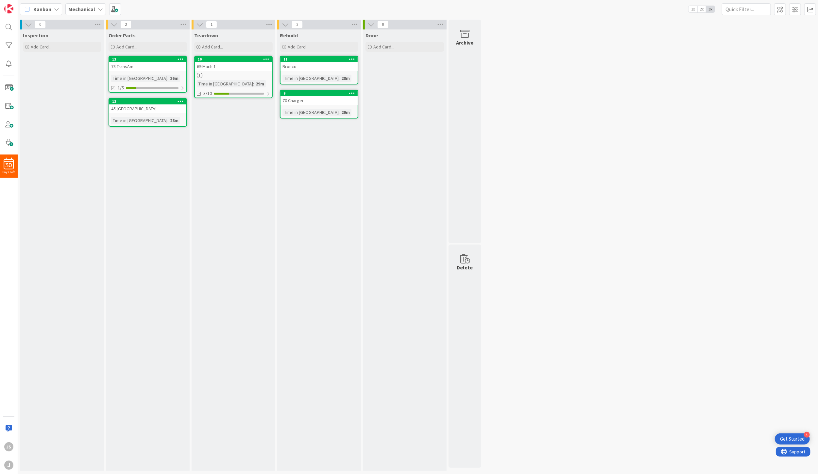
click at [91, 8] on b "Mechanical" at bounding box center [81, 9] width 27 height 7
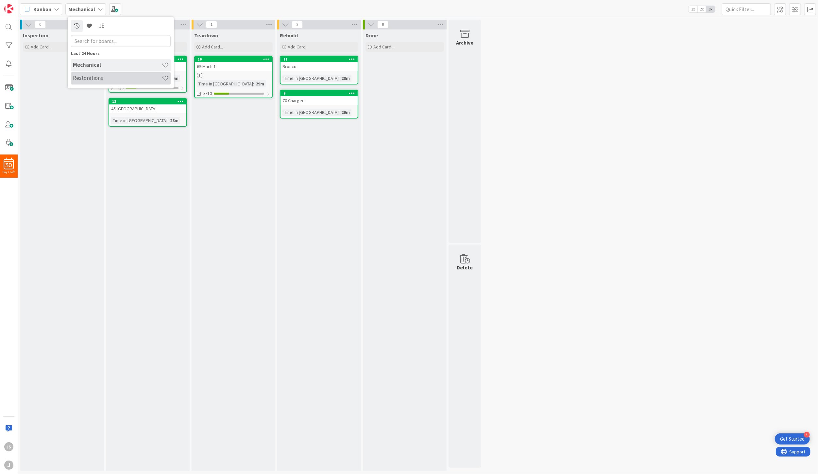
click at [90, 79] on h4 "Restorations" at bounding box center [117, 78] width 89 height 7
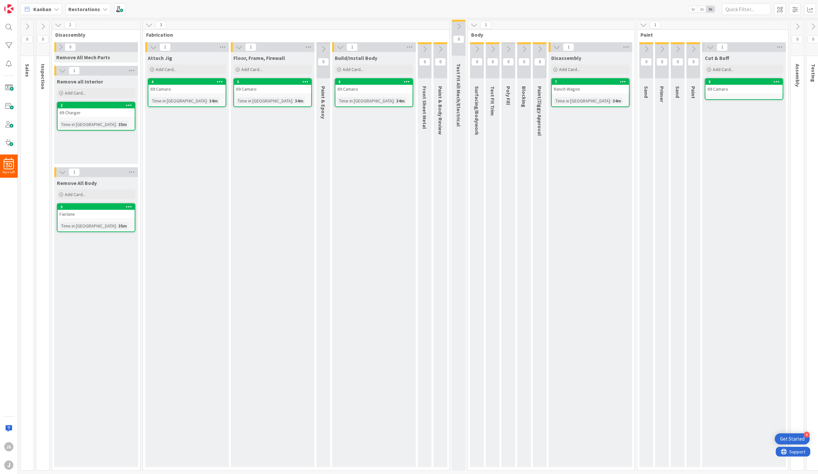
click at [580, 87] on div "Ranch Wagon" at bounding box center [590, 89] width 77 height 9
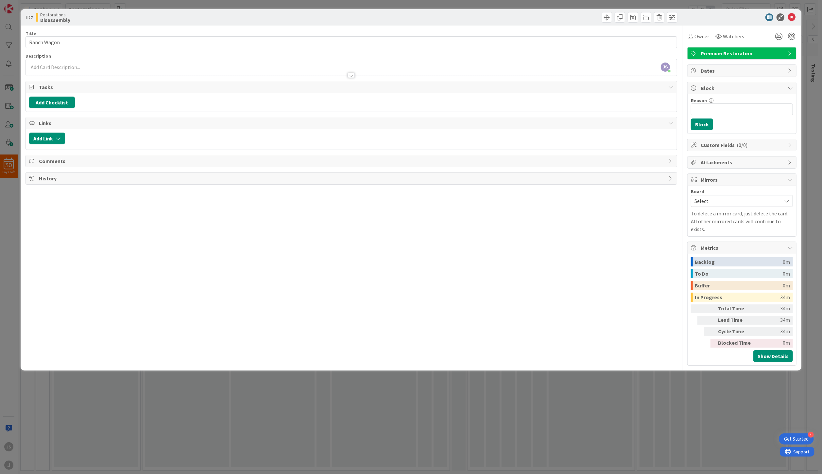
click at [720, 53] on span "Premium Restoration" at bounding box center [743, 53] width 84 height 8
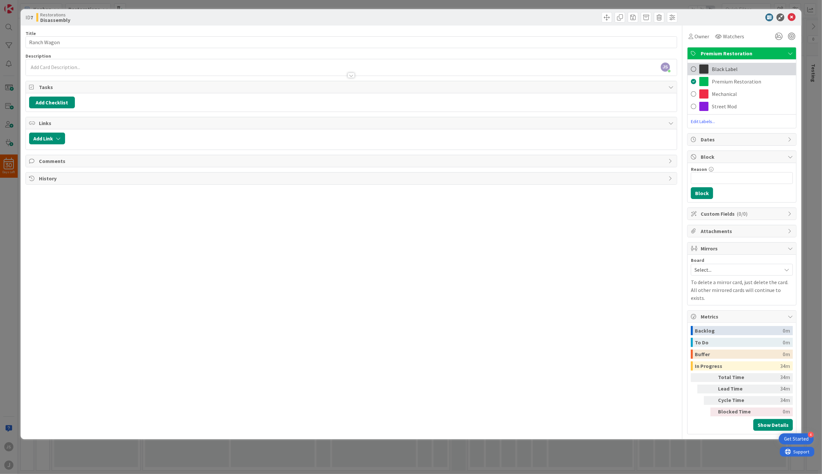
click at [714, 67] on span "Black Label" at bounding box center [725, 69] width 26 height 8
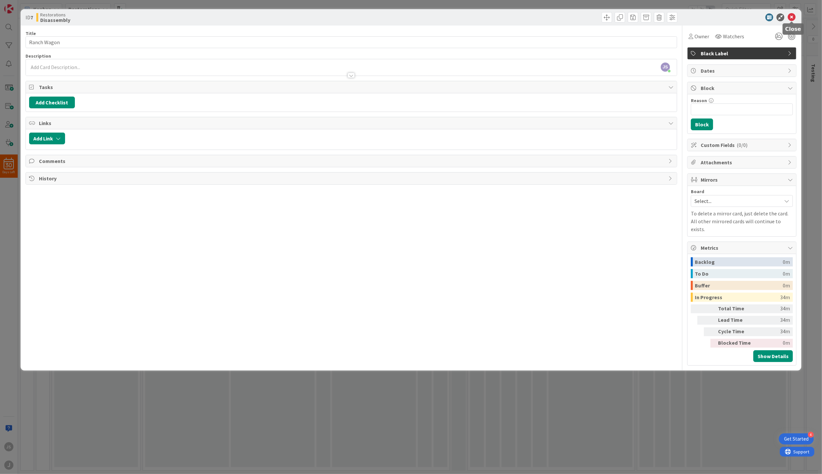
click at [794, 16] on icon at bounding box center [792, 17] width 8 height 8
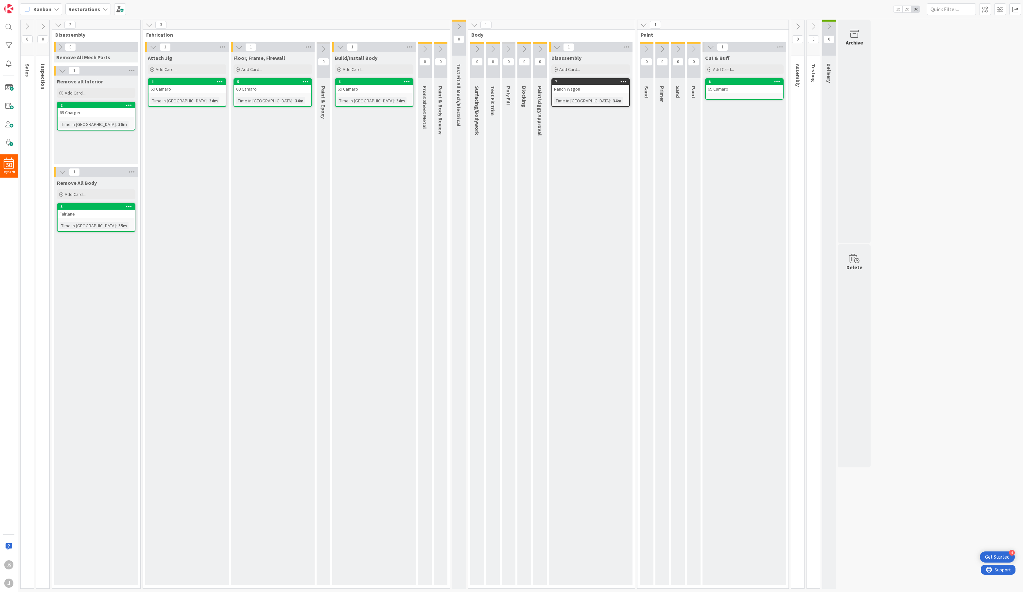
click at [40, 27] on icon at bounding box center [42, 26] width 7 height 7
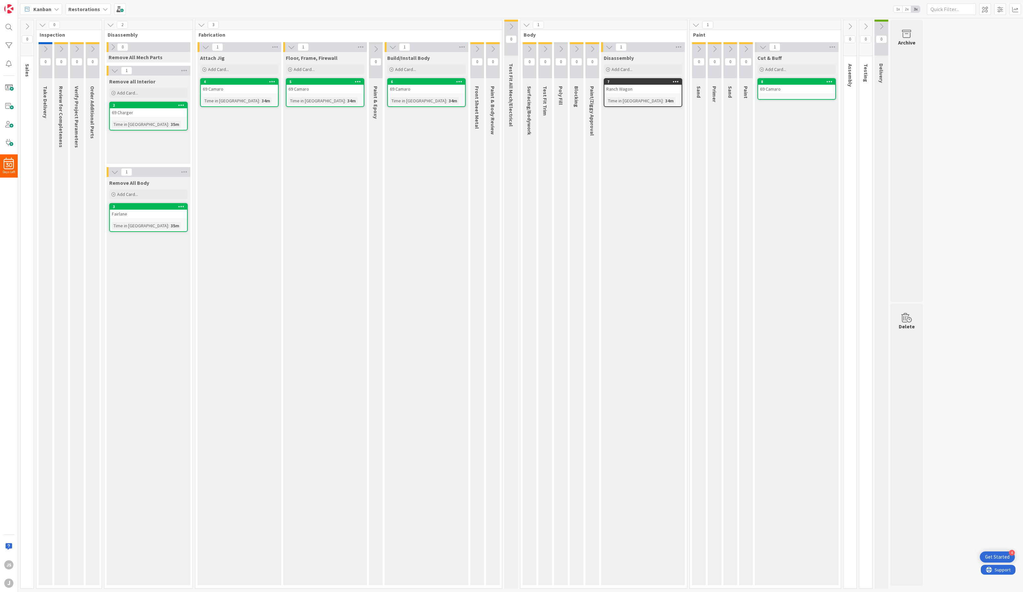
click at [43, 23] on icon at bounding box center [42, 24] width 7 height 7
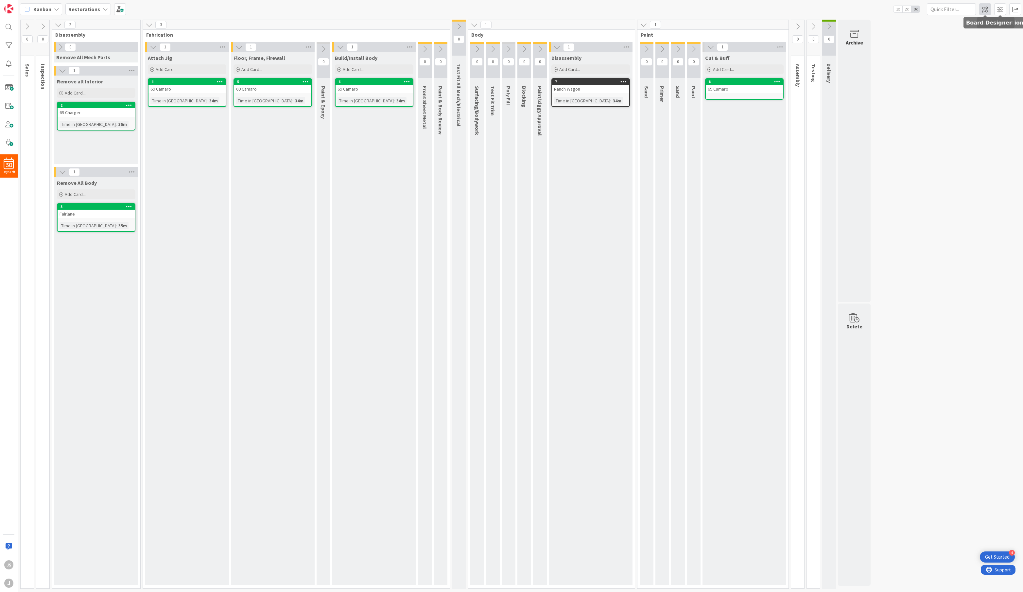
click at [989, 9] on span at bounding box center [985, 9] width 12 height 12
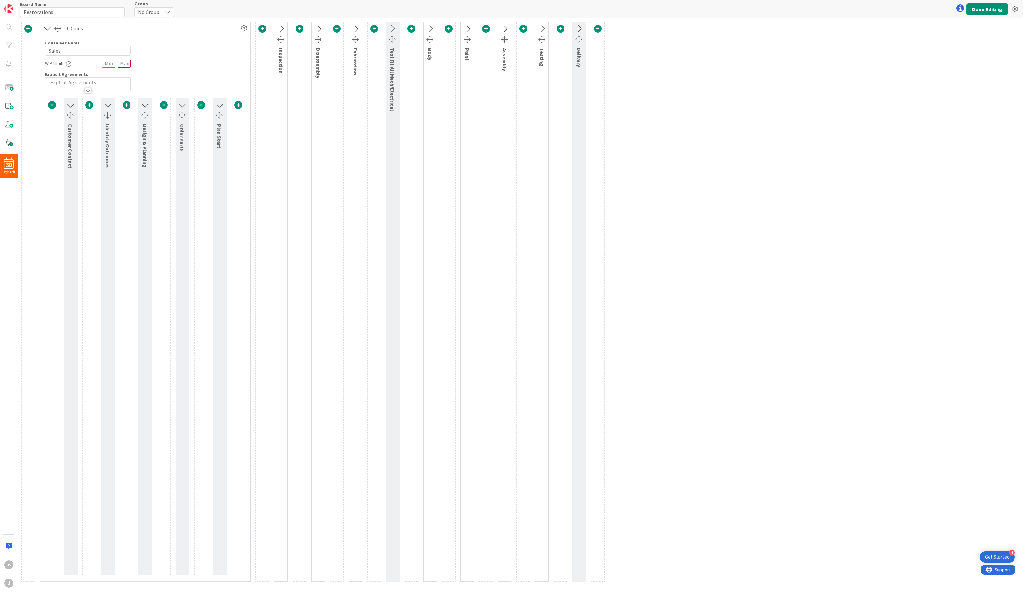
click at [48, 29] on icon at bounding box center [47, 28] width 11 height 9
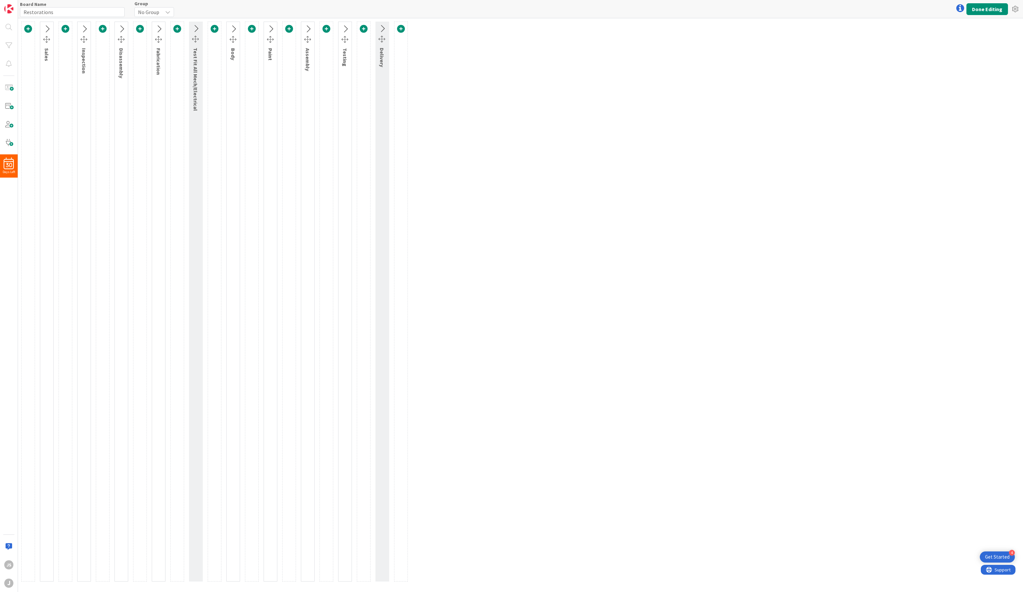
click at [84, 27] on icon at bounding box center [84, 29] width 11 height 9
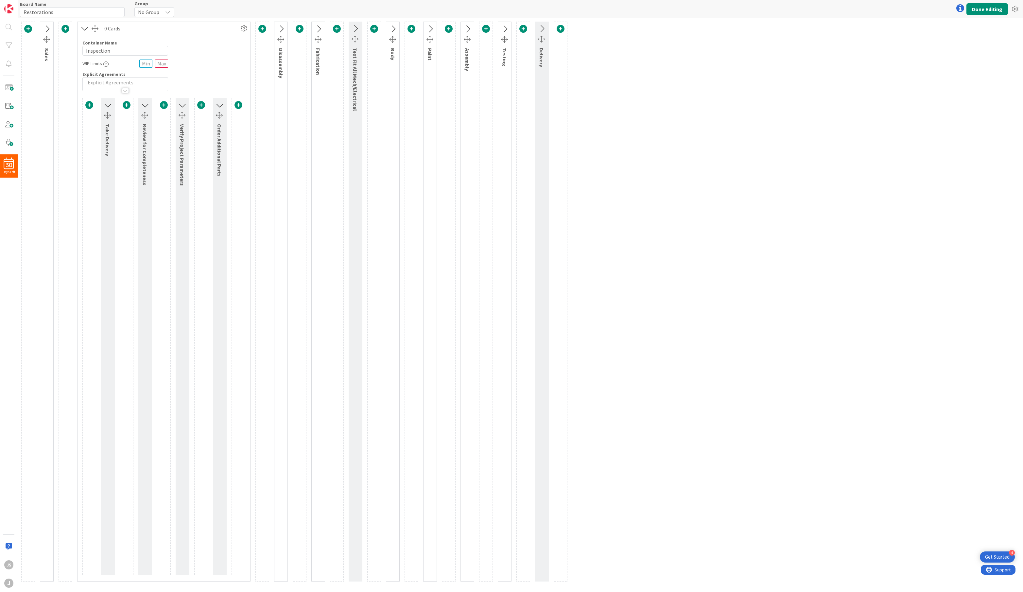
click at [86, 26] on icon at bounding box center [84, 28] width 11 height 9
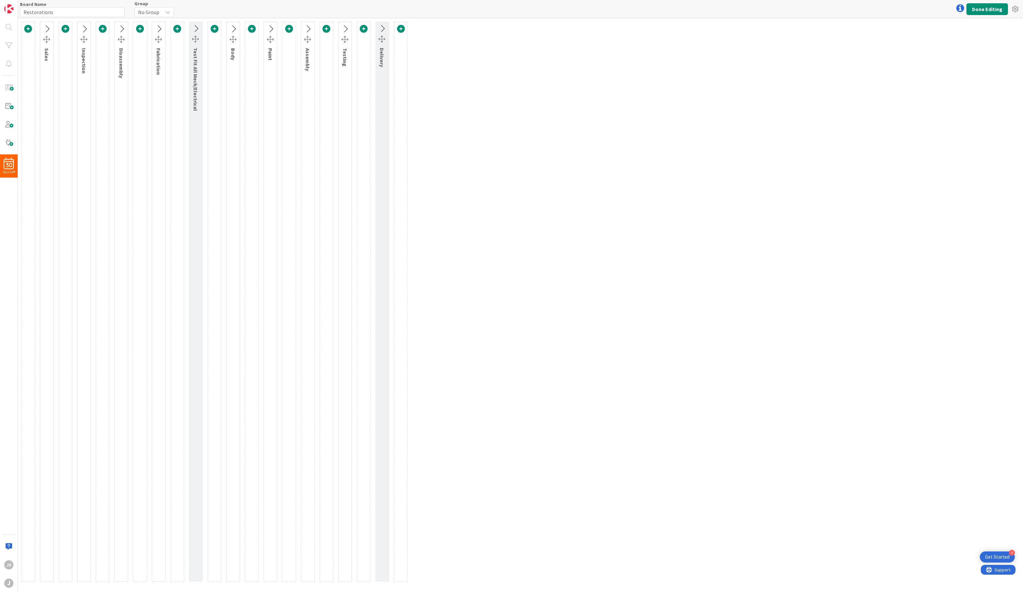
click at [120, 26] on icon at bounding box center [121, 29] width 11 height 9
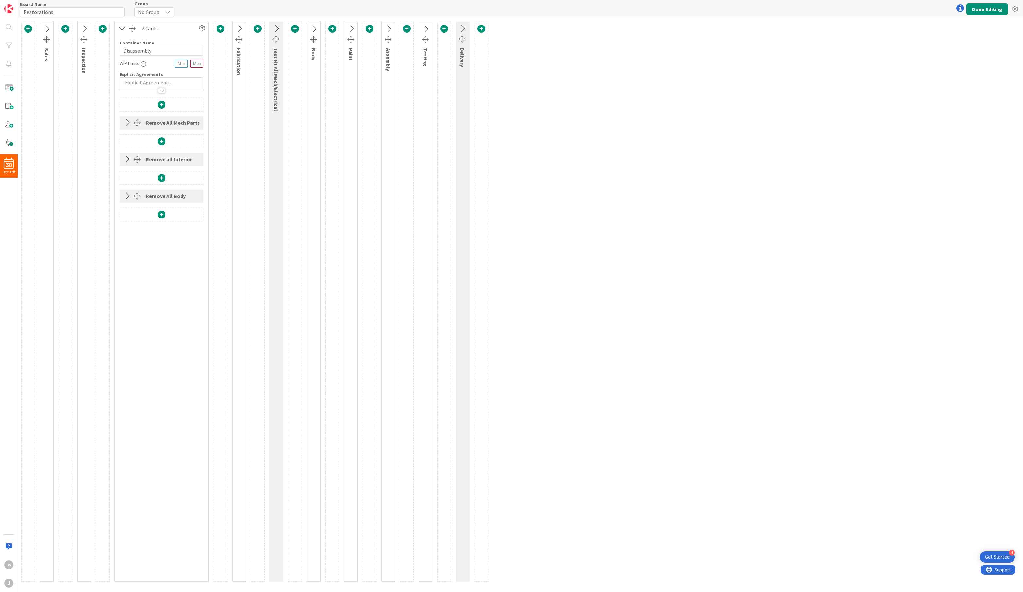
click at [162, 101] on span at bounding box center [162, 105] width 8 height 8
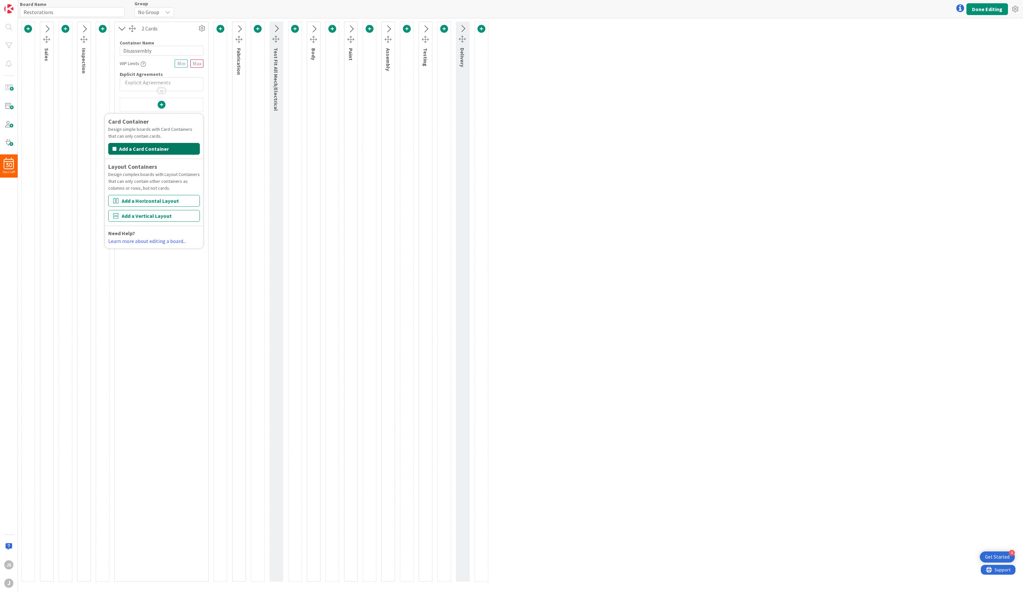
click at [140, 147] on button "Add a Card Container" at bounding box center [154, 149] width 92 height 12
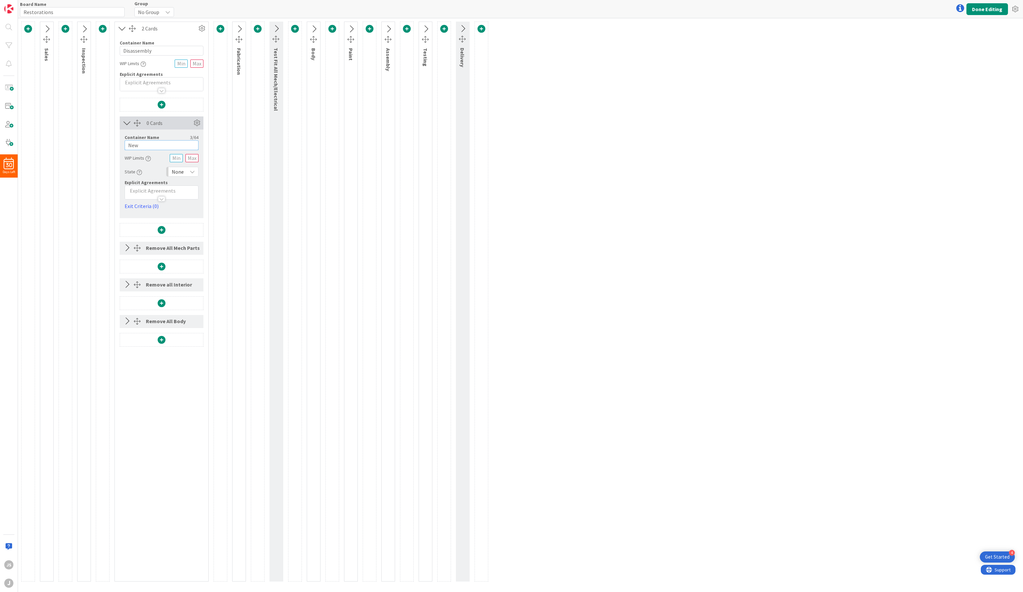
click at [152, 142] on input "New" at bounding box center [162, 145] width 74 height 10
click at [181, 169] on span "None" at bounding box center [178, 171] width 12 height 9
click at [182, 186] on link "Backlog" at bounding box center [204, 186] width 75 height 12
click at [206, 100] on div "Card Container Design simple boards with Card Containers that can only contain …" at bounding box center [162, 339] width 94 height 483
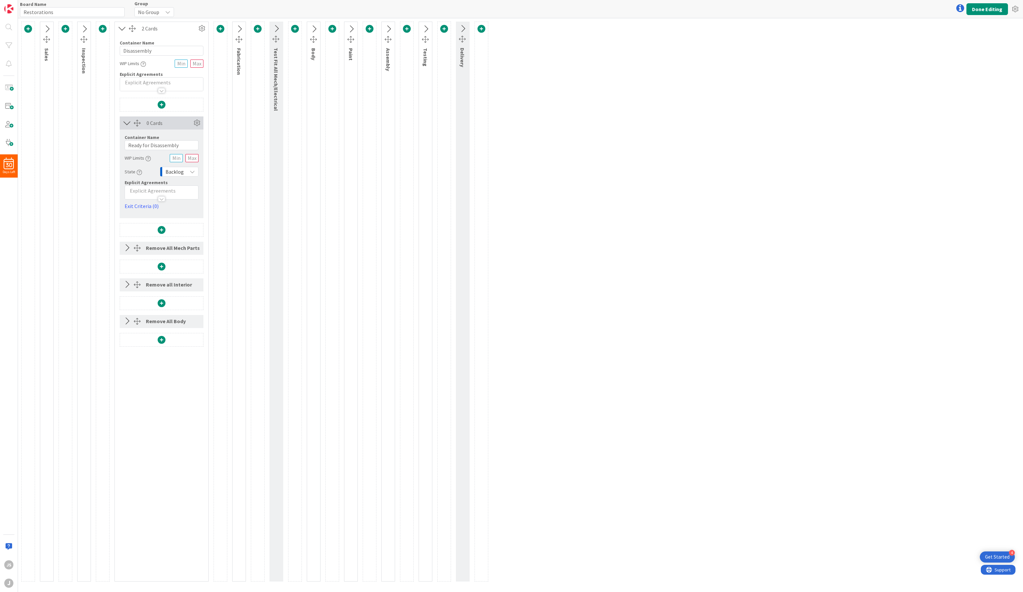
click at [122, 31] on icon at bounding box center [122, 28] width 11 height 9
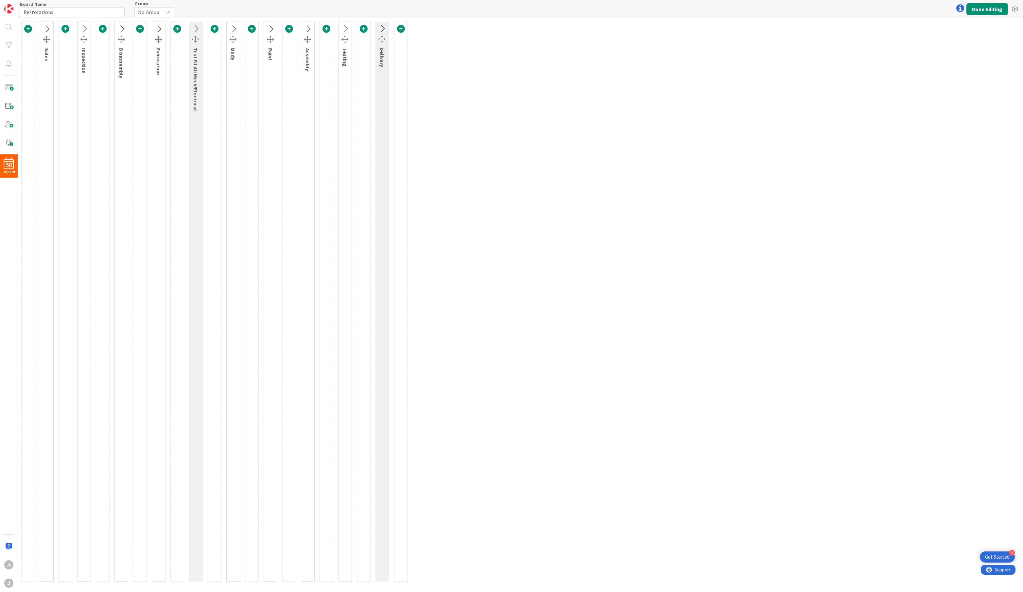
click at [159, 25] on icon at bounding box center [158, 29] width 11 height 9
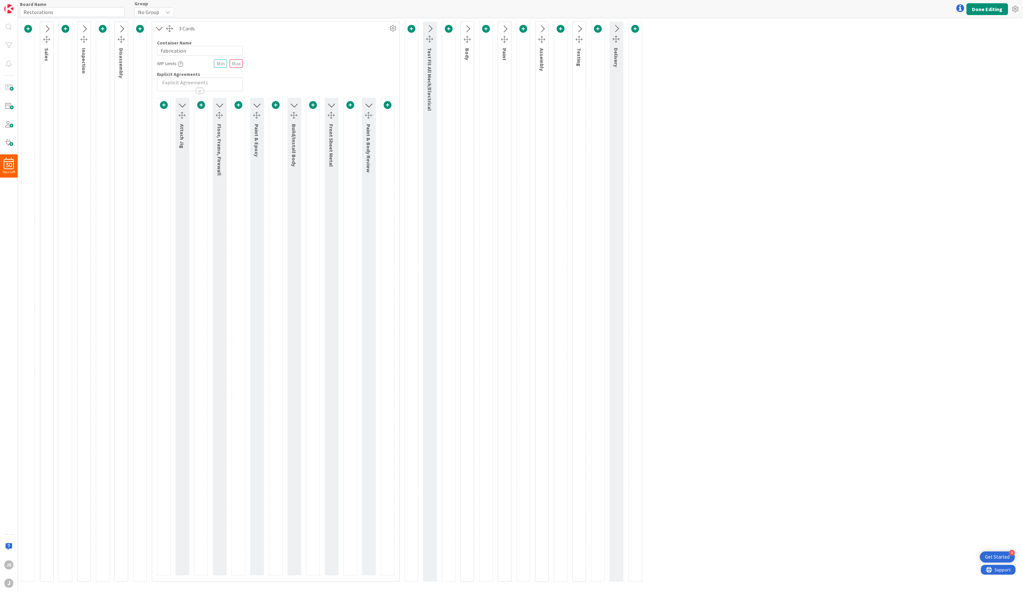
click at [162, 102] on span at bounding box center [164, 105] width 8 height 8
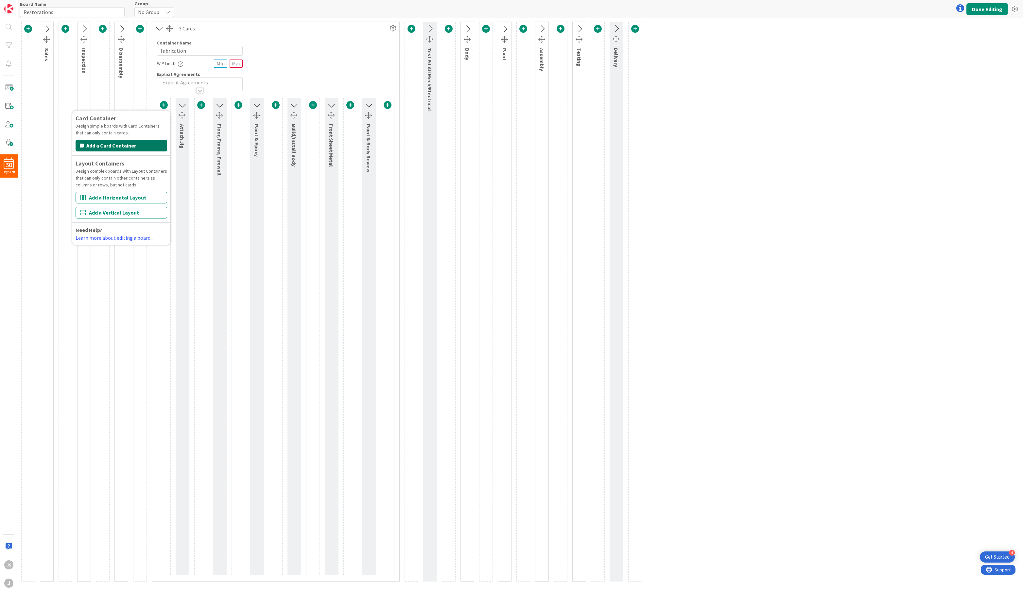
click at [125, 146] on button "Add a Card Container" at bounding box center [122, 146] width 92 height 12
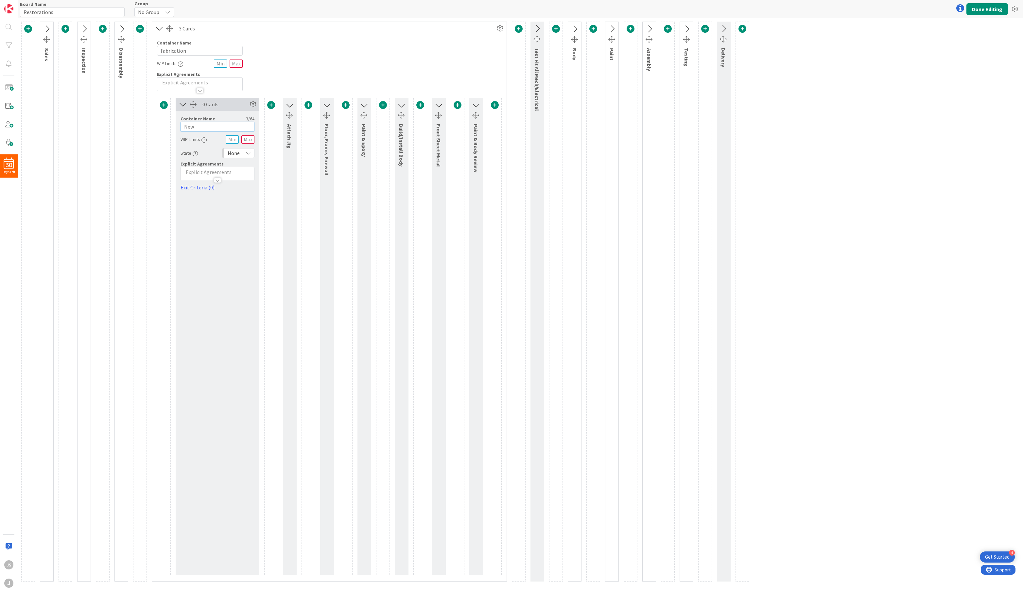
click at [188, 125] on input "New" at bounding box center [218, 127] width 74 height 10
click at [233, 154] on span "None" at bounding box center [234, 153] width 12 height 9
click at [239, 196] on link "Buffer" at bounding box center [259, 191] width 75 height 12
click at [288, 70] on div "Container Name 11 / 64 Fabrication WIP Limits Explicit Agreements" at bounding box center [329, 63] width 355 height 56
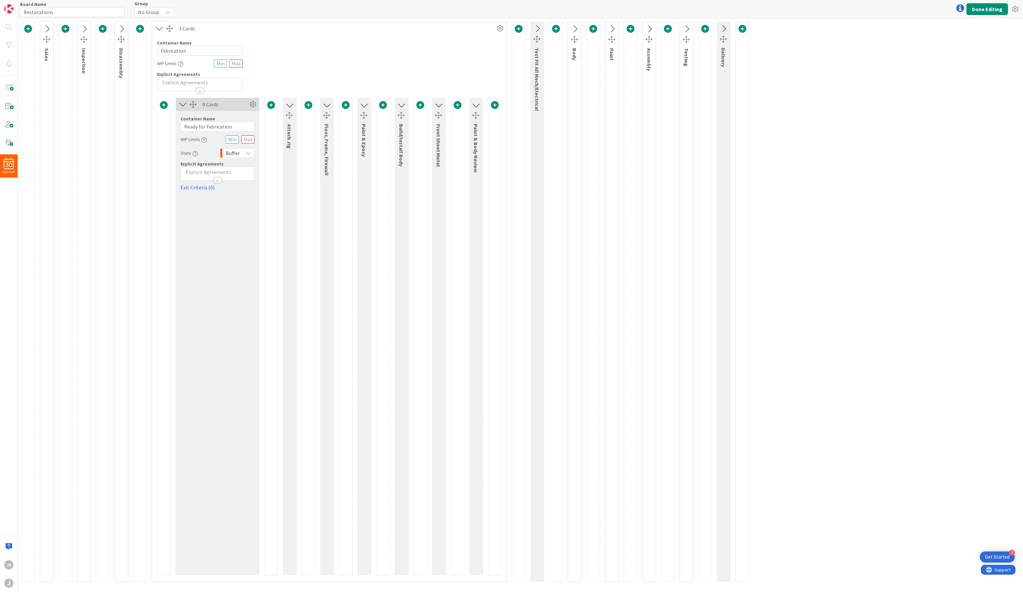
click at [159, 28] on icon at bounding box center [159, 28] width 11 height 9
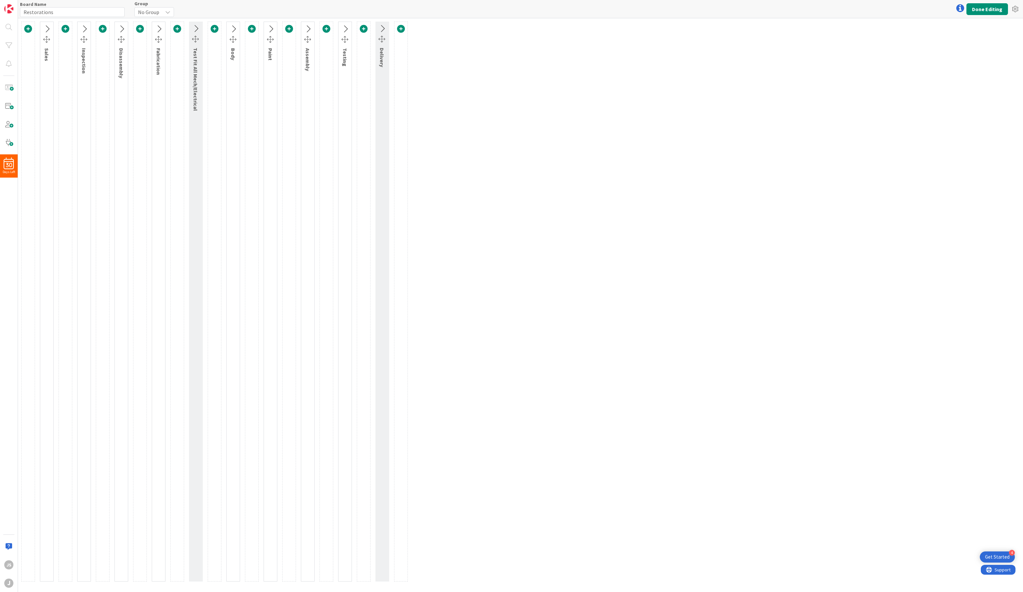
click at [120, 28] on icon at bounding box center [121, 29] width 11 height 9
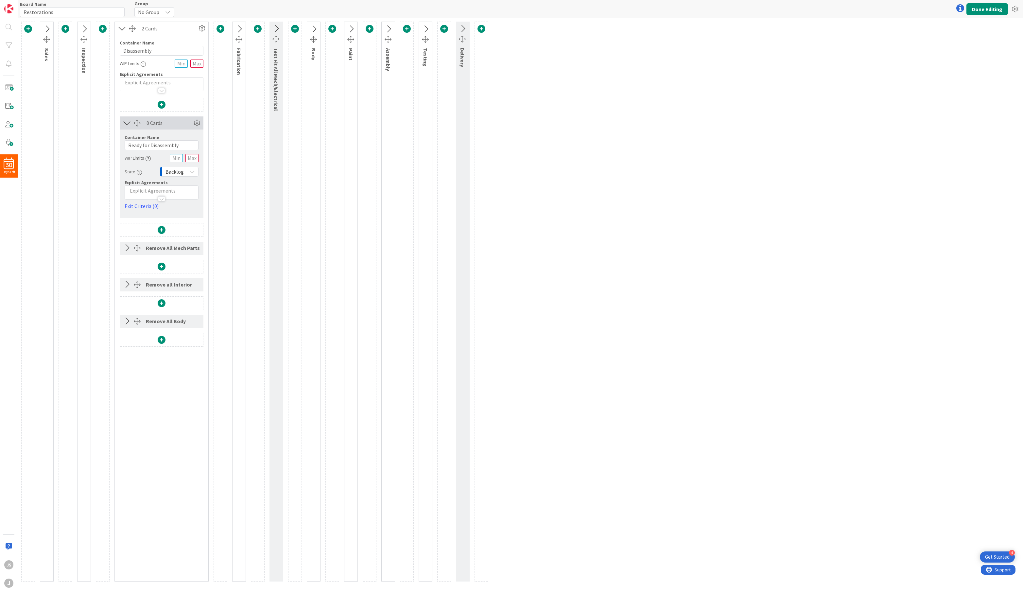
click at [171, 169] on span "Backlog" at bounding box center [175, 171] width 18 height 9
click at [178, 206] on link "Buffer" at bounding box center [197, 210] width 75 height 12
click at [241, 27] on icon at bounding box center [239, 29] width 11 height 9
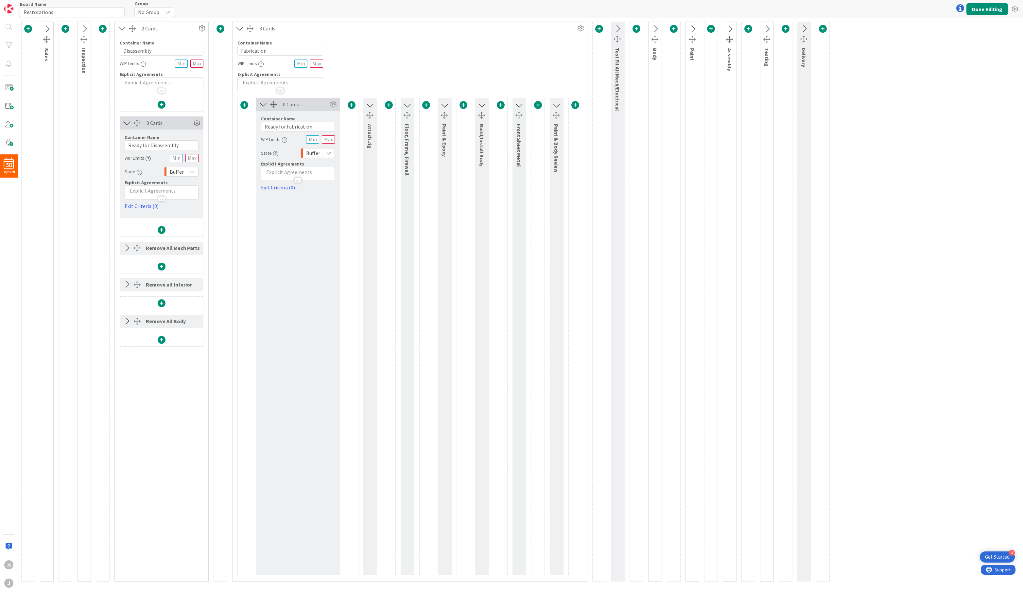
click at [122, 26] on icon at bounding box center [122, 28] width 11 height 9
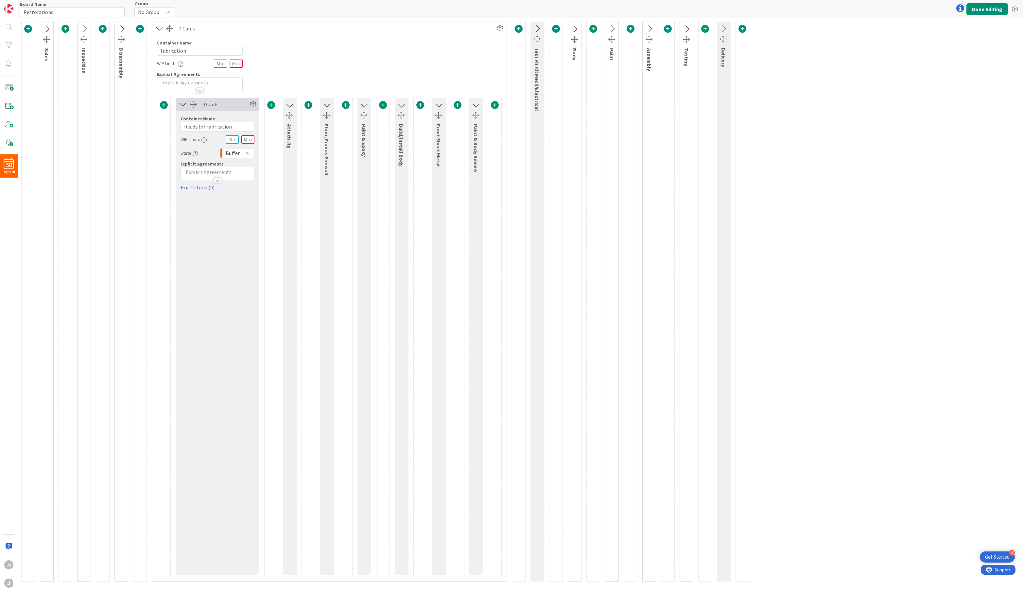
click at [159, 28] on icon at bounding box center [159, 28] width 11 height 9
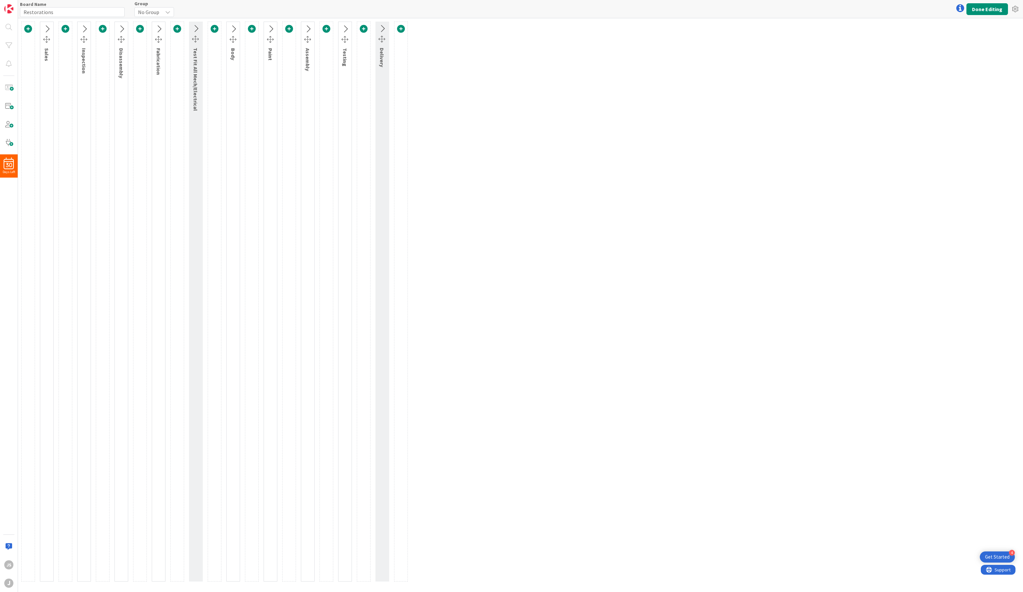
click at [196, 27] on icon at bounding box center [195, 29] width 11 height 9
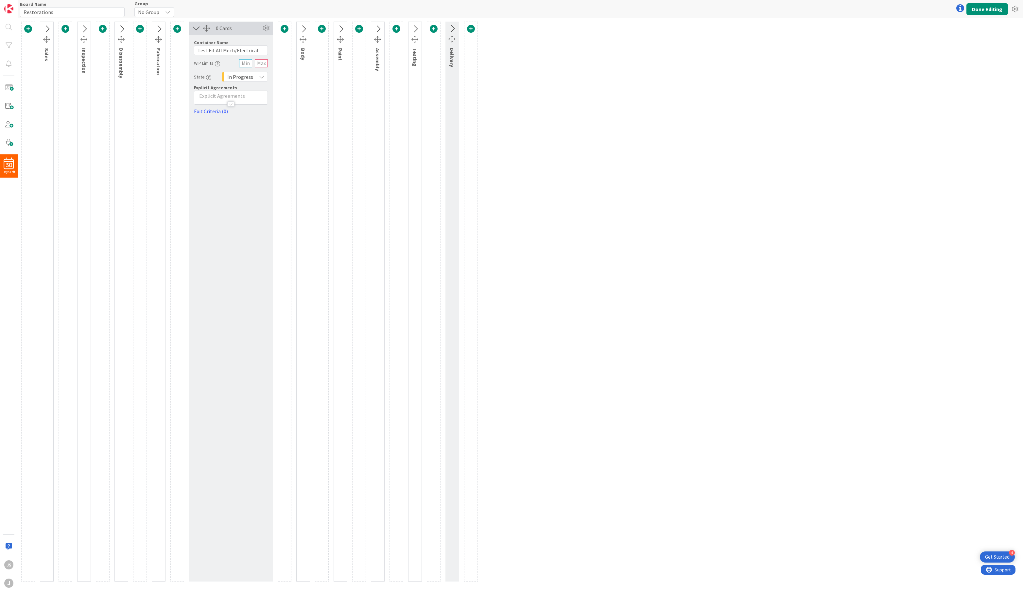
click at [194, 27] on icon at bounding box center [196, 28] width 11 height 9
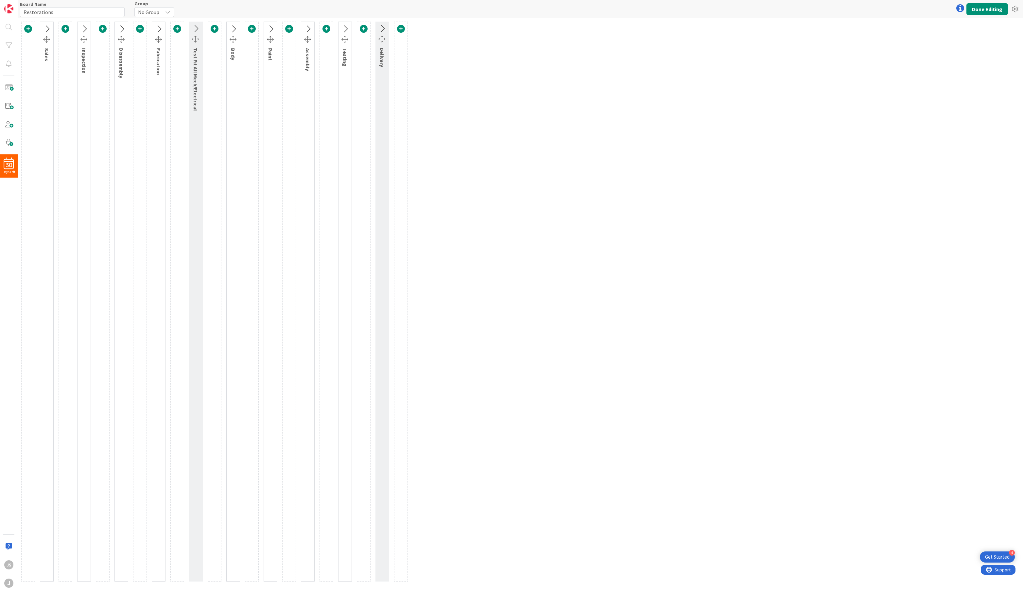
click at [232, 28] on icon at bounding box center [233, 29] width 11 height 9
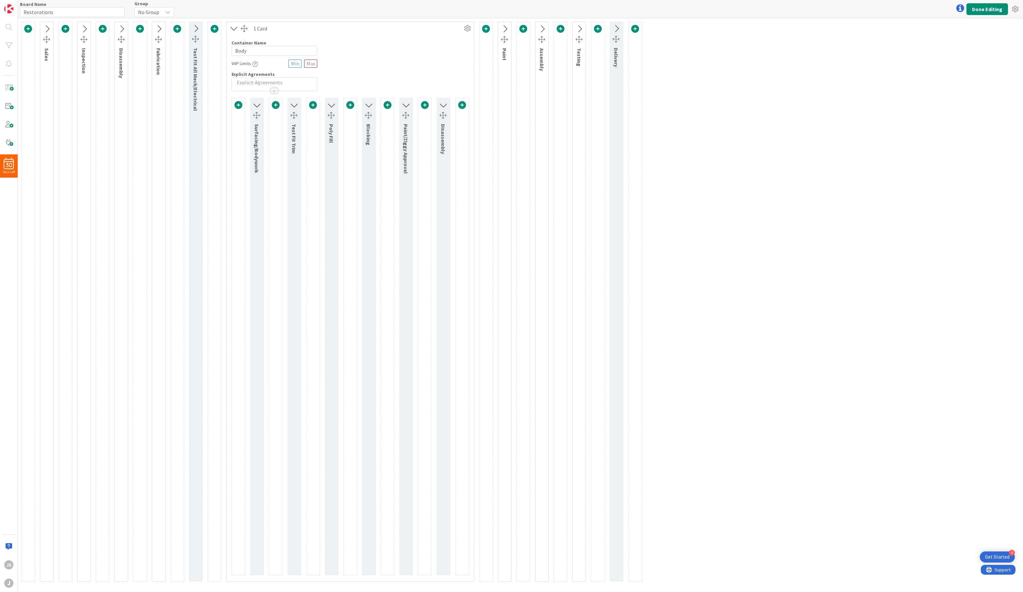
click at [241, 107] on span at bounding box center [239, 105] width 8 height 8
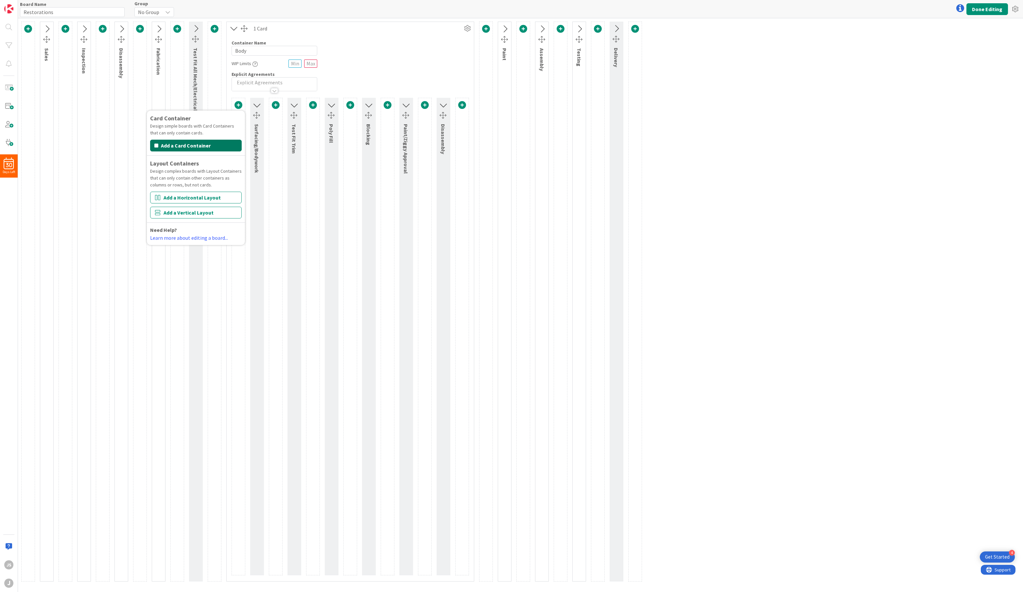
click at [208, 146] on button "Add a Card Container" at bounding box center [196, 146] width 92 height 12
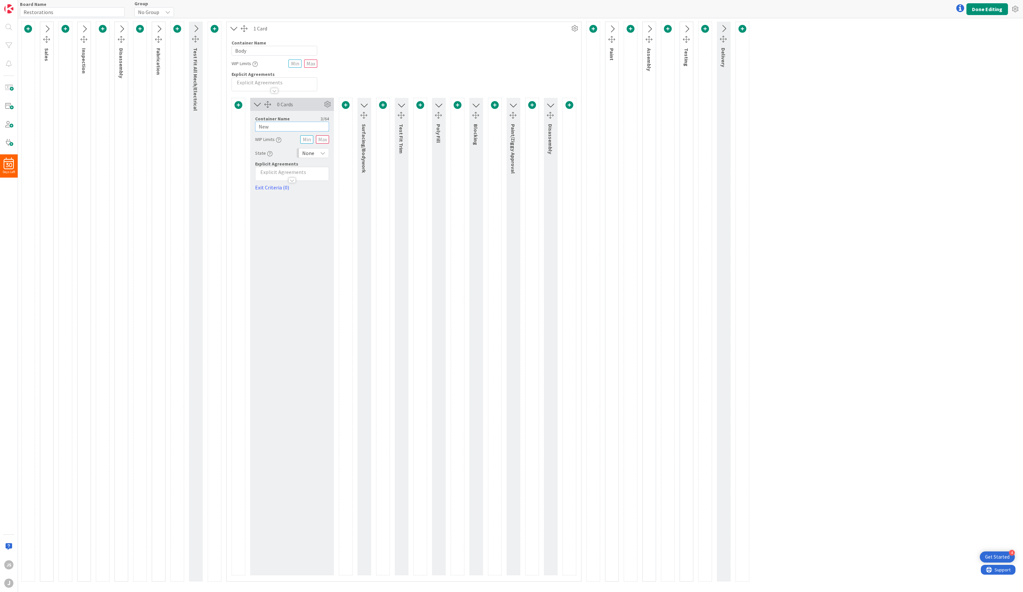
click at [273, 127] on input "New" at bounding box center [292, 127] width 74 height 10
click at [321, 153] on icon at bounding box center [322, 152] width 5 height 5
click at [321, 190] on span "Buffer" at bounding box center [341, 191] width 54 height 10
click at [418, 103] on span at bounding box center [420, 105] width 8 height 8
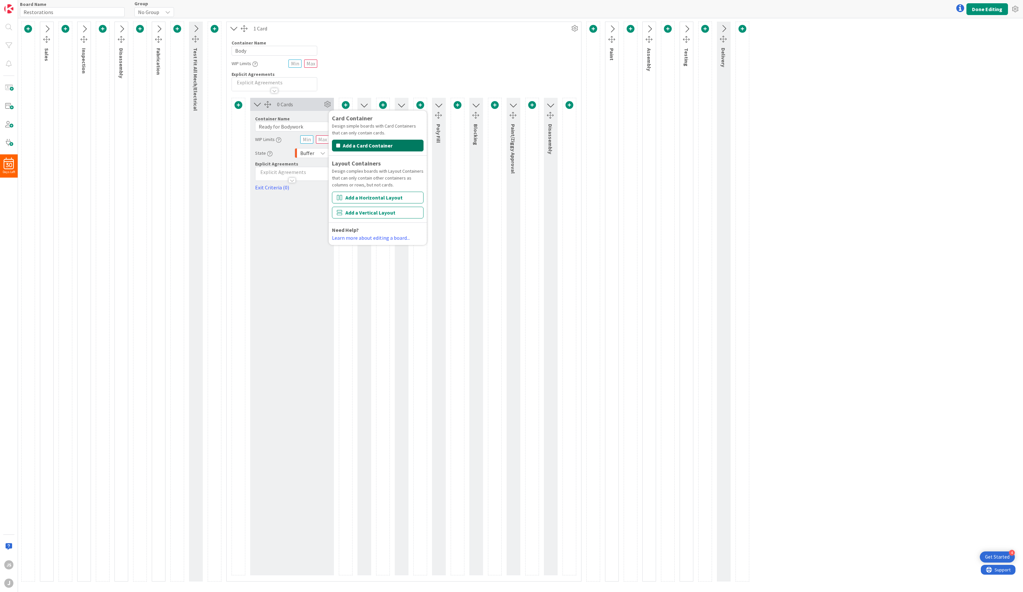
click at [393, 145] on button "Add a Card Container" at bounding box center [378, 146] width 92 height 12
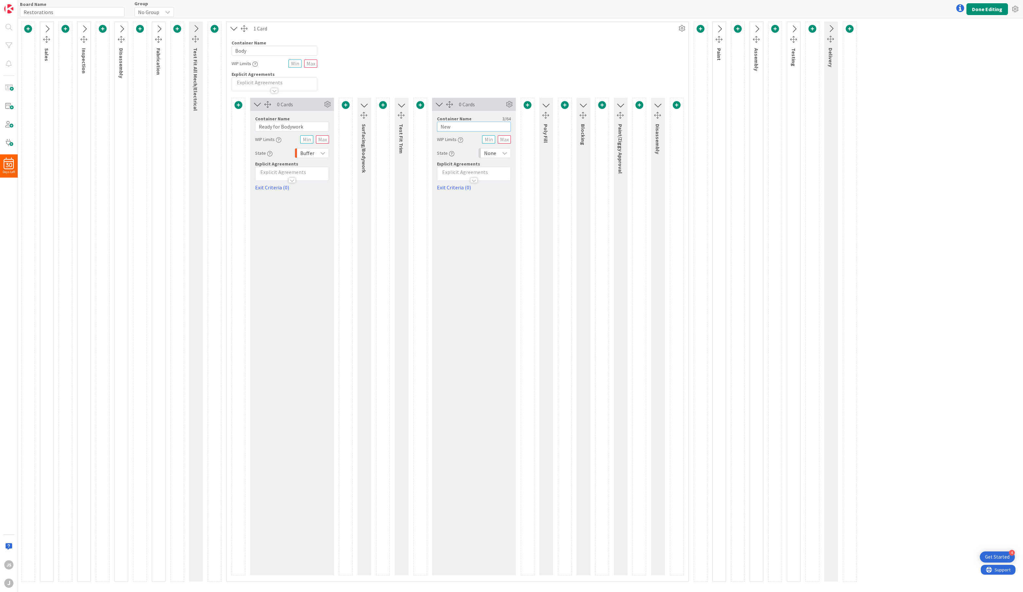
click at [459, 127] on input "New" at bounding box center [474, 127] width 74 height 10
click at [492, 151] on span "None" at bounding box center [490, 153] width 12 height 9
click at [497, 189] on span "Buffer" at bounding box center [523, 191] width 54 height 10
click at [565, 104] on span at bounding box center [565, 105] width 8 height 8
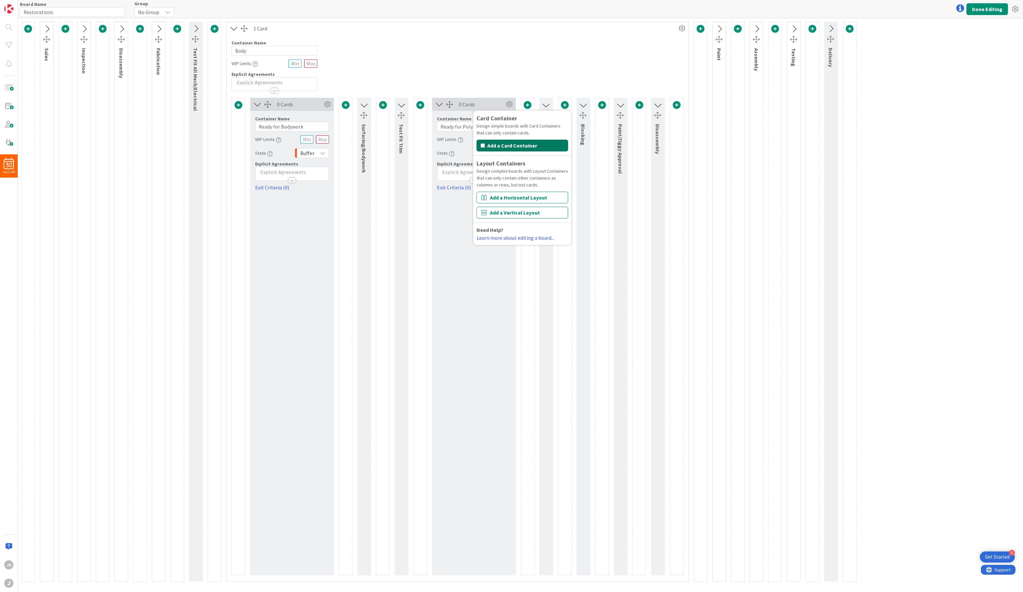
click at [533, 147] on button "Add a Card Container" at bounding box center [523, 146] width 92 height 12
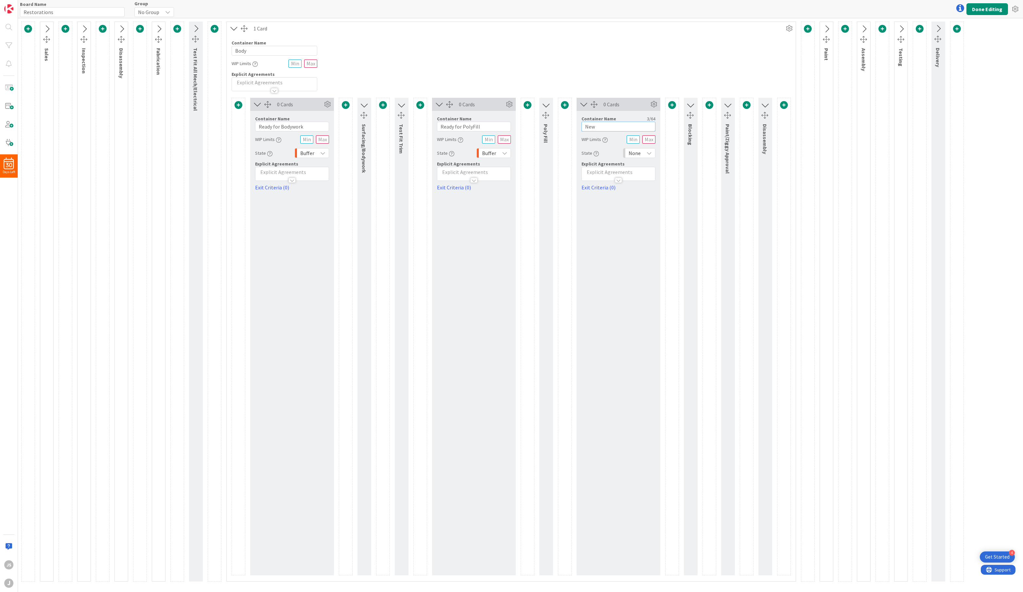
click at [594, 125] on input "New" at bounding box center [619, 127] width 74 height 10
click at [631, 155] on span "None" at bounding box center [635, 153] width 12 height 9
click at [633, 187] on link "Buffer" at bounding box center [660, 191] width 75 height 12
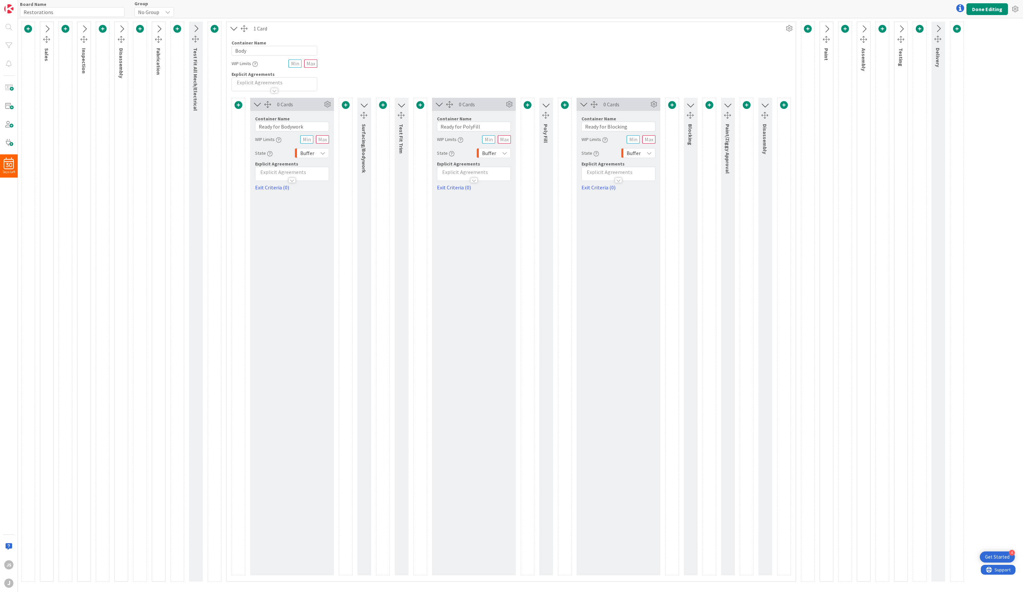
click at [712, 105] on span at bounding box center [710, 105] width 8 height 8
click at [723, 86] on div "Container Name 4 / 64 Body WIP Limits Explicit Agreements" at bounding box center [511, 63] width 569 height 56
click at [232, 28] on icon at bounding box center [234, 28] width 11 height 9
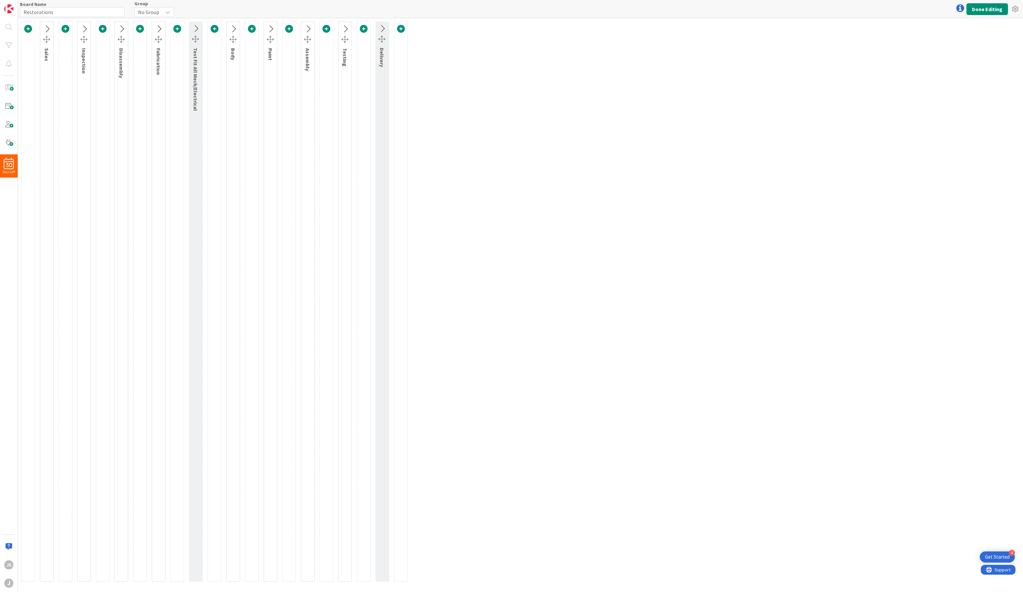
click at [272, 28] on icon at bounding box center [270, 29] width 11 height 9
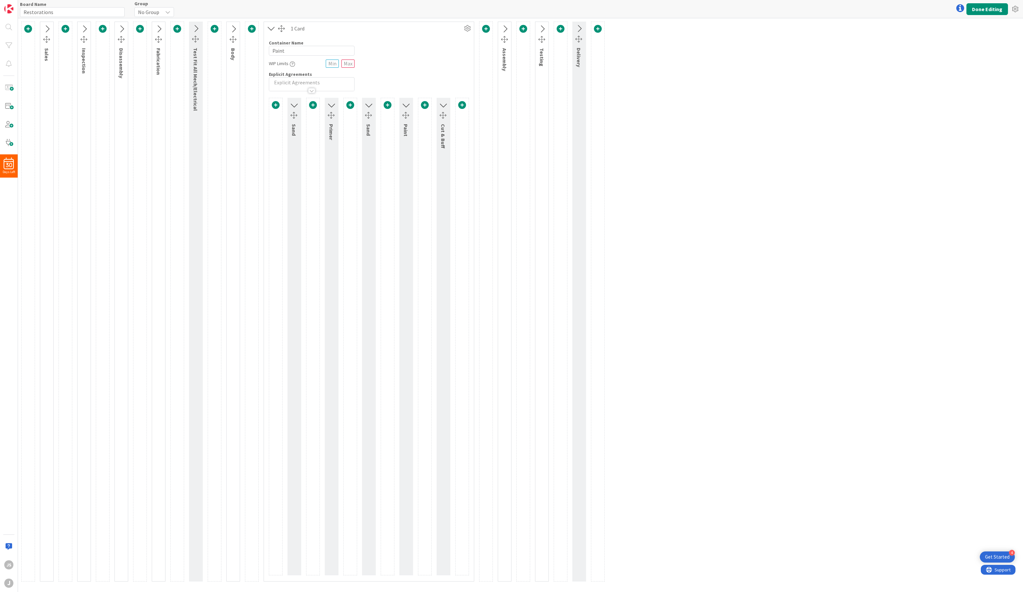
click at [278, 105] on span at bounding box center [276, 105] width 8 height 8
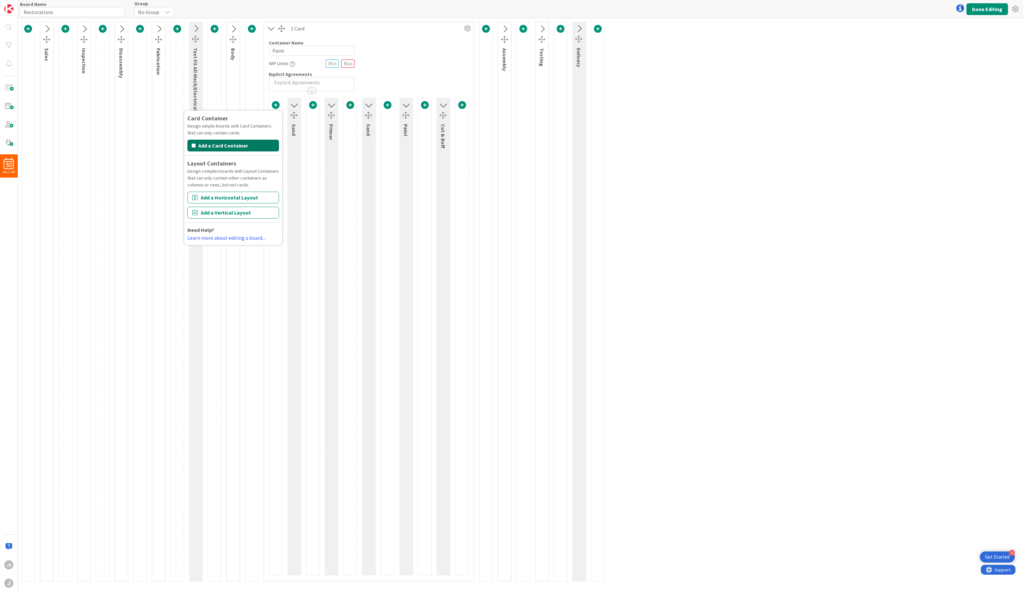
click at [258, 147] on button "Add a Card Container" at bounding box center [233, 146] width 92 height 12
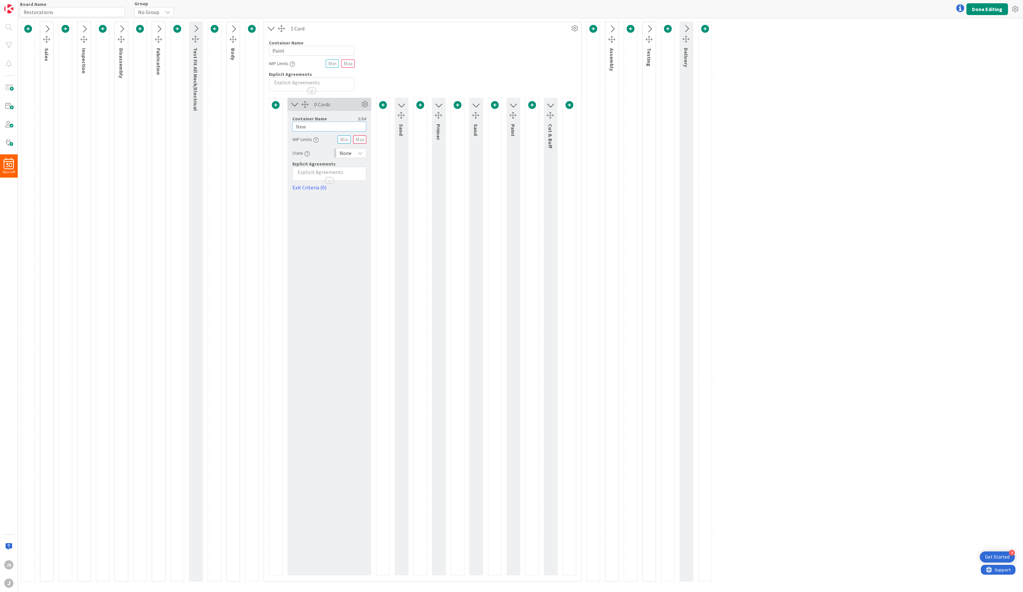
click at [304, 128] on input "New" at bounding box center [329, 127] width 74 height 10
click at [352, 152] on div "None" at bounding box center [350, 153] width 32 height 10
click at [349, 192] on link "Buffer" at bounding box center [371, 191] width 75 height 12
click at [273, 30] on icon at bounding box center [271, 28] width 11 height 9
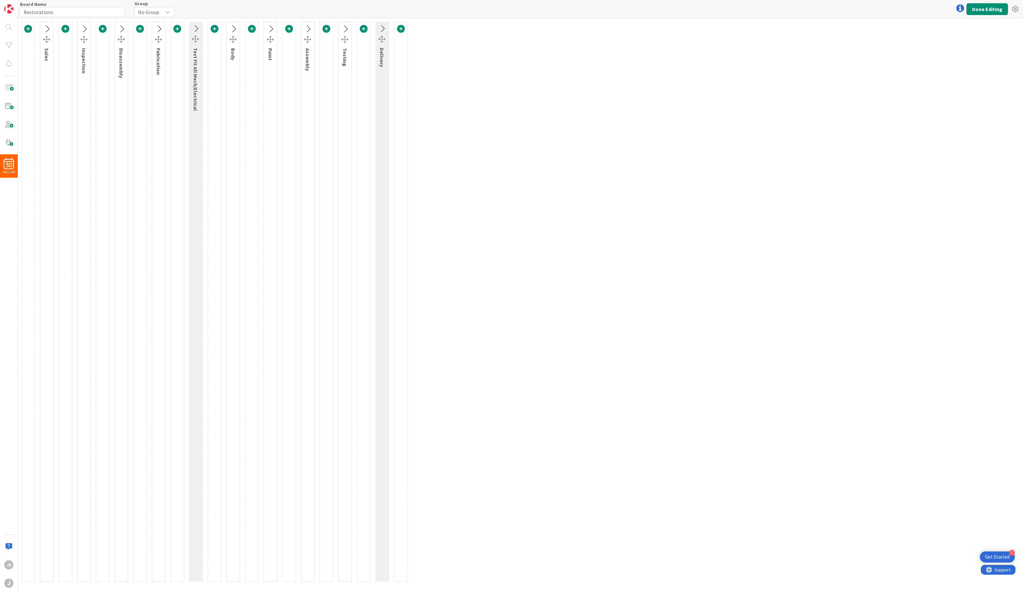
click at [312, 29] on icon at bounding box center [308, 29] width 11 height 9
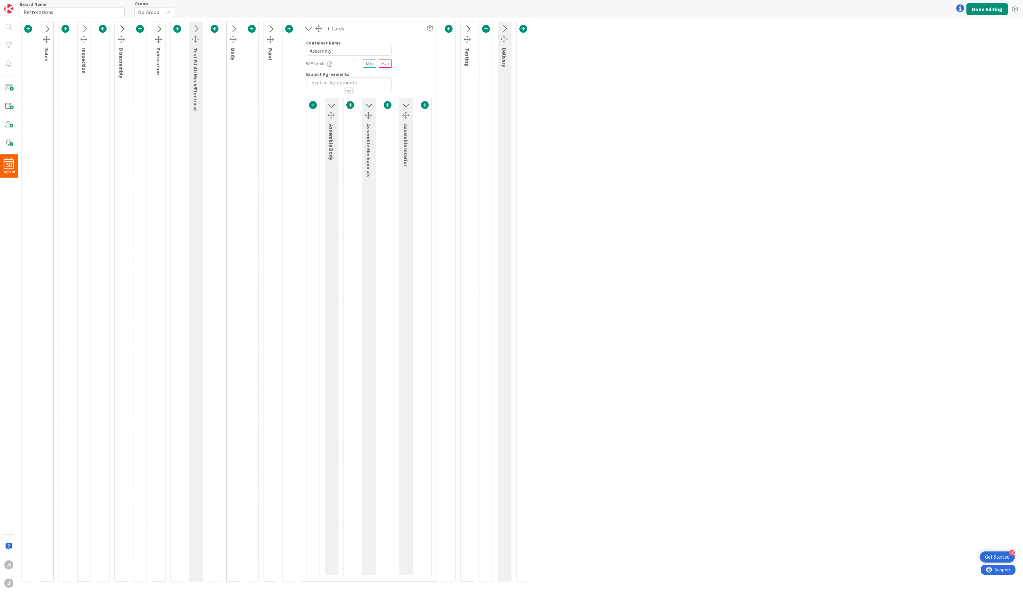
click at [310, 104] on span at bounding box center [313, 105] width 8 height 8
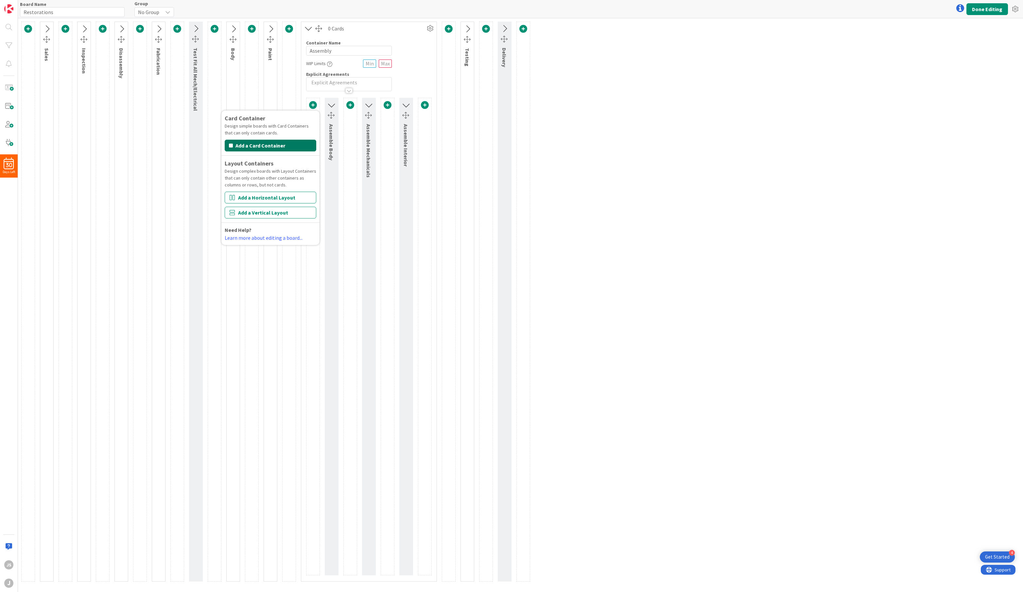
click at [290, 143] on button "Add a Card Container" at bounding box center [271, 146] width 92 height 12
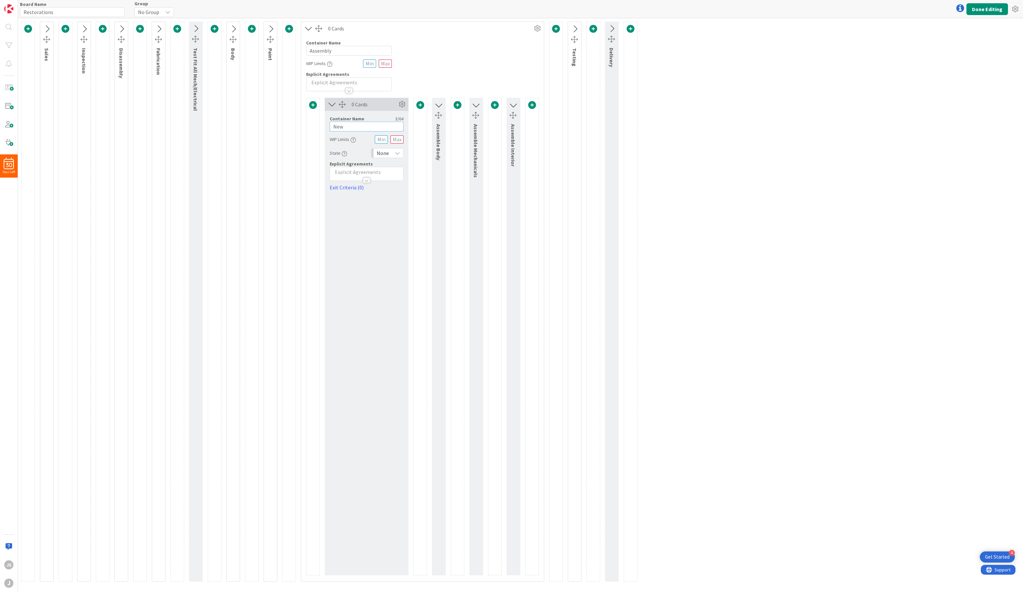
click at [350, 126] on input "New" at bounding box center [367, 127] width 74 height 10
click at [386, 153] on span "None" at bounding box center [383, 153] width 12 height 9
click at [381, 187] on link "Buffer" at bounding box center [409, 191] width 75 height 12
click at [329, 105] on icon at bounding box center [332, 104] width 11 height 9
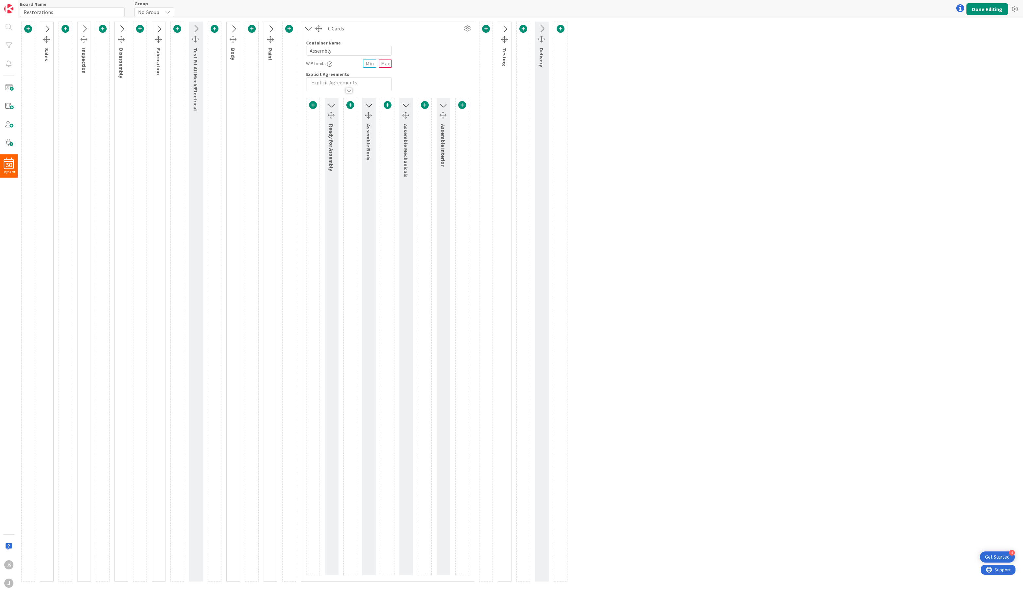
click at [312, 27] on icon at bounding box center [308, 28] width 11 height 9
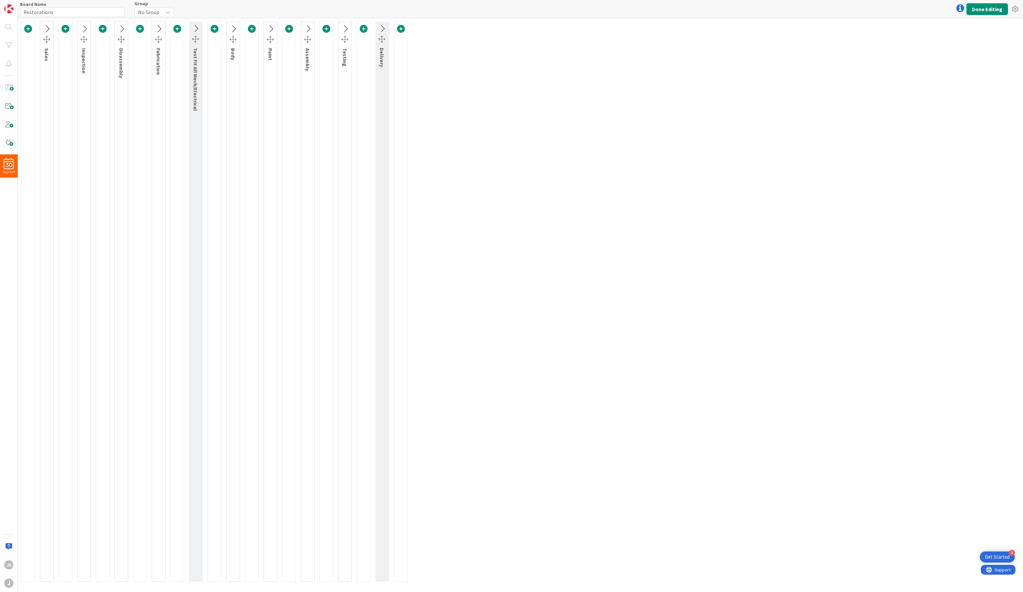
click at [270, 28] on icon at bounding box center [270, 29] width 11 height 9
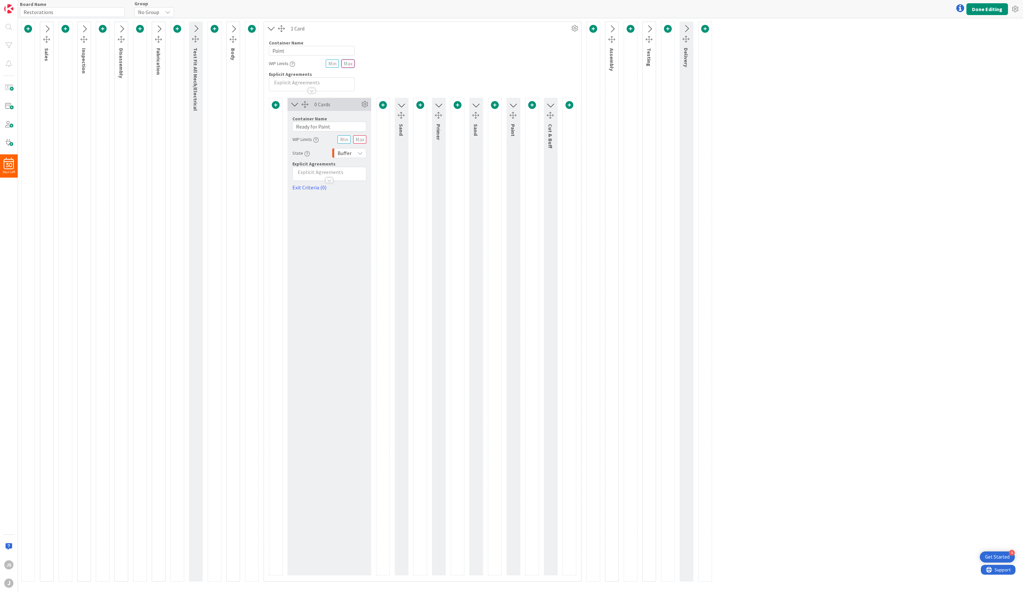
click at [348, 63] on input "text" at bounding box center [348, 64] width 13 height 8
click at [272, 28] on icon at bounding box center [271, 28] width 11 height 9
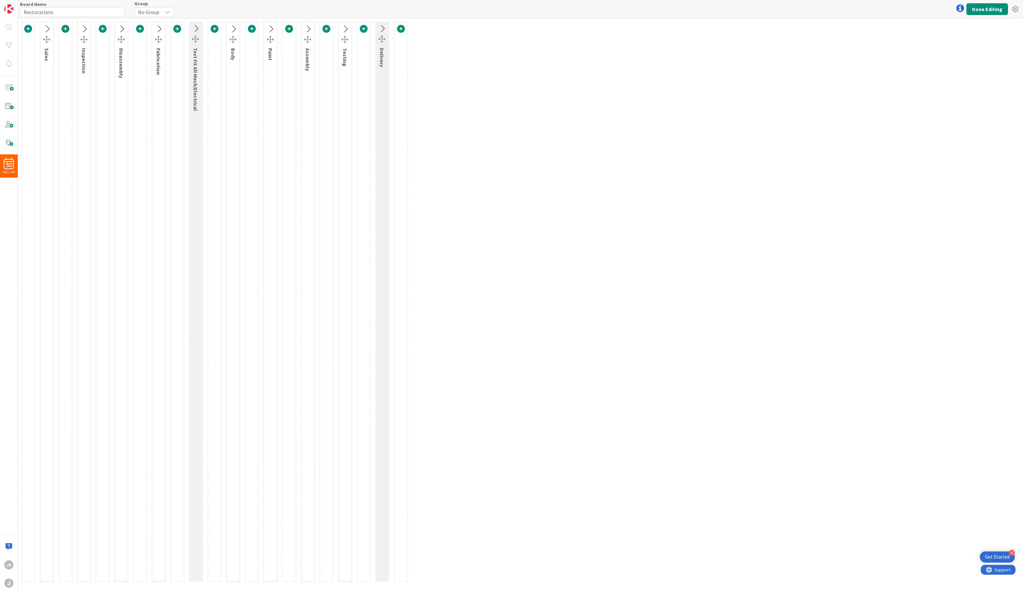
click at [234, 27] on icon at bounding box center [233, 29] width 11 height 9
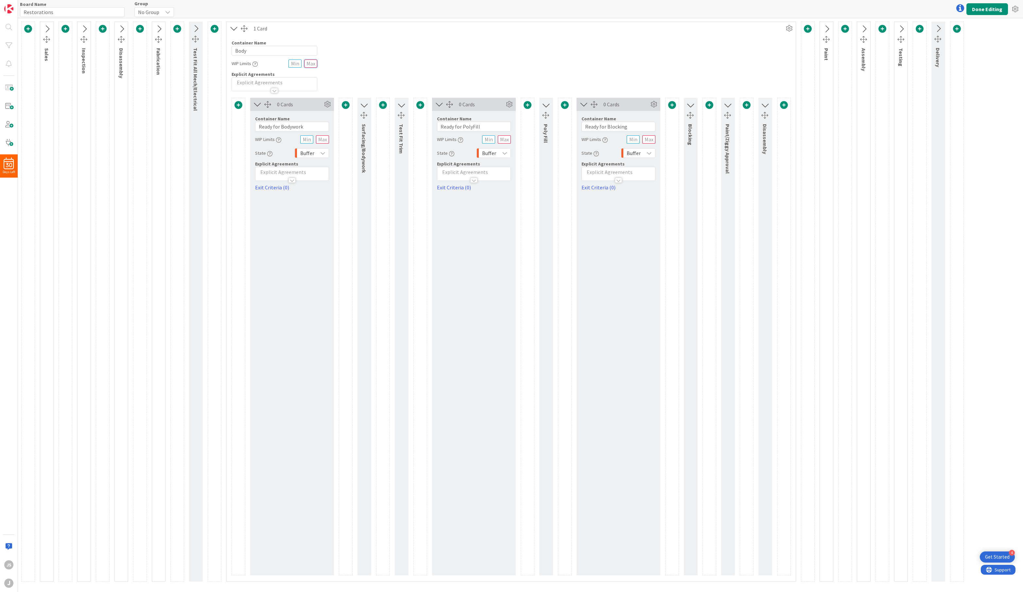
click at [310, 61] on input "text" at bounding box center [310, 64] width 13 height 8
click at [334, 56] on div "Container Name 4 / 64 Body WIP Limits 4 Explicit Agreements" at bounding box center [511, 63] width 569 height 56
click at [233, 26] on icon at bounding box center [234, 28] width 11 height 9
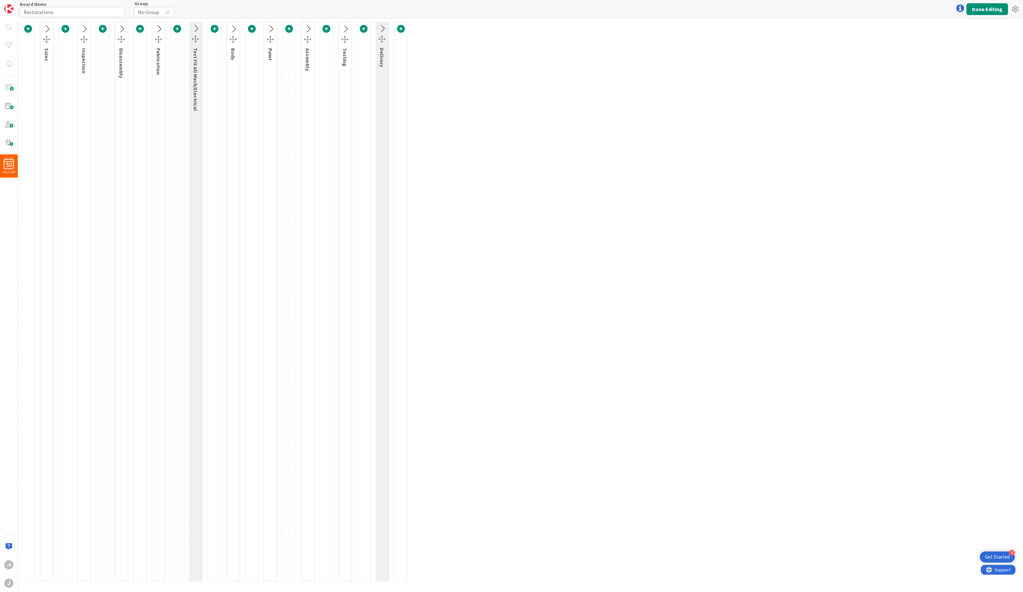
click at [159, 27] on icon at bounding box center [158, 29] width 11 height 9
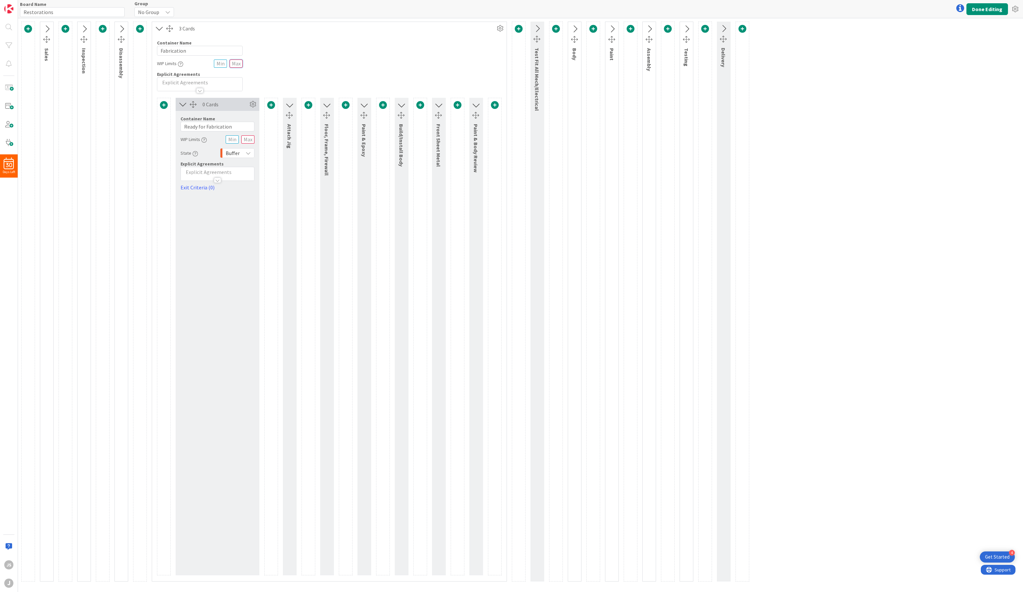
click at [237, 61] on input "text" at bounding box center [236, 64] width 13 height 8
click at [160, 26] on icon at bounding box center [159, 28] width 11 height 9
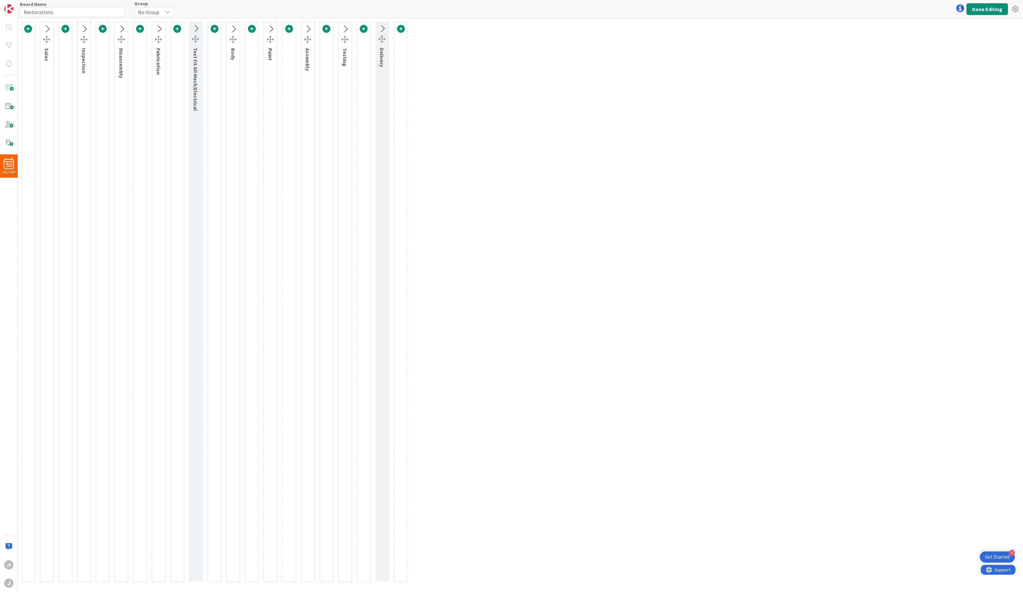
click at [85, 27] on icon at bounding box center [84, 29] width 11 height 9
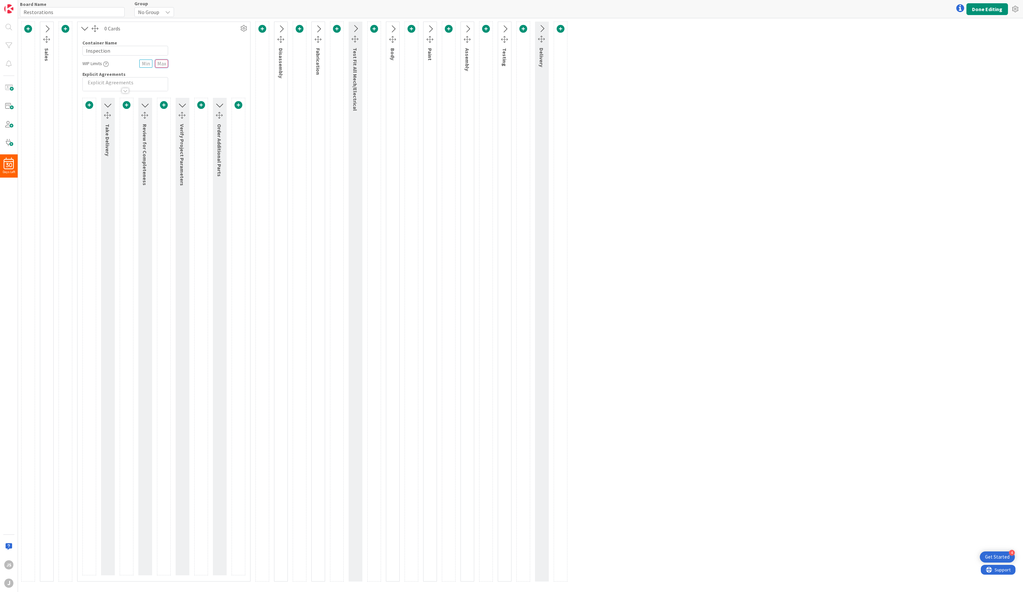
click at [157, 62] on input "text" at bounding box center [161, 64] width 13 height 8
click at [87, 27] on icon at bounding box center [84, 28] width 11 height 9
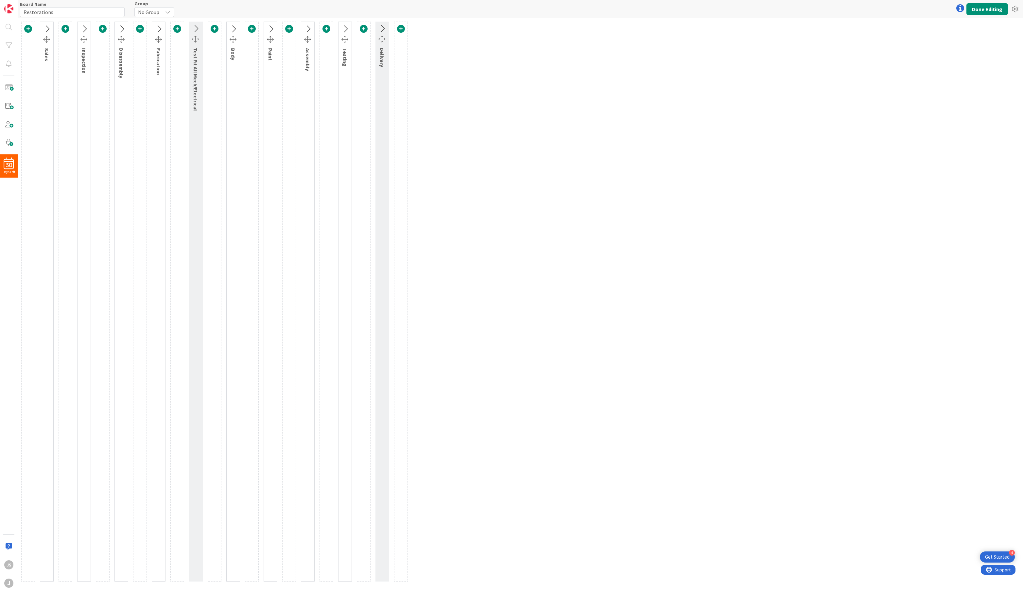
click at [124, 26] on icon at bounding box center [121, 29] width 11 height 9
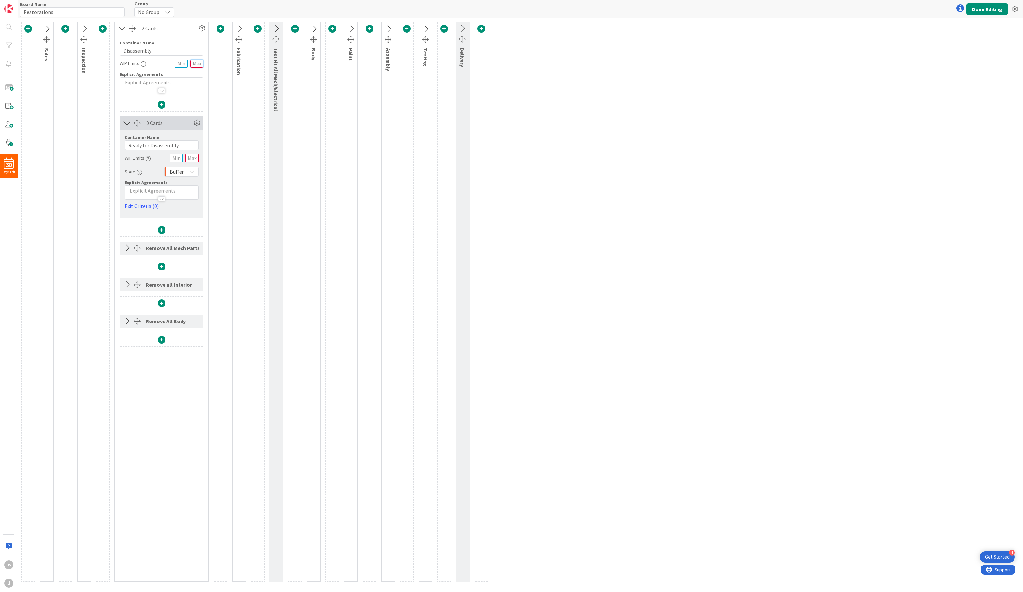
click at [194, 62] on input "text" at bounding box center [196, 64] width 13 height 8
click at [121, 25] on icon at bounding box center [122, 28] width 11 height 9
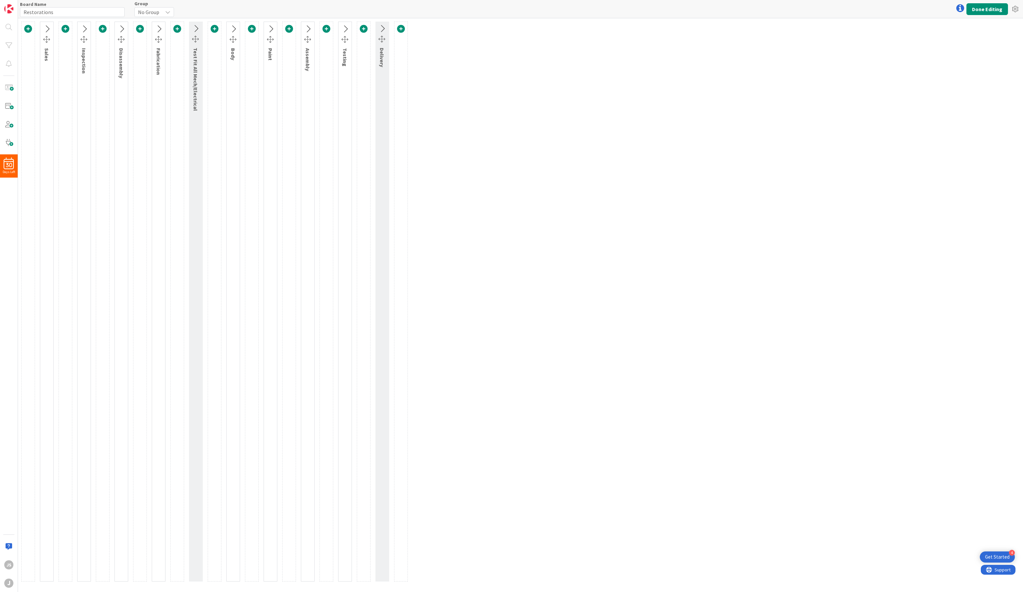
click at [307, 27] on icon at bounding box center [308, 29] width 11 height 9
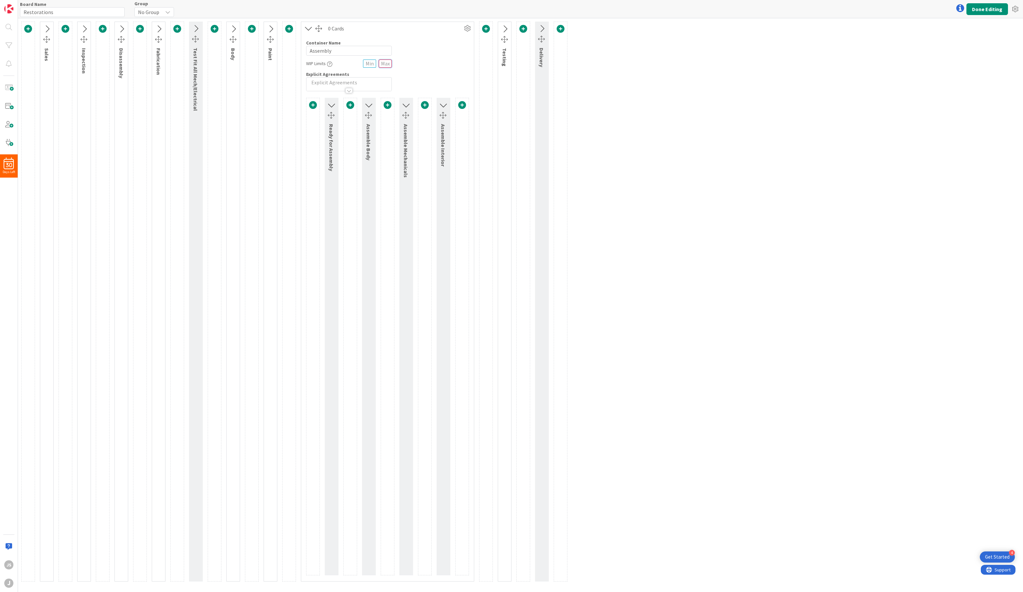
click at [388, 61] on input "text" at bounding box center [385, 64] width 13 height 8
click at [310, 48] on input "Assembly" at bounding box center [349, 51] width 86 height 10
click at [311, 29] on icon at bounding box center [308, 28] width 11 height 9
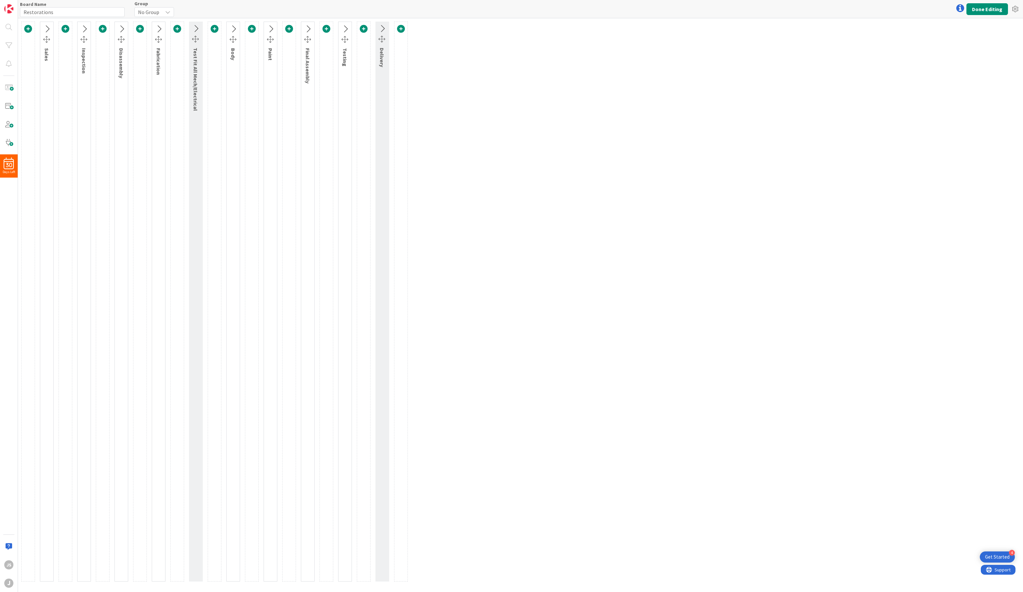
click at [344, 28] on icon at bounding box center [345, 29] width 11 height 9
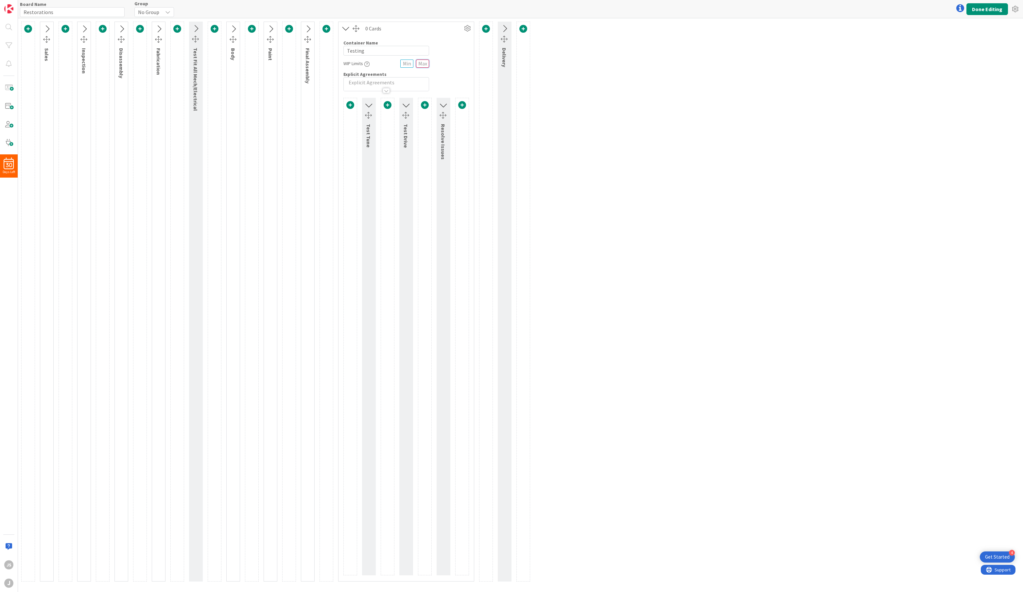
click at [418, 63] on input "text" at bounding box center [422, 64] width 13 height 8
click at [350, 104] on span at bounding box center [350, 105] width 8 height 8
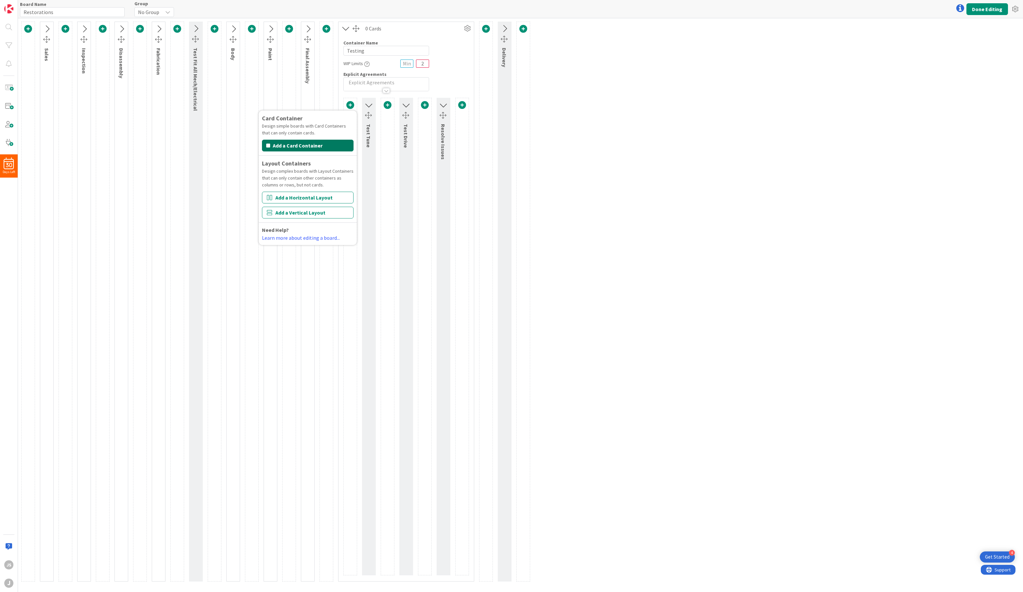
click at [316, 149] on button "Add a Card Container" at bounding box center [308, 146] width 92 height 12
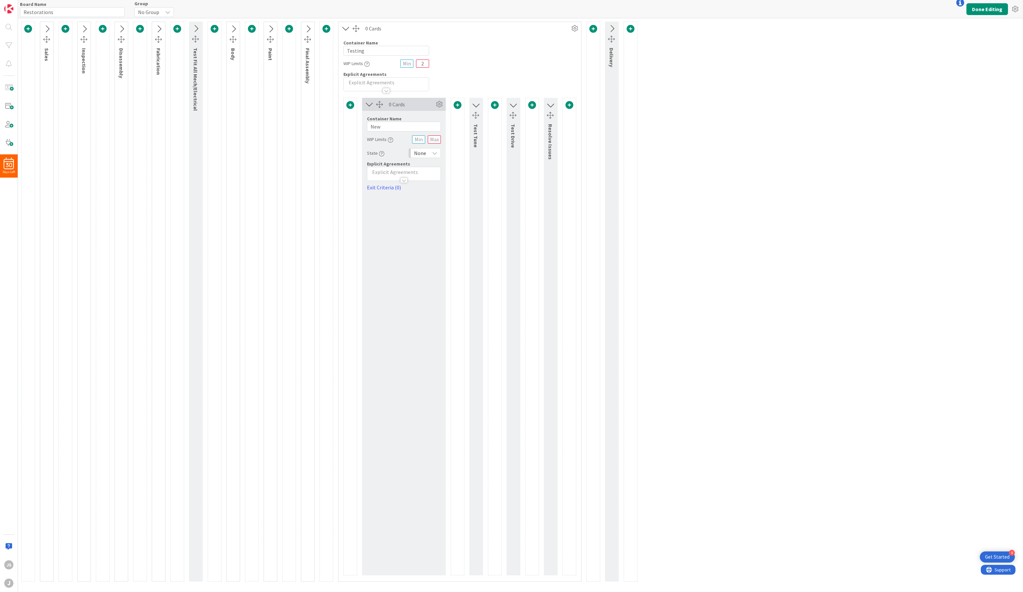
scroll to position [7, 0]
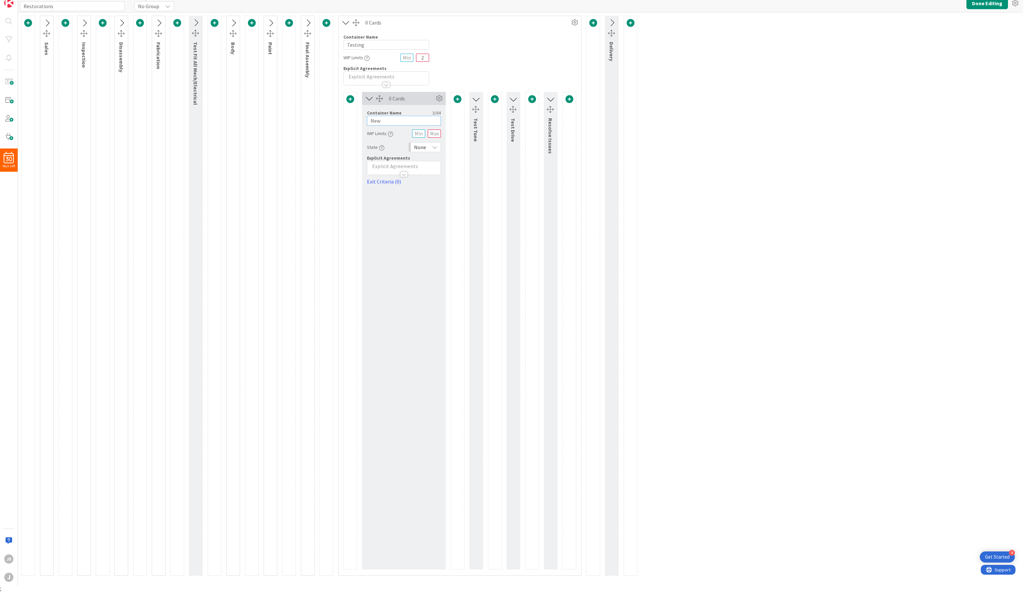
click at [395, 117] on input "New" at bounding box center [404, 121] width 74 height 10
click at [348, 20] on icon at bounding box center [346, 22] width 11 height 9
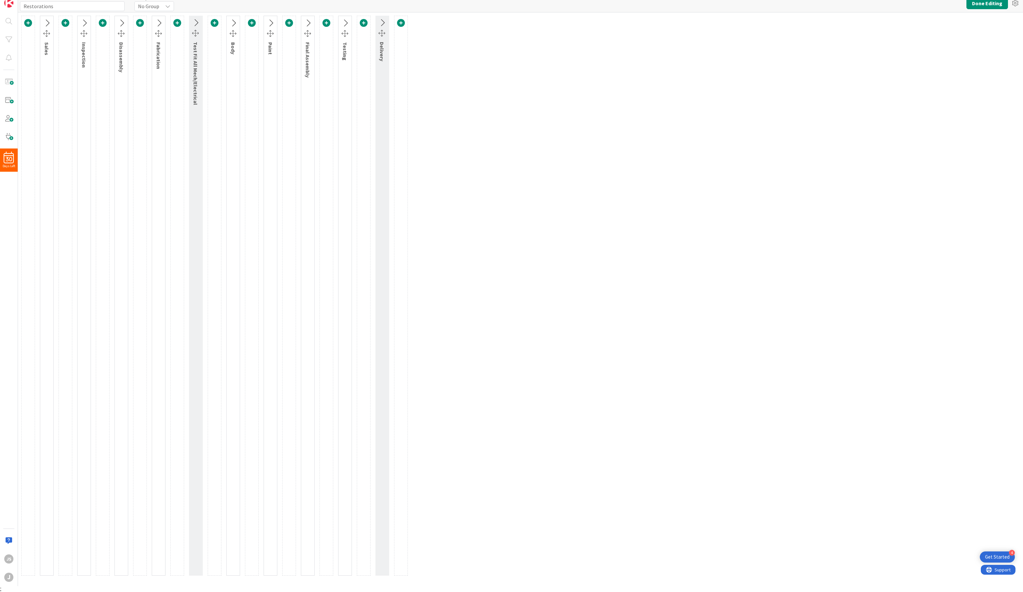
click at [383, 22] on icon at bounding box center [382, 23] width 11 height 9
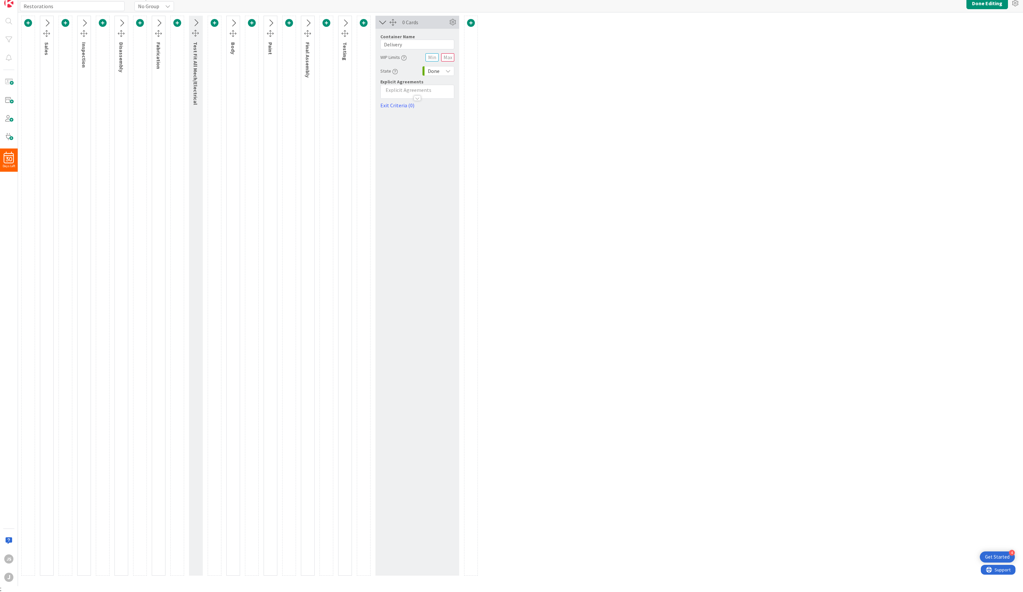
click at [383, 22] on icon at bounding box center [382, 22] width 11 height 9
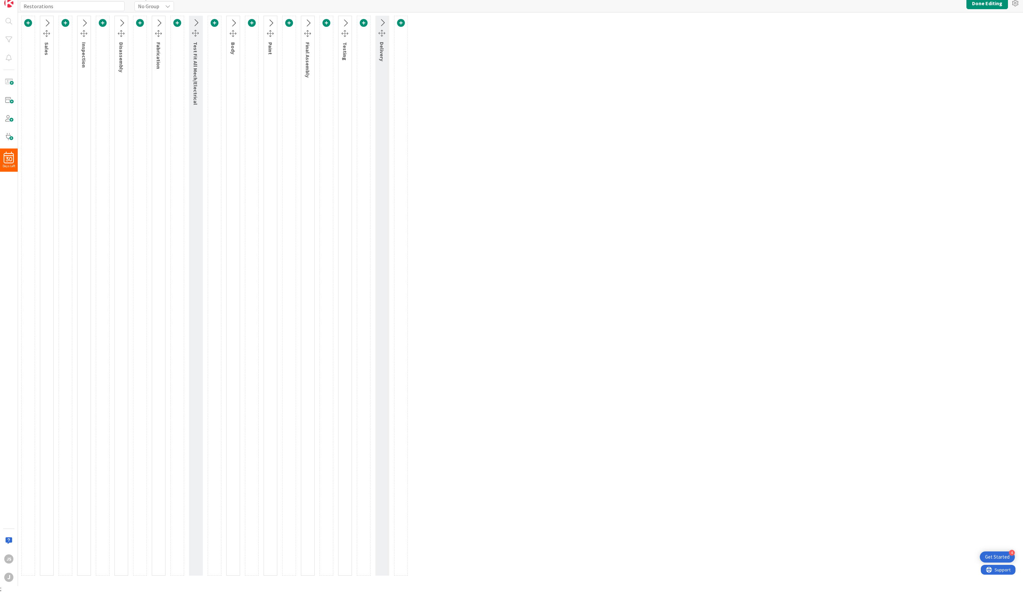
click at [347, 24] on icon at bounding box center [345, 23] width 11 height 9
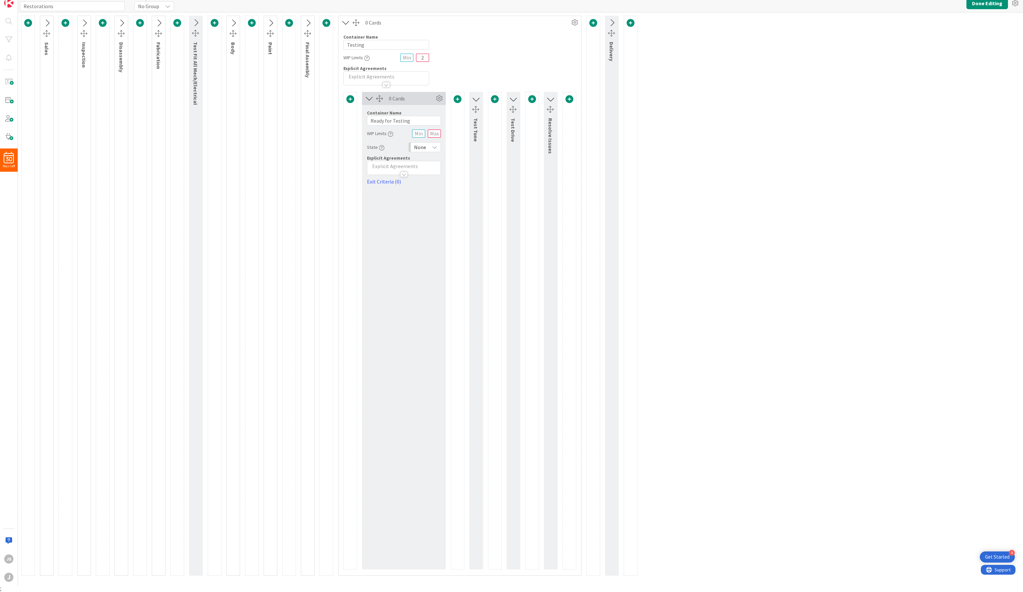
click at [421, 146] on span "None" at bounding box center [420, 147] width 12 height 9
click at [422, 184] on span at bounding box center [422, 185] width 2 height 8
click at [680, 138] on div "Sales Inspection Disassembly Fabrication Test Fit All Mech/Electrical Body Pain…" at bounding box center [520, 299] width 1005 height 574
click at [345, 18] on icon at bounding box center [346, 22] width 11 height 9
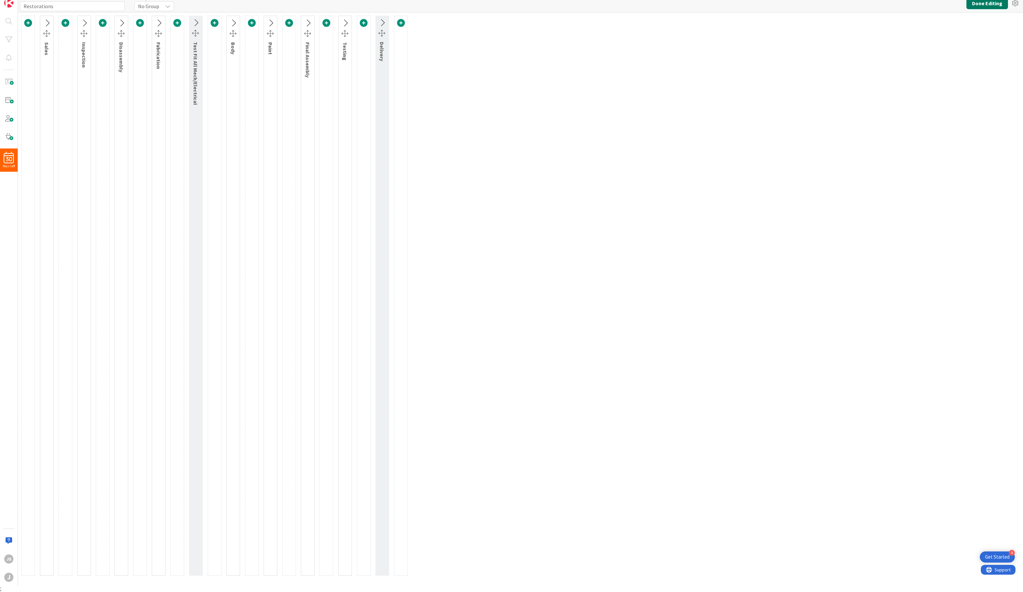
click at [976, 6] on button "Done Editing" at bounding box center [988, 3] width 42 height 12
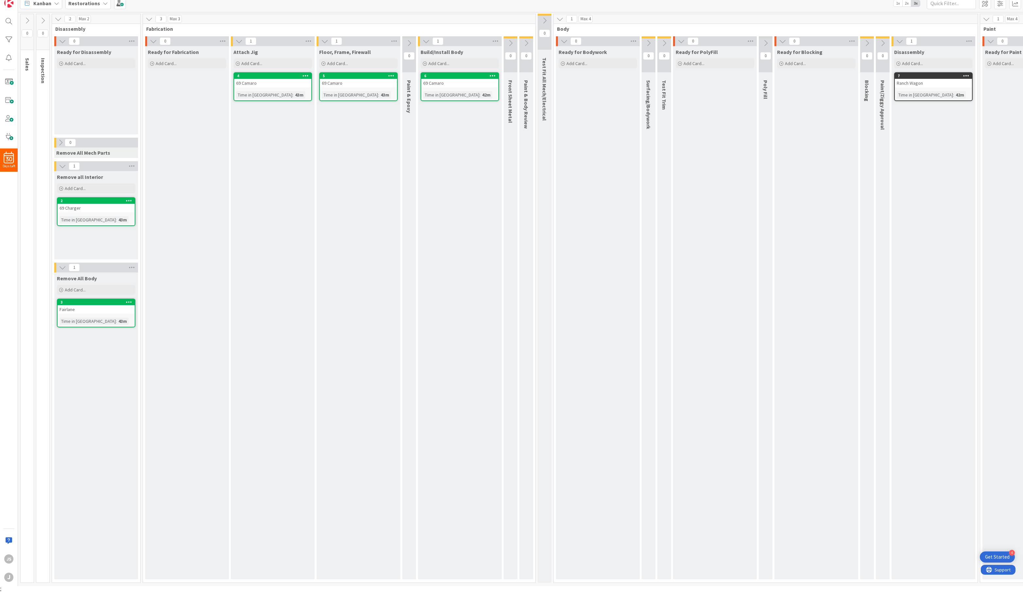
scroll to position [0, 0]
click at [1000, 2] on span at bounding box center [1000, 3] width 12 height 12
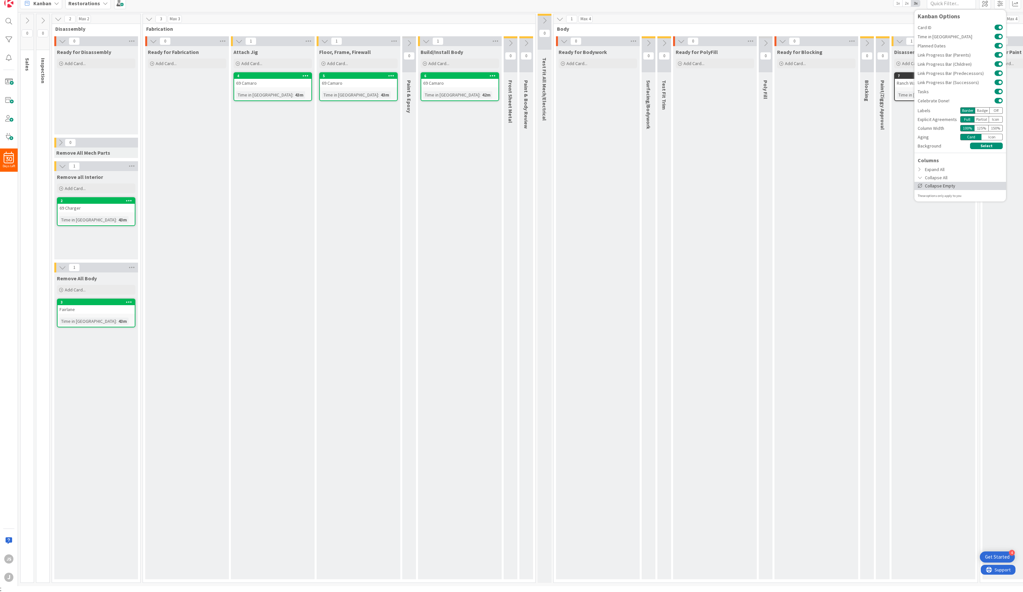
click at [935, 188] on div "Collapse Empty" at bounding box center [961, 186] width 92 height 8
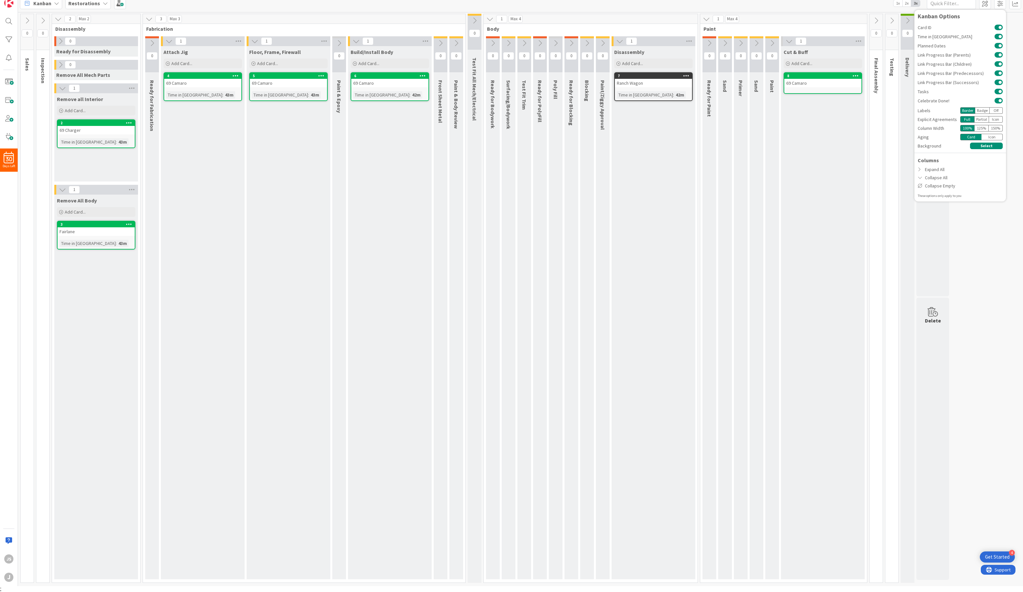
click at [452, 5] on div "Kanban Restorations 1x 2x 3x Kanban Options Card ID Time in Column Planned Date…" at bounding box center [520, 3] width 1005 height 18
click at [8, 136] on span at bounding box center [8, 136] width 13 height 13
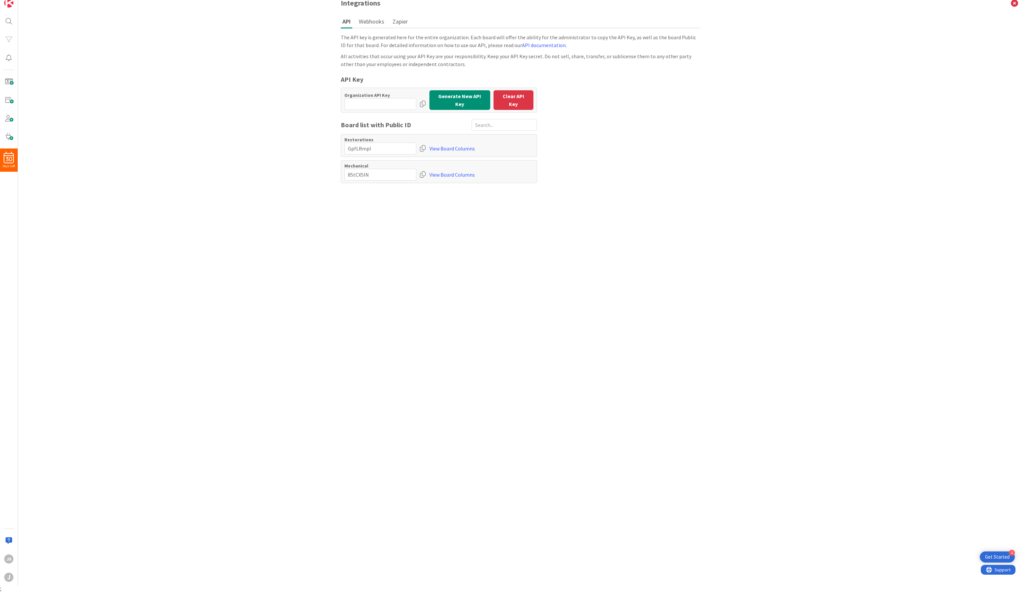
click at [372, 24] on button "Webhooks" at bounding box center [371, 21] width 29 height 12
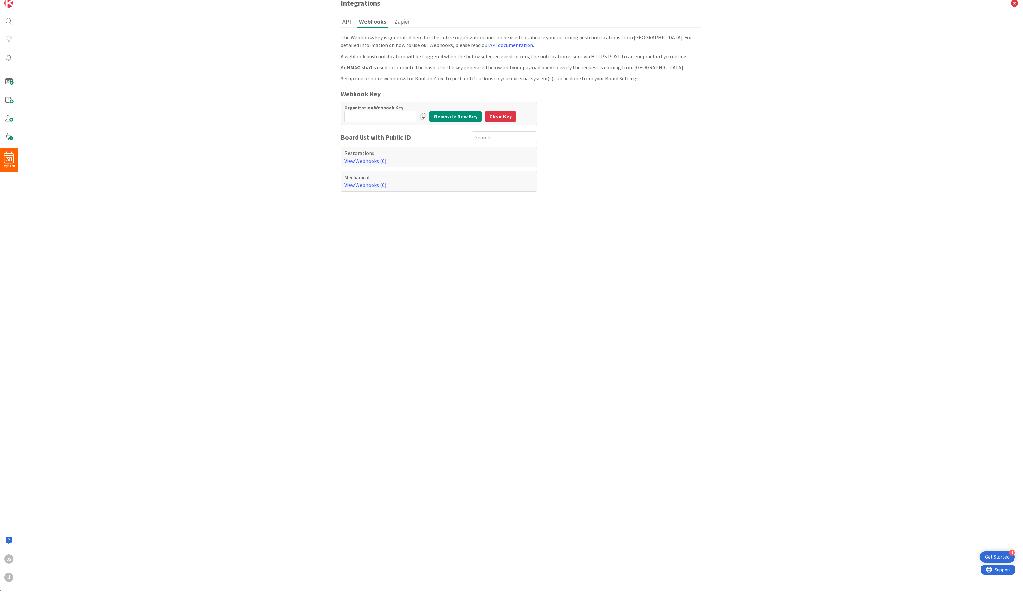
click at [399, 20] on button "Zapier" at bounding box center [402, 21] width 19 height 12
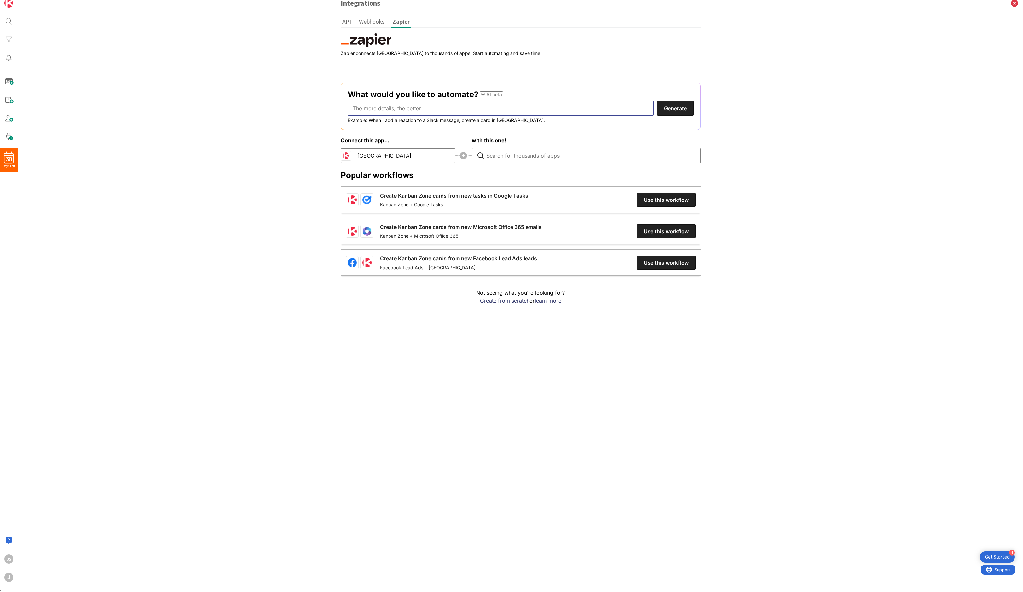
click at [393, 108] on input "text" at bounding box center [501, 108] width 306 height 15
click at [657, 101] on button "Generate" at bounding box center [675, 108] width 37 height 15
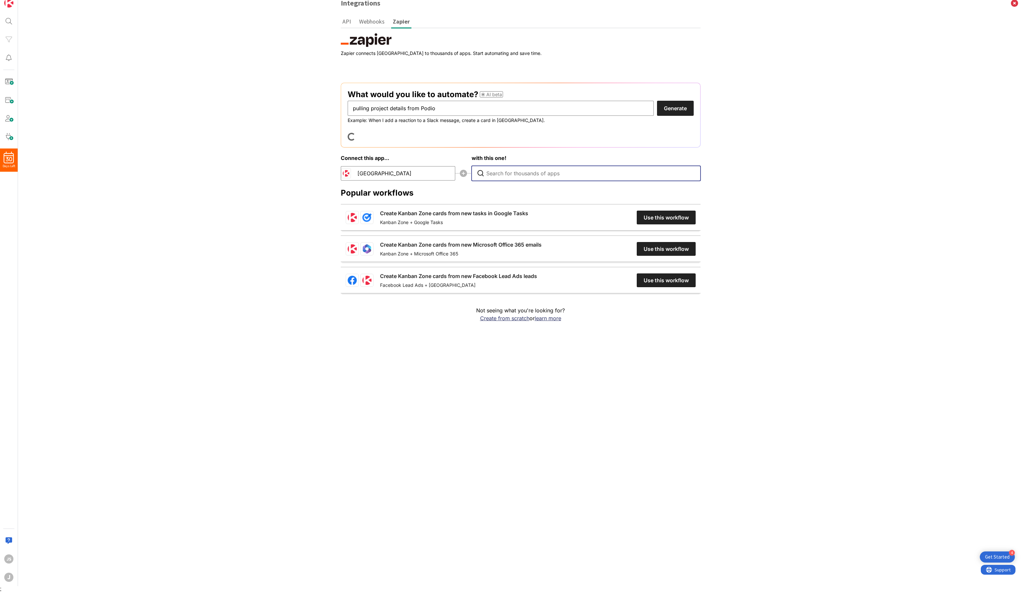
click at [497, 175] on input "Type to search for an app to connect" at bounding box center [587, 173] width 203 height 14
click at [511, 194] on li "Podio" at bounding box center [586, 193] width 222 height 13
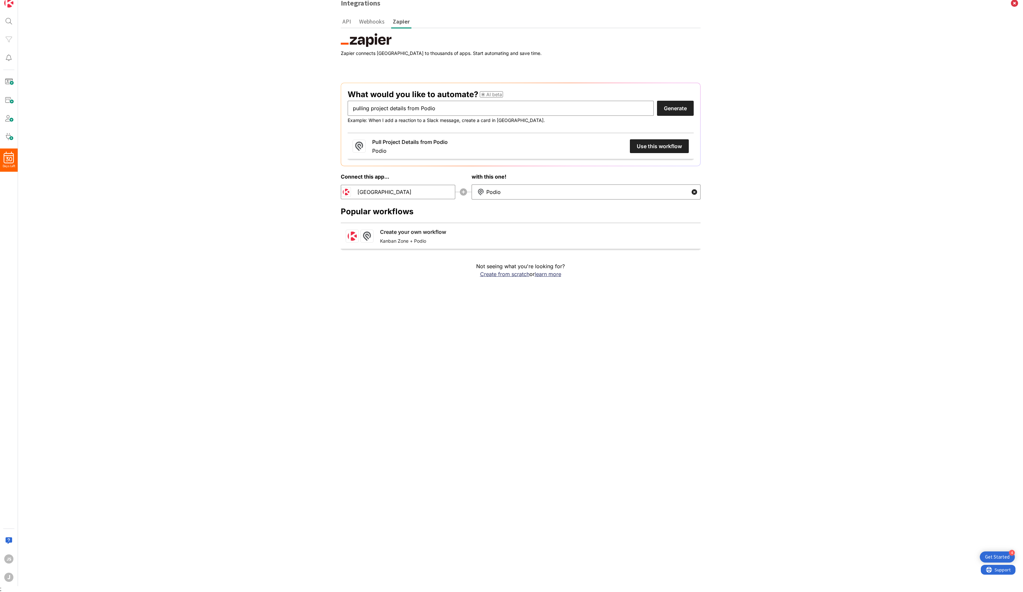
click at [448, 143] on link "Pull Project Details from Podio" at bounding box center [410, 142] width 76 height 8
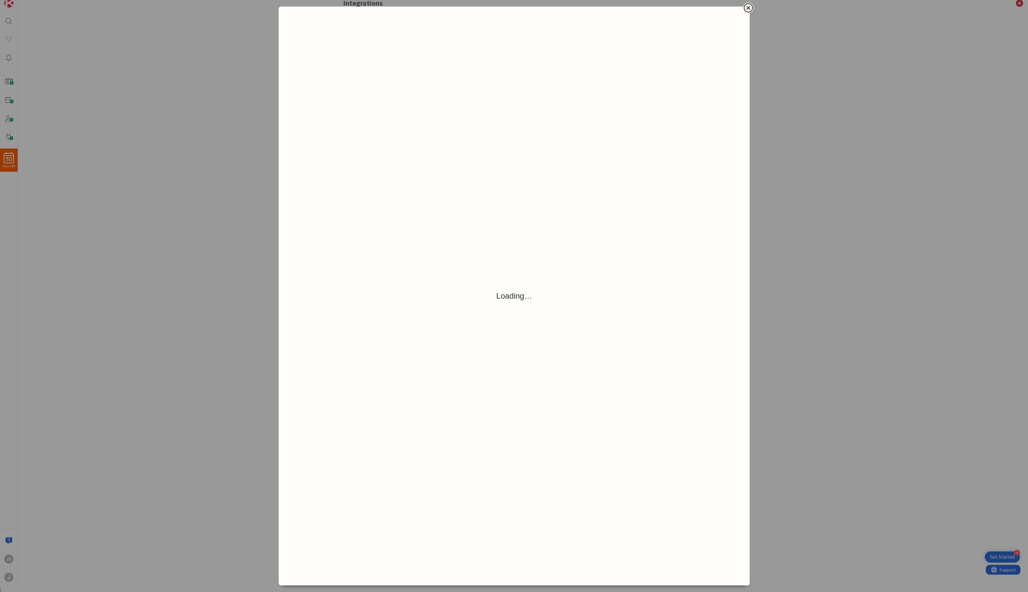
click at [750, 217] on dialog "Users can view and edit their workflows here." at bounding box center [514, 296] width 471 height 579
click at [751, 4] on icon "Close" at bounding box center [749, 8] width 8 height 8
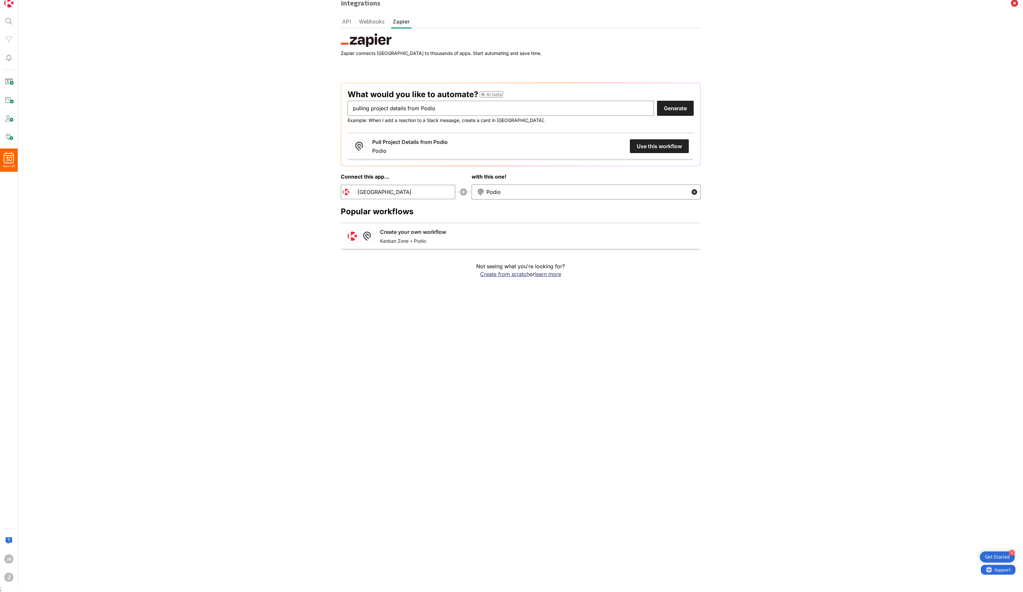
click at [436, 228] on link "Create your own workflow" at bounding box center [413, 232] width 66 height 8
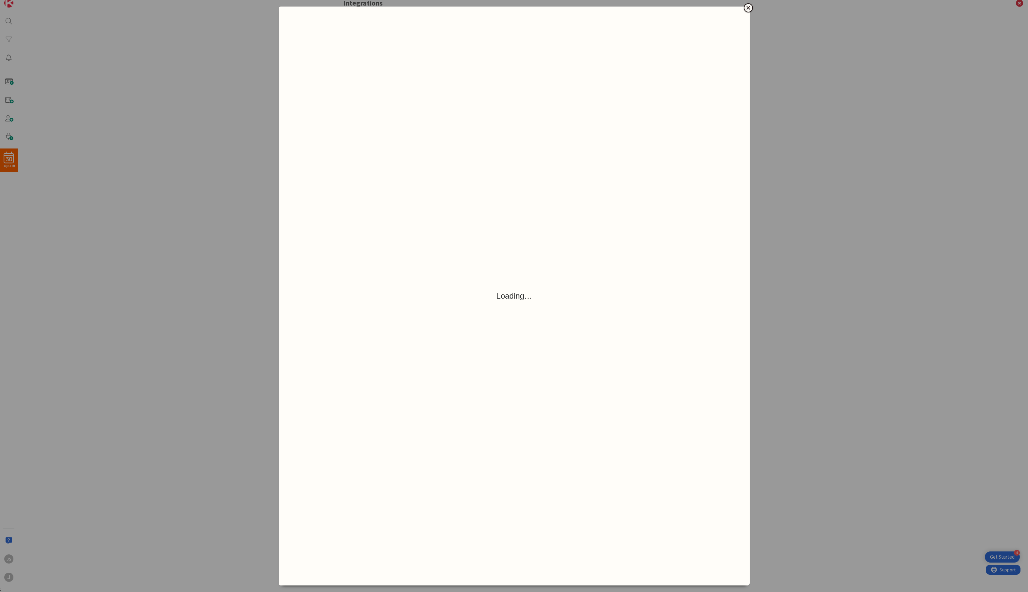
click at [750, 213] on dialog "Users can view and edit their workflows here." at bounding box center [514, 296] width 471 height 579
click at [747, 7] on dialog "Users can view and edit their workflows here." at bounding box center [514, 296] width 471 height 579
click at [747, 4] on icon "Close" at bounding box center [749, 8] width 8 height 8
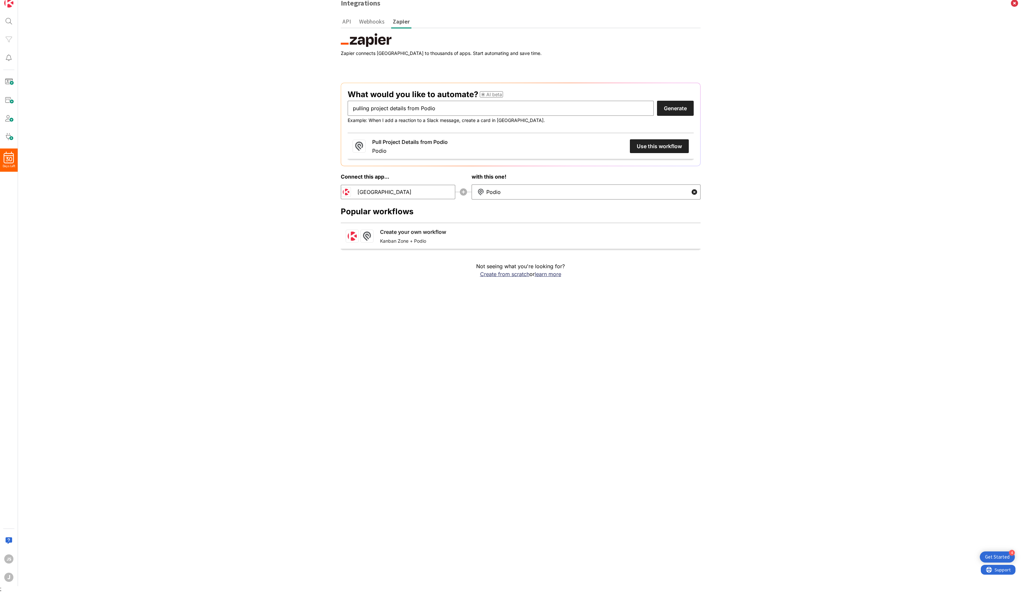
click at [764, 115] on div "Integrations API Webhooks Zapier The API key is generated here for the entire o…" at bounding box center [520, 290] width 1005 height 592
click at [1017, 5] on icon at bounding box center [1014, 3] width 17 height 18
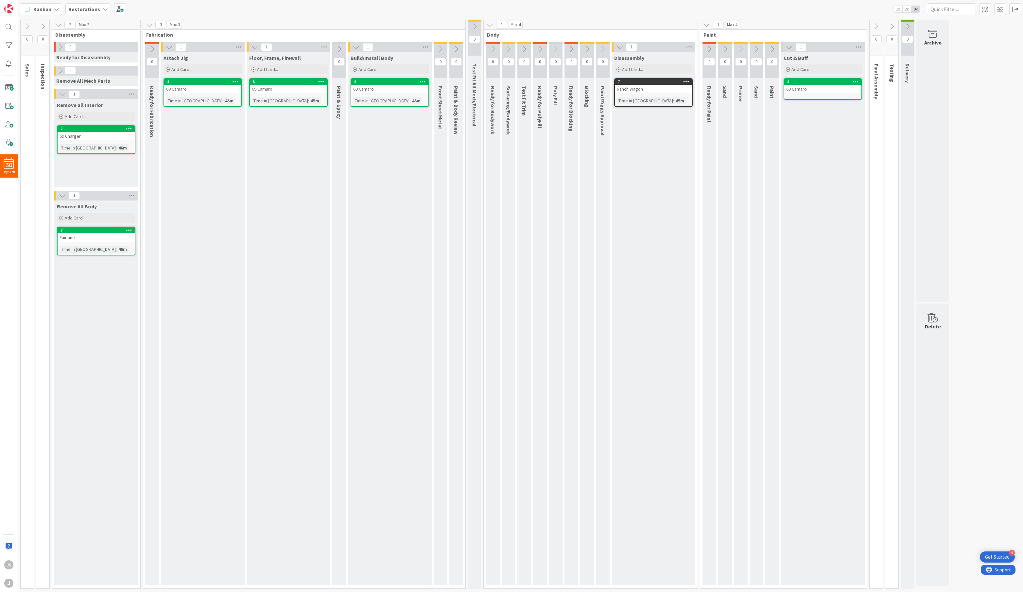
click at [323, 18] on div "Kanban Restorations 1x 2x 3x" at bounding box center [520, 9] width 1005 height 18
